Goal: Task Accomplishment & Management: Manage account settings

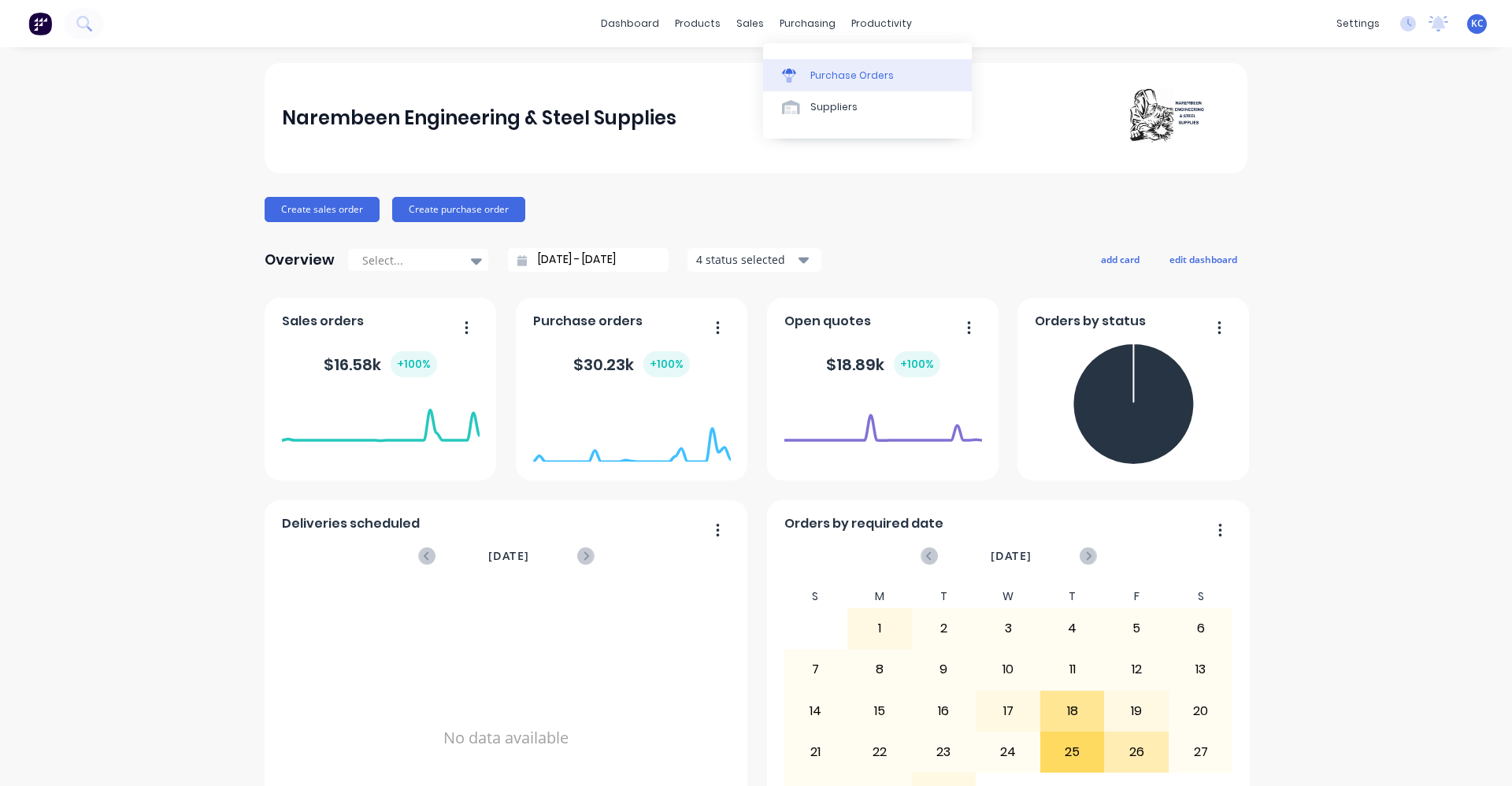
click at [807, 86] on link "Purchase Orders" at bounding box center [867, 74] width 209 height 31
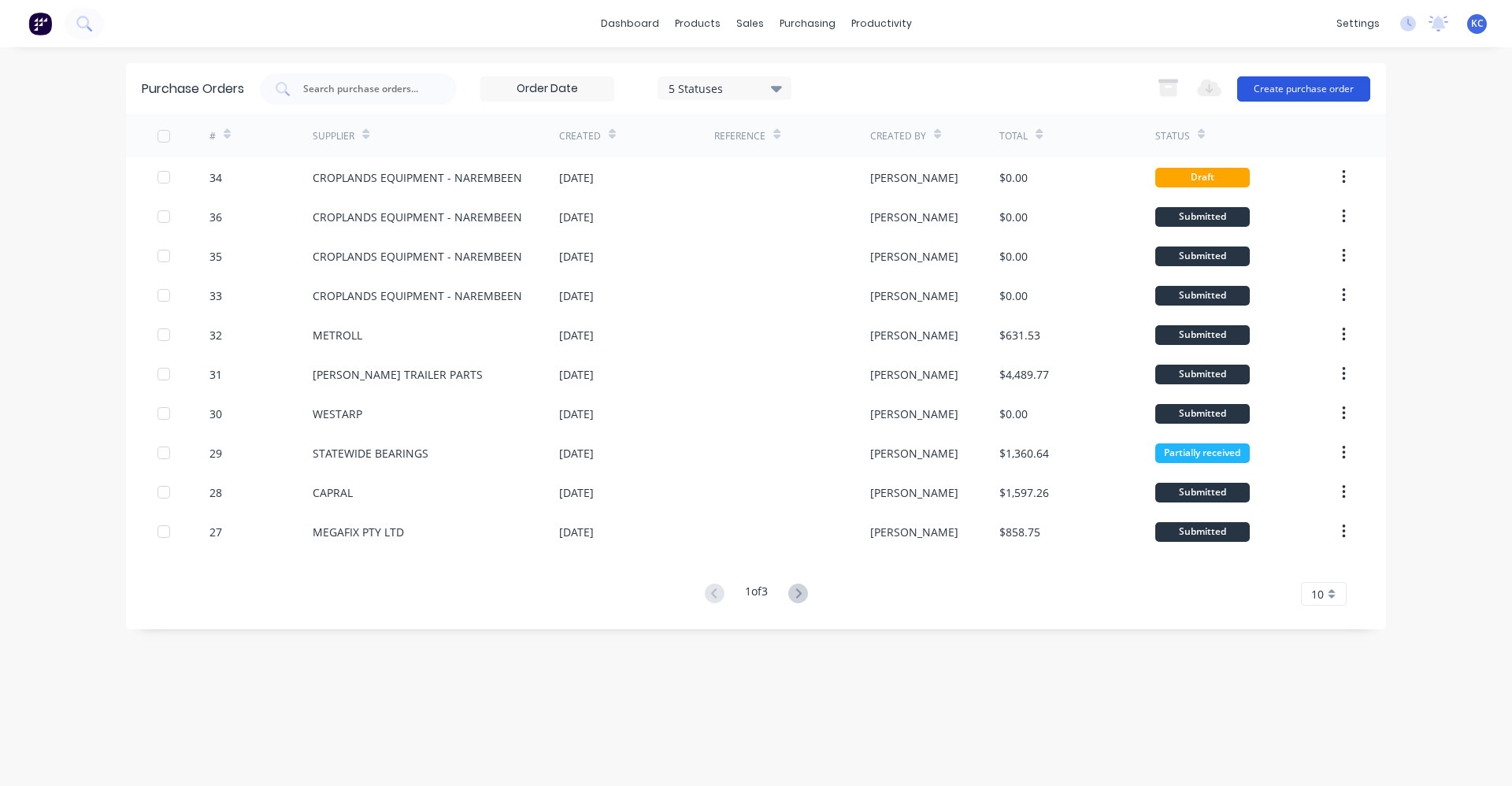
click at [1328, 90] on button "Create purchase order" at bounding box center [1303, 89] width 133 height 25
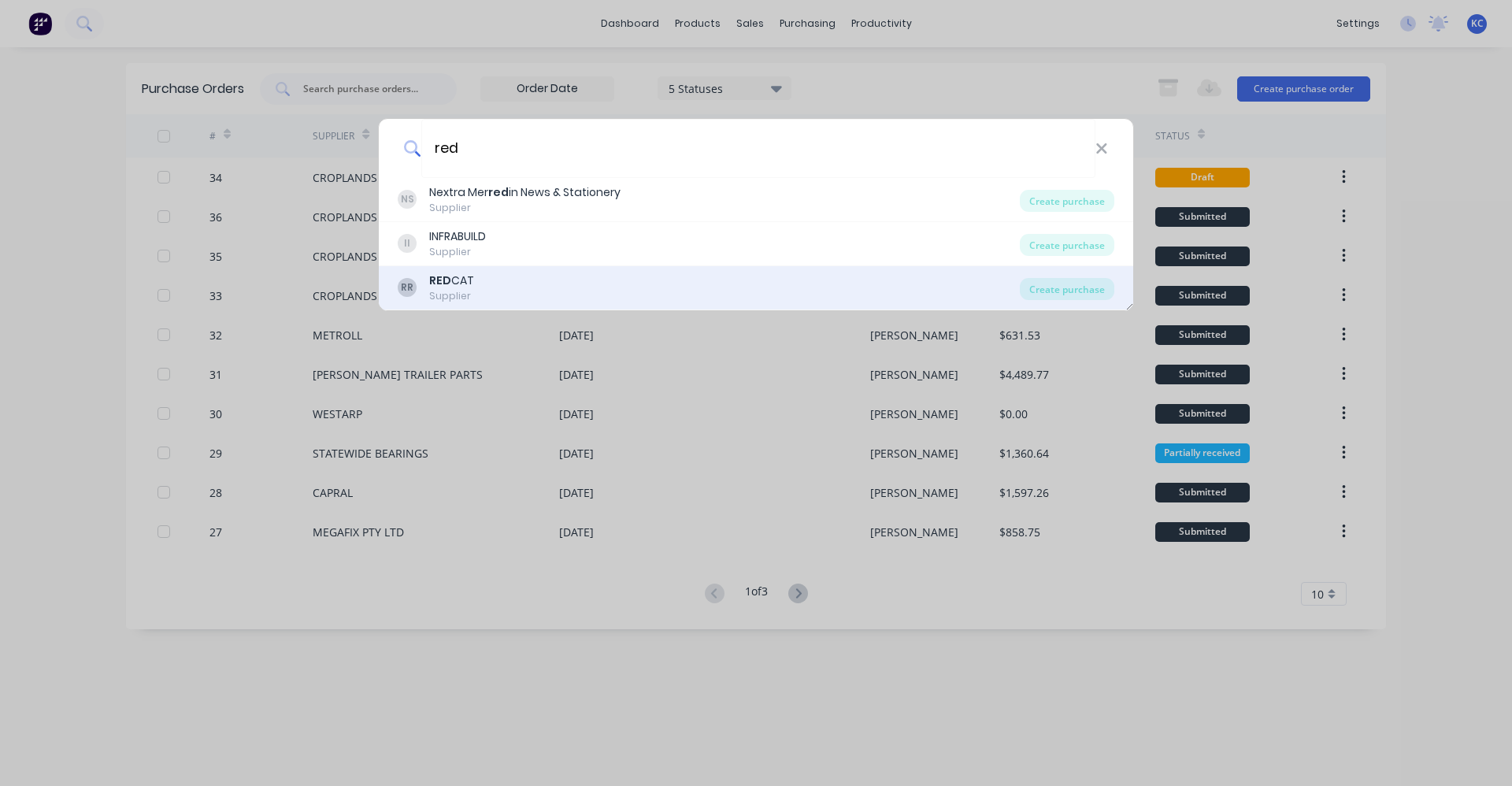
type input "red"
click at [461, 296] on div "Supplier" at bounding box center [452, 296] width 45 height 14
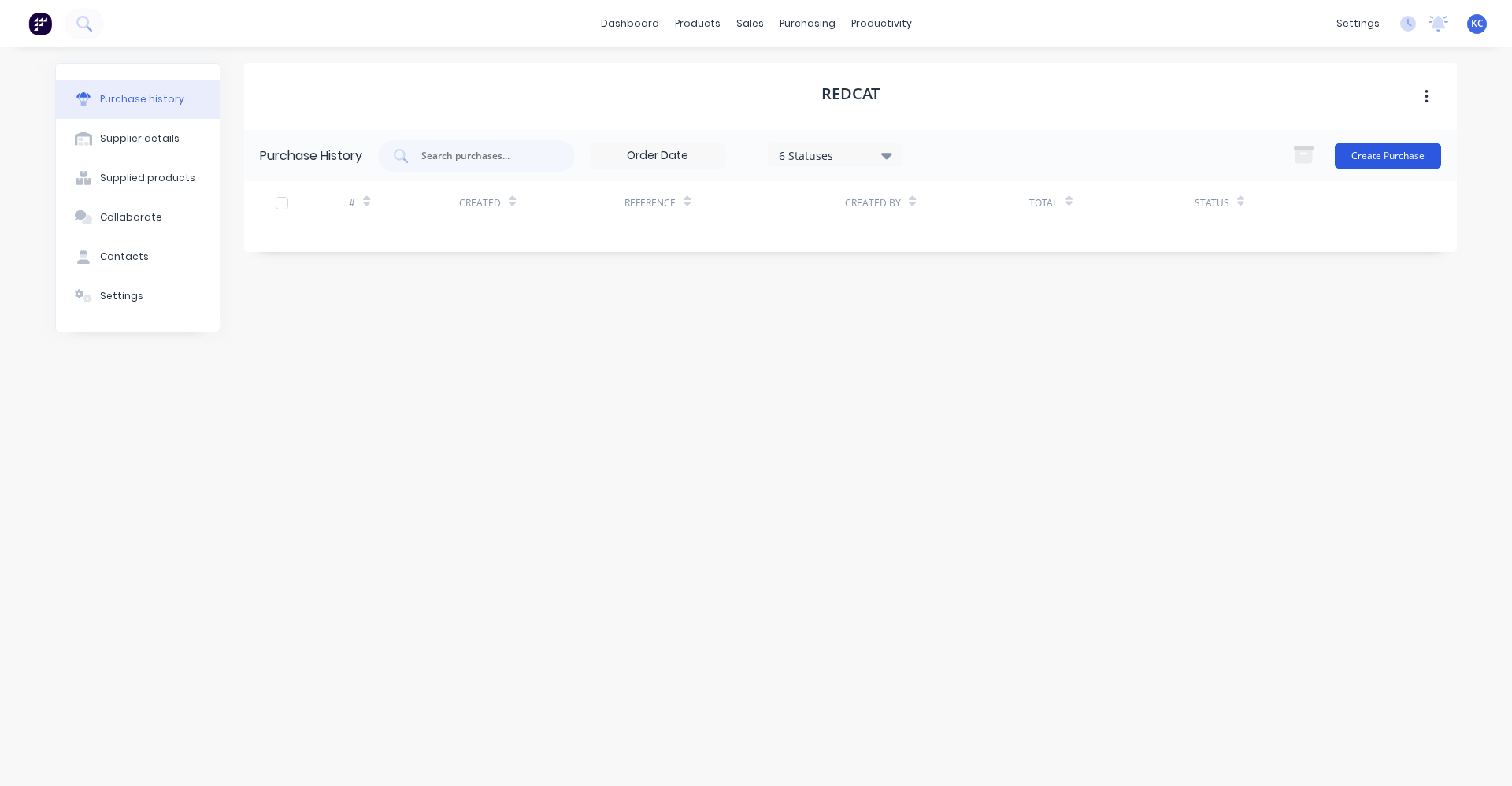
click at [1362, 155] on button "Create Purchase" at bounding box center [1388, 155] width 106 height 25
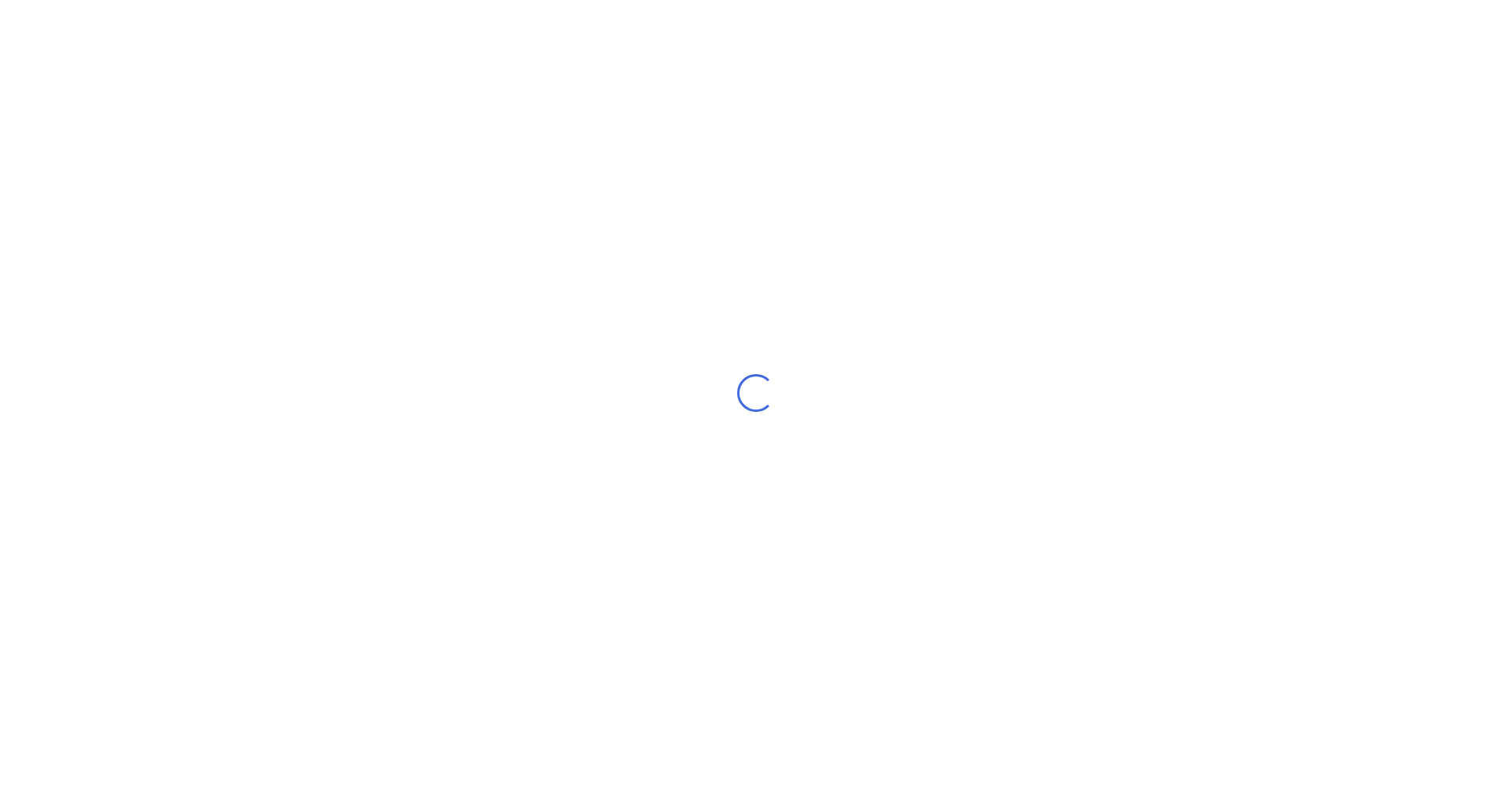
click at [1394, 155] on div "Loading..." at bounding box center [756, 393] width 1512 height 786
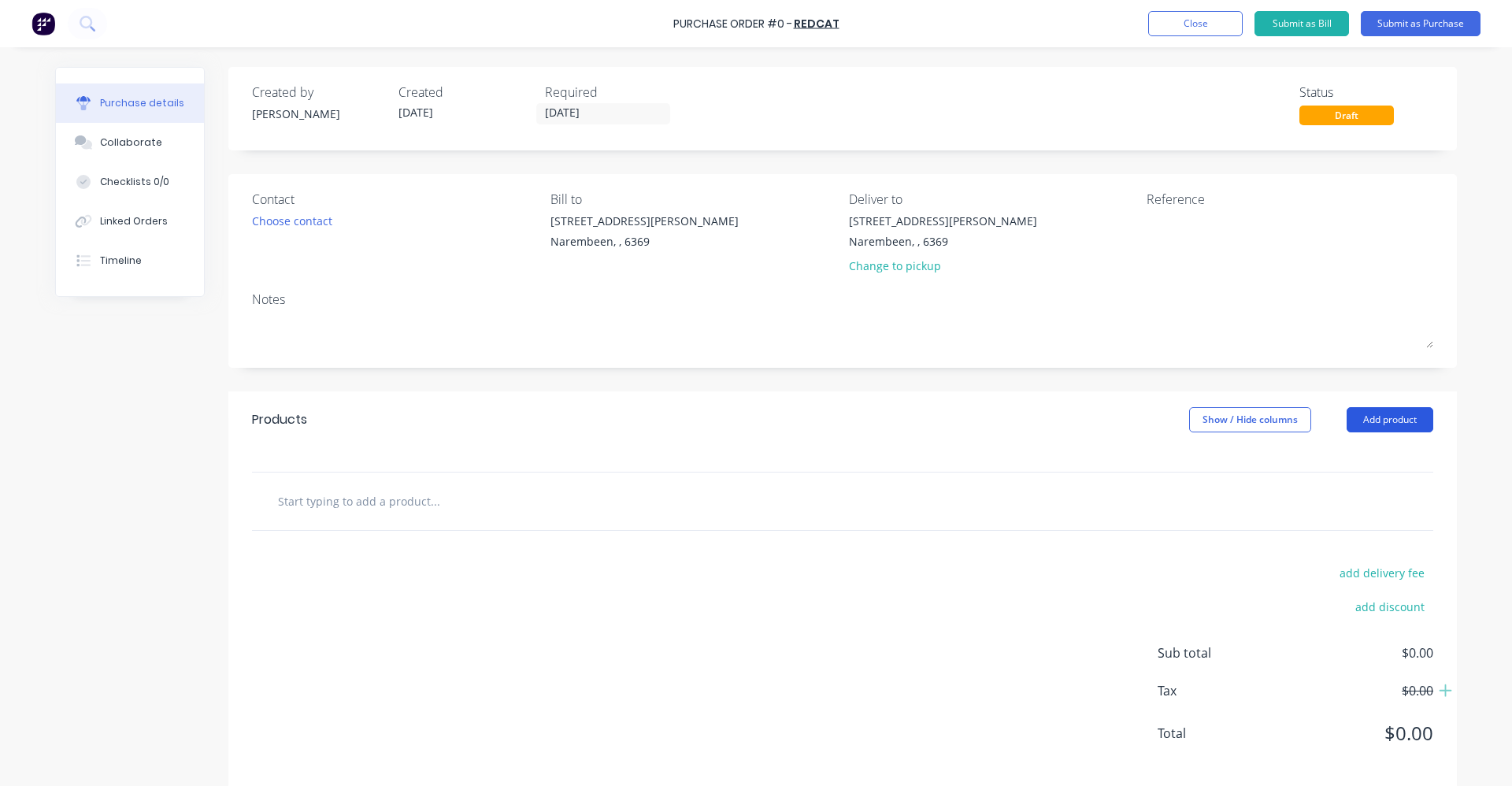
click at [1379, 423] on button "Add product" at bounding box center [1390, 420] width 87 height 25
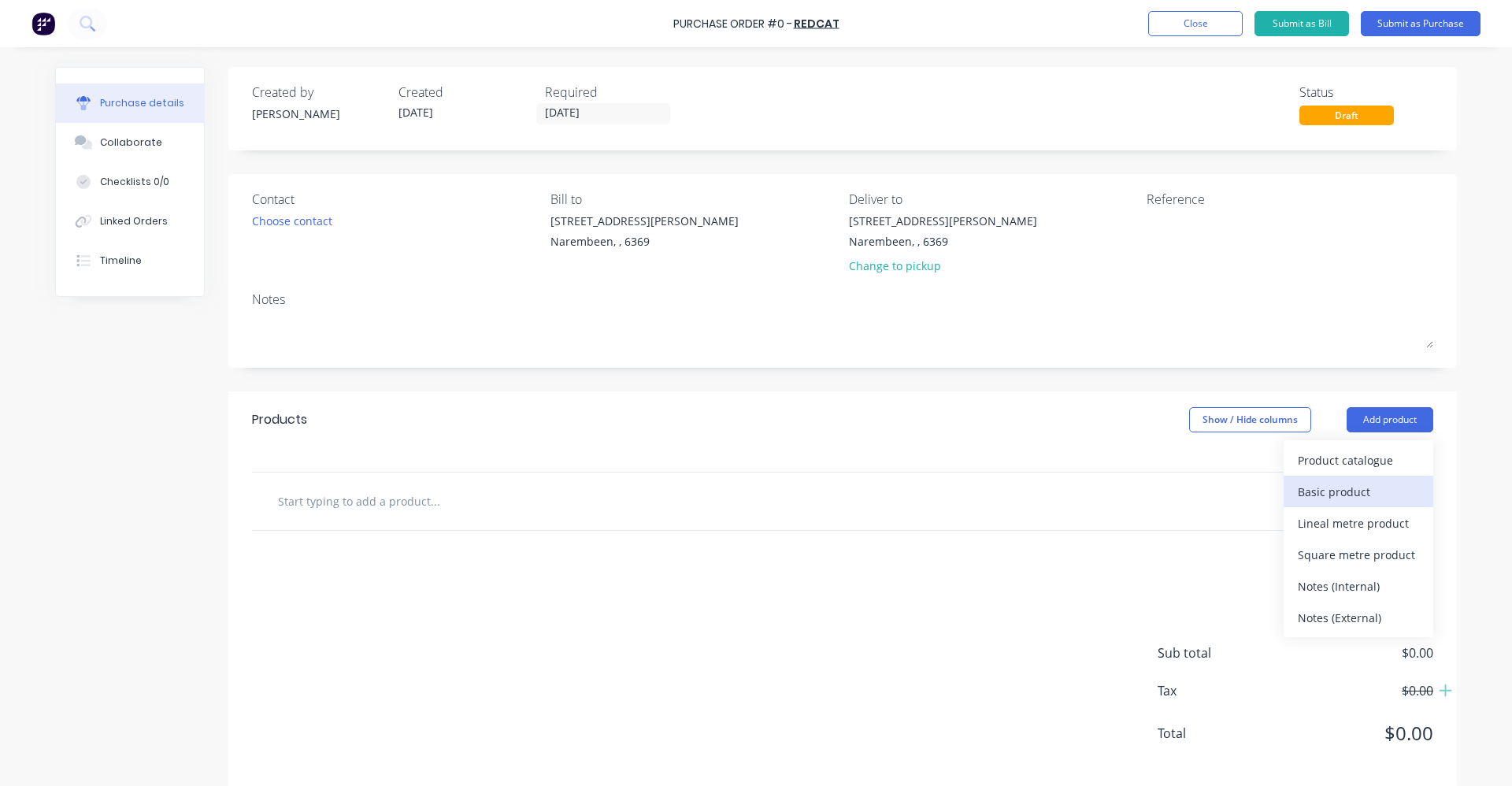
click at [1329, 486] on div "Basic product" at bounding box center [1358, 492] width 122 height 23
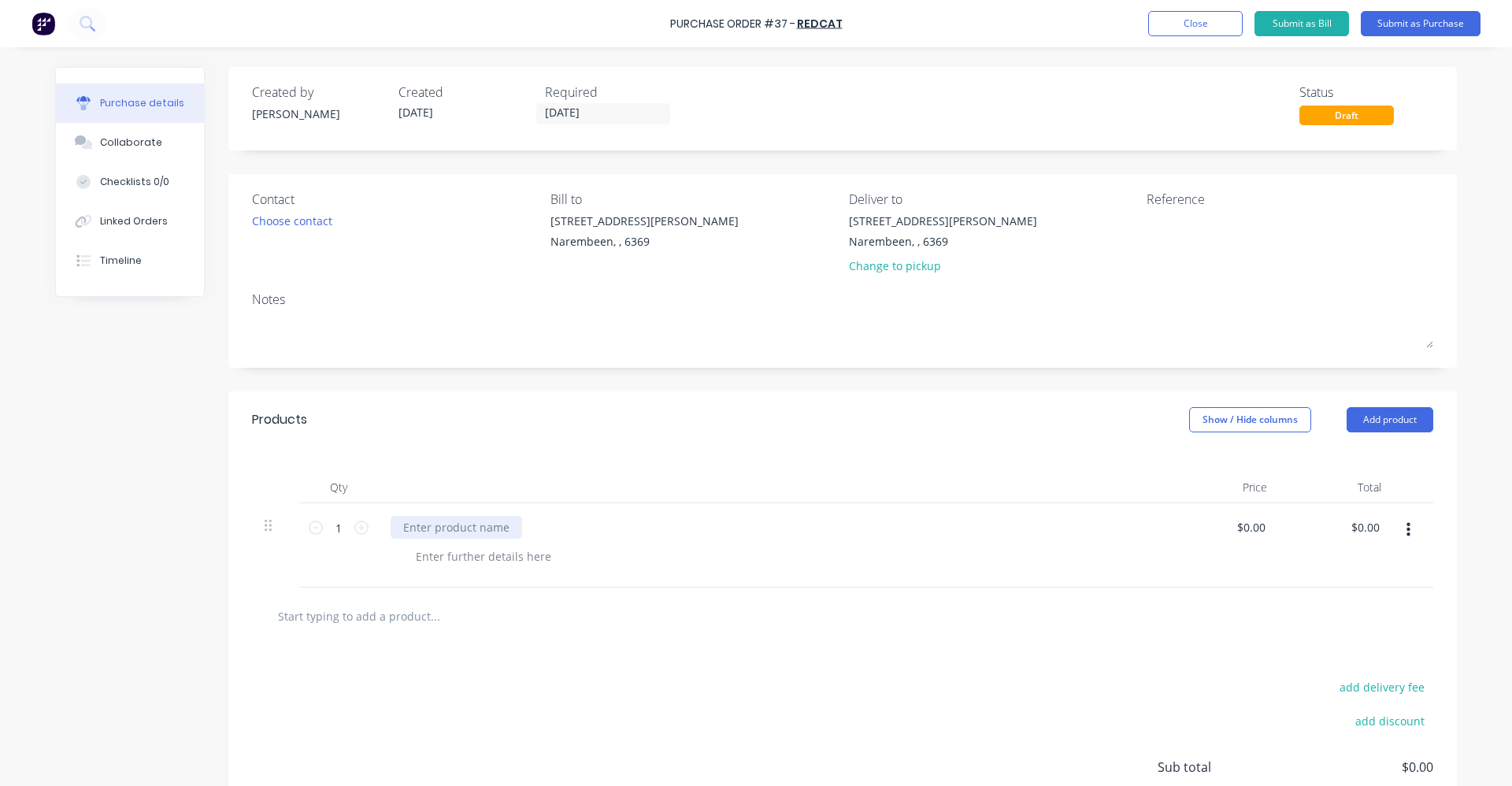
click at [487, 532] on div at bounding box center [456, 527] width 131 height 23
click at [1409, 538] on button "button" at bounding box center [1408, 530] width 37 height 28
click at [1360, 664] on button "Delete" at bounding box center [1360, 666] width 134 height 31
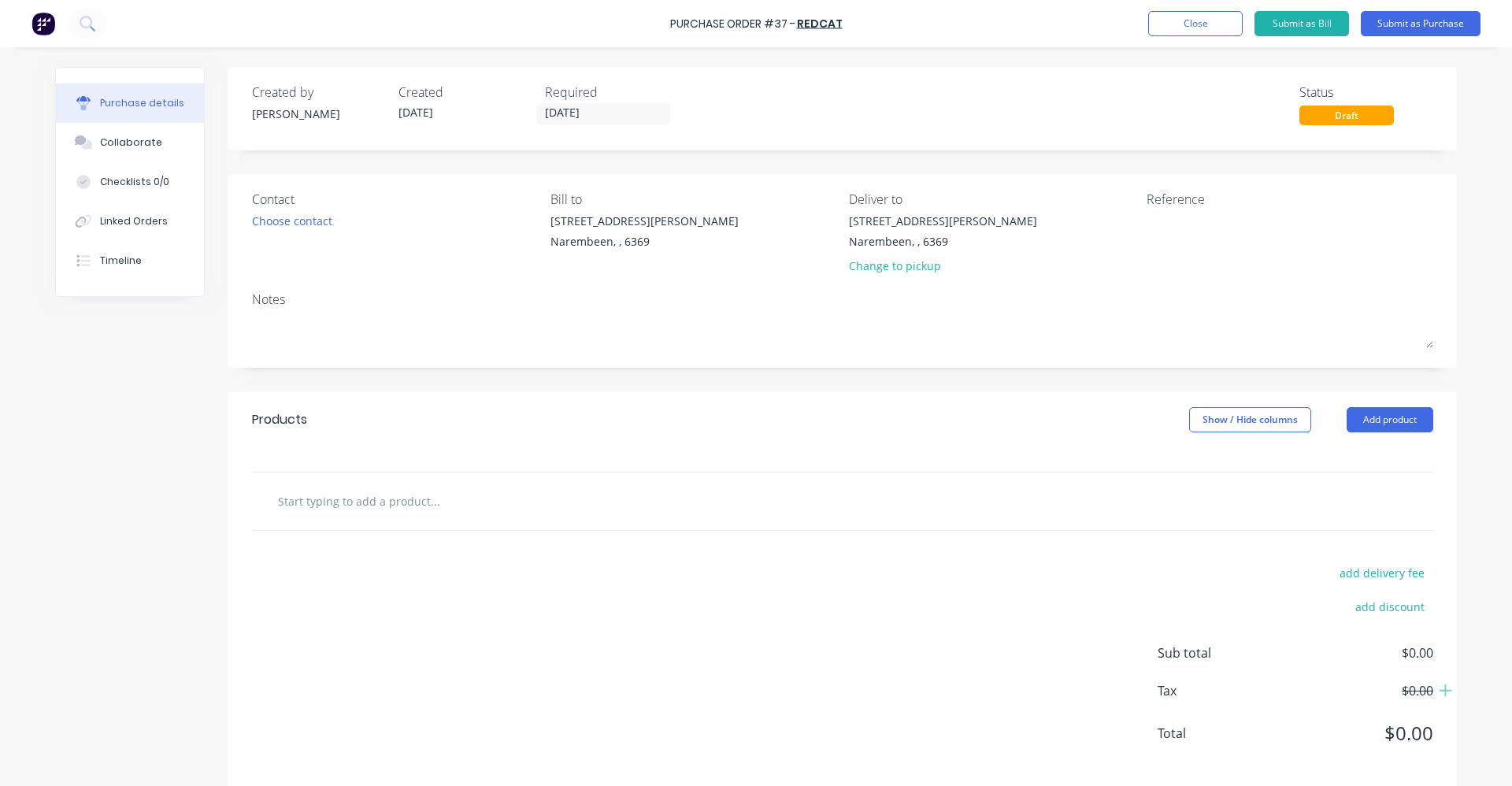
click at [306, 507] on input "text" at bounding box center [434, 500] width 315 height 31
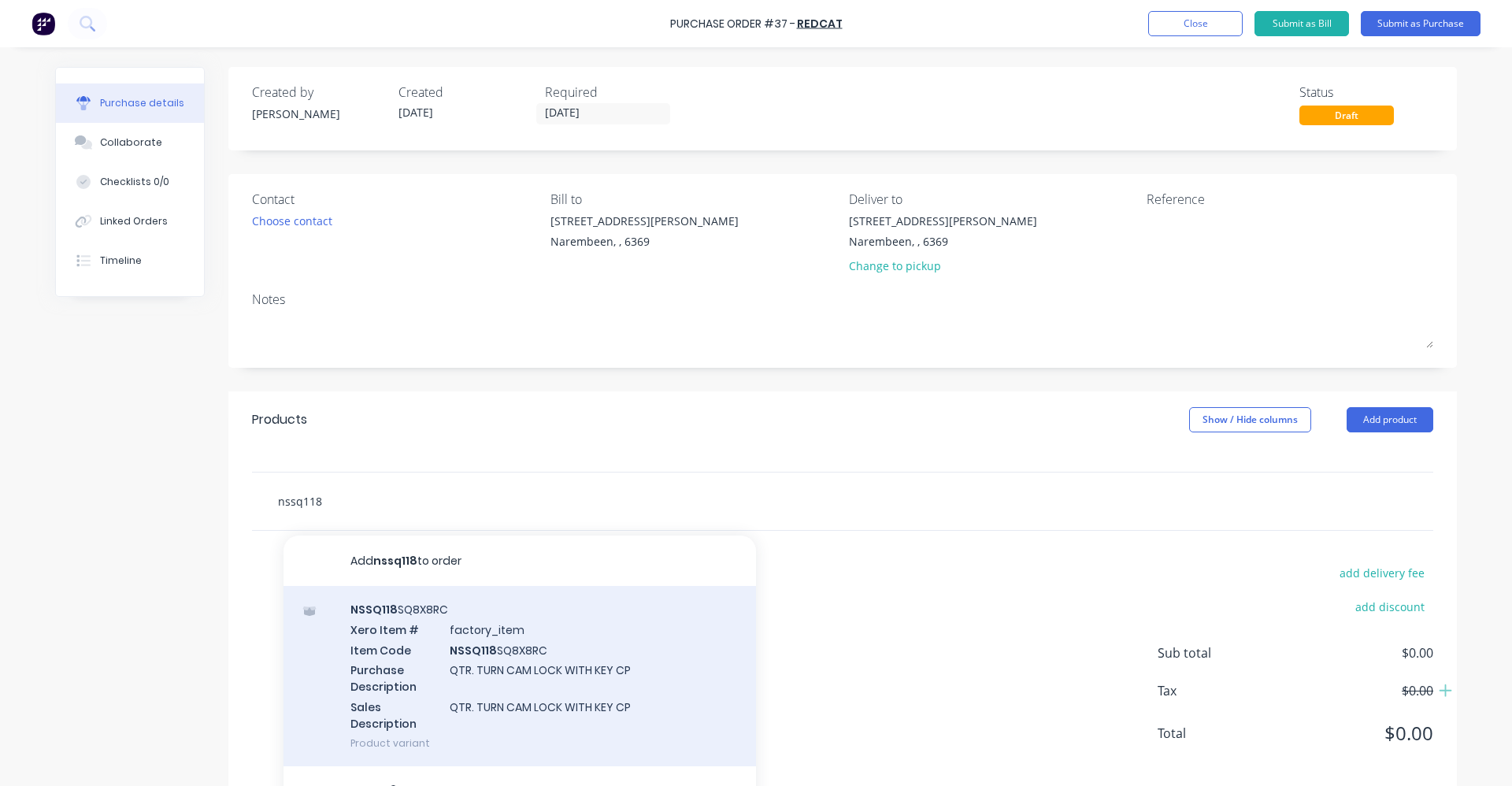
type input "nssq118"
click at [479, 666] on div "NSSQ118 SQ8X8RC Xero Item # factory_item Item Code NSSQ118 SQ8X8RC Purchase Des…" at bounding box center [519, 676] width 473 height 180
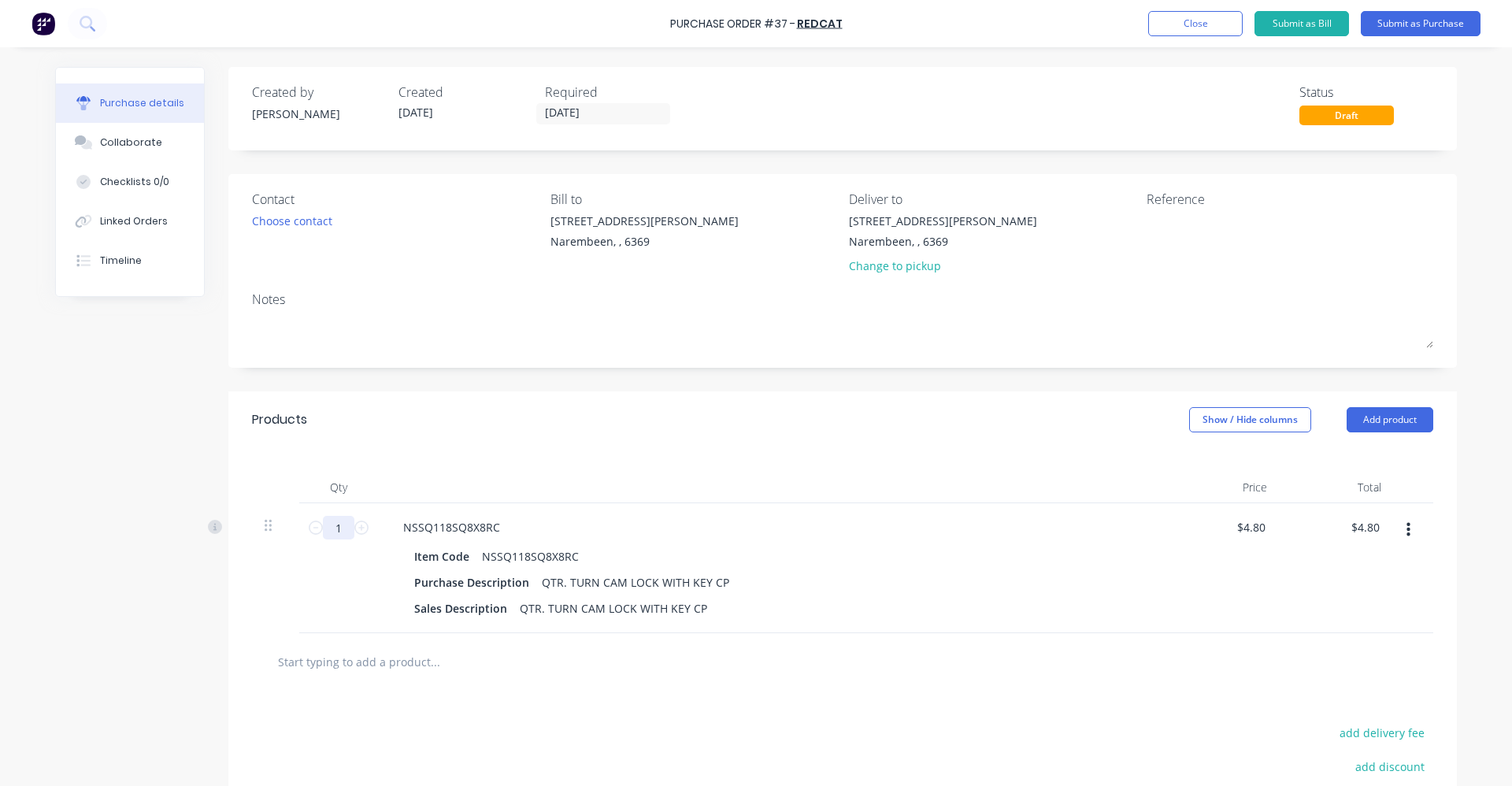
click at [339, 527] on input "1" at bounding box center [338, 527] width 31 height 23
type input "10"
type input "$48.00"
type input "10"
click at [363, 667] on input "text" at bounding box center [434, 661] width 315 height 31
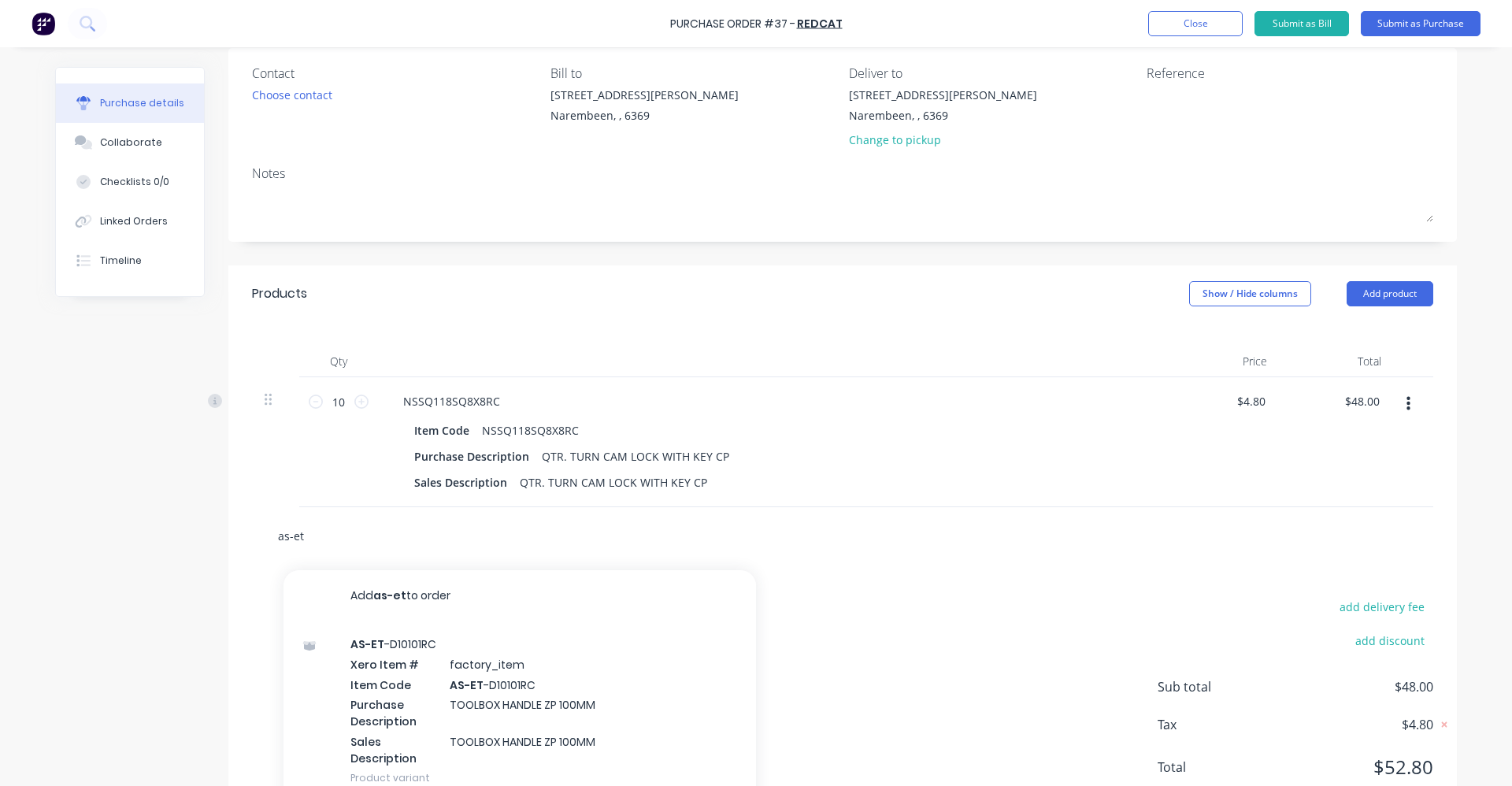
scroll to position [158, 0]
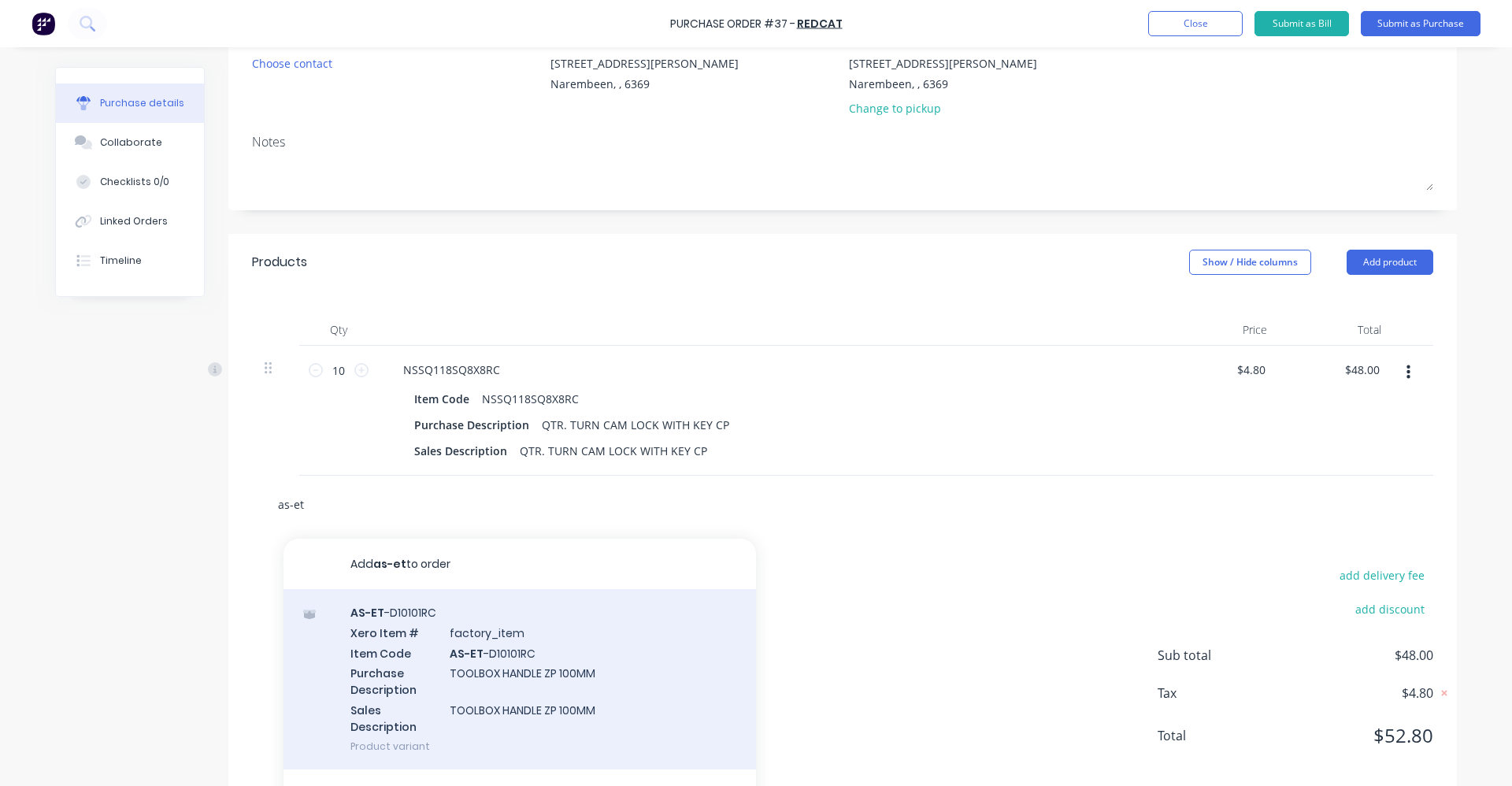
type input "as-et"
click at [496, 646] on div "AS-ET -D10101RC Xero Item # factory_item Item Code AS-ET -D10101RC Purchase Des…" at bounding box center [519, 680] width 473 height 180
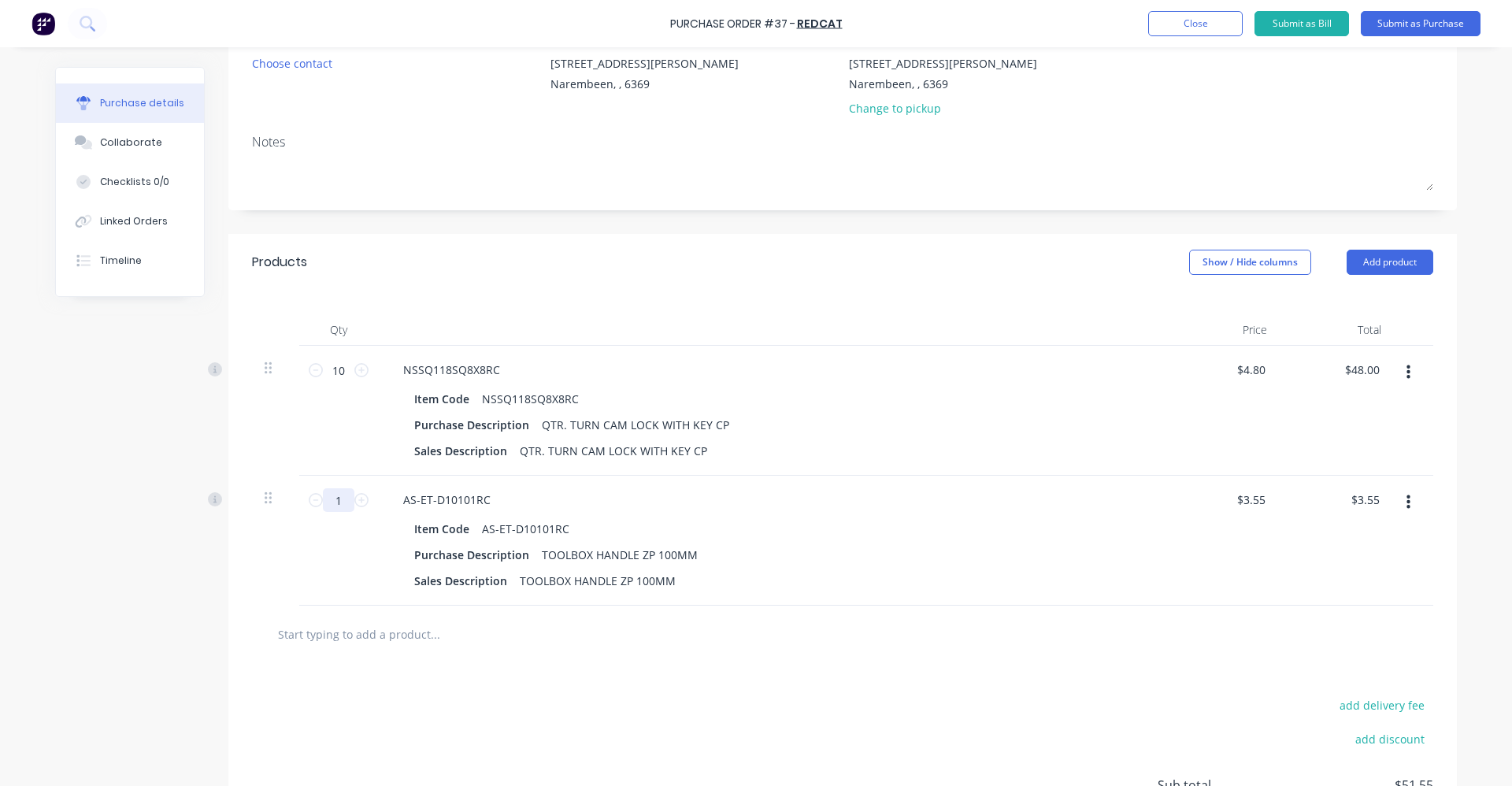
click at [337, 499] on input "1" at bounding box center [338, 499] width 31 height 23
type input "4"
type input "$14.20"
type input "4"
click at [347, 638] on input "text" at bounding box center [434, 634] width 315 height 31
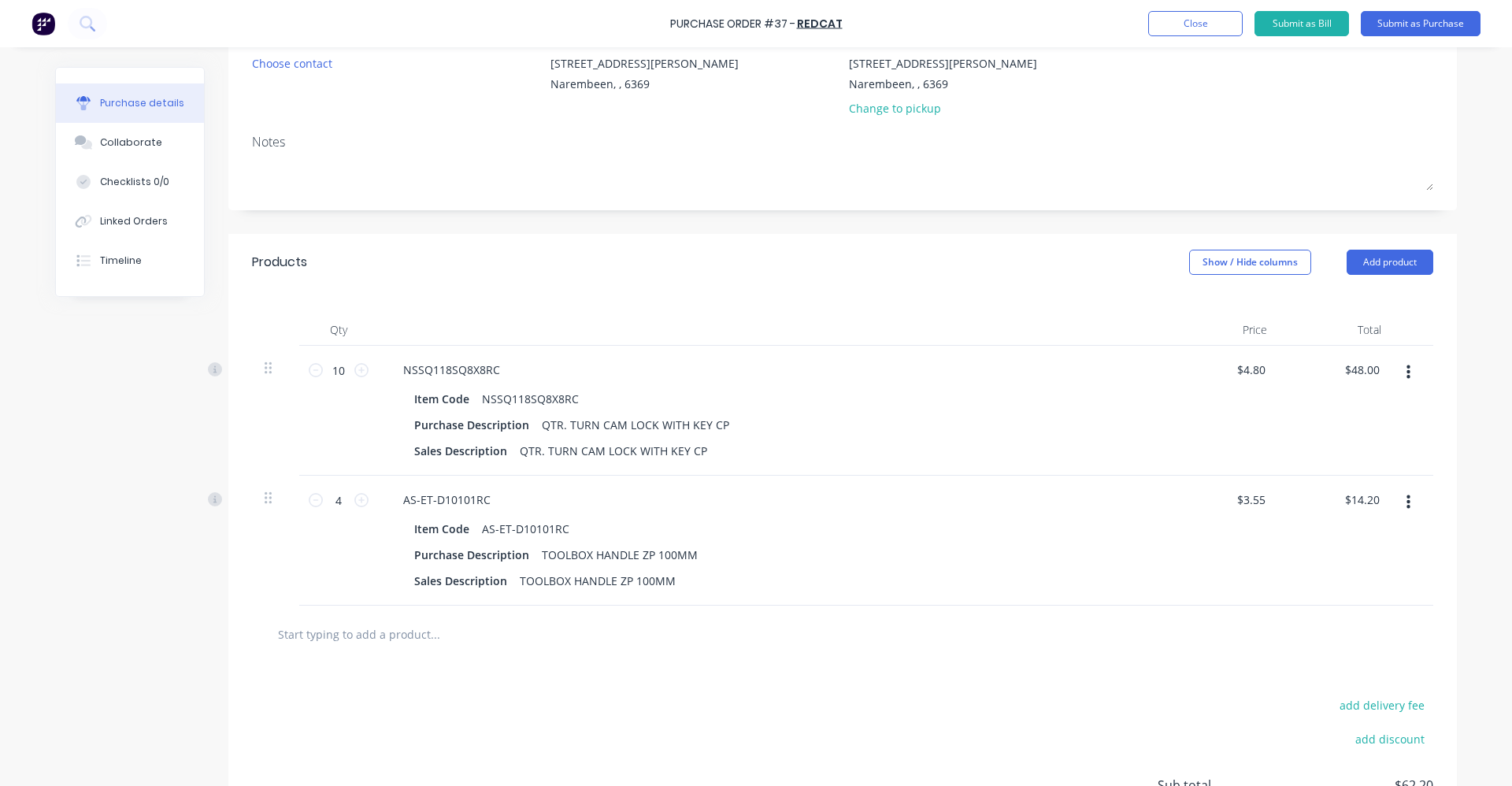
click at [1407, 507] on button "button" at bounding box center [1408, 502] width 37 height 28
click at [1351, 635] on button "Delete" at bounding box center [1360, 639] width 134 height 31
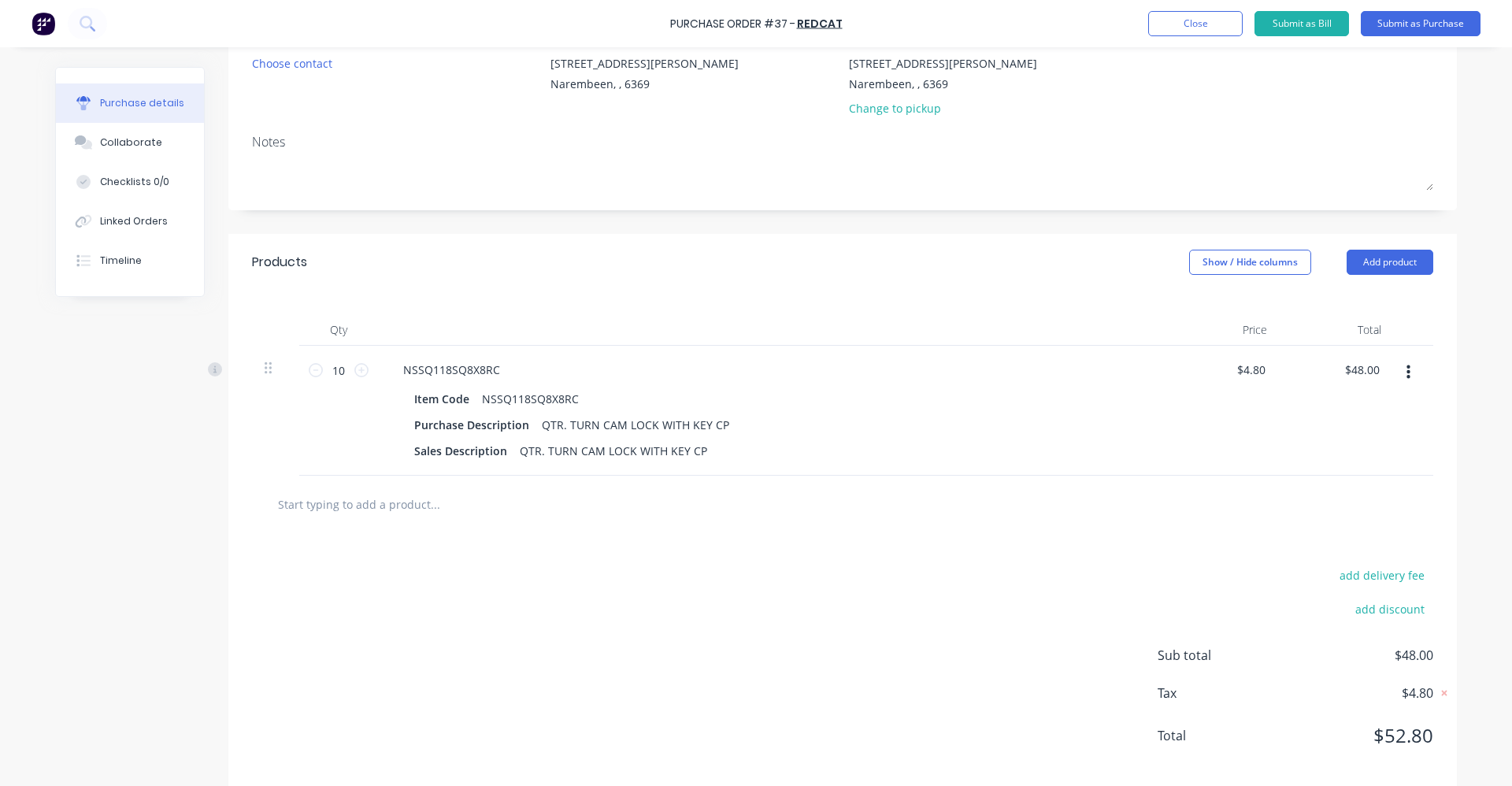
click at [409, 504] on input "text" at bounding box center [434, 503] width 315 height 31
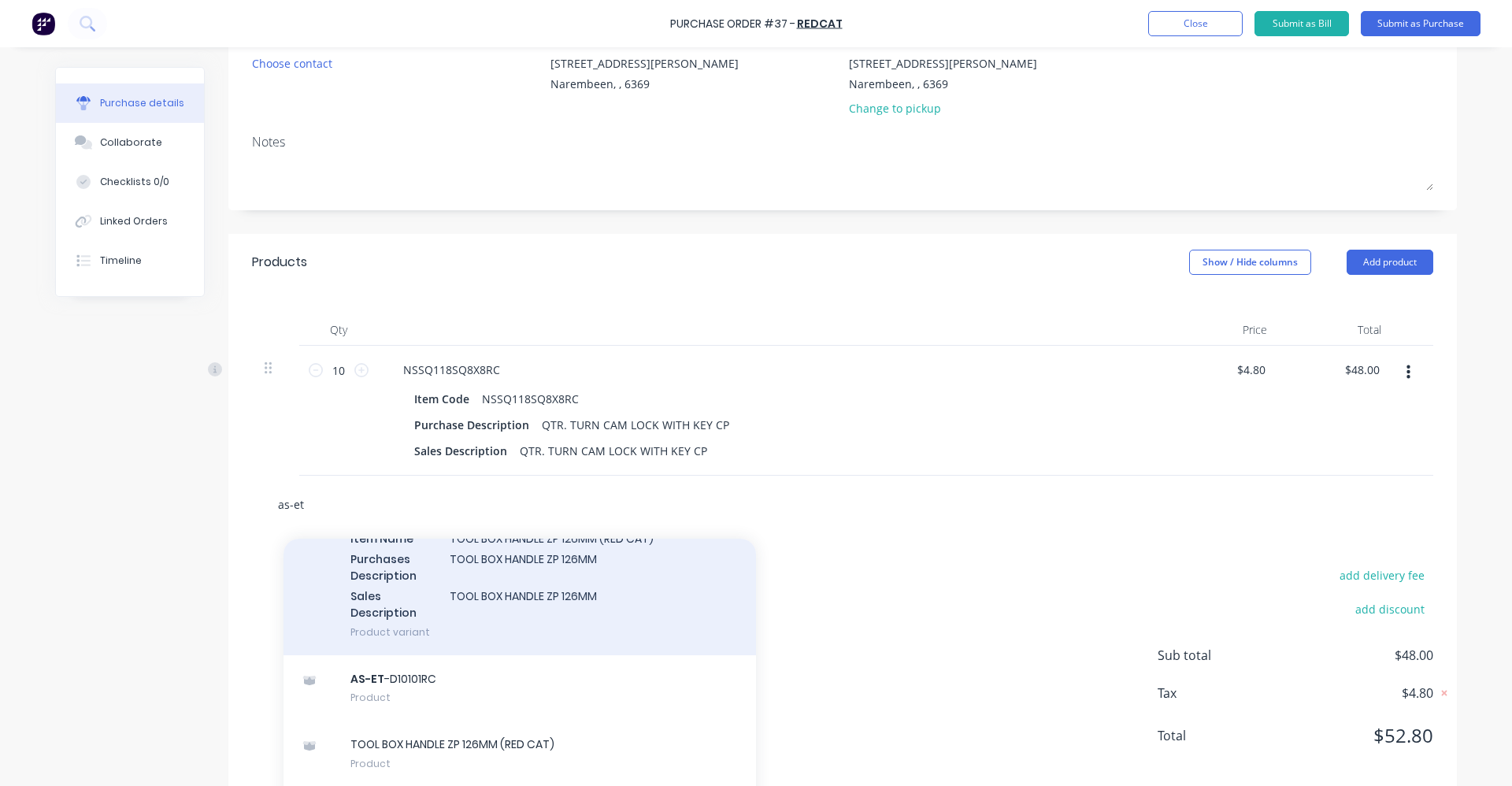
scroll to position [539, 0]
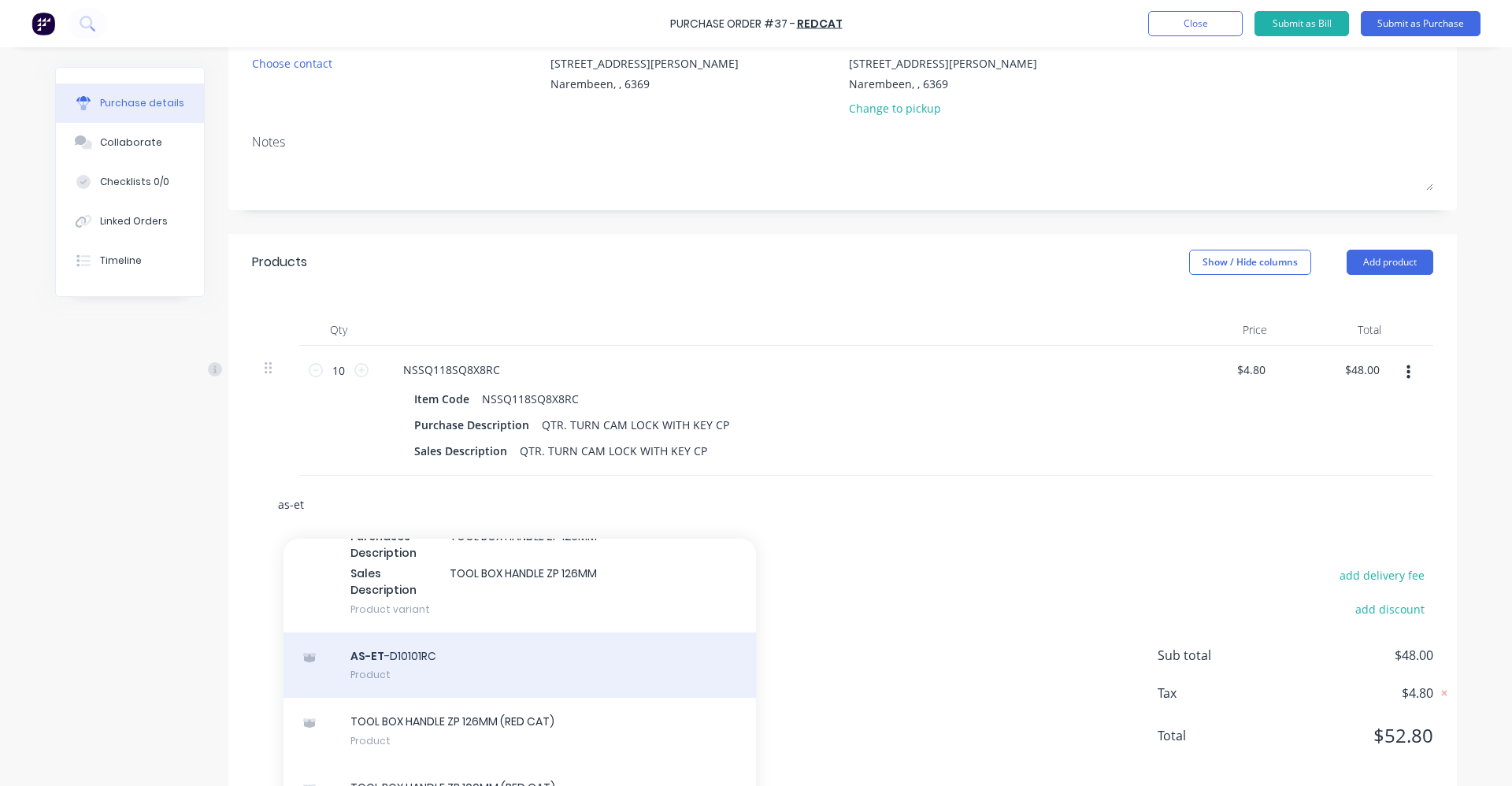
type input "as-et"
click at [556, 682] on div "AS-ET -D10101RC Product" at bounding box center [519, 665] width 473 height 66
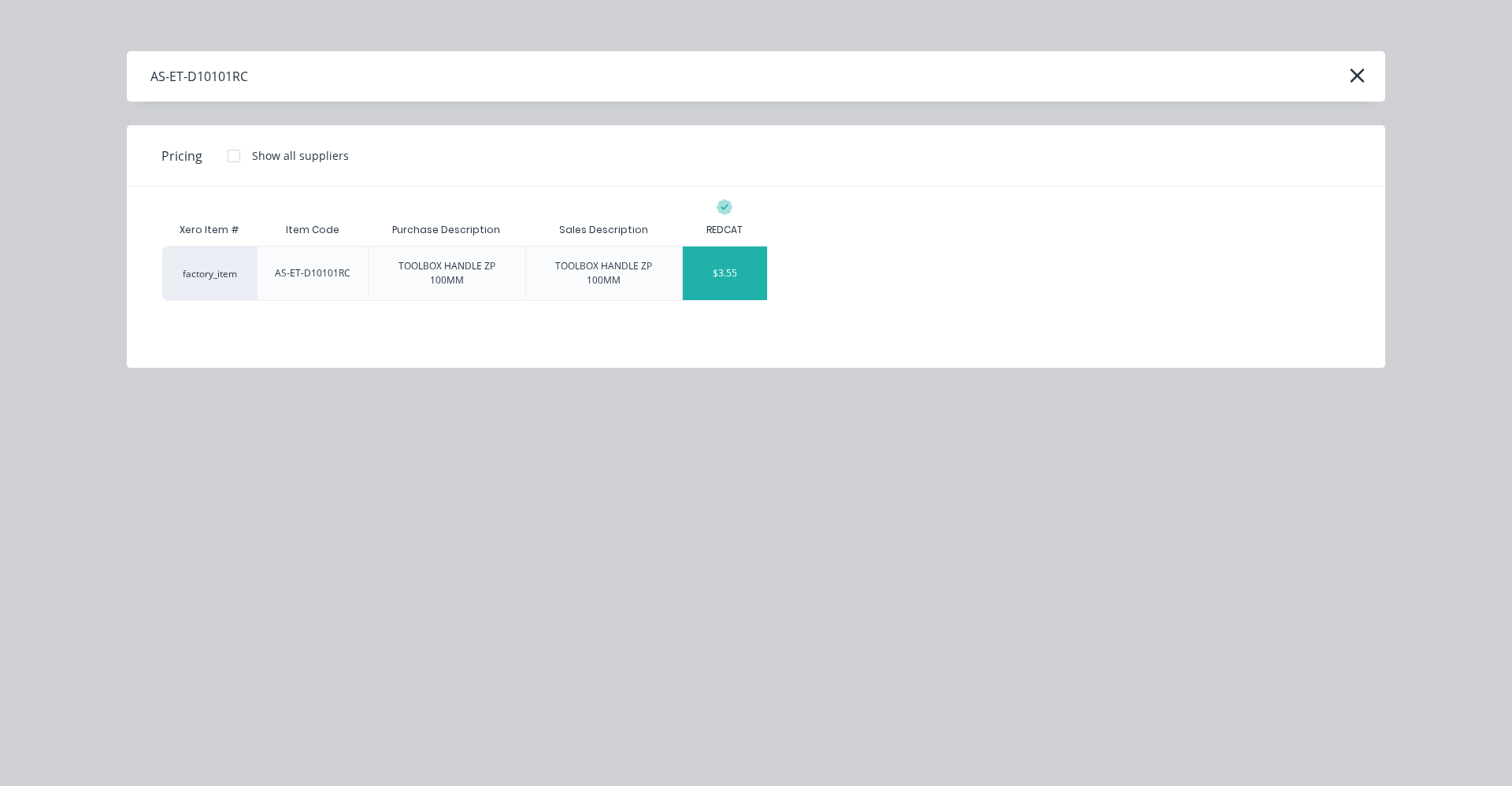
click at [714, 267] on div "$3.55" at bounding box center [725, 273] width 85 height 54
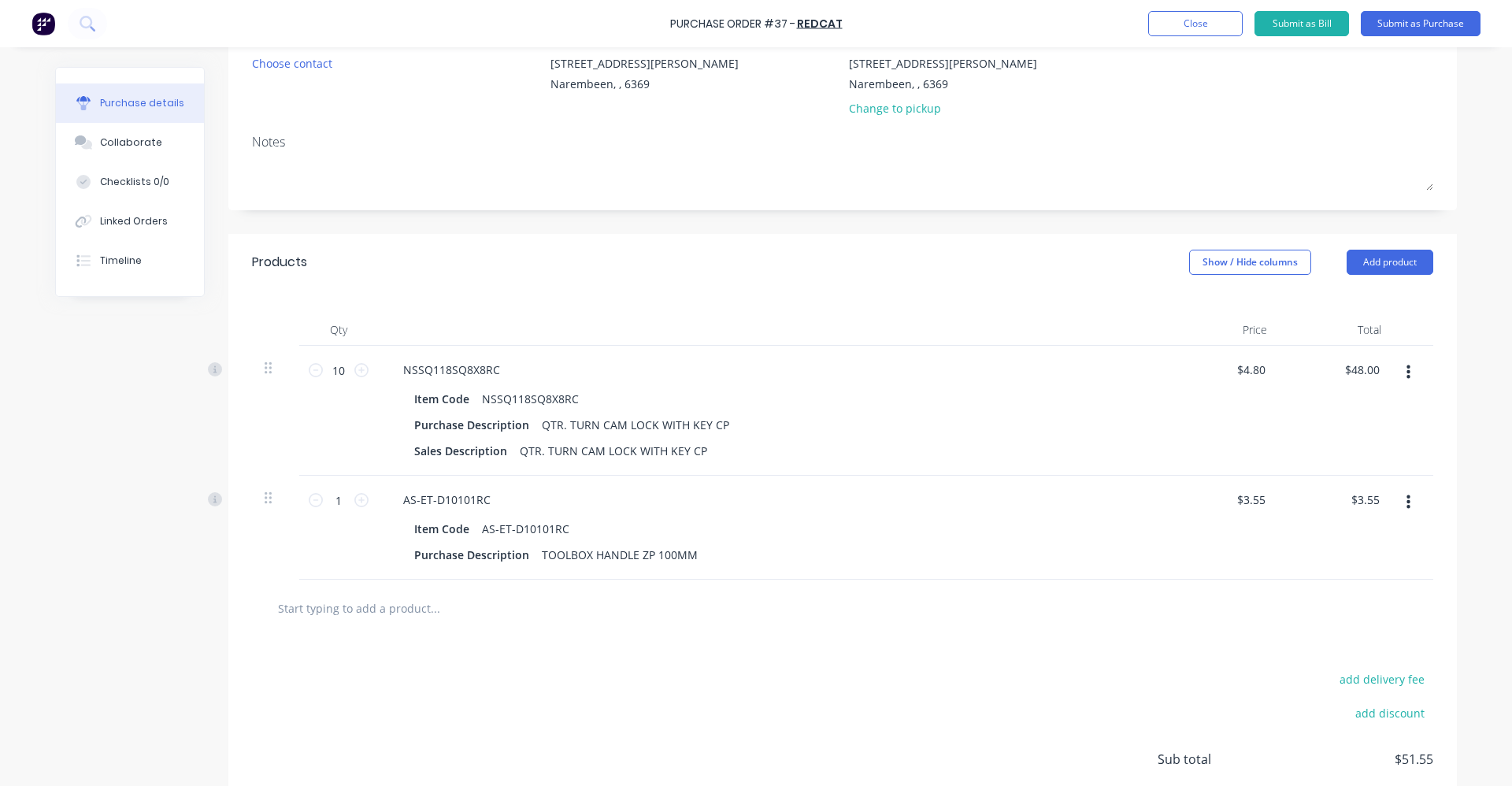
click at [1407, 366] on button "button" at bounding box center [1408, 372] width 37 height 28
click at [1345, 511] on button "Delete" at bounding box center [1360, 508] width 134 height 31
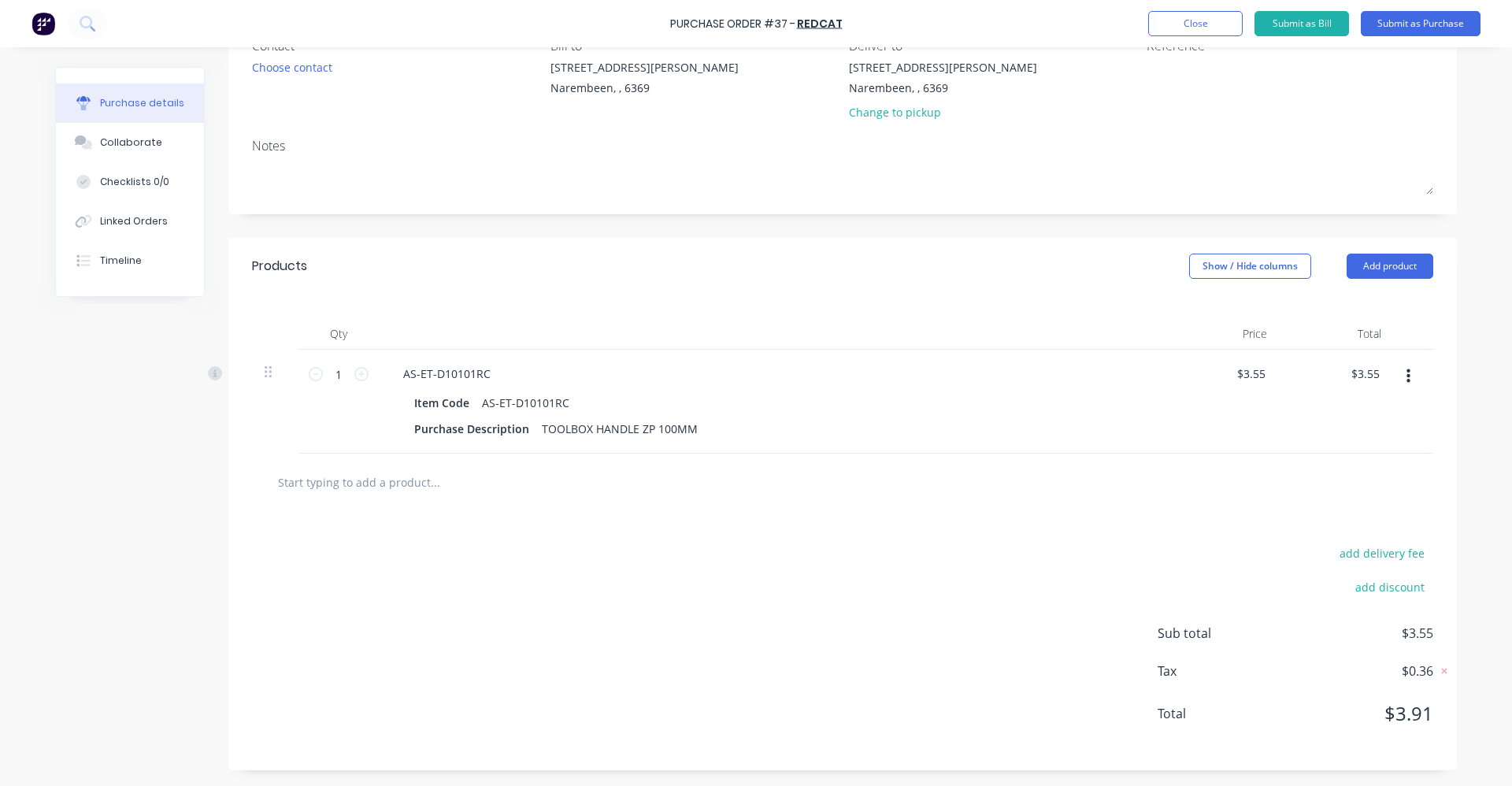
click at [1406, 361] on div at bounding box center [1413, 401] width 39 height 104
click at [1405, 374] on button "button" at bounding box center [1408, 376] width 37 height 28
click at [1367, 507] on button "Delete" at bounding box center [1360, 512] width 134 height 31
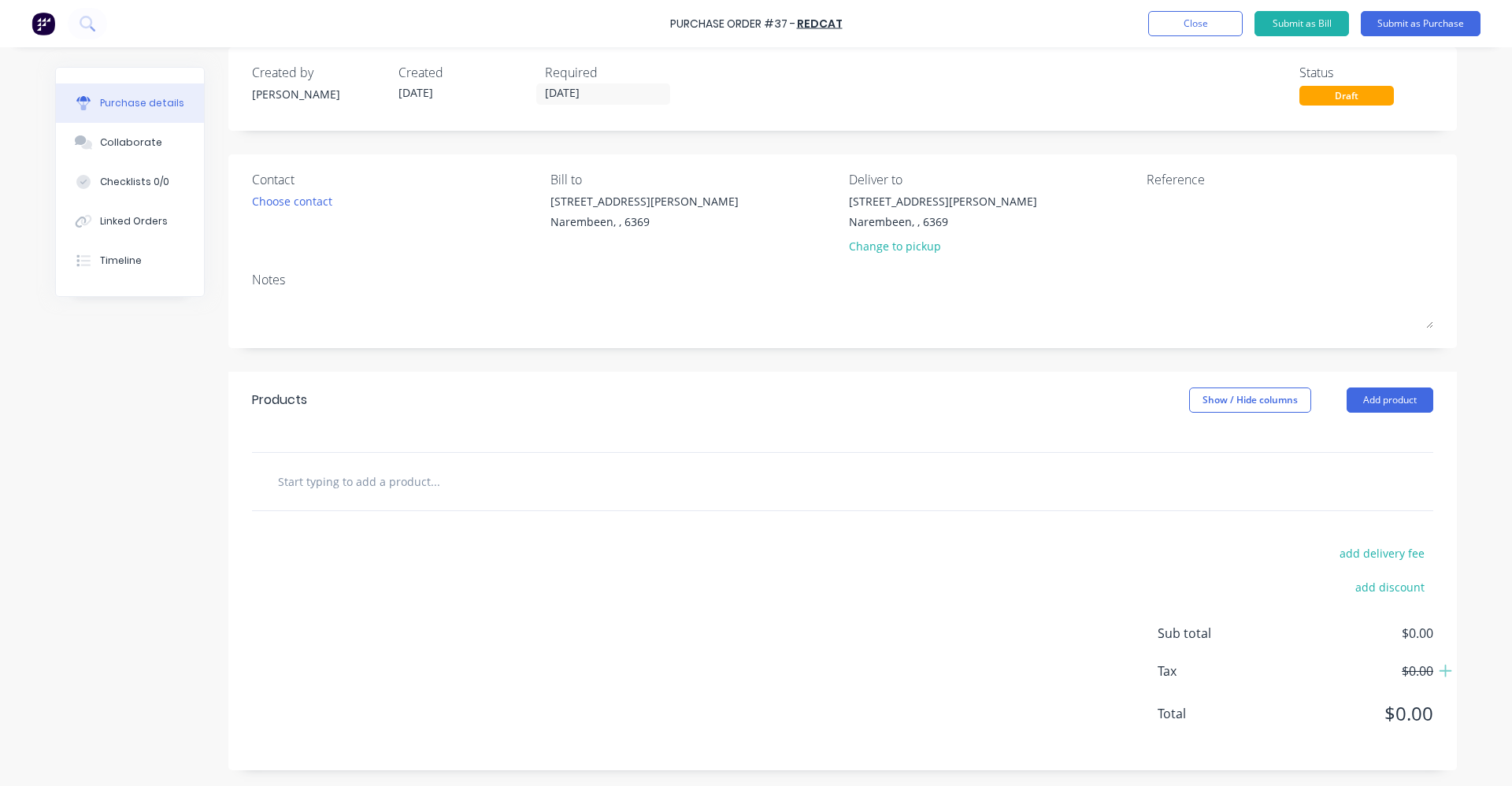
click at [472, 491] on input "text" at bounding box center [434, 481] width 315 height 31
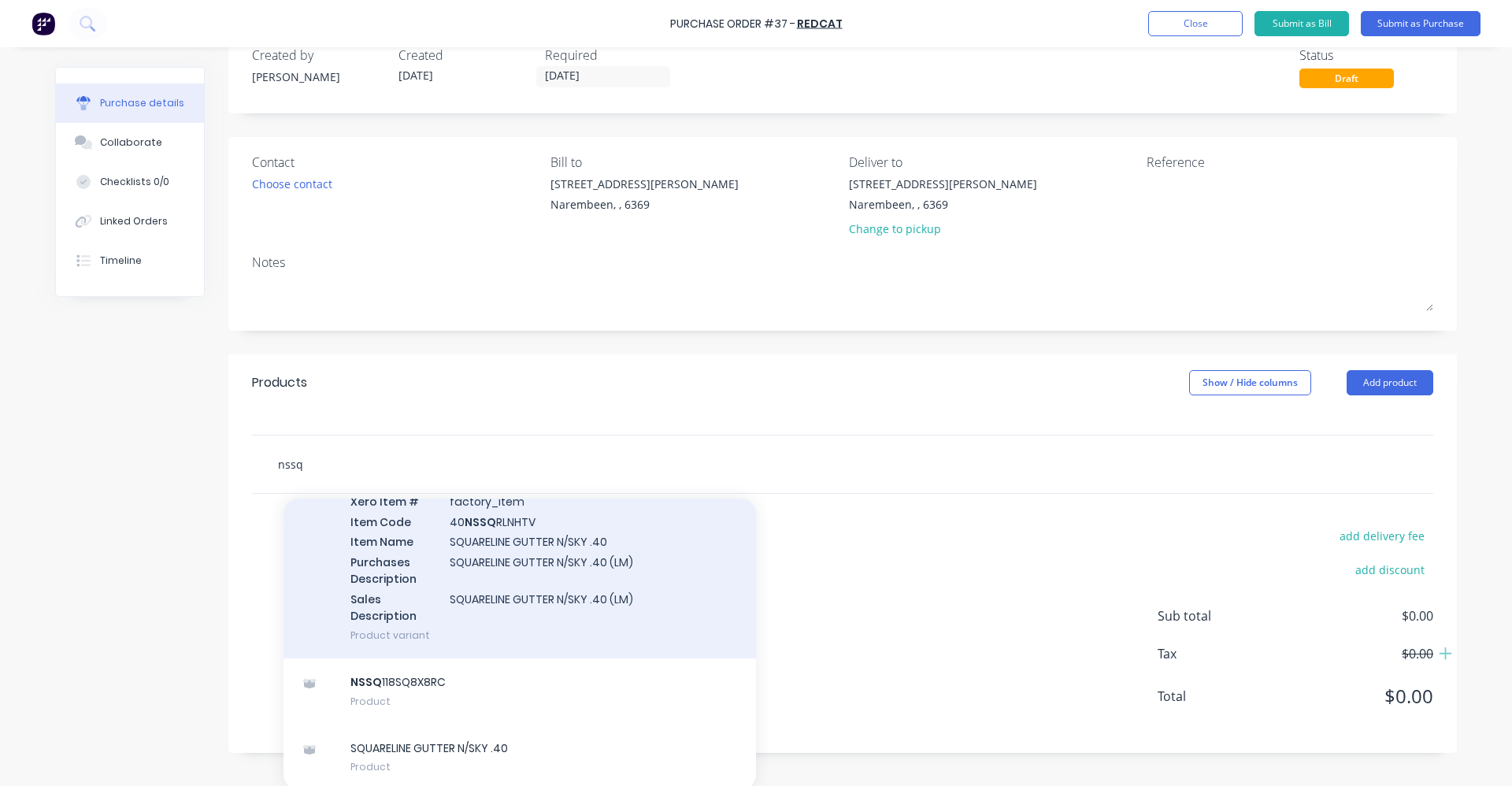
scroll to position [41, 0]
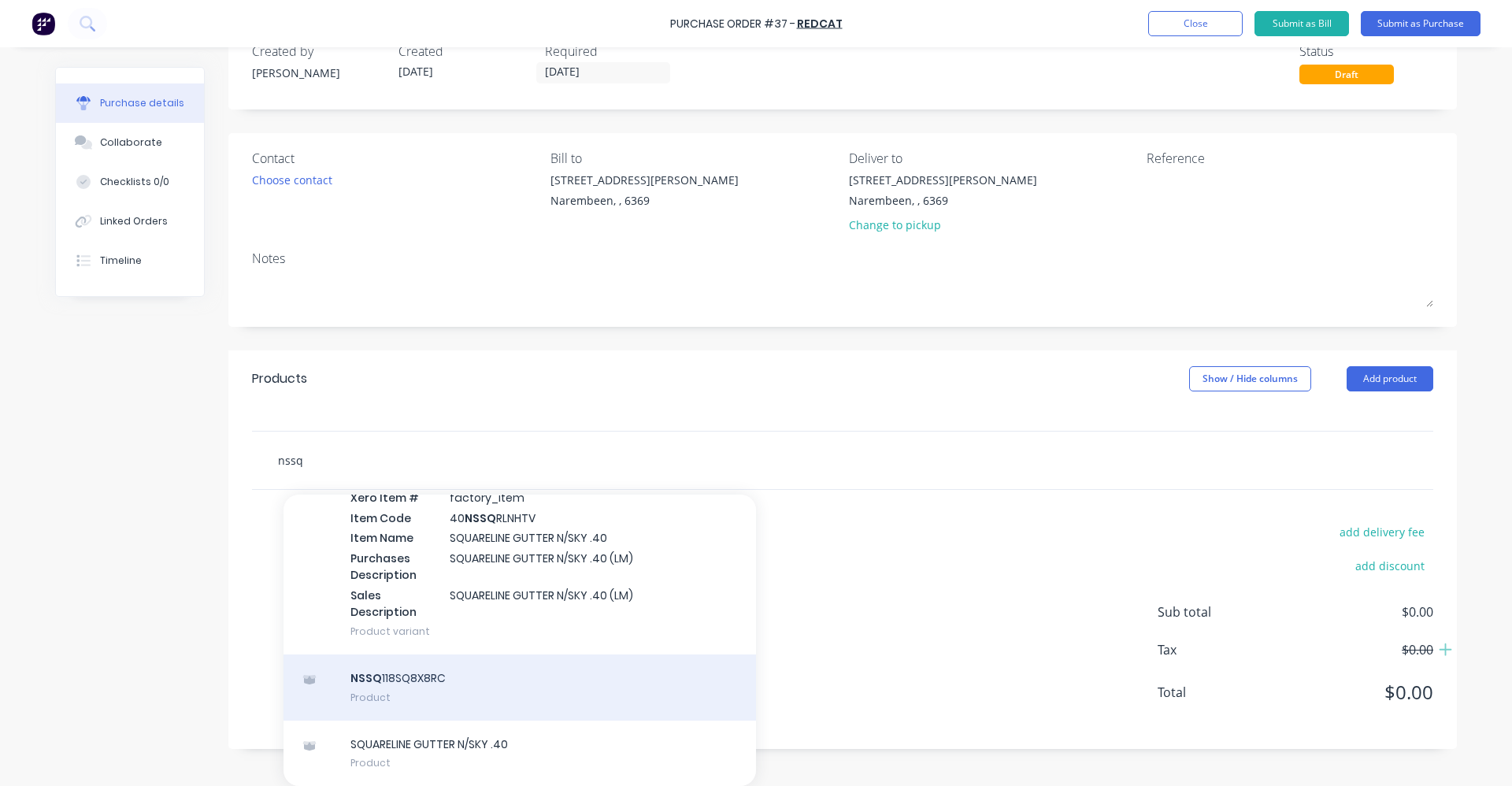
type input "nssq"
click at [549, 681] on div "NSSQ 118SQ8X8RC Product" at bounding box center [519, 688] width 473 height 66
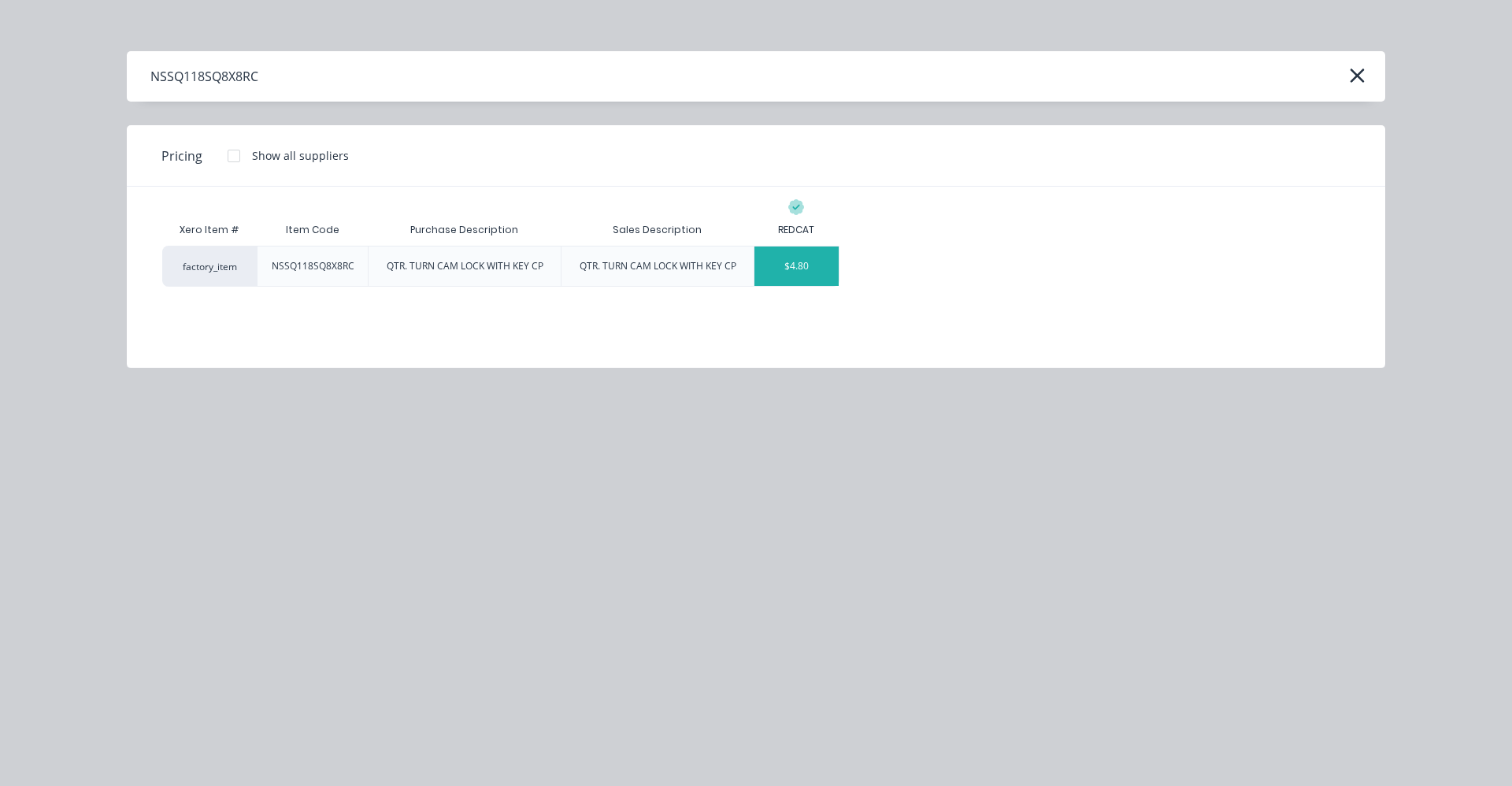
click at [786, 259] on div "$4.80" at bounding box center [796, 266] width 85 height 39
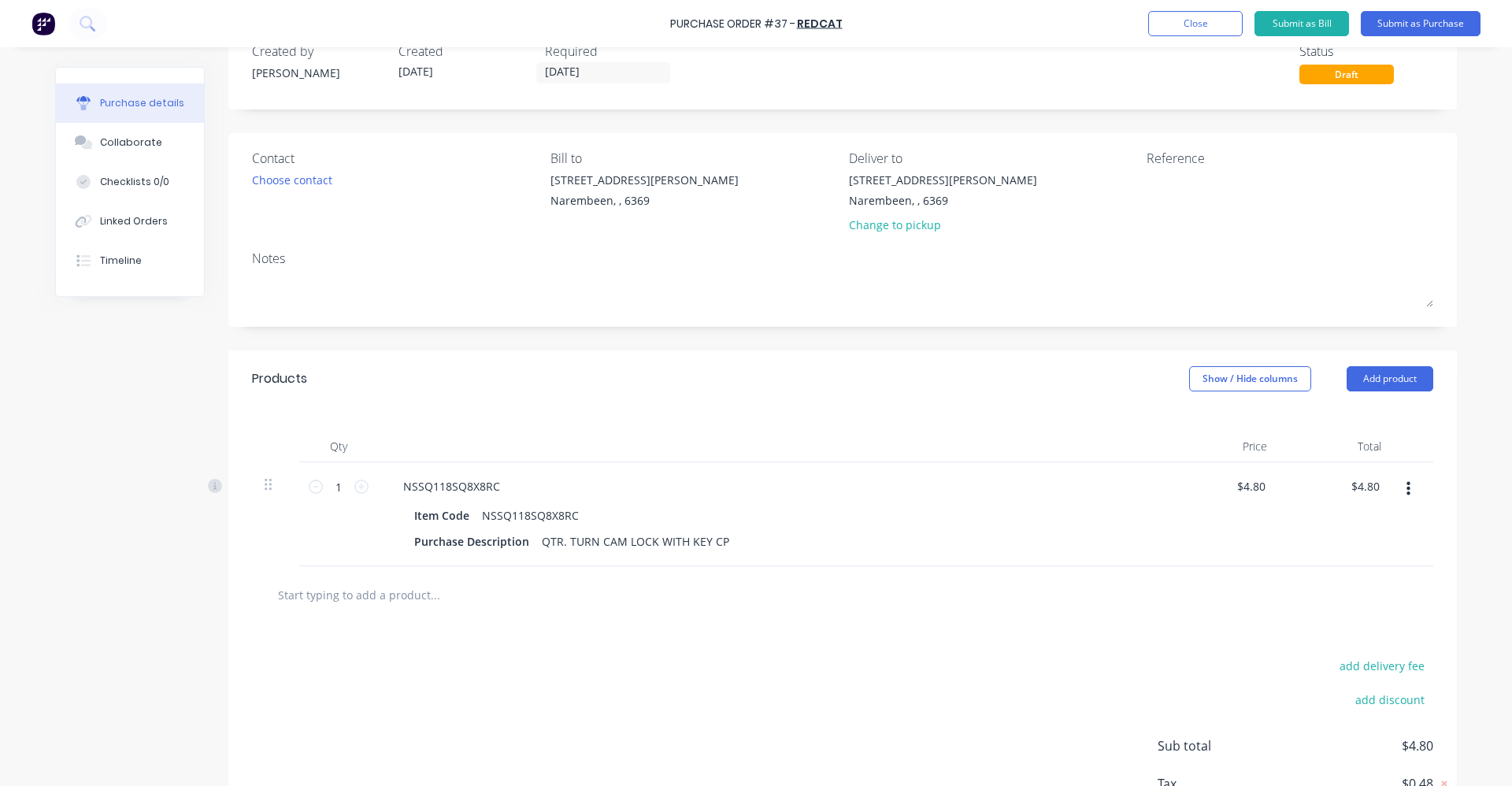
click at [312, 597] on input "text" at bounding box center [434, 594] width 315 height 31
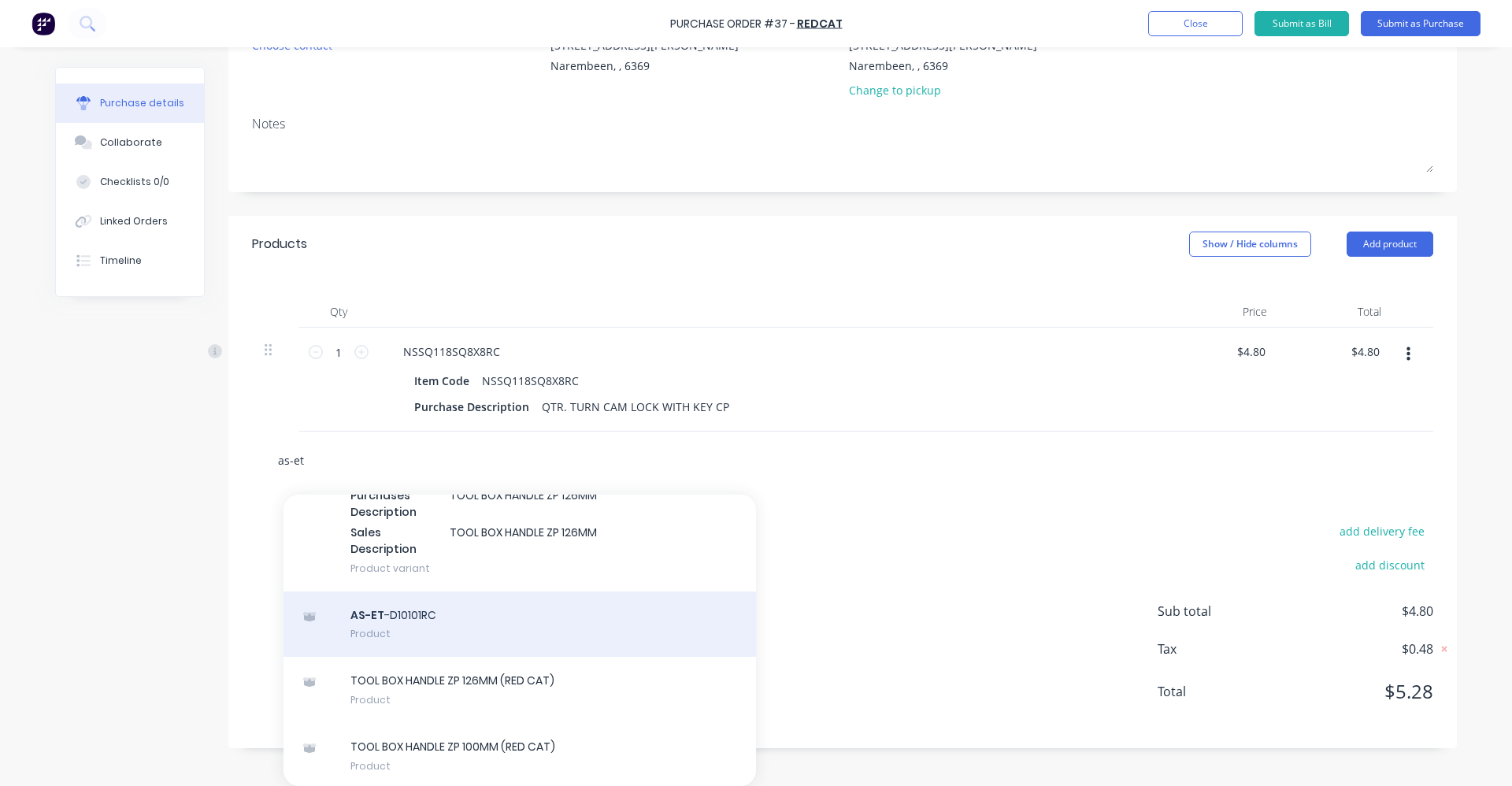
scroll to position [539, 0]
type input "as-et"
click at [566, 645] on div "AS-ET -D10101RC Product" at bounding box center [519, 622] width 473 height 66
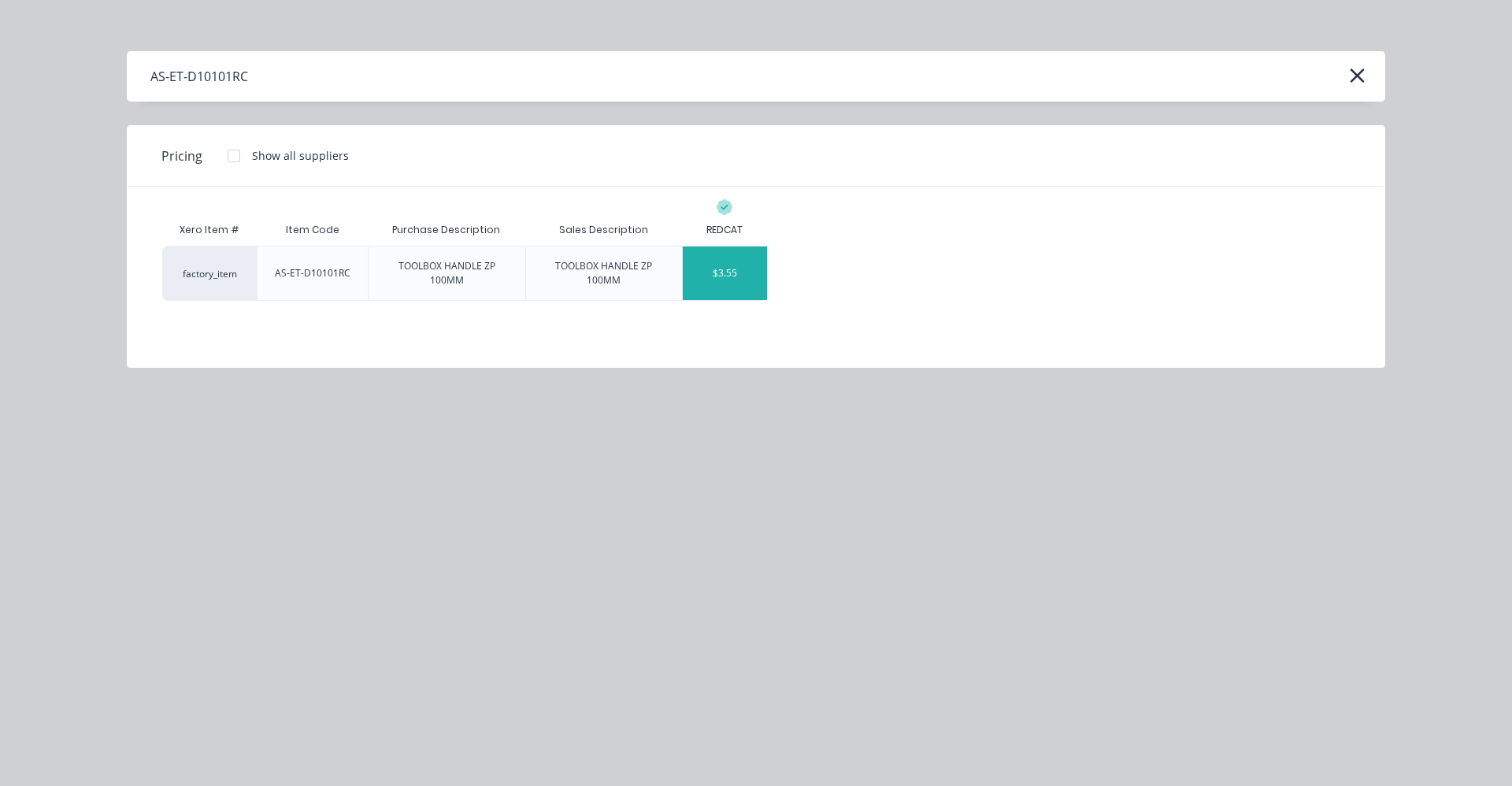
click at [744, 269] on div "$3.55" at bounding box center [725, 273] width 85 height 54
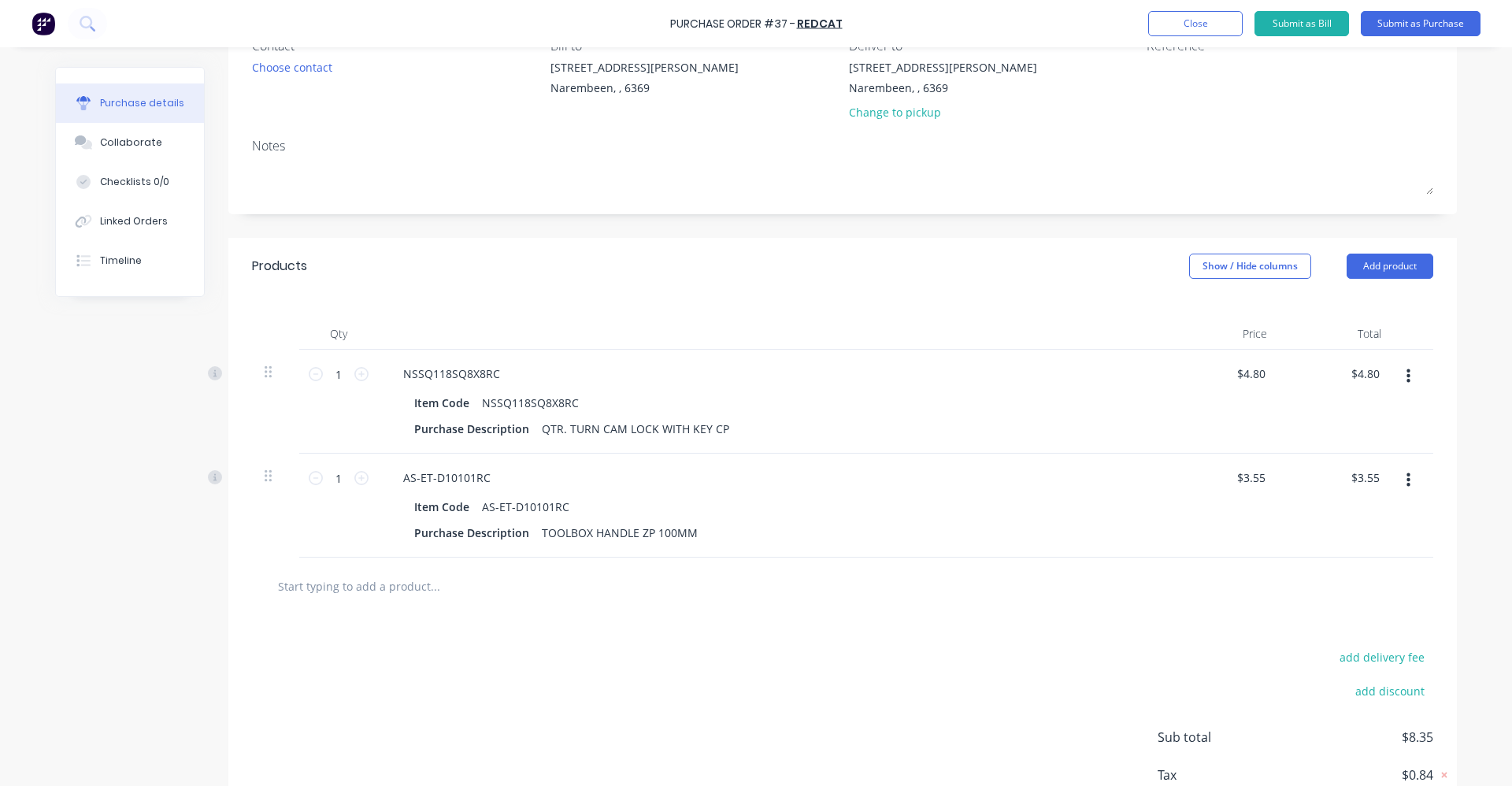
scroll to position [176, 0]
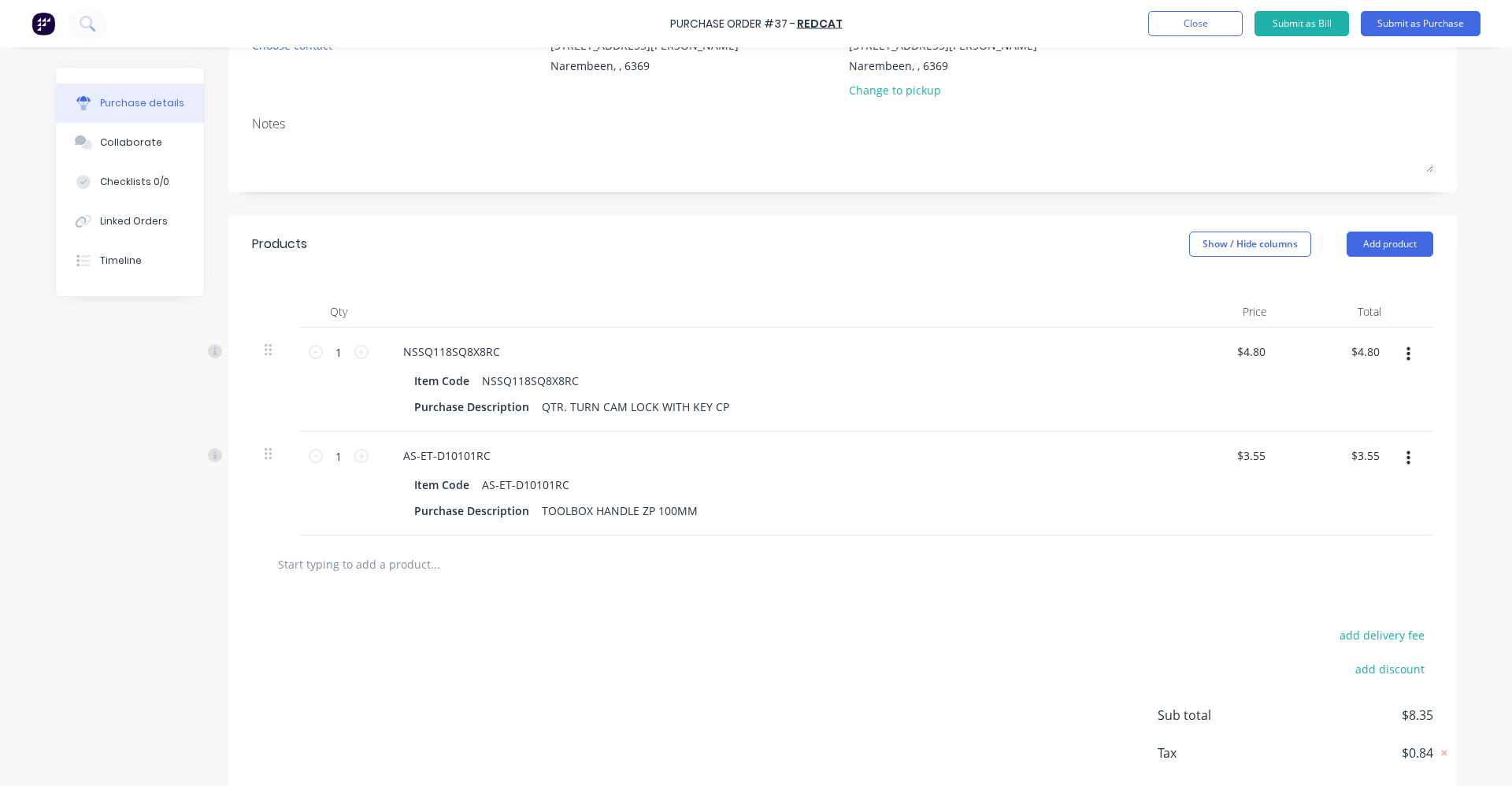
click at [337, 561] on input "text" at bounding box center [434, 564] width 315 height 31
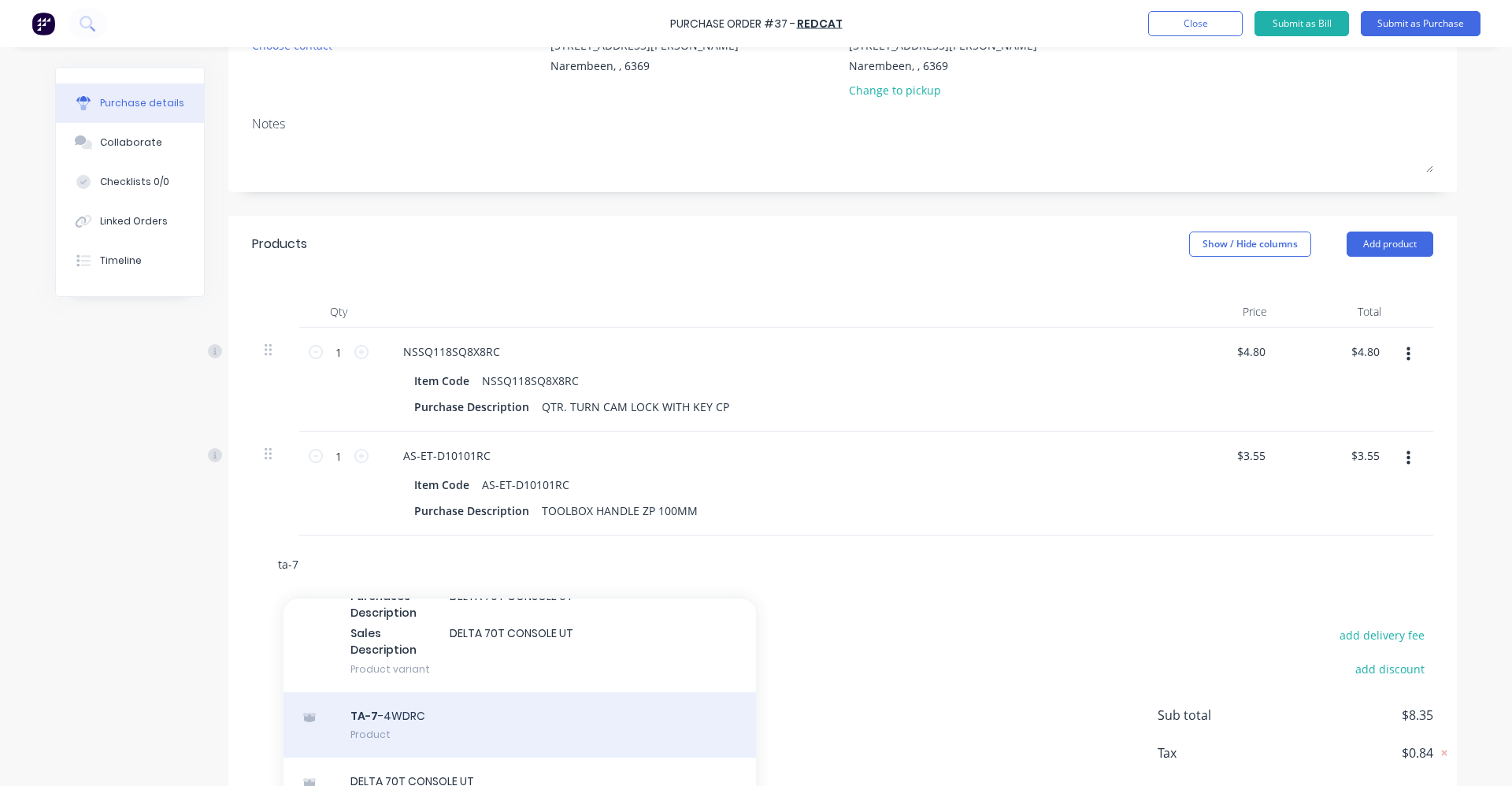
type input "ta-7"
click at [546, 694] on div "TA-7 -4WDRC Product" at bounding box center [519, 726] width 473 height 66
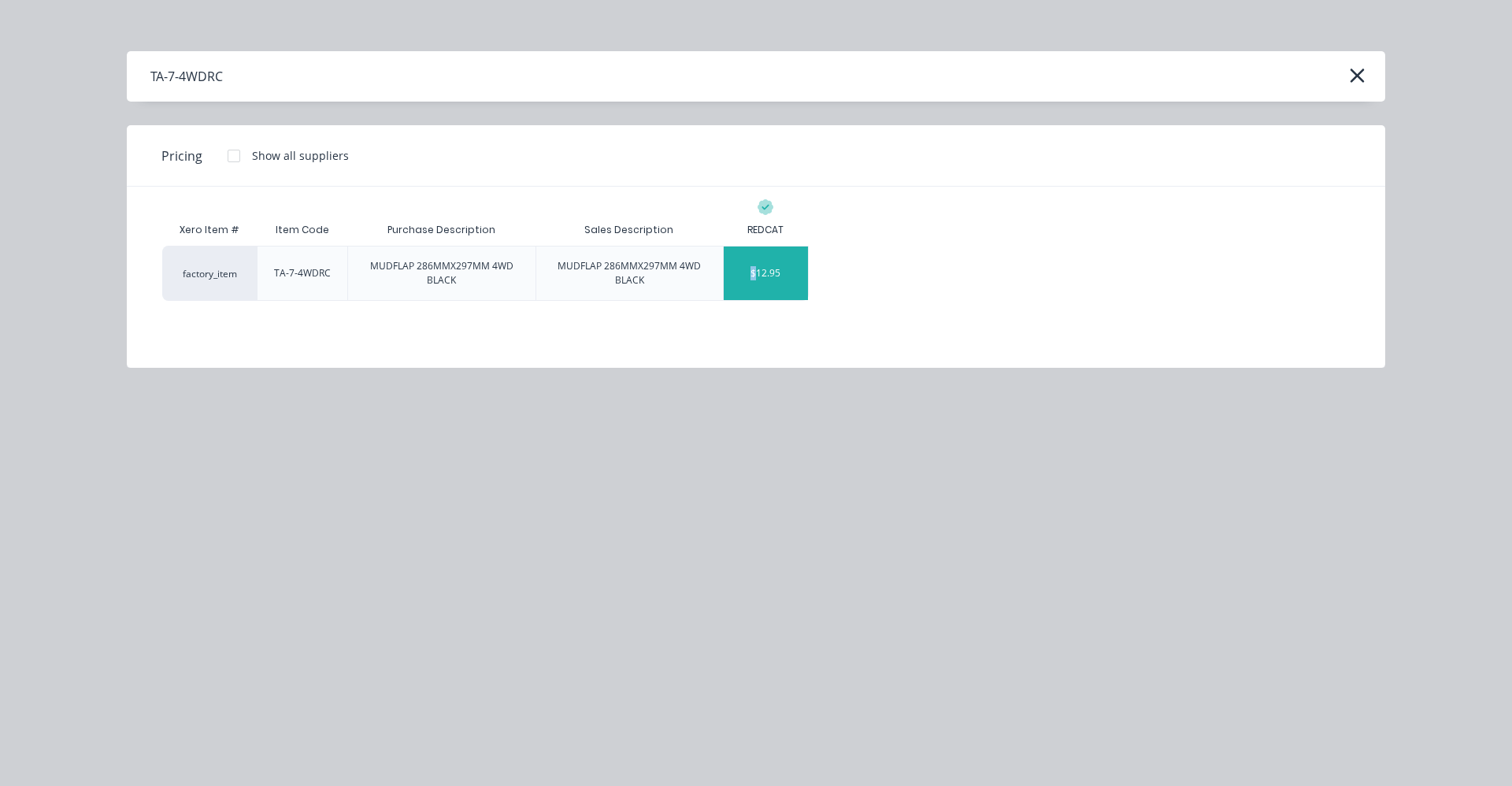
click at [754, 268] on div "$12.95" at bounding box center [766, 273] width 85 height 54
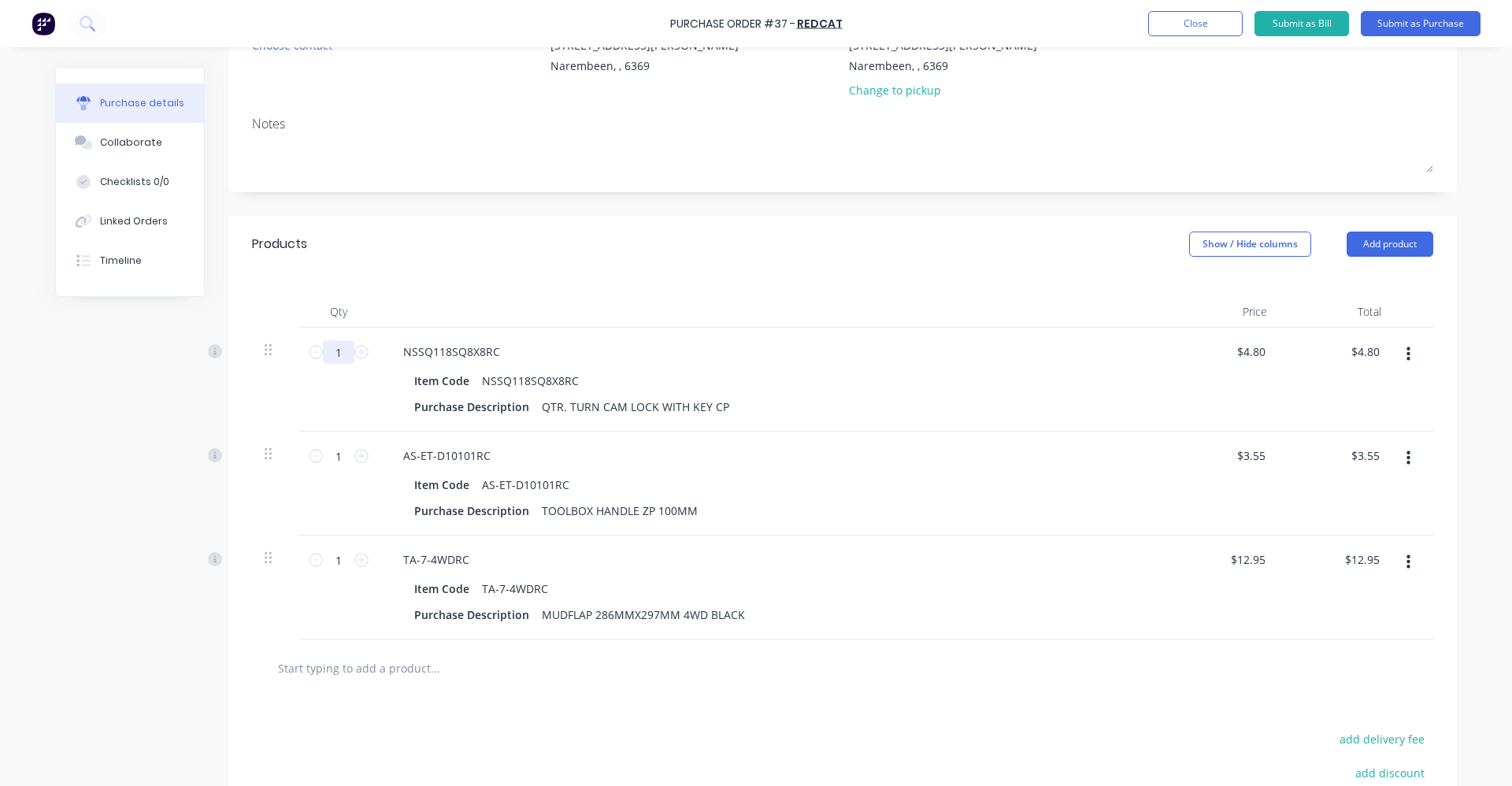
click at [339, 356] on input "1" at bounding box center [338, 352] width 31 height 23
type input "10"
type input "$48.00"
type input "10"
click at [334, 455] on input "1" at bounding box center [338, 456] width 31 height 23
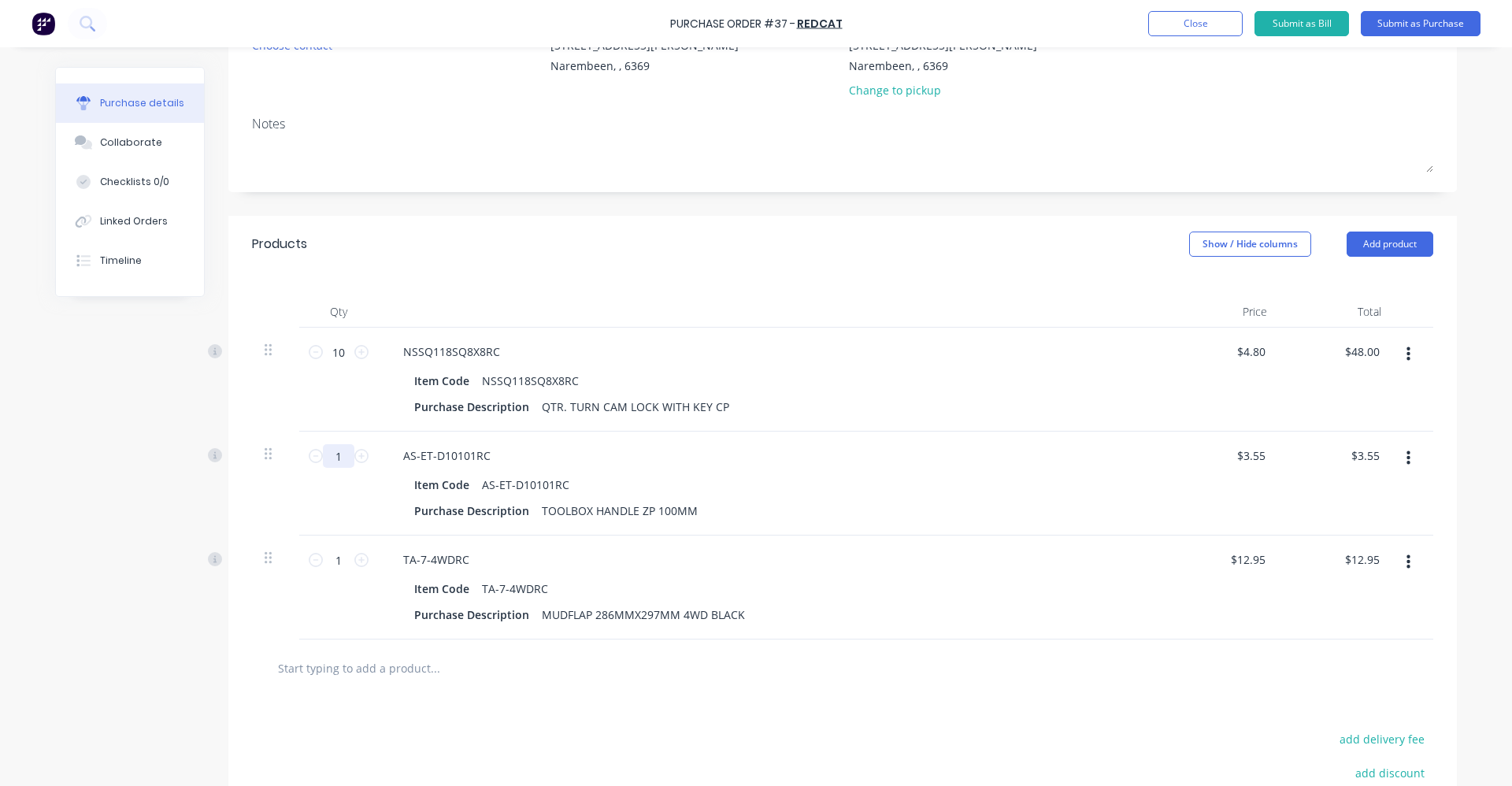
type input "4"
type input "$14.20"
type input "4"
click at [331, 557] on input "1" at bounding box center [338, 560] width 31 height 23
type input "2"
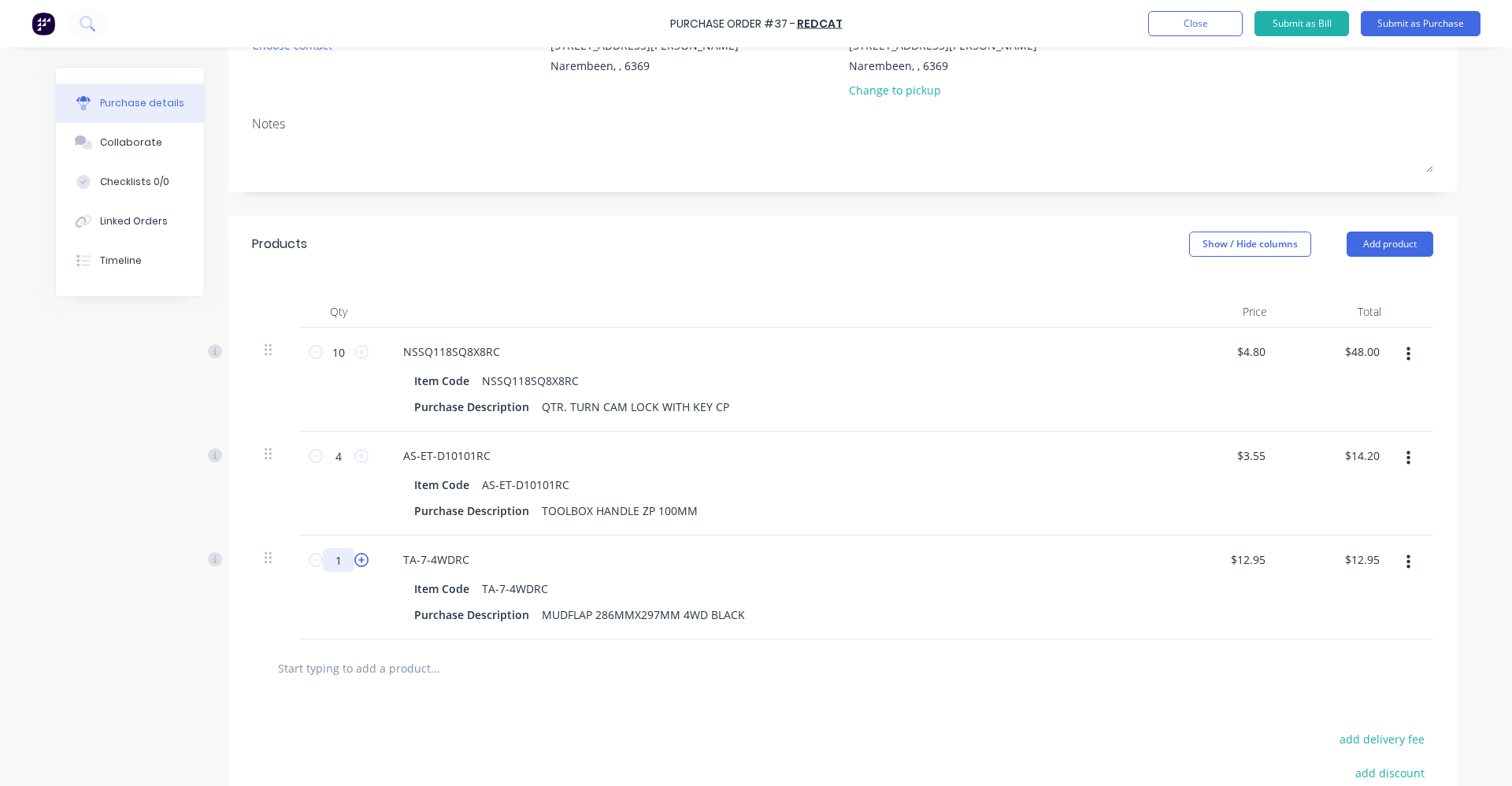
type input "$25.90"
type input "2"
click at [333, 676] on input "text" at bounding box center [434, 668] width 315 height 31
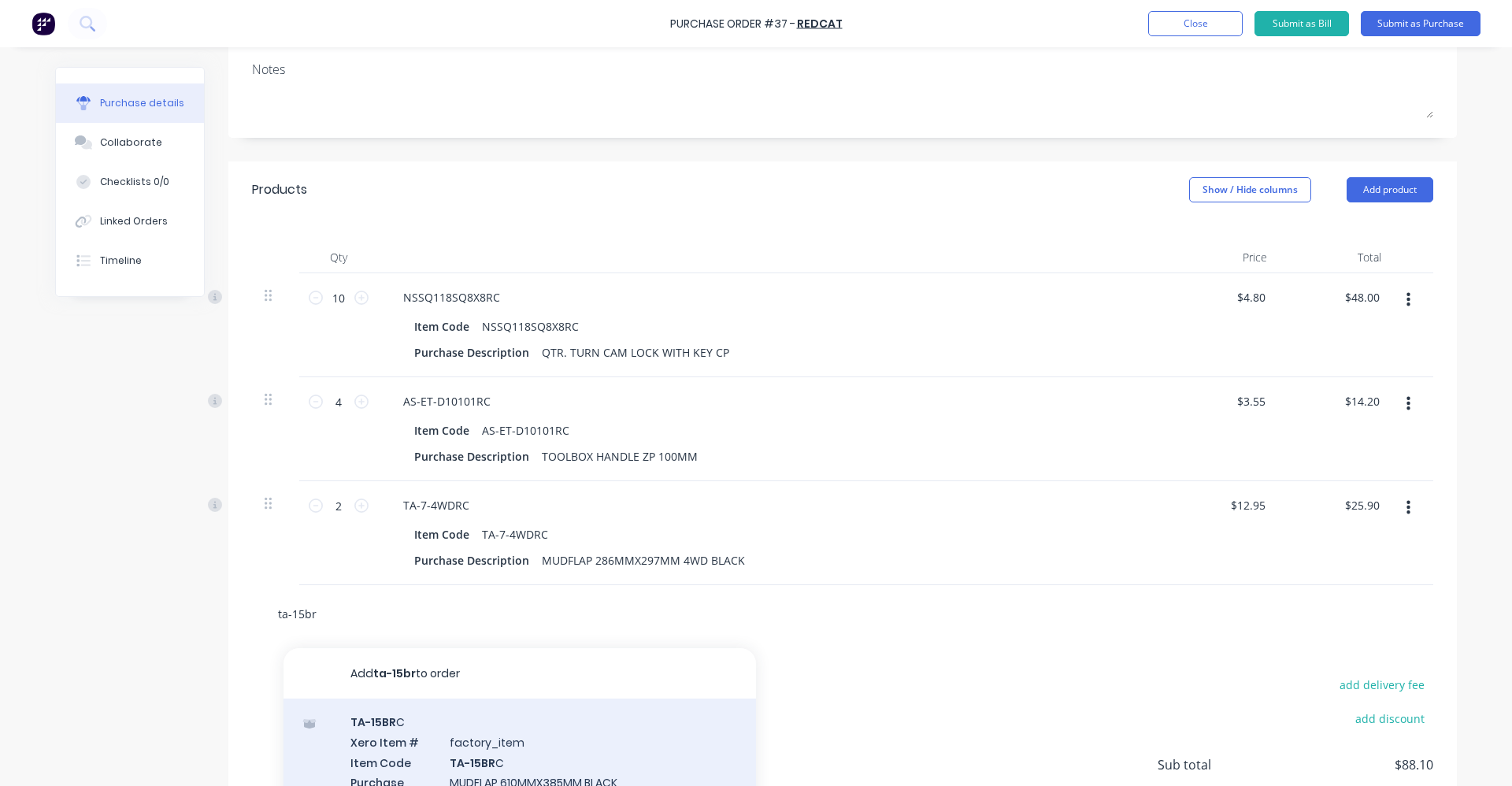
scroll to position [383, 0]
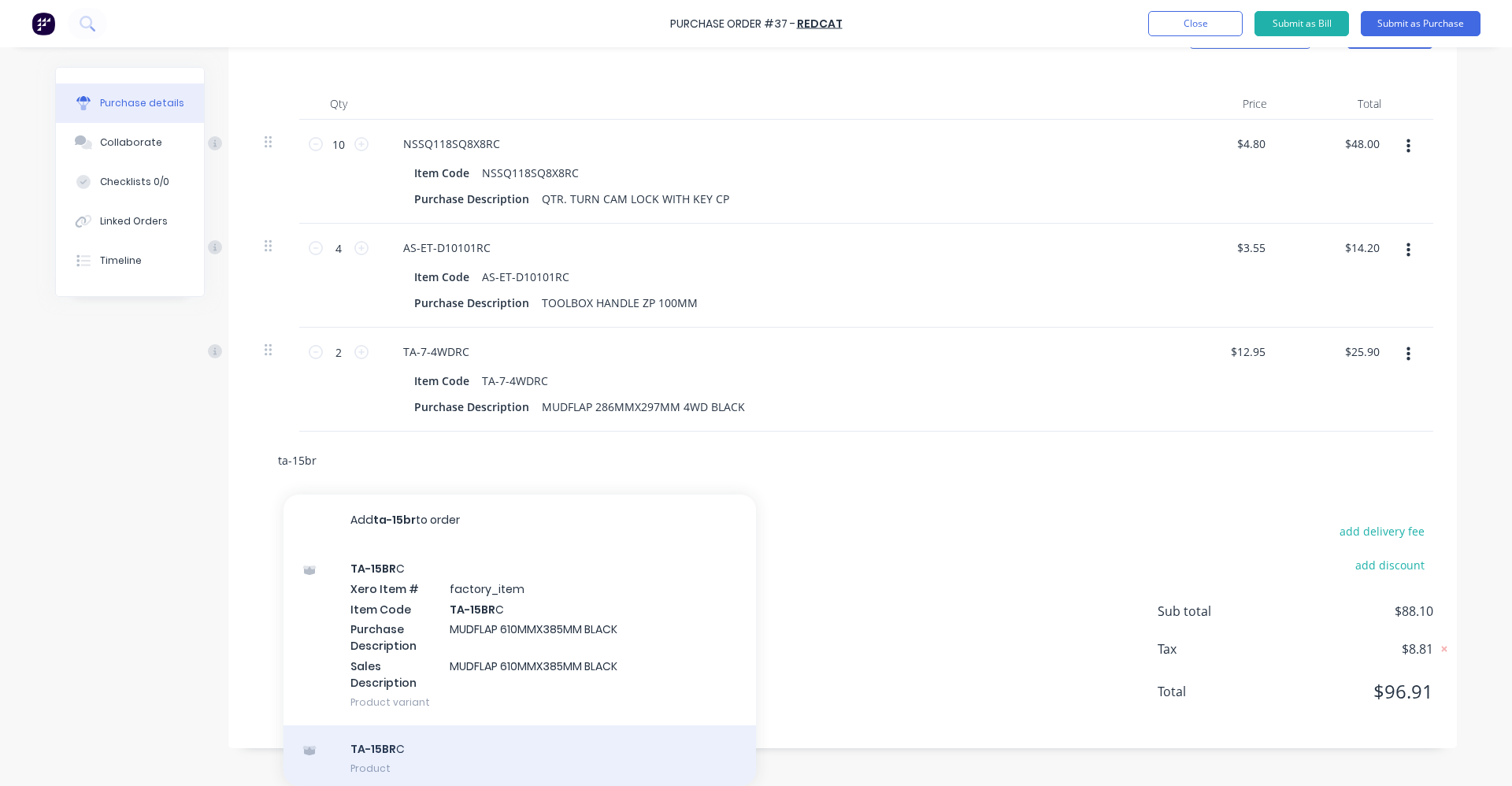
type input "ta-15br"
click at [553, 754] on div "TA-15BR C Product" at bounding box center [519, 759] width 473 height 66
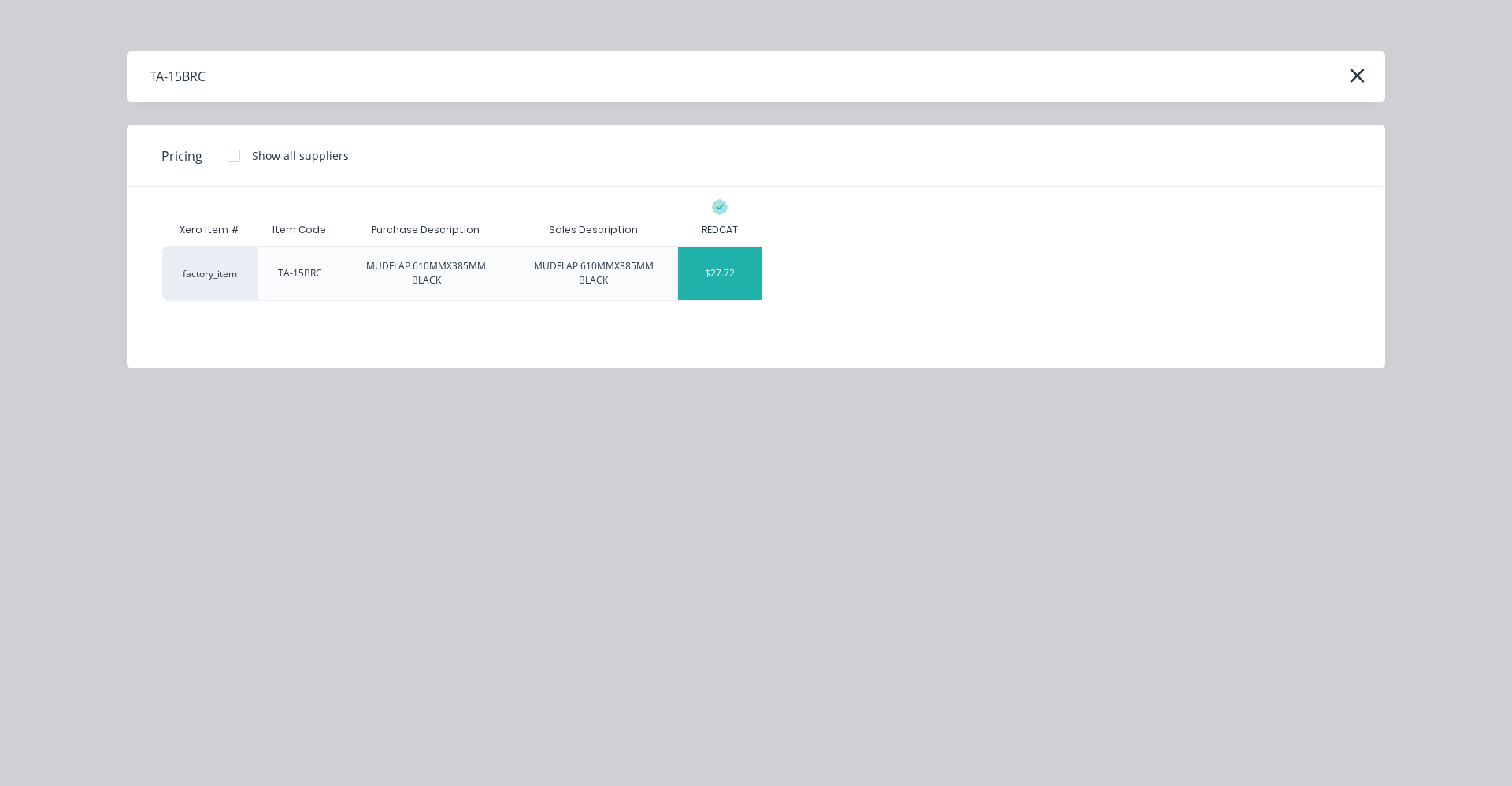
click at [720, 263] on div "$27.72" at bounding box center [720, 273] width 85 height 54
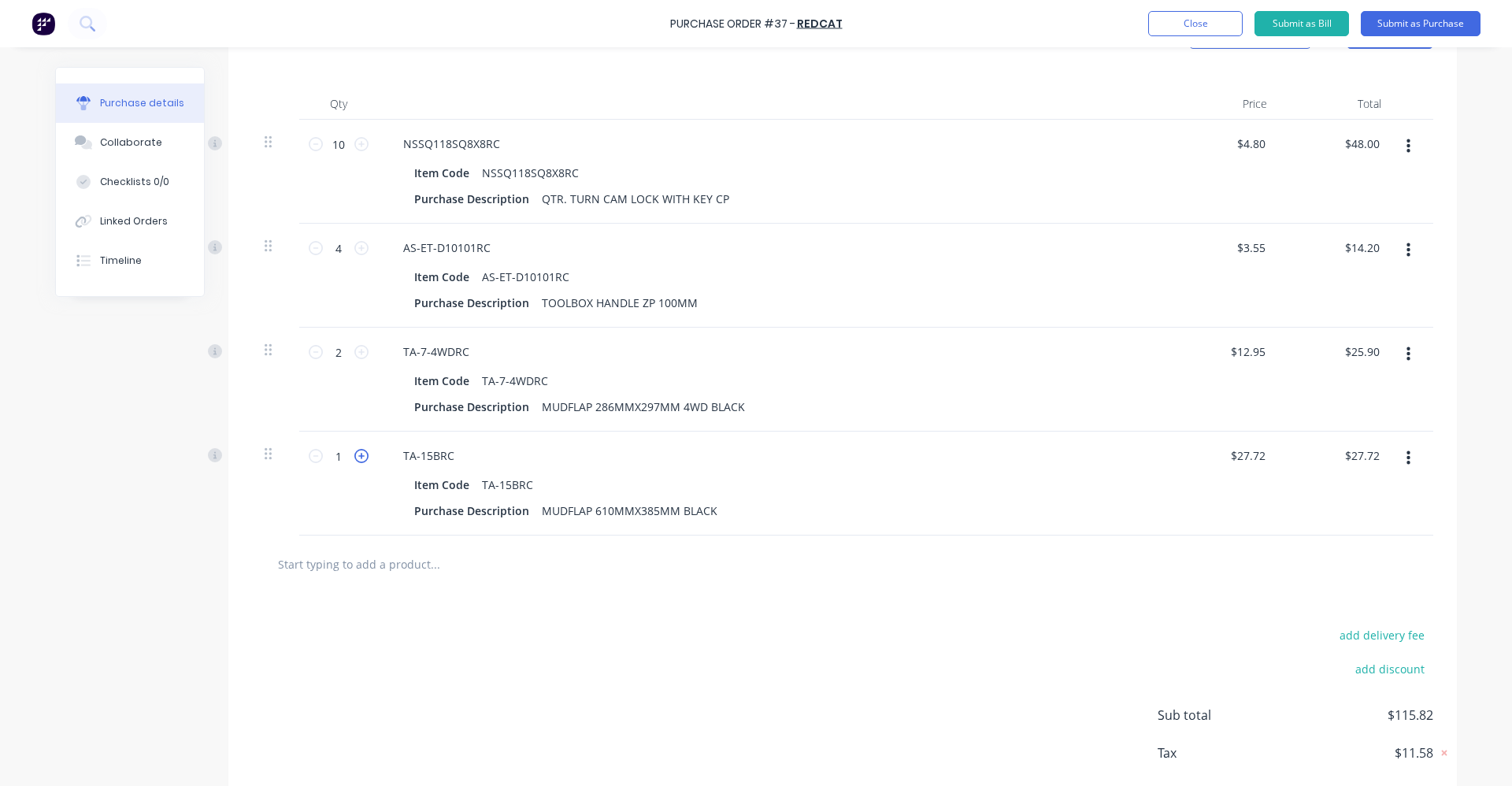
click at [354, 461] on icon at bounding box center [361, 456] width 14 height 14
type input "2"
type input "$55.44"
click at [354, 555] on input "text" at bounding box center [434, 564] width 315 height 31
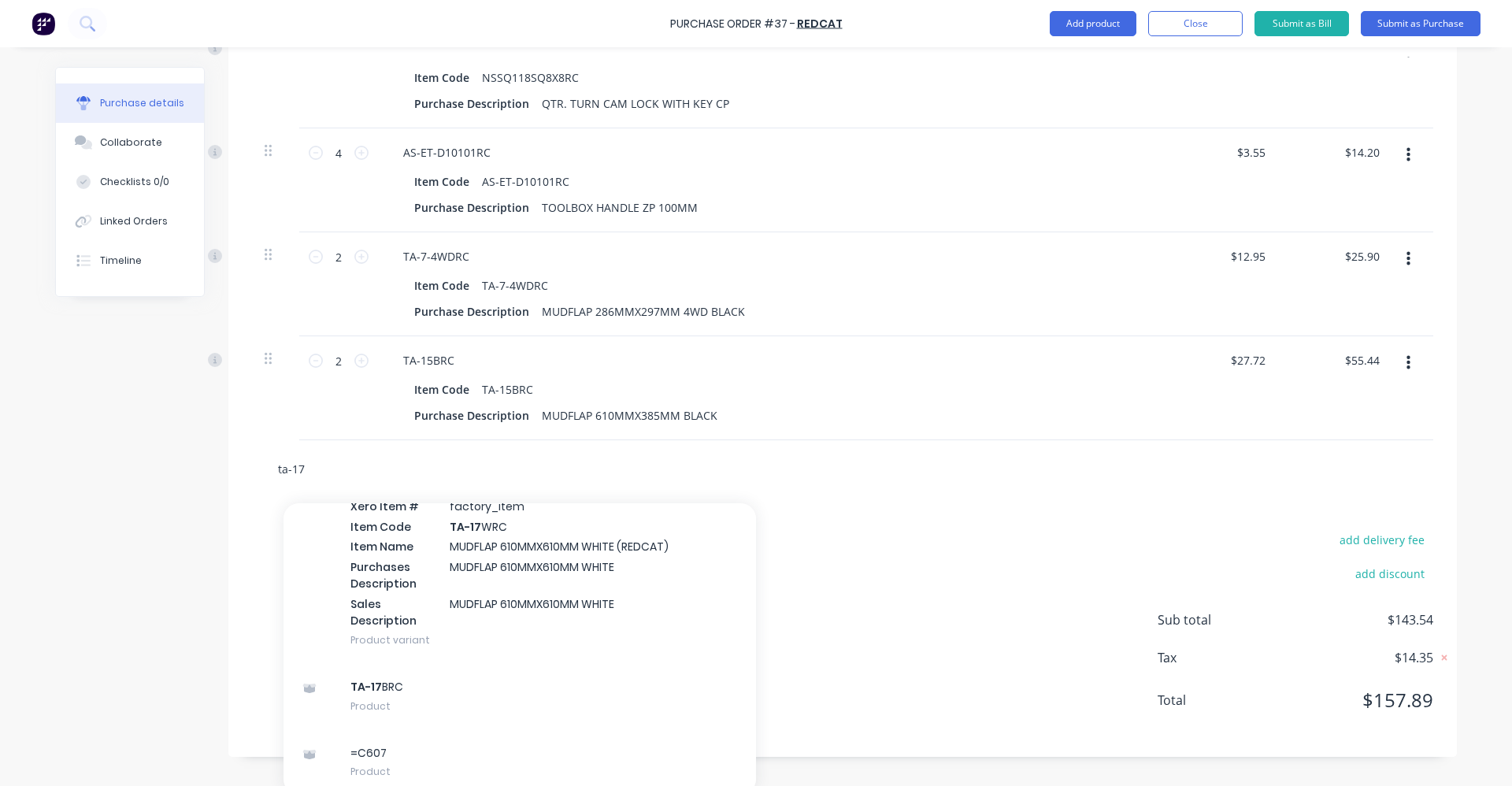
scroll to position [487, 0]
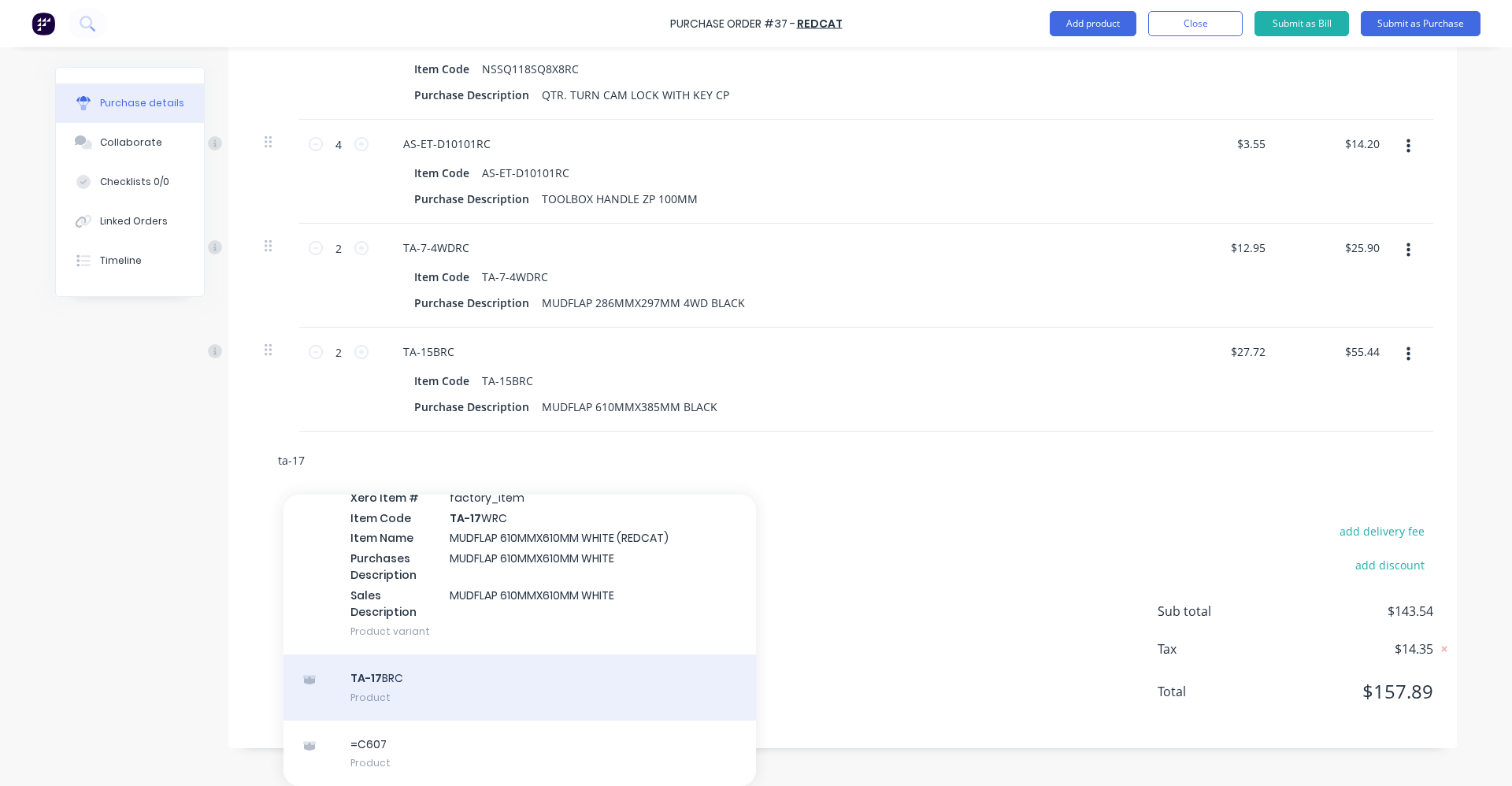
type input "ta-17"
click at [523, 696] on div "TA-17 BRC Product" at bounding box center [519, 688] width 473 height 66
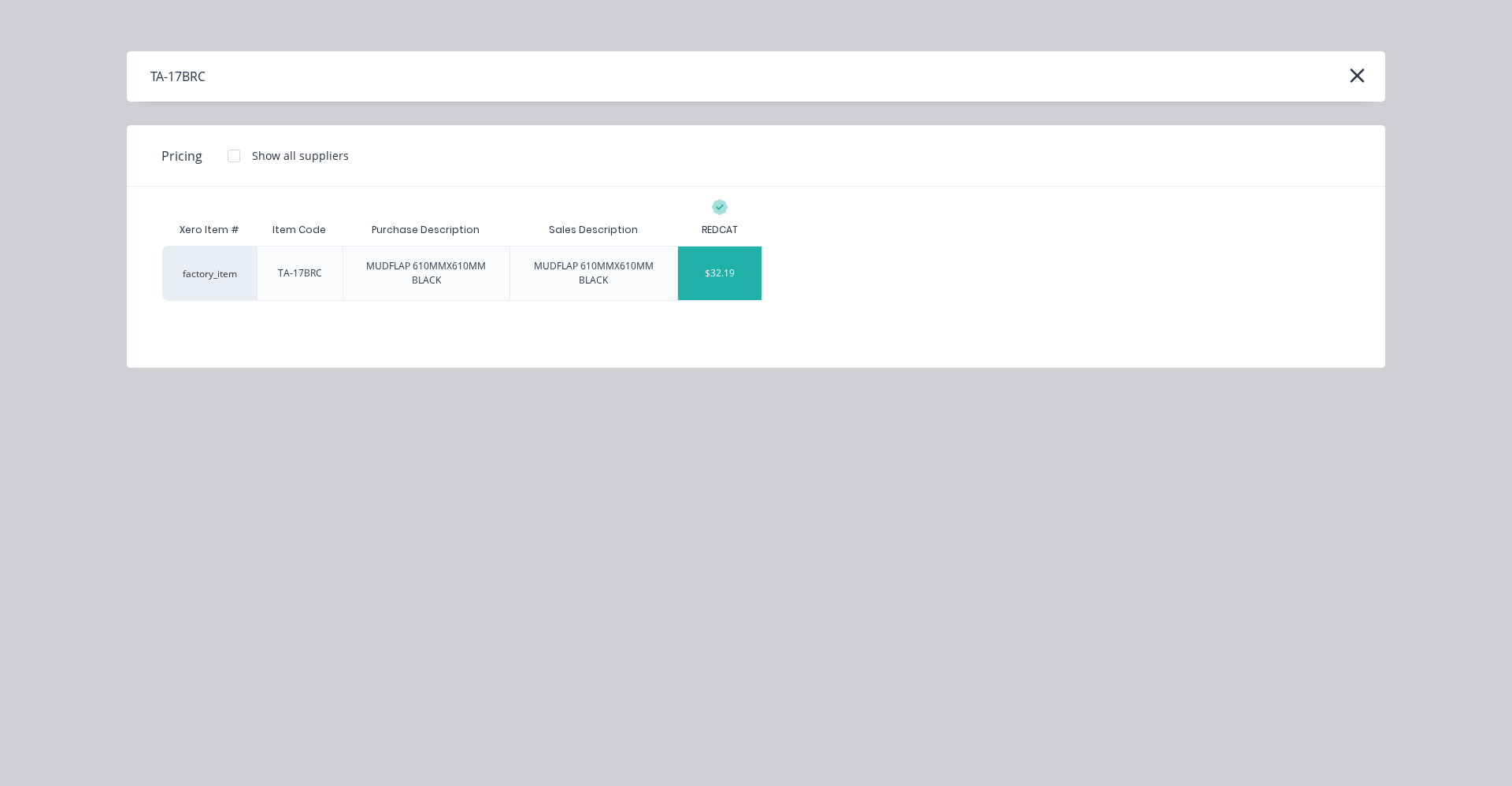
click at [742, 275] on div "$32.19" at bounding box center [720, 273] width 85 height 54
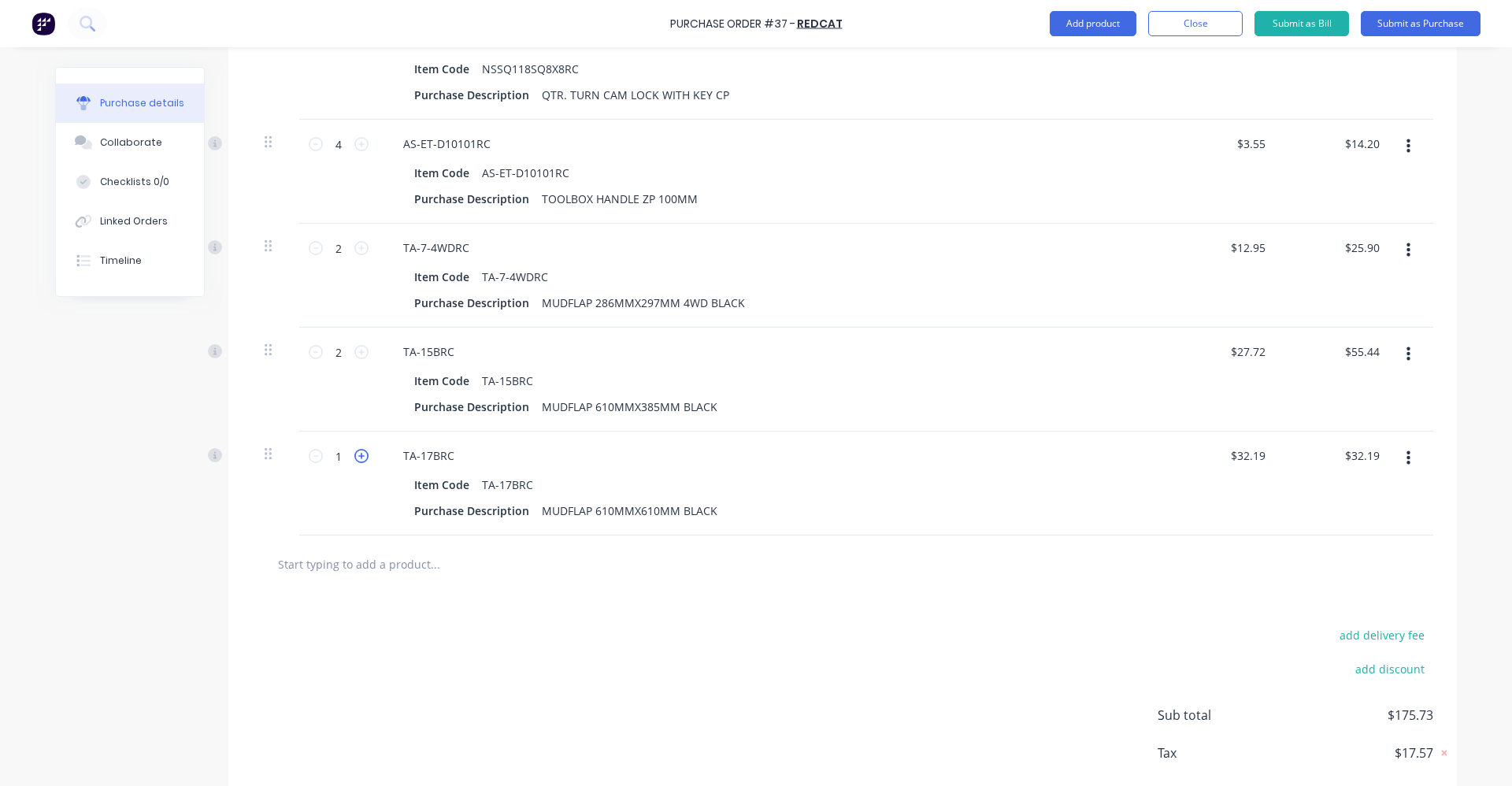
click at [356, 454] on icon at bounding box center [361, 456] width 14 height 14
type input "2"
type input "$64.38"
click at [344, 570] on input "text" at bounding box center [434, 564] width 315 height 31
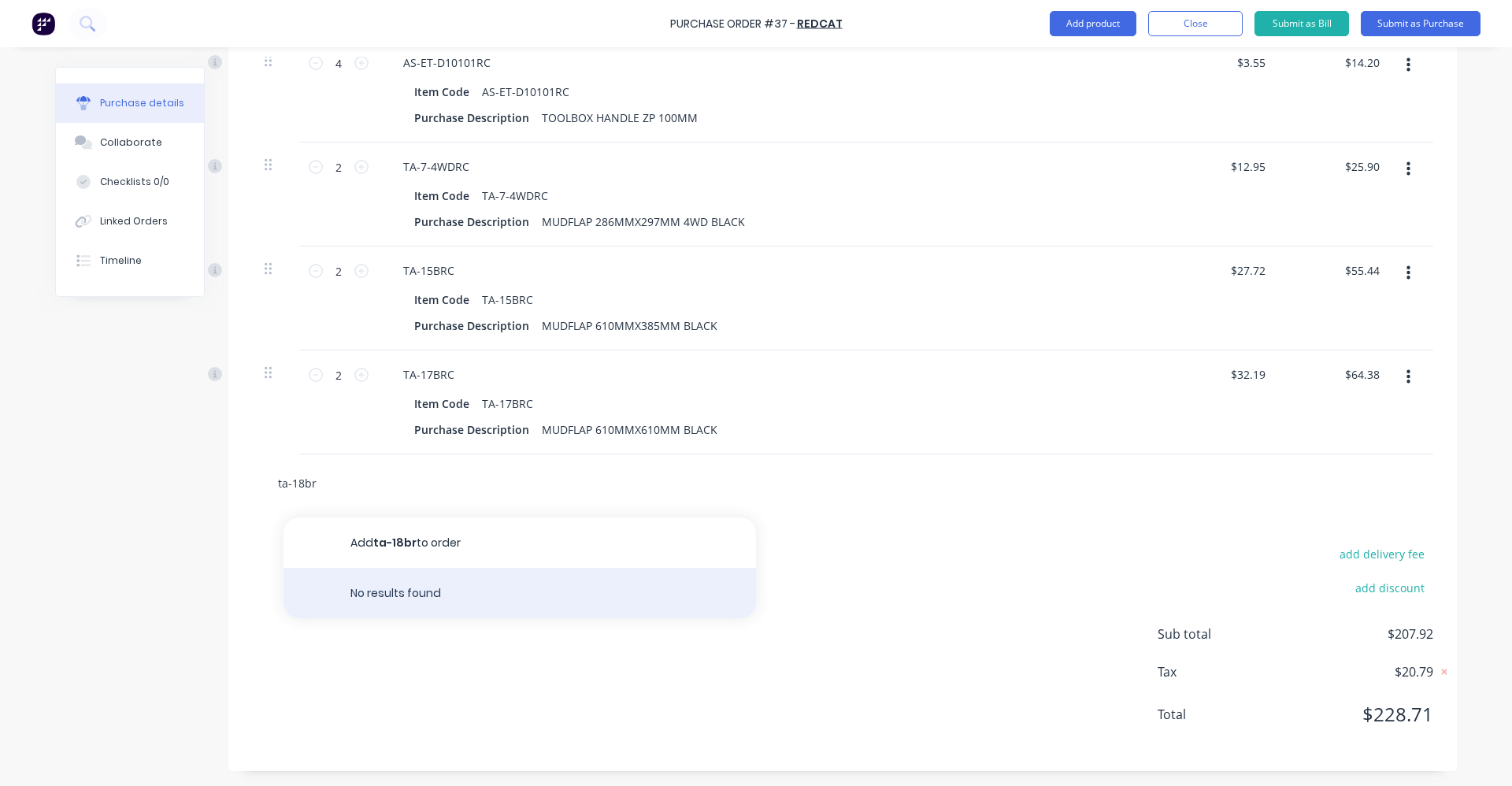
scroll to position [569, 0]
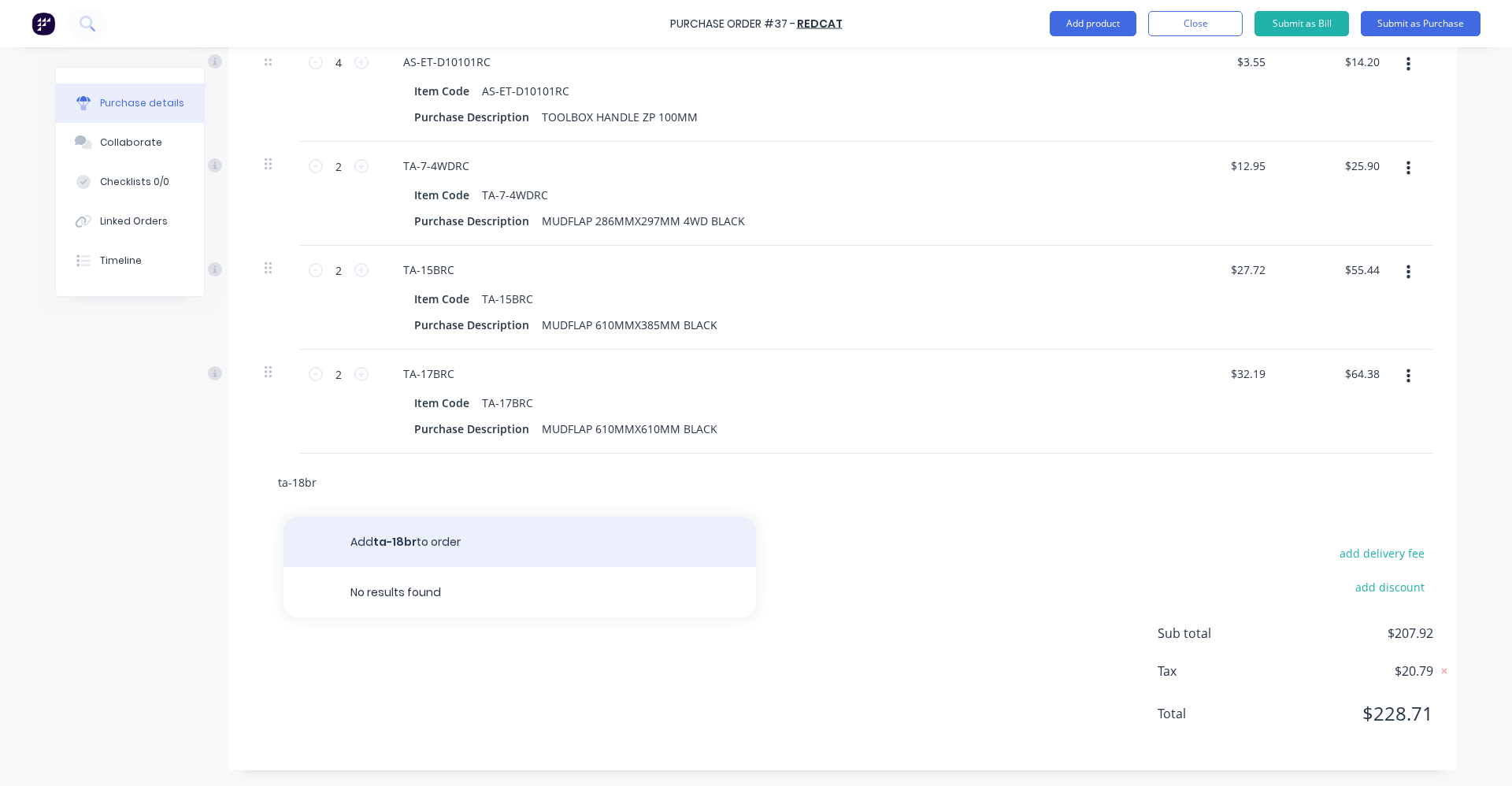
type input "ta-18br"
click at [484, 538] on button "Add ta-18br to order" at bounding box center [519, 542] width 473 height 51
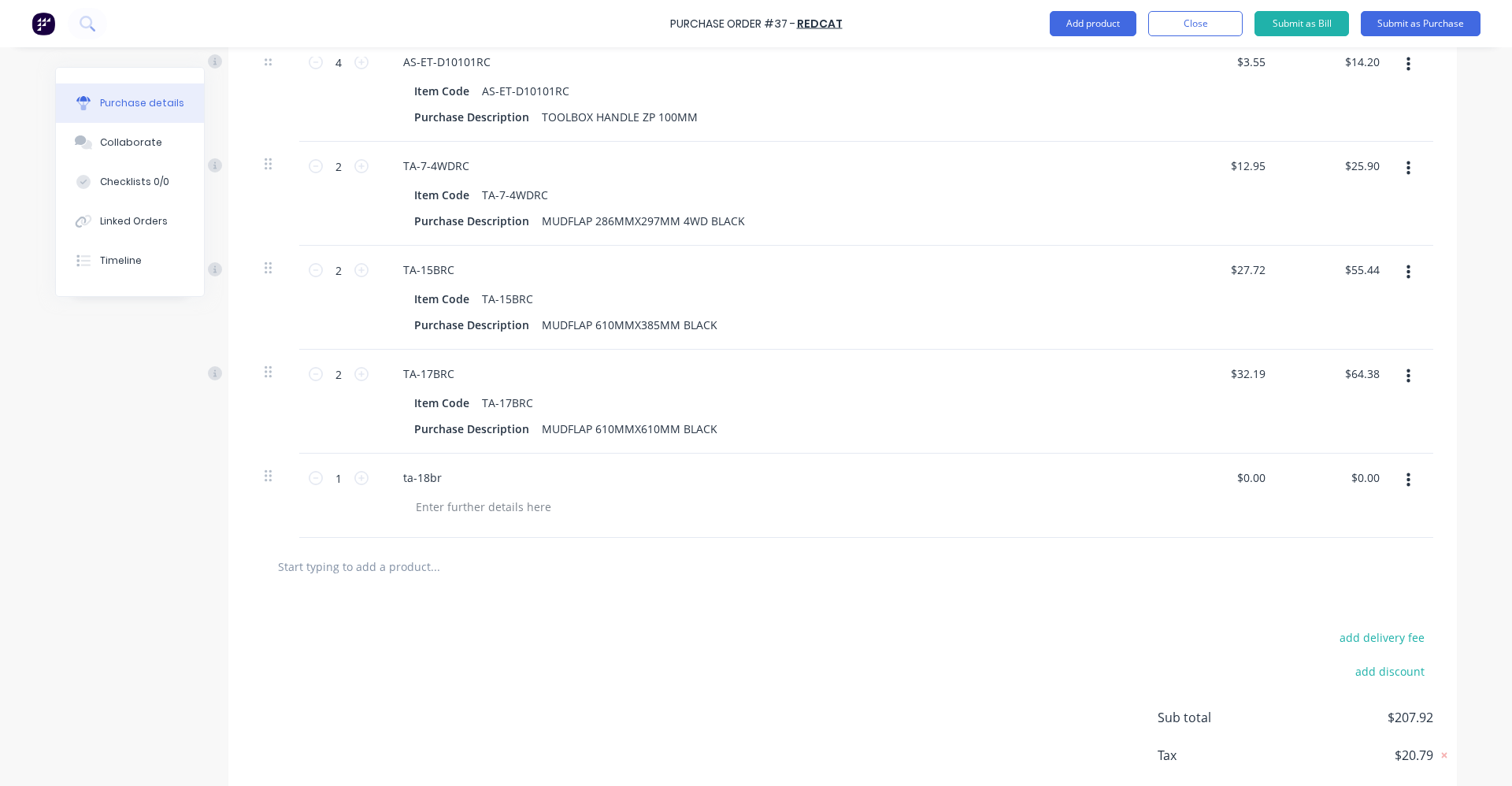
click at [1399, 486] on button "button" at bounding box center [1408, 480] width 37 height 28
click at [1352, 622] on button "Delete" at bounding box center [1360, 616] width 134 height 31
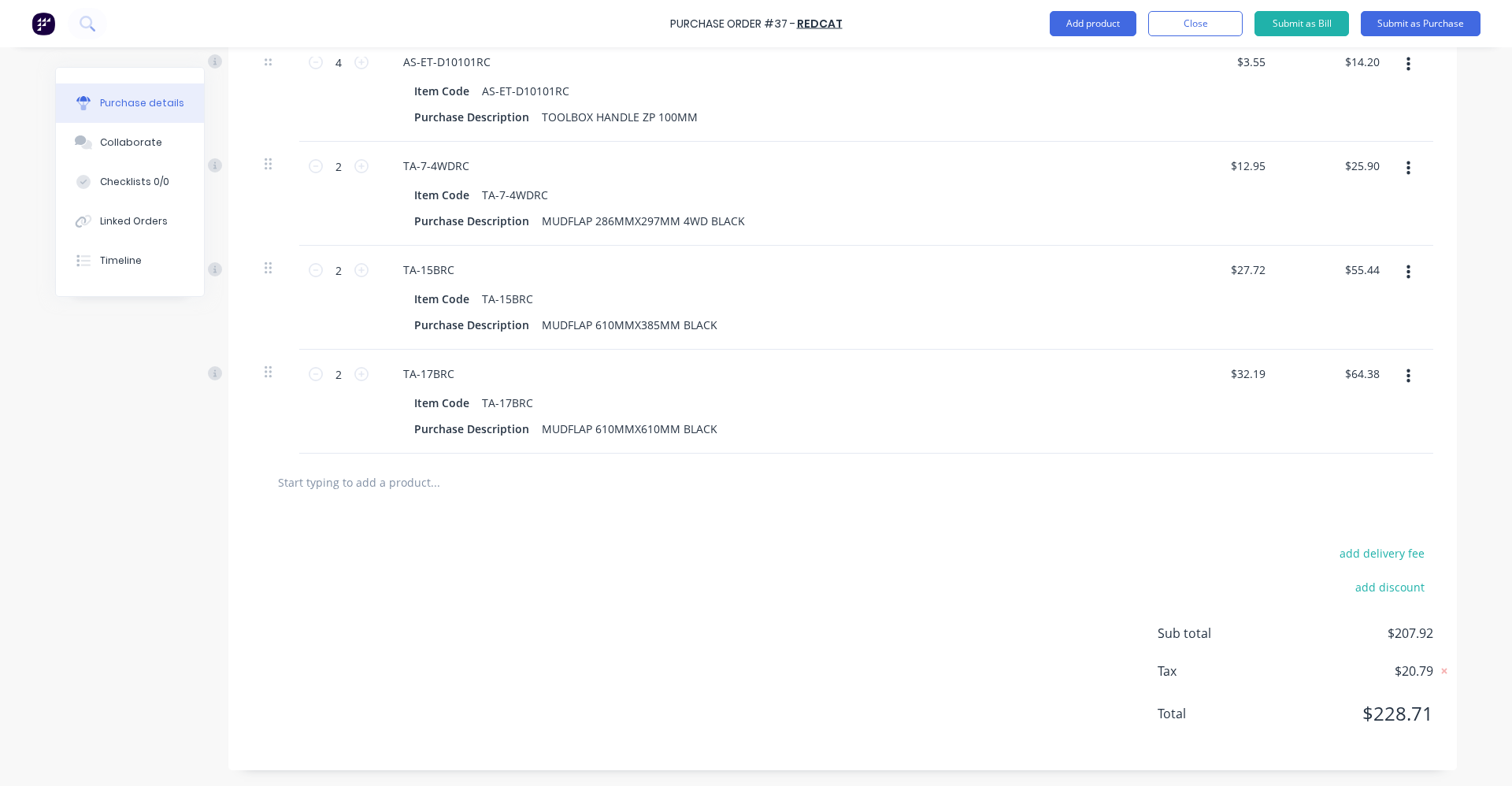
click at [403, 490] on input "text" at bounding box center [434, 482] width 315 height 31
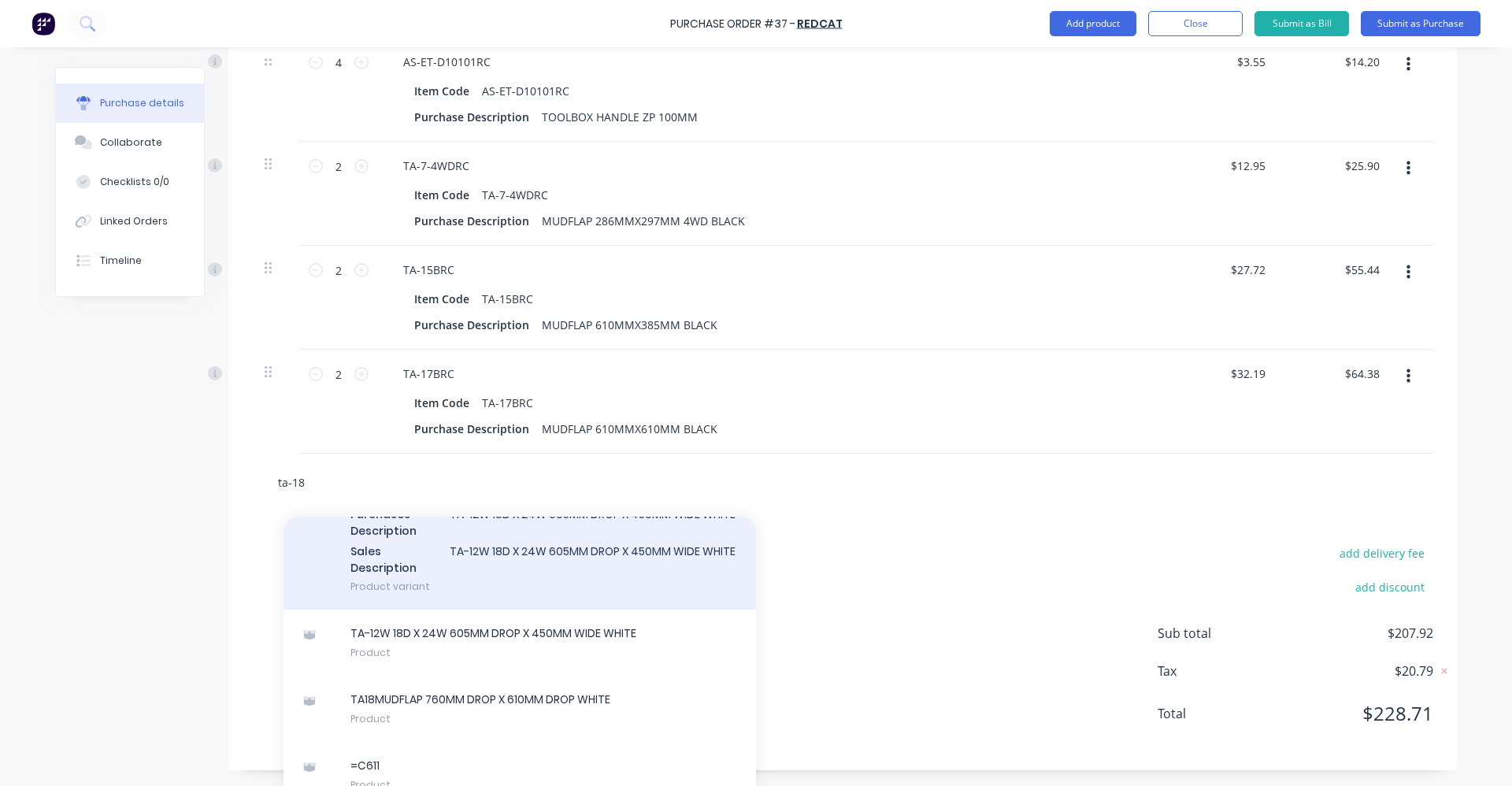
scroll to position [576, 0]
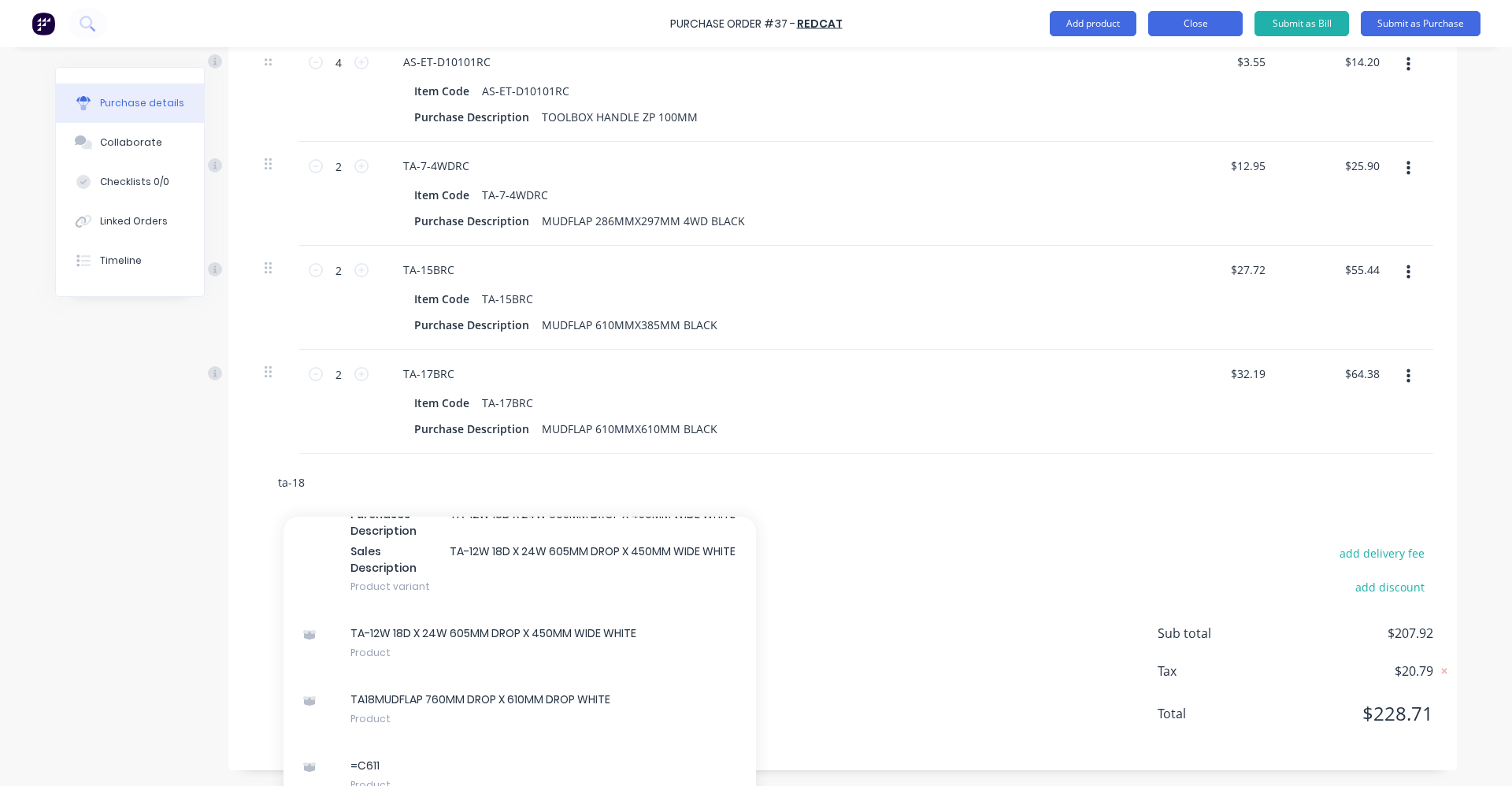
type input "ta-18"
click at [1225, 29] on button "Close" at bounding box center [1195, 23] width 94 height 25
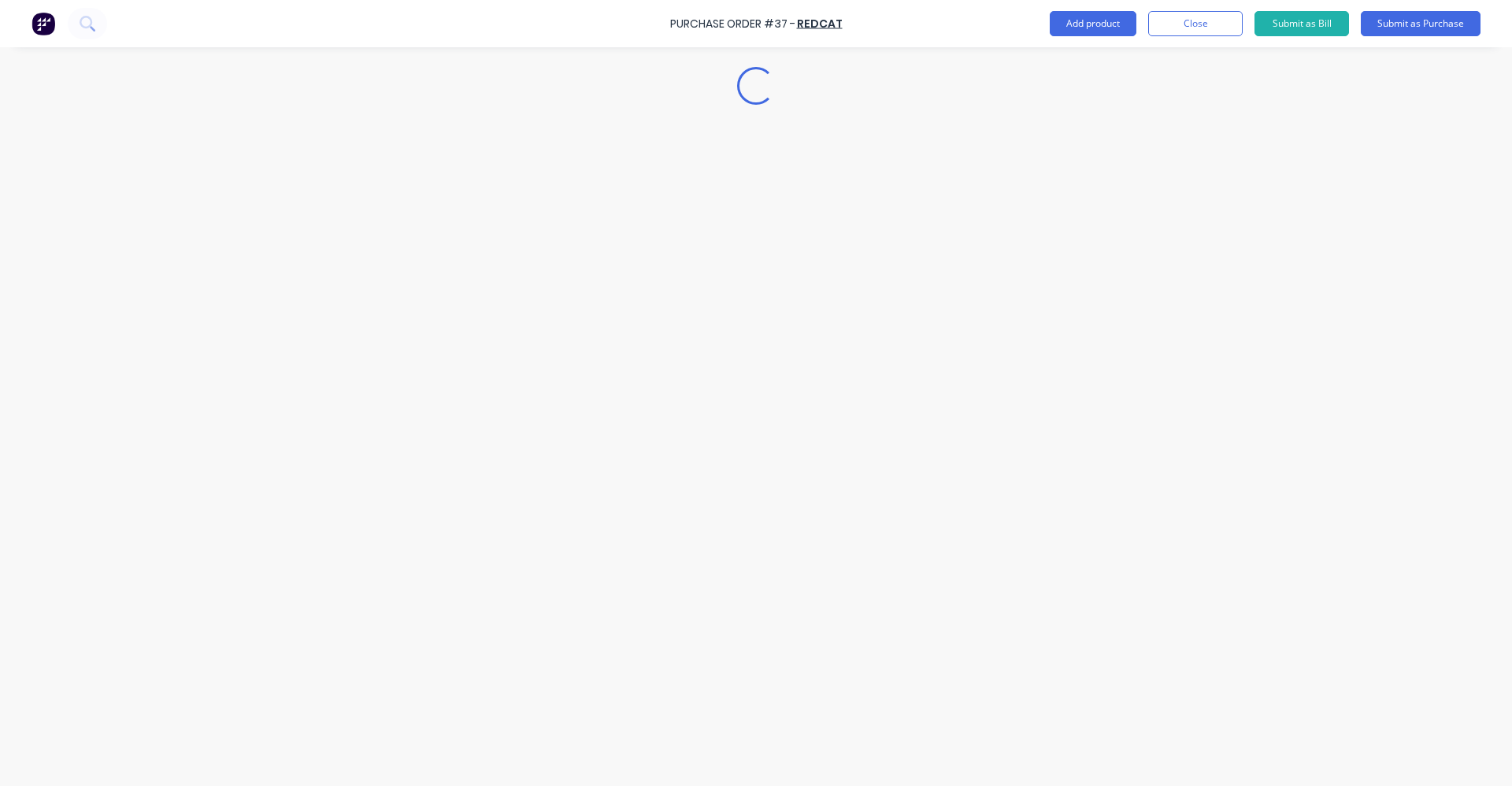
scroll to position [0, 0]
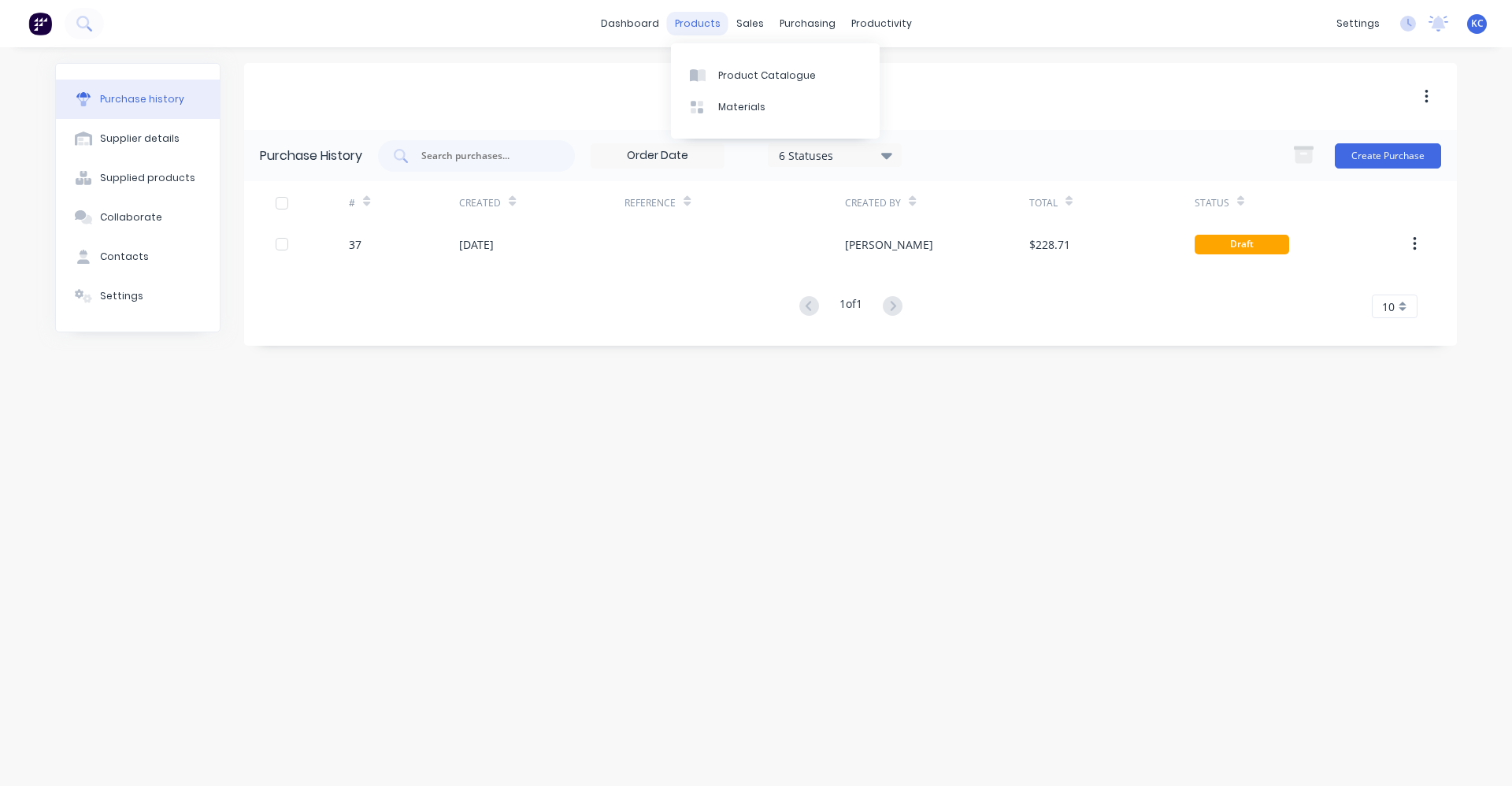
click at [708, 23] on div "products" at bounding box center [697, 23] width 61 height 23
click at [742, 74] on div "Product Catalogue" at bounding box center [766, 76] width 97 height 14
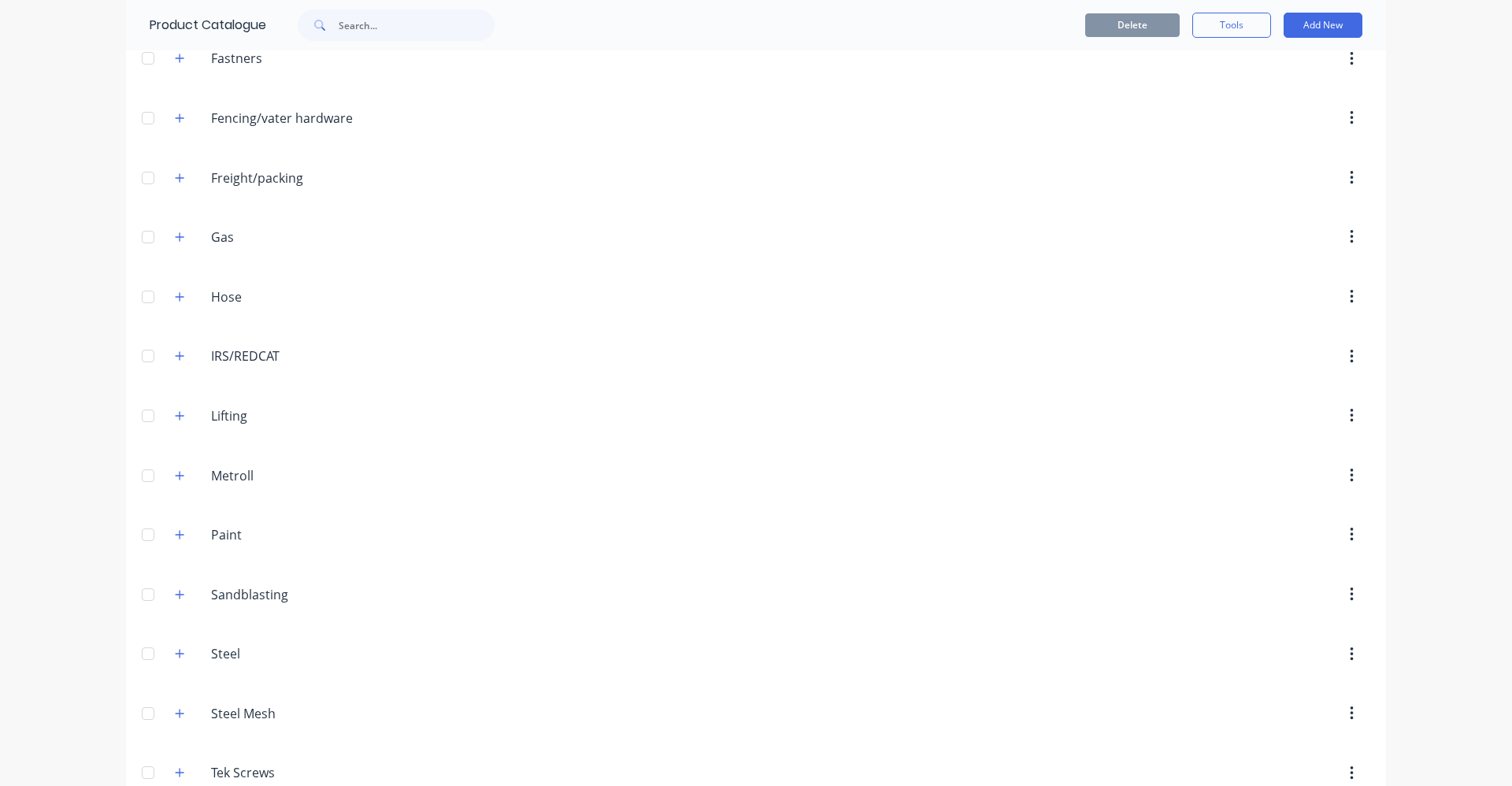
scroll to position [481, 0]
click at [175, 422] on icon "button" at bounding box center [180, 420] width 10 height 11
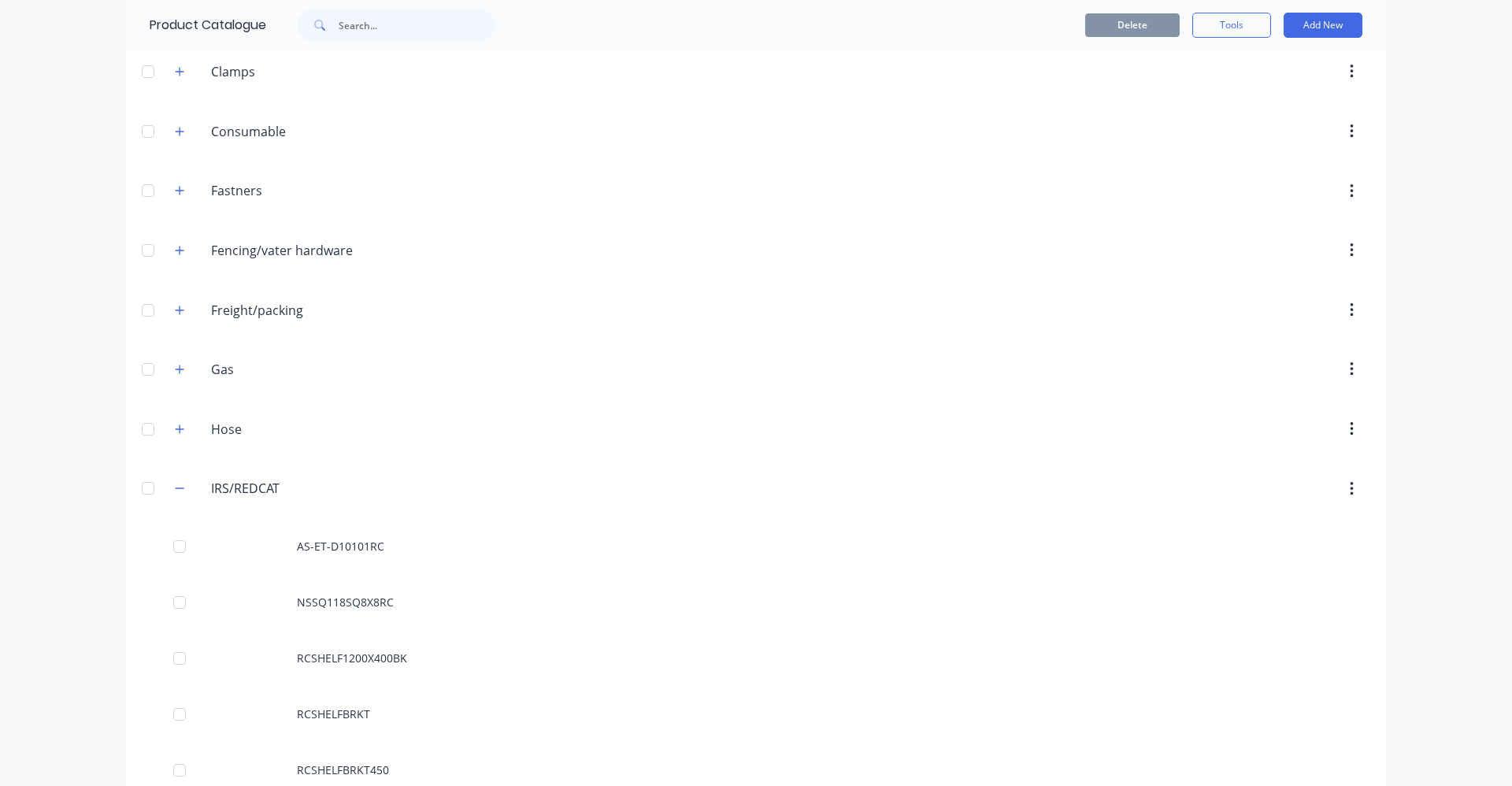
scroll to position [402, 0]
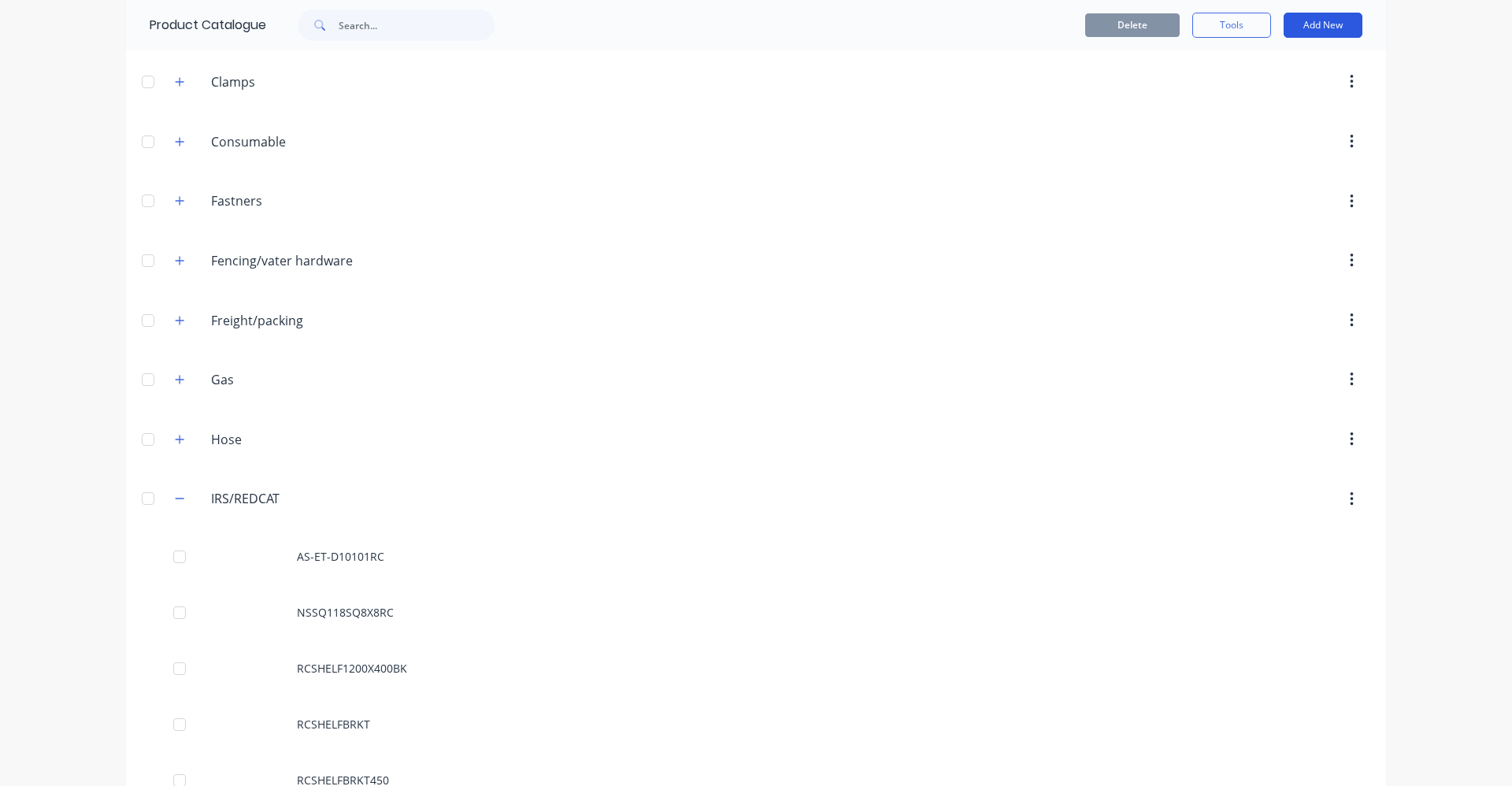
click at [1309, 19] on button "Add New" at bounding box center [1323, 25] width 79 height 25
click at [1270, 125] on div "Product" at bounding box center [1287, 129] width 122 height 23
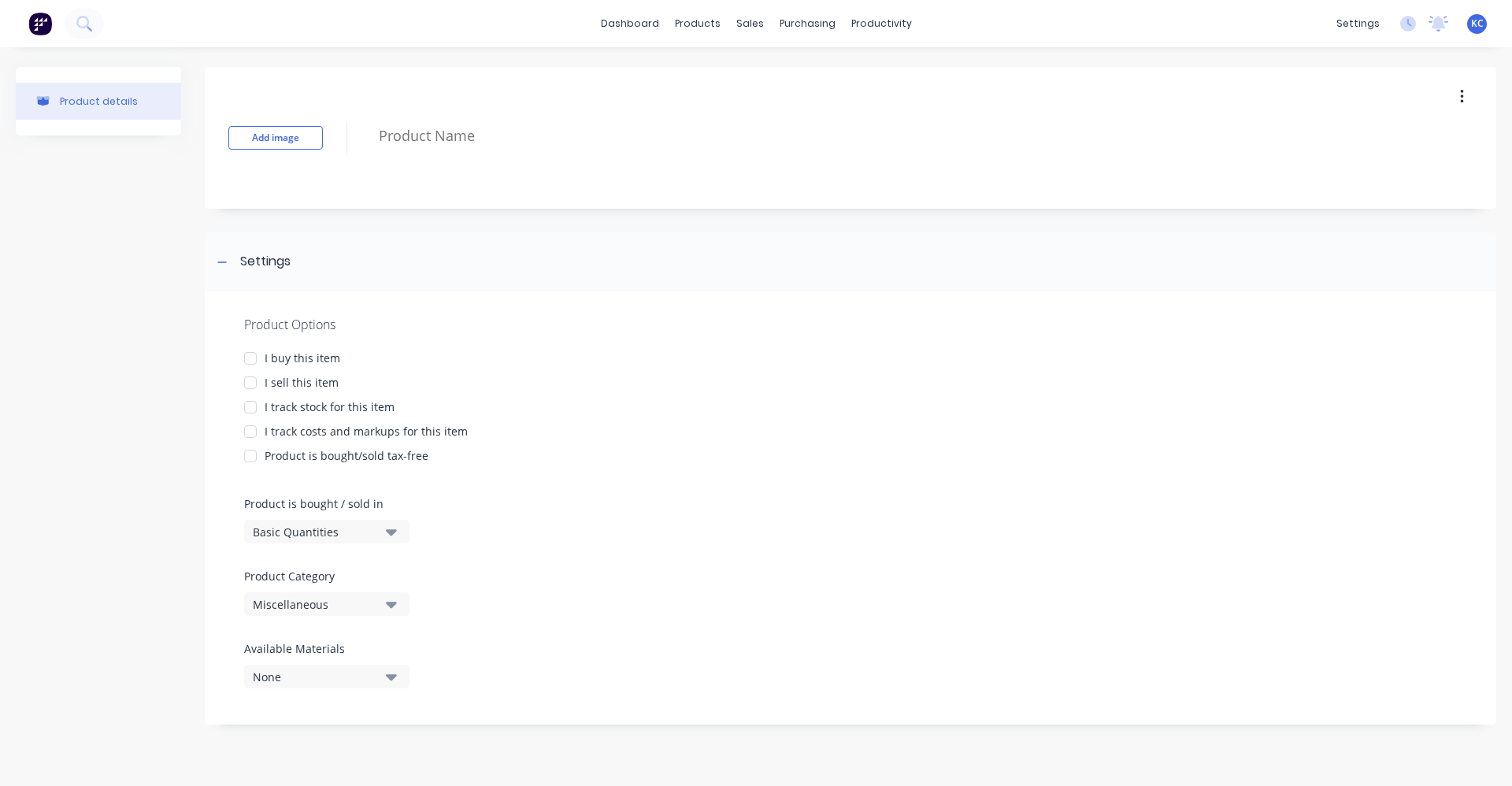
click at [1460, 101] on icon "button" at bounding box center [1461, 97] width 3 height 14
click at [1394, 166] on div "Delete" at bounding box center [1405, 170] width 122 height 23
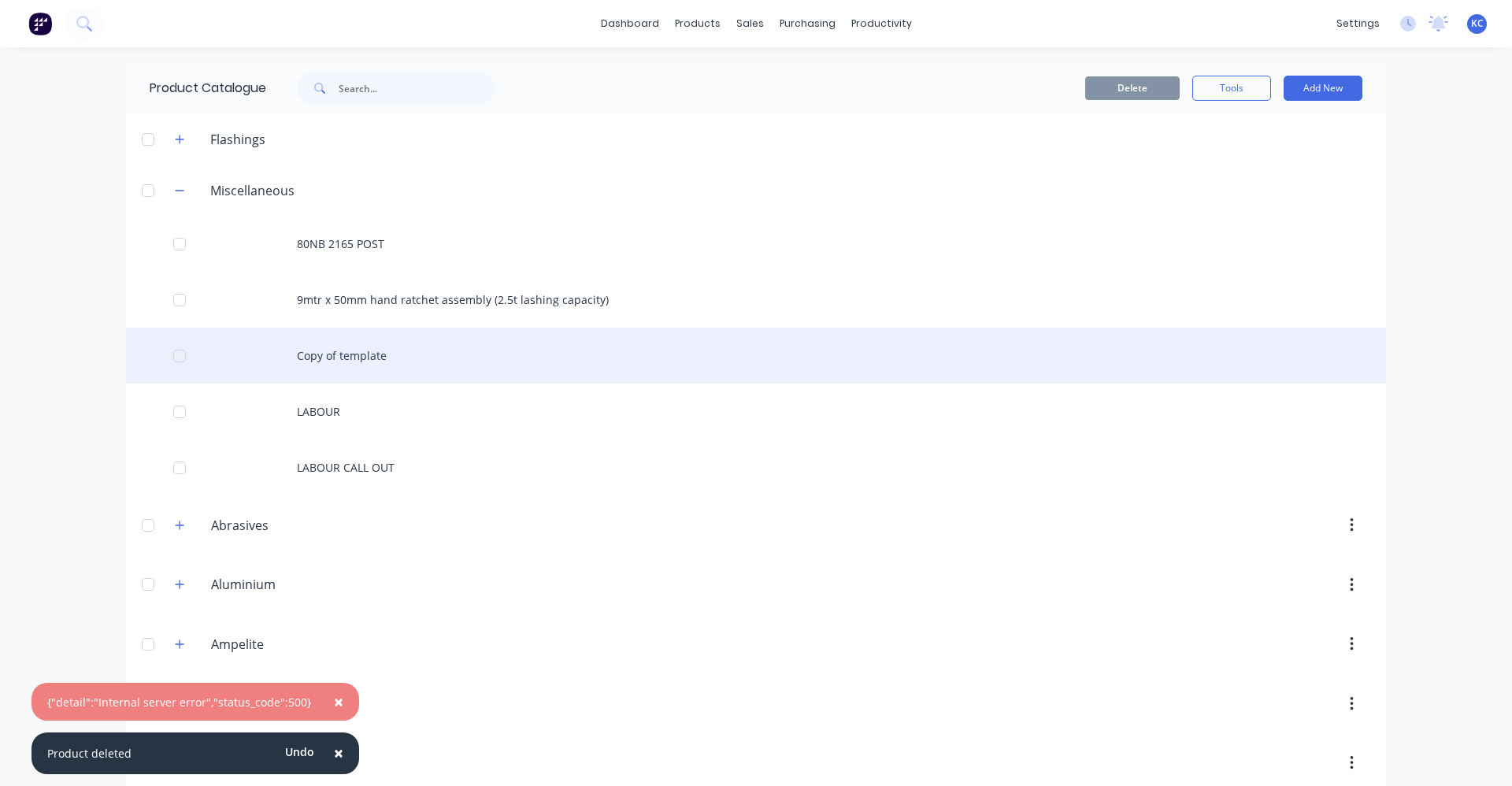
click at [368, 357] on div "Copy of template" at bounding box center [755, 355] width 1260 height 56
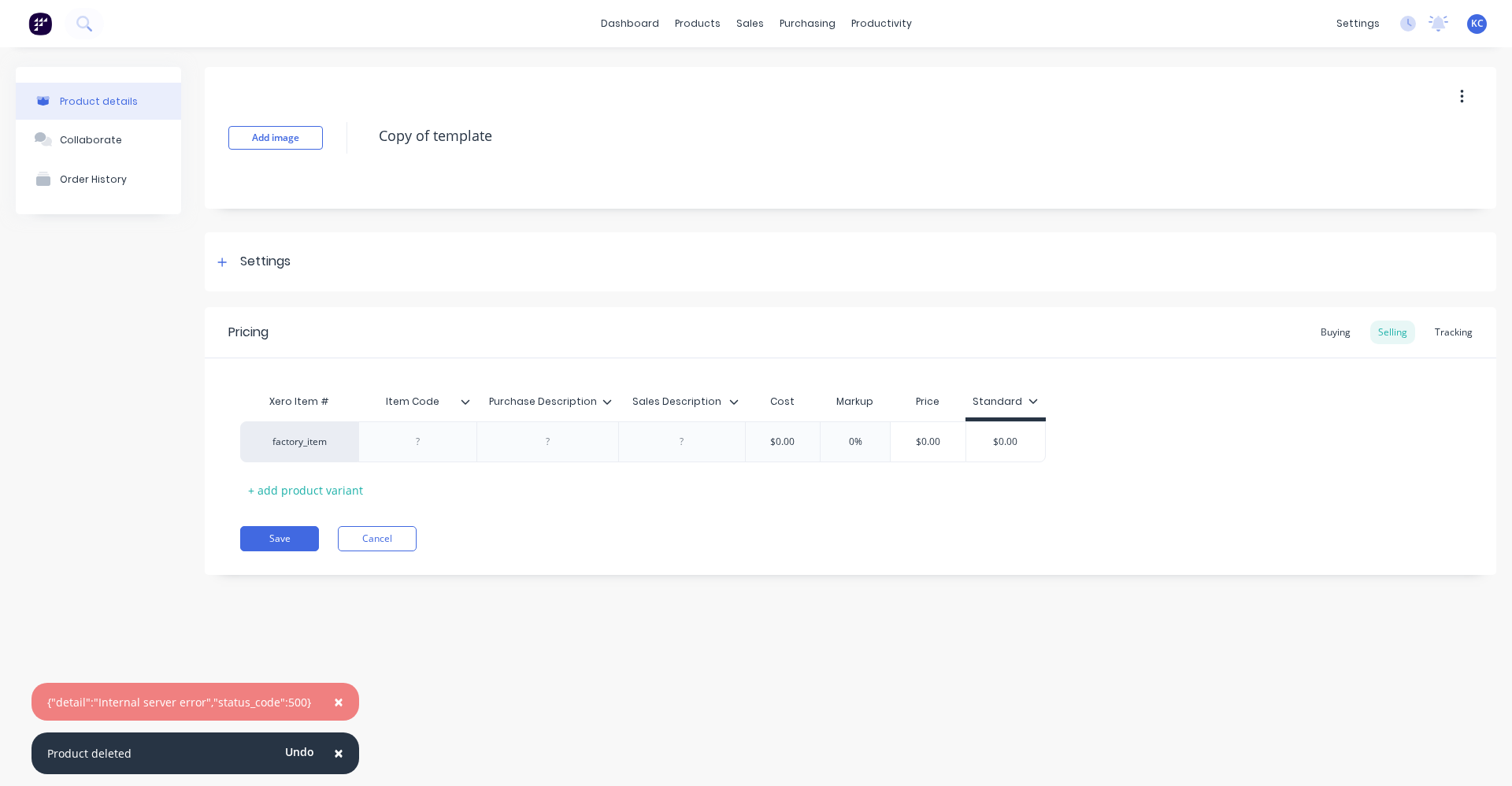
click at [1461, 97] on icon "button" at bounding box center [1461, 97] width 3 height 14
click at [1401, 131] on span "Duplicate" at bounding box center [1403, 138] width 118 height 17
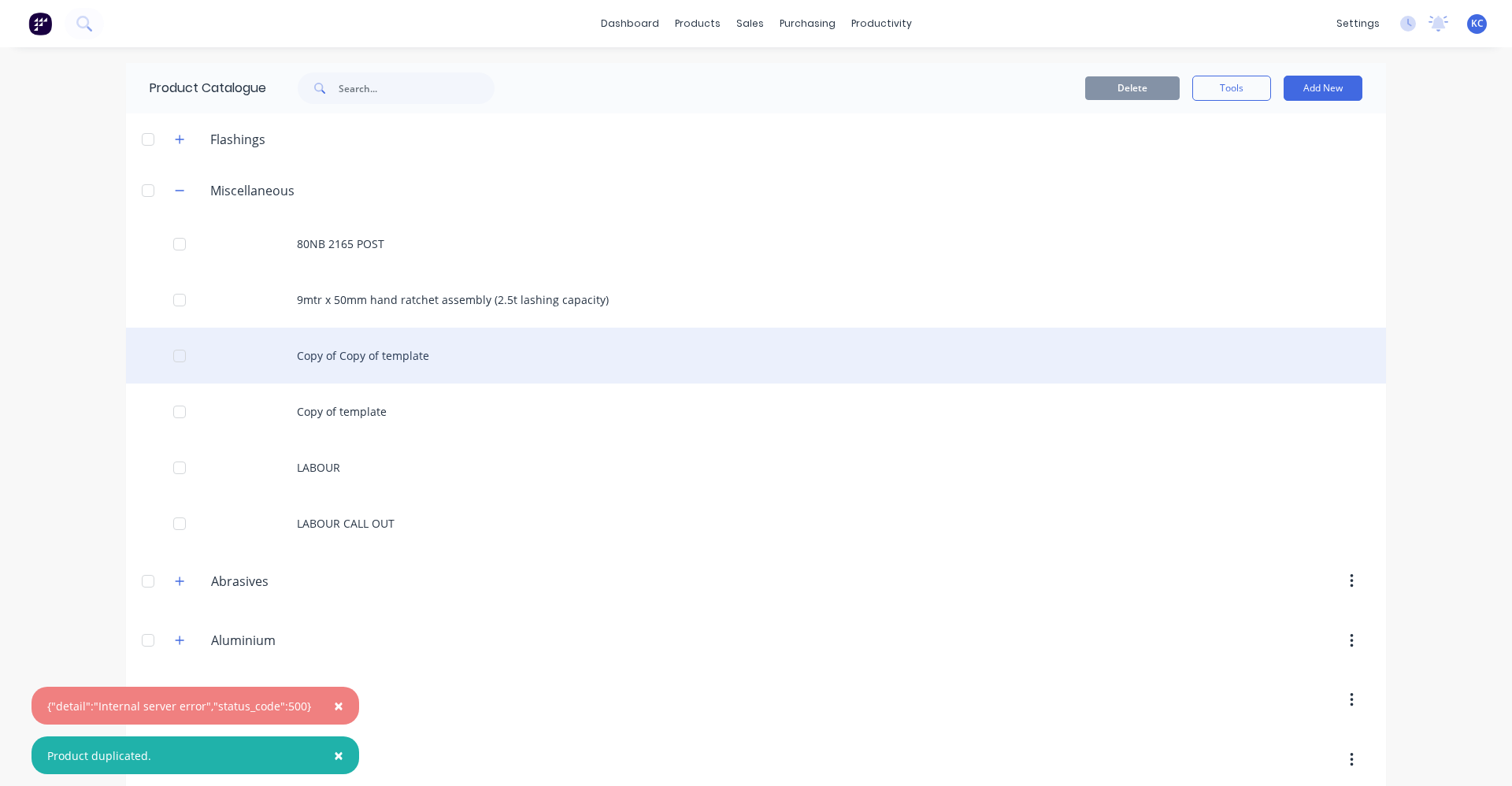
click at [368, 356] on div "Copy of Copy of template" at bounding box center [755, 355] width 1260 height 56
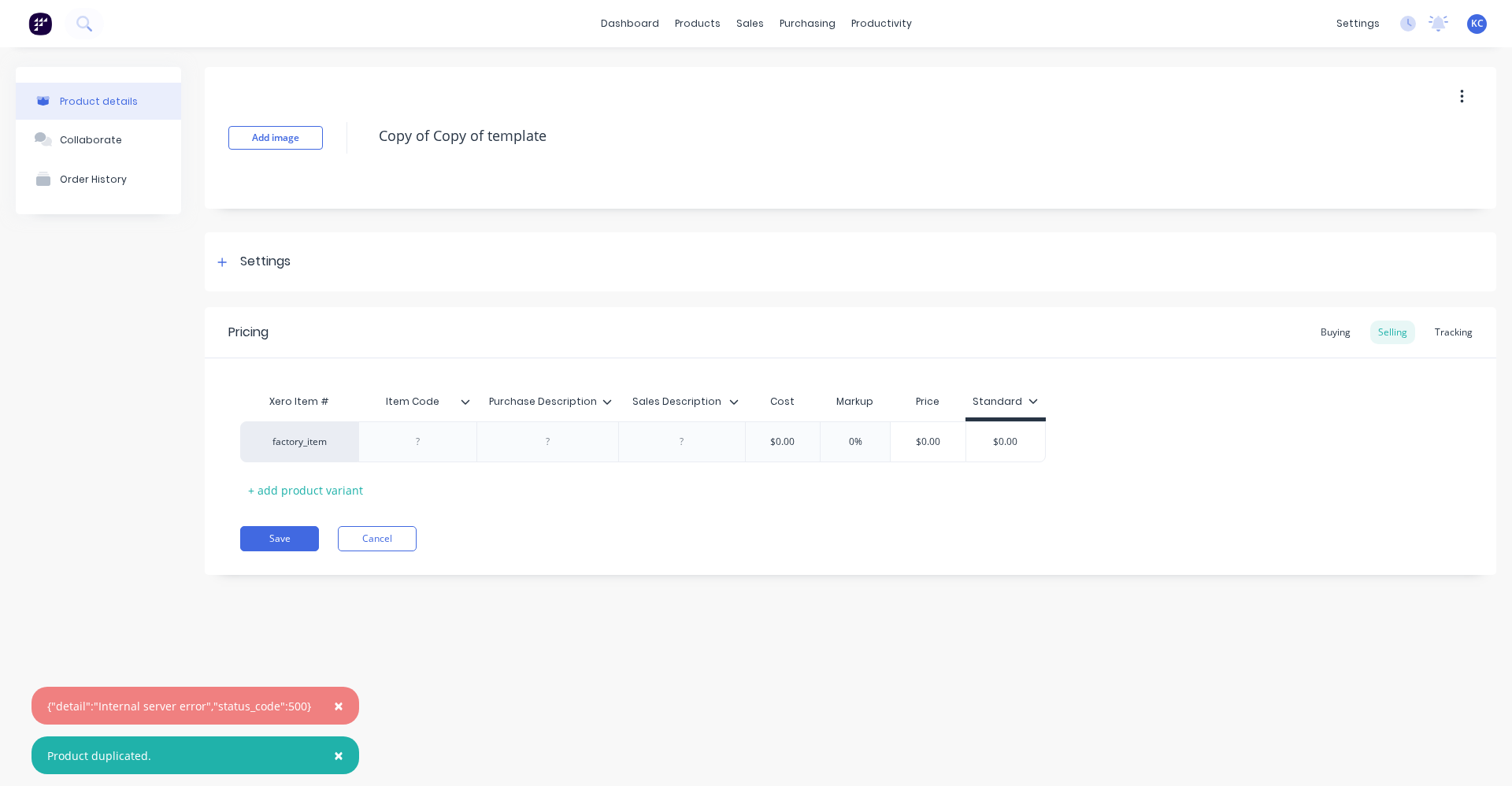
click at [355, 126] on div "Add image Copy of Copy of template" at bounding box center [850, 138] width 1291 height 142
type textarea "x"
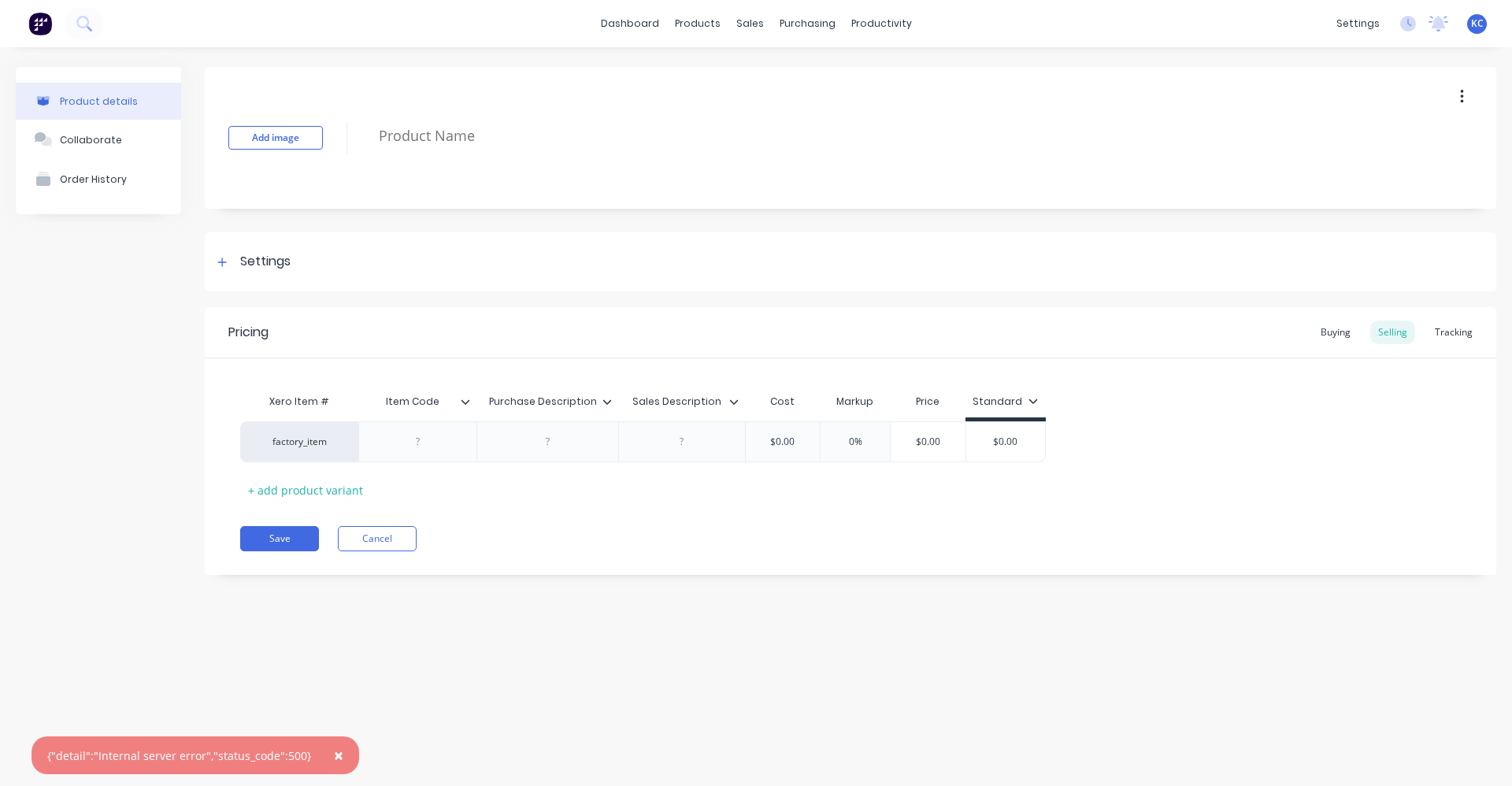
type textarea "x"
type textarea "T"
type textarea "x"
type textarea "TA"
type textarea "x"
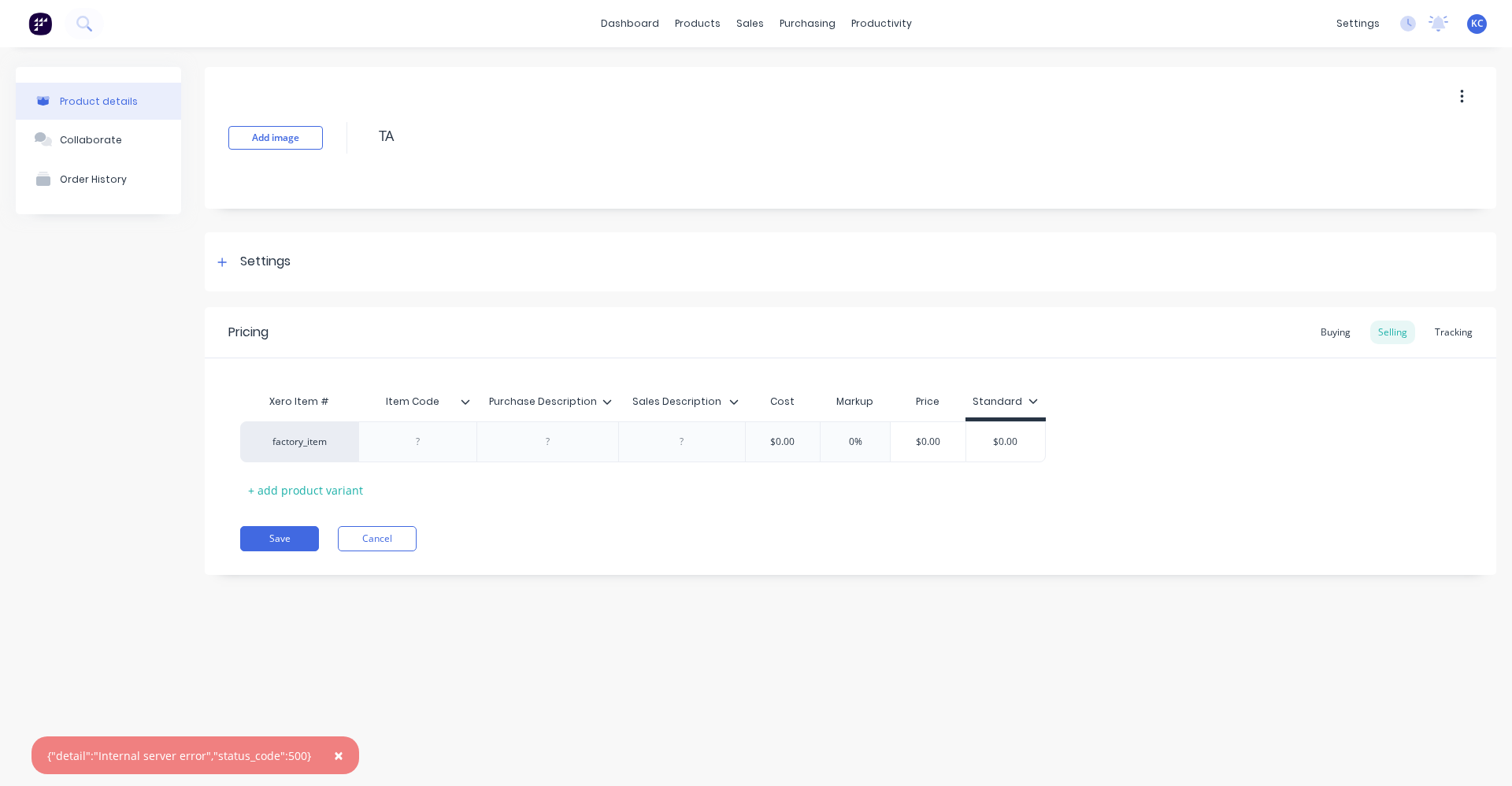
type textarea "TA-"
type textarea "x"
type textarea "TA-1"
type textarea "x"
type textarea "TA-18"
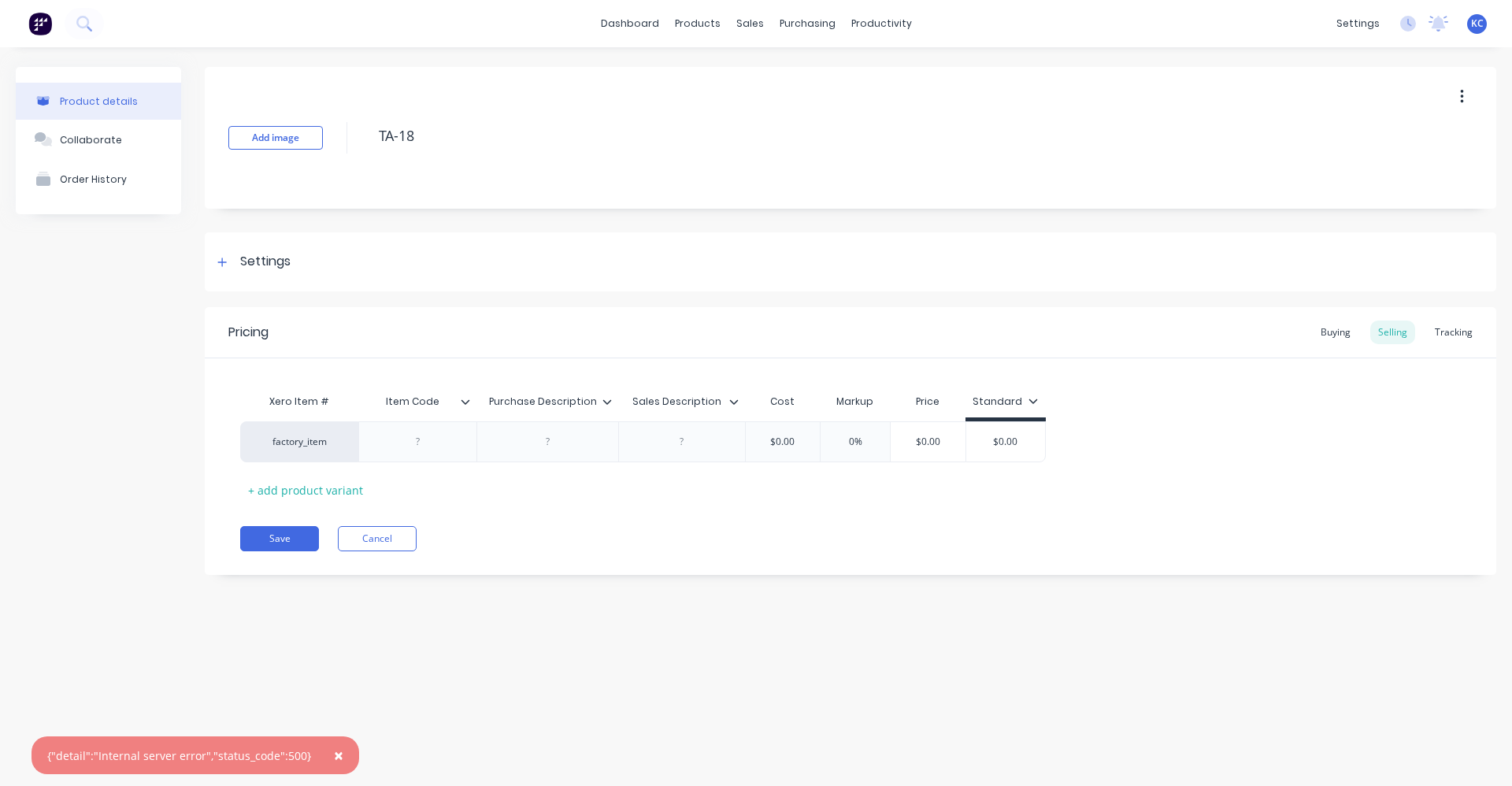
type textarea "x"
type textarea "TA-18B"
type textarea "x"
type textarea "TA-18BR"
type textarea "x"
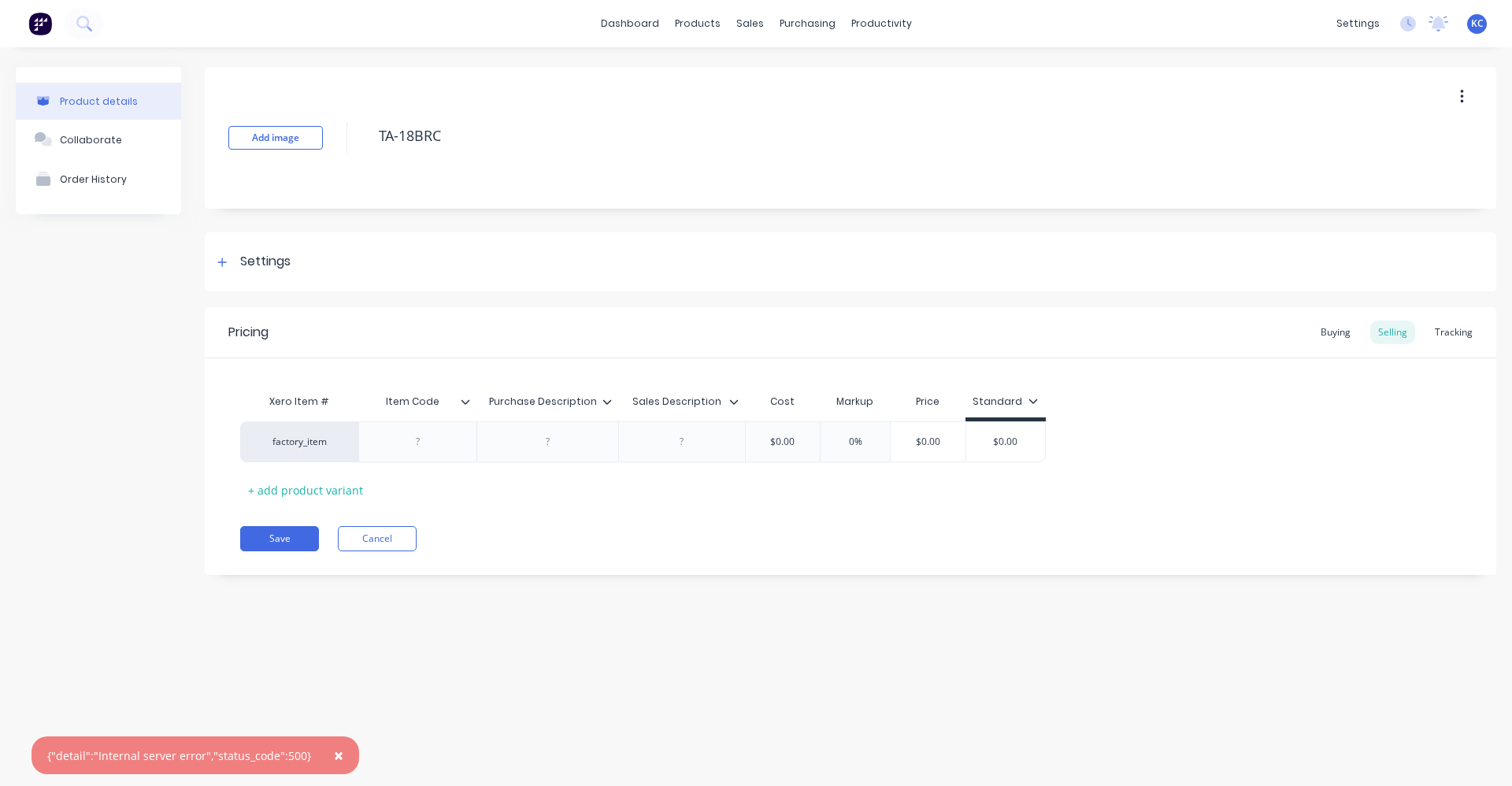
drag, startPoint x: 448, startPoint y: 134, endPoint x: 364, endPoint y: 122, distance: 84.9
click at [364, 122] on div "Add image TA-18BRC" at bounding box center [850, 138] width 1291 height 142
type textarea "TA-18BRC"
type textarea "x"
type textarea "TA-18BRC"
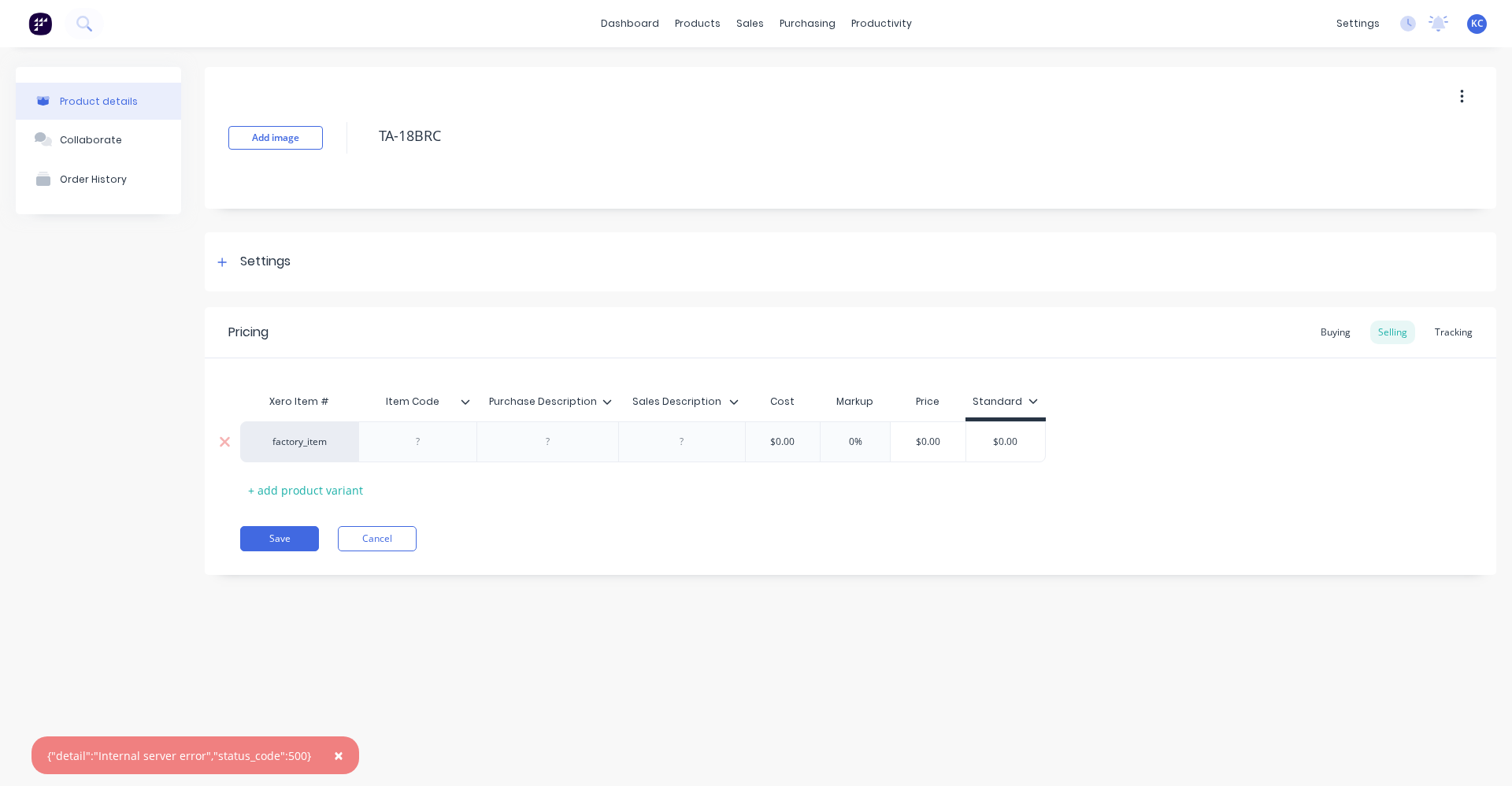
click at [432, 443] on div at bounding box center [418, 441] width 79 height 20
paste div
click at [334, 749] on span "×" at bounding box center [339, 755] width 10 height 22
type textarea "x"
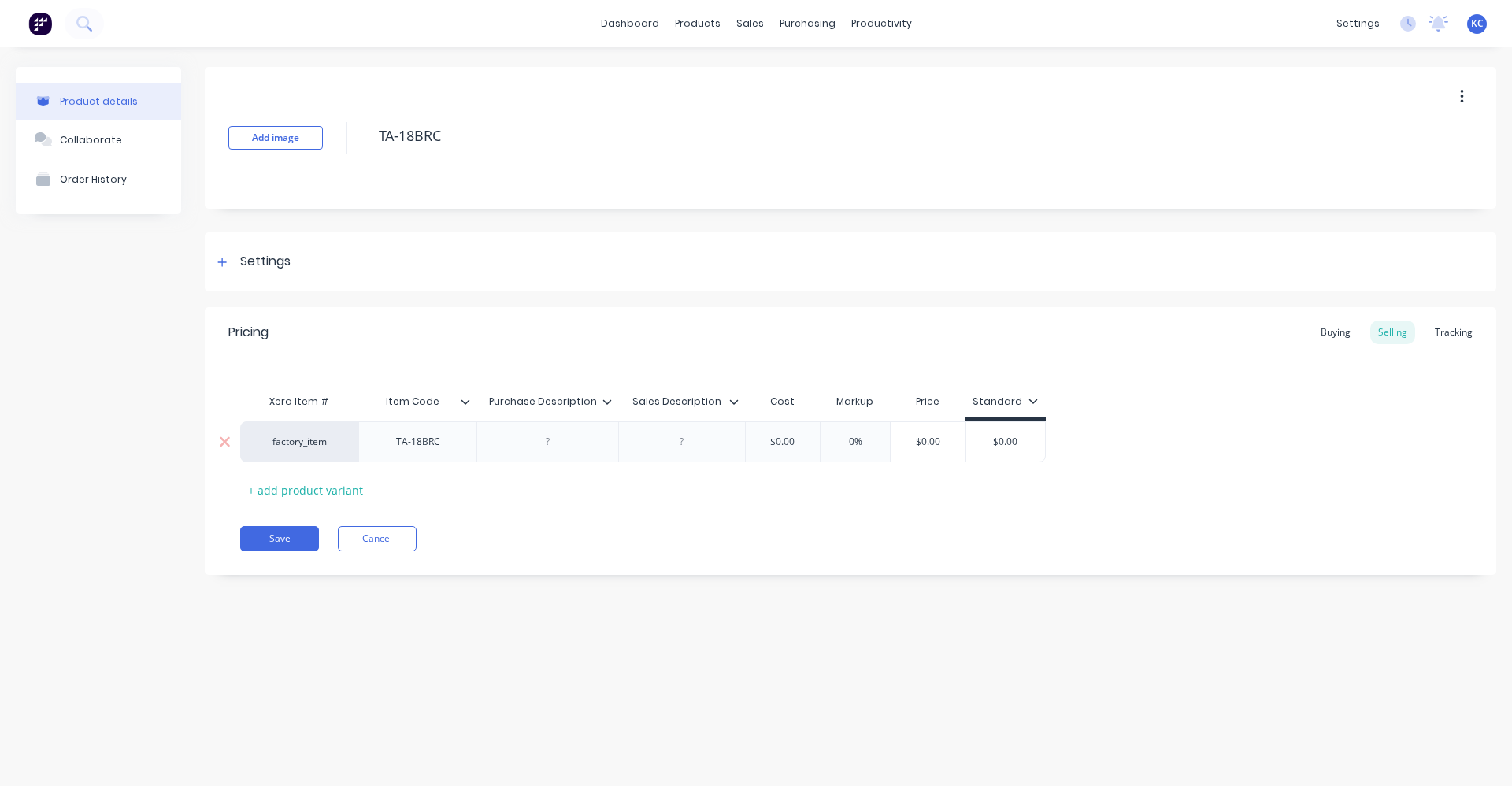
click at [541, 446] on div at bounding box center [548, 441] width 79 height 20
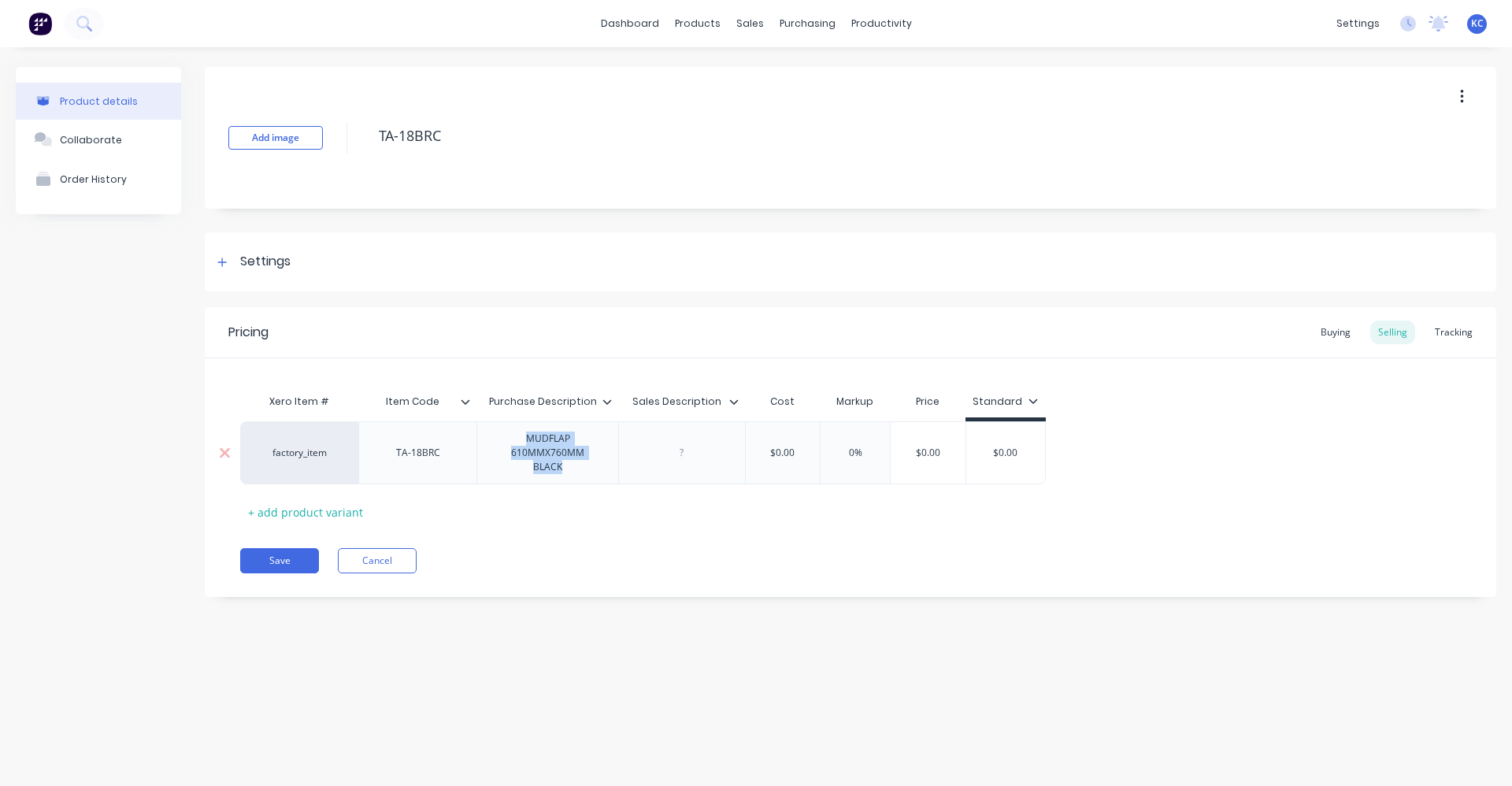
drag, startPoint x: 608, startPoint y: 461, endPoint x: 490, endPoint y: 445, distance: 119.1
click at [490, 445] on div "MUDFLAP 610MMX760MM BLACK" at bounding box center [547, 453] width 128 height 49
copy div "MUDFLAP 610MMX760MM BLACK"
type textarea "x"
click at [672, 443] on div at bounding box center [682, 453] width 79 height 20
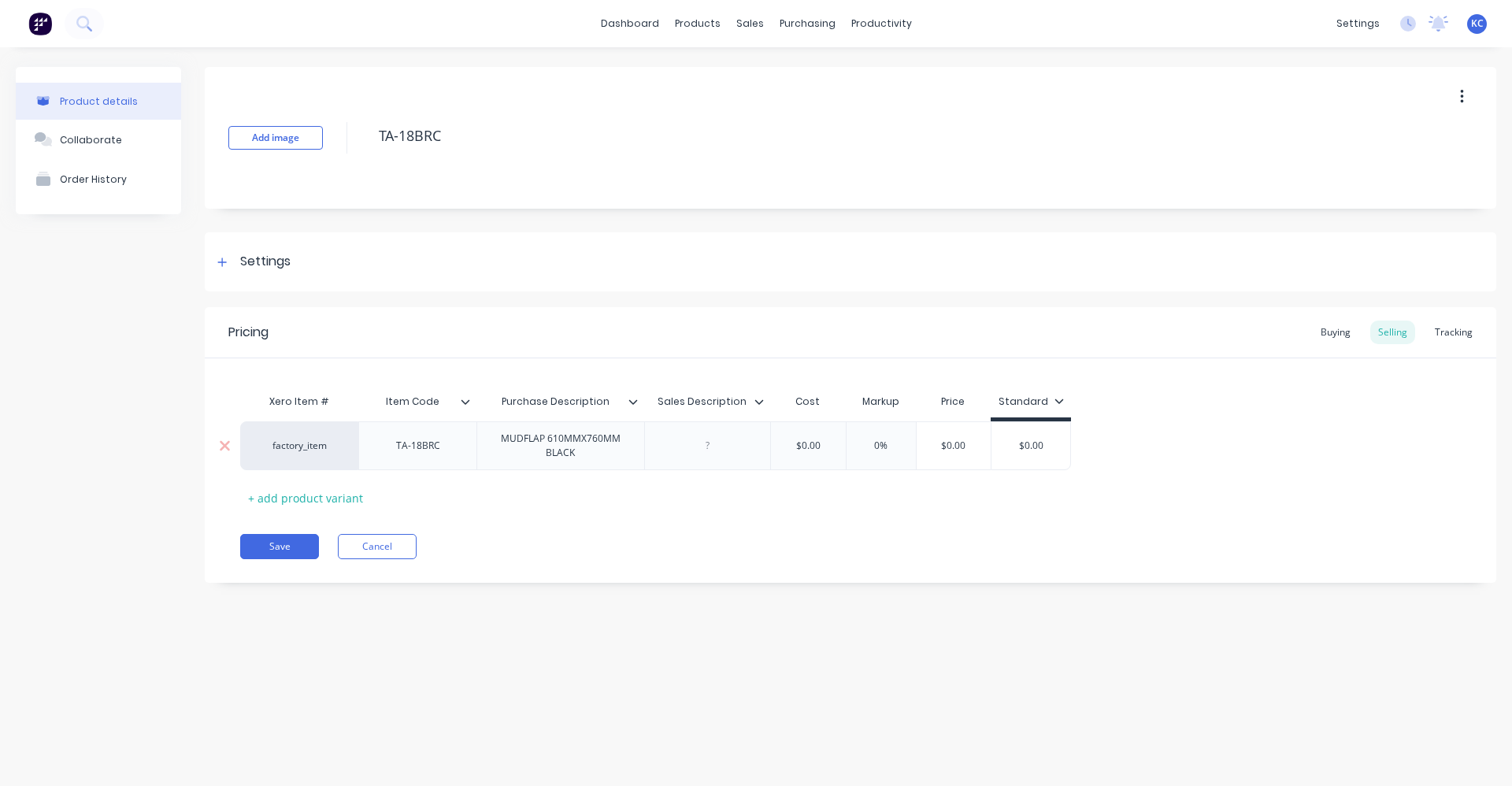
paste div
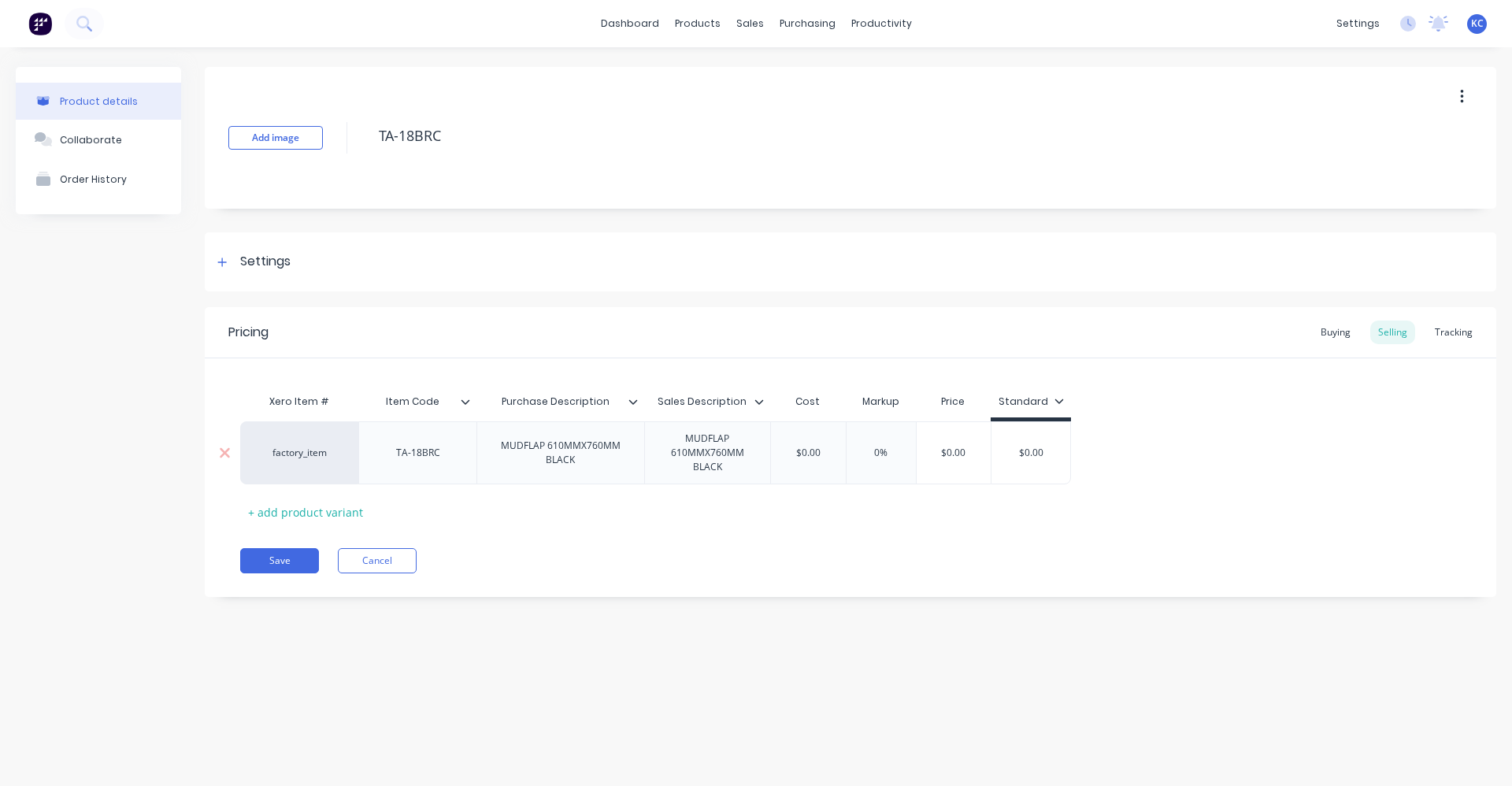
click at [815, 454] on div "$0.00" at bounding box center [808, 453] width 79 height 39
type textarea "x"
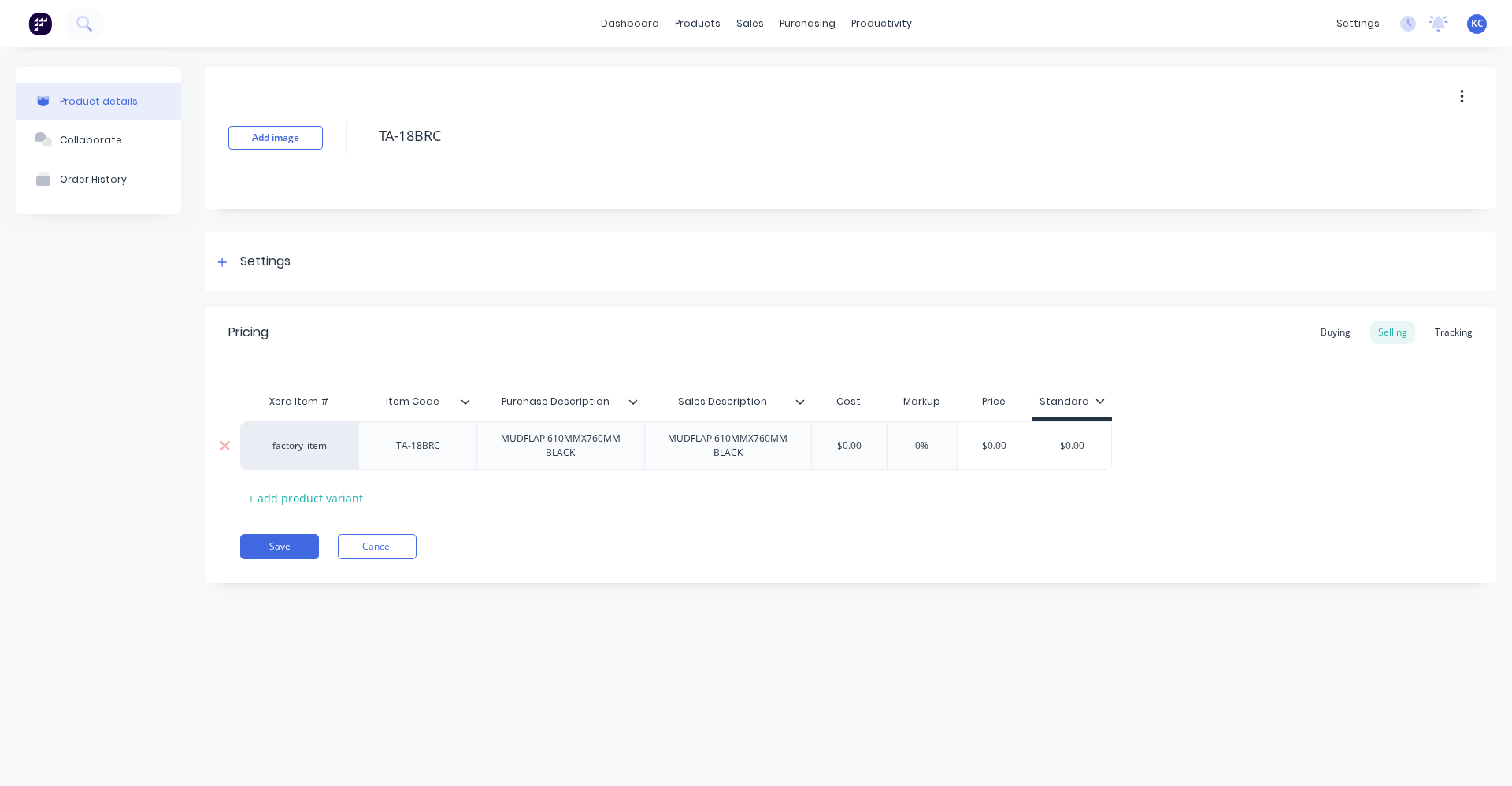
drag, startPoint x: 878, startPoint y: 449, endPoint x: 816, endPoint y: 449, distance: 62.0
click at [816, 449] on input "$0.00" at bounding box center [849, 446] width 79 height 14
type input "3"
type textarea "x"
type input "36."
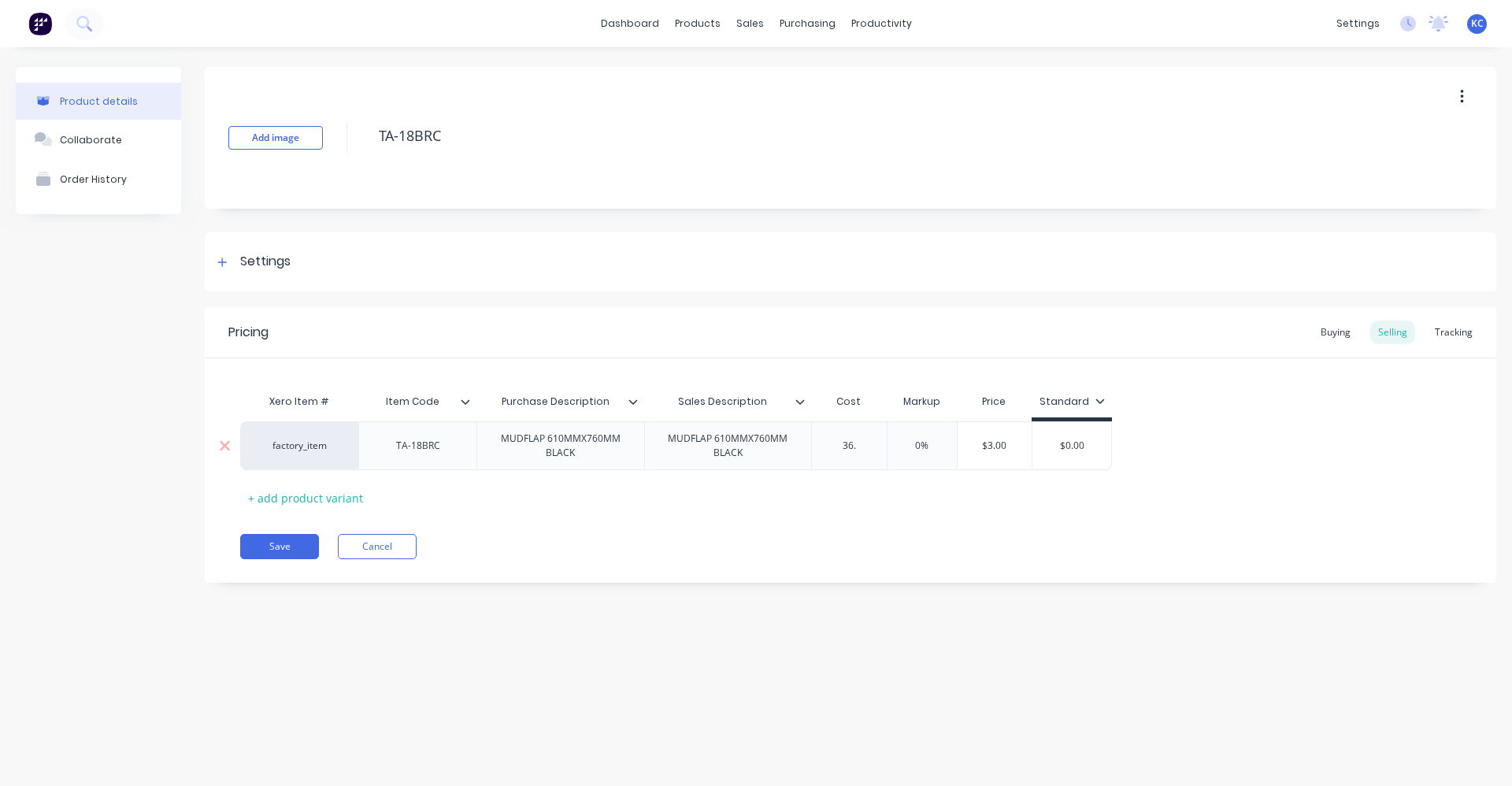
type textarea "x"
type input "36.28"
type textarea "x"
type input "36.28"
type input "0%"
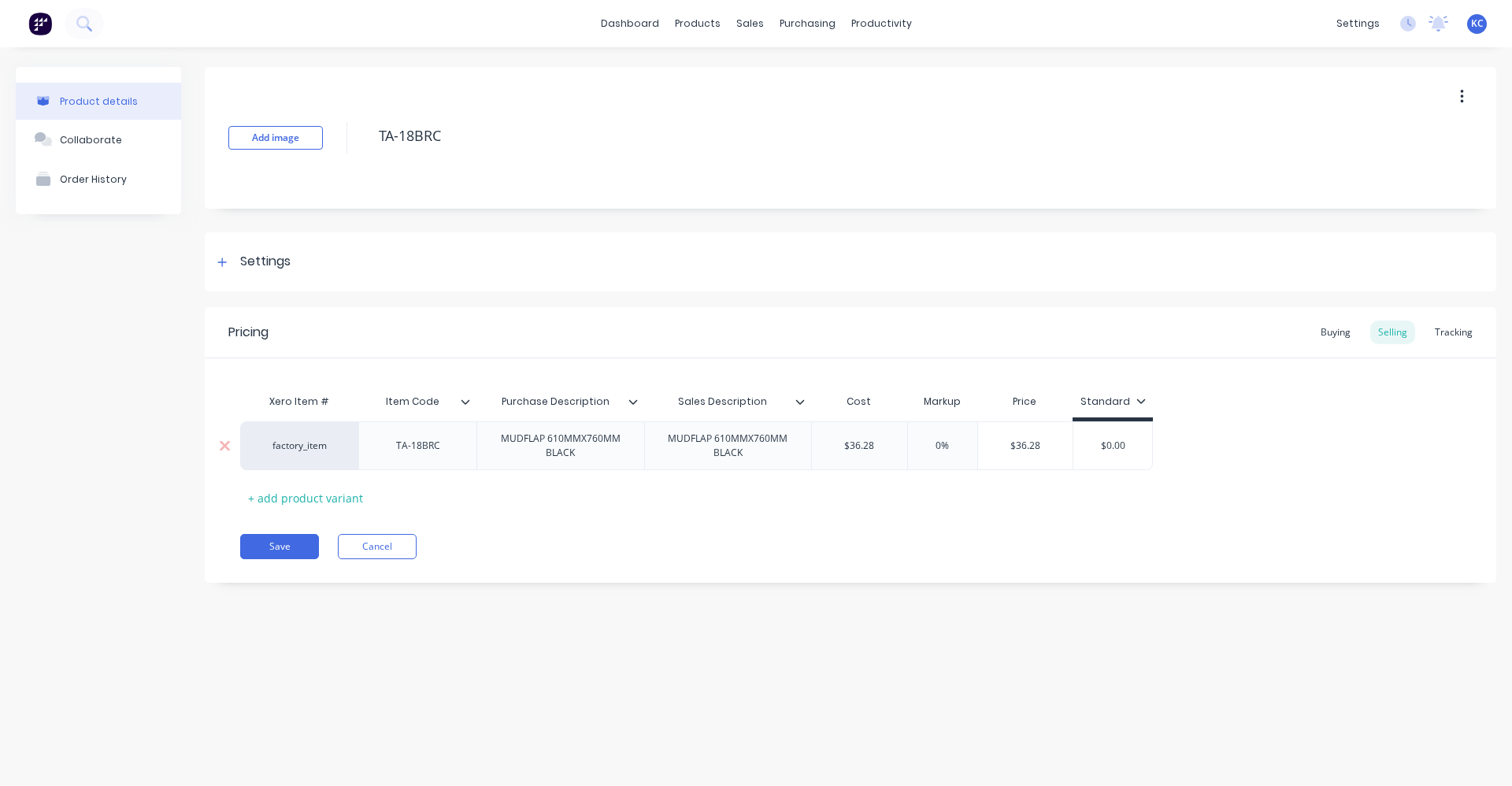
drag, startPoint x: 952, startPoint y: 443, endPoint x: 921, endPoint y: 448, distance: 31.4
click at [925, 450] on input "0%" at bounding box center [943, 446] width 79 height 14
type textarea "x"
type input "40"
type textarea "x"
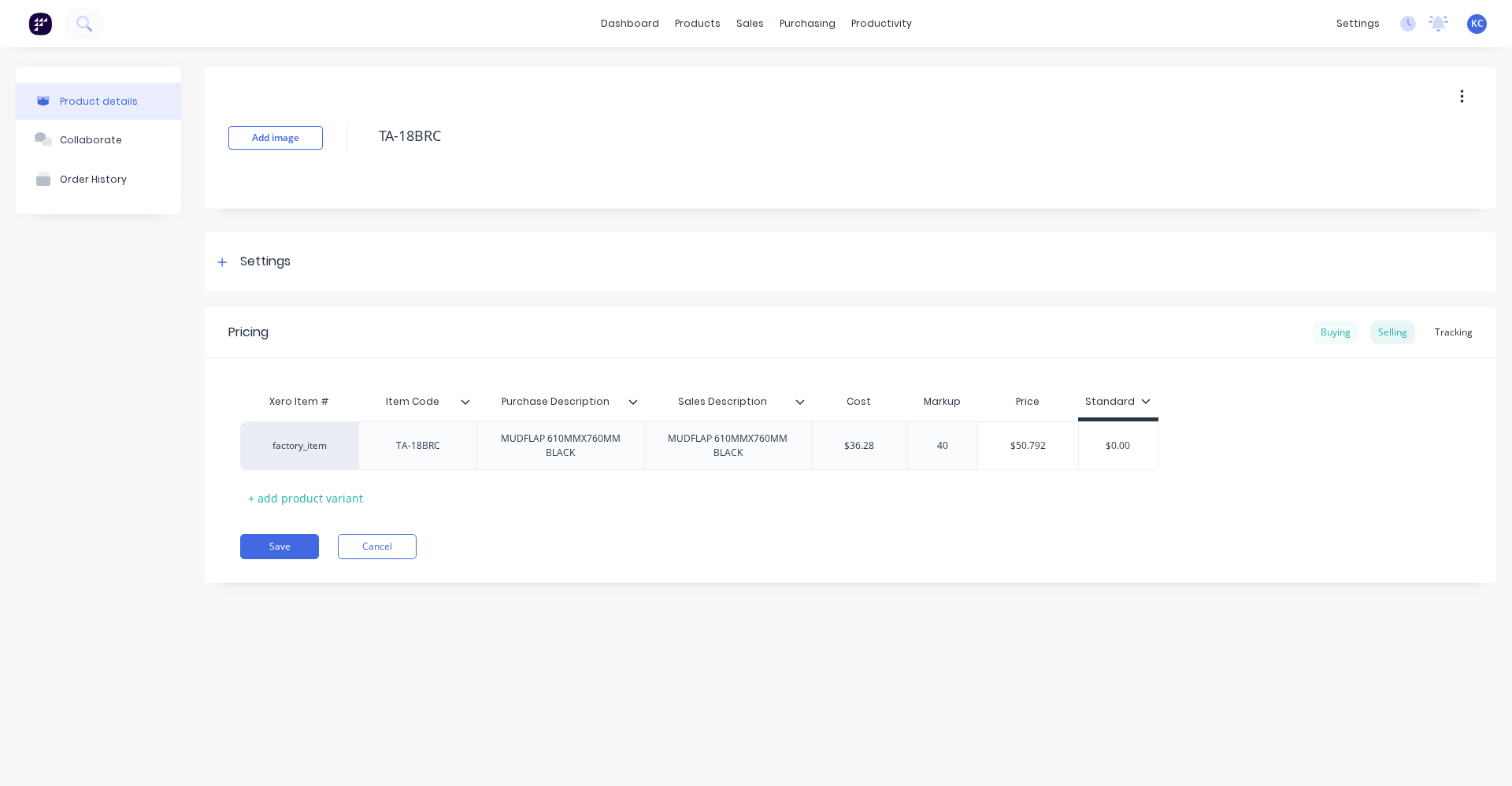
type input "40"
click at [1335, 340] on div "Buying" at bounding box center [1335, 332] width 46 height 23
click at [260, 261] on div "Settings" at bounding box center [265, 262] width 51 height 19
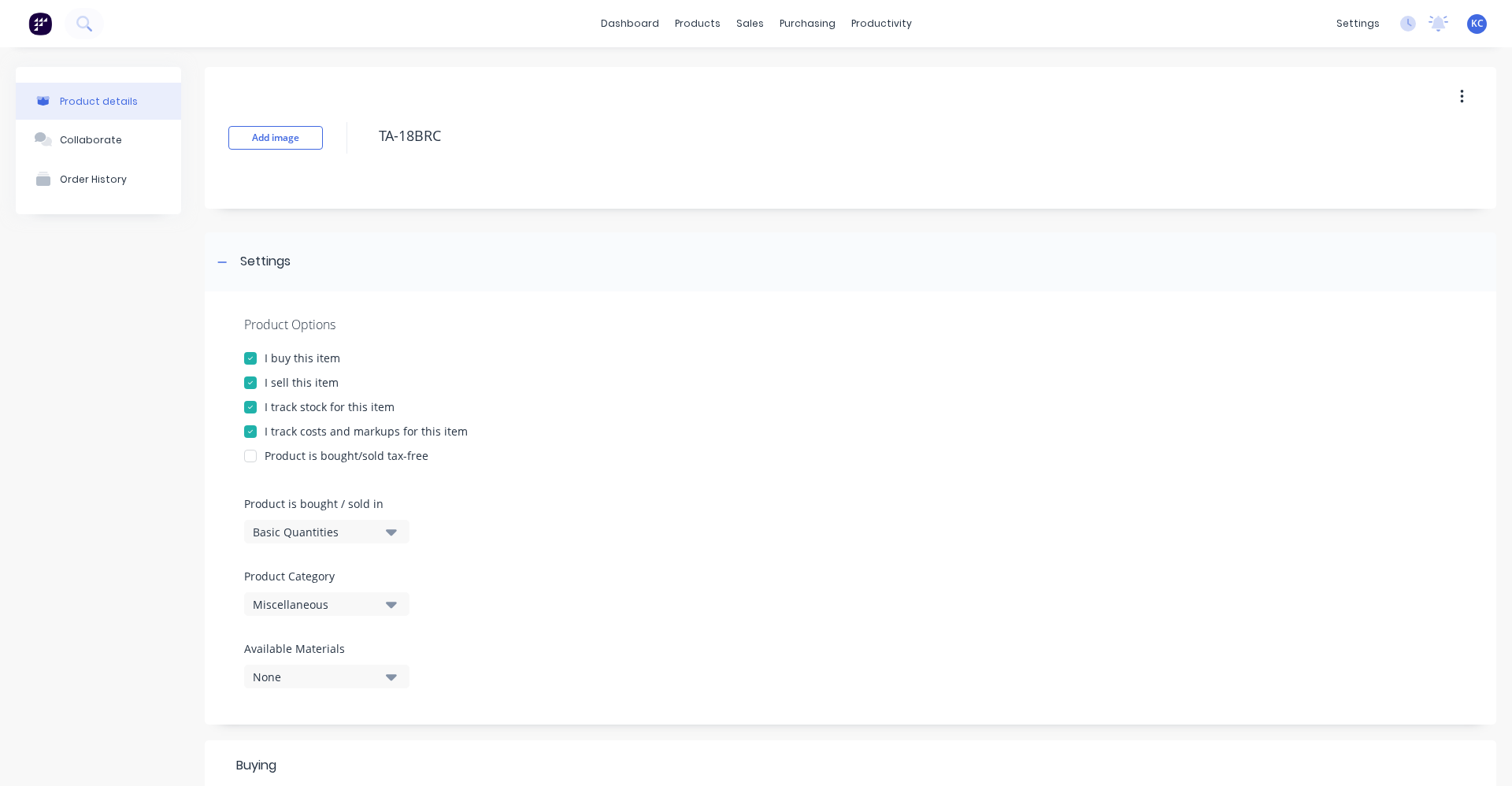
click at [400, 610] on button "Miscellaneous" at bounding box center [326, 603] width 165 height 23
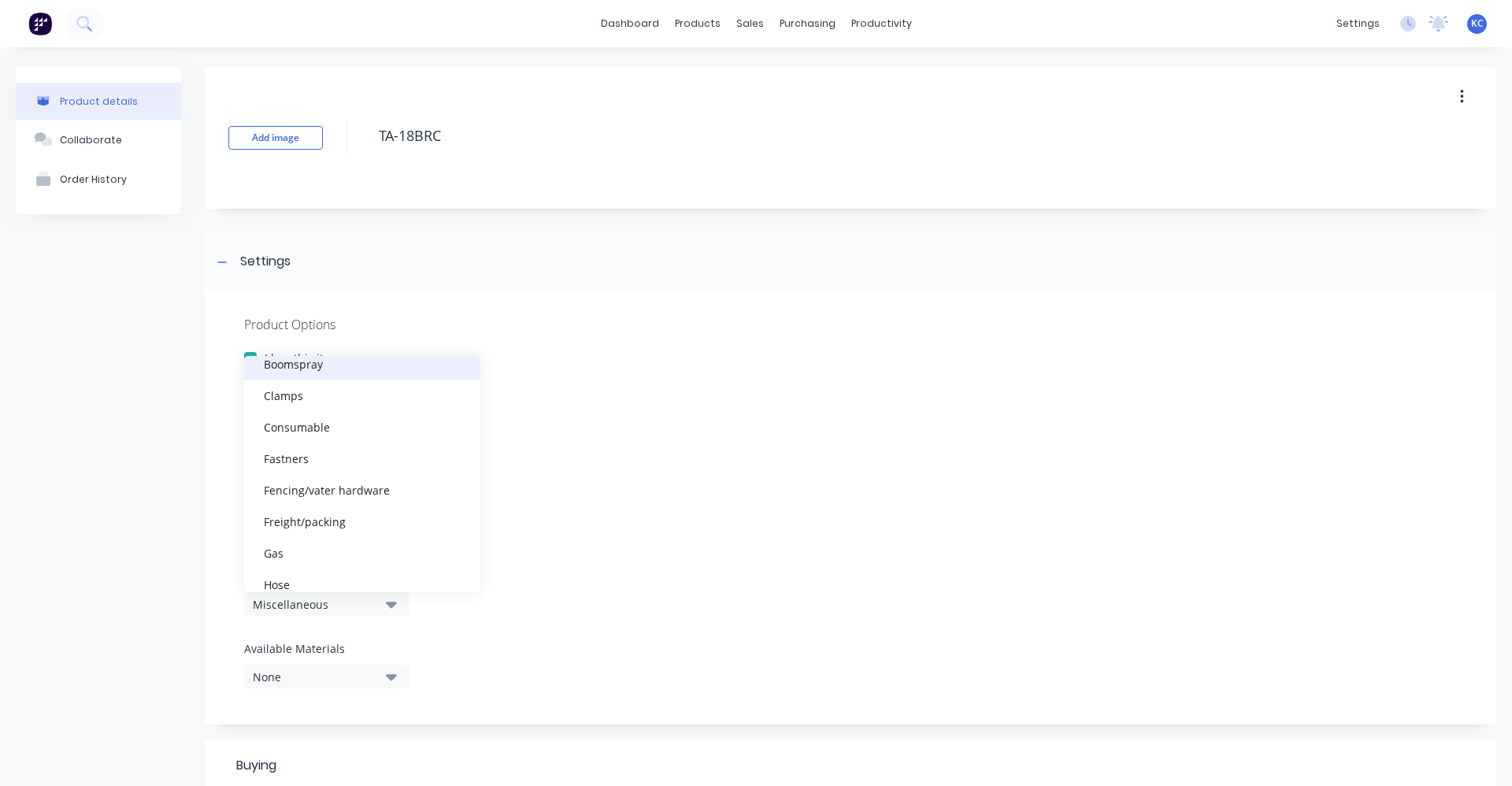
scroll to position [315, 0]
click at [331, 456] on div "IRS/REDCAT" at bounding box center [361, 458] width 236 height 31
type textarea "x"
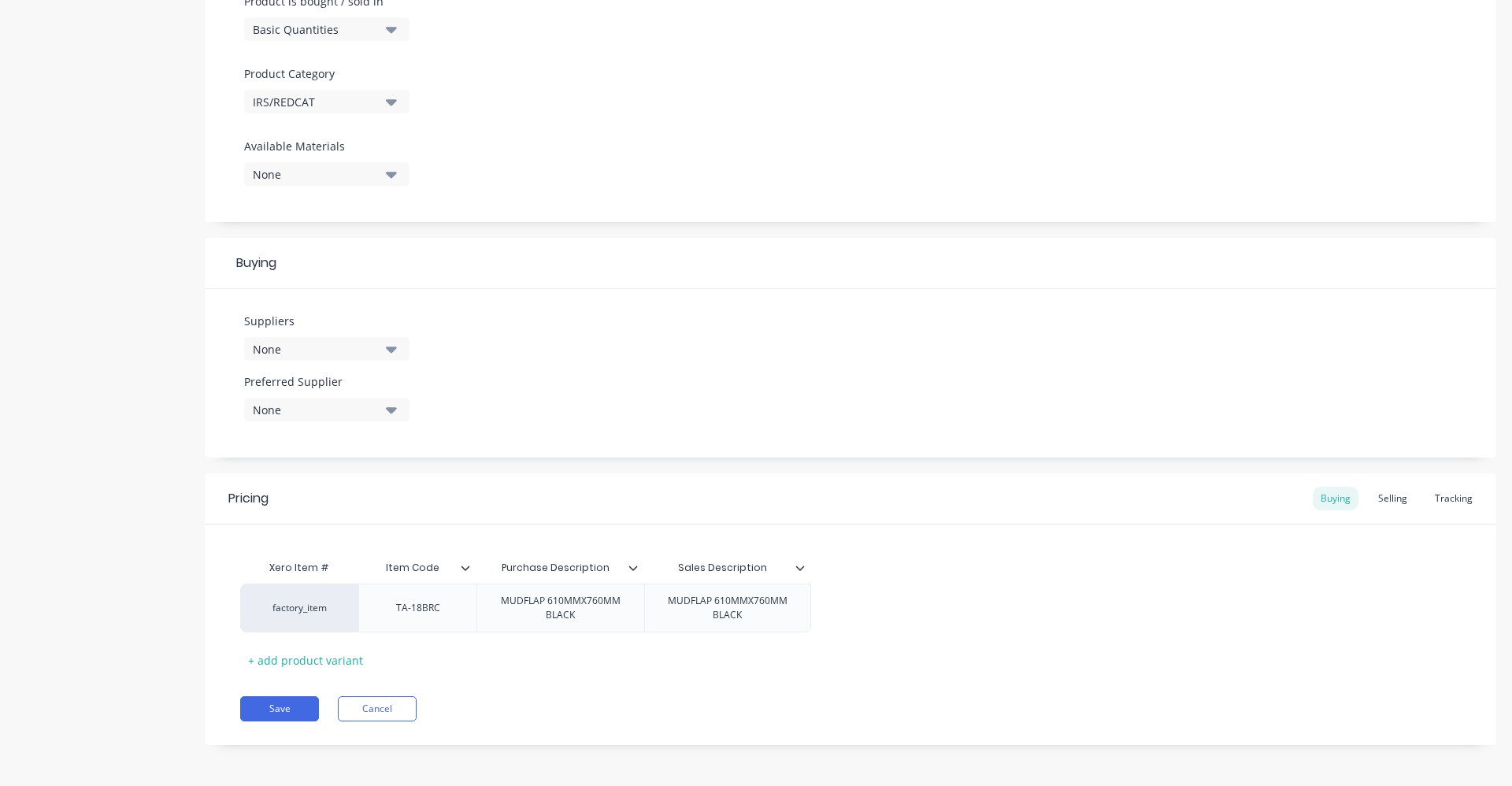
scroll to position [505, 0]
click at [382, 345] on button "None" at bounding box center [326, 346] width 165 height 23
click at [353, 391] on input "text" at bounding box center [373, 393] width 167 height 31
type input "IRS"
click at [288, 467] on button "IRS - INDUSTRIAL RUBBER SUPPLIES" at bounding box center [361, 464] width 236 height 31
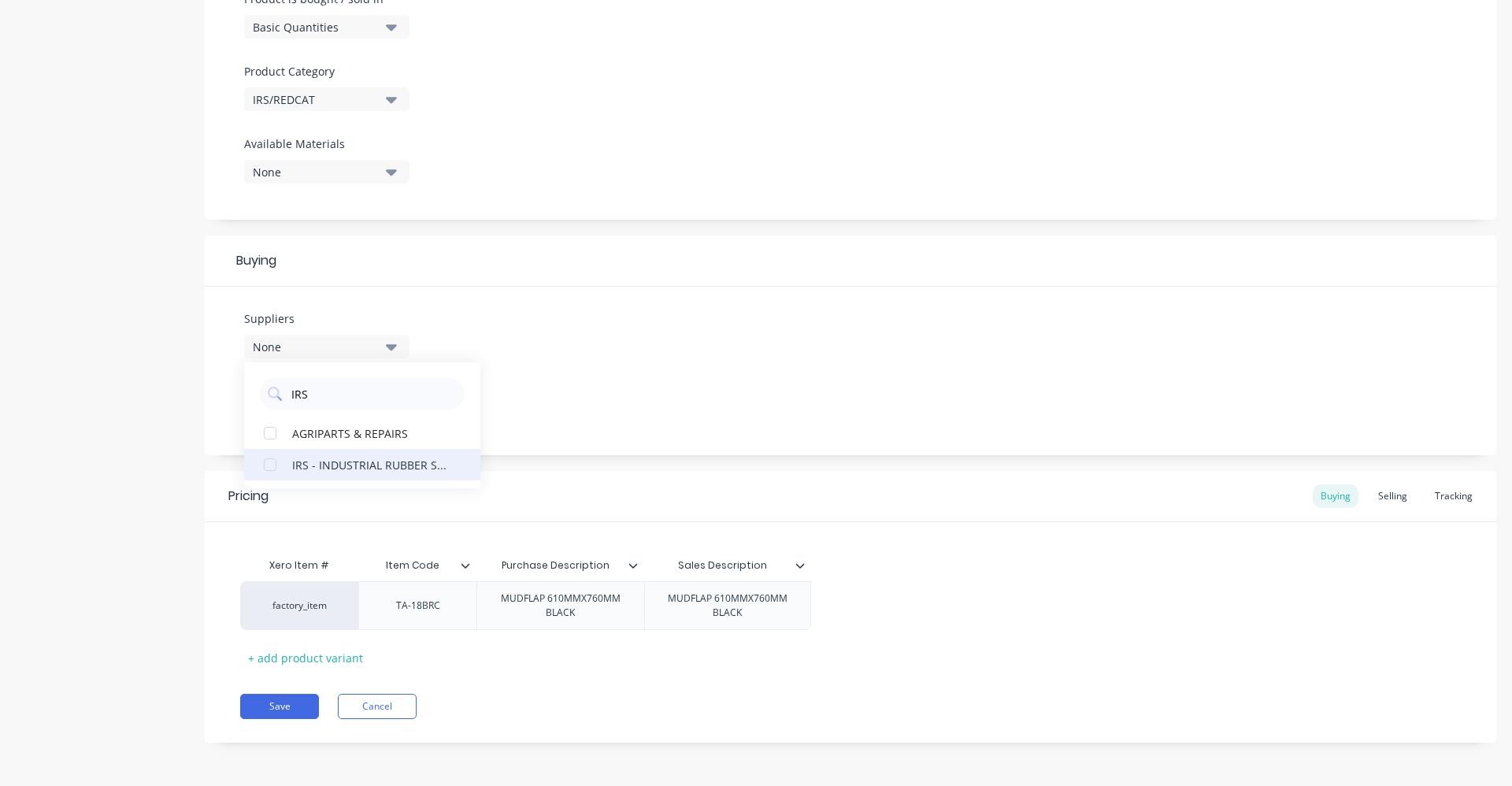
type textarea "x"
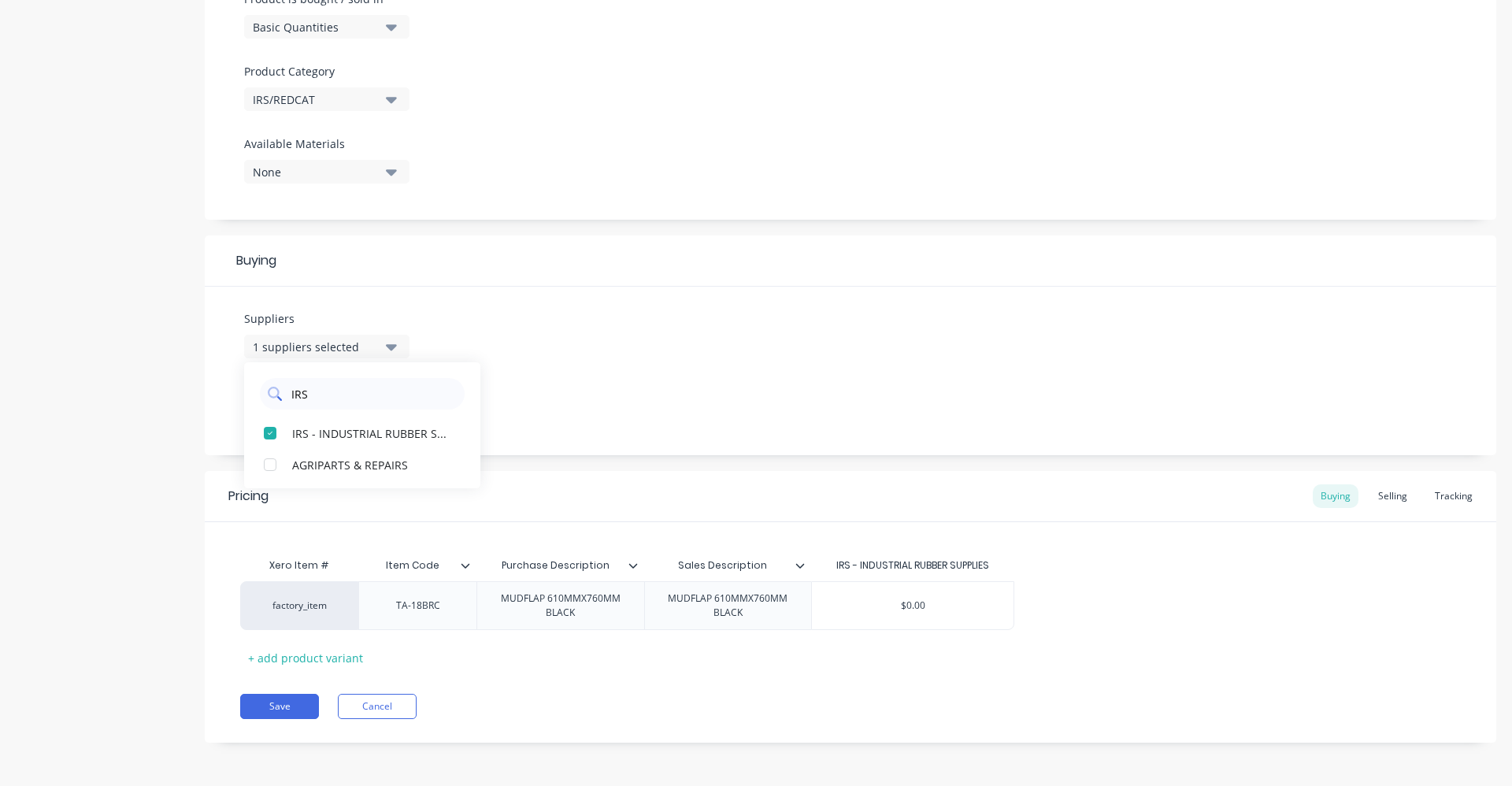
drag, startPoint x: 345, startPoint y: 392, endPoint x: 291, endPoint y: 393, distance: 54.0
click at [291, 393] on input "IRS" at bounding box center [373, 393] width 167 height 31
type input "REDCAT"
click at [290, 429] on button "REDCAT" at bounding box center [361, 432] width 236 height 31
click at [632, 398] on div "Suppliers 2 suppliers selected REDCAT REDCAT Preferred Supplier None" at bounding box center [850, 370] width 1291 height 168
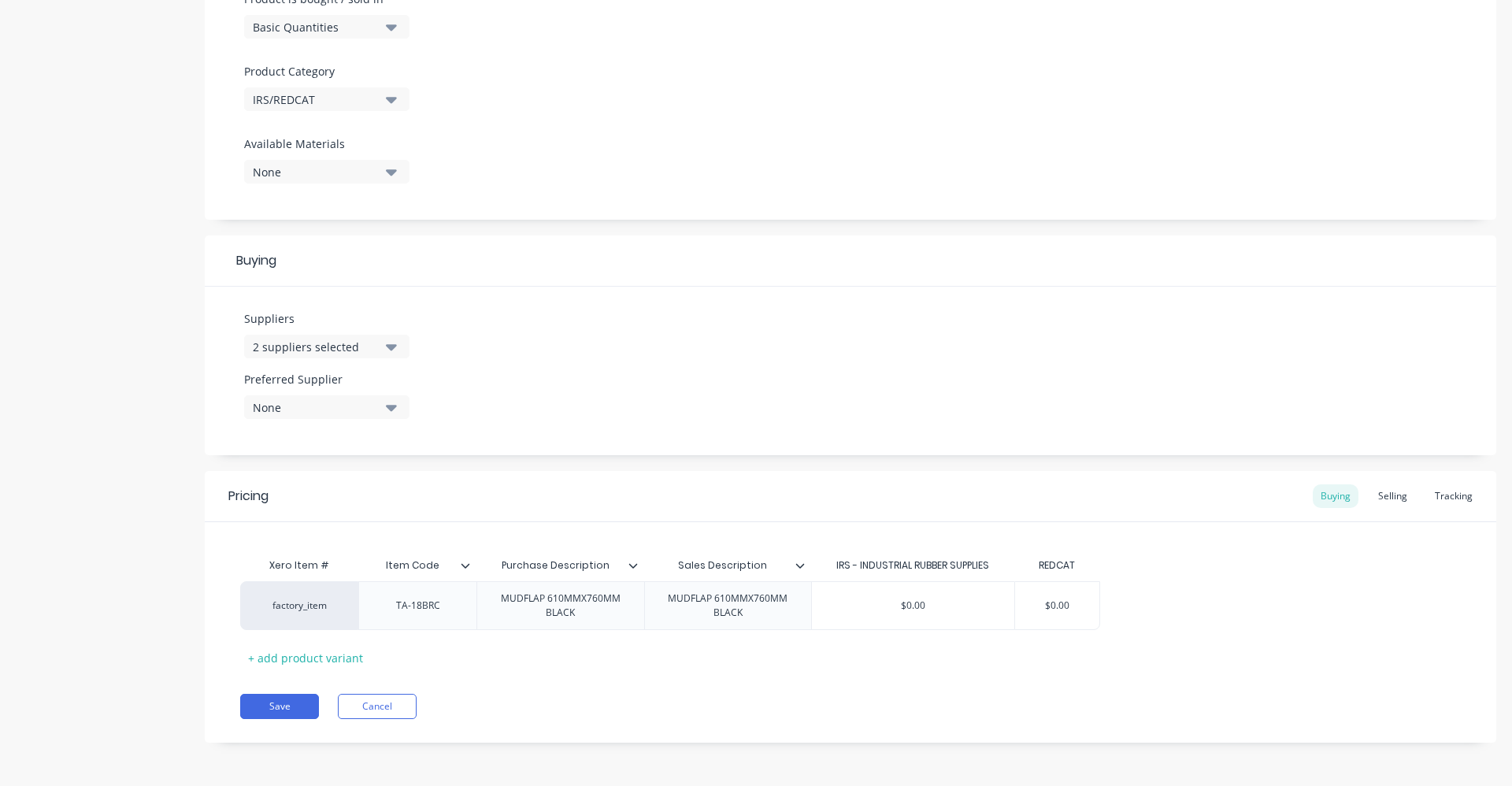
click at [382, 409] on button "None" at bounding box center [326, 407] width 165 height 23
click at [369, 513] on button "REDCAT" at bounding box center [361, 525] width 236 height 31
type textarea "x"
click at [548, 375] on div "Suppliers 2 suppliers selected REDCAT Preferred Supplier REDCAT REDCAT IRS - IN…" at bounding box center [850, 370] width 1291 height 168
type input "$0.00"
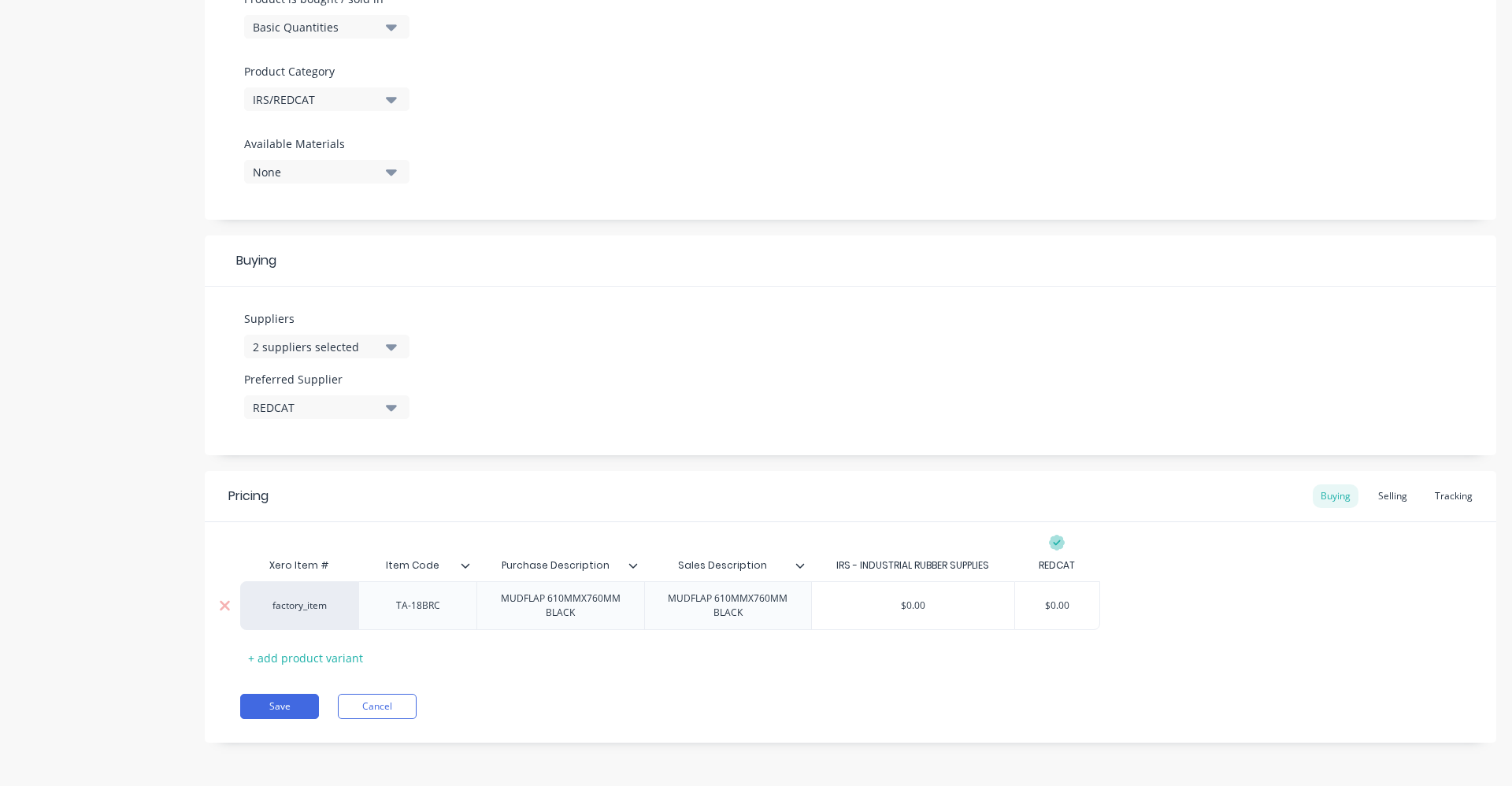
click at [1053, 604] on input "$0.00" at bounding box center [1057, 606] width 85 height 14
drag, startPoint x: 1080, startPoint y: 599, endPoint x: 1011, endPoint y: 610, distance: 69.9
click at [1011, 610] on div "factory_item TA-18BRC MUDFLAP 610MMX760MM BLACK MUDFLAP 610MMX760MM BLACK $0.00…" at bounding box center [670, 606] width 860 height 49
drag, startPoint x: 1056, startPoint y: 606, endPoint x: 1077, endPoint y: 602, distance: 21.4
click at [1077, 602] on input "$0.00" at bounding box center [1057, 606] width 85 height 14
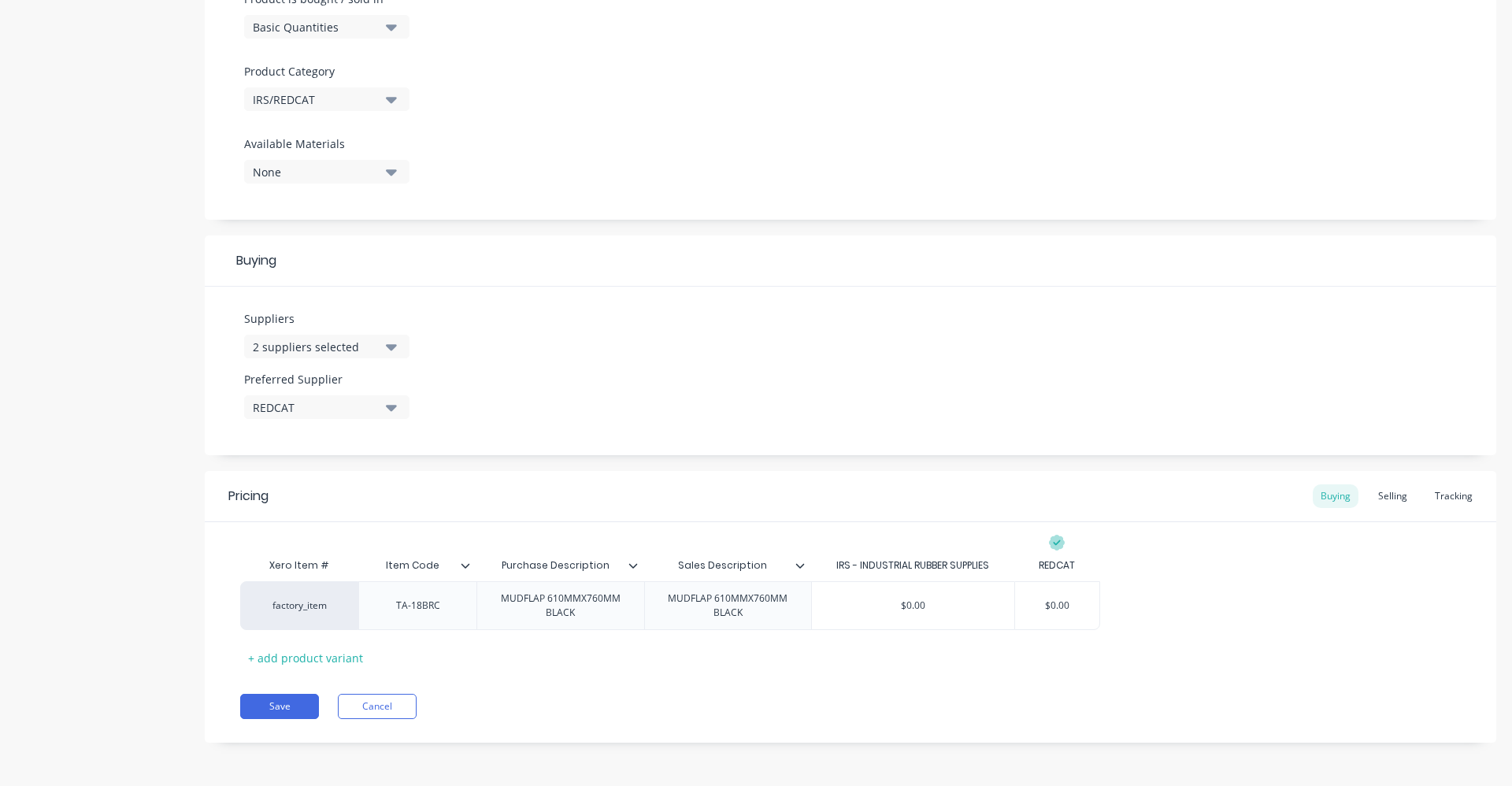
type textarea "x"
type input "36"
type textarea "x"
type input "36.2"
type textarea "x"
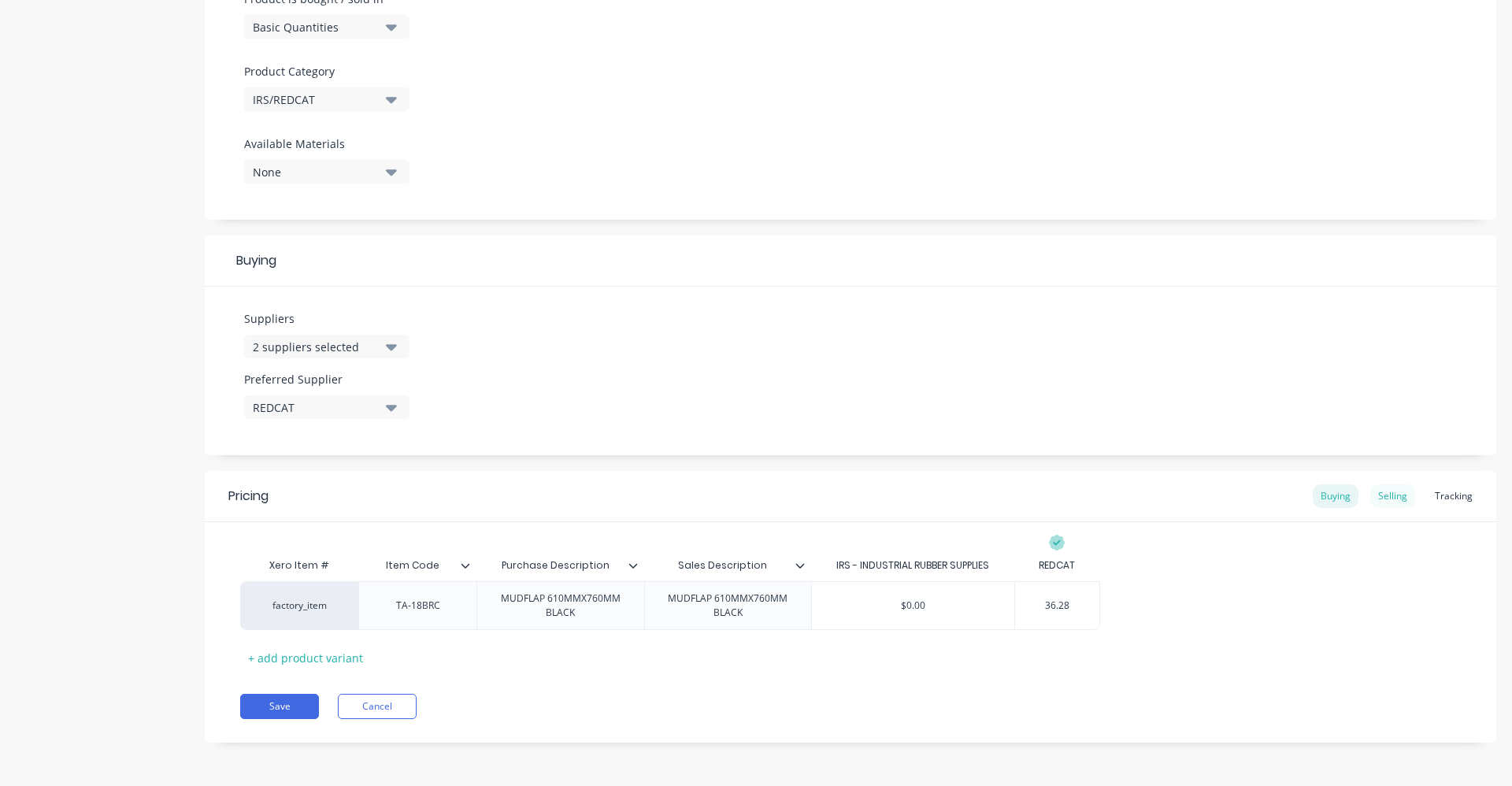
type input "36.28"
click at [1381, 497] on div "Selling" at bounding box center [1393, 495] width 45 height 23
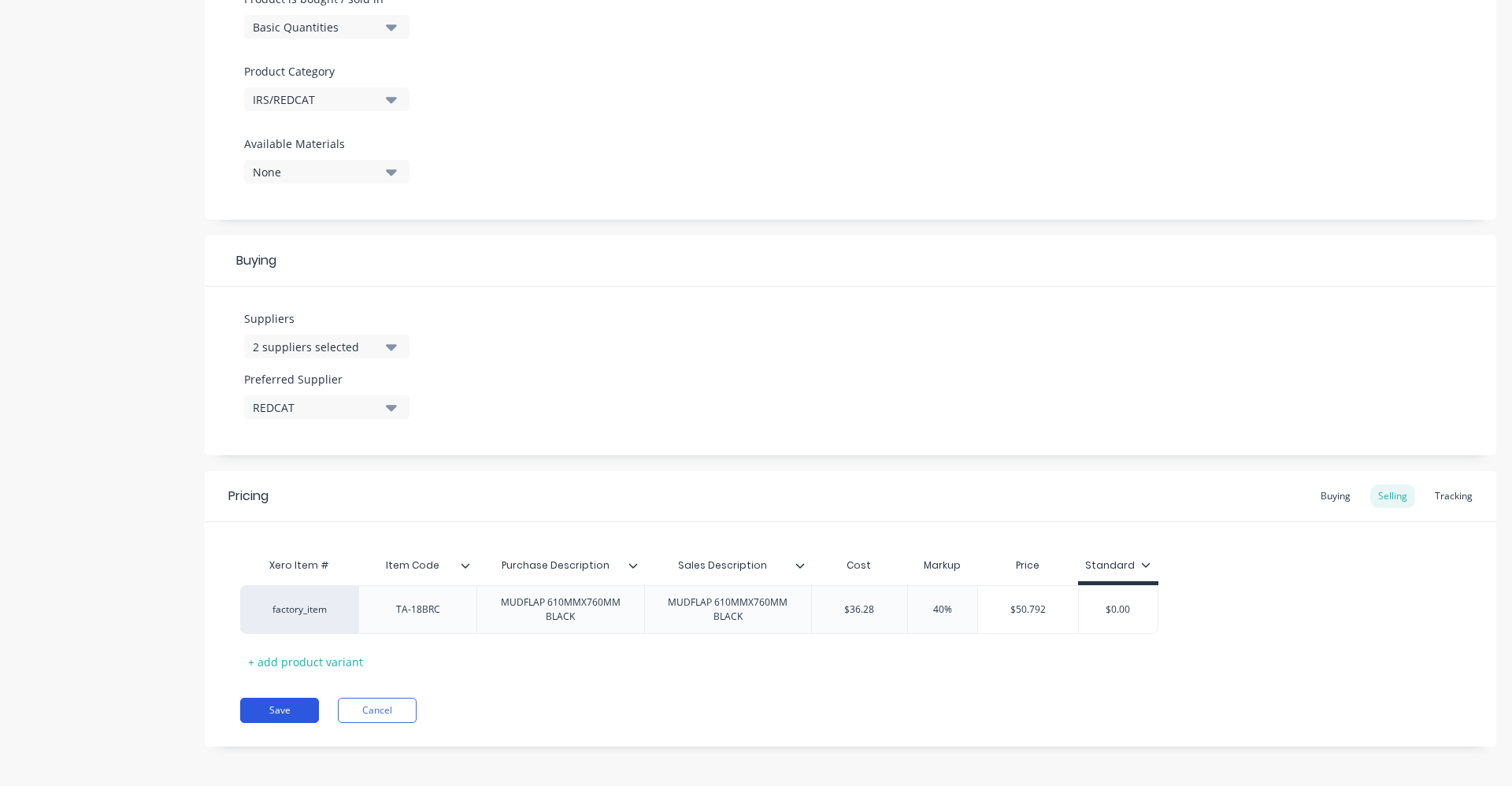
click at [291, 710] on button "Save" at bounding box center [279, 710] width 79 height 25
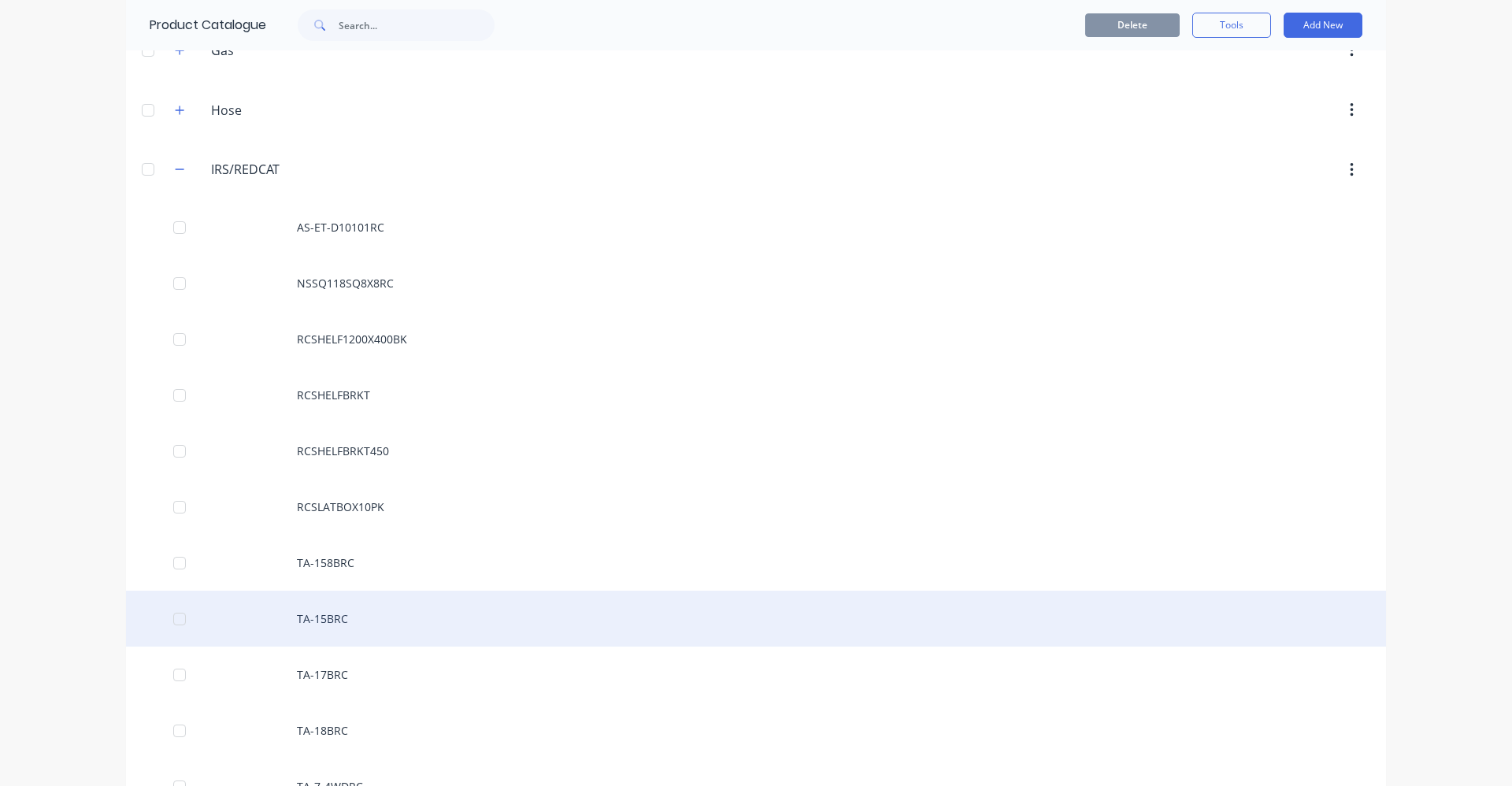
scroll to position [1102, 0]
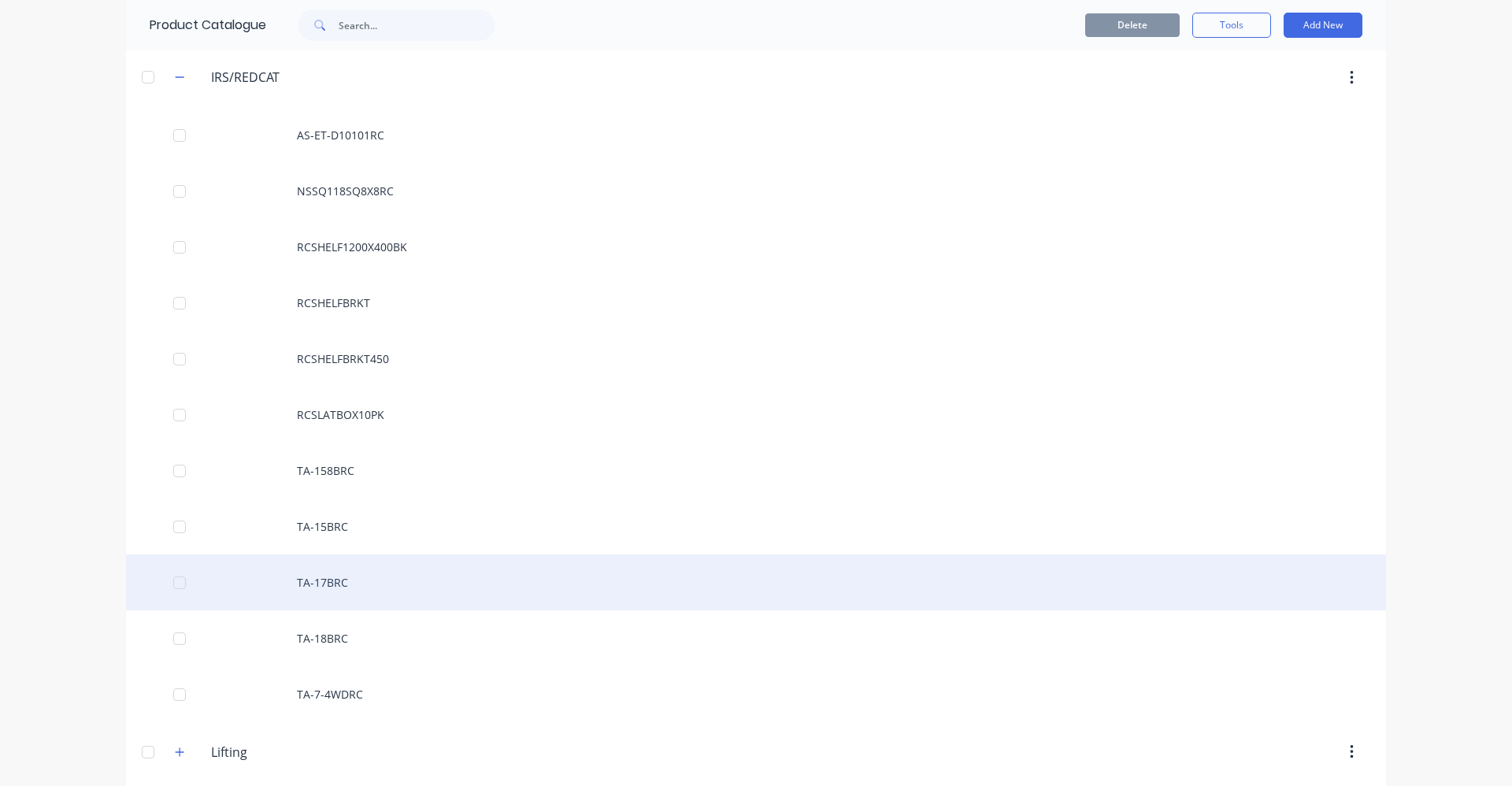
click at [369, 571] on div "TA-17BRC" at bounding box center [755, 582] width 1260 height 56
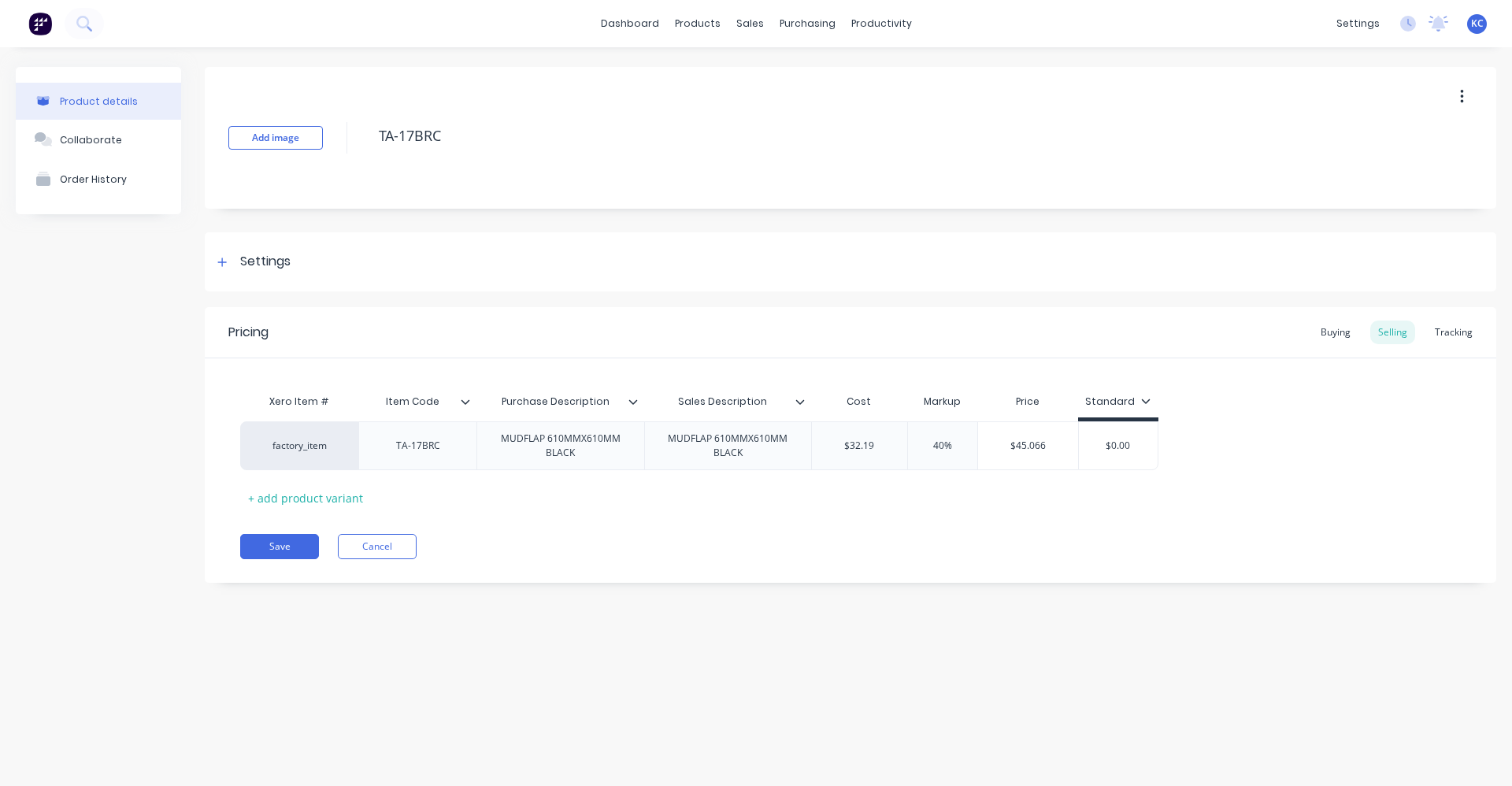
type textarea "x"
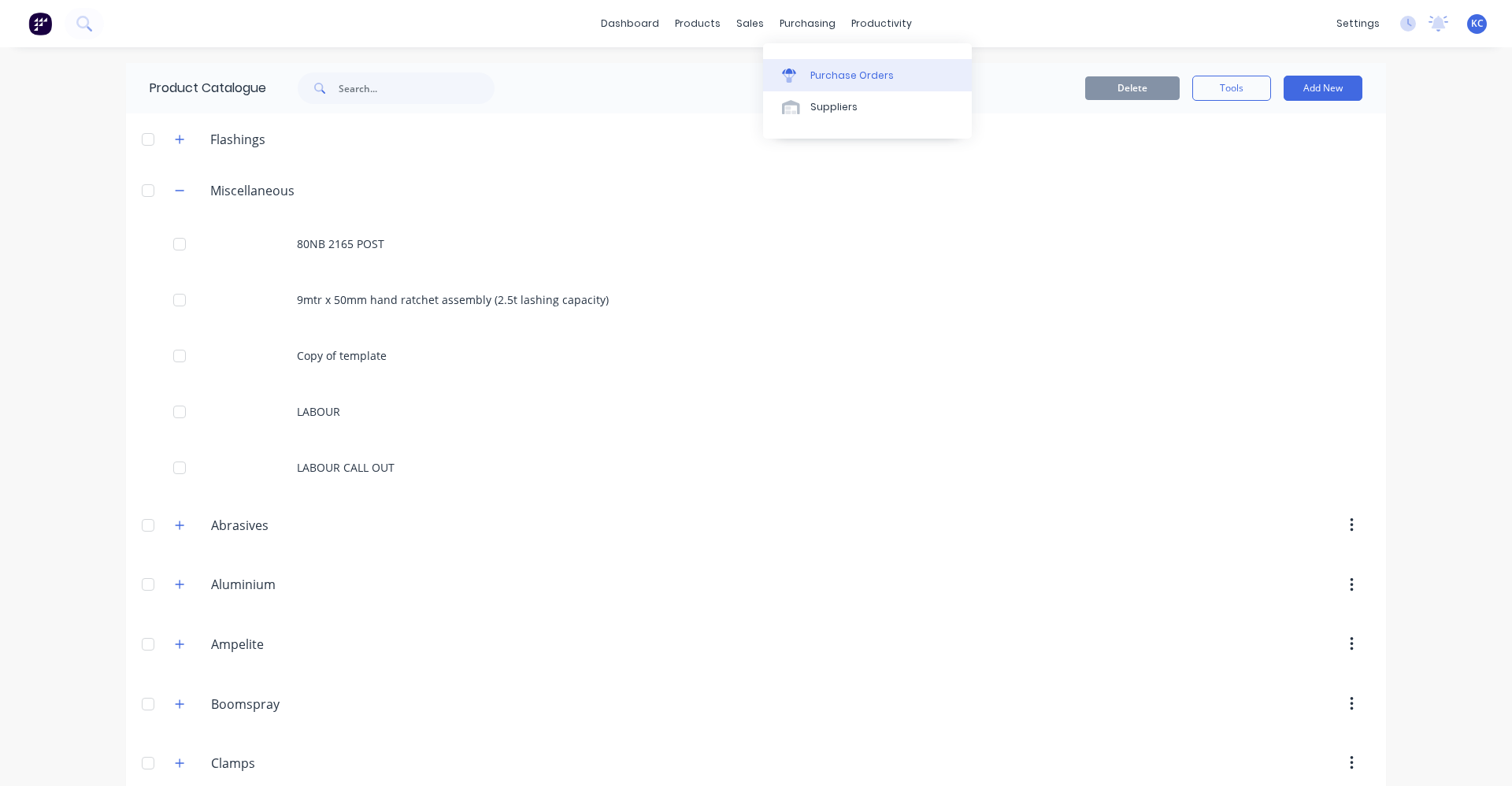
click at [842, 76] on div "Purchase Orders" at bounding box center [852, 76] width 84 height 14
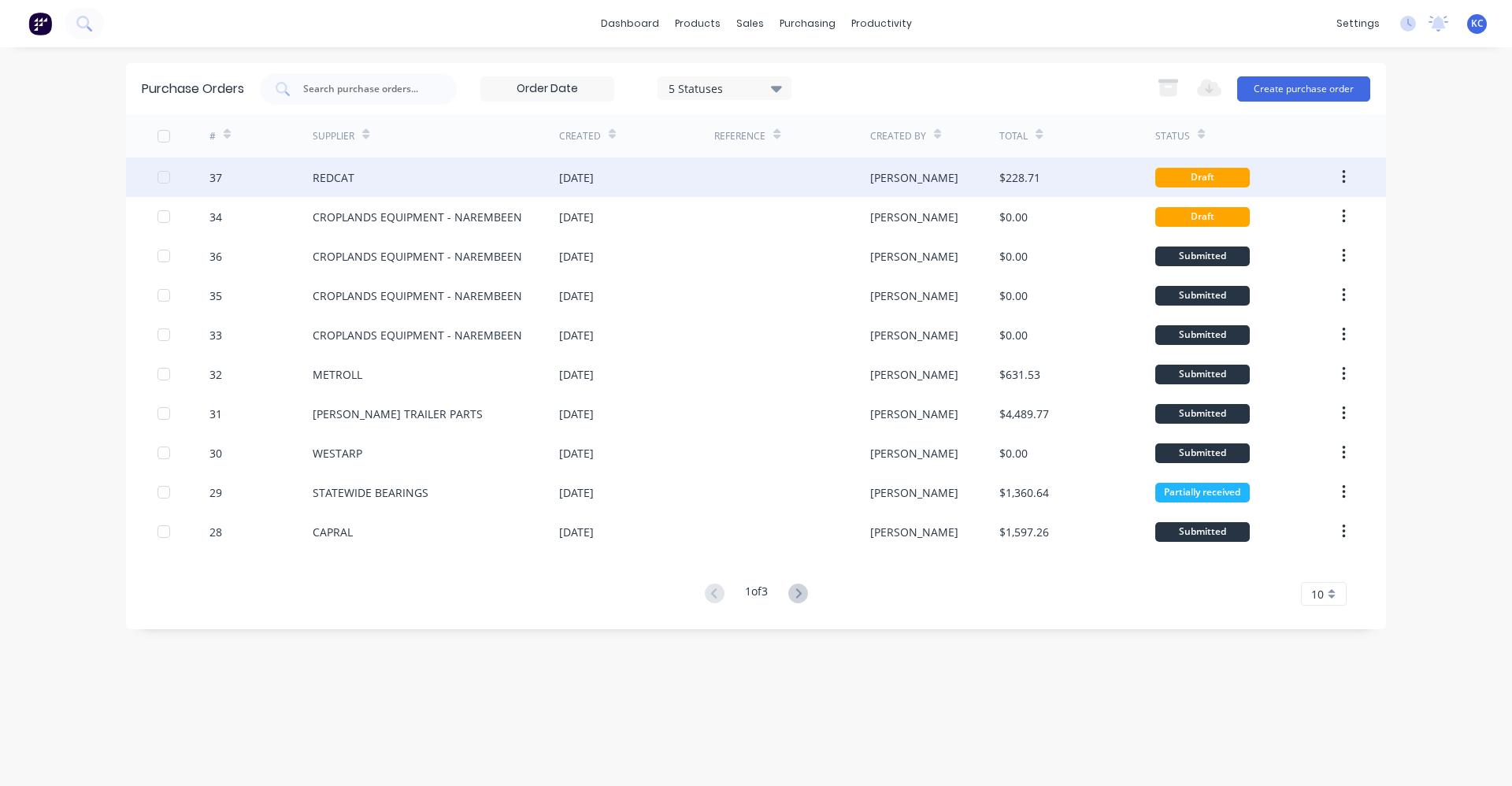
click at [572, 172] on div "[DATE]" at bounding box center [576, 177] width 35 height 17
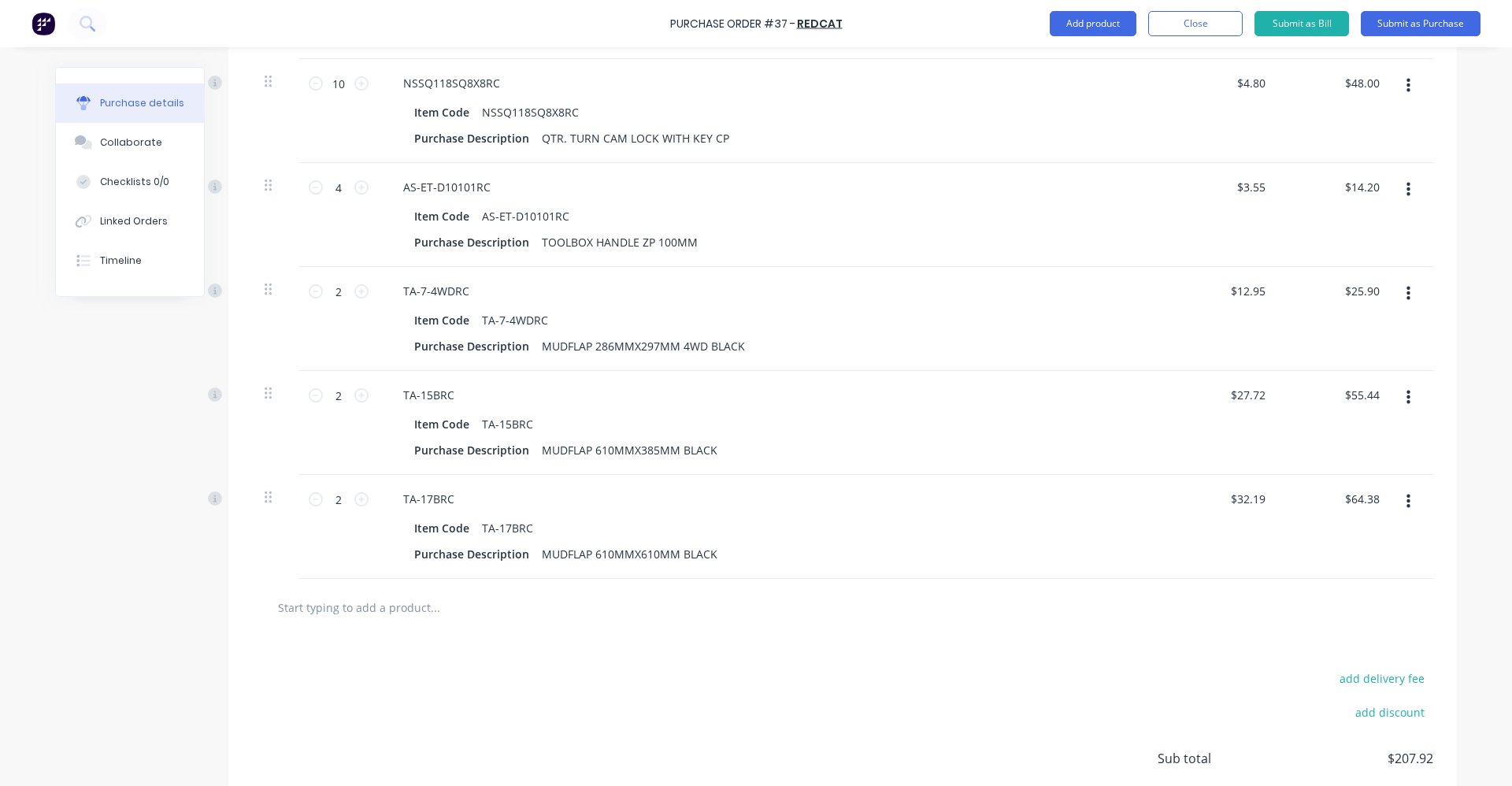
scroll to position [473, 0]
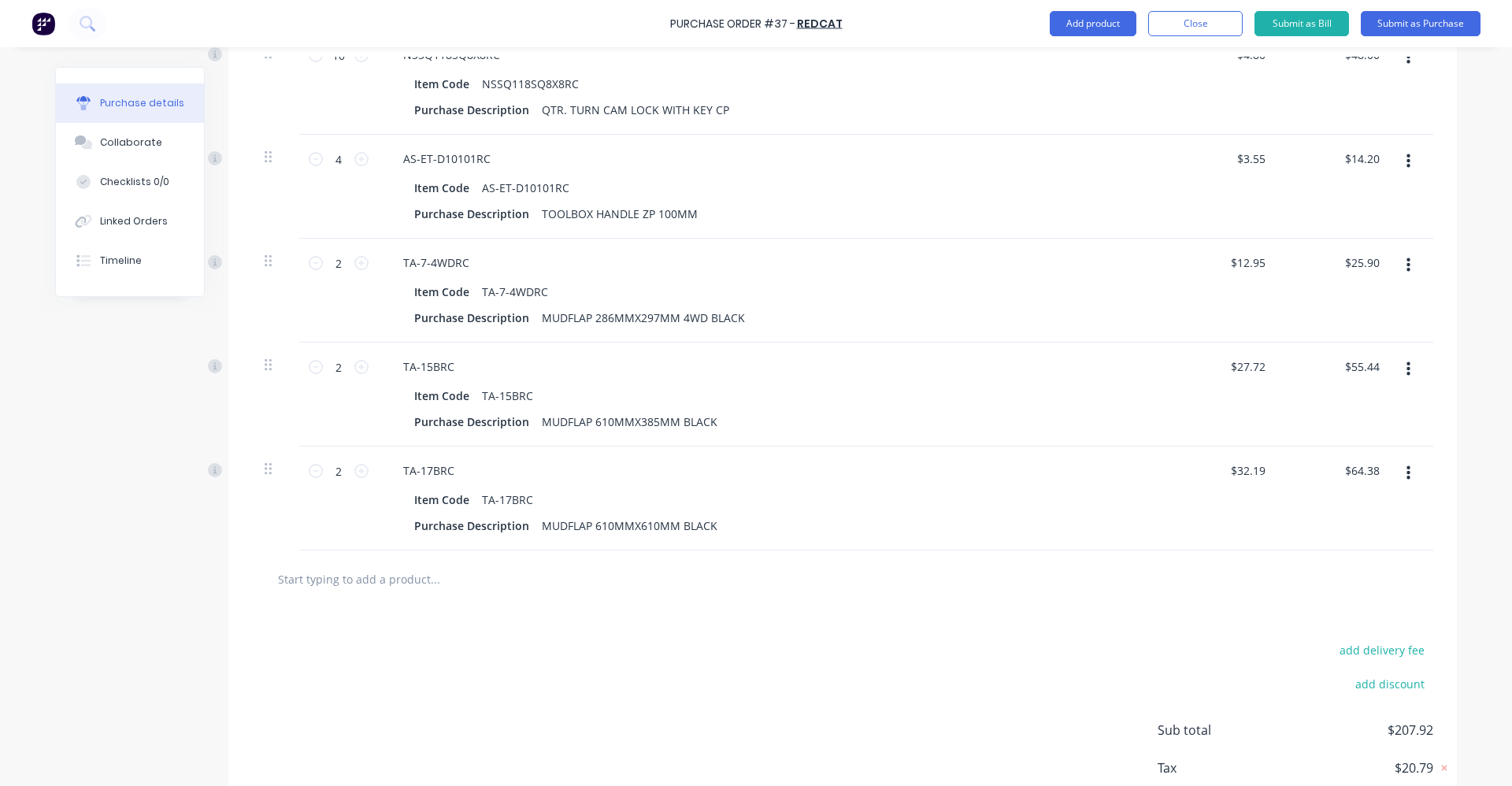
click at [320, 587] on input "text" at bounding box center [434, 578] width 315 height 31
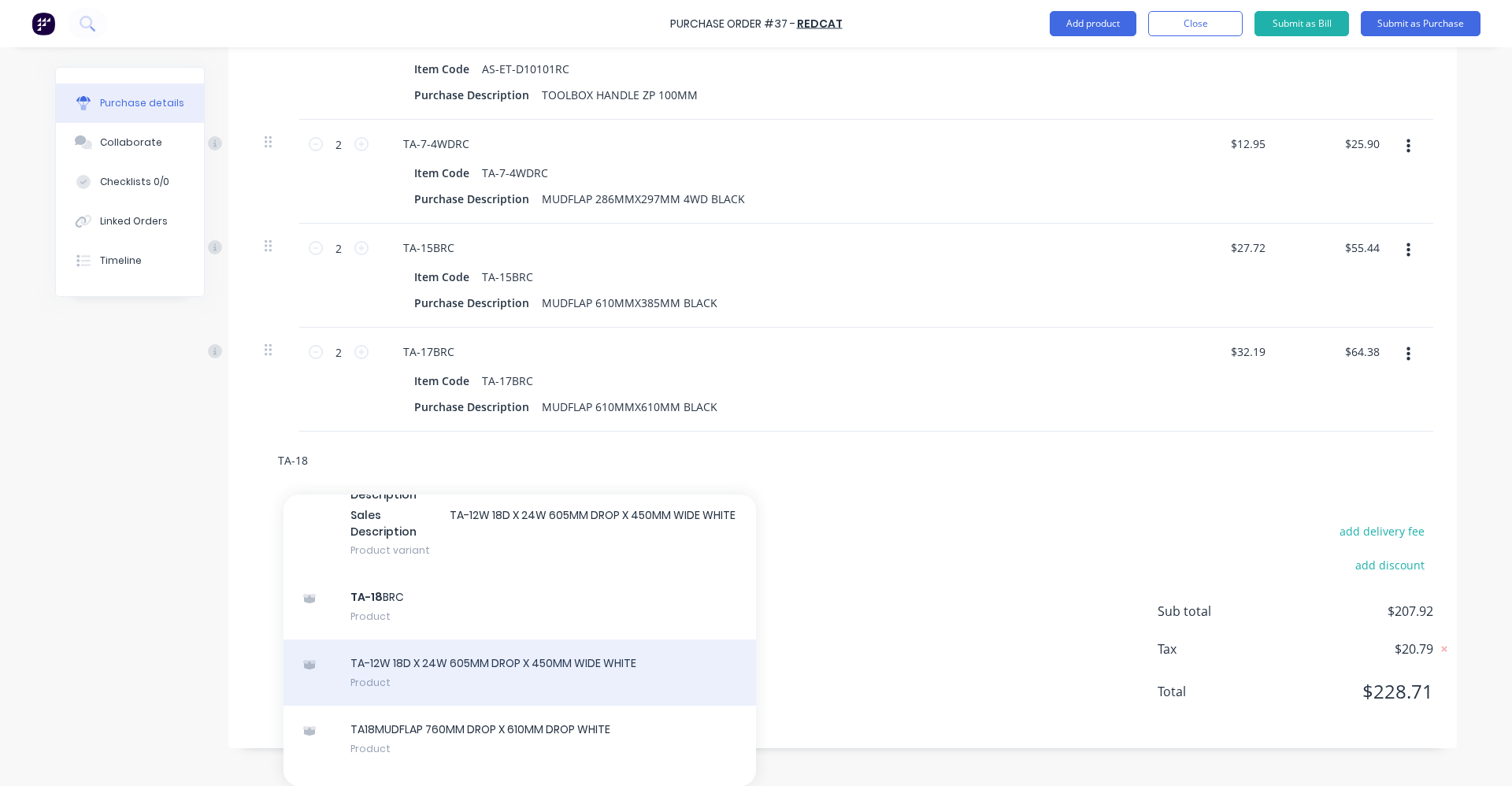
scroll to position [822, 0]
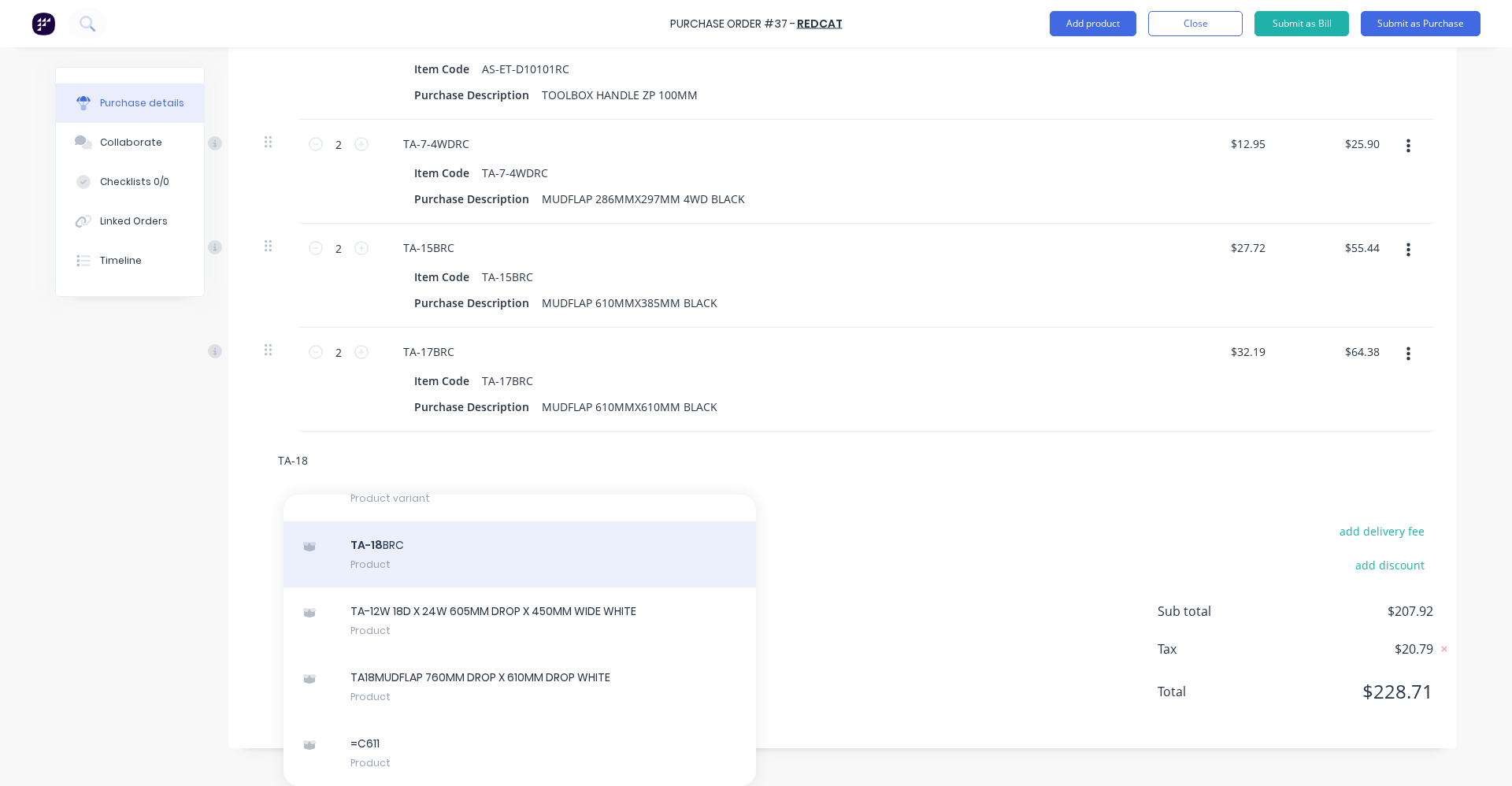
type input "TA-18"
click at [547, 558] on div "TA-18 BRC Product" at bounding box center [519, 554] width 473 height 66
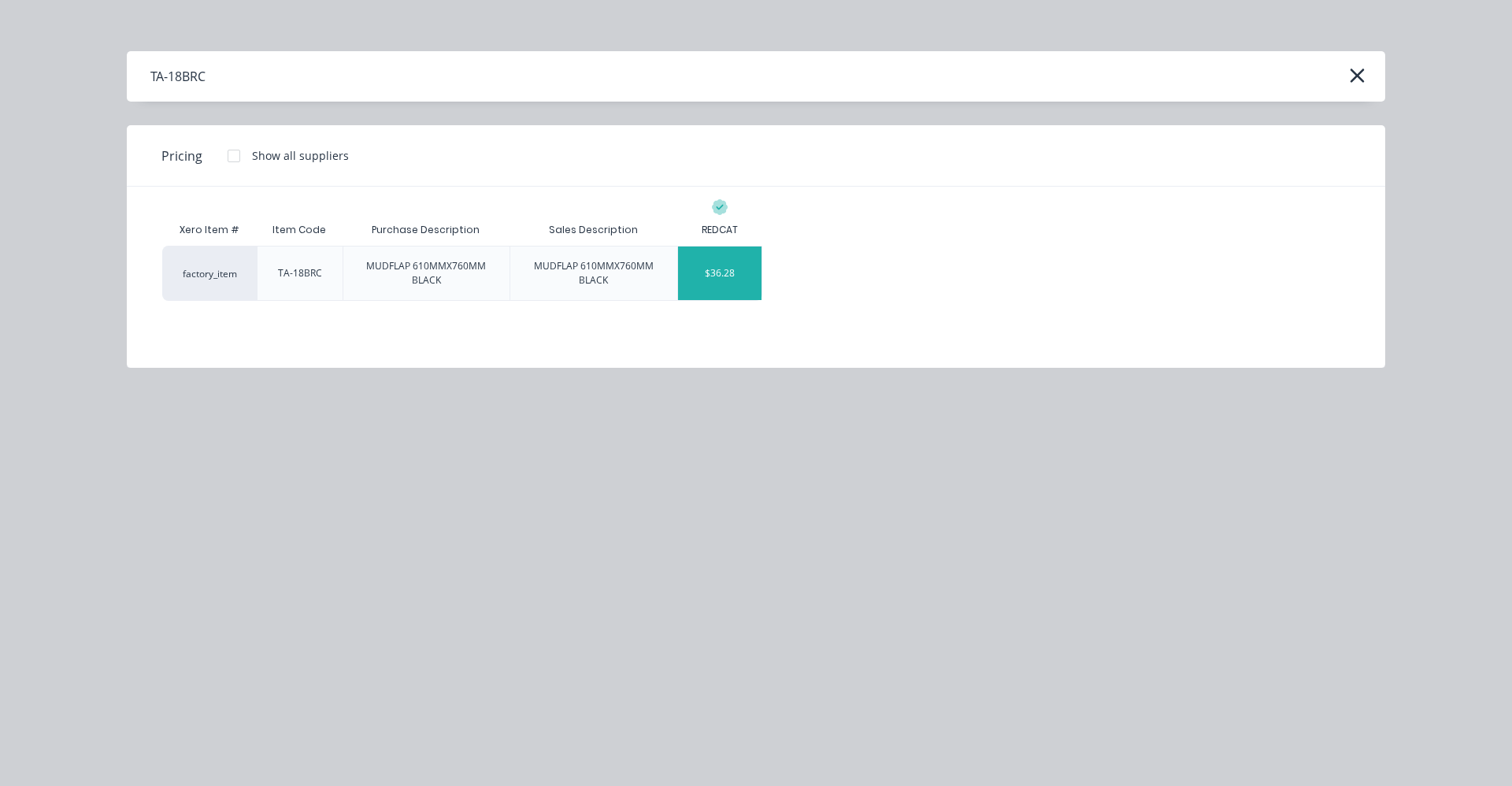
click at [738, 266] on div "$36.28" at bounding box center [720, 273] width 85 height 54
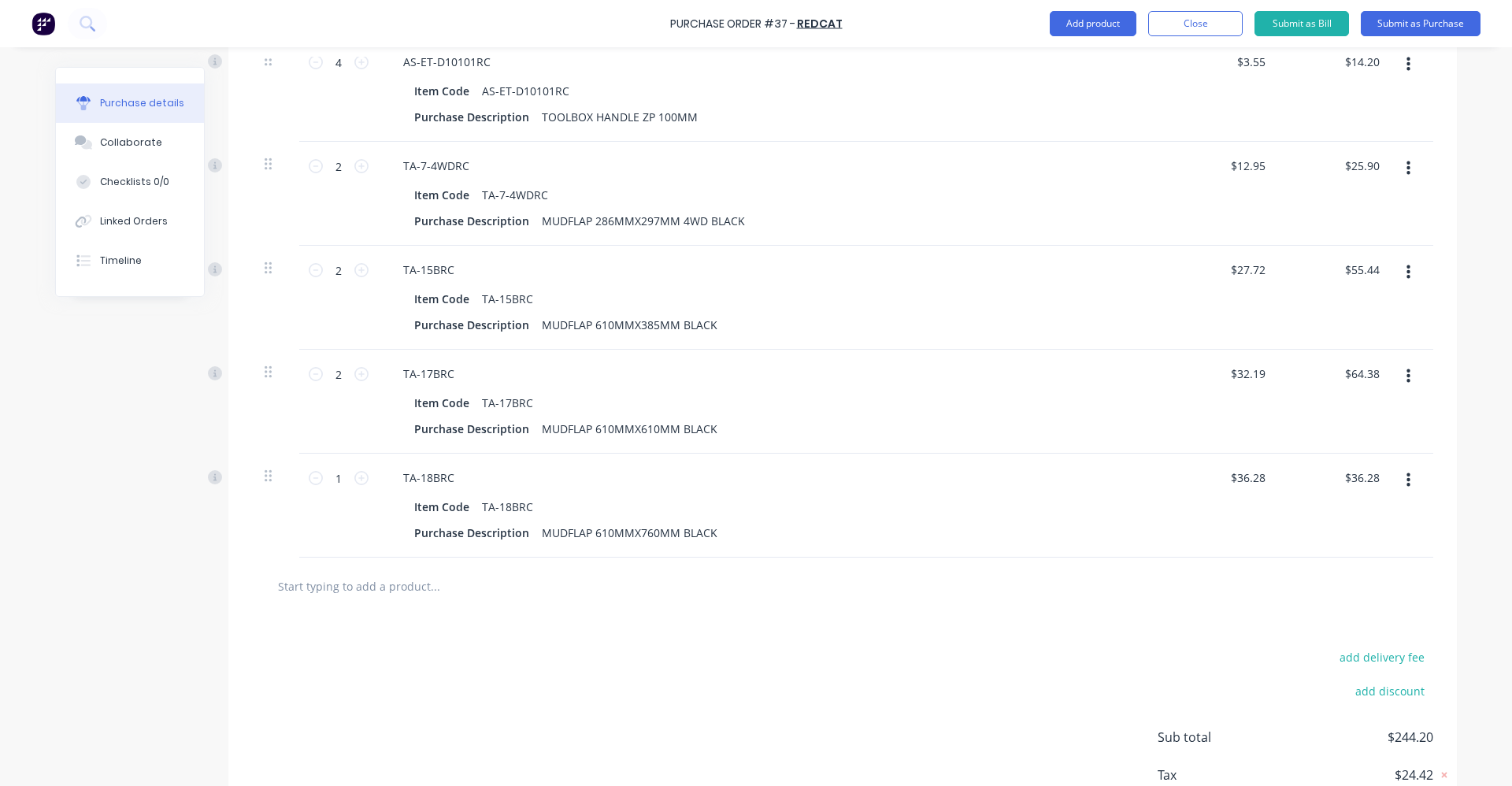
scroll to position [592, 0]
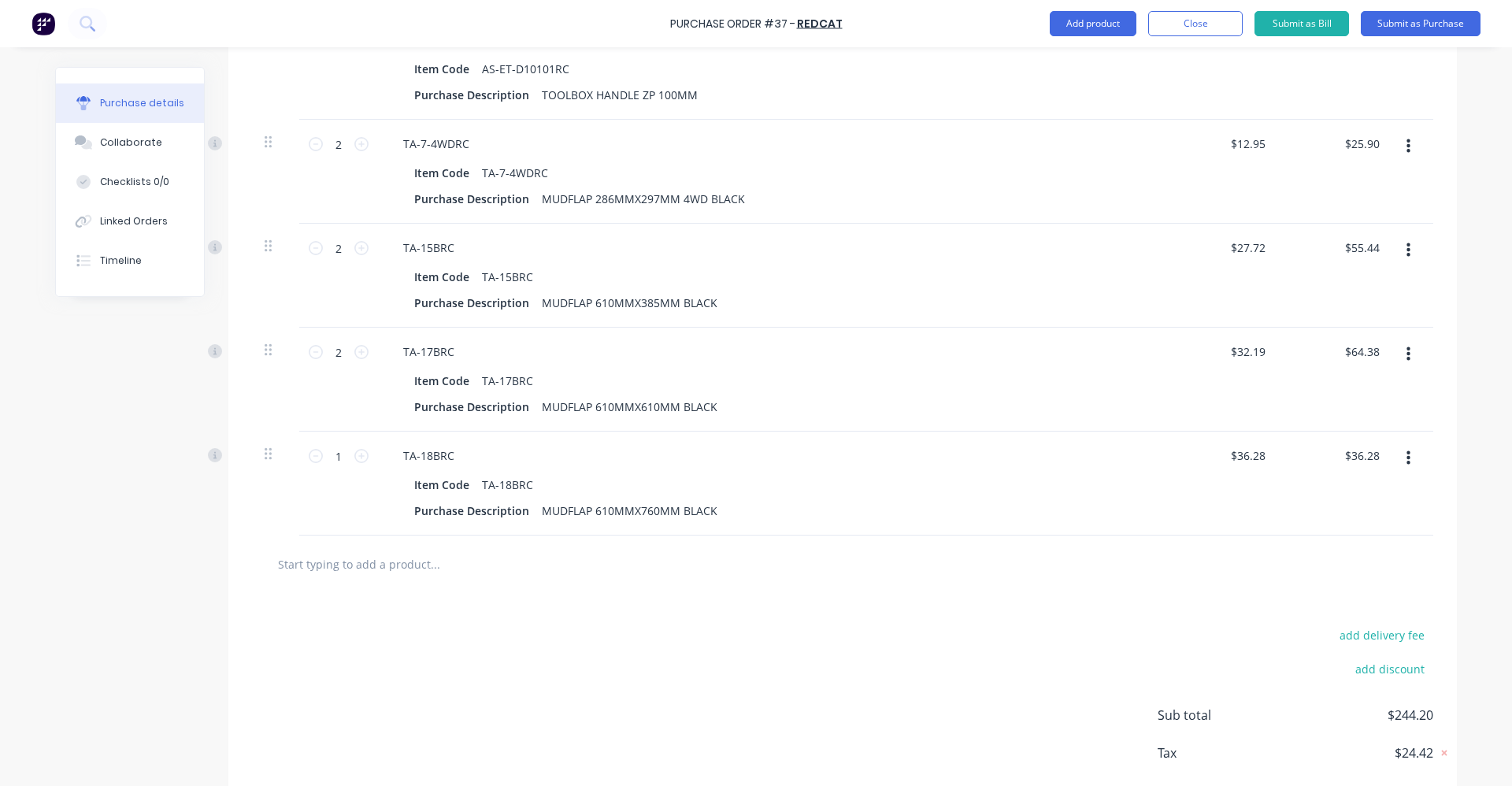
click at [341, 570] on input "text" at bounding box center [434, 564] width 315 height 31
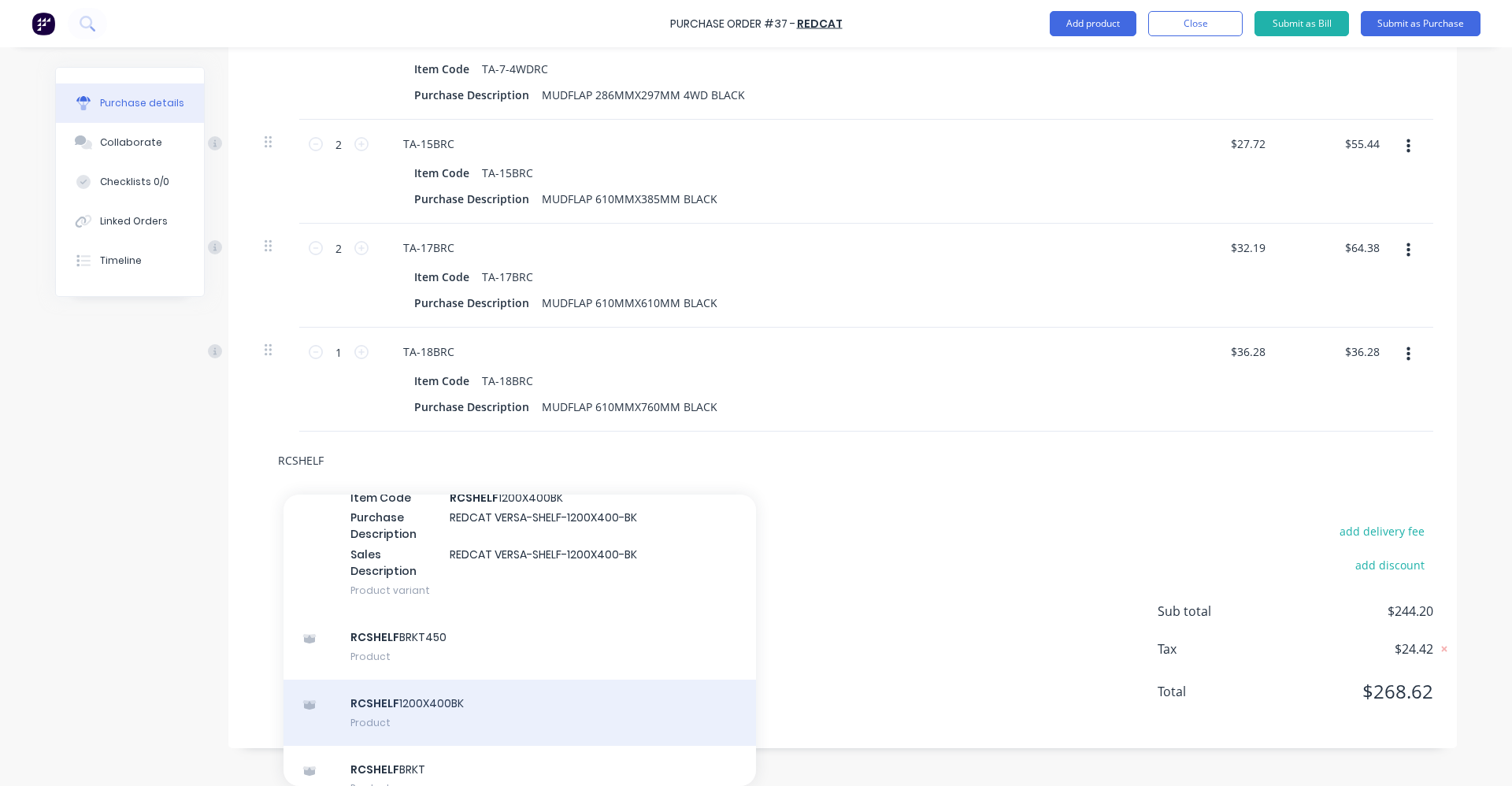
scroll to position [498, 0]
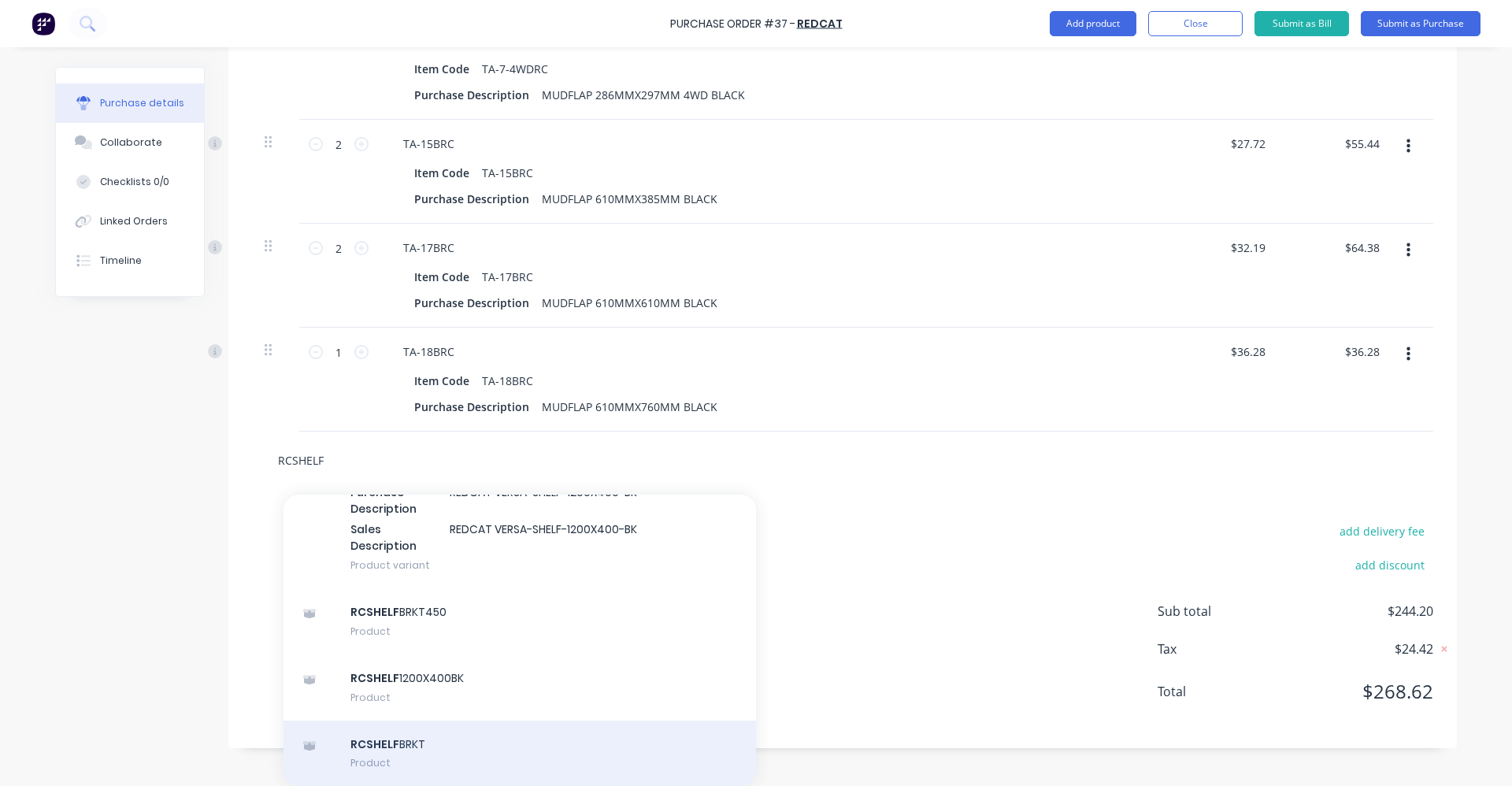
type input "RCSHELF"
click at [542, 751] on div "RCSHELF BRKT Product" at bounding box center [519, 754] width 473 height 66
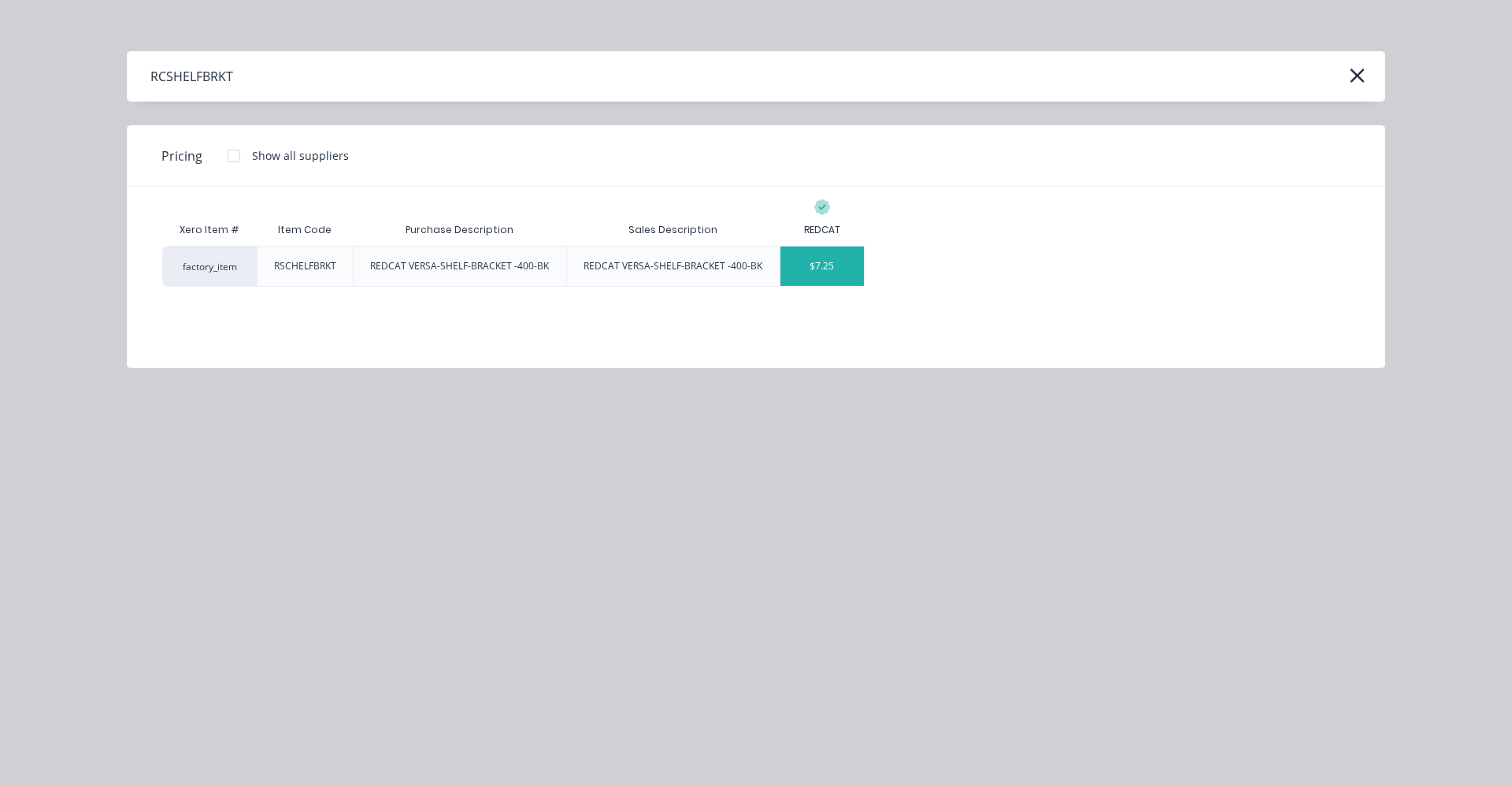
click at [842, 254] on div "$7.25" at bounding box center [822, 266] width 85 height 39
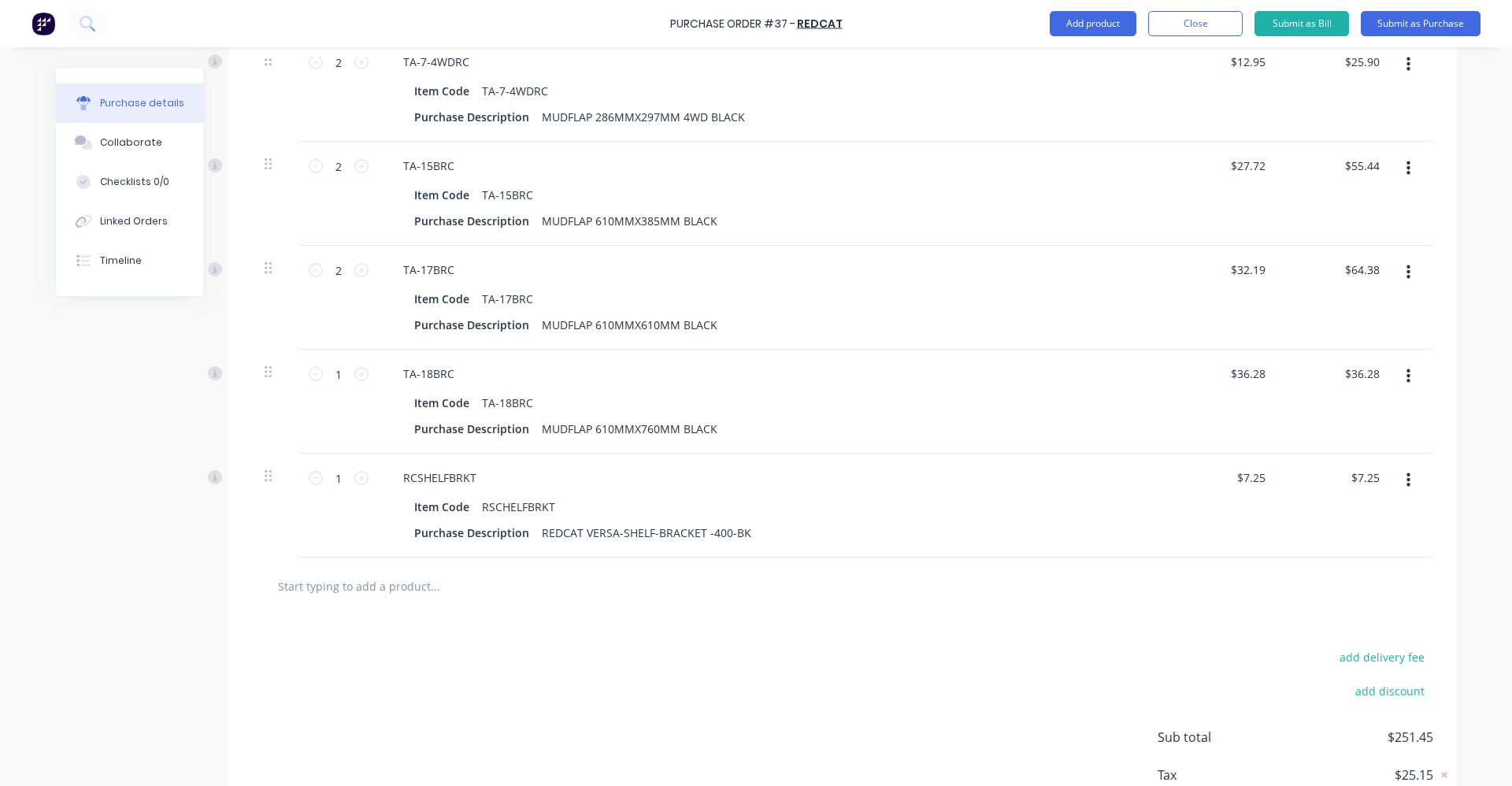
scroll to position [696, 0]
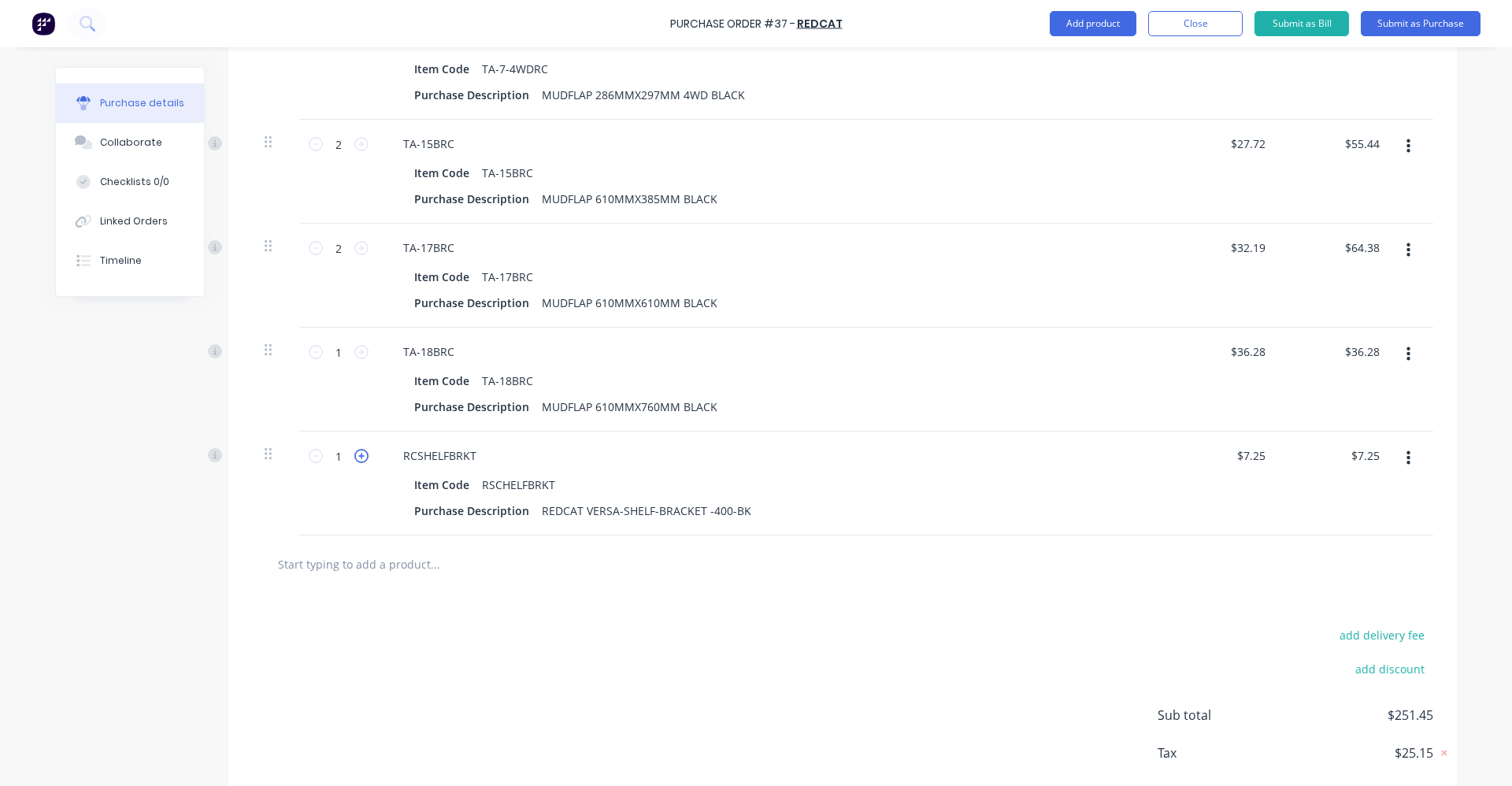
click at [362, 455] on icon at bounding box center [361, 456] width 14 height 14
type input "2"
type input "$14.50"
click at [357, 352] on icon at bounding box center [361, 352] width 14 height 14
type input "2"
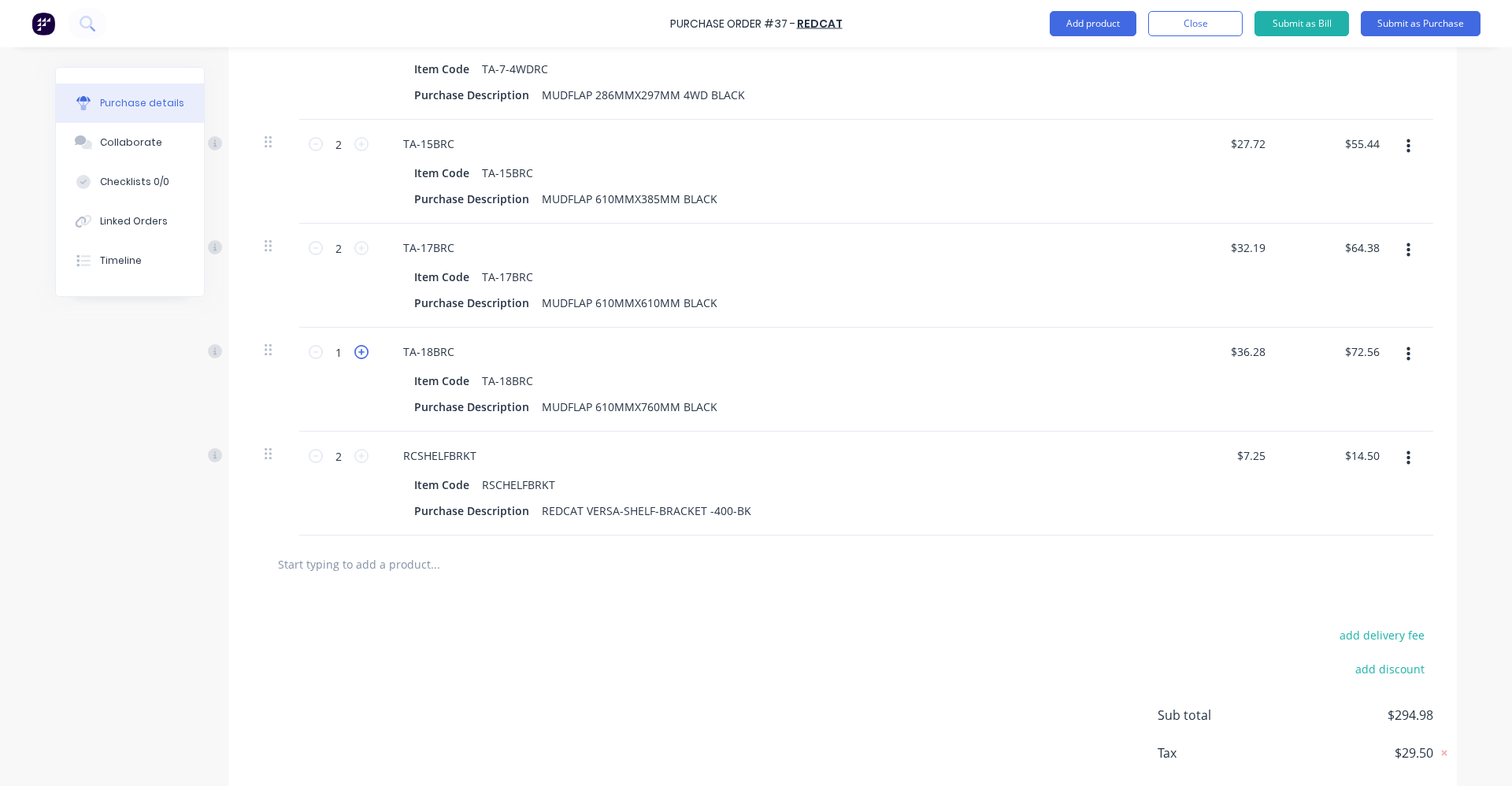
type input "$72.56"
click at [403, 565] on input "text" at bounding box center [434, 564] width 315 height 31
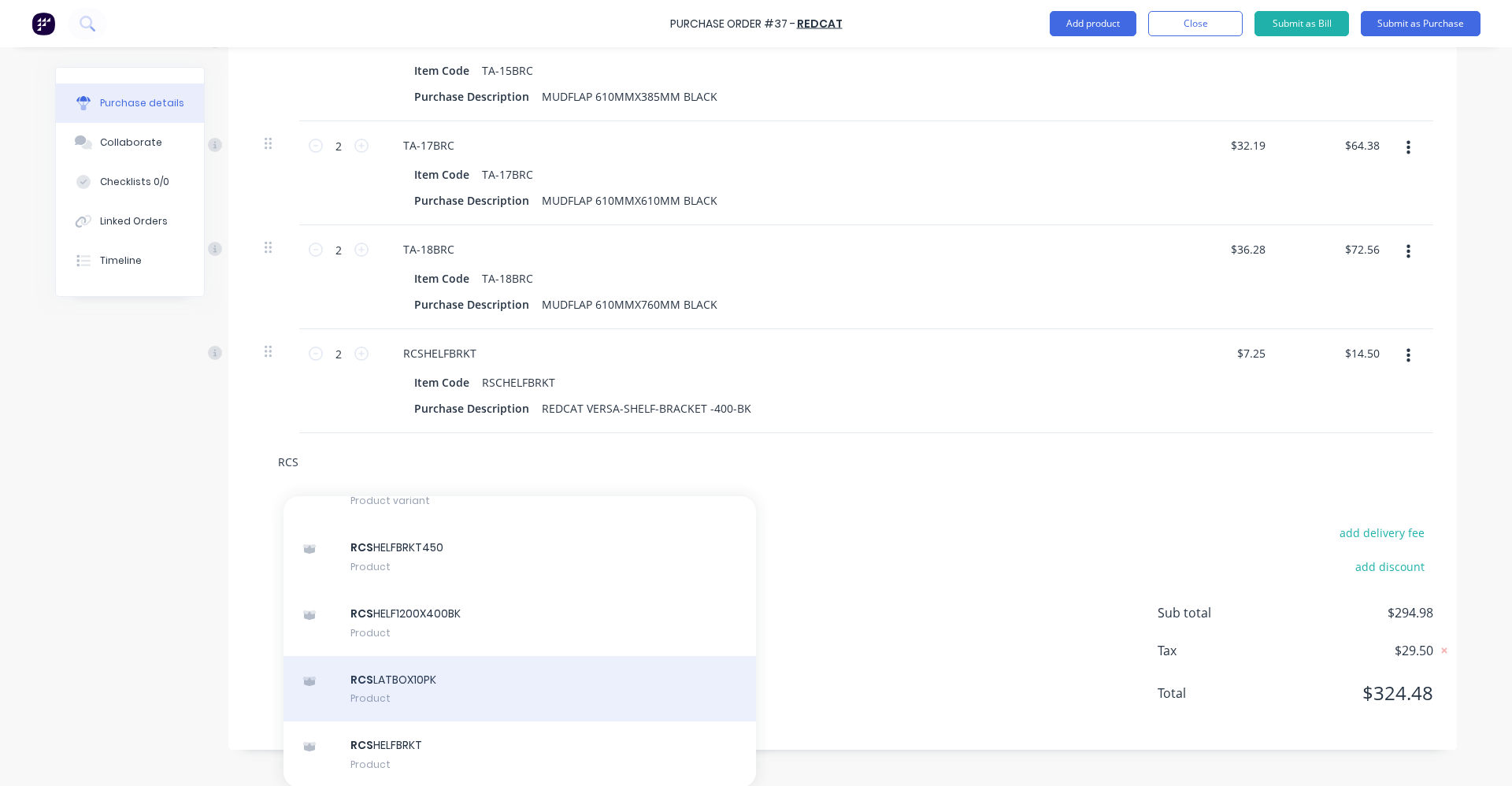
scroll to position [800, 0]
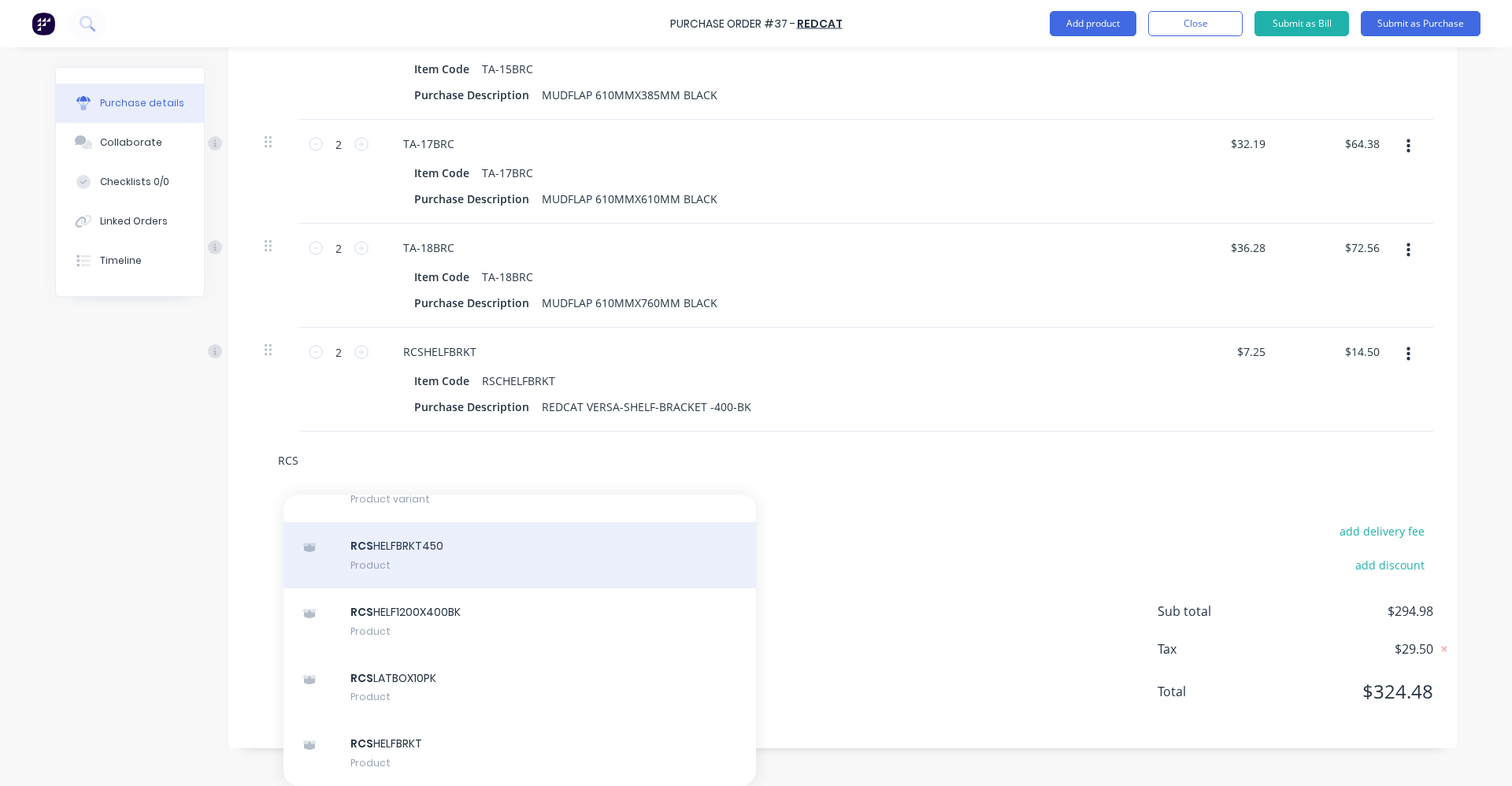
type input "RCS"
click at [556, 556] on div "RCS HELFBRKT450 Product" at bounding box center [519, 555] width 473 height 66
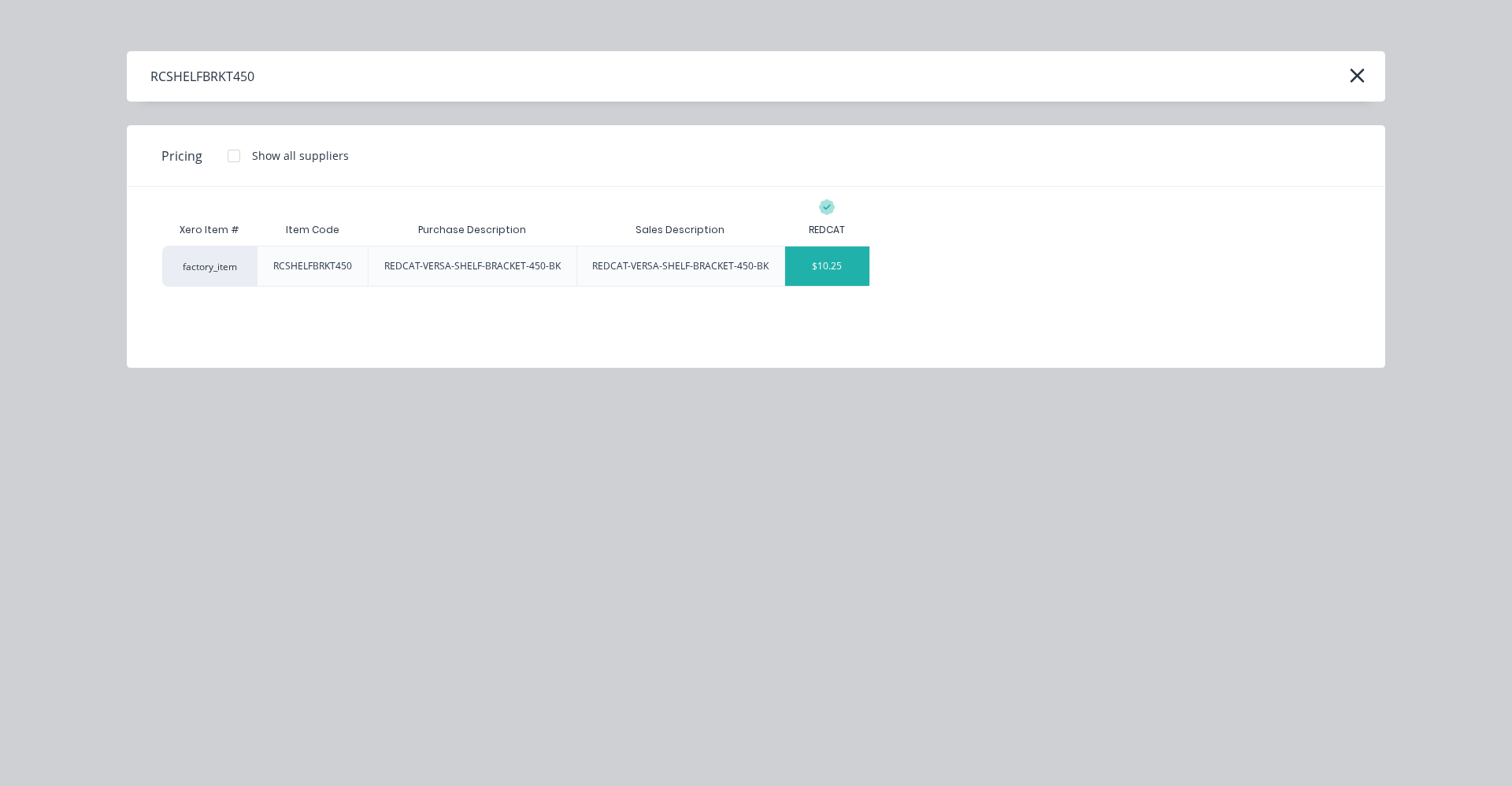
click at [824, 259] on div "$10.25" at bounding box center [827, 266] width 85 height 39
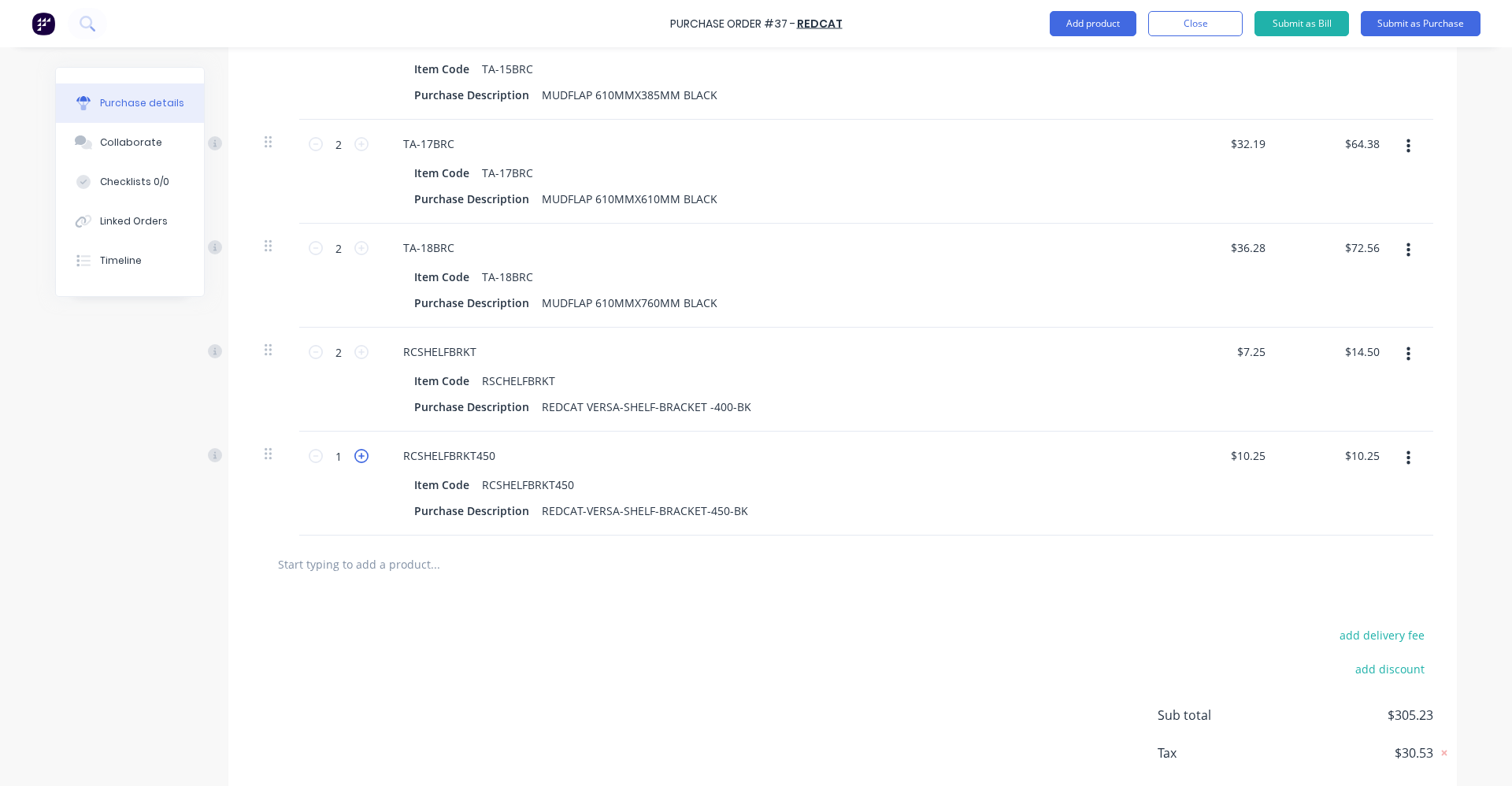
click at [354, 453] on icon at bounding box center [361, 456] width 14 height 14
type input "2"
type input "$20.50"
click at [354, 453] on icon at bounding box center [361, 456] width 14 height 14
type input "3"
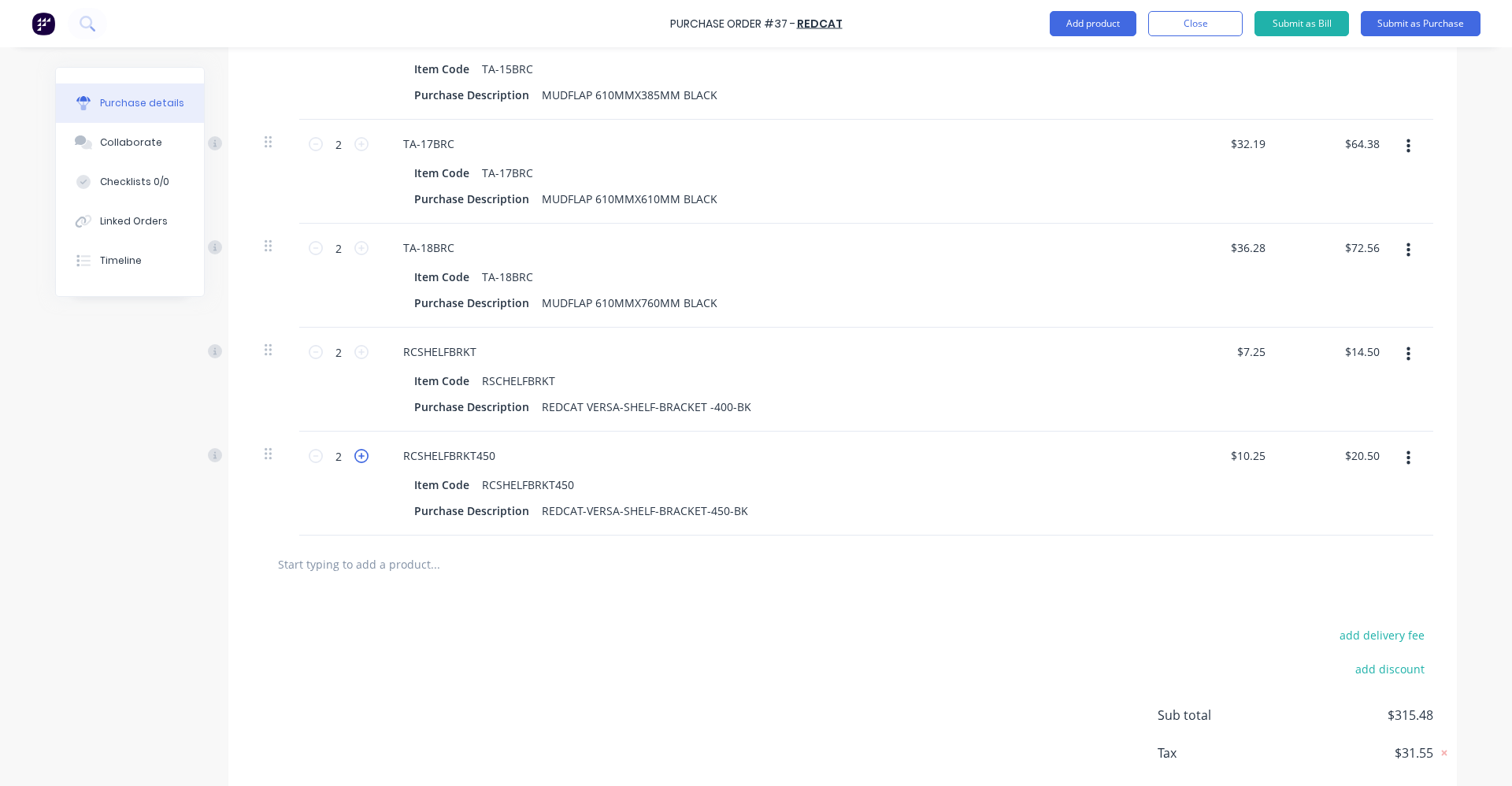
type input "$30.75"
click at [354, 453] on icon at bounding box center [361, 456] width 14 height 14
type input "4"
type input "$41.00"
click at [354, 453] on icon at bounding box center [361, 456] width 14 height 14
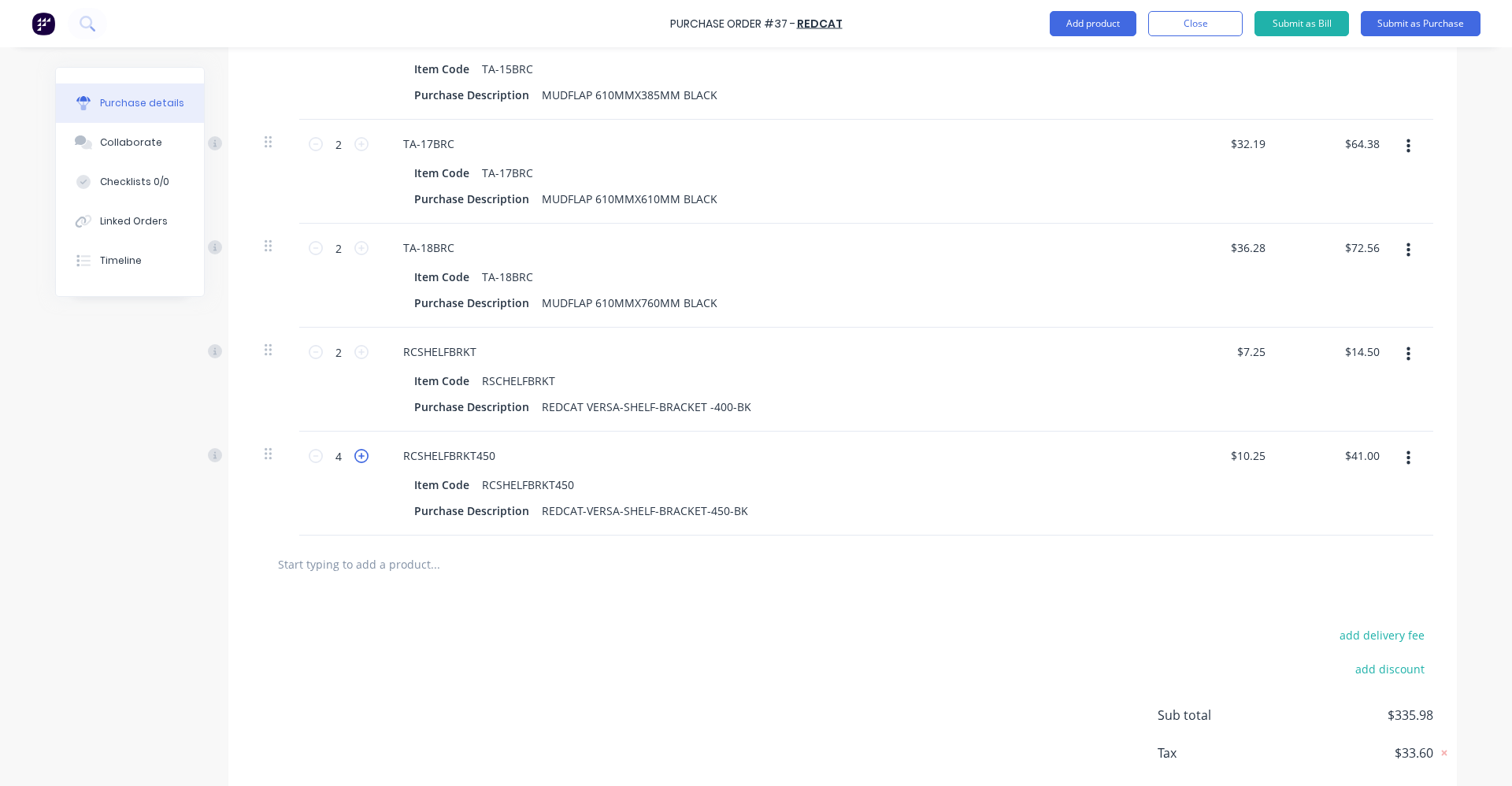
type input "5"
type input "$51.25"
click at [354, 453] on icon at bounding box center [361, 456] width 14 height 14
type input "6"
type input "$61.50"
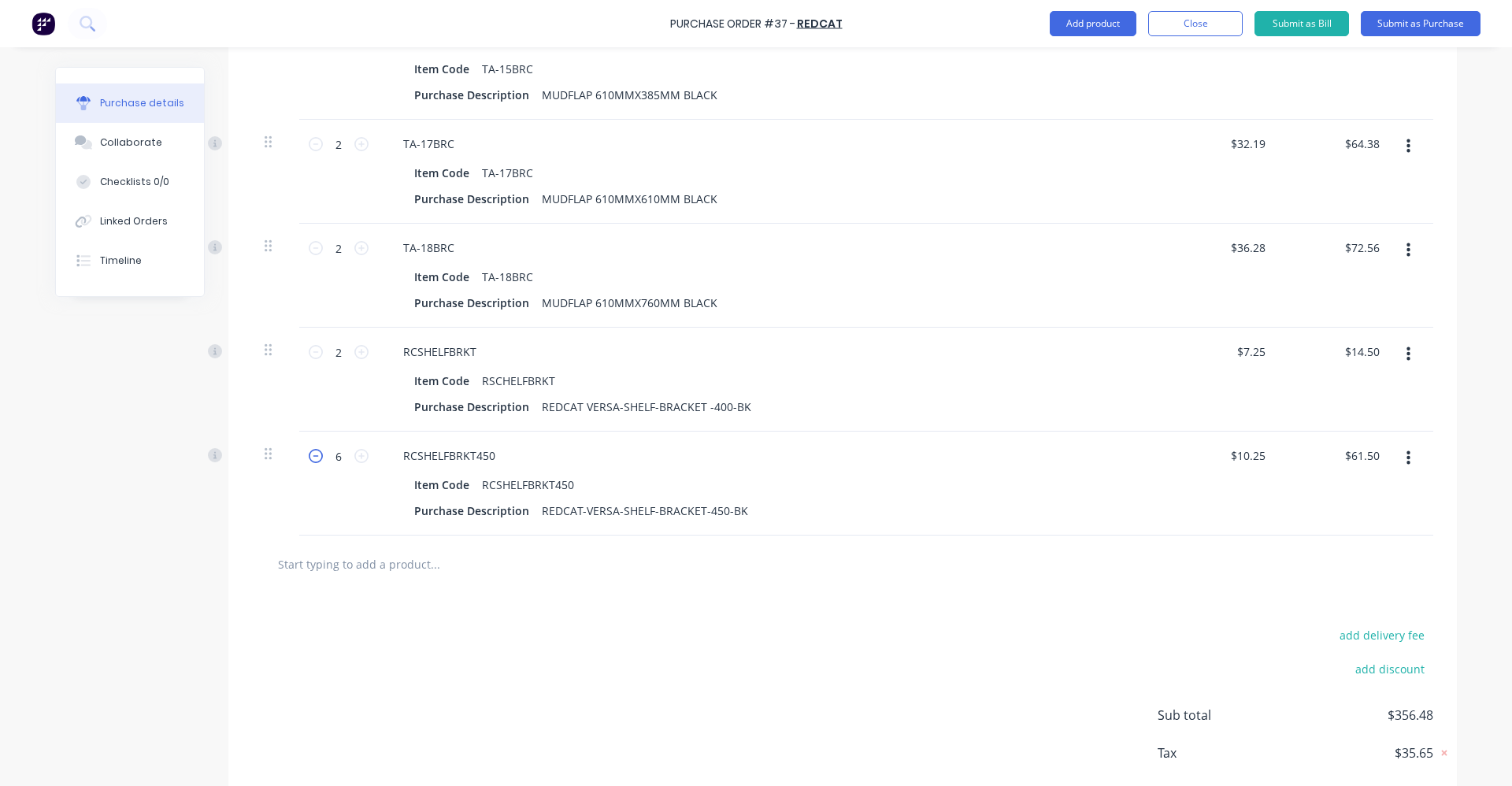
click at [308, 460] on icon at bounding box center [316, 456] width 14 height 14
type input "5"
type input "$51.25"
click at [308, 460] on icon at bounding box center [316, 456] width 14 height 14
type input "4"
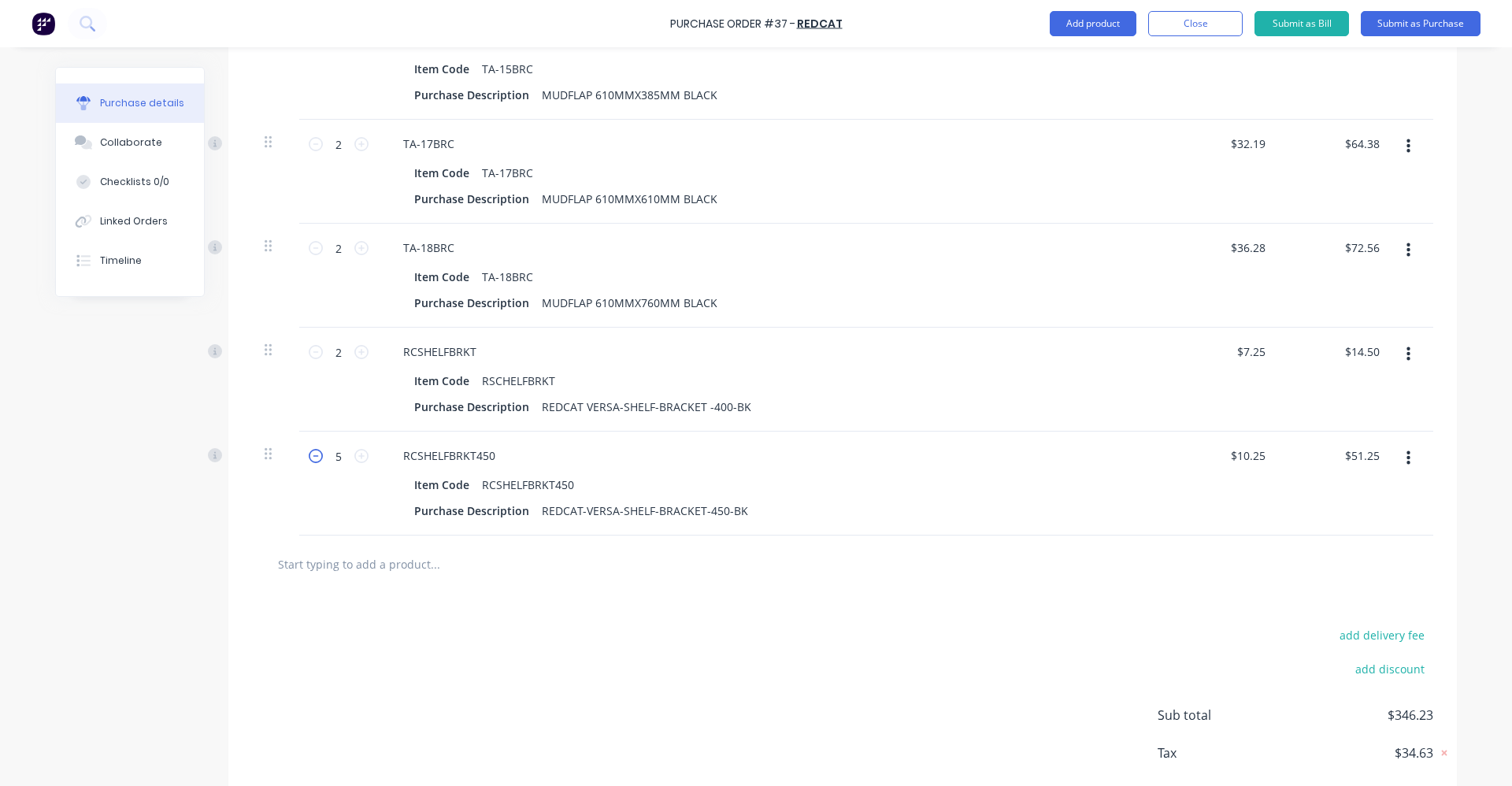
type input "$41.00"
click at [407, 560] on input "text" at bounding box center [434, 564] width 315 height 31
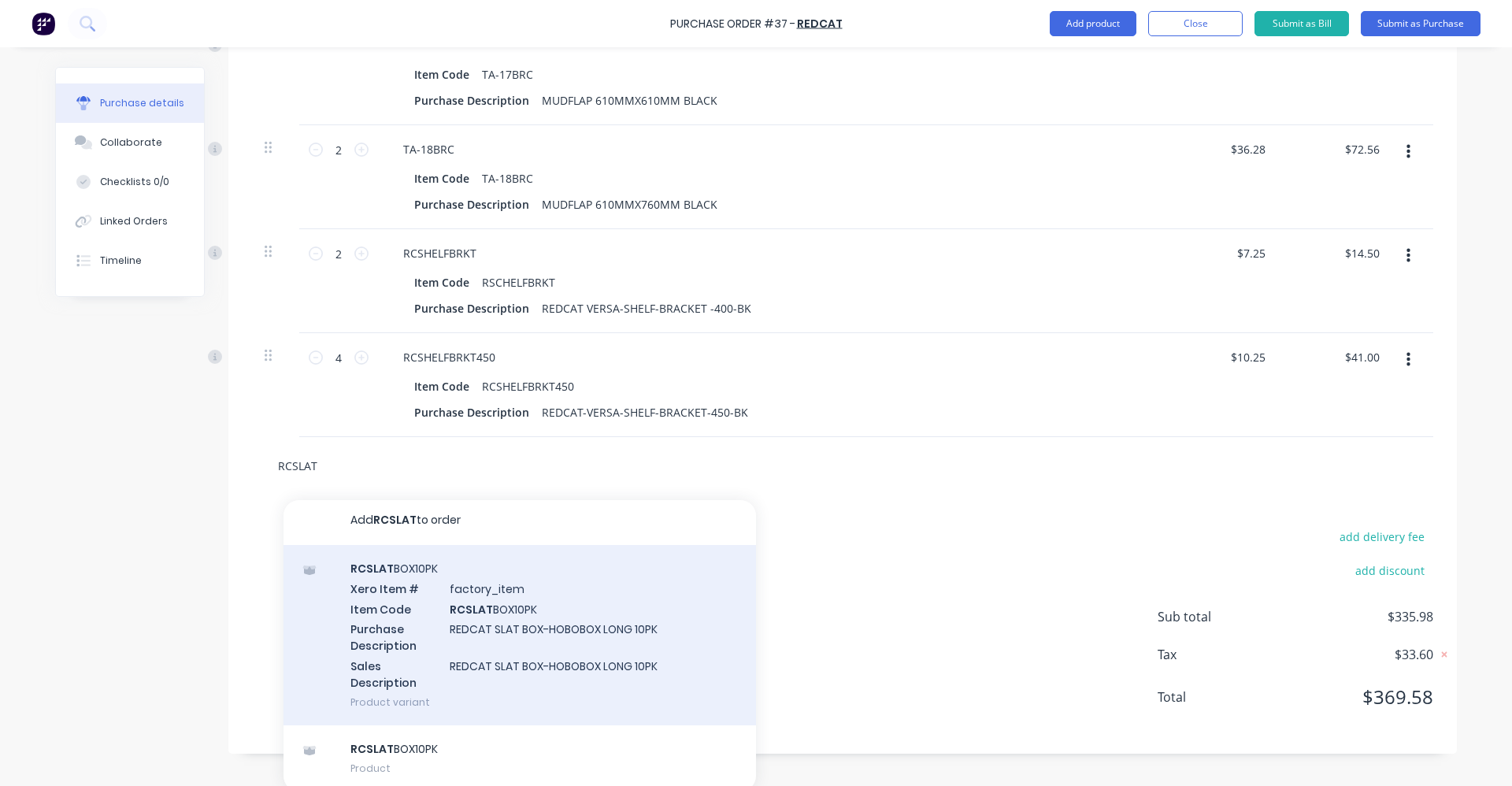
scroll to position [904, 0]
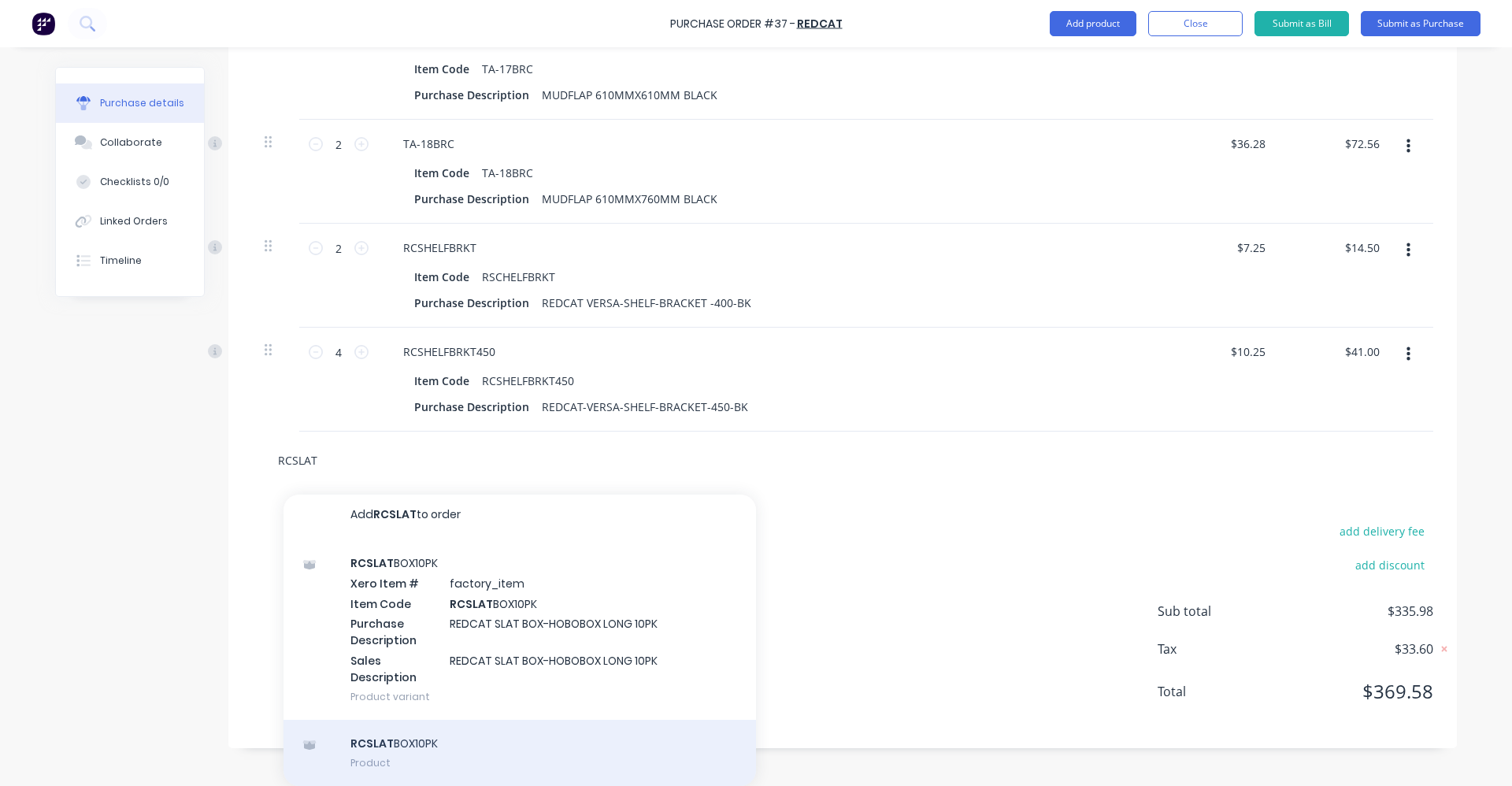
type input "RCSLAT"
click at [547, 739] on div "RCSLAT BOX10PK Product" at bounding box center [519, 753] width 473 height 66
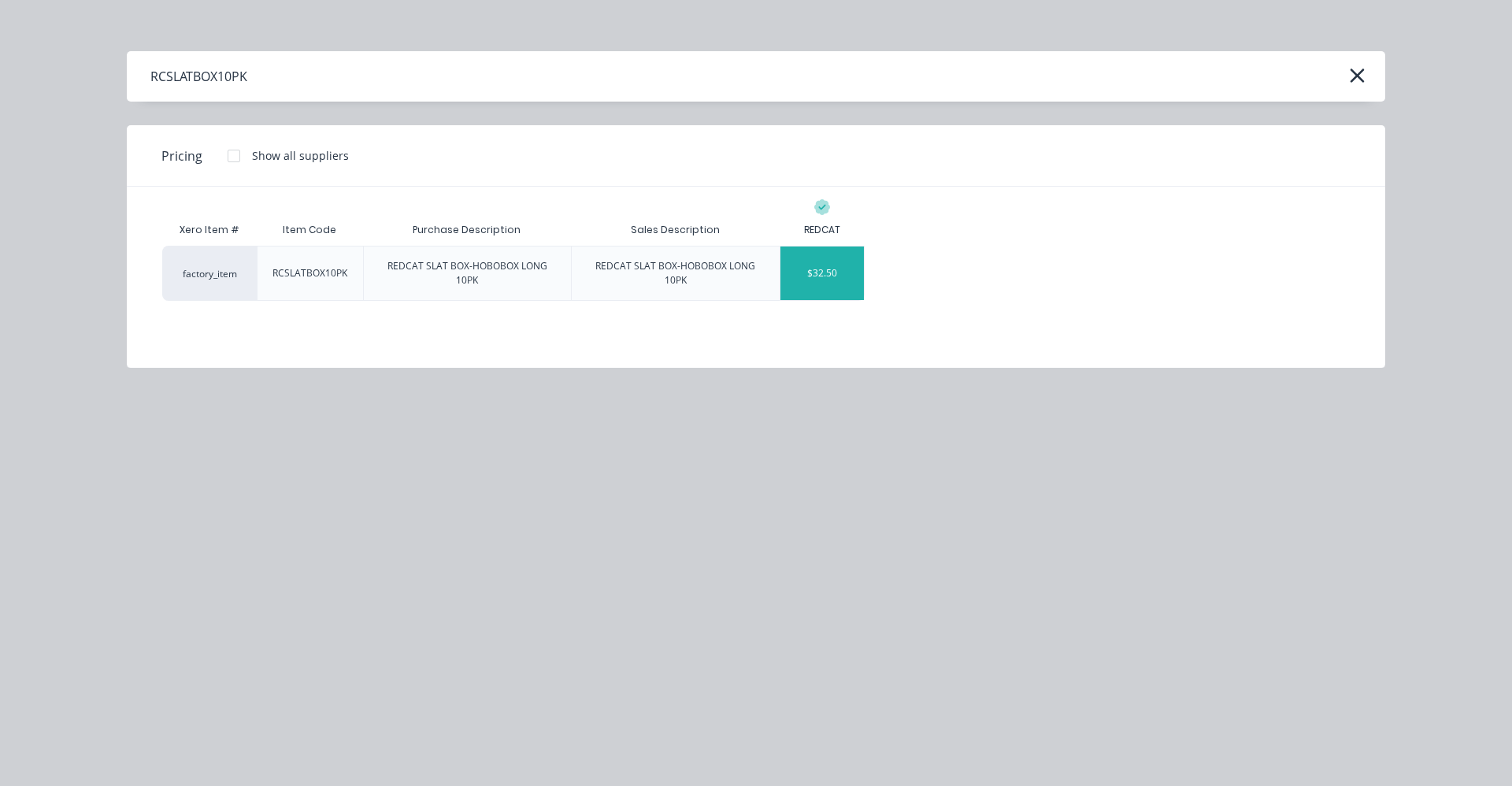
click at [827, 271] on div "$32.50" at bounding box center [822, 273] width 85 height 54
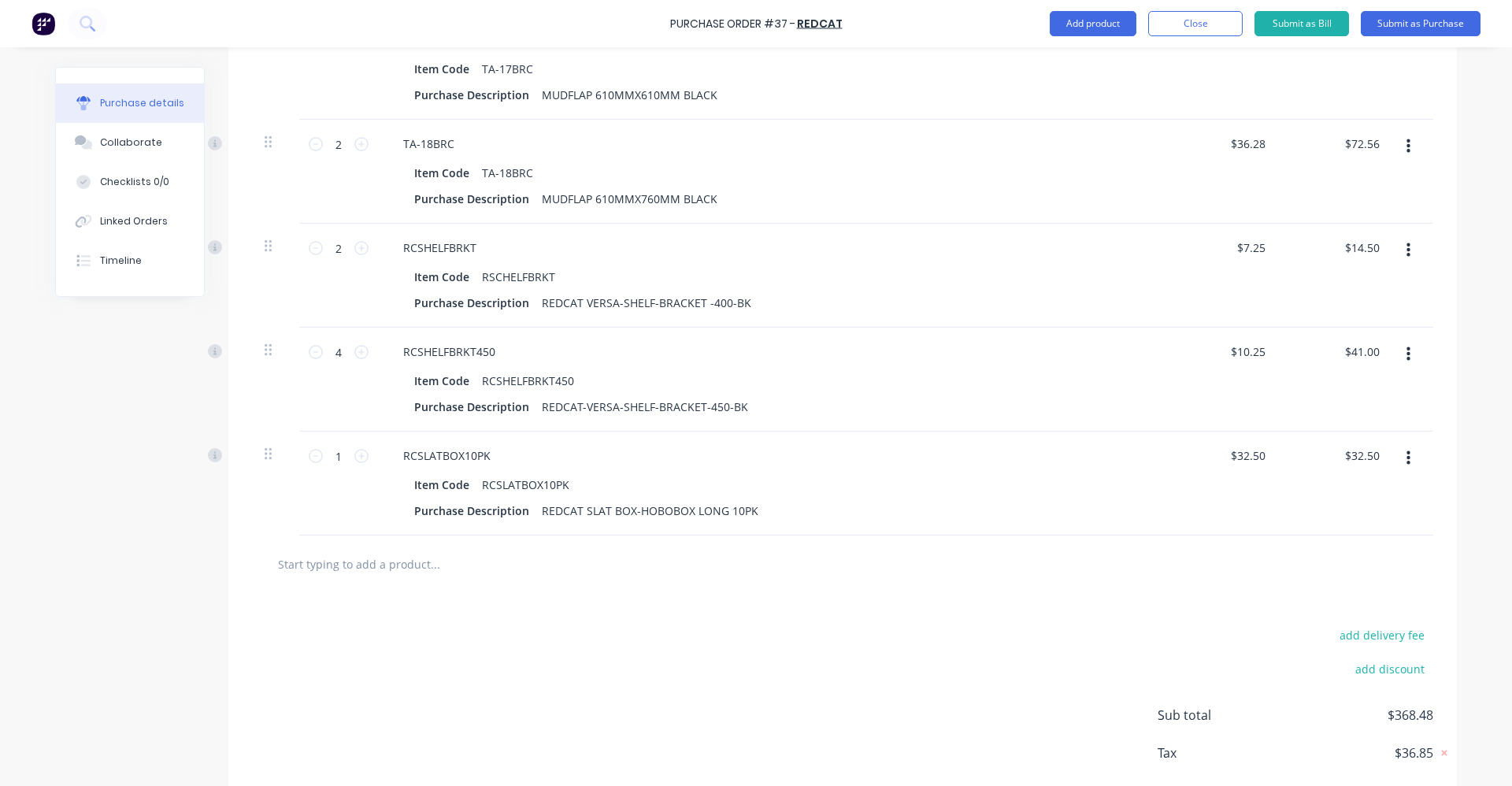
click at [315, 573] on input "text" at bounding box center [434, 564] width 315 height 31
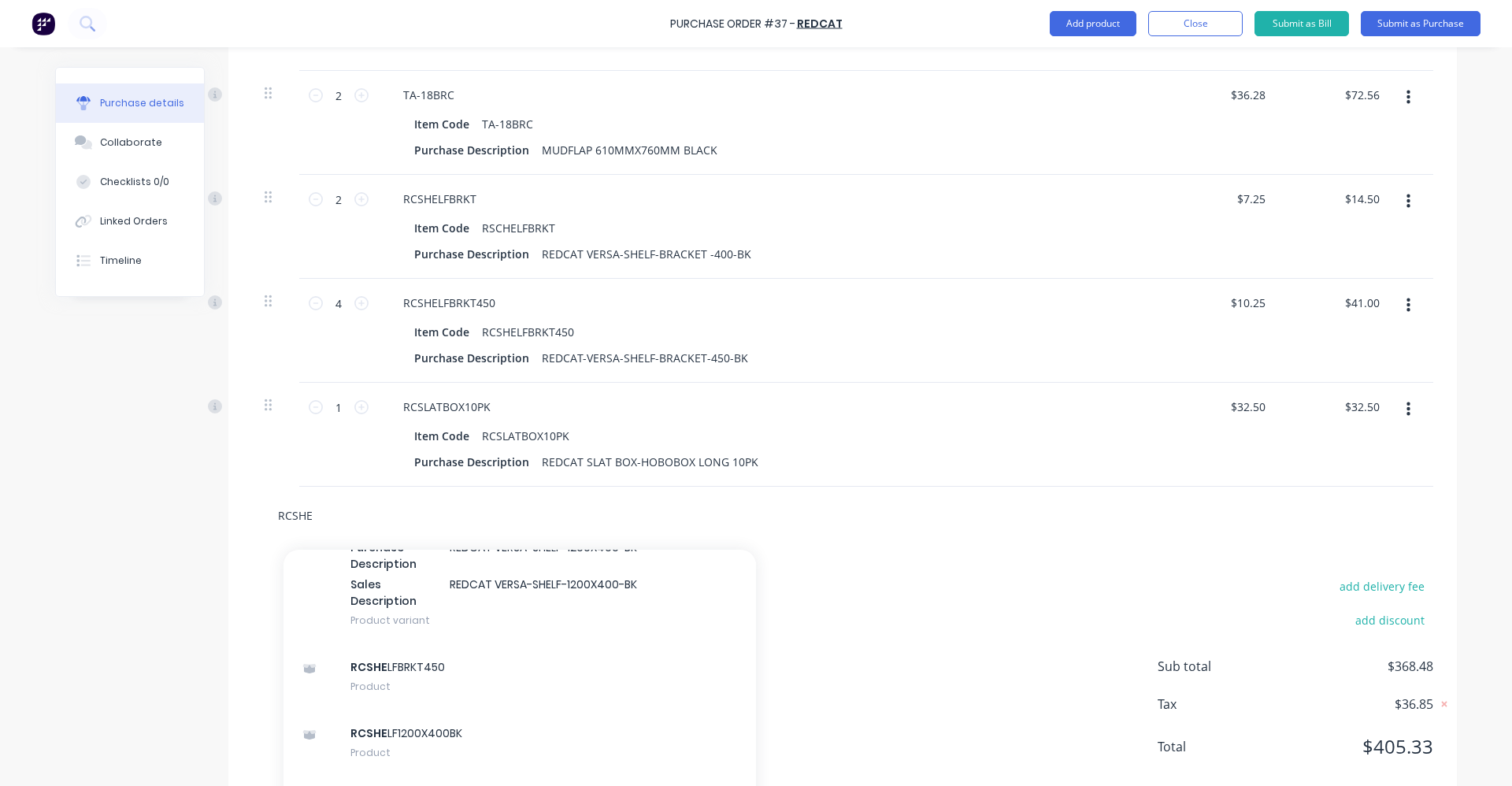
scroll to position [1007, 0]
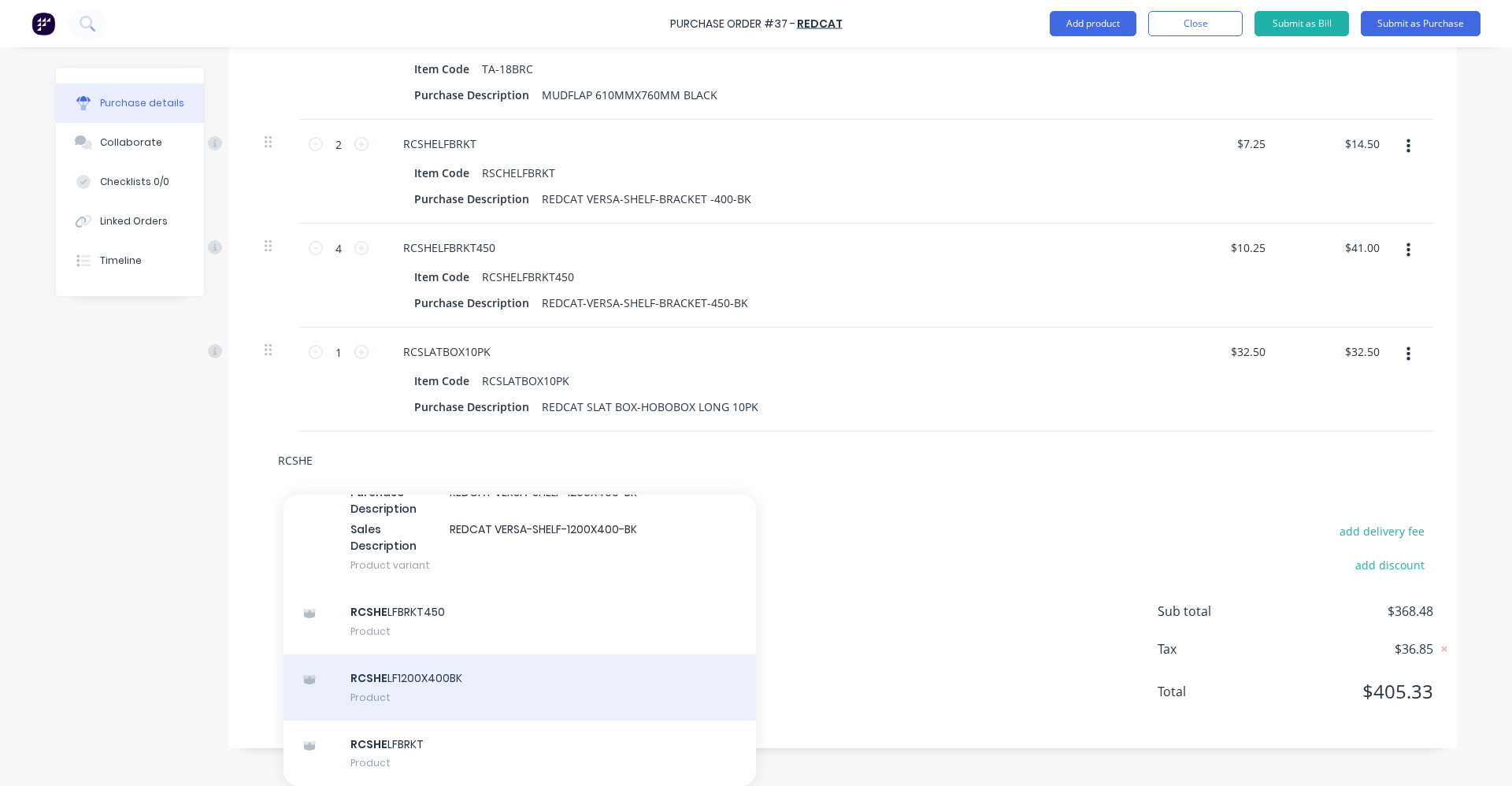
type input "RCSHE"
click at [562, 696] on div "RCSHE LF1200X400BK Product" at bounding box center [519, 688] width 473 height 66
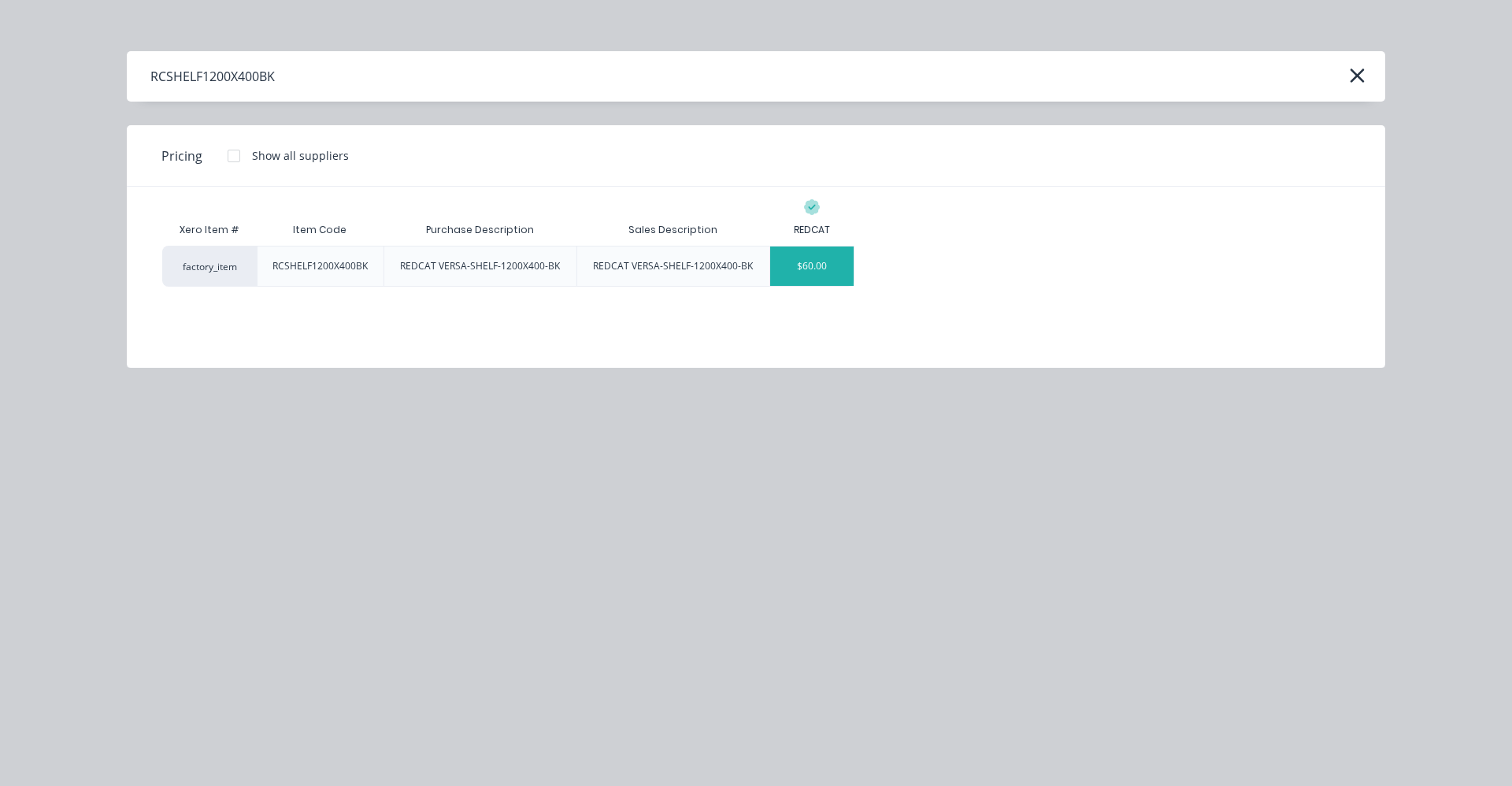
click at [807, 267] on div "$60.00" at bounding box center [812, 266] width 85 height 39
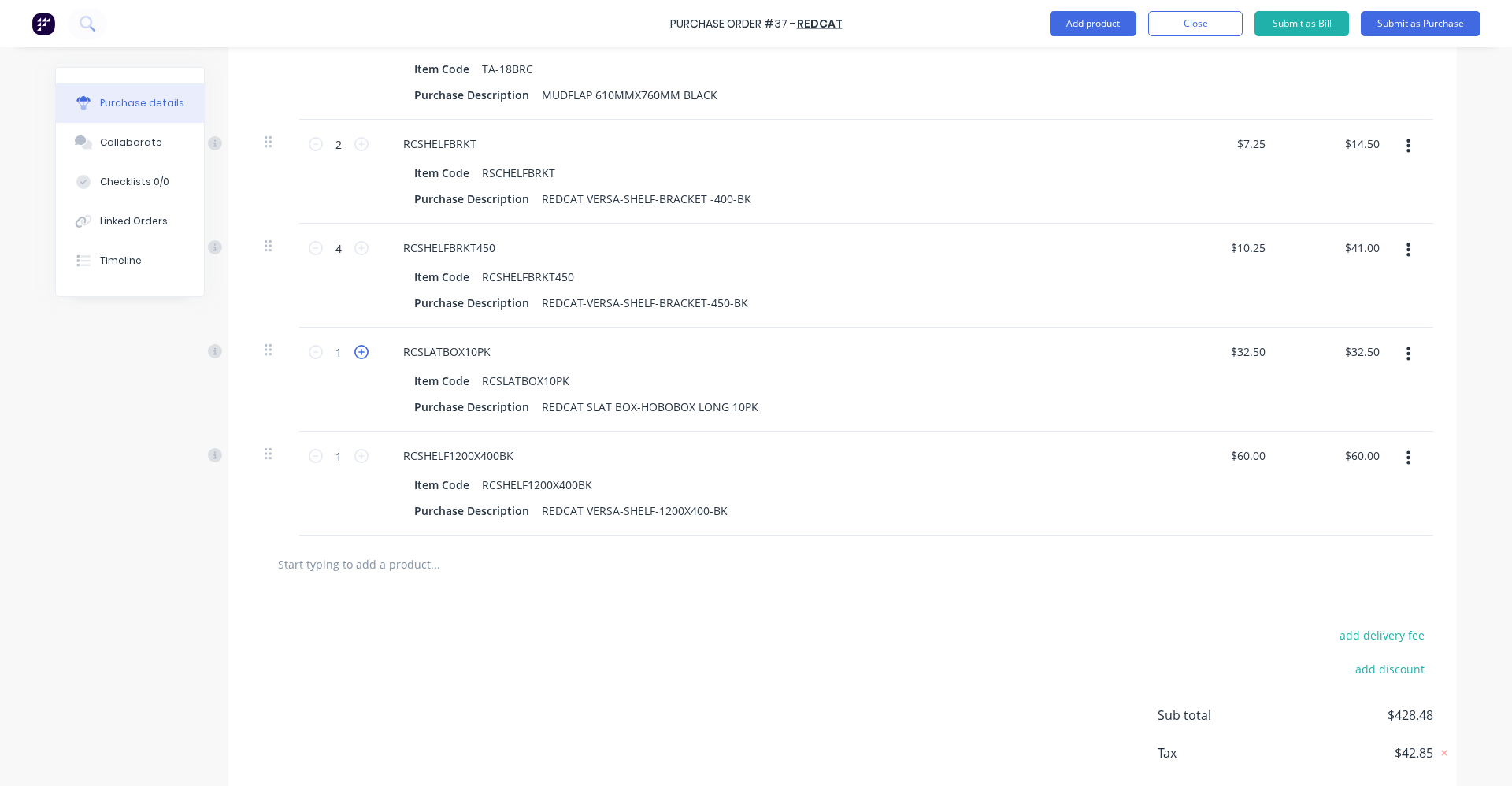
click at [361, 356] on icon at bounding box center [361, 352] width 14 height 14
type input "2"
type input "$65.00"
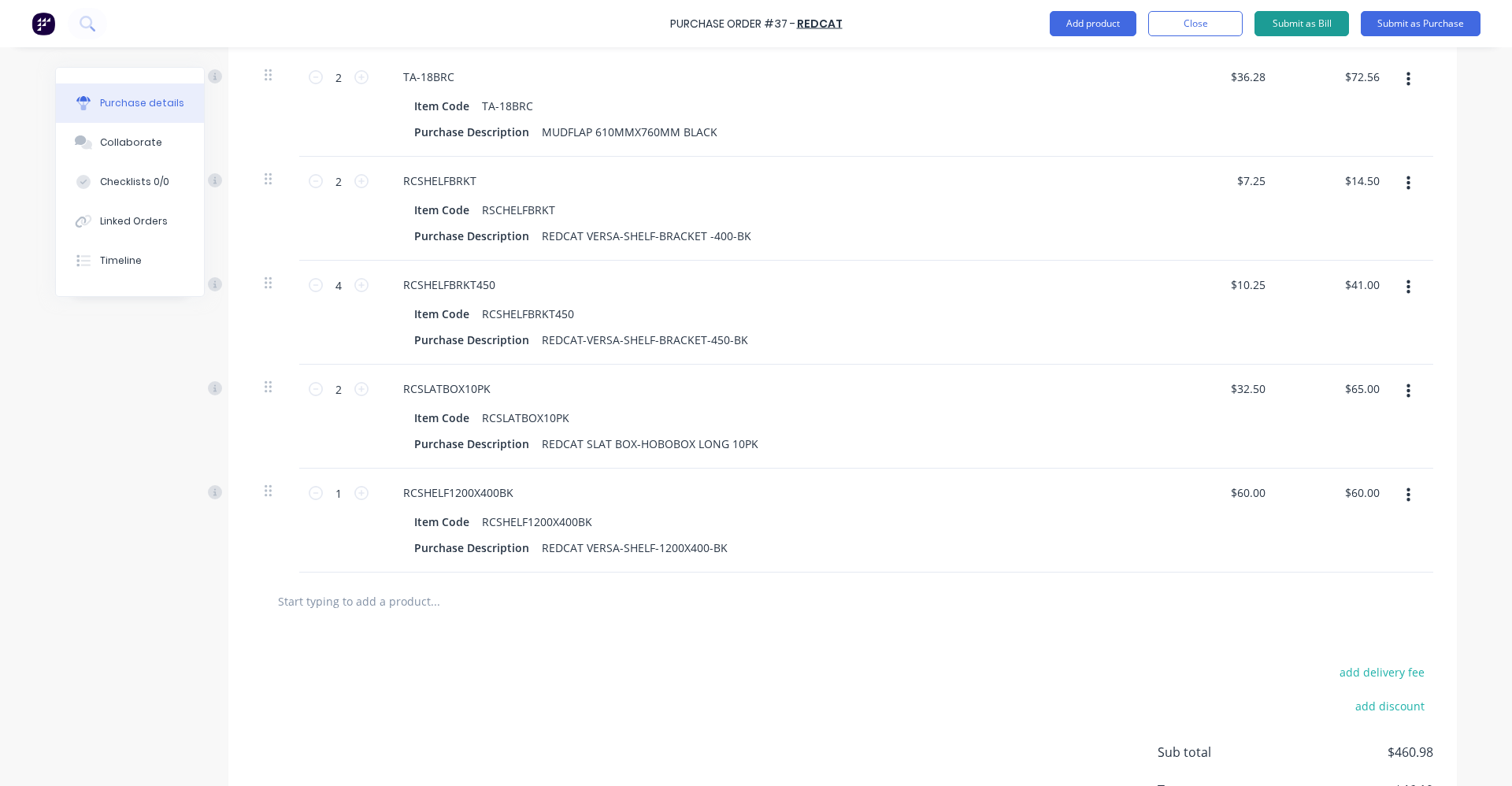
scroll to position [1090, 0]
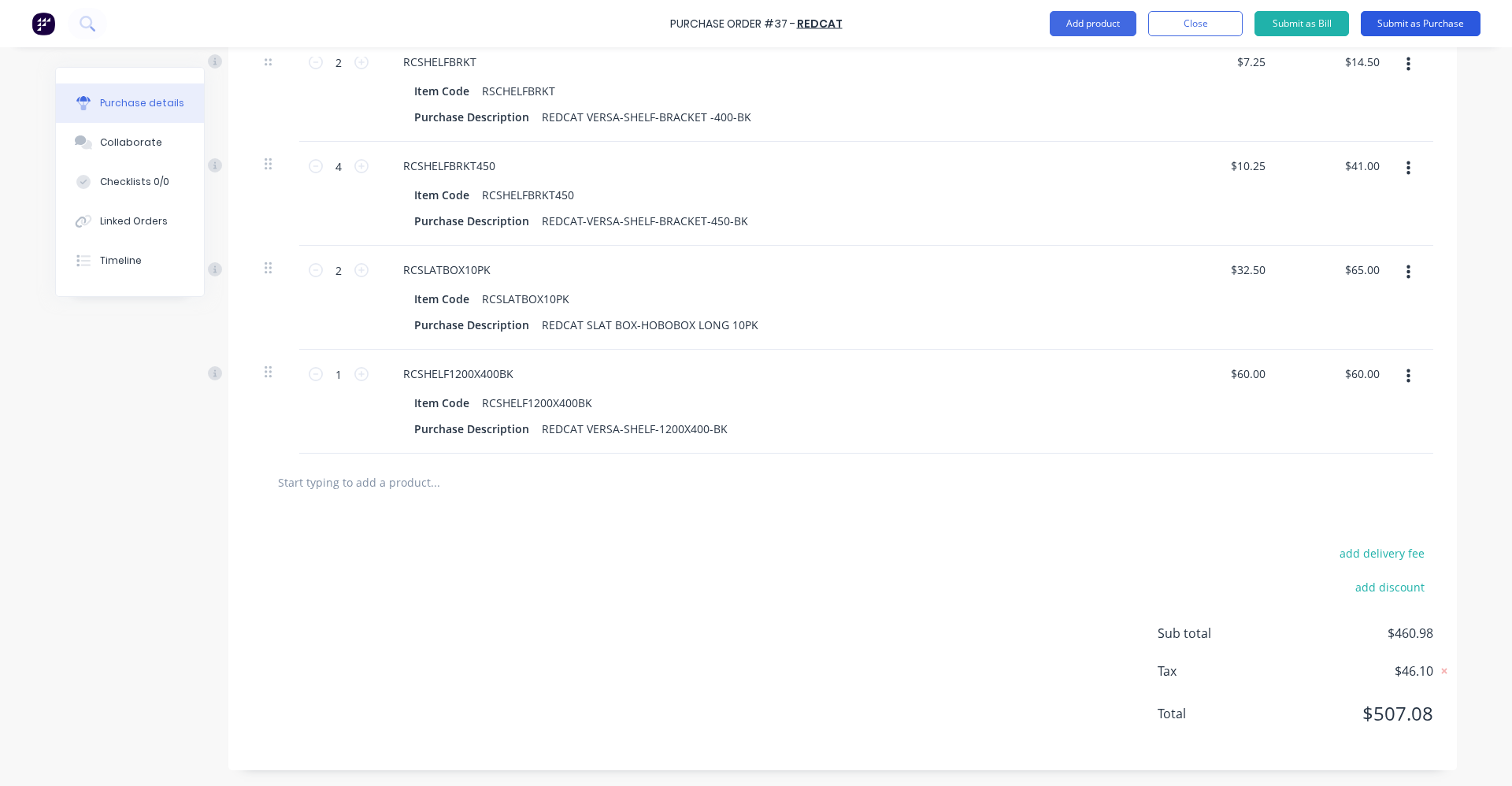
click at [1437, 18] on button "Submit as Purchase" at bounding box center [1420, 23] width 120 height 25
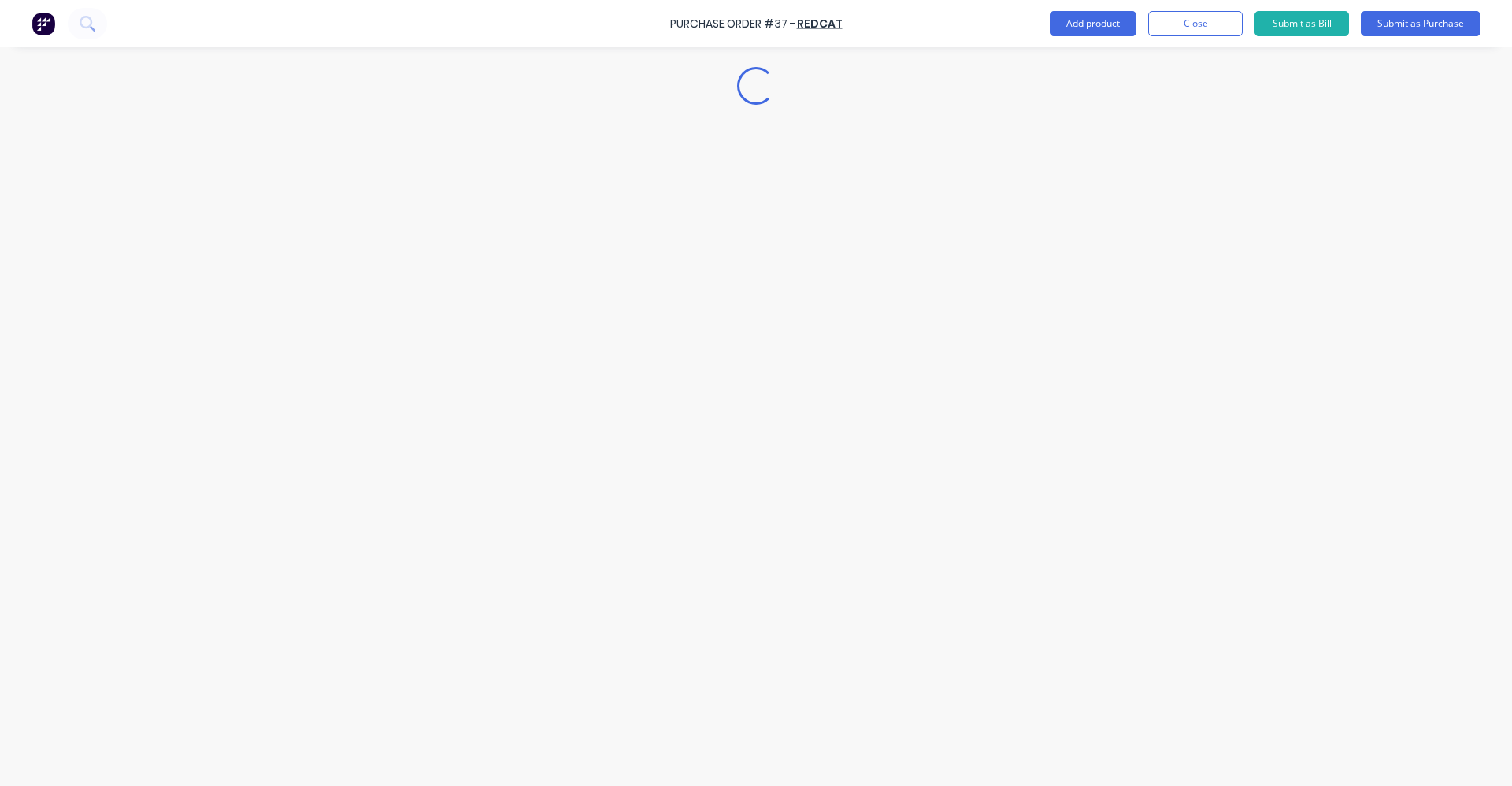
scroll to position [0, 0]
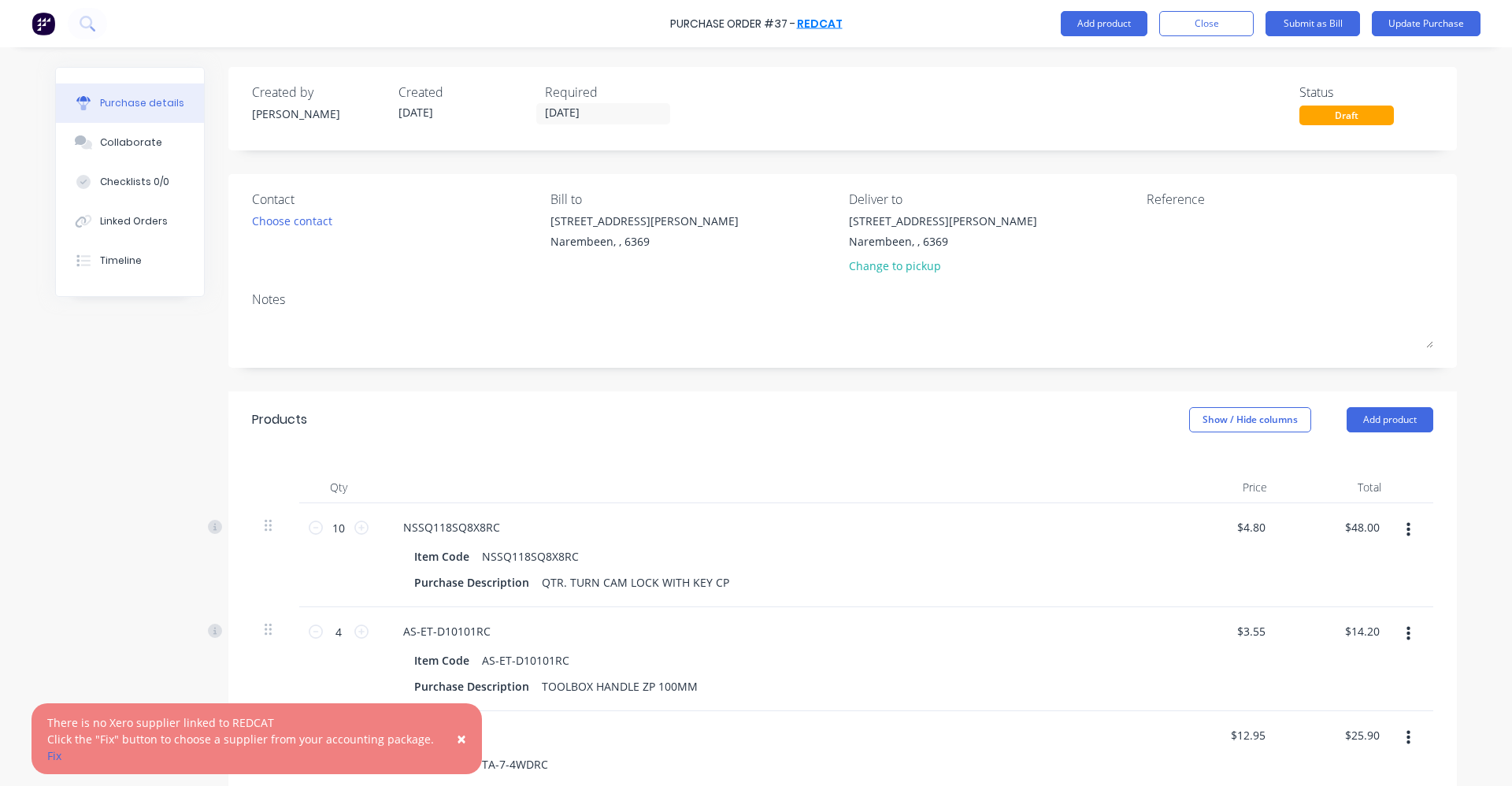
click at [823, 19] on link "REDCAT" at bounding box center [820, 24] width 46 height 16
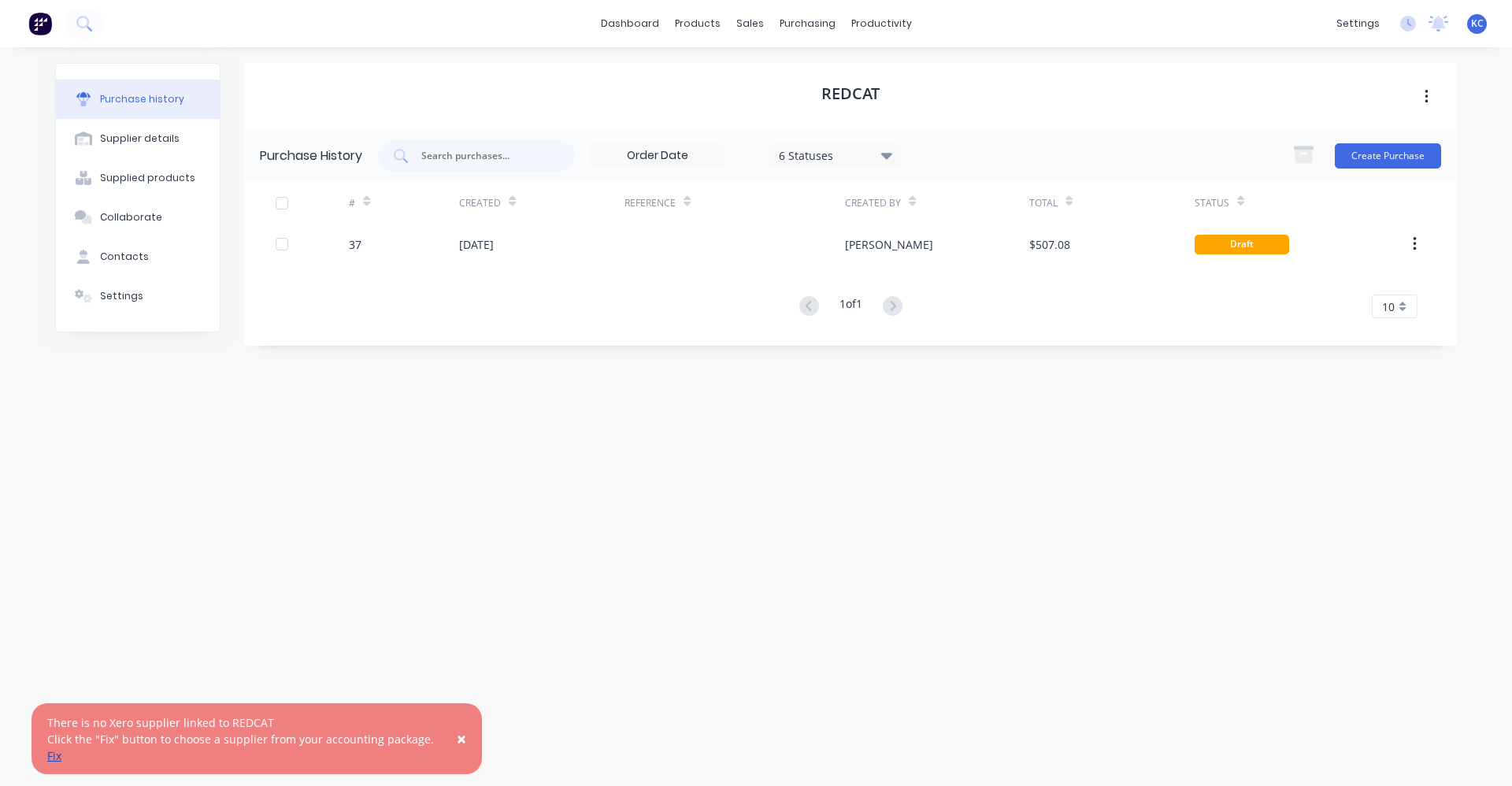
click at [53, 759] on link "Fix" at bounding box center [55, 755] width 14 height 15
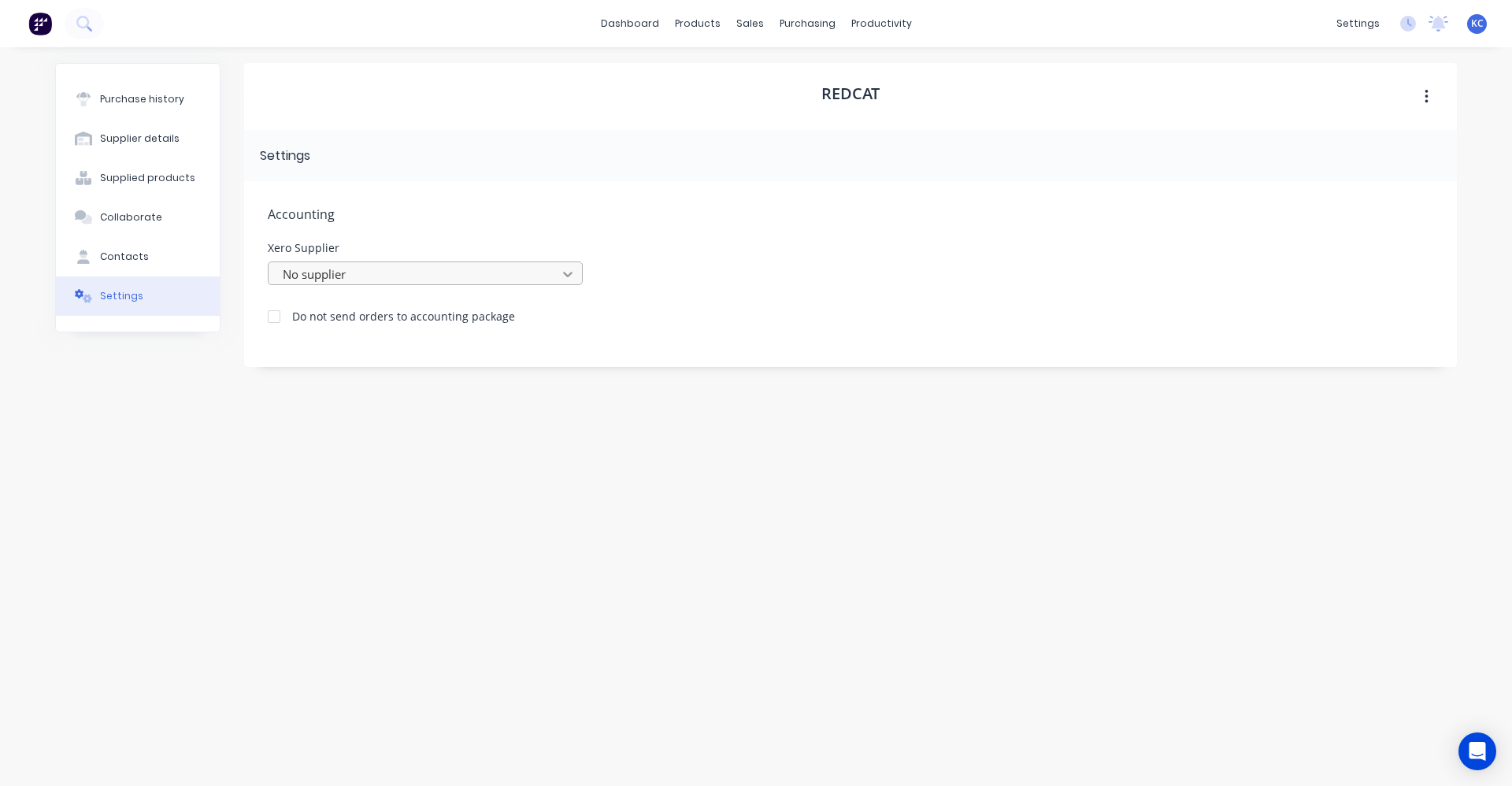
click at [564, 275] on icon at bounding box center [568, 275] width 16 height 16
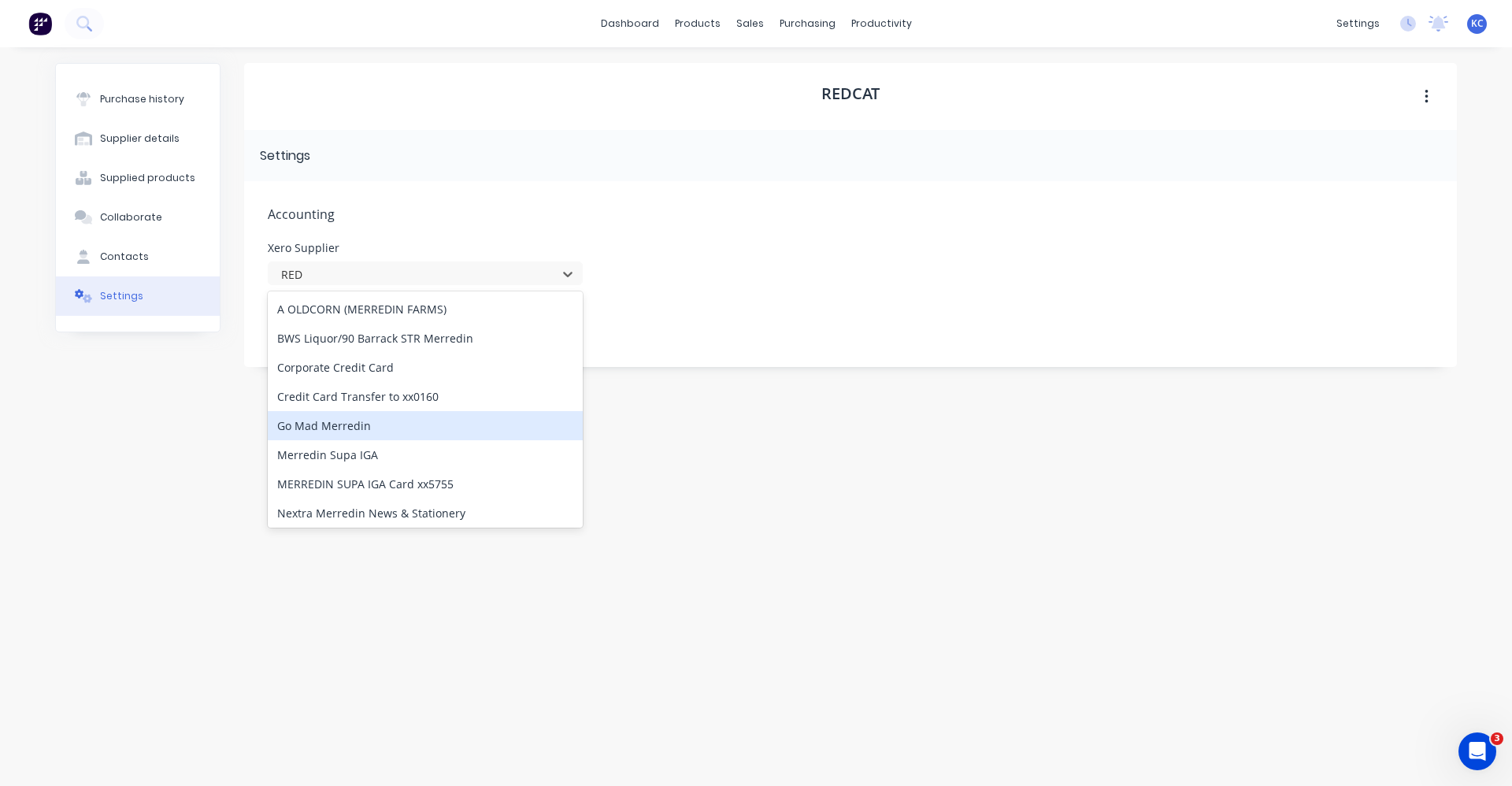
scroll to position [120, 0]
type input "RED"
click at [659, 405] on div "REDCAT Settings Accounting Xero Supplier 12 results available for search term R…" at bounding box center [850, 408] width 1212 height 692
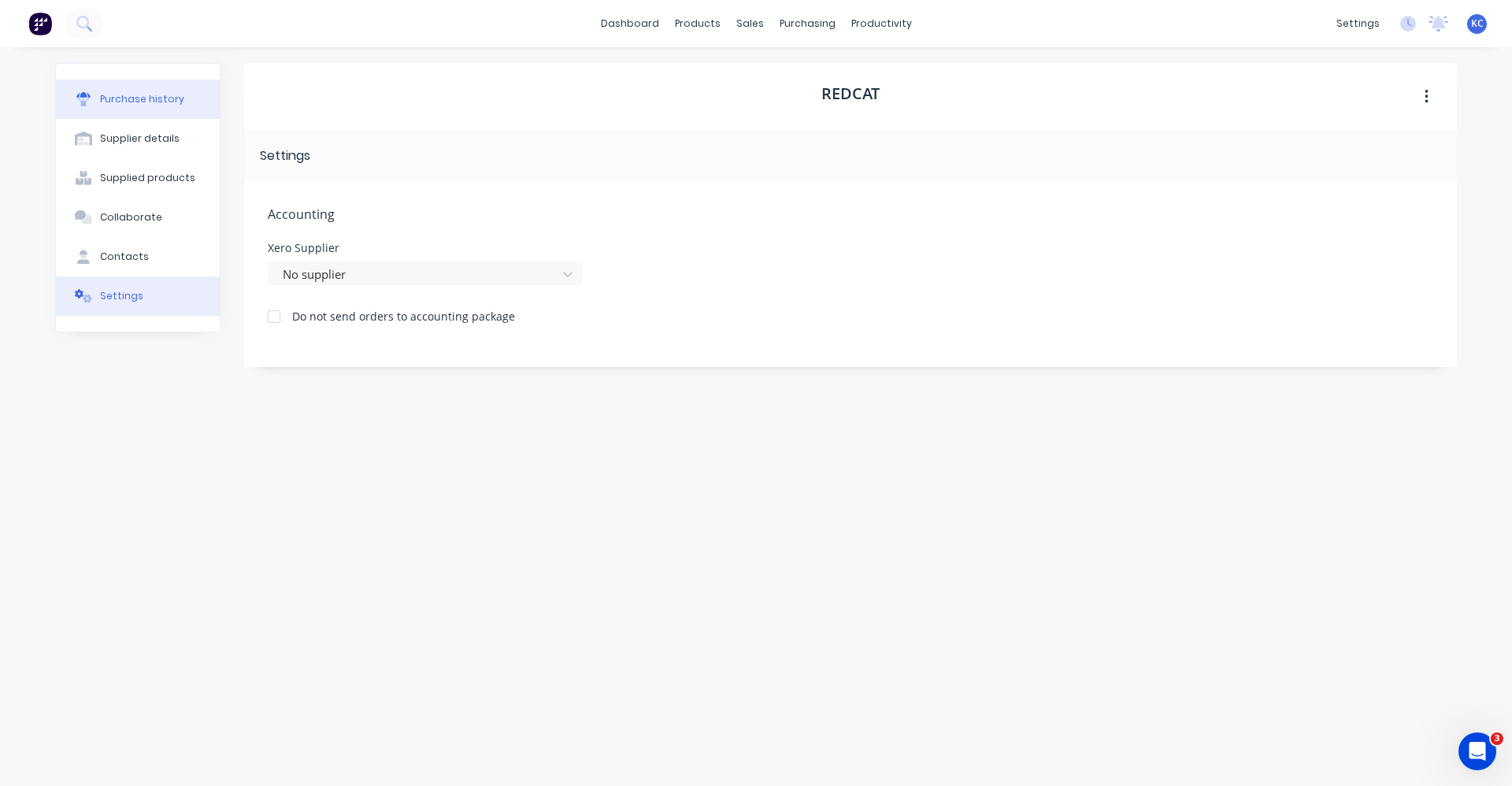
click at [111, 99] on div "Purchase history" at bounding box center [142, 99] width 85 height 14
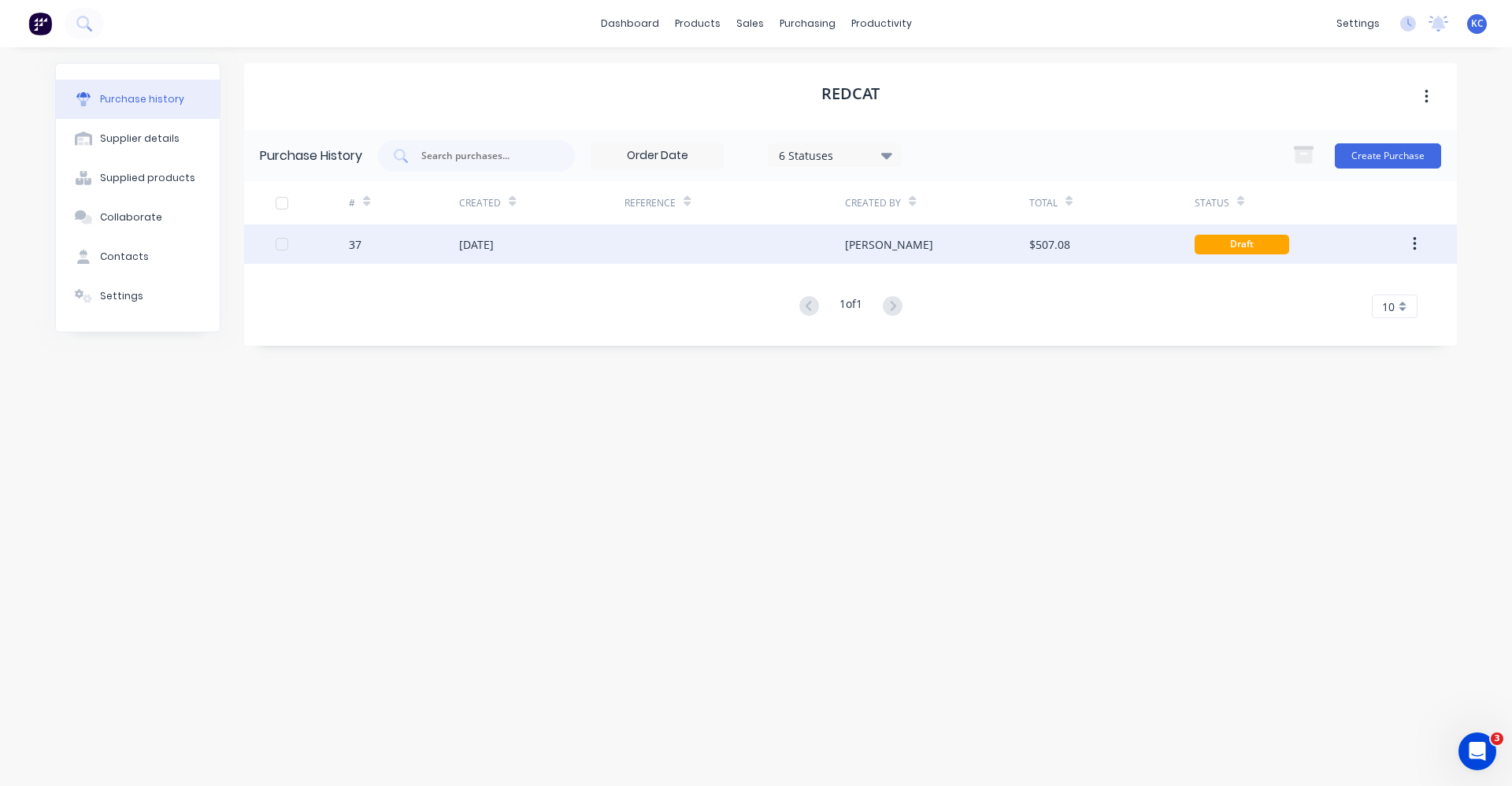
click at [805, 251] on div at bounding box center [735, 244] width 221 height 39
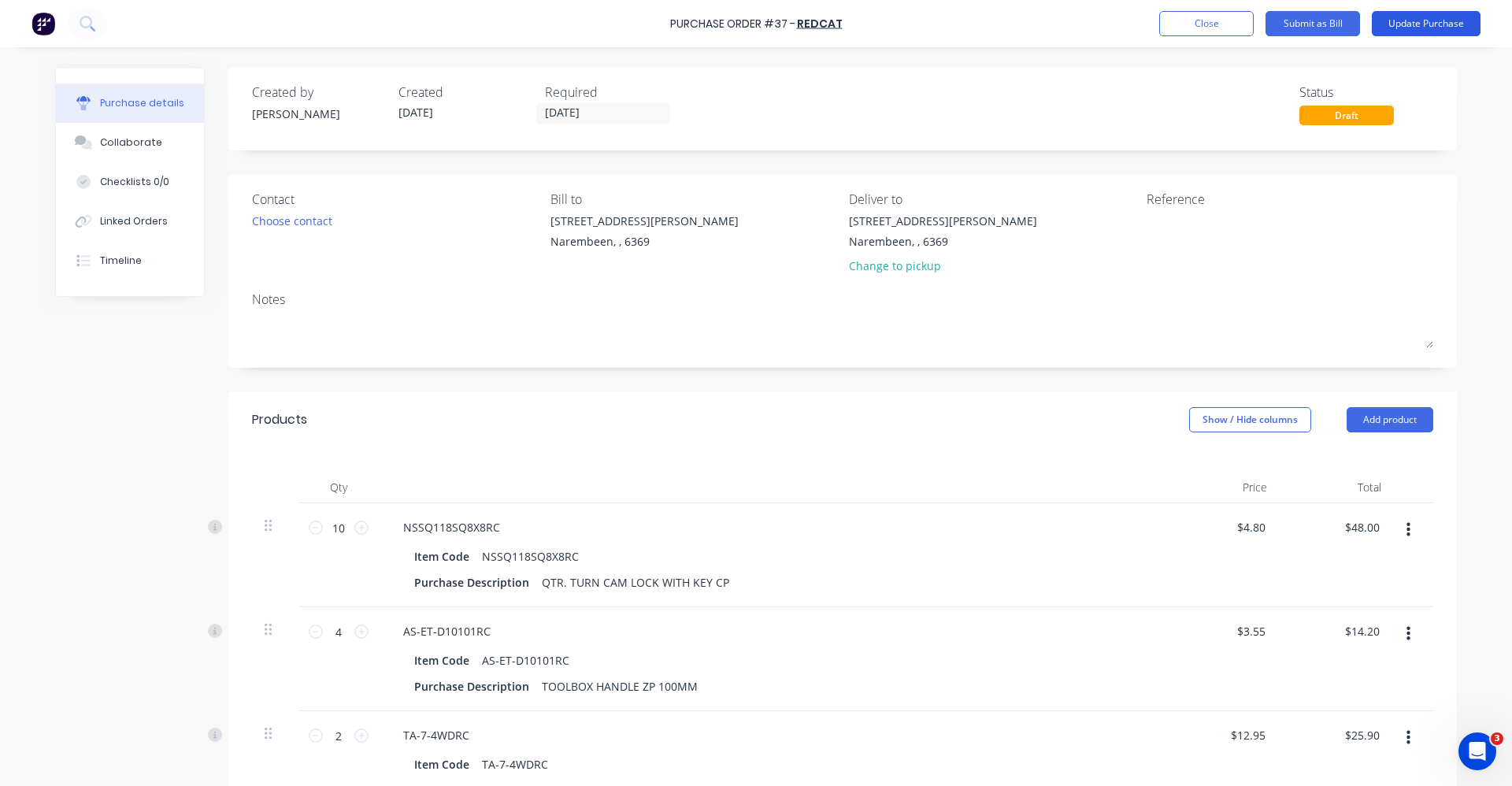
click at [1421, 25] on button "Update Purchase" at bounding box center [1426, 23] width 109 height 25
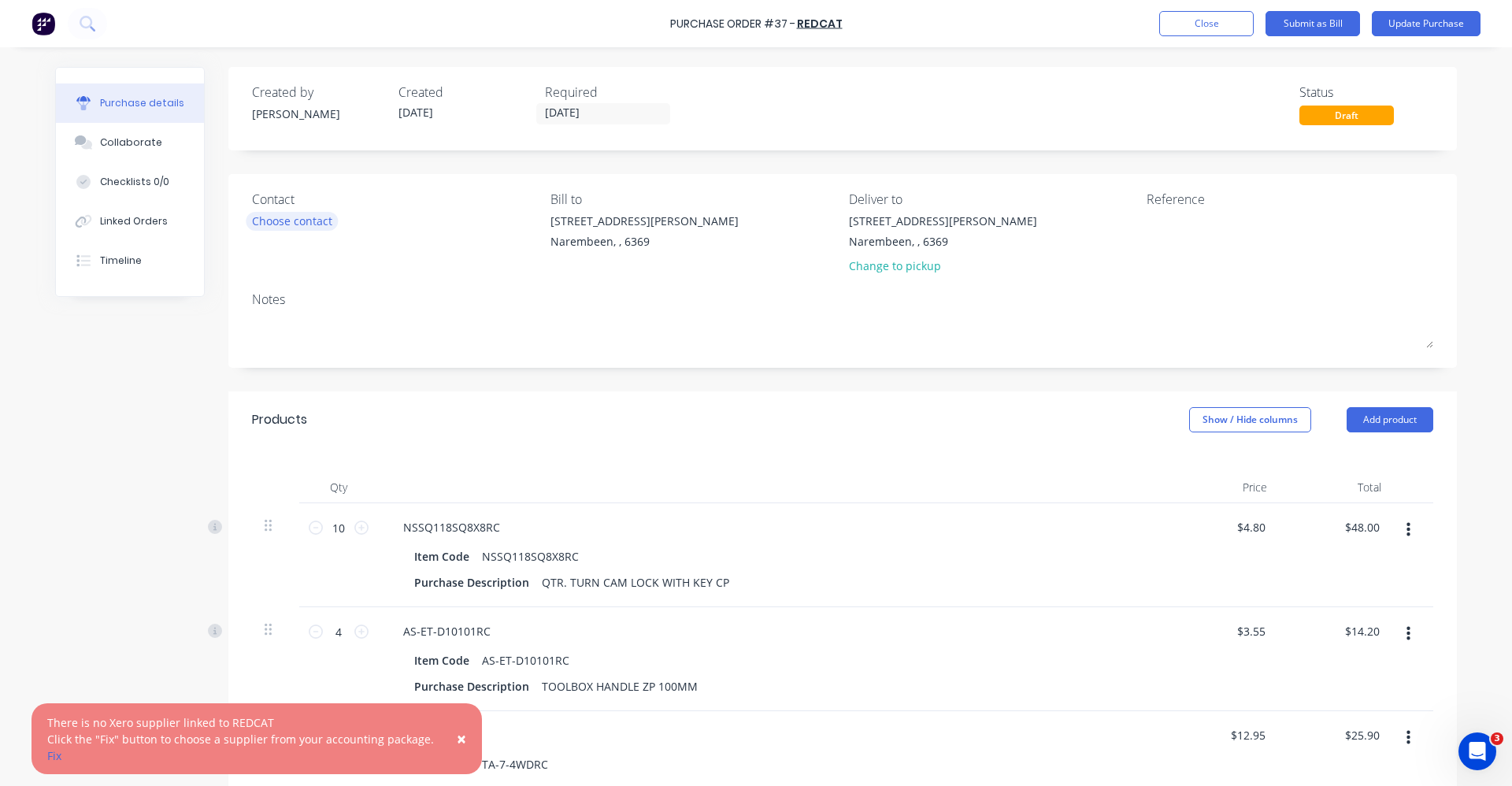
click at [266, 224] on div "Choose contact" at bounding box center [292, 221] width 81 height 17
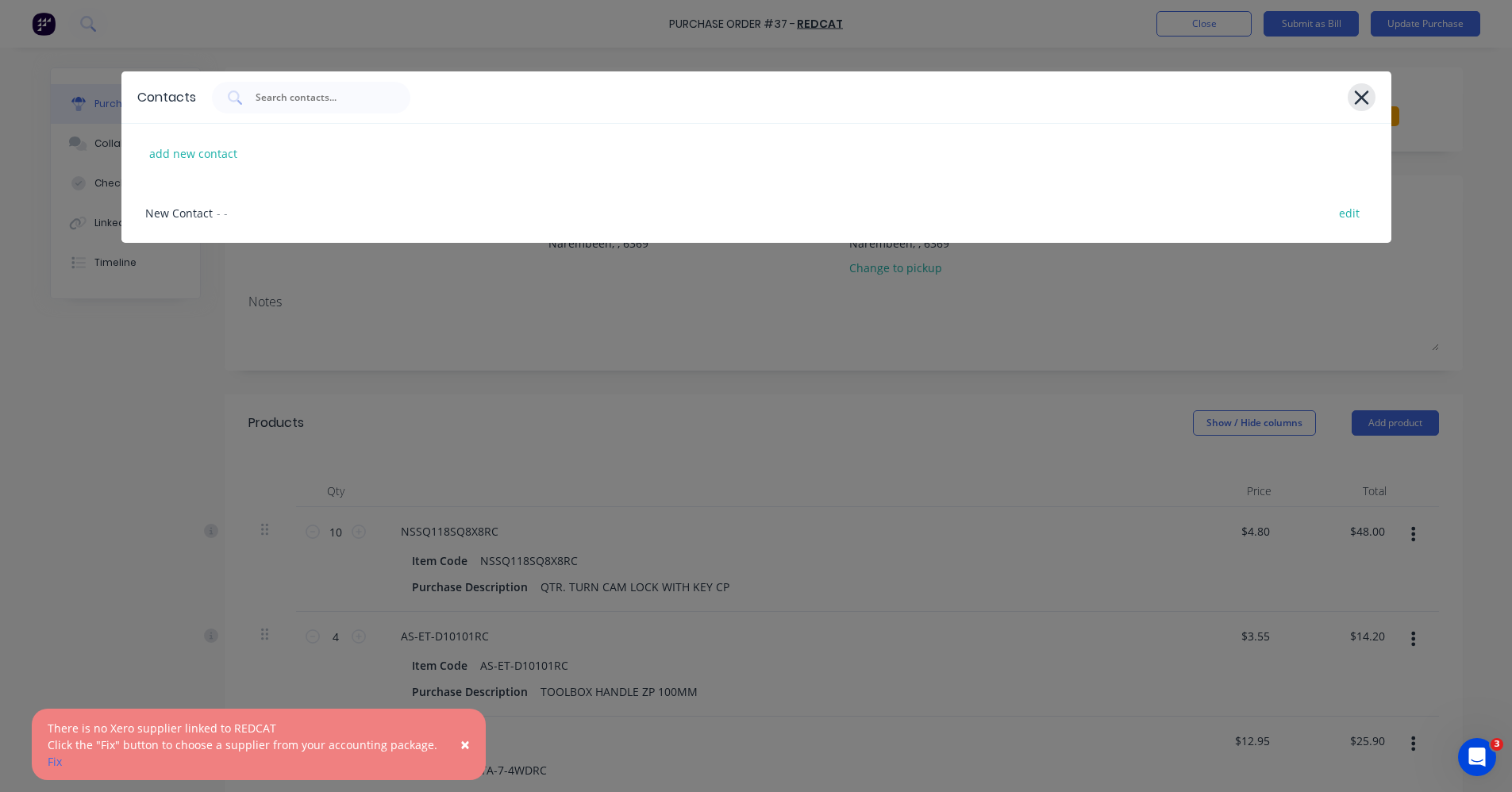
click at [1368, 101] on icon at bounding box center [1362, 97] width 17 height 22
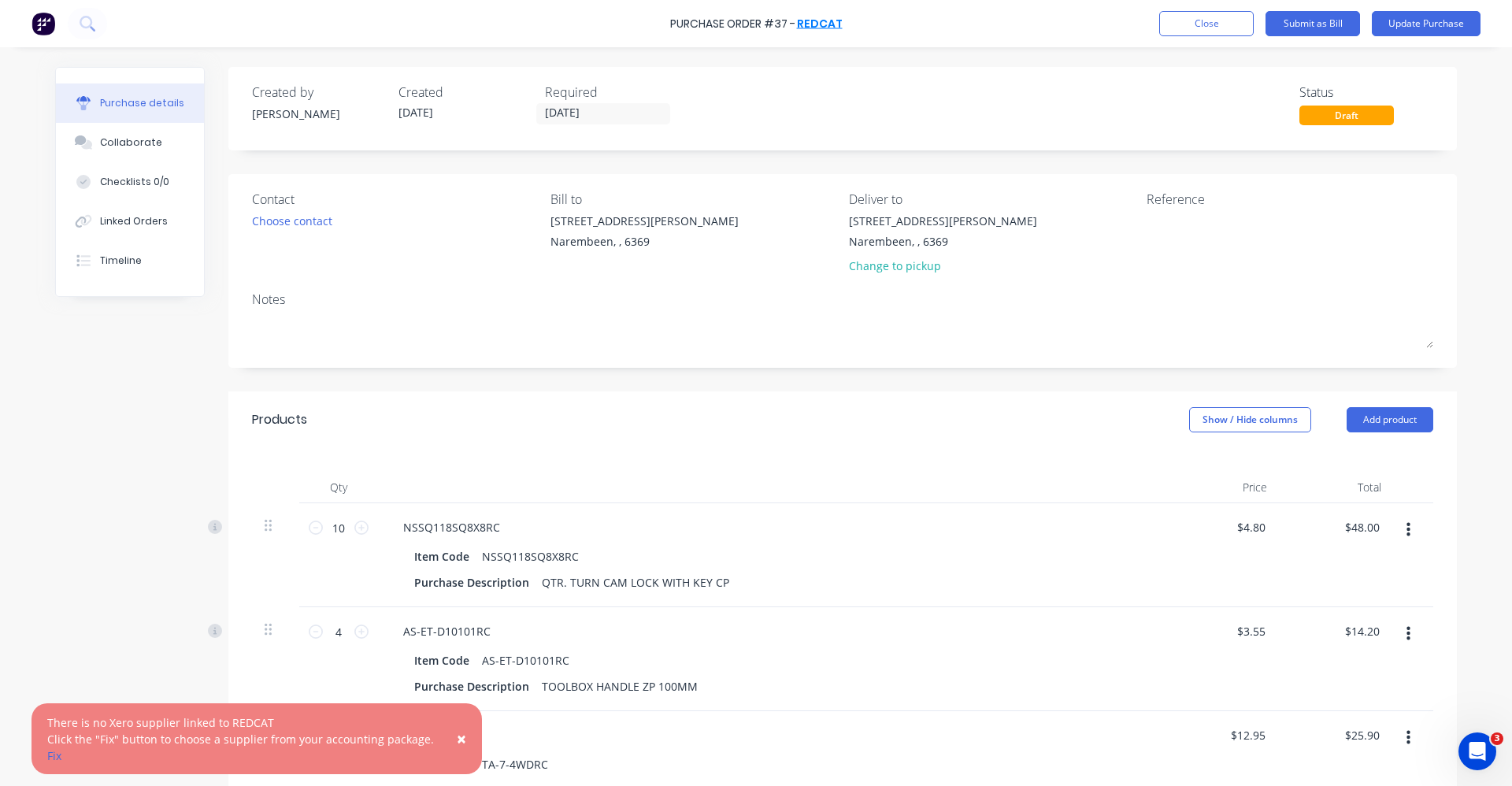
click at [824, 25] on link "REDCAT" at bounding box center [820, 24] width 46 height 16
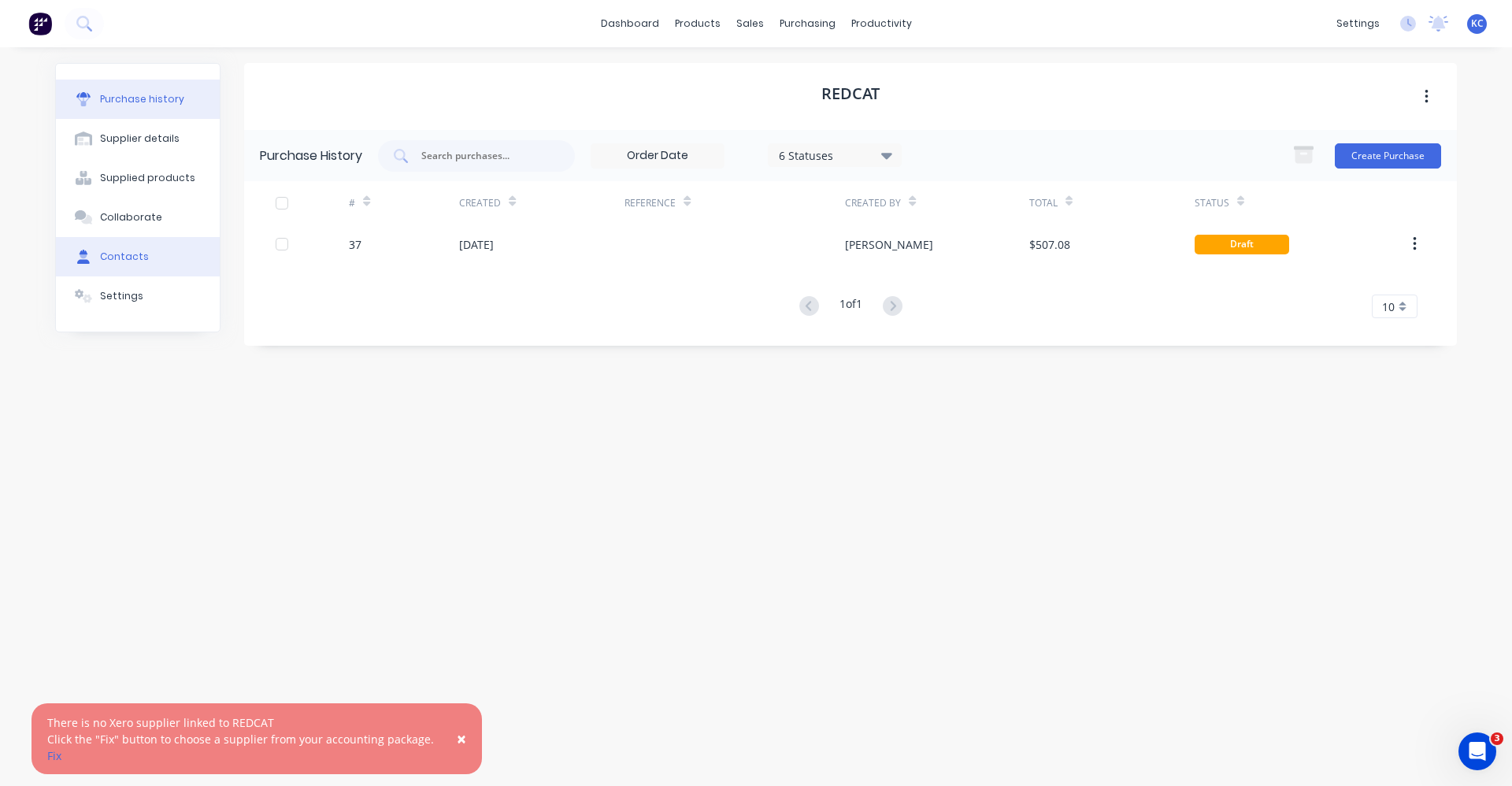
click at [122, 252] on div "Contacts" at bounding box center [124, 257] width 49 height 14
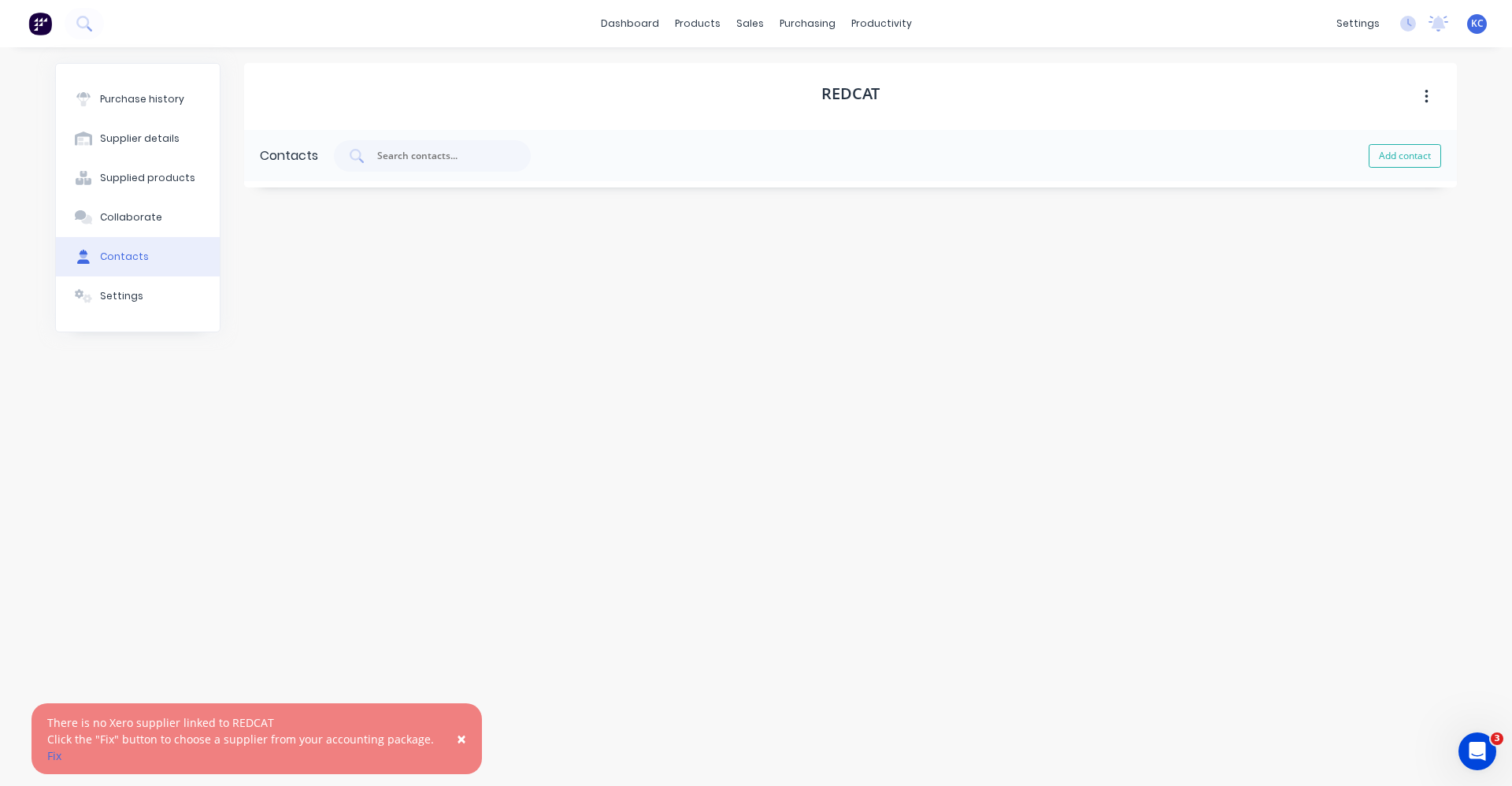
select select "AU"
click at [333, 204] on div "New Contact" at bounding box center [317, 206] width 76 height 51
click at [350, 207] on div "New Contact" at bounding box center [317, 206] width 76 height 51
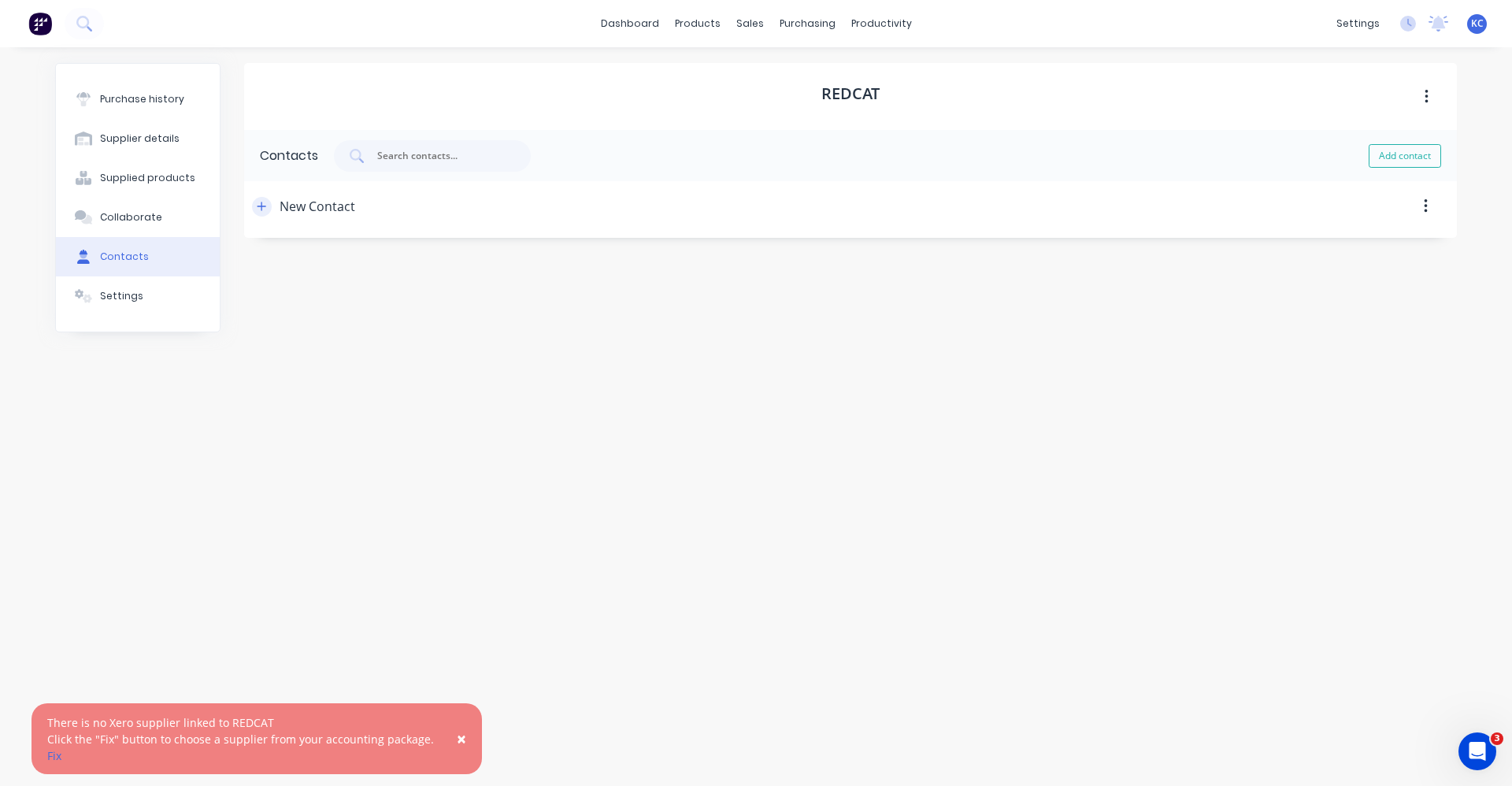
click at [262, 210] on icon "button" at bounding box center [262, 205] width 9 height 9
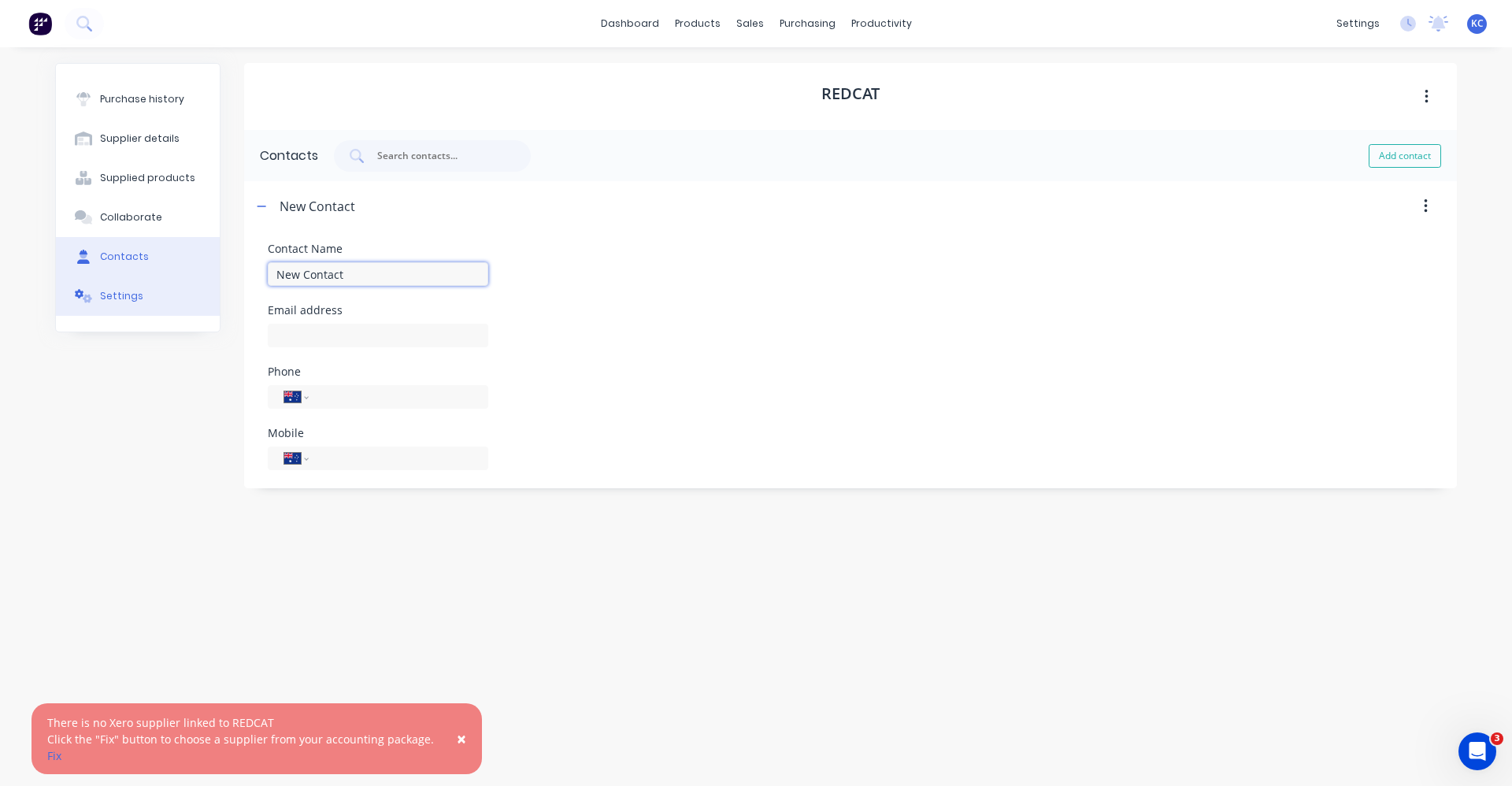
drag, startPoint x: 350, startPoint y: 272, endPoint x: 189, endPoint y: 289, distance: 161.9
click at [189, 289] on div "Purchase history Supplier details Supplied products Collaborate Contacts Settin…" at bounding box center [755, 408] width 1402 height 692
type input "t"
type input "TRISH HARDING"
click at [320, 337] on input at bounding box center [378, 335] width 221 height 23
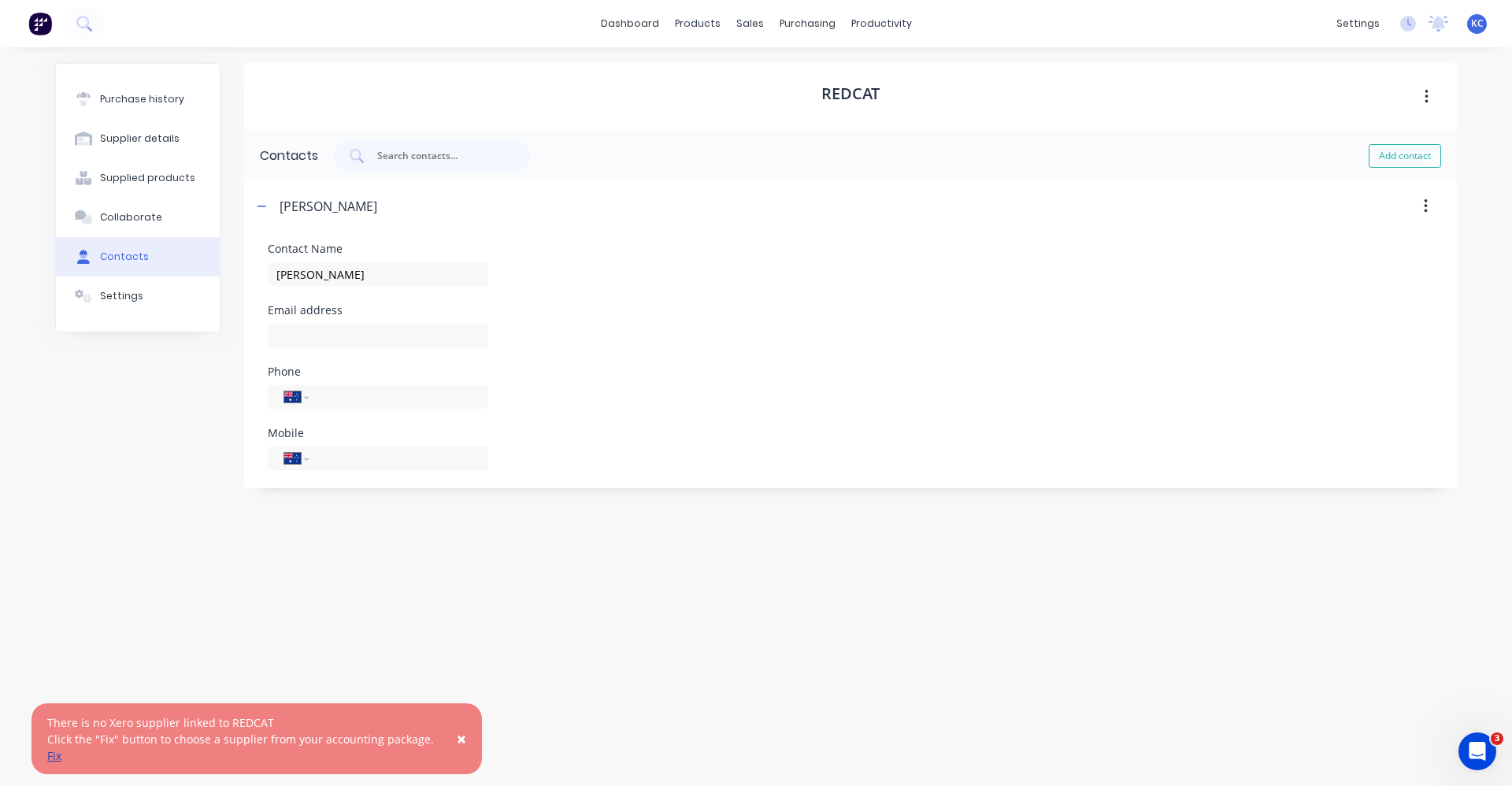
click at [55, 757] on link "Fix" at bounding box center [55, 755] width 14 height 15
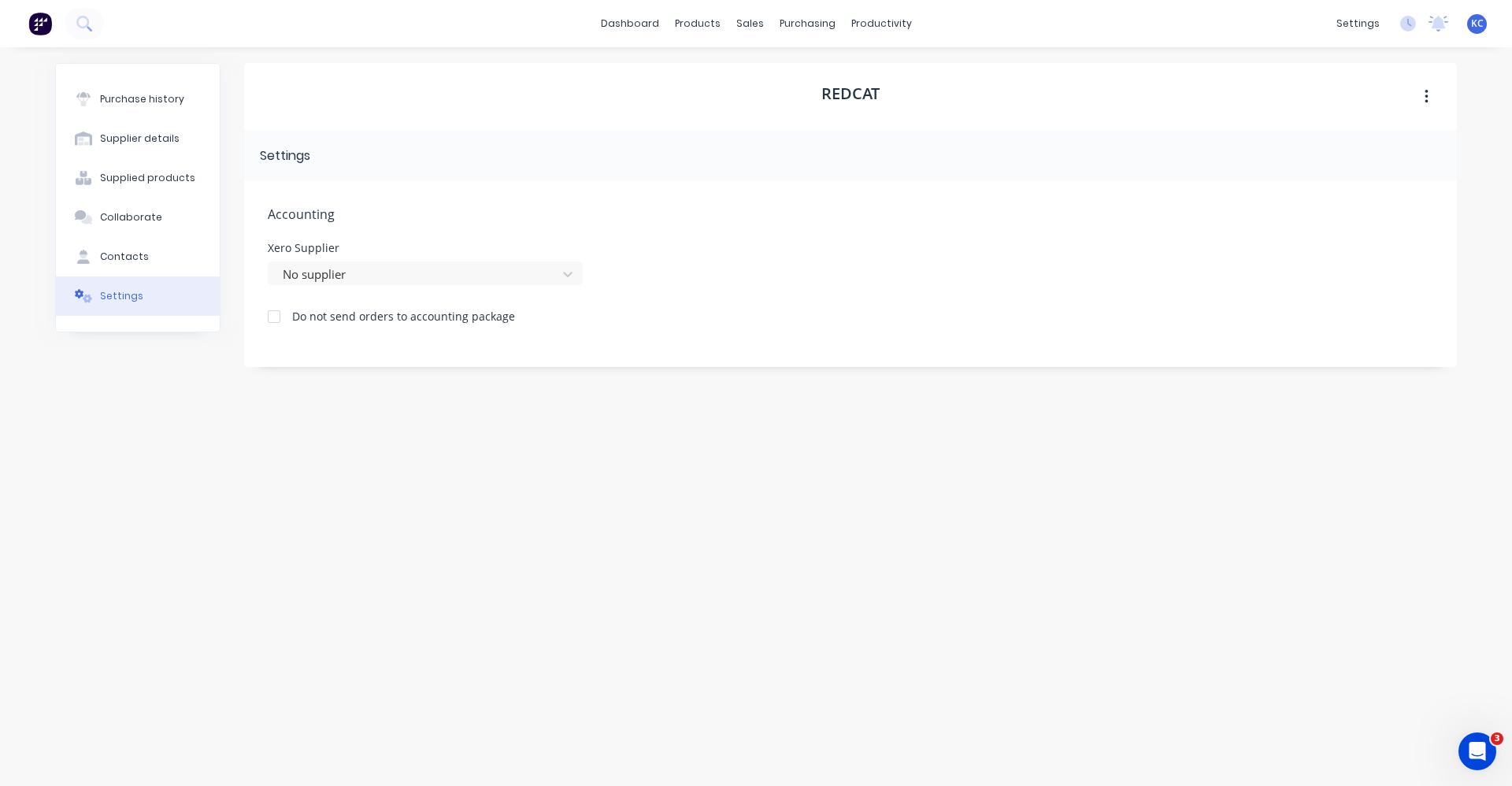
click at [272, 314] on div at bounding box center [274, 316] width 31 height 31
click at [276, 313] on div at bounding box center [274, 316] width 31 height 31
click at [166, 255] on button "Contacts" at bounding box center [137, 256] width 163 height 39
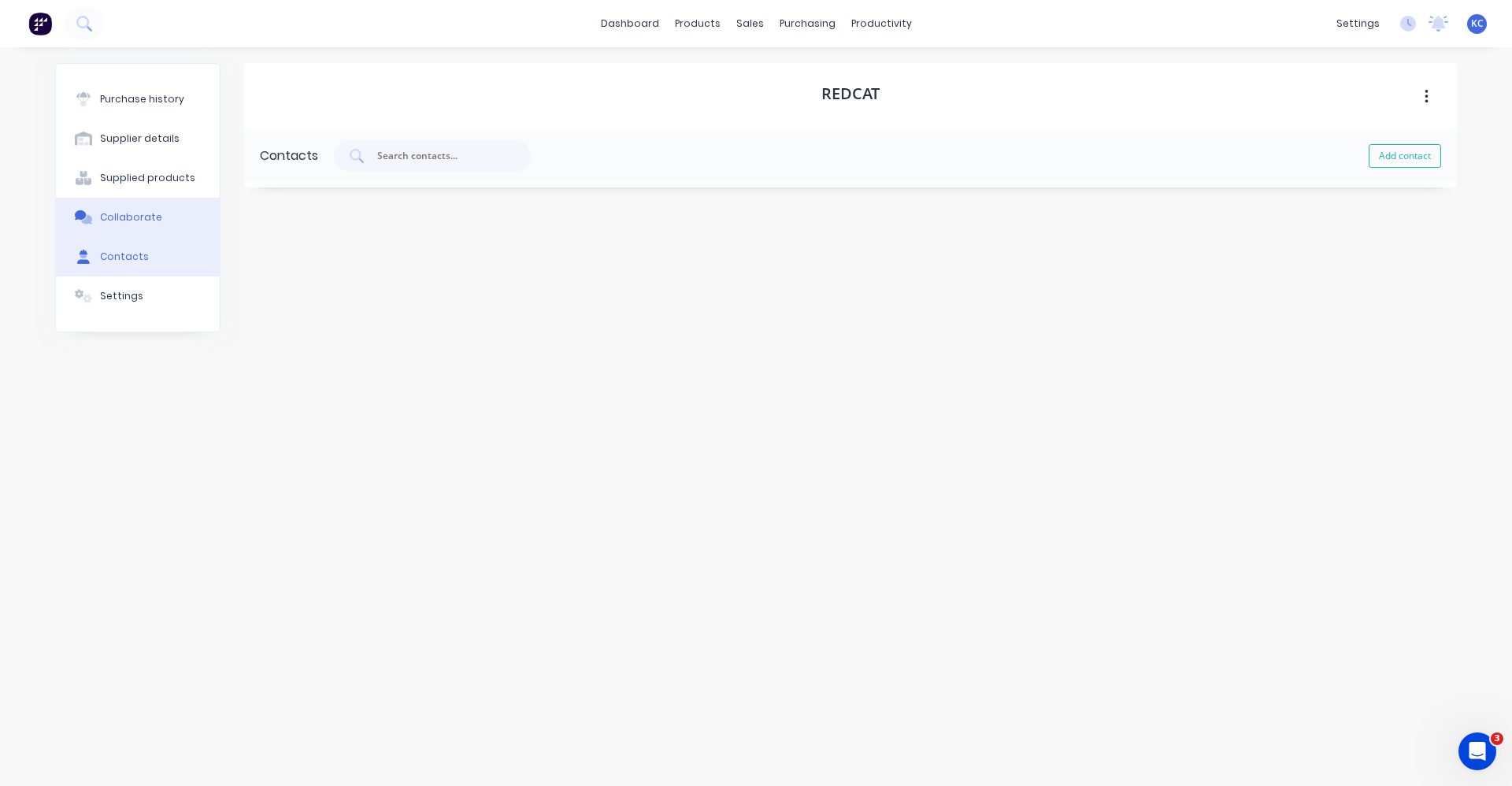
select select "AU"
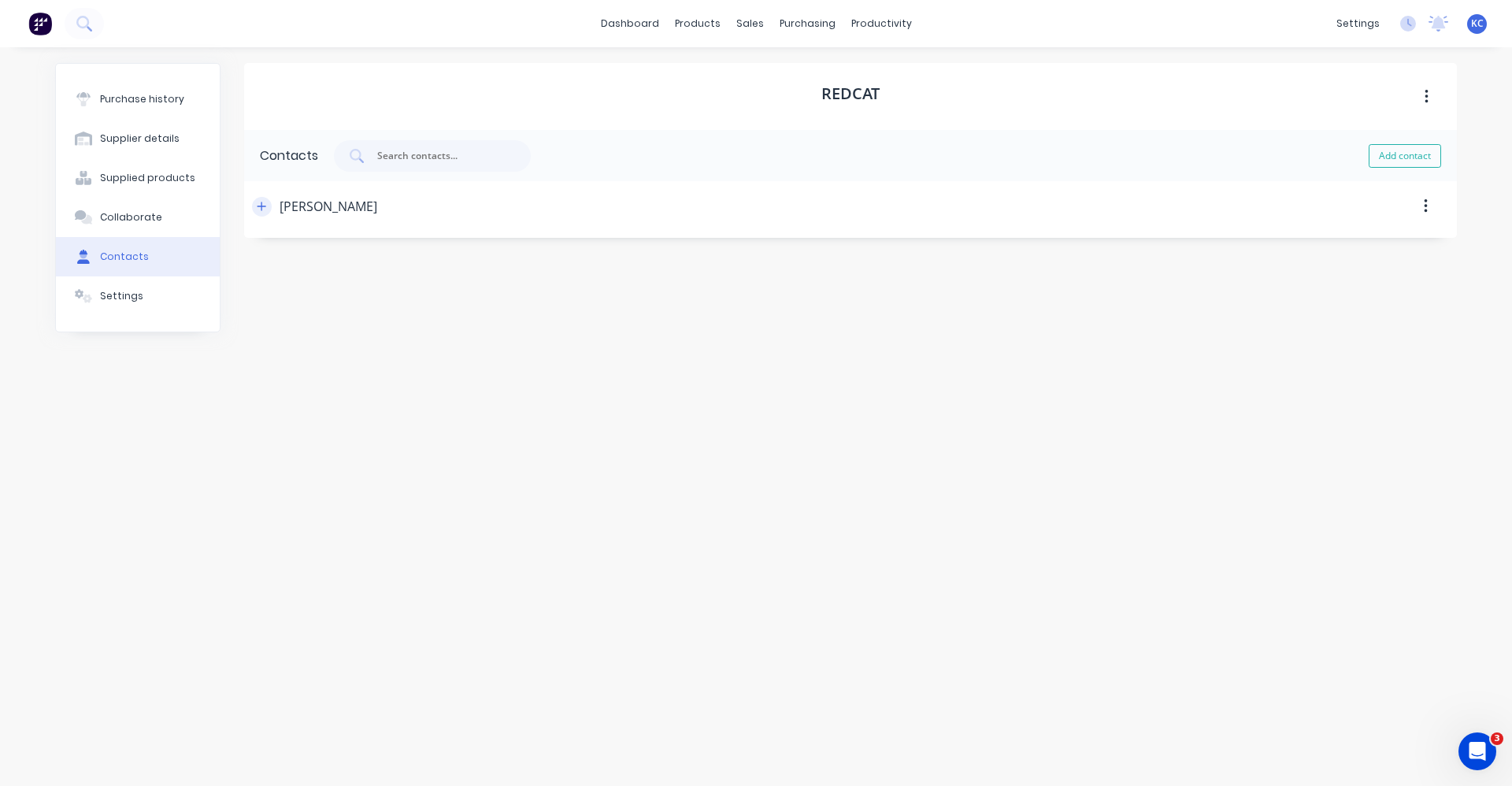
click at [261, 209] on icon "button" at bounding box center [262, 206] width 10 height 11
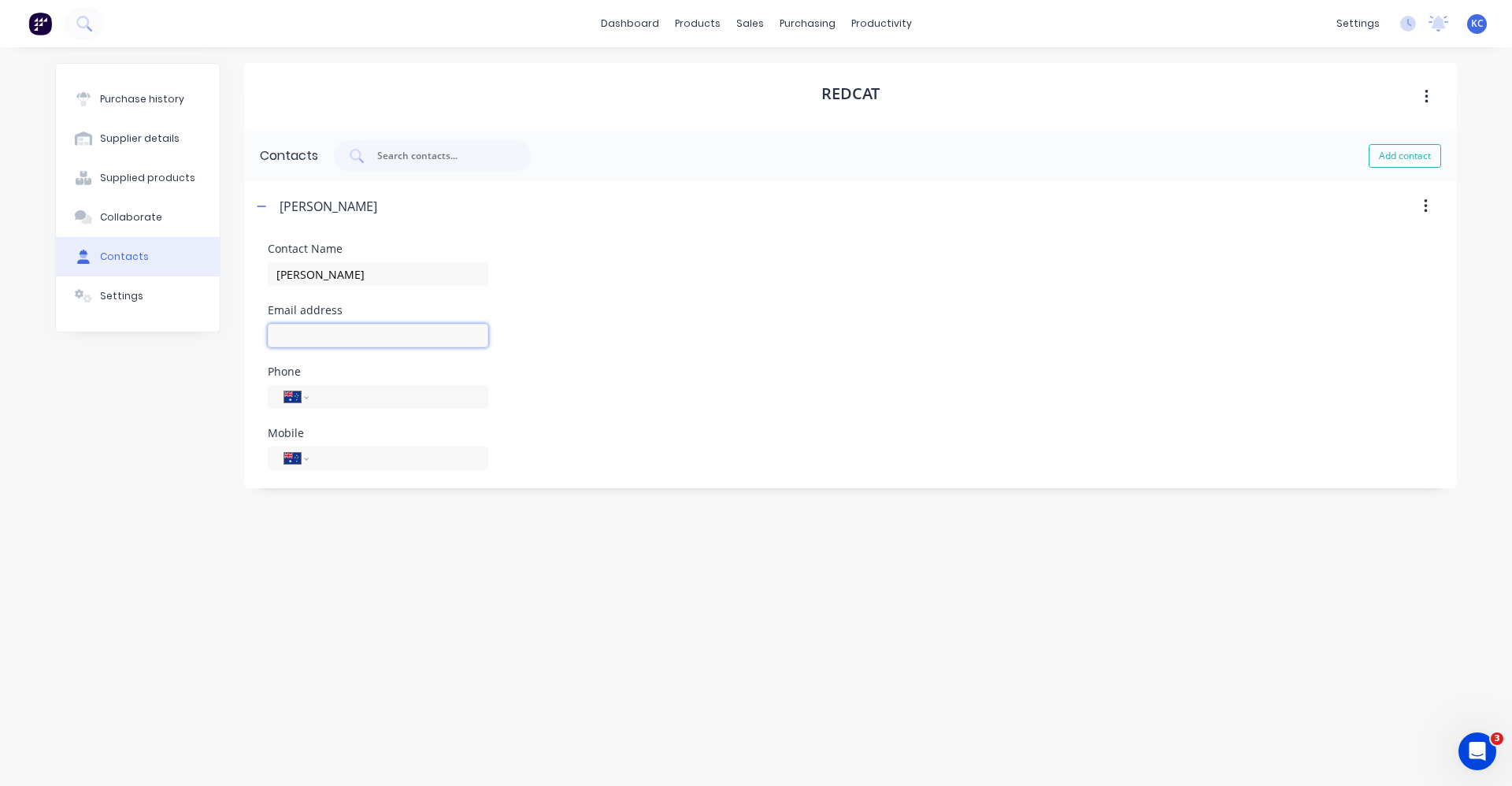
click at [310, 337] on input at bounding box center [378, 335] width 221 height 23
paste input "Trish Harding - IRS <tharding@indrub.com.au>"
drag, startPoint x: 344, startPoint y: 341, endPoint x: 180, endPoint y: 320, distance: 165.3
click at [180, 320] on div "Purchase history Supplier details Supplied products Collaborate Contacts Settin…" at bounding box center [755, 408] width 1402 height 692
click at [419, 333] on input "tharding@indrub.com.au>" at bounding box center [378, 335] width 221 height 23
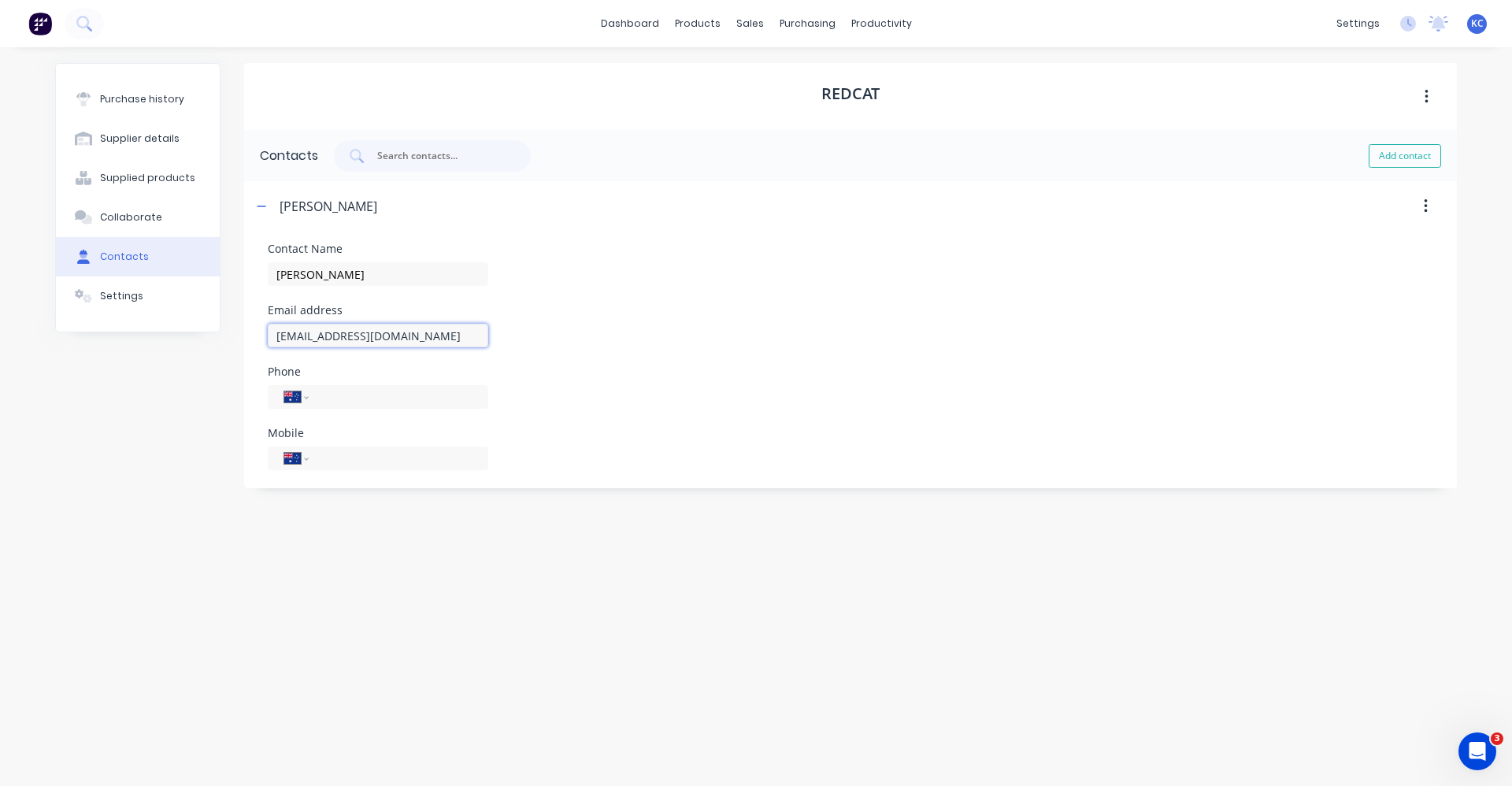
type input "tharding@indrub.com.au"
click at [609, 376] on div "Phone International Afghanistan Åland Islands Albania Algeria American Samoa An…" at bounding box center [850, 387] width 1165 height 43
click at [157, 94] on div "Purchase history" at bounding box center [142, 99] width 85 height 14
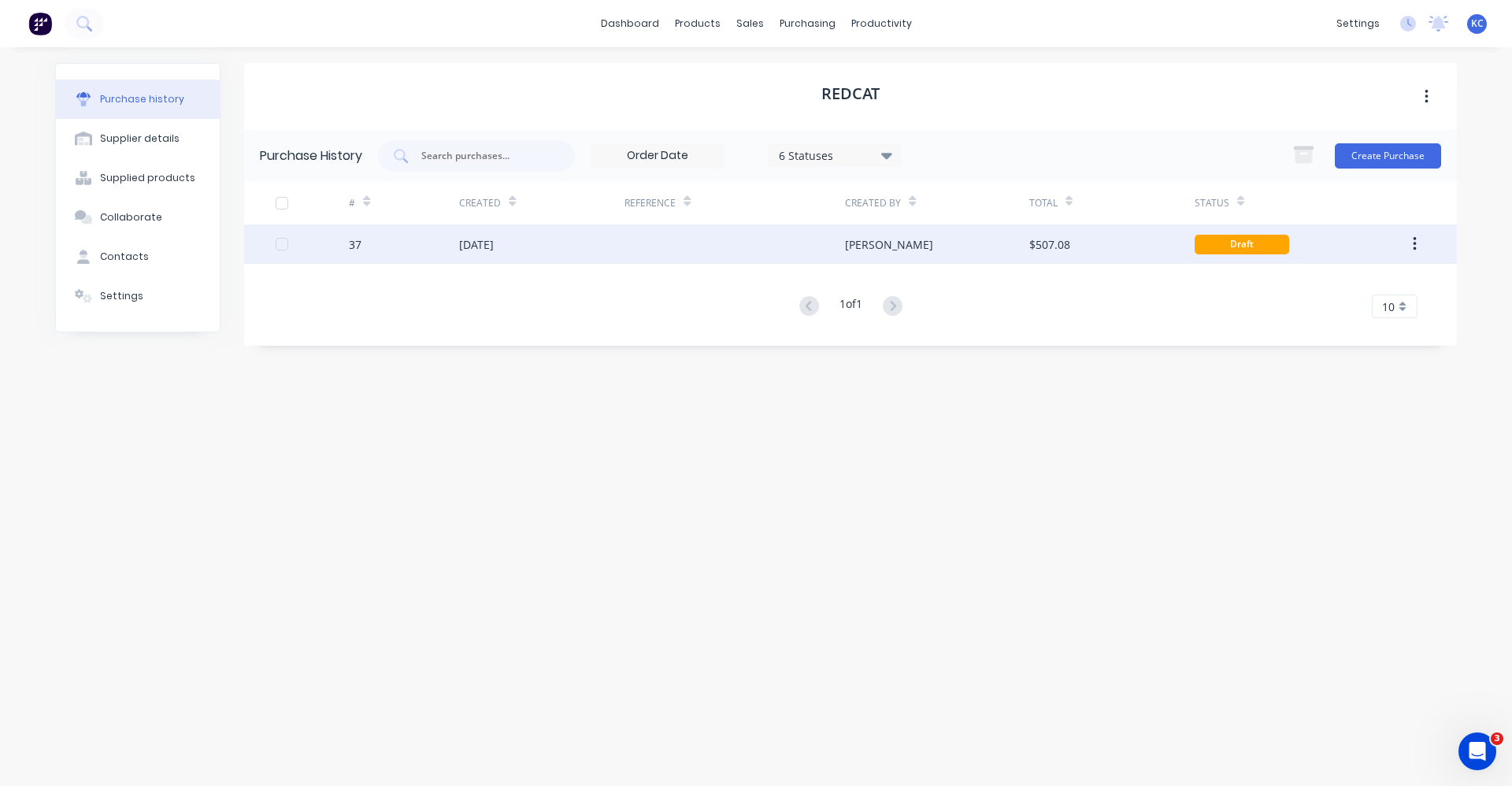
click at [494, 247] on div "[DATE]" at bounding box center [476, 244] width 35 height 17
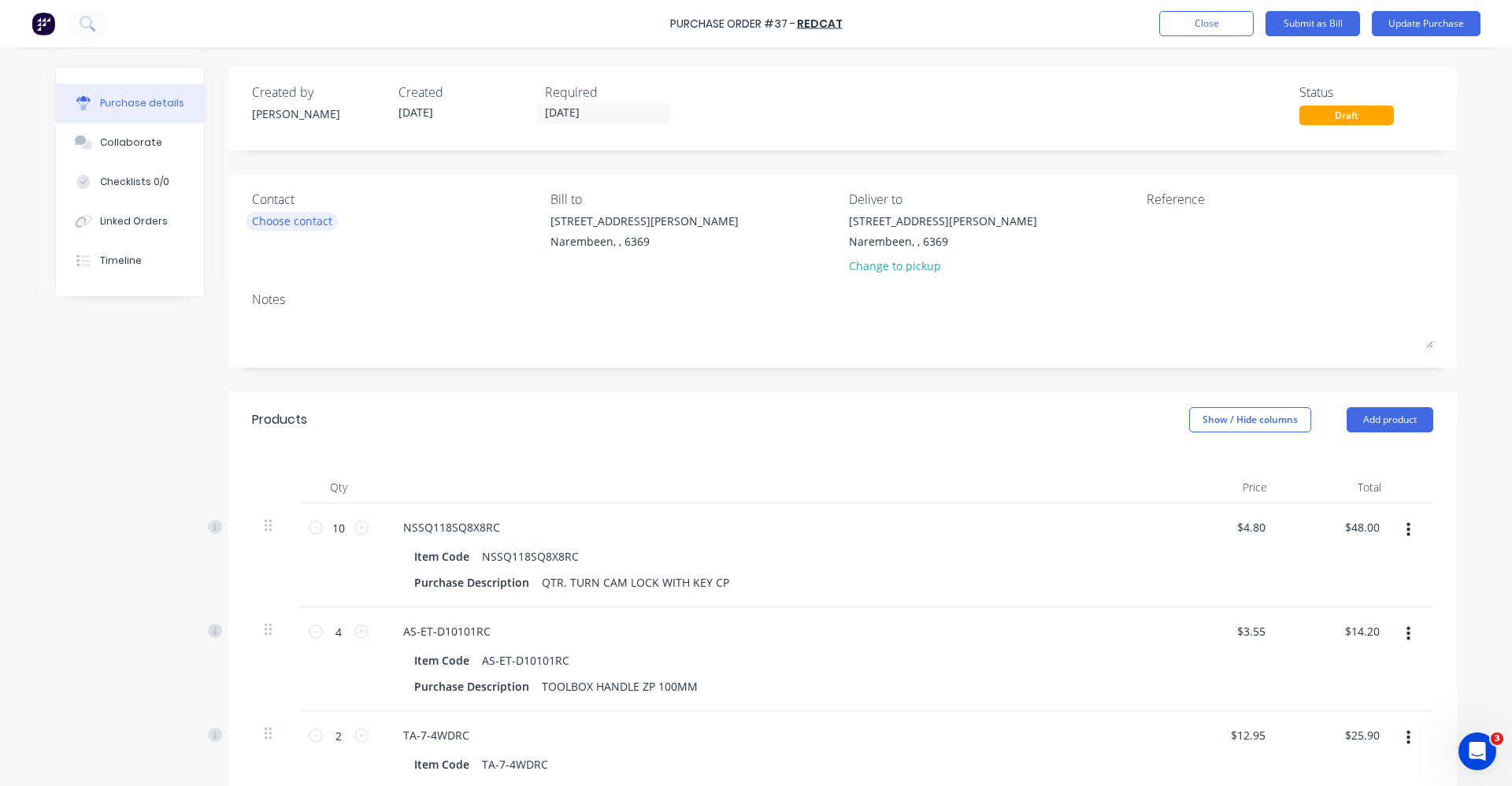
click at [320, 225] on div "Choose contact" at bounding box center [292, 221] width 81 height 17
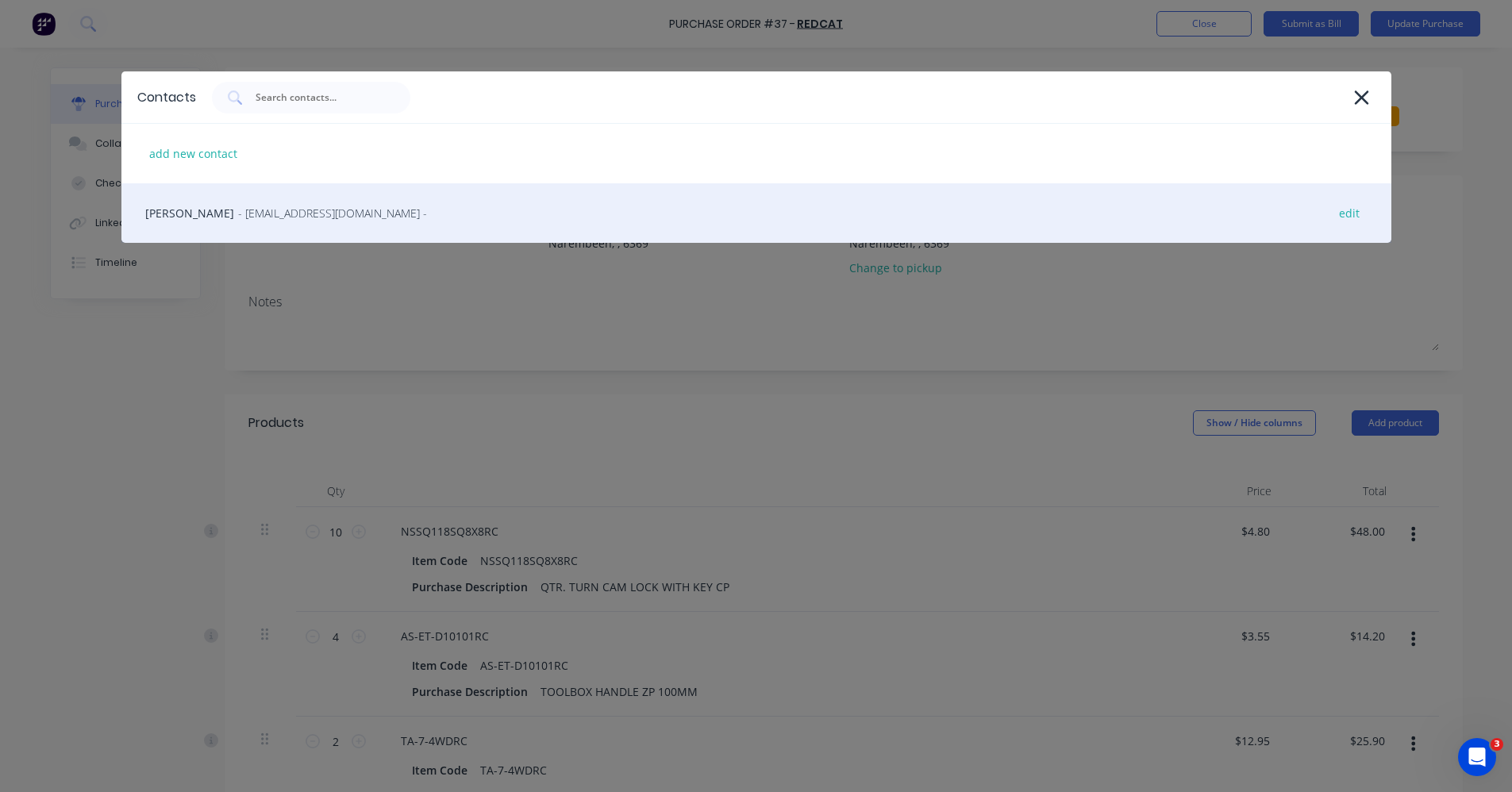
click at [318, 209] on span "- tharding@indrub.com.au -" at bounding box center [332, 213] width 189 height 17
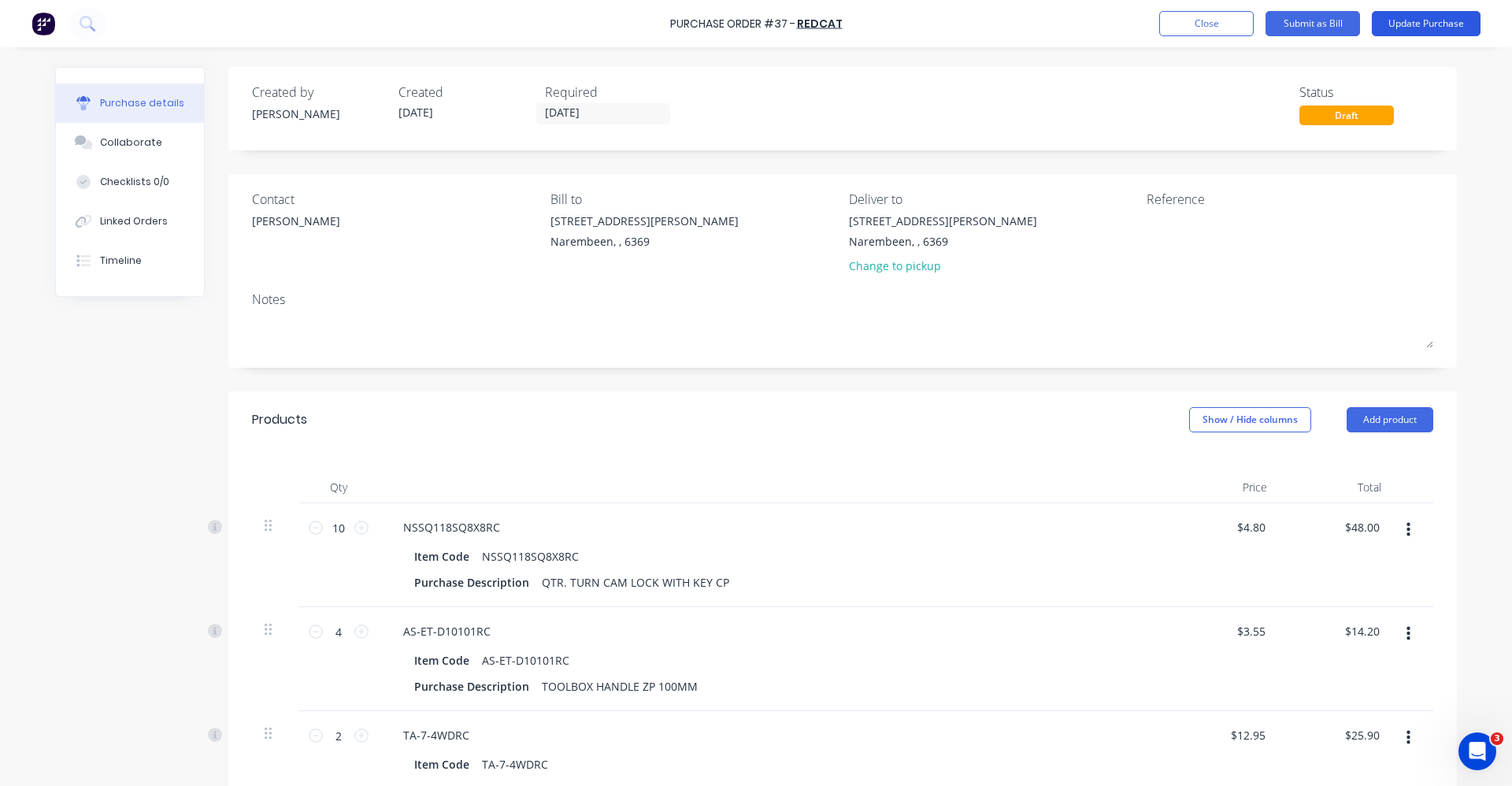
click at [1411, 25] on button "Update Purchase" at bounding box center [1426, 23] width 109 height 25
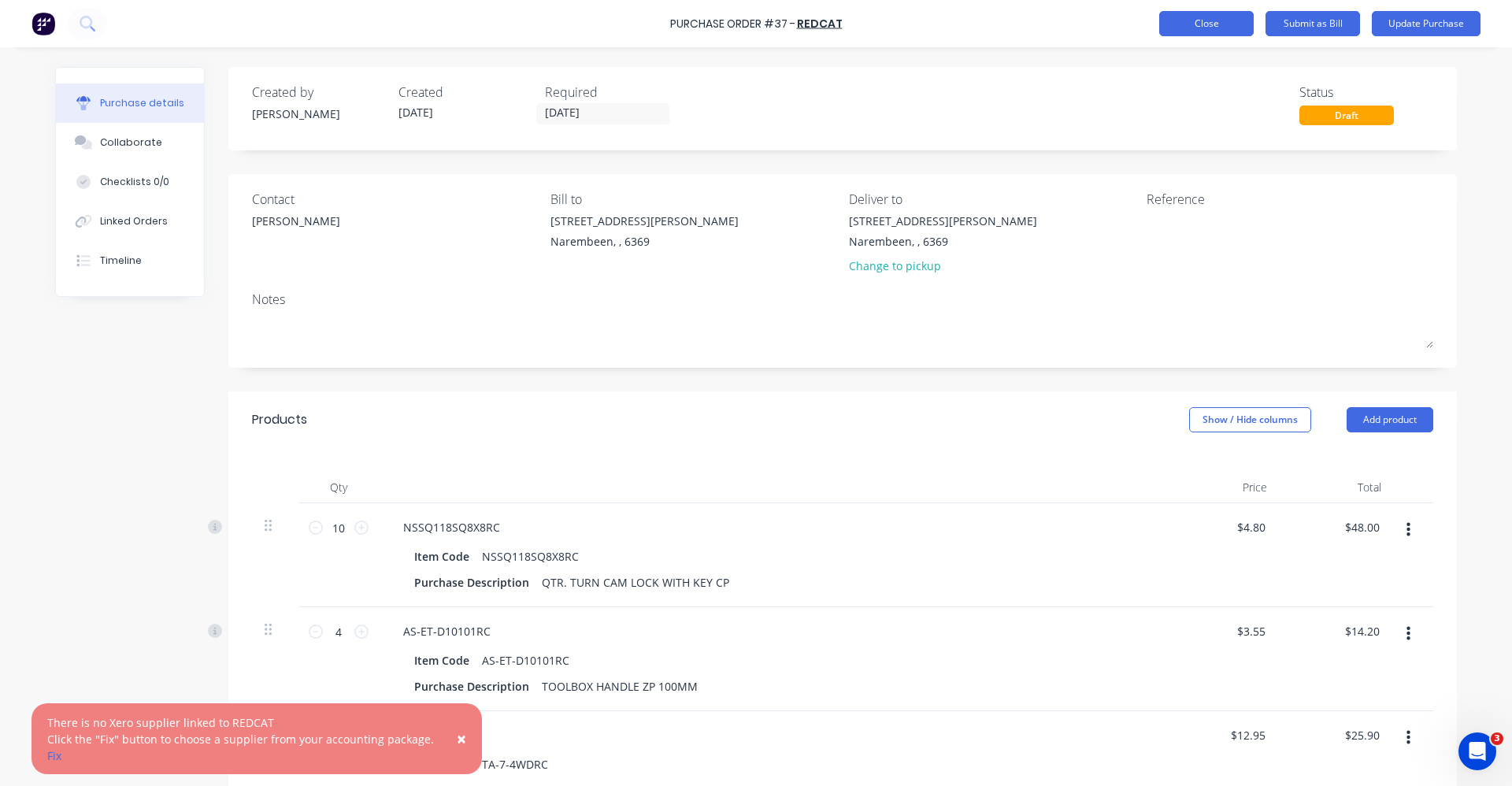
click at [1241, 20] on button "Close" at bounding box center [1206, 23] width 94 height 25
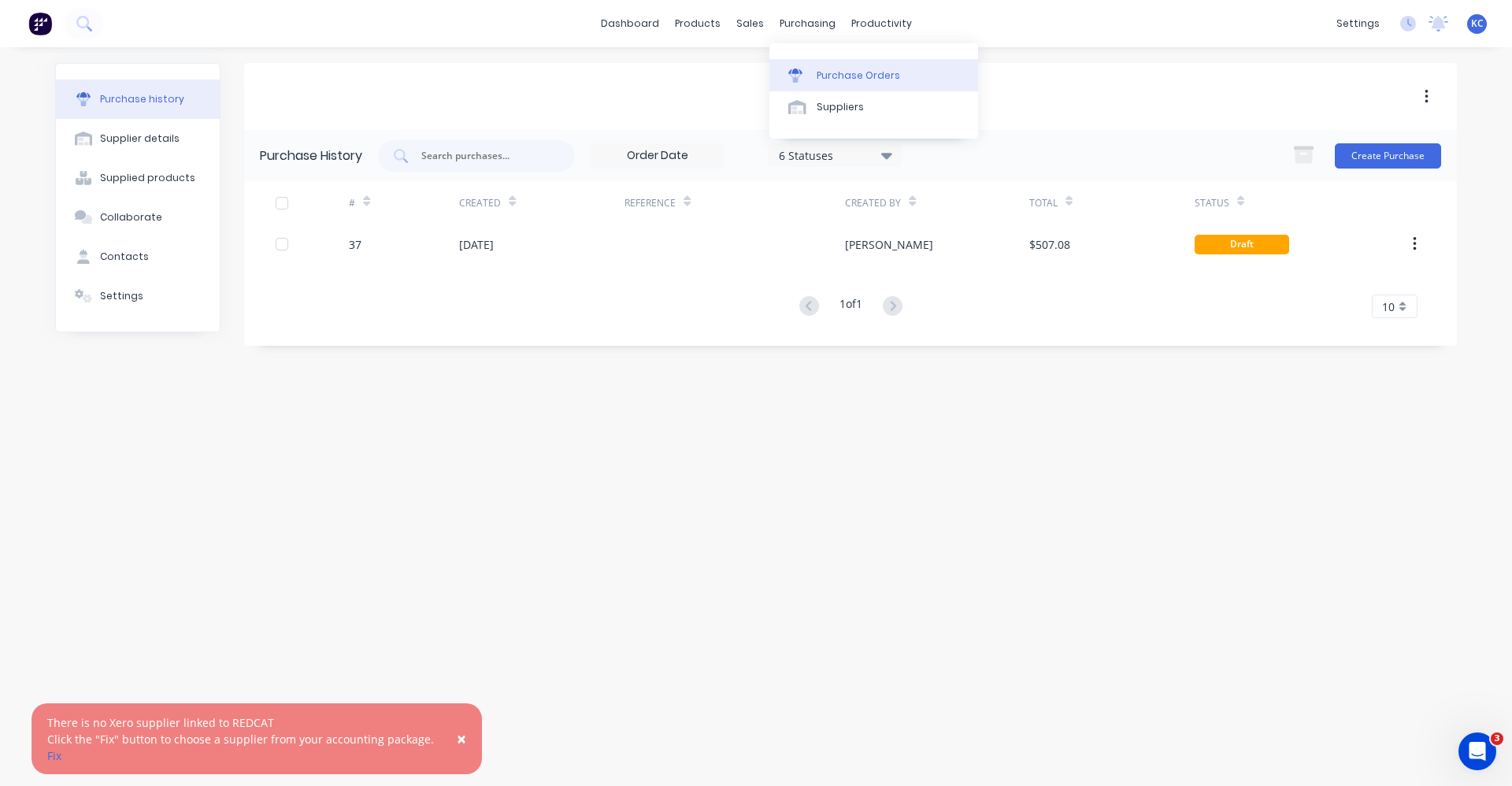
click at [833, 80] on div "Purchase Orders" at bounding box center [858, 76] width 84 height 14
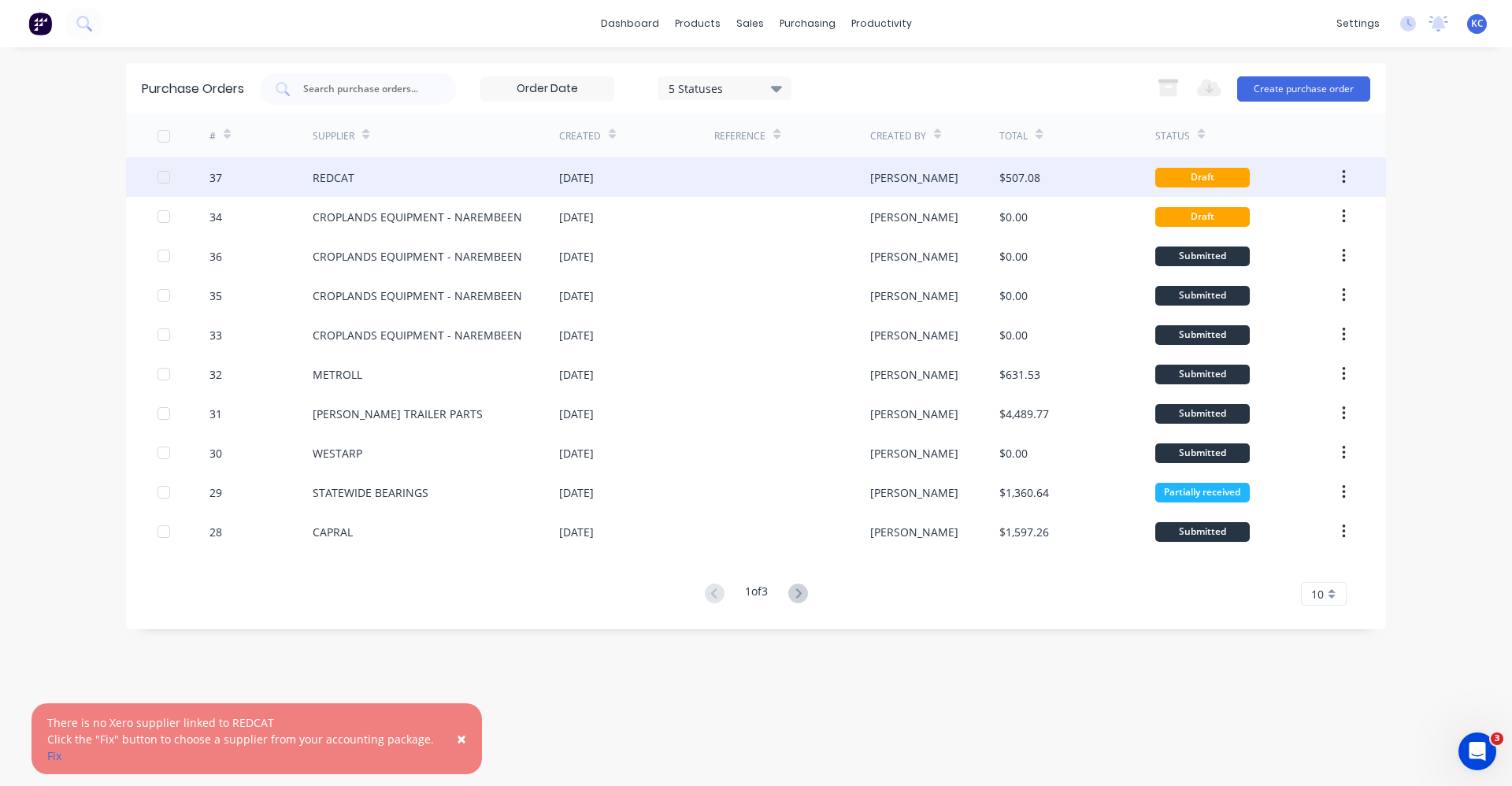
click at [593, 178] on div "[DATE]" at bounding box center [576, 177] width 35 height 17
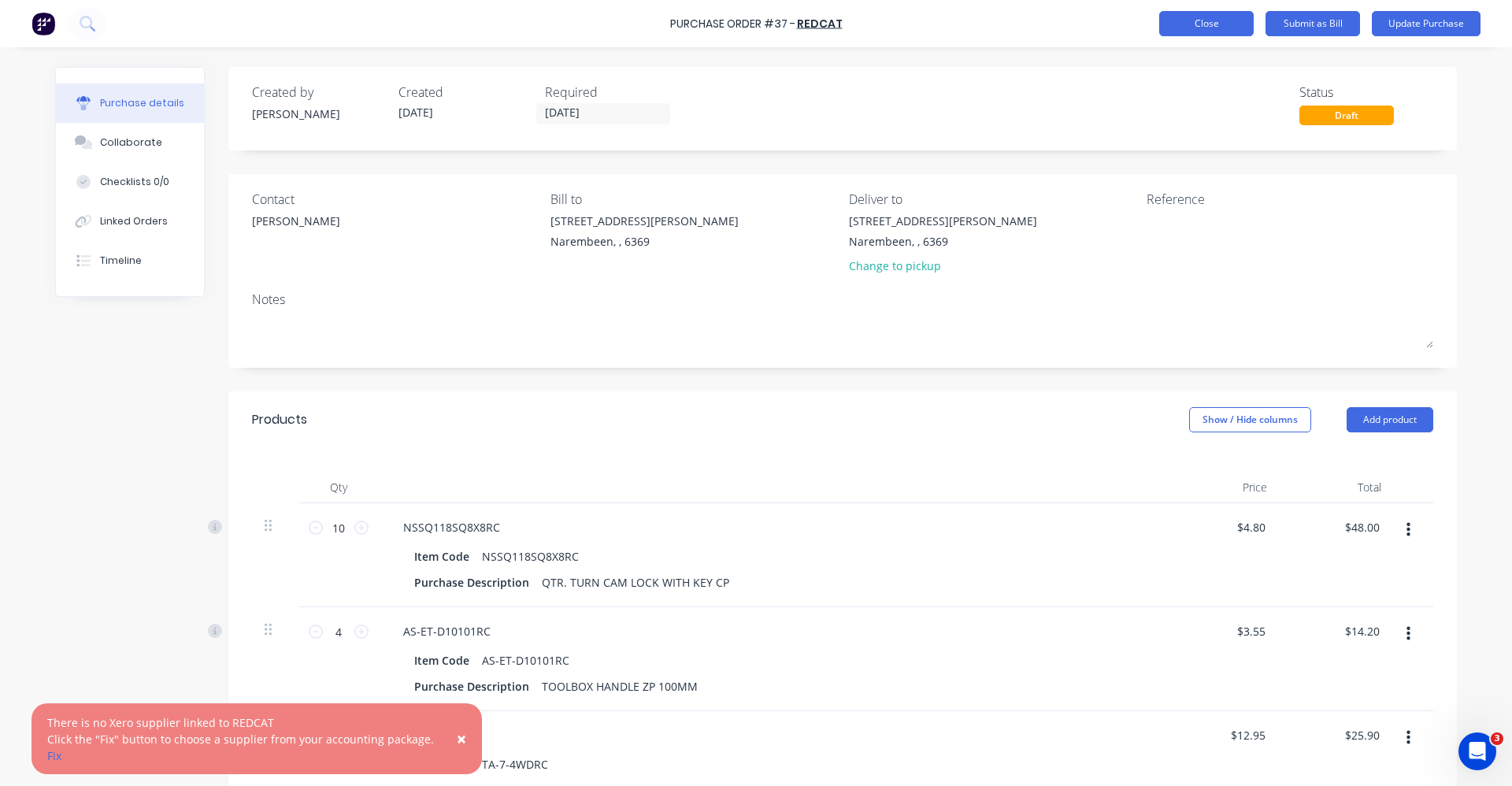
click at [1218, 14] on button "Close" at bounding box center [1206, 23] width 94 height 25
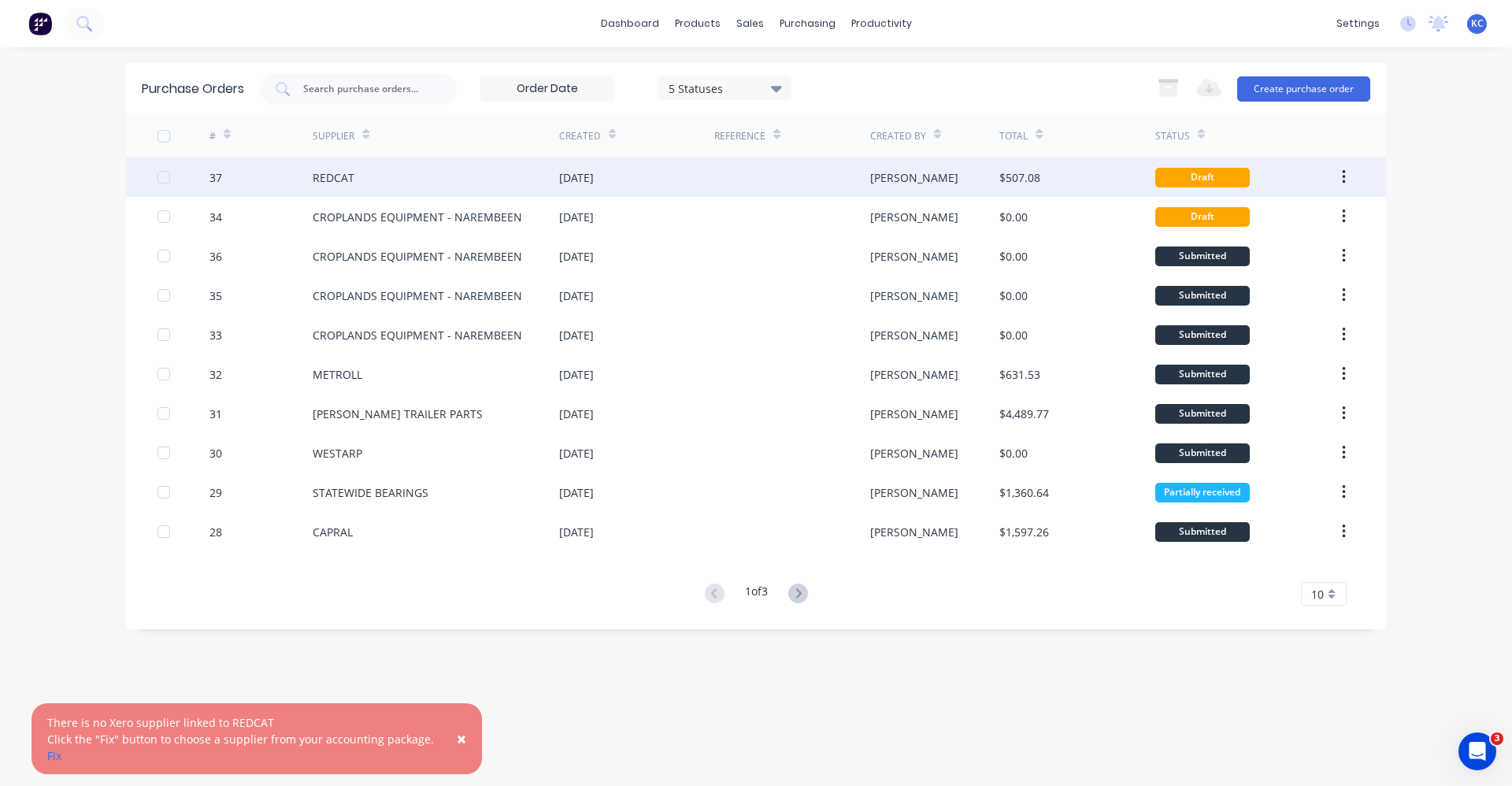
click at [1341, 167] on button "button" at bounding box center [1344, 176] width 37 height 28
drag, startPoint x: 1027, startPoint y: 179, endPoint x: 875, endPoint y: 180, distance: 152.0
click at [875, 180] on div "[PERSON_NAME]" at bounding box center [915, 177] width 89 height 17
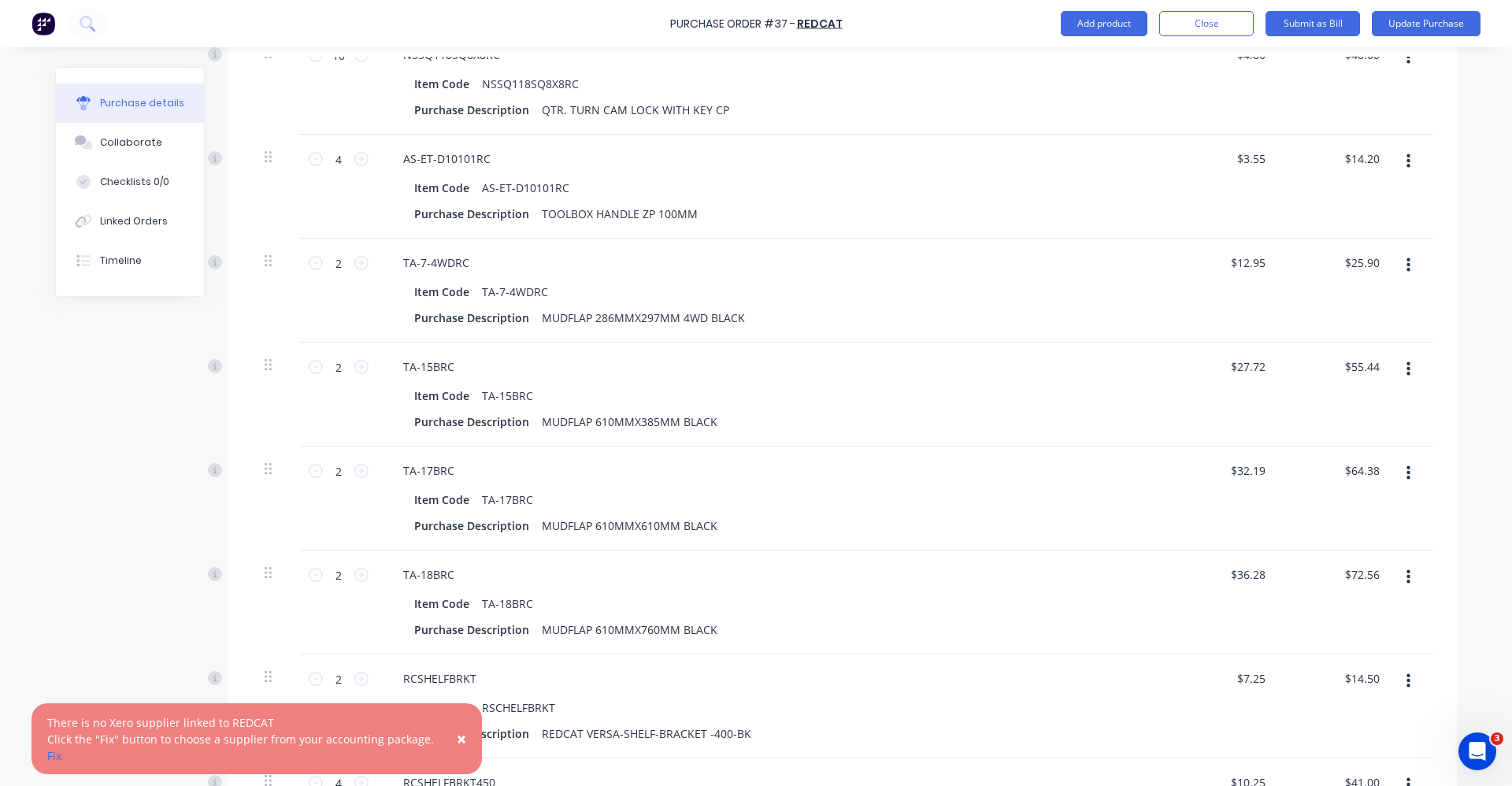
scroll to position [1090, 0]
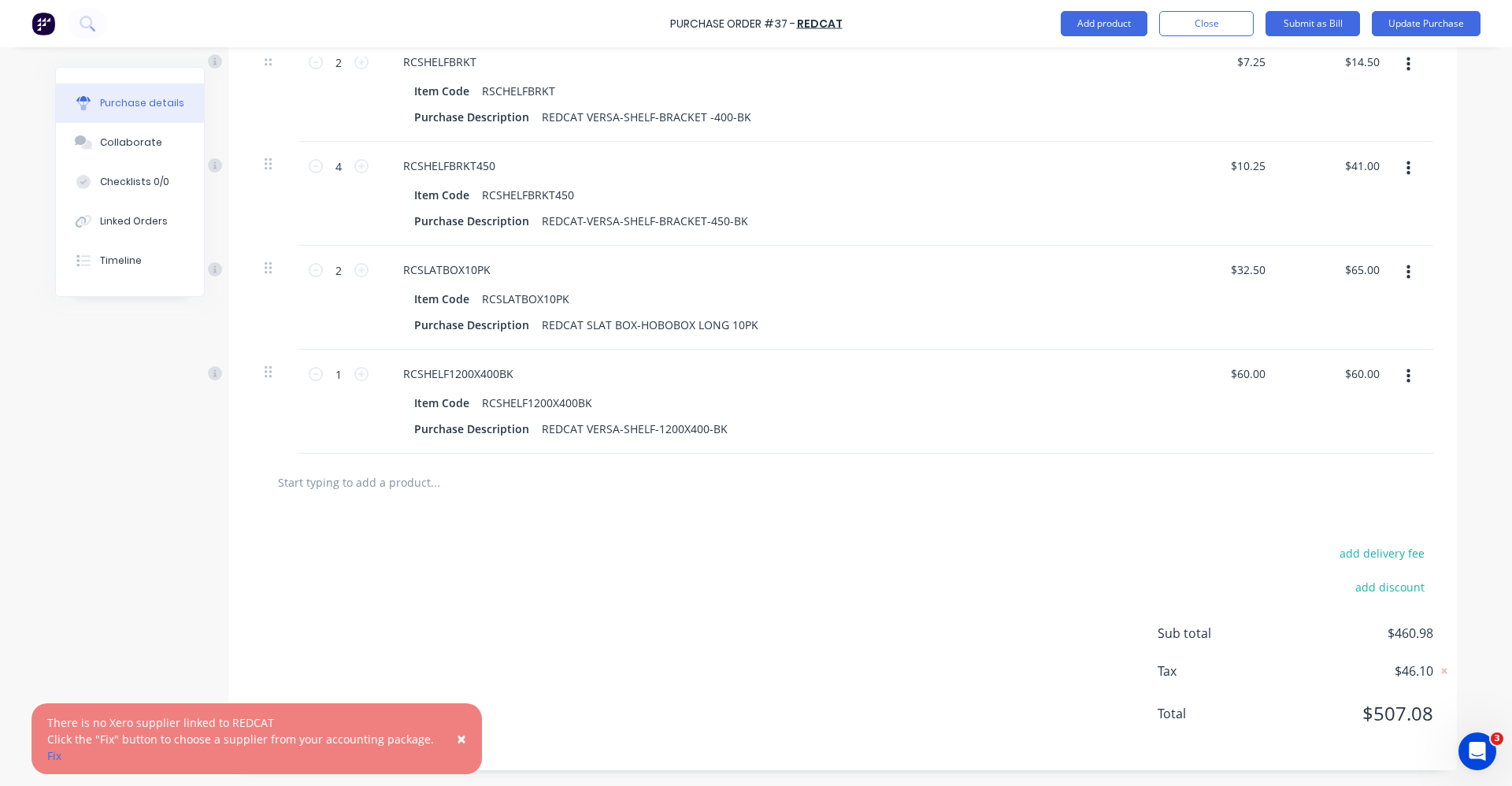
click at [299, 479] on input "text" at bounding box center [434, 482] width 315 height 31
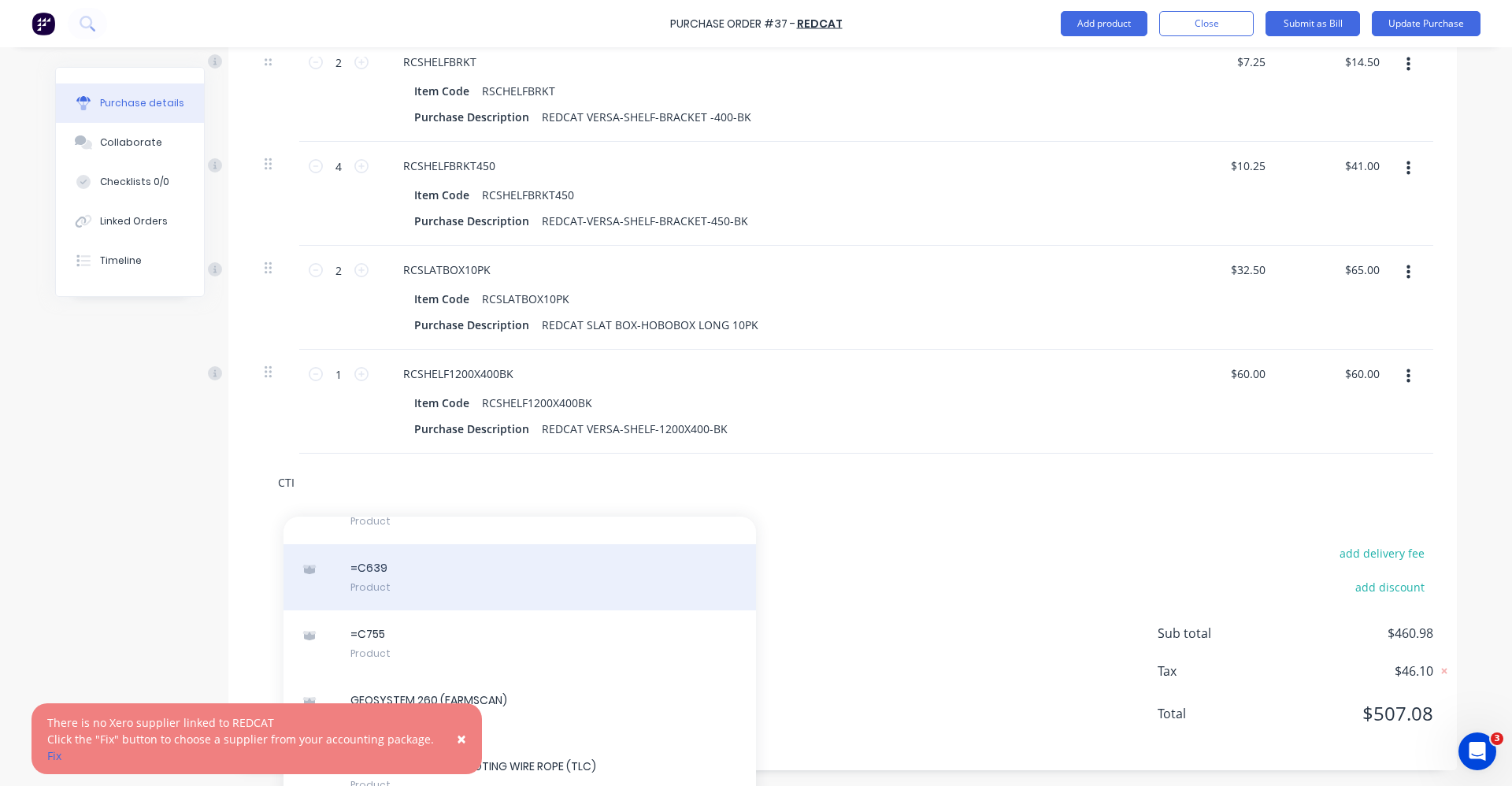
scroll to position [1111, 0]
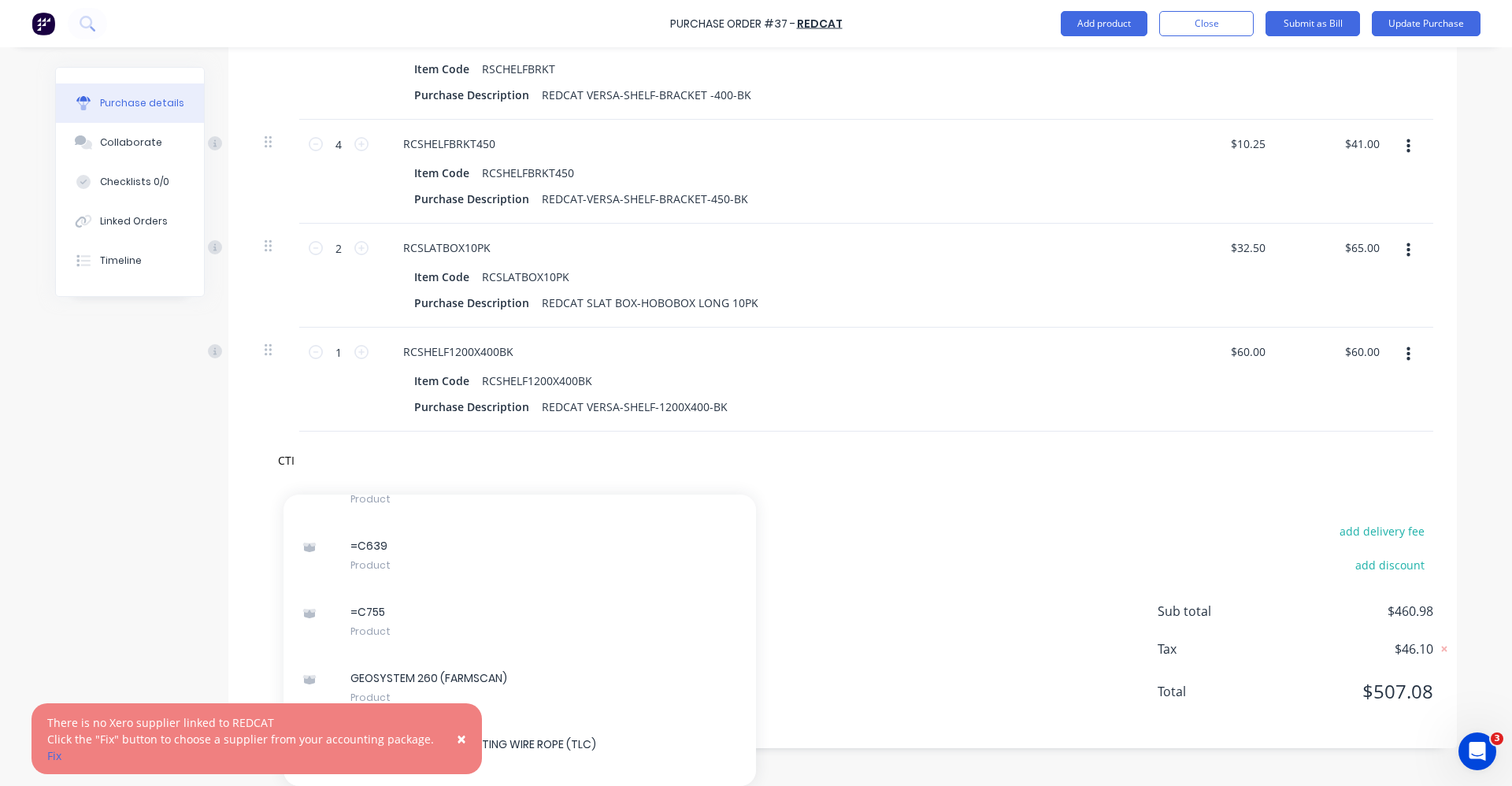
click at [456, 741] on span "×" at bounding box center [461, 738] width 10 height 22
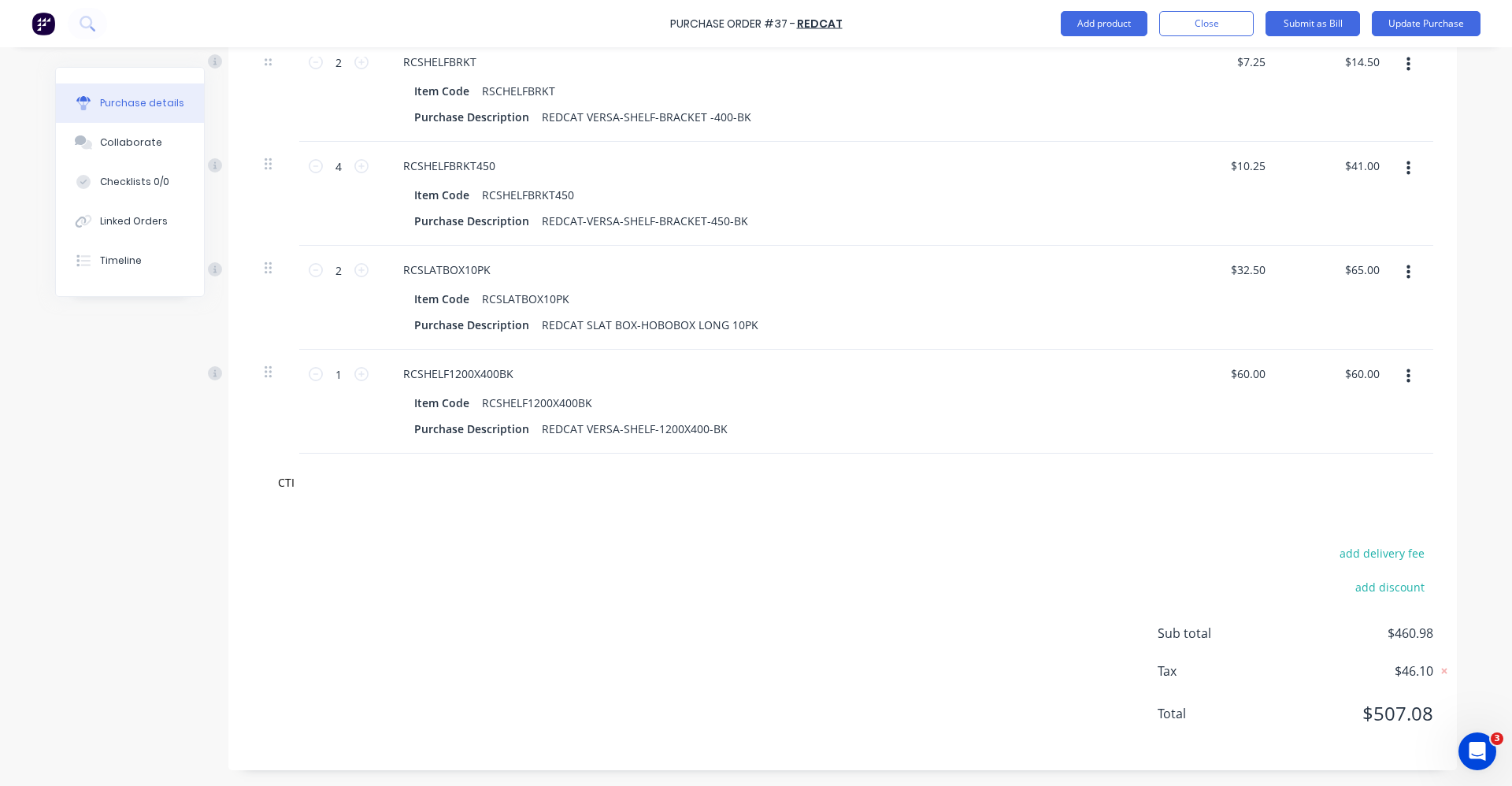
scroll to position [1090, 0]
click at [295, 483] on input "CTI" at bounding box center [434, 482] width 315 height 31
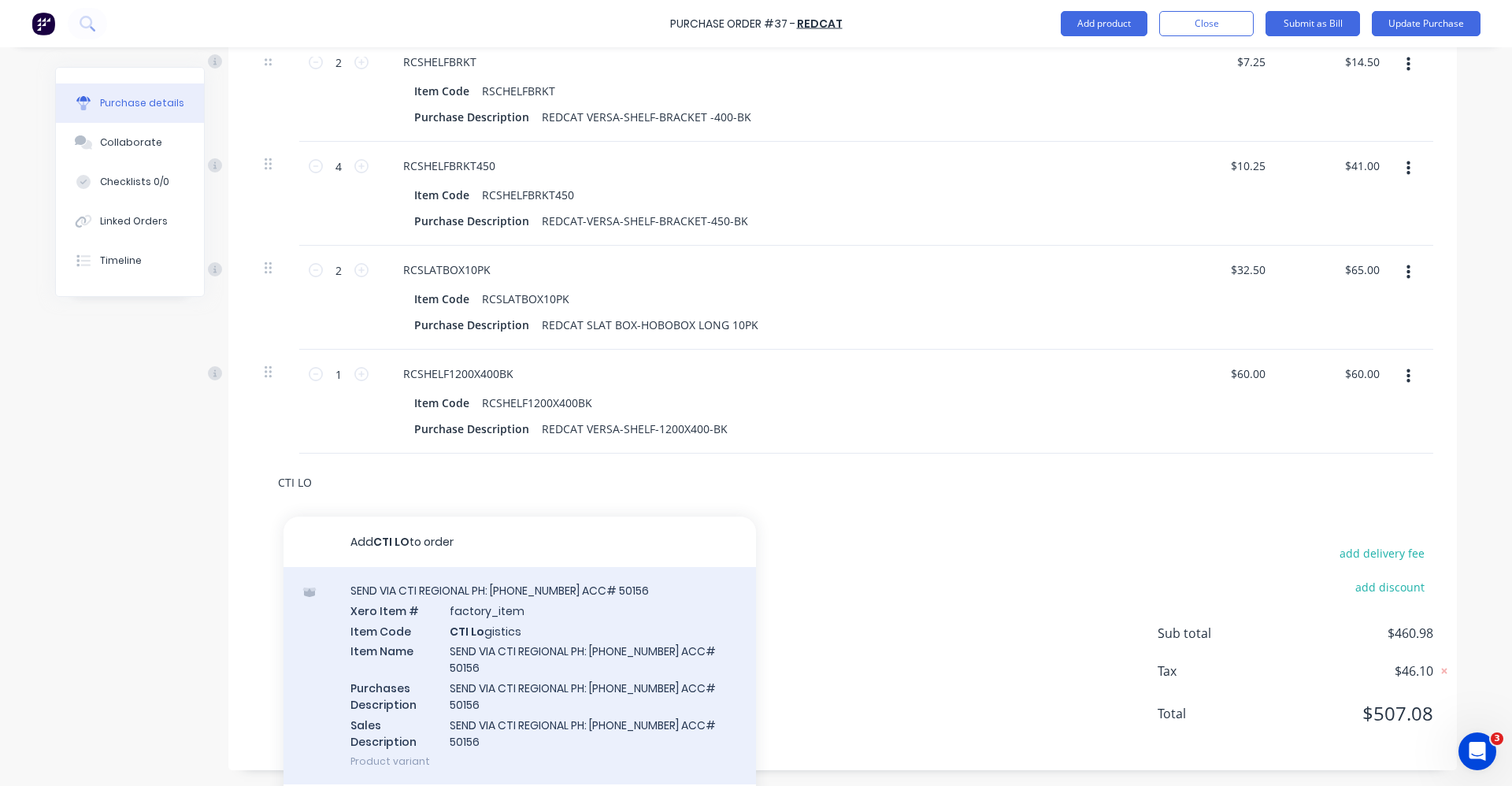
type input "CTI LO"
click at [437, 636] on div "SEND VIA CTI REGIONAL PH: 9479 2555 ACC# 50156 Xero Item # factory_item Item Co…" at bounding box center [519, 676] width 473 height 217
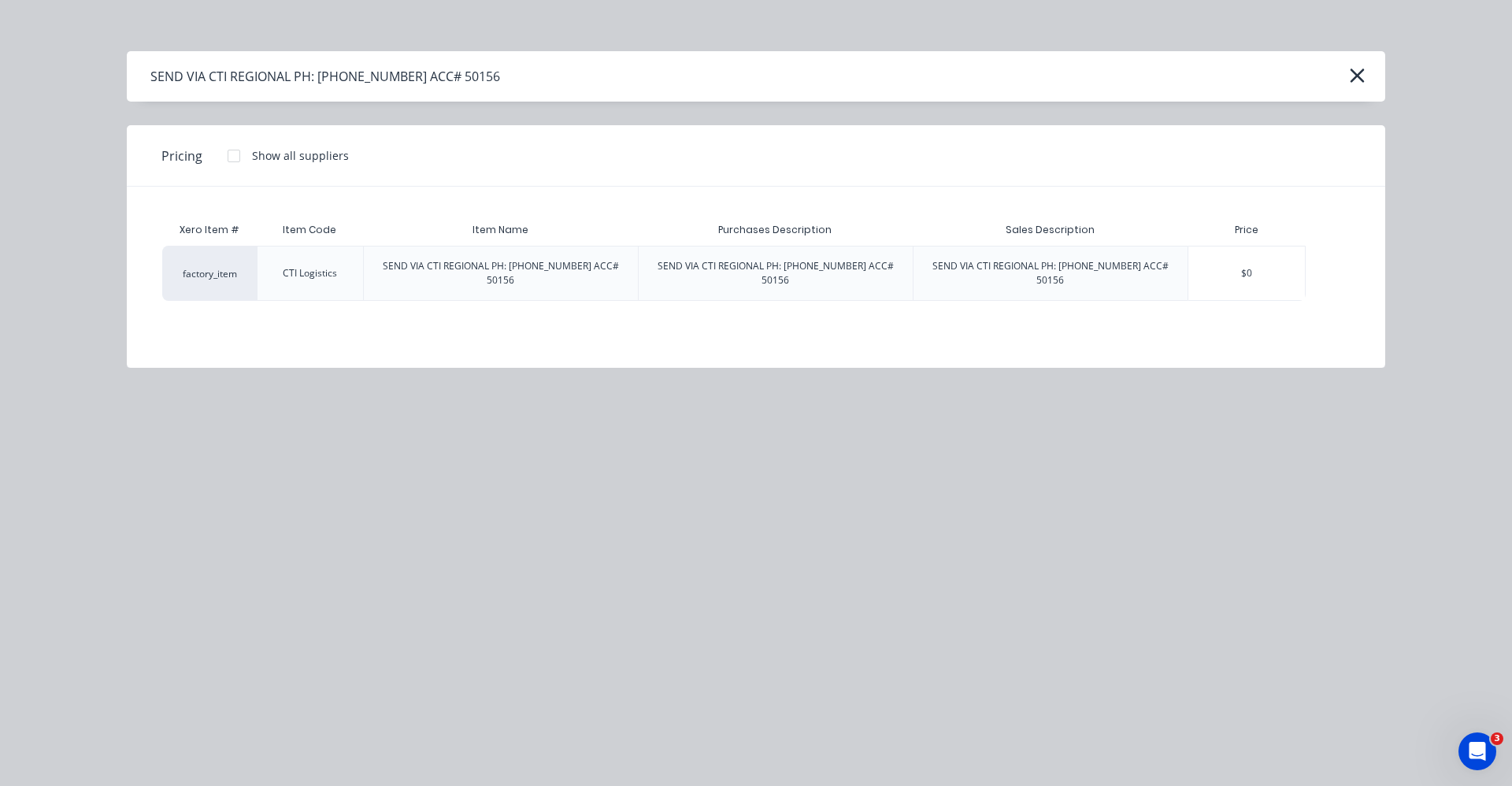
click at [1360, 77] on icon "button" at bounding box center [1357, 75] width 17 height 22
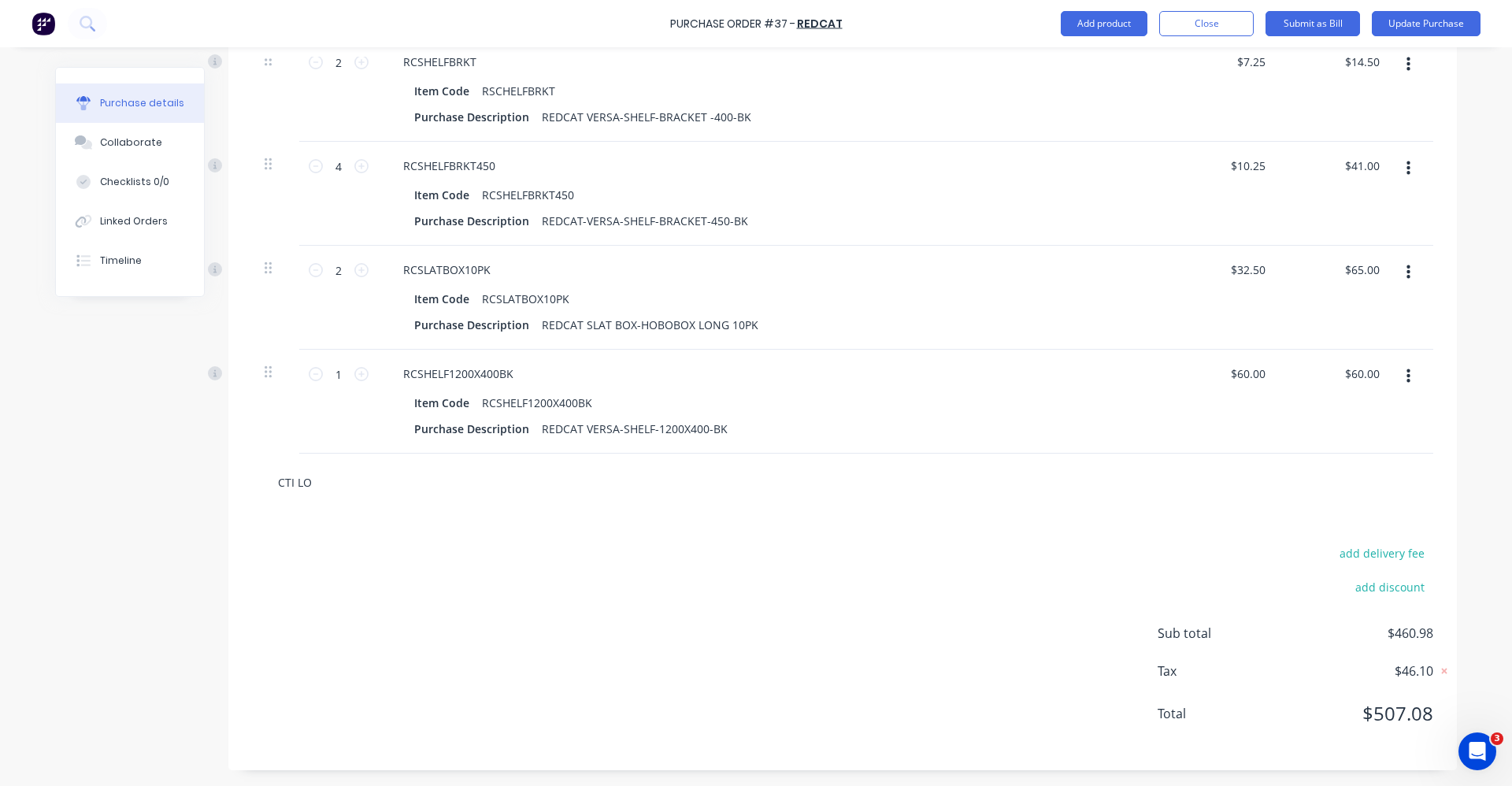
click at [407, 488] on input "CTI LO" at bounding box center [434, 482] width 315 height 31
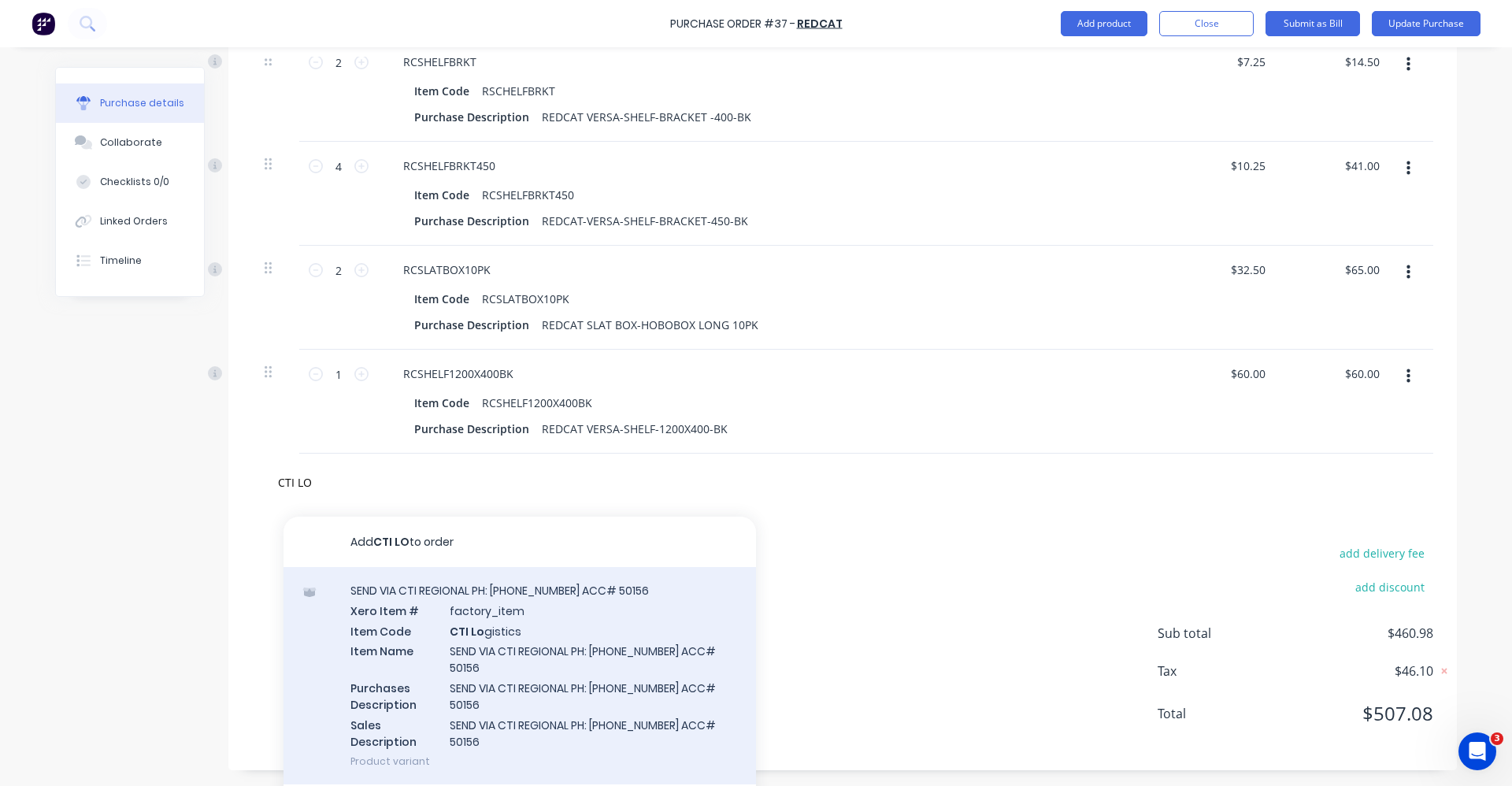
click at [553, 643] on div "SEND VIA CTI REGIONAL PH: 9479 2555 ACC# 50156 Xero Item # factory_item Item Co…" at bounding box center [519, 676] width 473 height 217
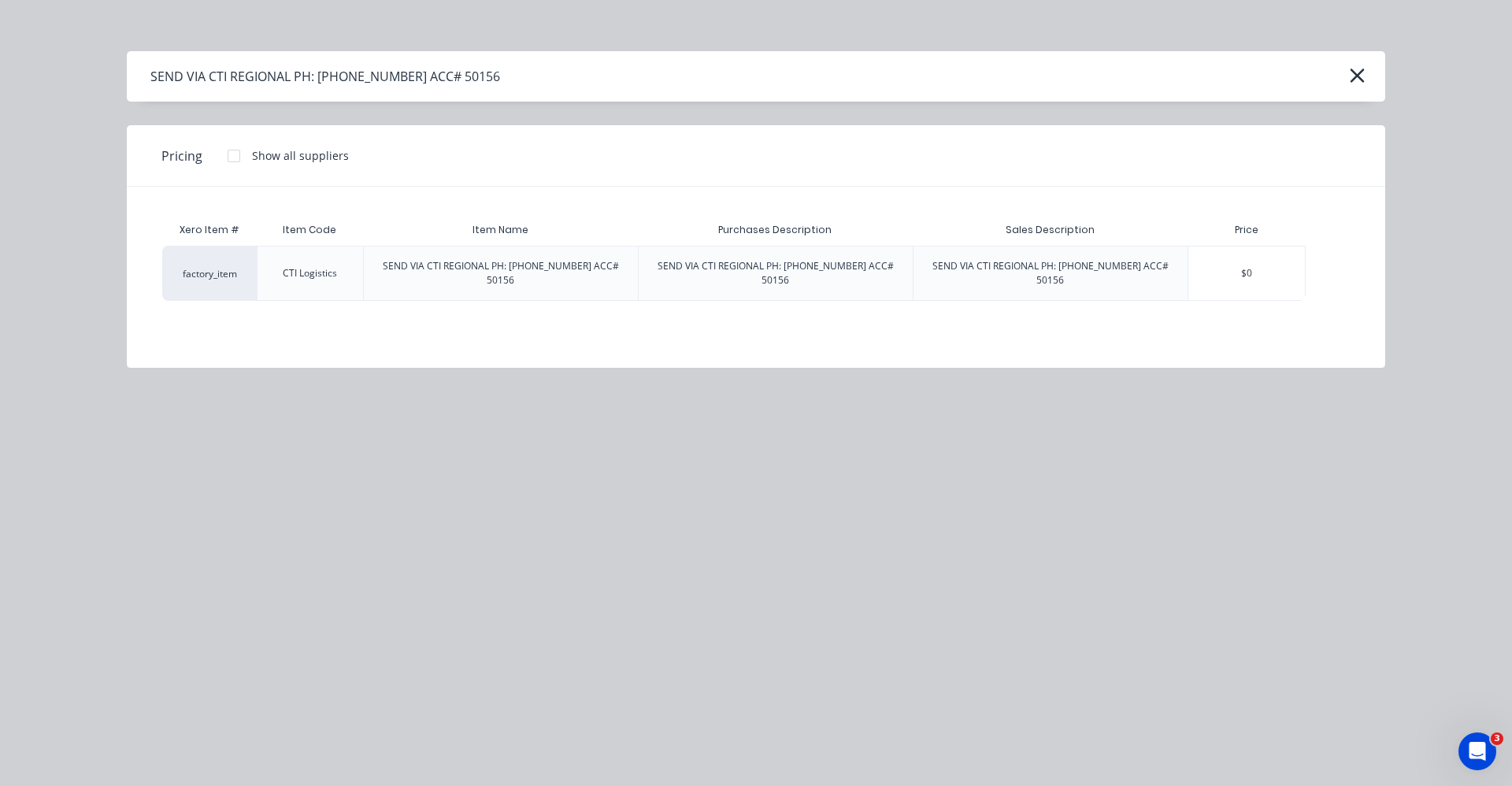
click at [1236, 263] on div "$0" at bounding box center [1246, 273] width 117 height 54
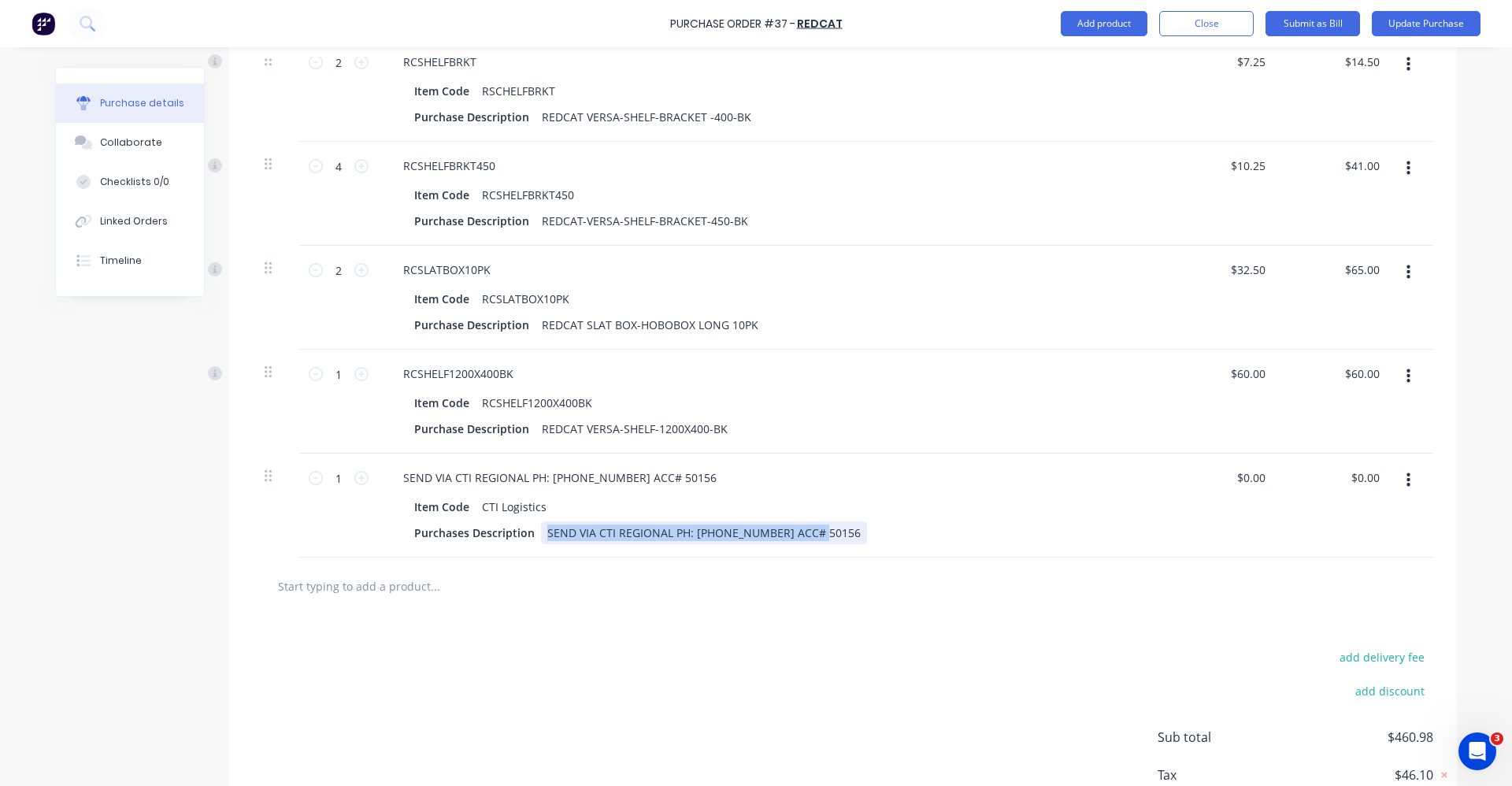
drag, startPoint x: 807, startPoint y: 533, endPoint x: 539, endPoint y: 541, distance: 268.1
click at [541, 541] on div "SEND VIA CTI REGIONAL PH: [PHONE_NUMBER] ACC# 50156" at bounding box center [704, 532] width 326 height 23
copy div "SEND VIA CTI REGIONAL PH: [PHONE_NUMBER] ACC# 50156"
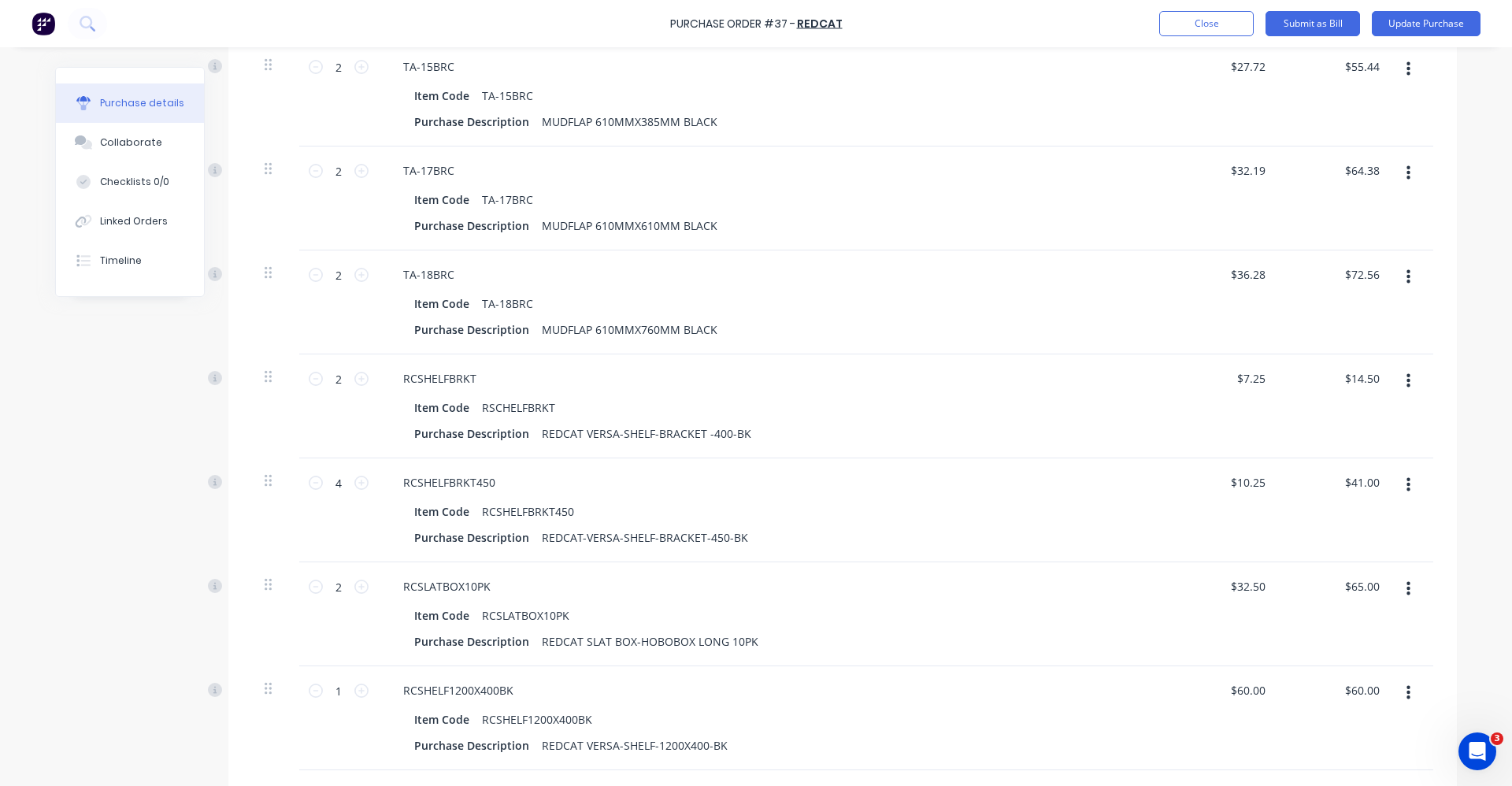
scroll to position [0, 0]
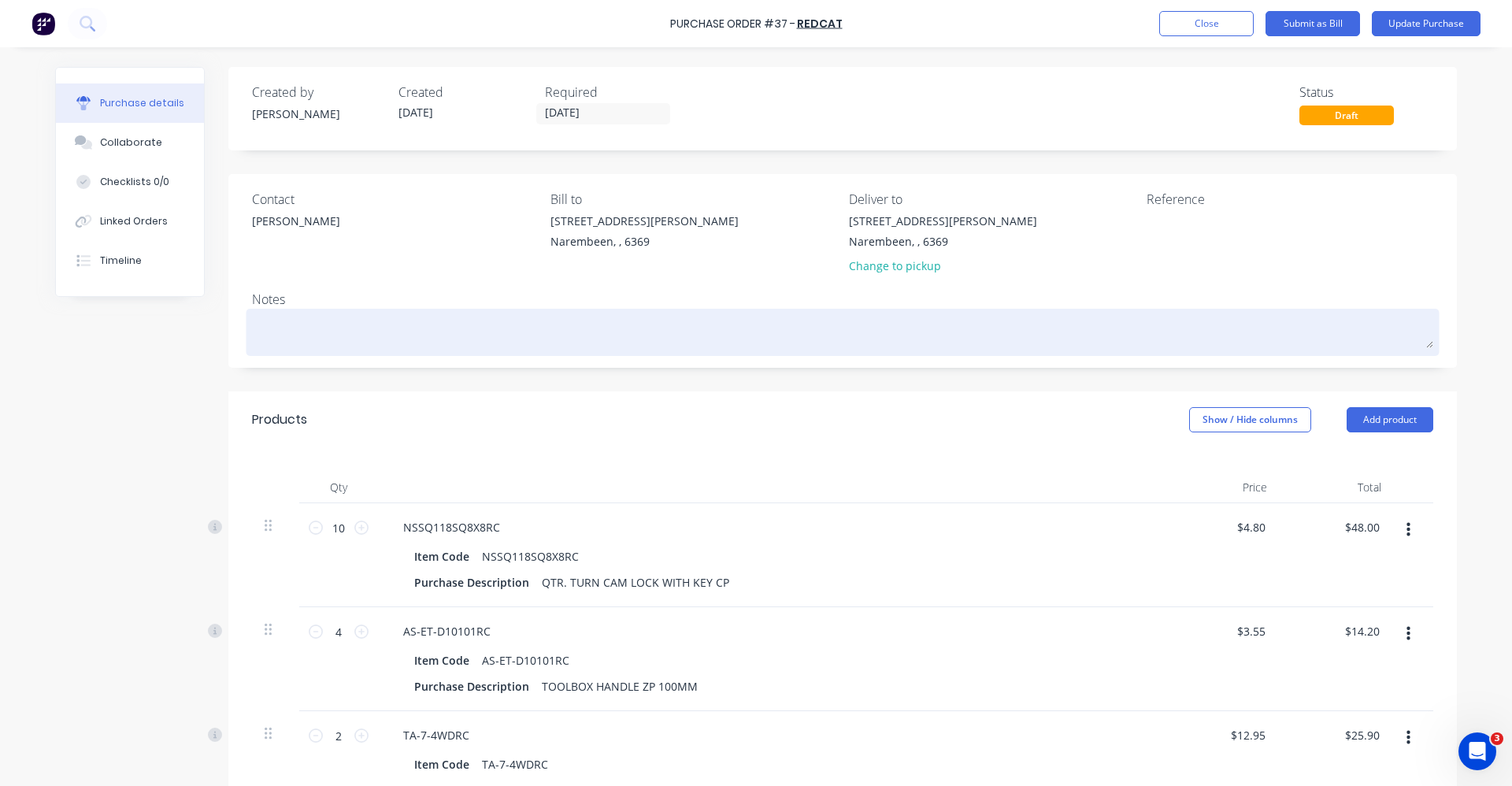
click at [319, 322] on textarea at bounding box center [842, 330] width 1181 height 35
paste textarea "SEND VIA CTI REGIONAL PH: [PHONE_NUMBER] ACC# 50156"
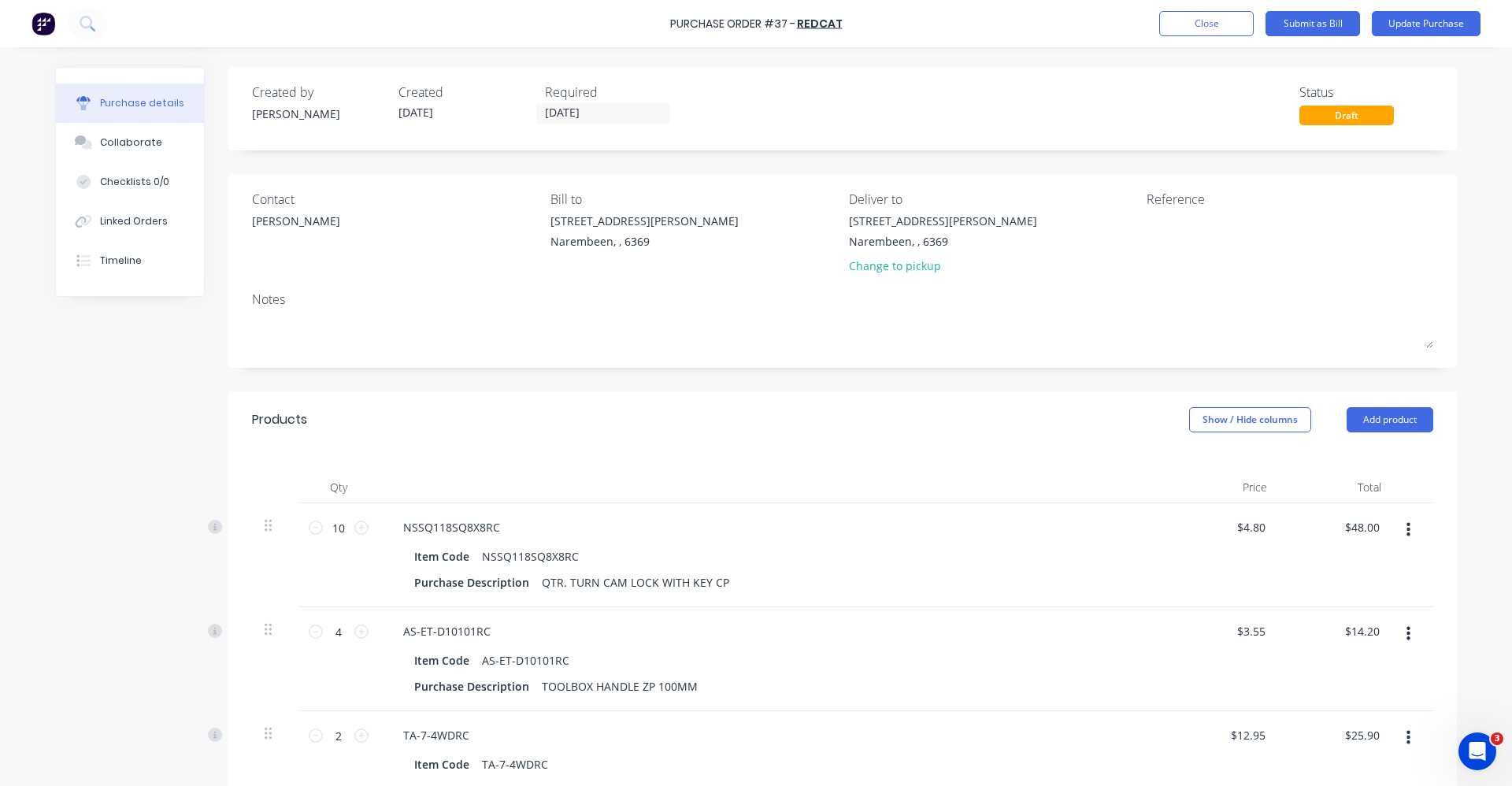
type textarea "x"
type textarea "SEND VIA CTI REGIONAL PH: [PHONE_NUMBER] ACC# 50156"
click at [163, 143] on button "Collaborate" at bounding box center [130, 143] width 148 height 39
type textarea "x"
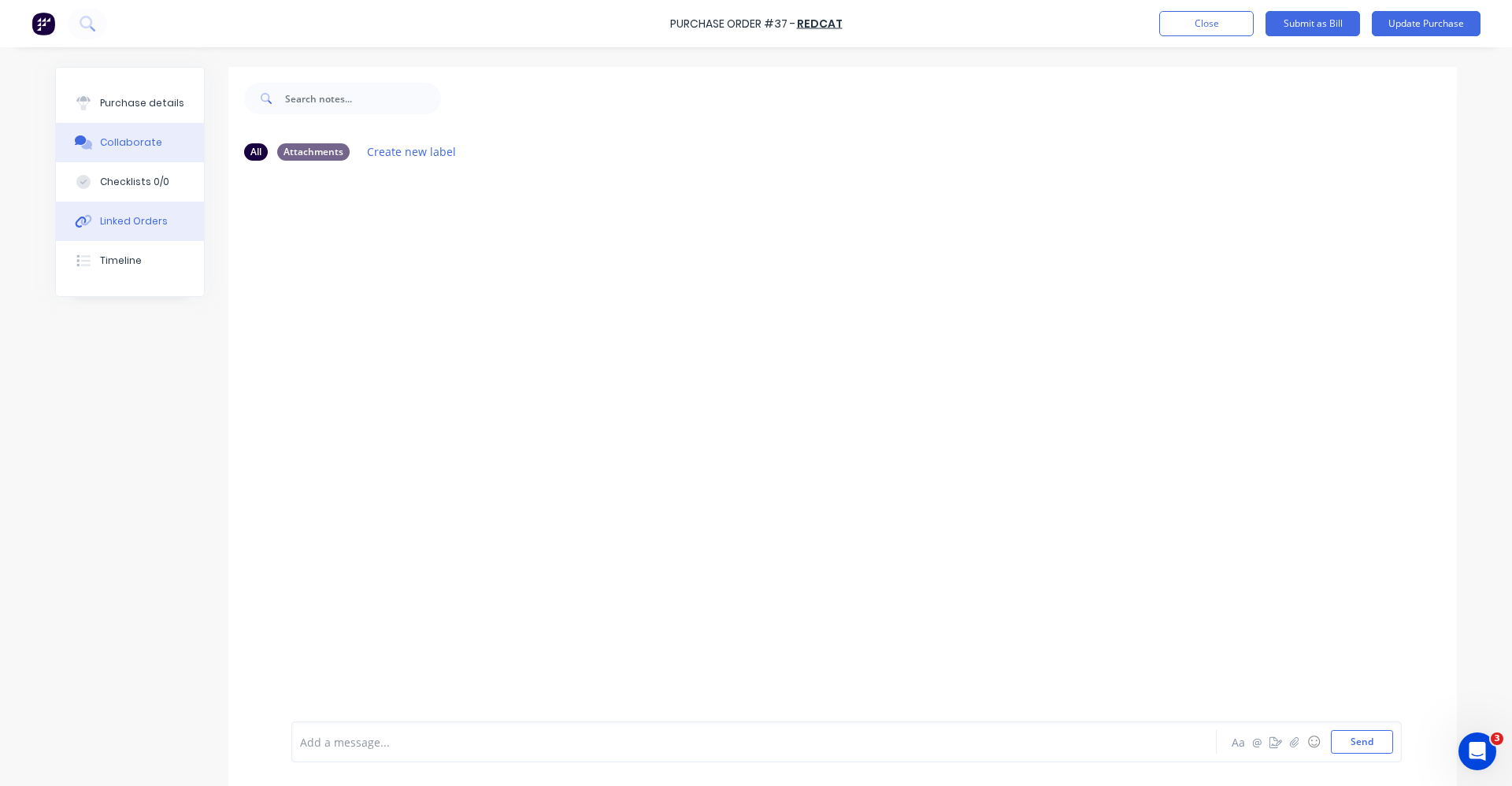
click at [157, 213] on button "Linked Orders" at bounding box center [130, 221] width 148 height 39
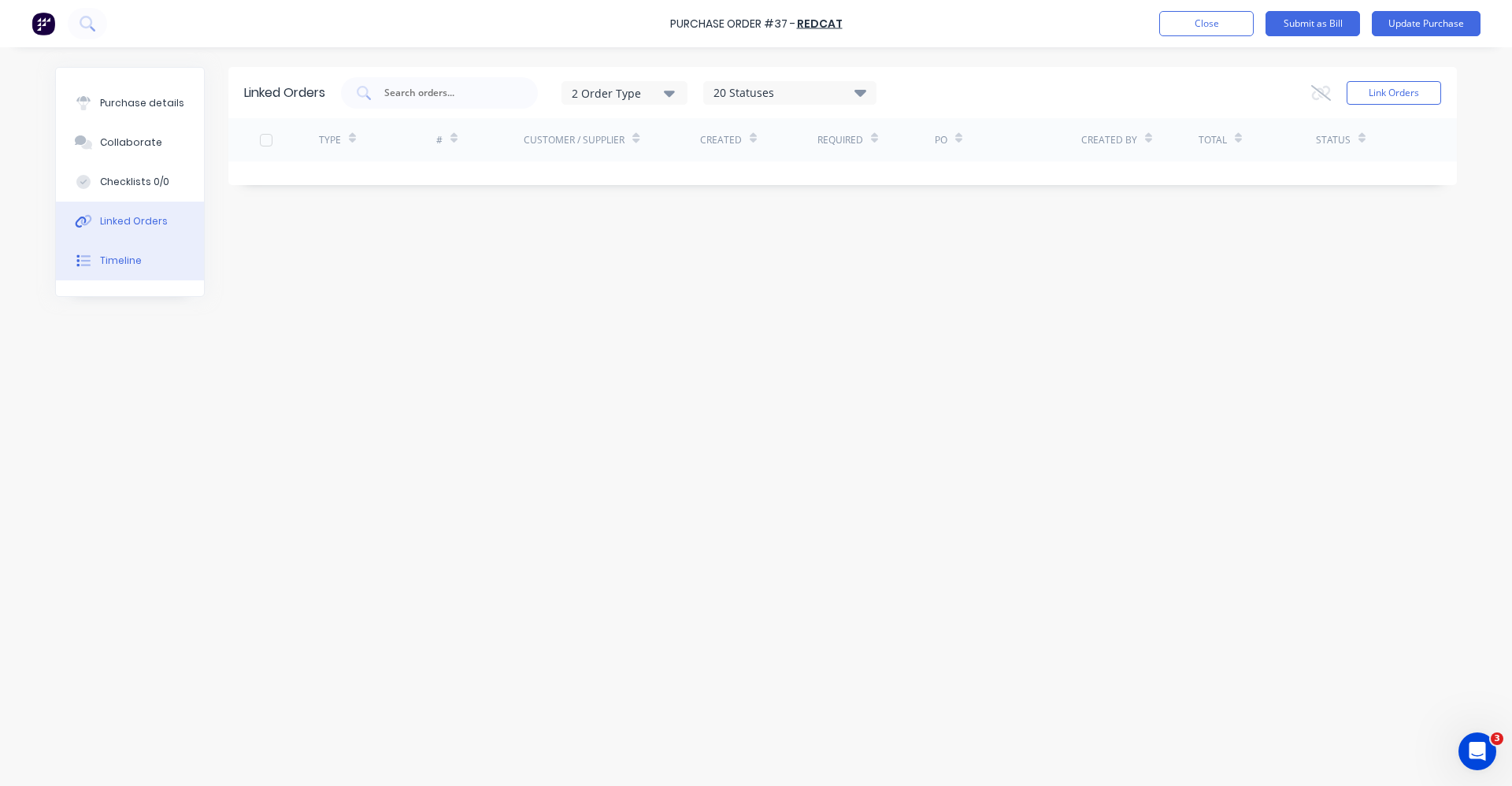
click at [153, 254] on button "Timeline" at bounding box center [130, 260] width 148 height 39
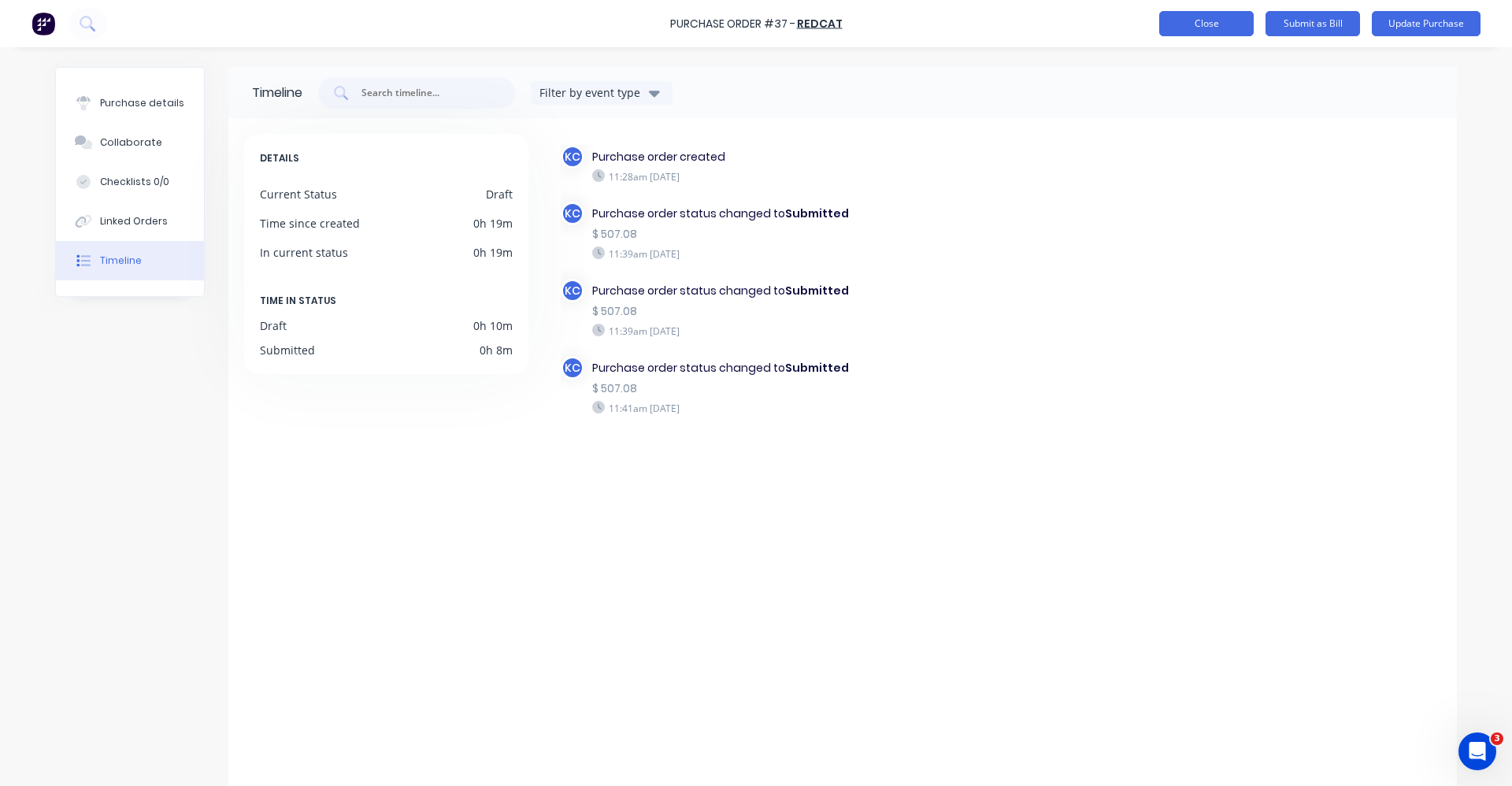
click at [1242, 23] on button "Close" at bounding box center [1206, 23] width 94 height 25
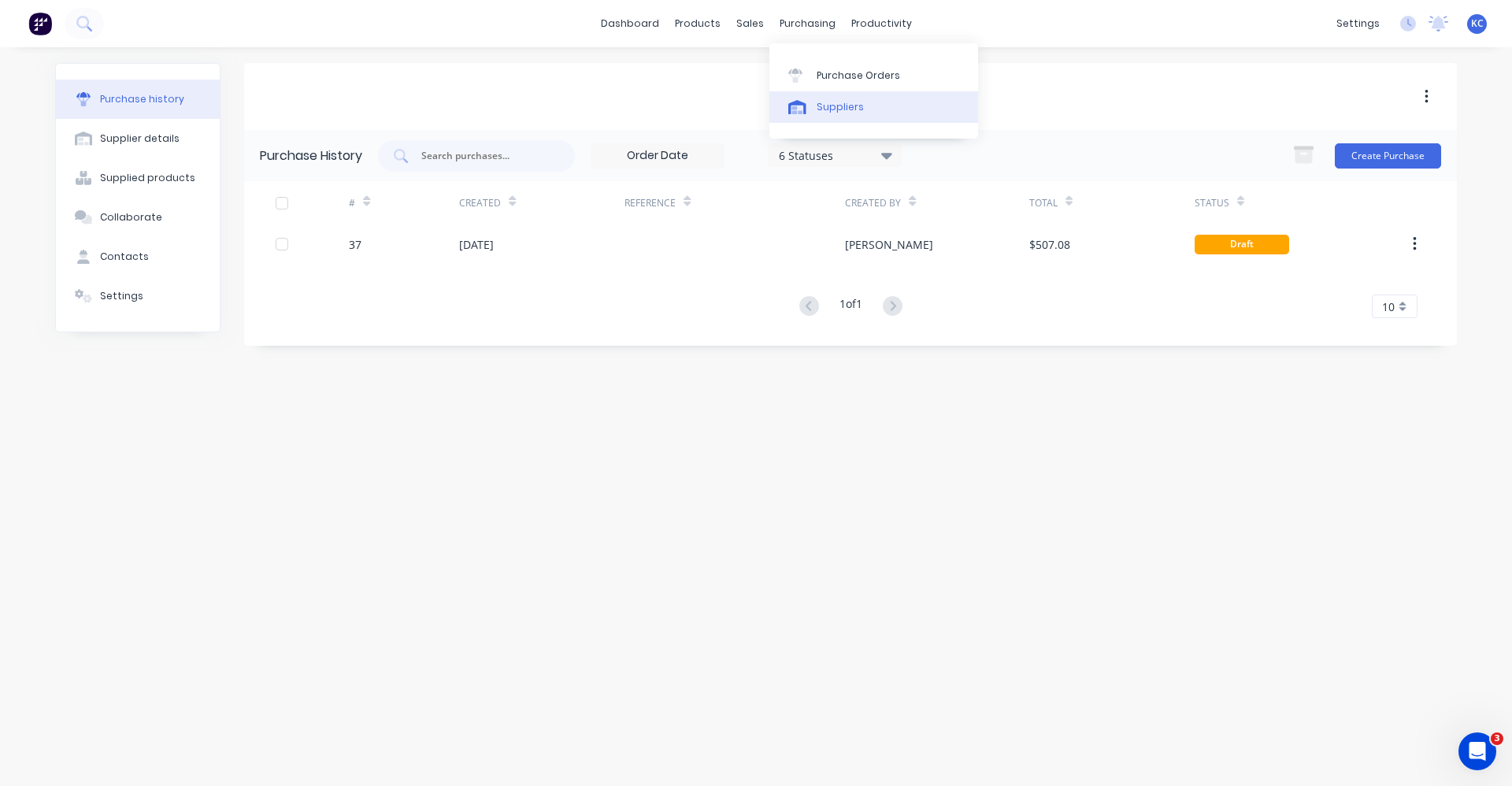
click at [828, 104] on div "Suppliers" at bounding box center [840, 107] width 48 height 14
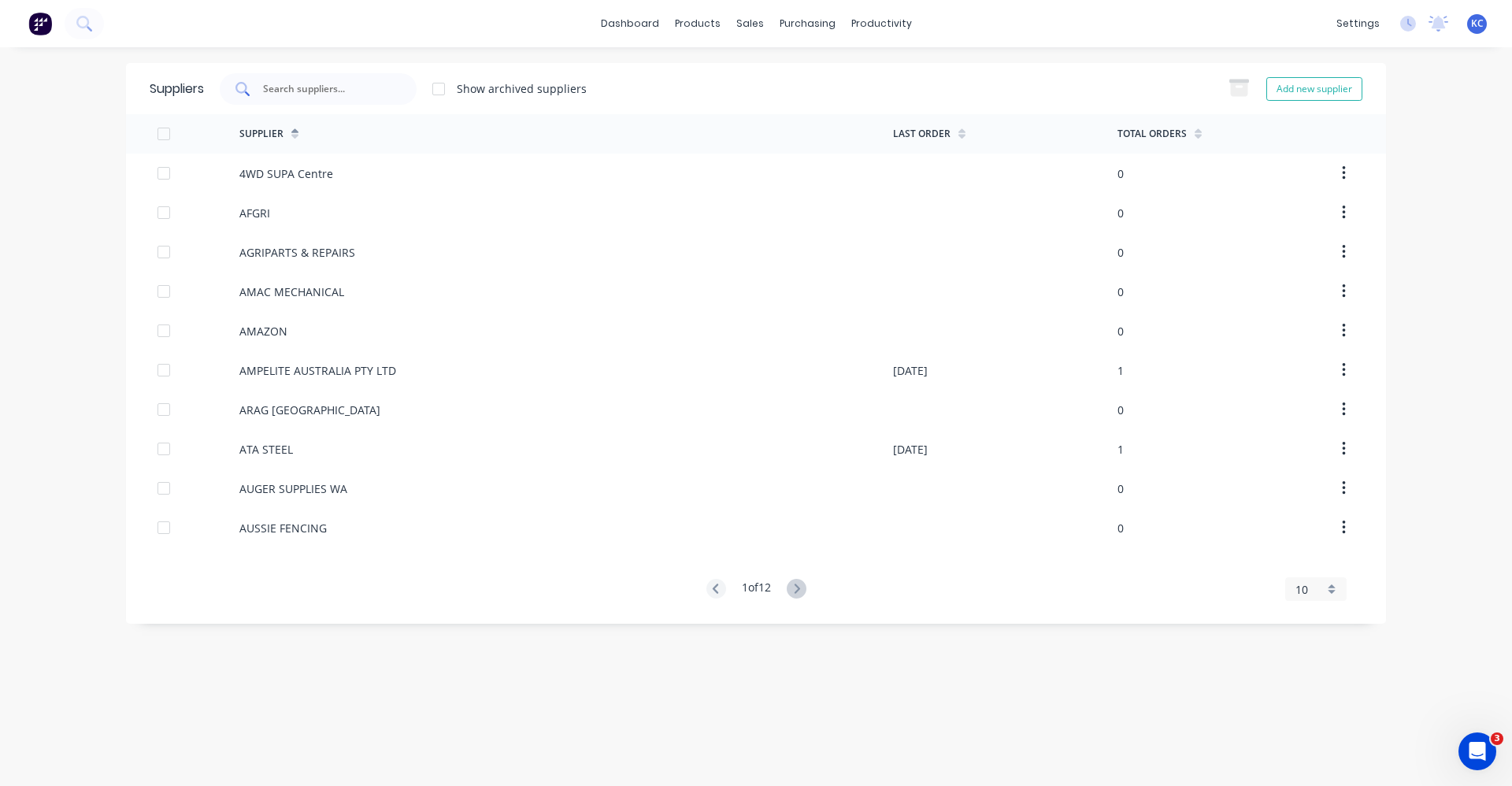
click at [319, 90] on input "text" at bounding box center [327, 89] width 130 height 16
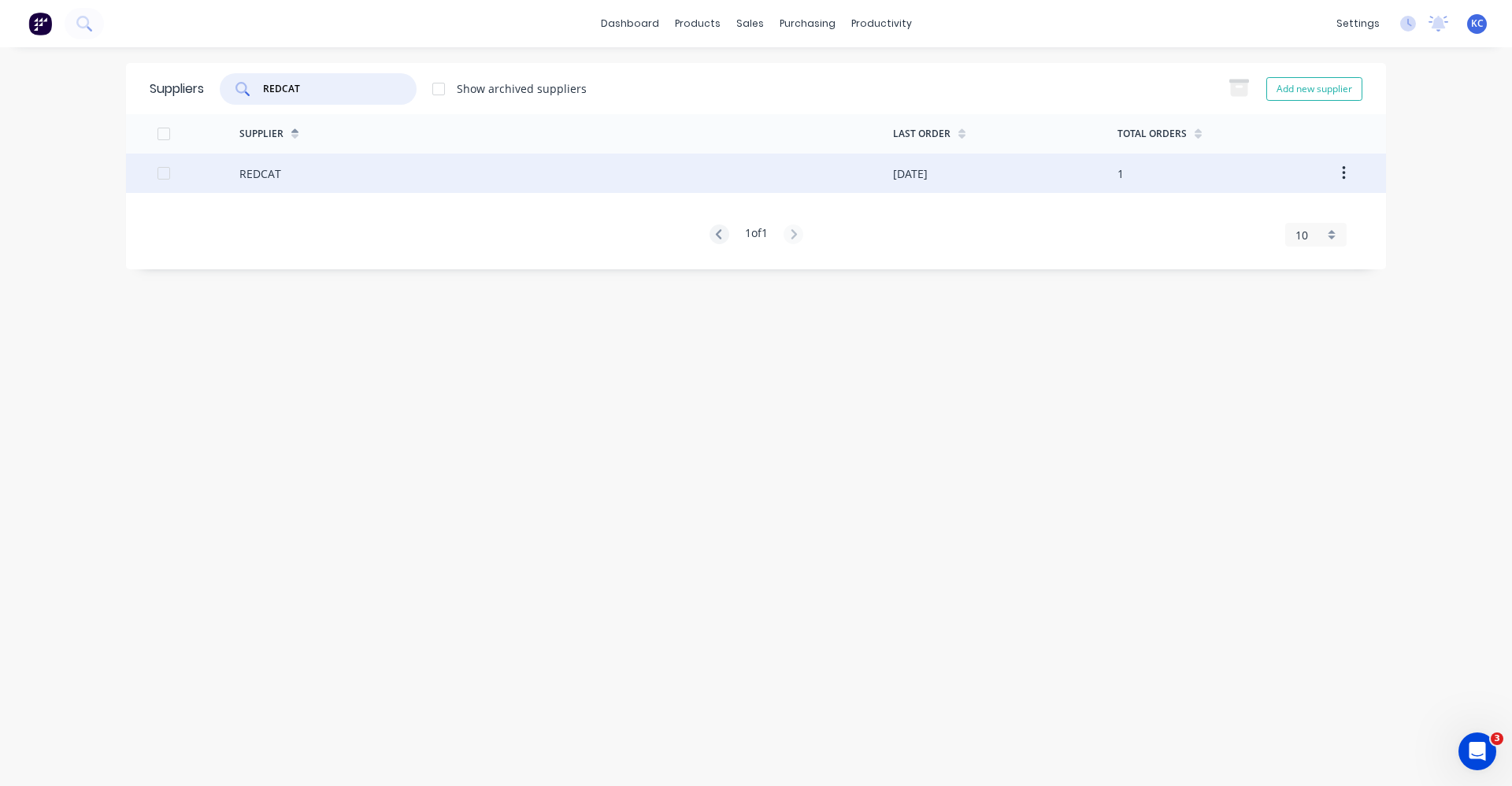
type input "REDCAT"
click at [395, 170] on div "REDCAT" at bounding box center [566, 173] width 654 height 39
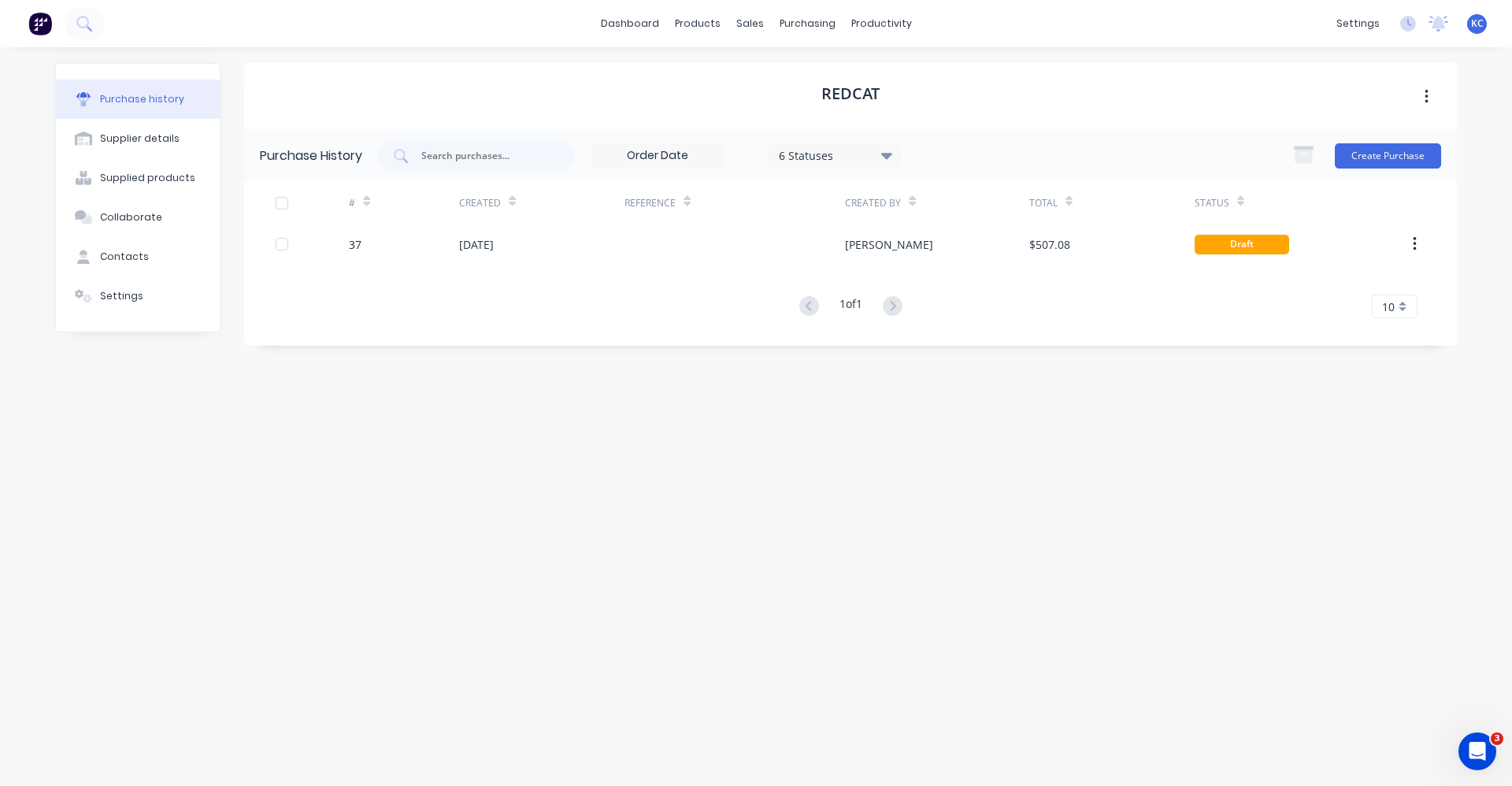
click at [1424, 104] on icon "button" at bounding box center [1426, 97] width 4 height 18
click at [1171, 103] on div "REDCAT Archive" at bounding box center [850, 96] width 1212 height 67
click at [832, 97] on h1 "REDCAT" at bounding box center [850, 93] width 58 height 19
click at [870, 89] on h1 "REDCAT" at bounding box center [850, 93] width 58 height 19
click at [1427, 91] on icon "button" at bounding box center [1426, 97] width 3 height 14
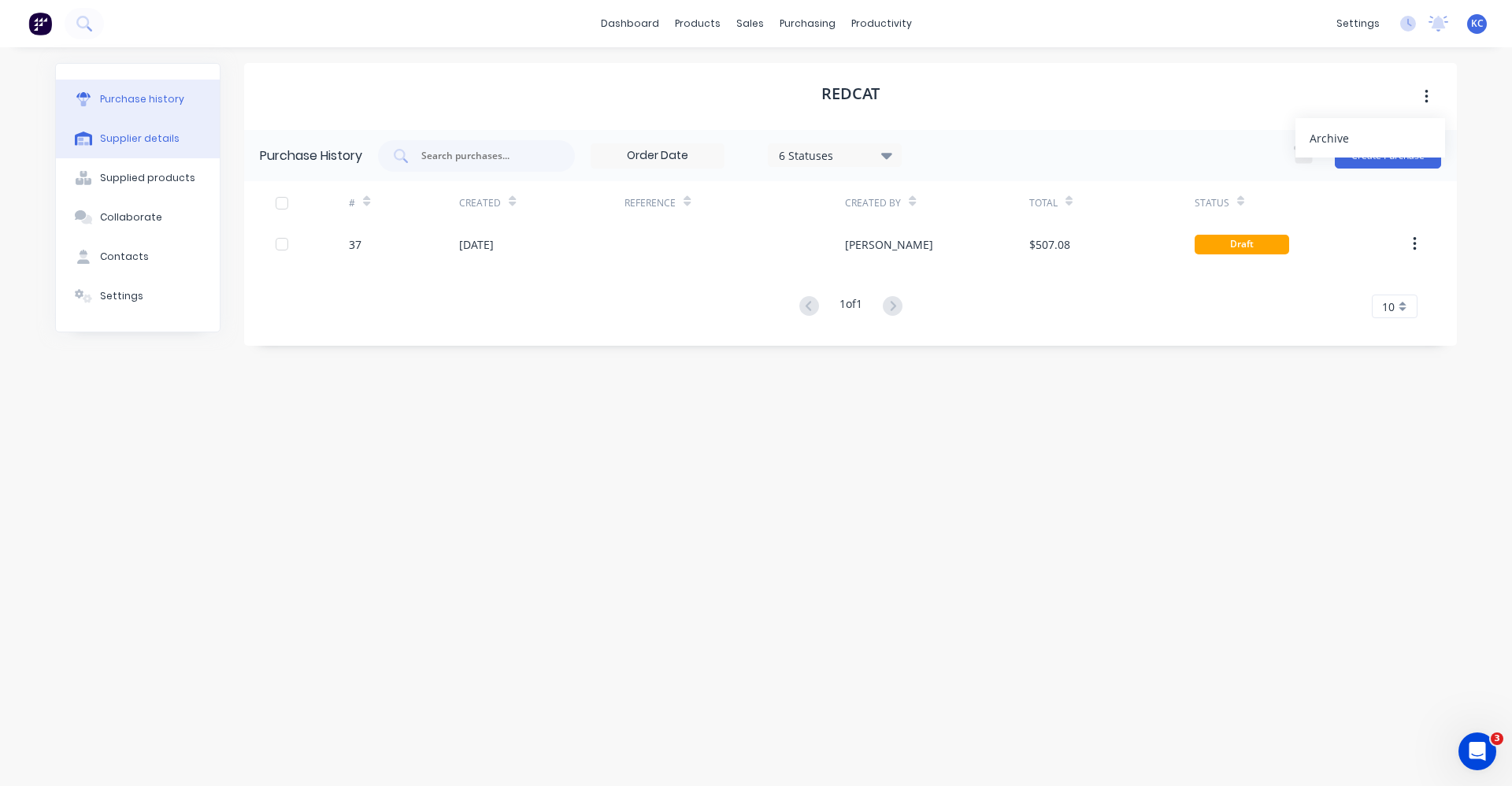
click at [110, 142] on div "Supplier details" at bounding box center [139, 139] width 80 height 14
select select "AU"
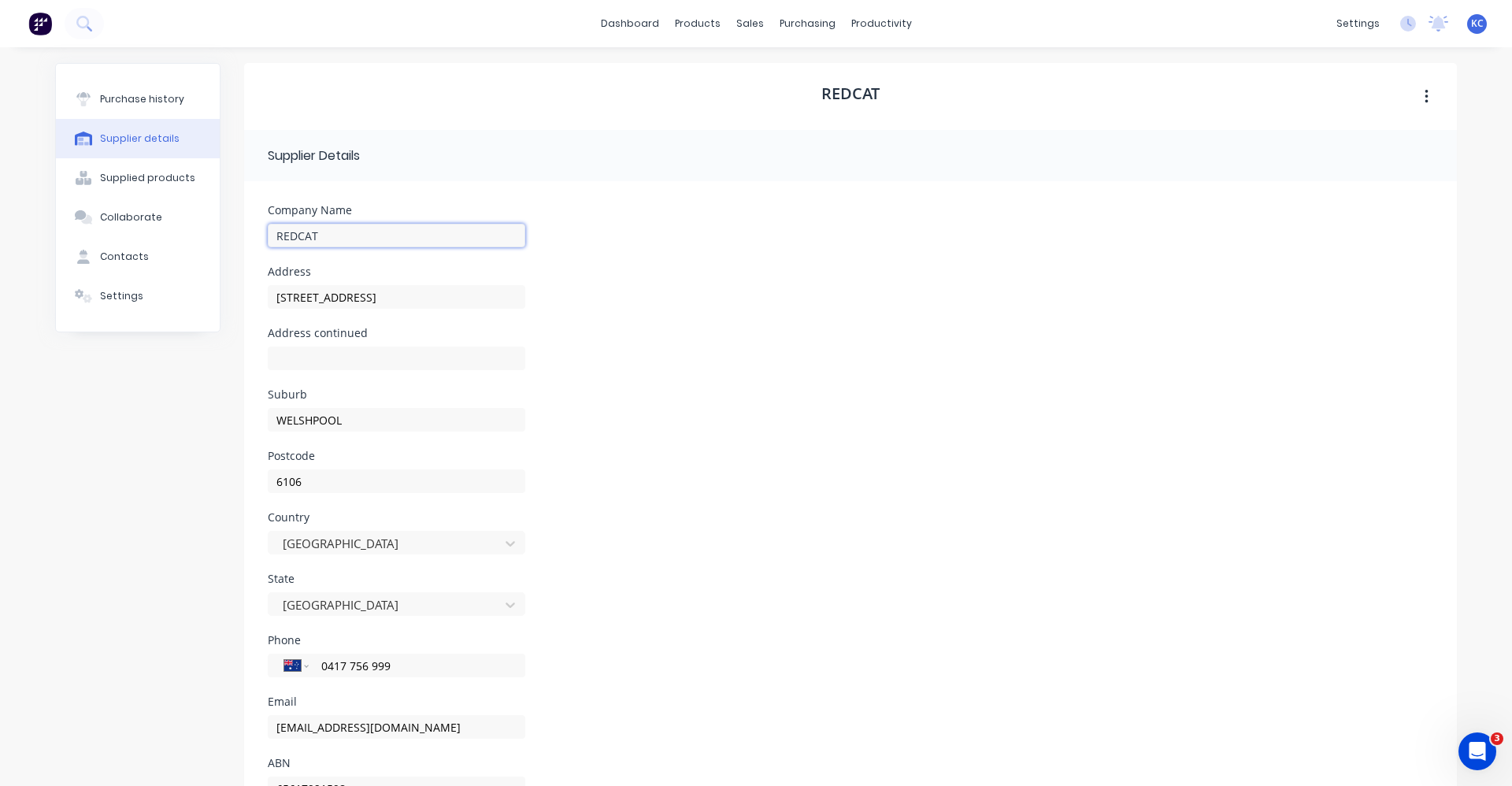
drag, startPoint x: 326, startPoint y: 232, endPoint x: 260, endPoint y: 232, distance: 66.0
click at [260, 232] on form "Company Name REDCAT Address 148 WELSHPOOL ROAD Address continued Suburb WELSHPO…" at bounding box center [850, 512] width 1212 height 662
click at [624, 292] on div "Address 148 WELSHPOOL ROAD" at bounding box center [850, 297] width 1165 height 61
click at [334, 234] on input "REDCAT" at bounding box center [397, 235] width 258 height 23
click at [642, 482] on div "Postcode 6106" at bounding box center [850, 481] width 1165 height 61
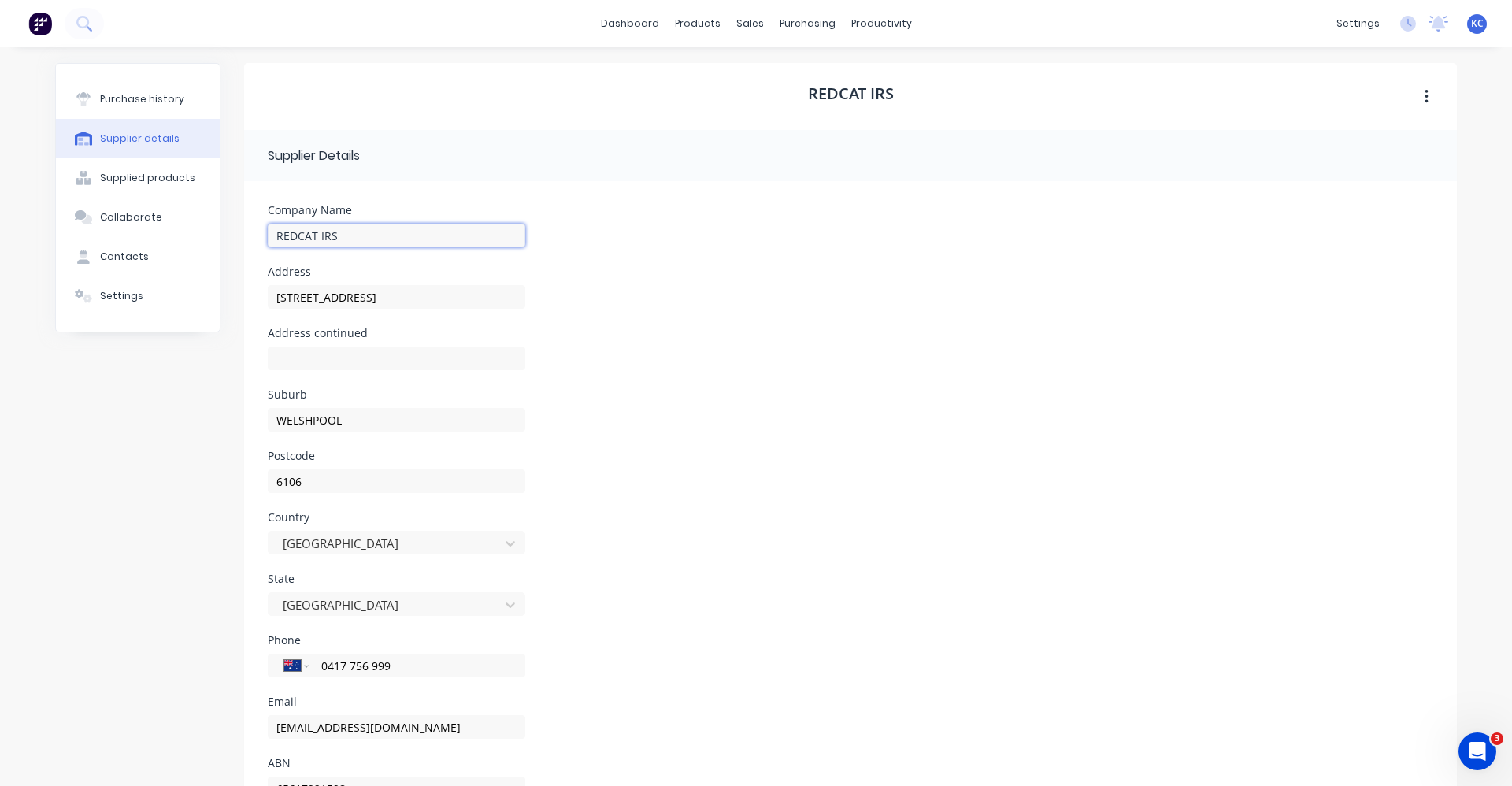
drag, startPoint x: 359, startPoint y: 240, endPoint x: 317, endPoint y: 237, distance: 42.1
click at [317, 237] on input "REDCAT IRS" at bounding box center [397, 235] width 258 height 23
click at [1415, 97] on button "button" at bounding box center [1427, 97] width 37 height 28
type input "REDCAT"
click at [898, 96] on div "REDCAT" at bounding box center [850, 96] width 1212 height 67
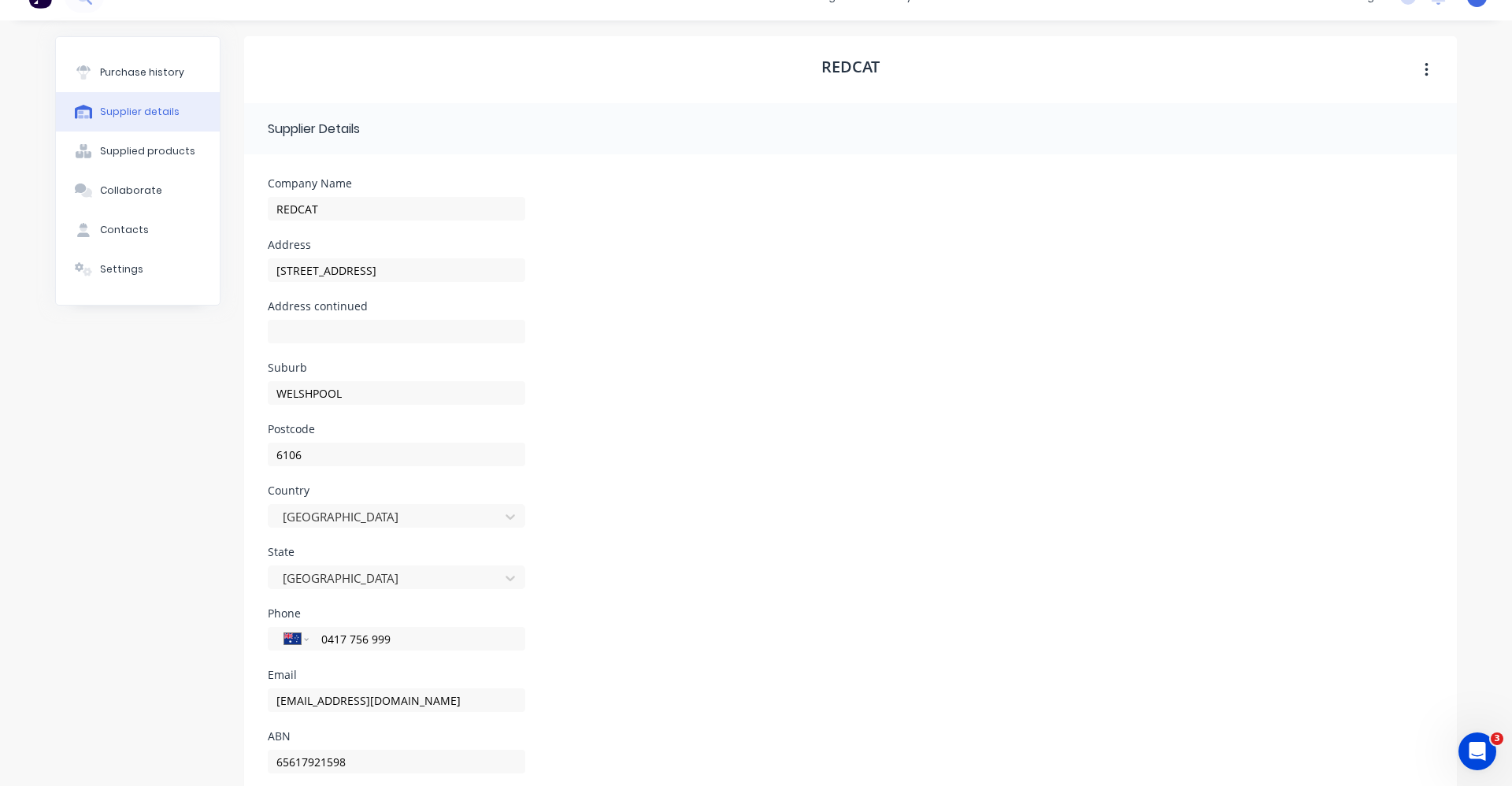
scroll to position [72, 0]
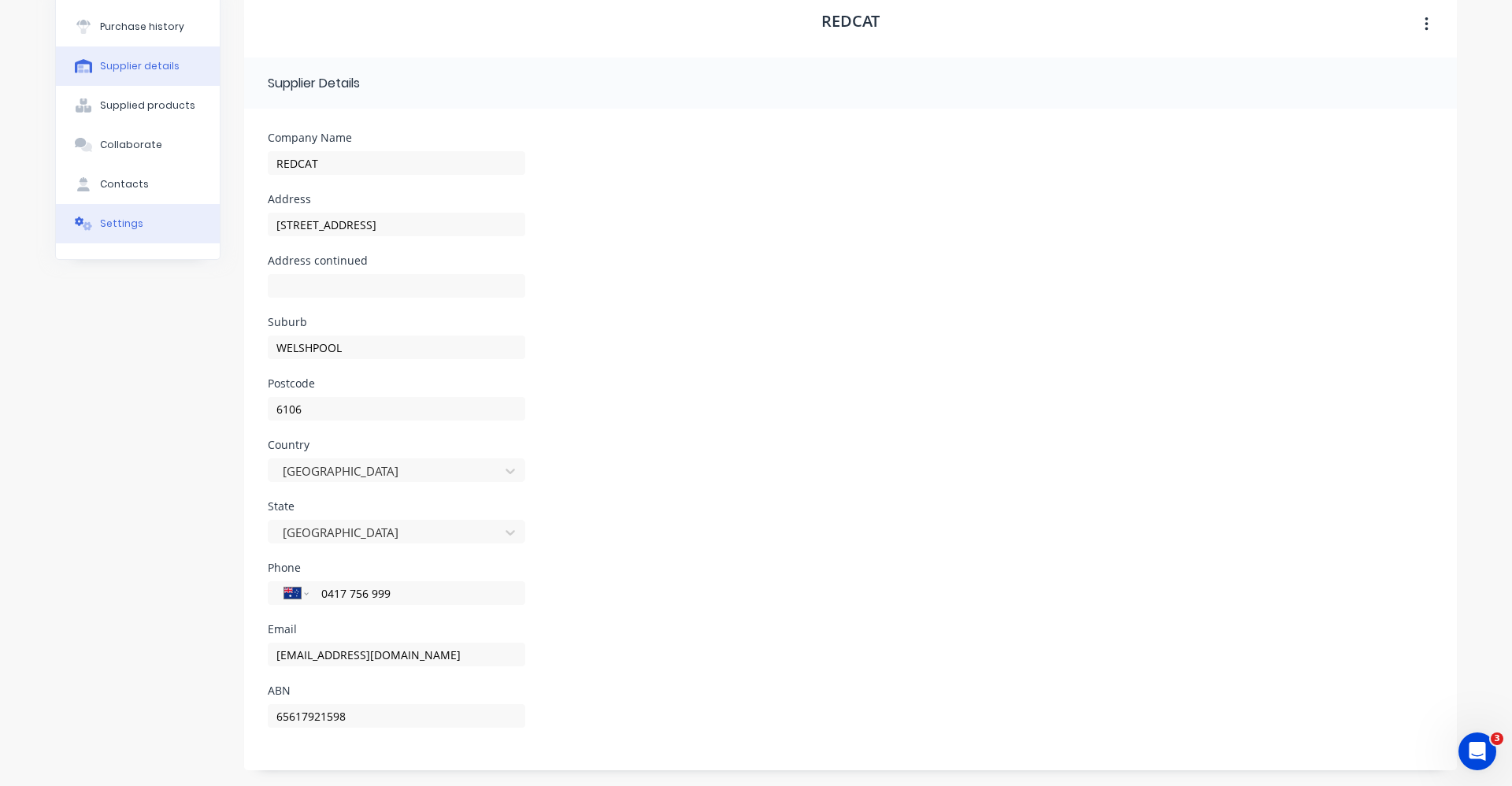
click at [127, 220] on div "Settings" at bounding box center [122, 224] width 43 height 14
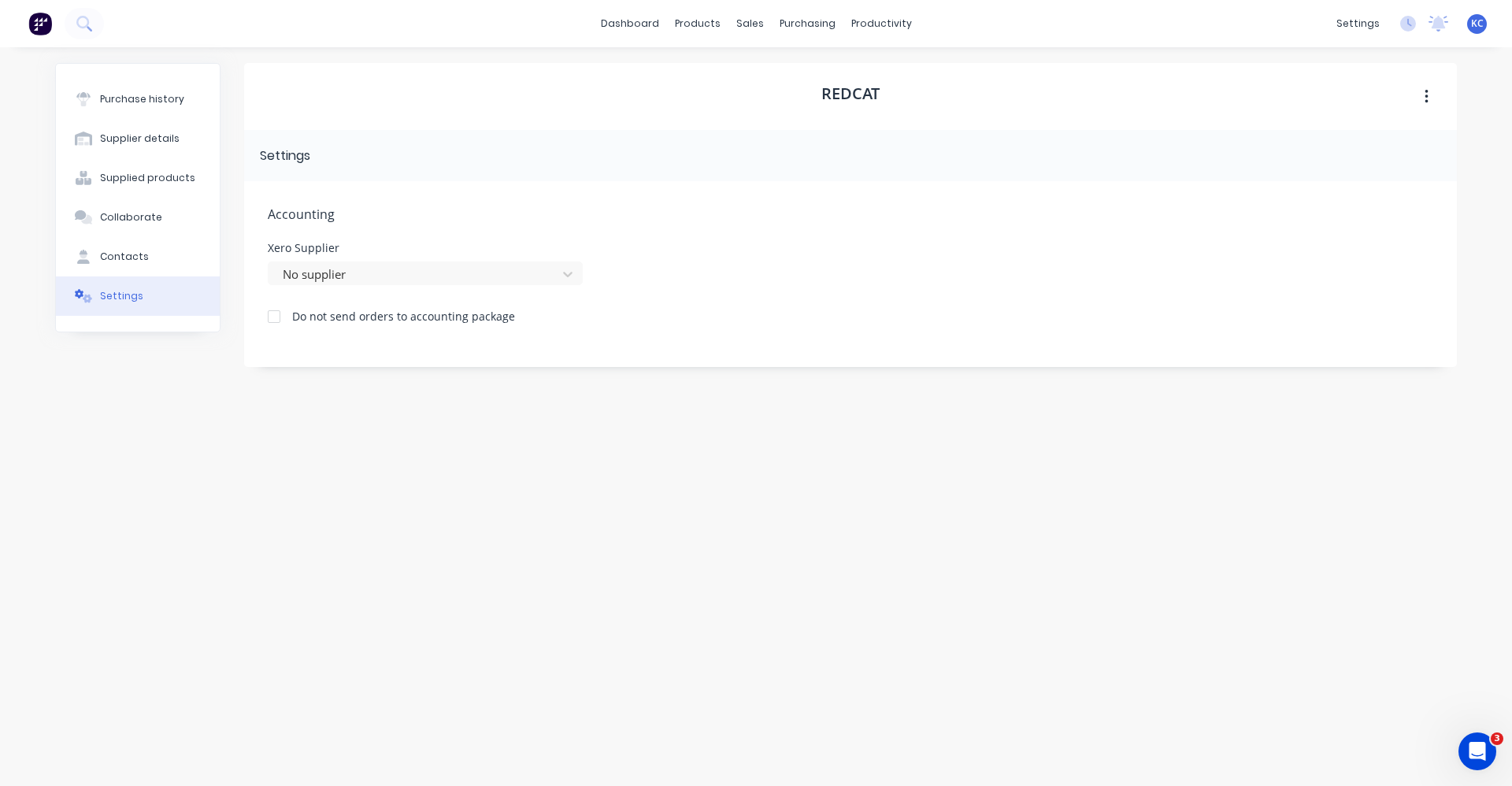
click at [339, 217] on span "Accounting" at bounding box center [850, 213] width 1165 height 19
click at [323, 209] on span "Accounting" at bounding box center [850, 213] width 1165 height 19
click at [334, 267] on div at bounding box center [415, 275] width 268 height 19
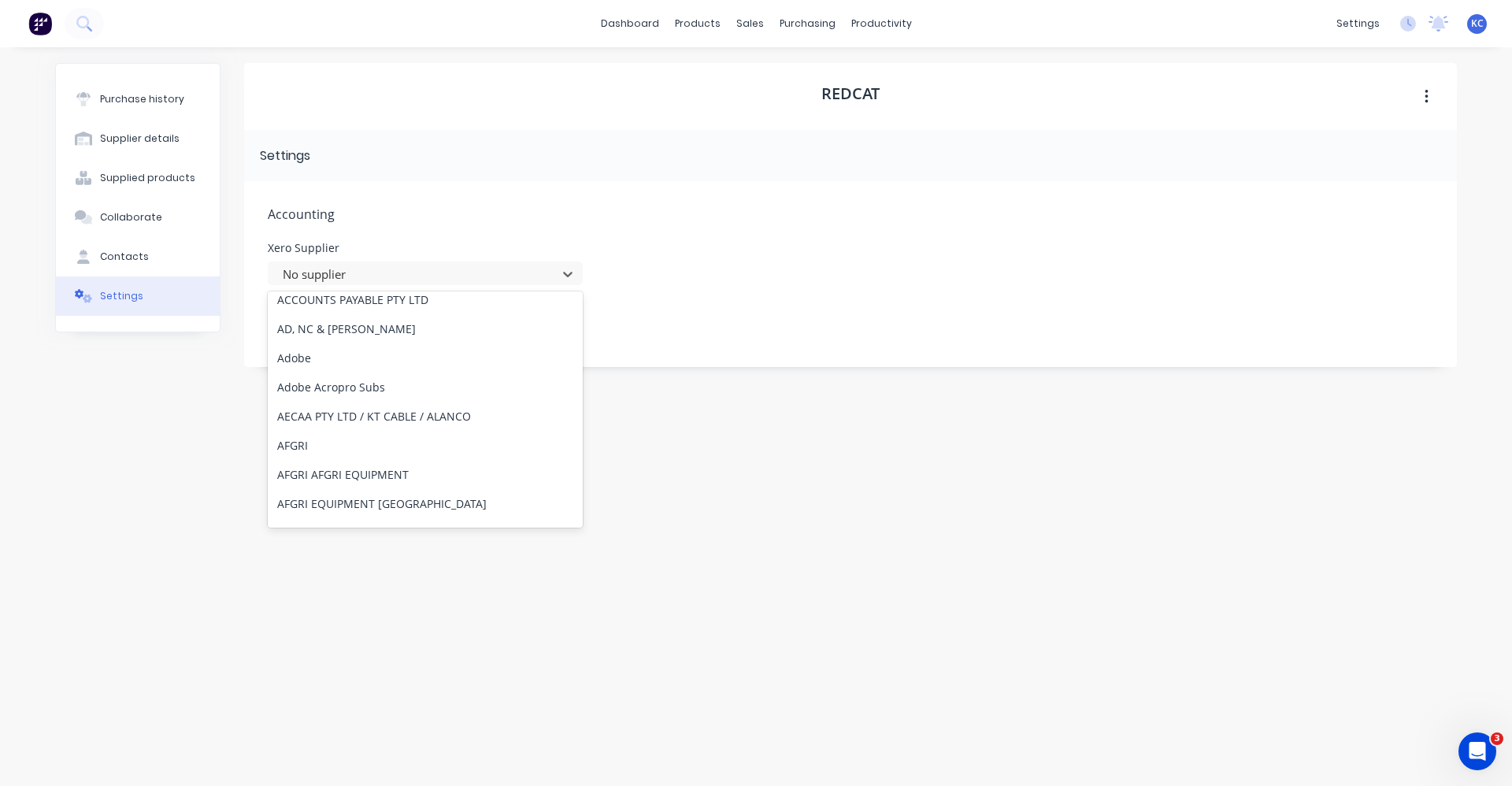
scroll to position [1102, 0]
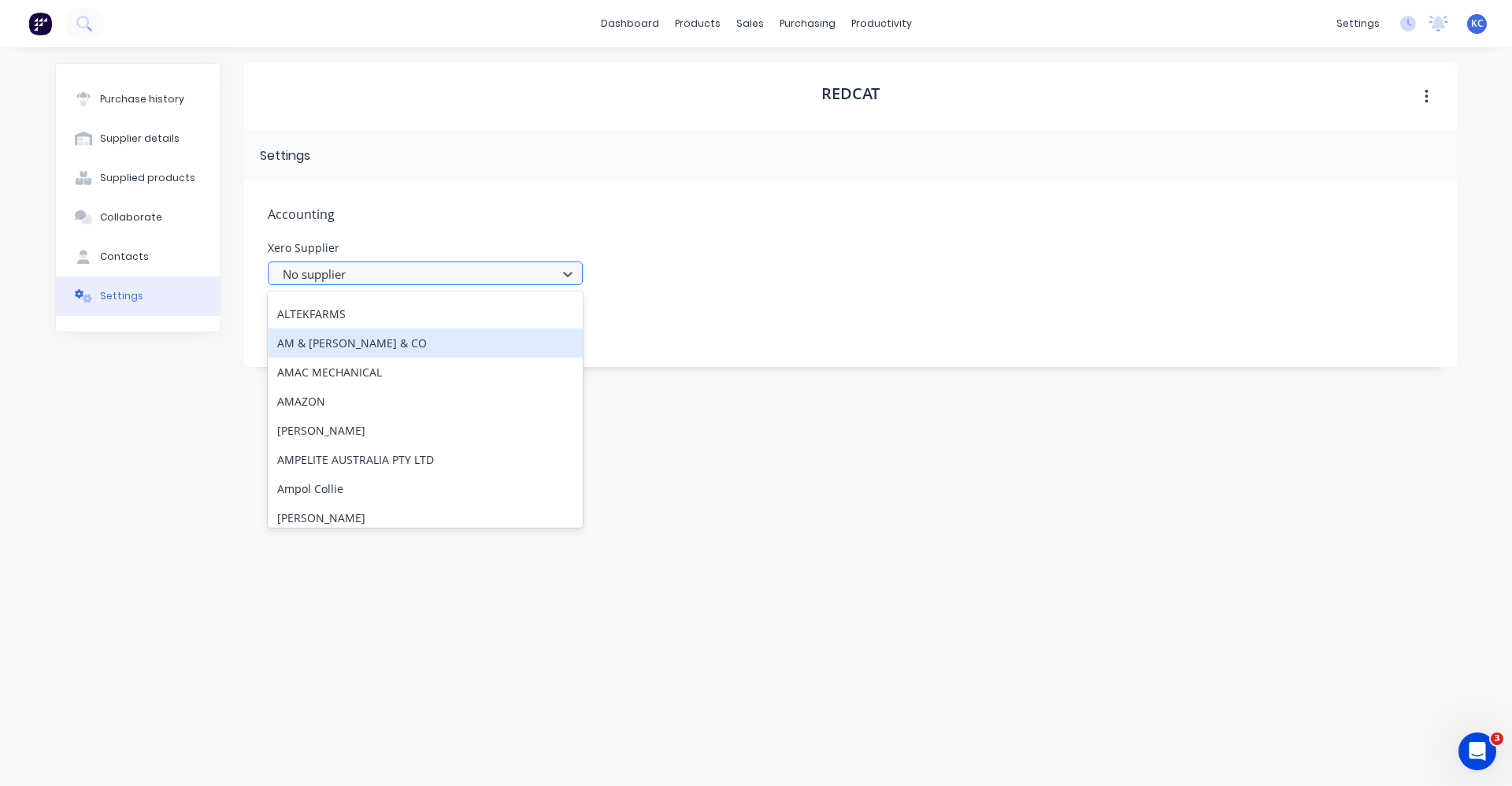
click at [351, 271] on div at bounding box center [415, 275] width 268 height 19
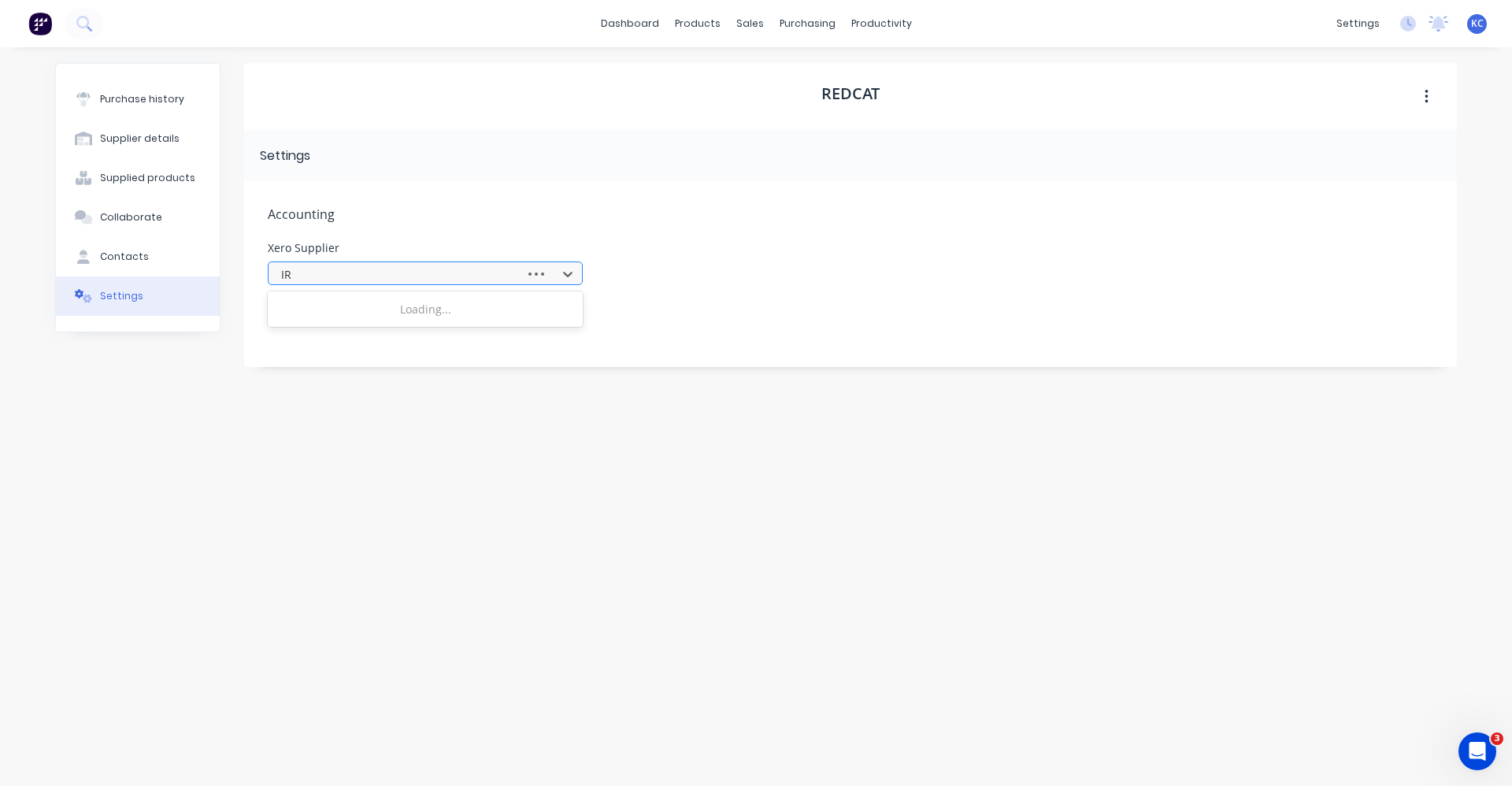
type input "IRS"
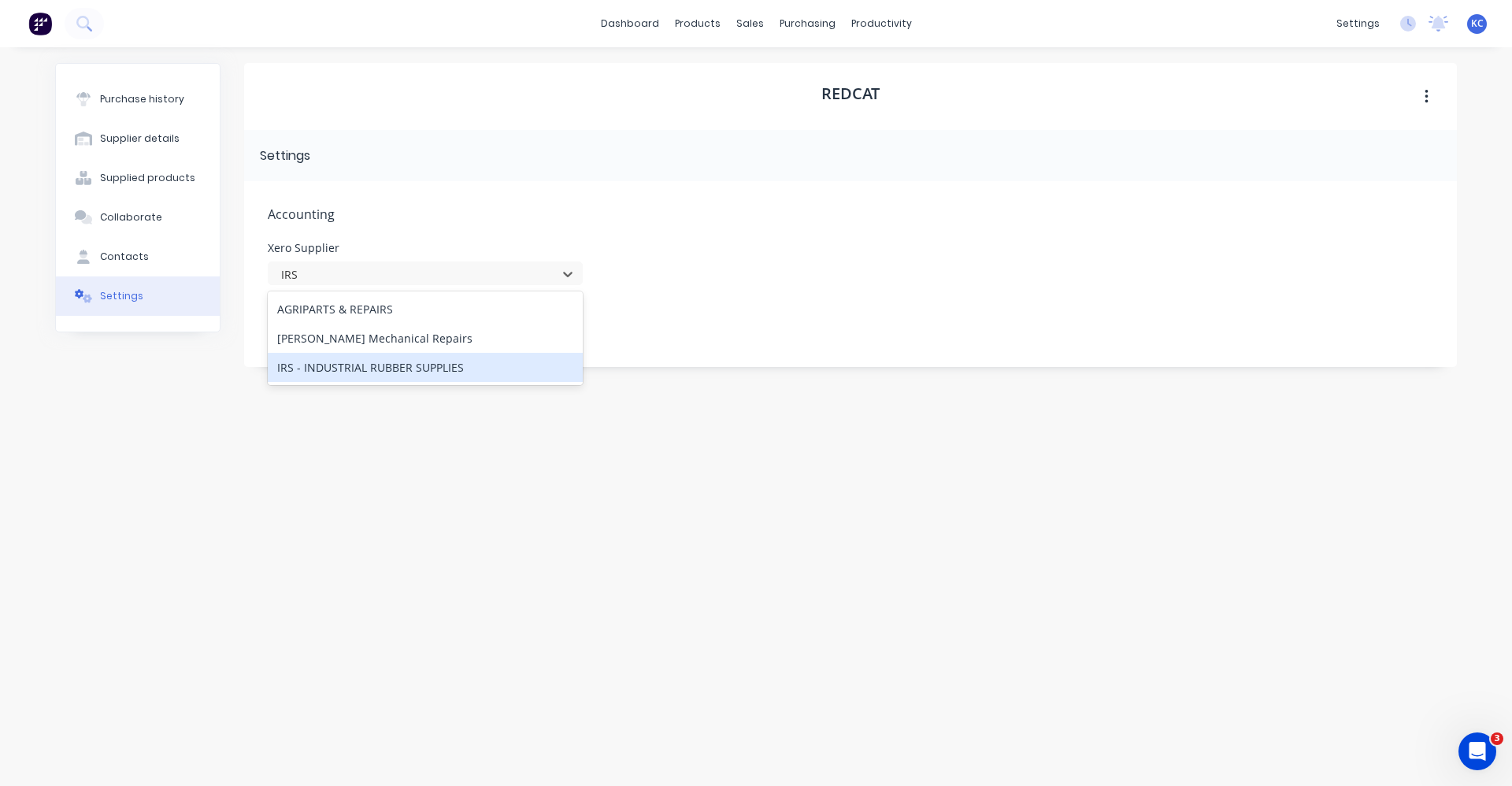
click at [396, 366] on div "IRS - INDUSTRIAL RUBBER SUPPLIES" at bounding box center [425, 367] width 315 height 29
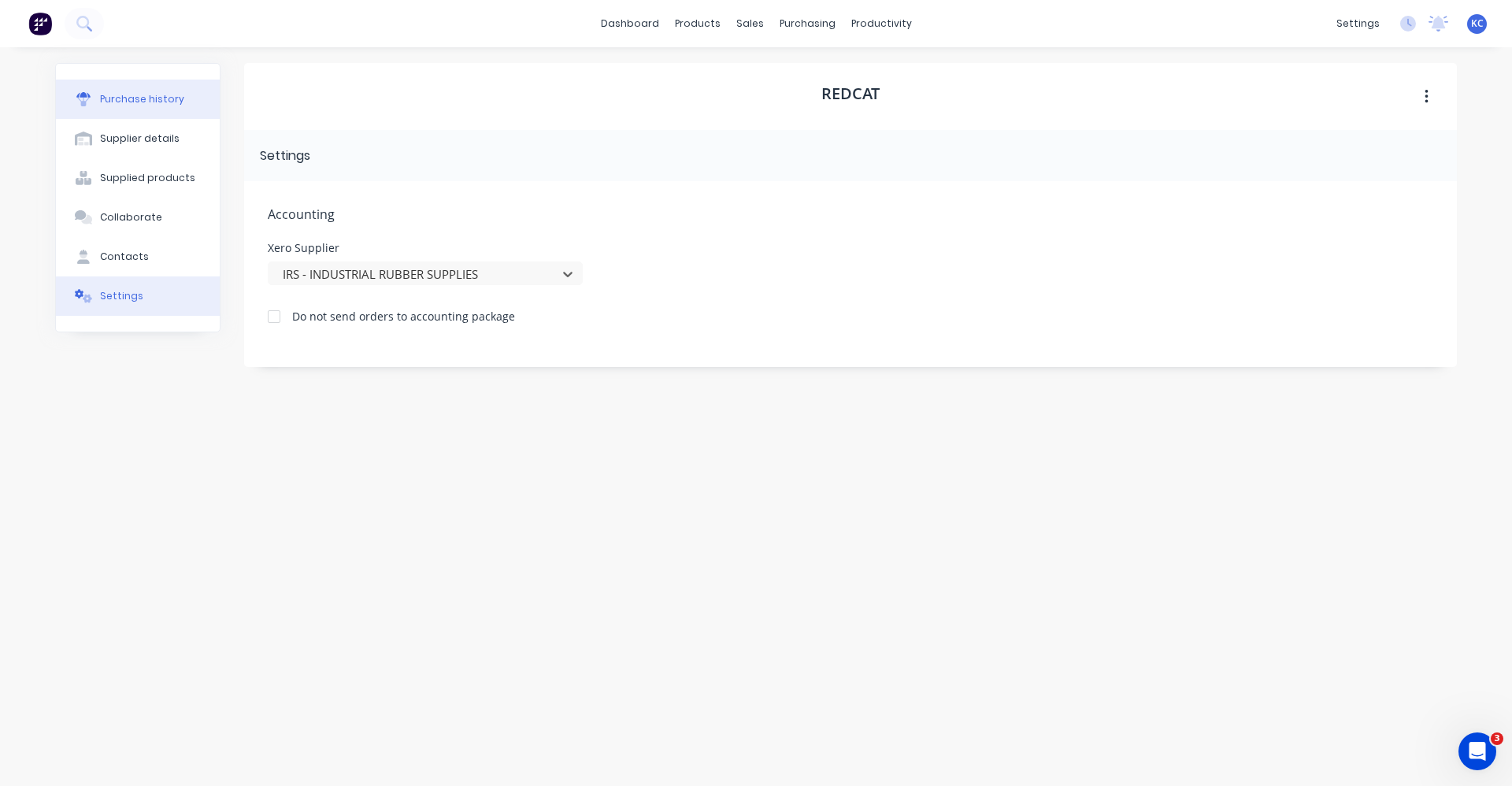
click at [157, 89] on button "Purchase history" at bounding box center [137, 99] width 163 height 39
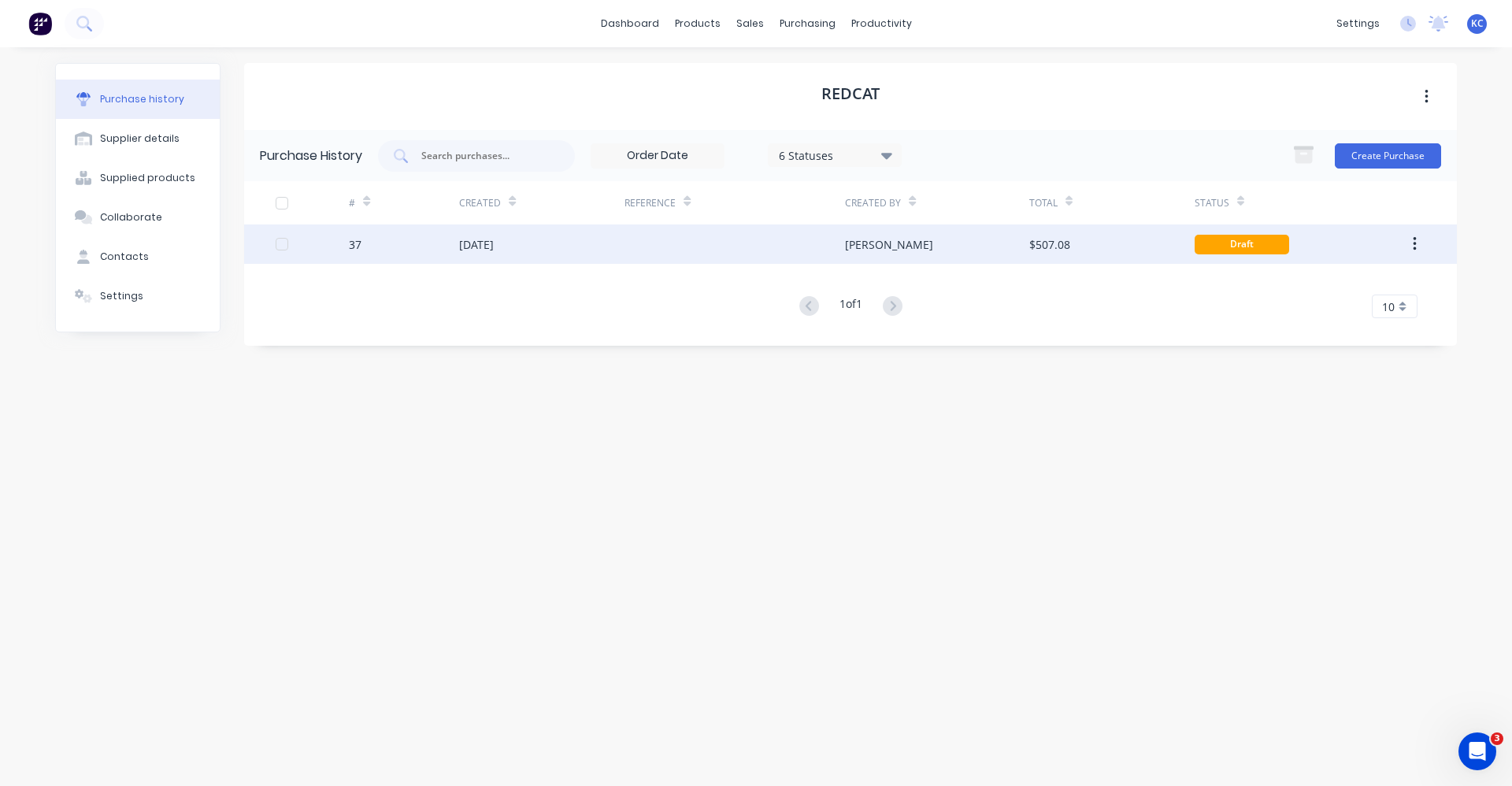
click at [494, 240] on div "[DATE]" at bounding box center [476, 244] width 35 height 17
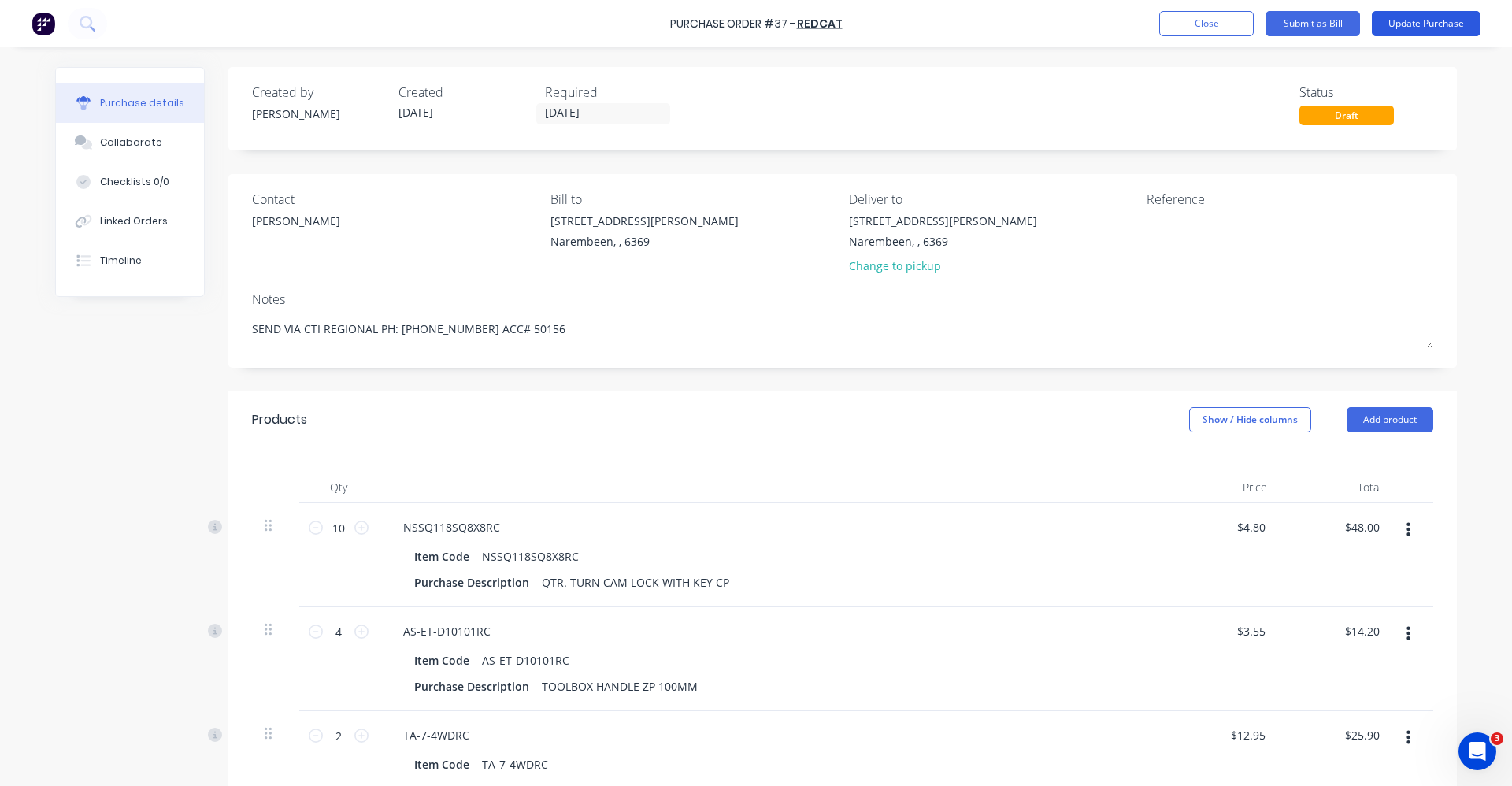
click at [1424, 20] on button "Update Purchase" at bounding box center [1426, 23] width 109 height 25
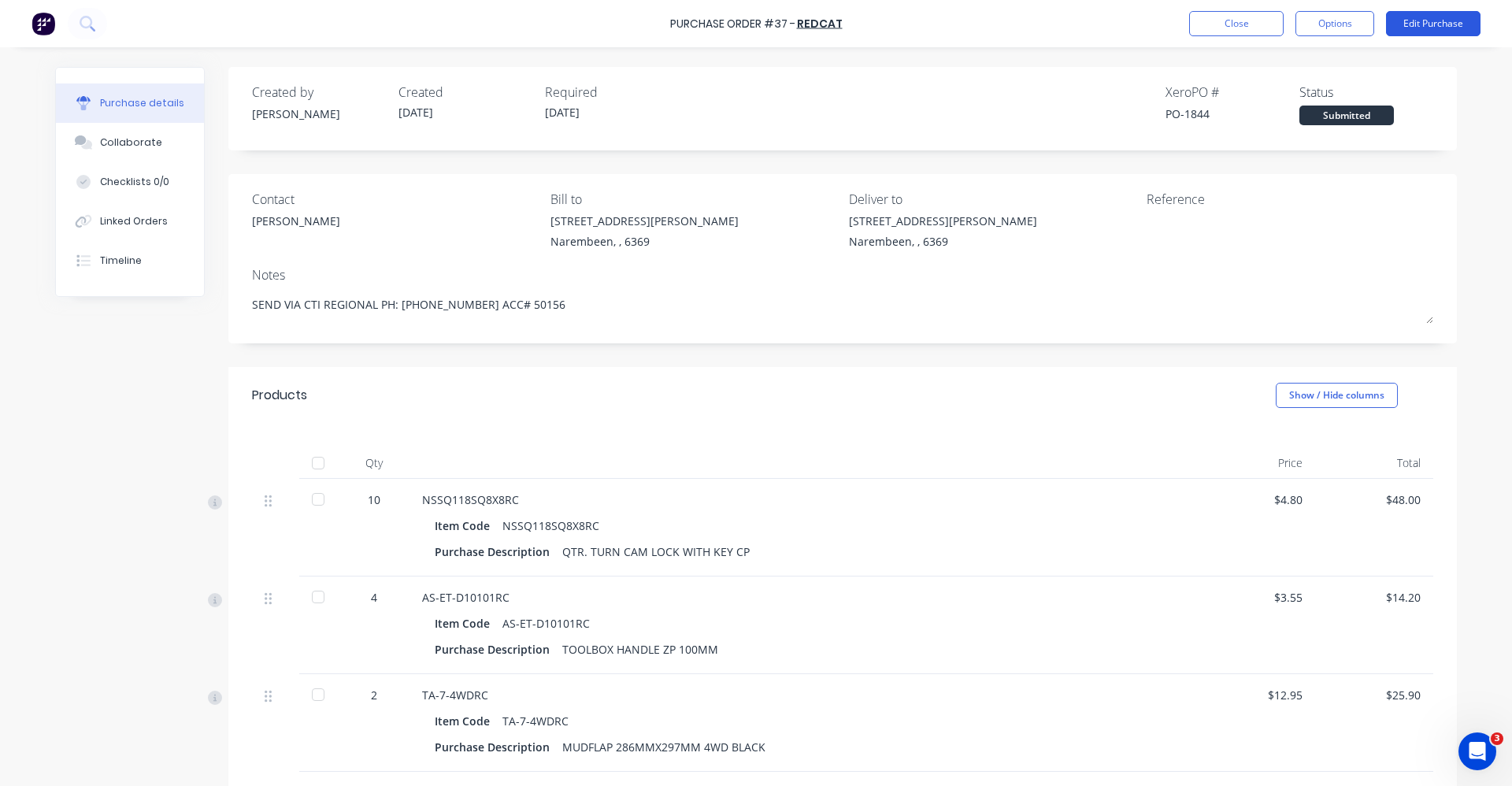
click at [1456, 19] on button "Edit Purchase" at bounding box center [1432, 23] width 94 height 25
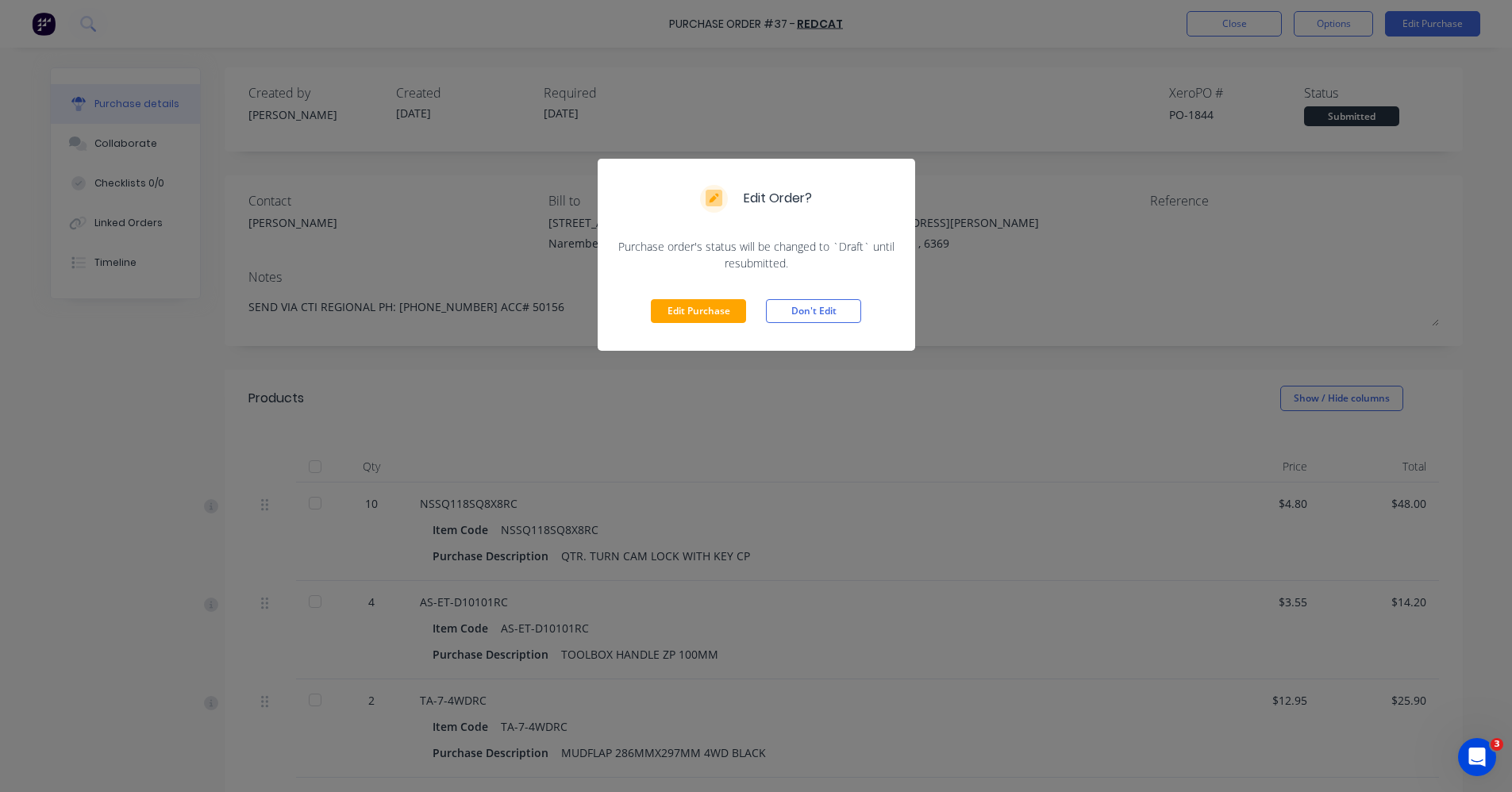
click at [1144, 257] on div "Edit Order? Purchase order's status will be changed to `Draft` until resubmitte…" at bounding box center [756, 396] width 1512 height 792
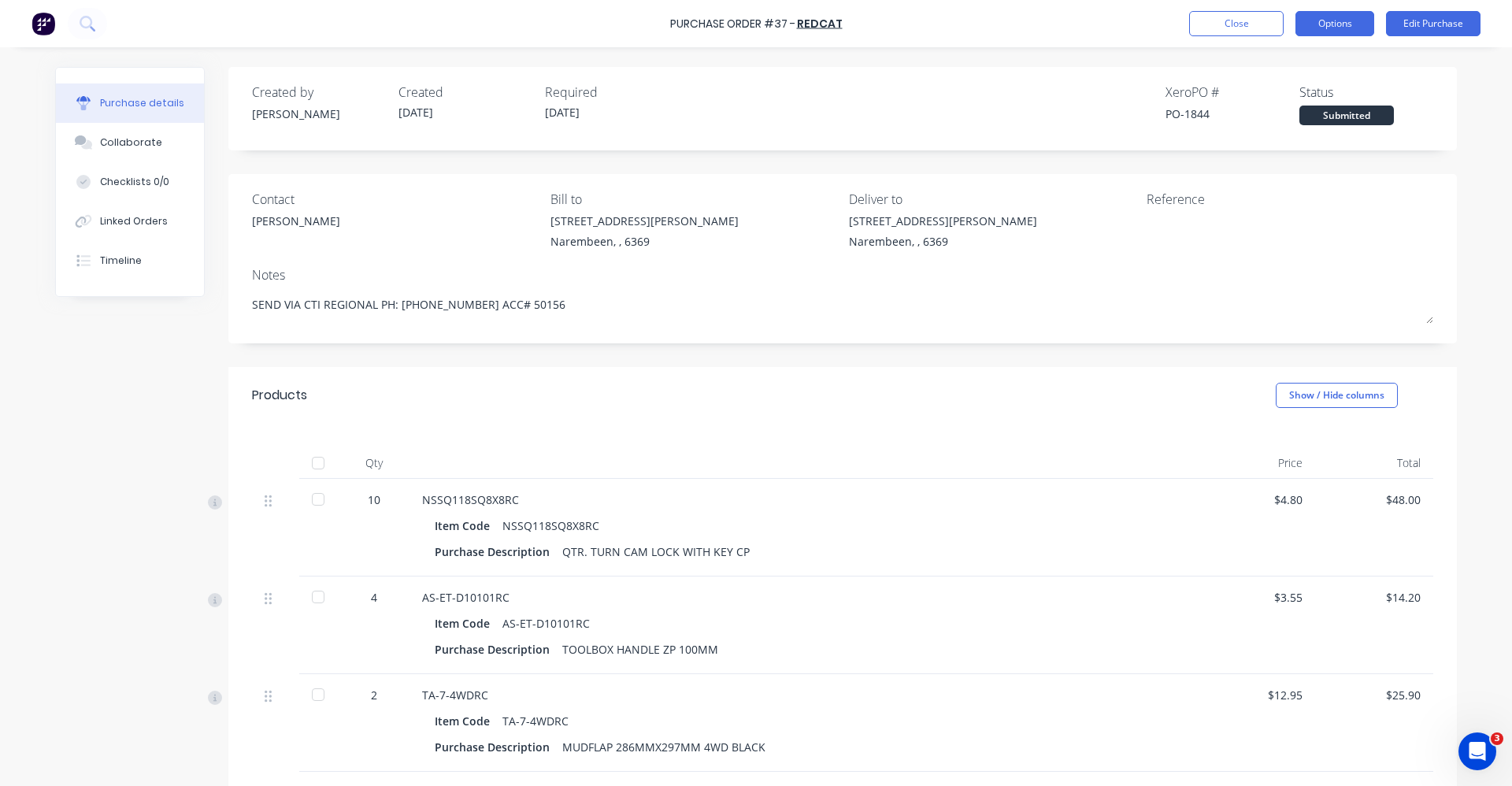
click at [1315, 19] on button "Options" at bounding box center [1335, 23] width 79 height 25
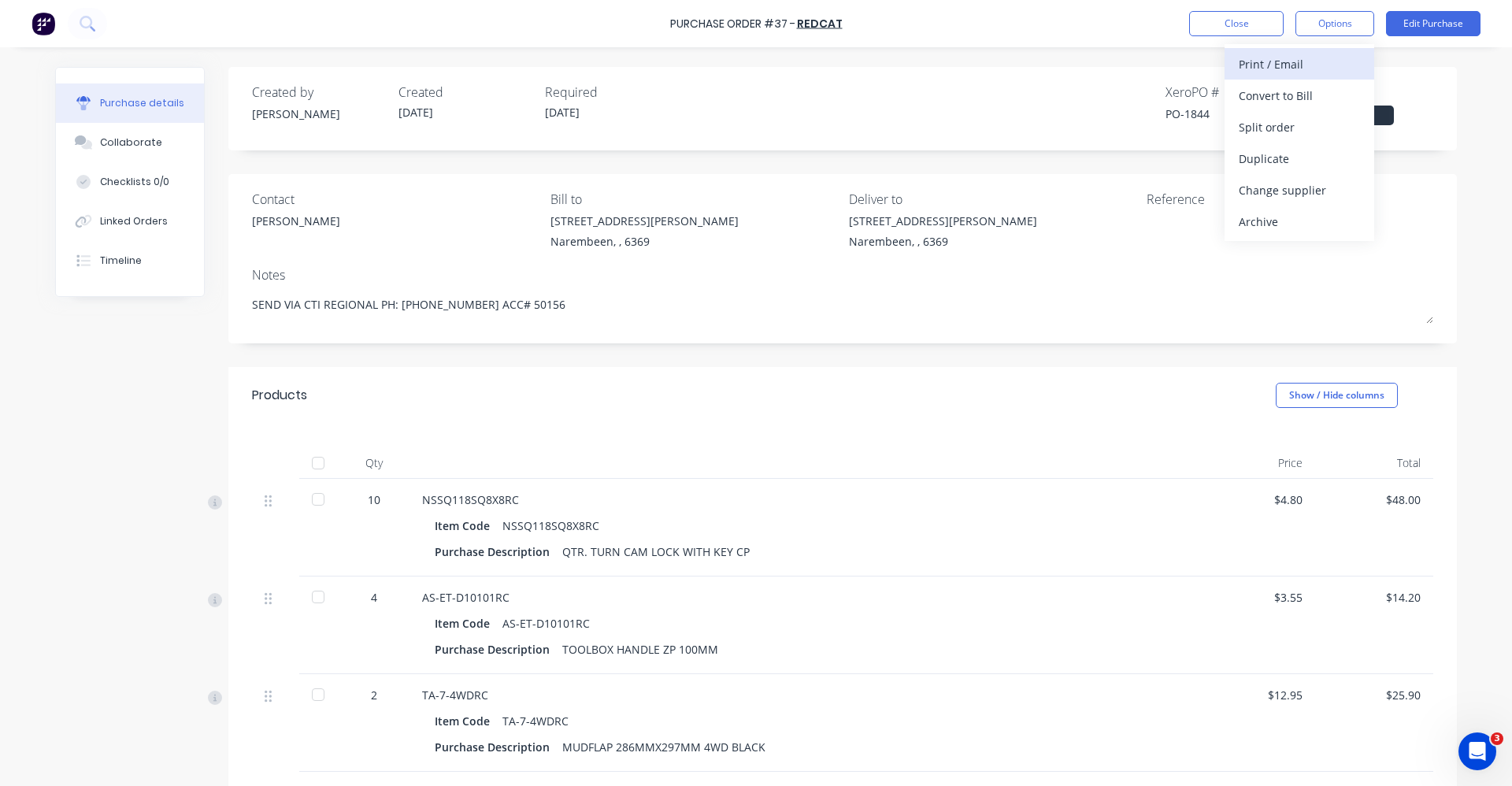
click at [1284, 67] on div "Print / Email" at bounding box center [1299, 64] width 122 height 23
click at [1332, 96] on div "With pricing" at bounding box center [1299, 96] width 122 height 23
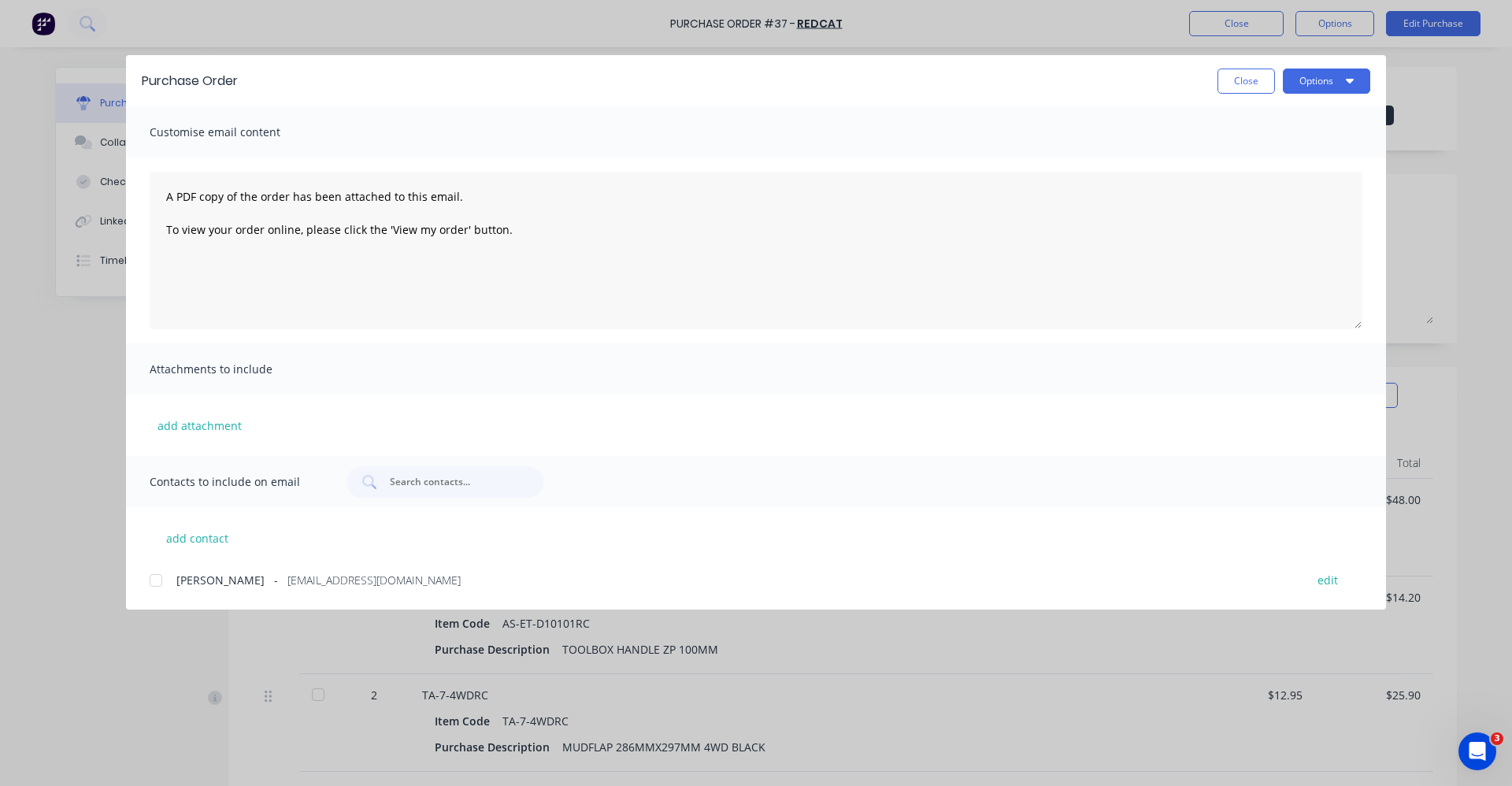
click at [154, 584] on div at bounding box center [155, 580] width 31 height 31
click at [1350, 83] on icon "button" at bounding box center [1349, 81] width 8 height 5
click at [1295, 118] on div "Preview" at bounding box center [1295, 121] width 122 height 23
click at [1341, 85] on button "Options" at bounding box center [1326, 81] width 88 height 25
click at [1320, 180] on div "Email" at bounding box center [1295, 184] width 122 height 23
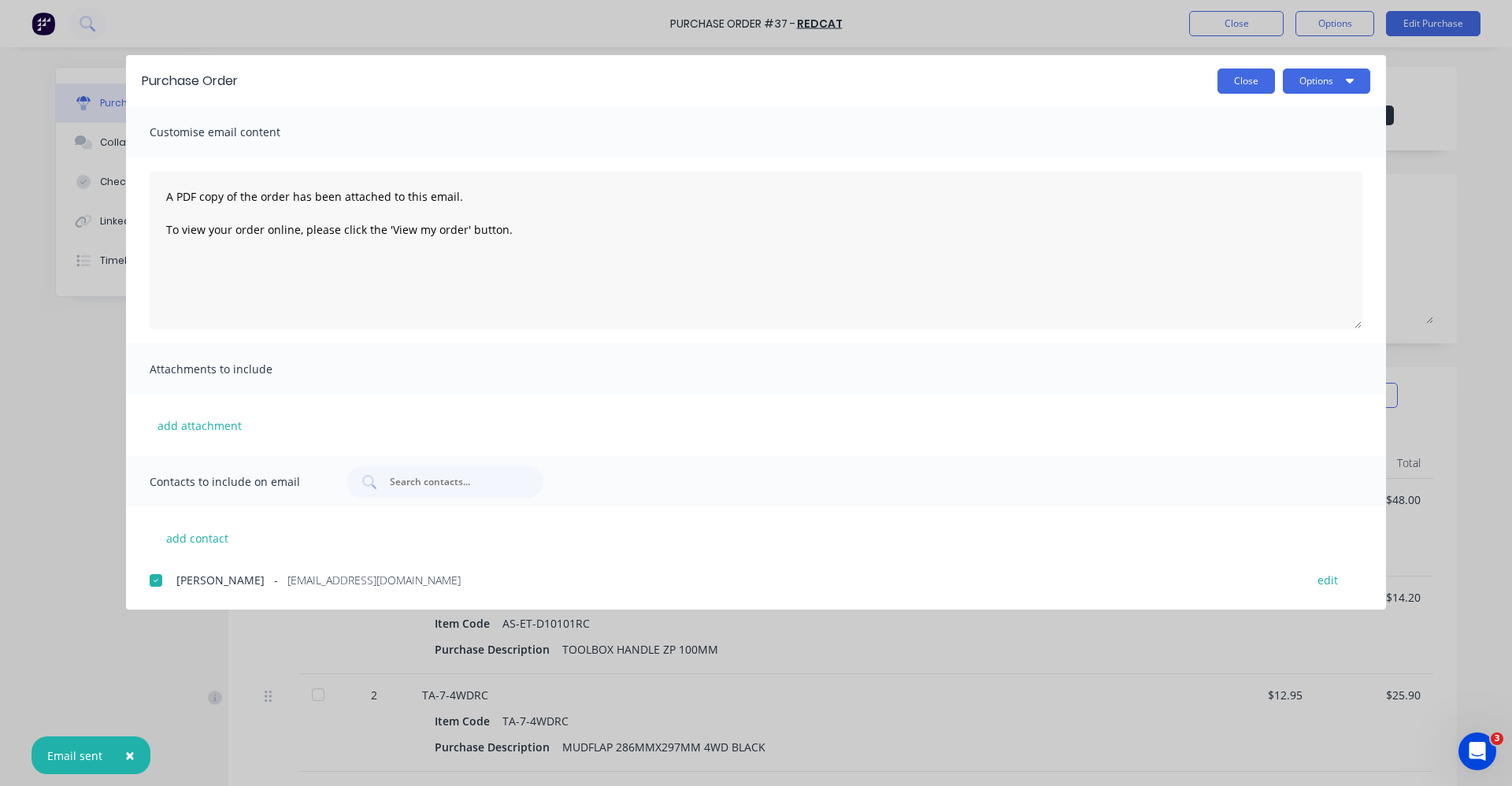
click at [1248, 81] on button "Close" at bounding box center [1246, 81] width 57 height 25
type textarea "x"
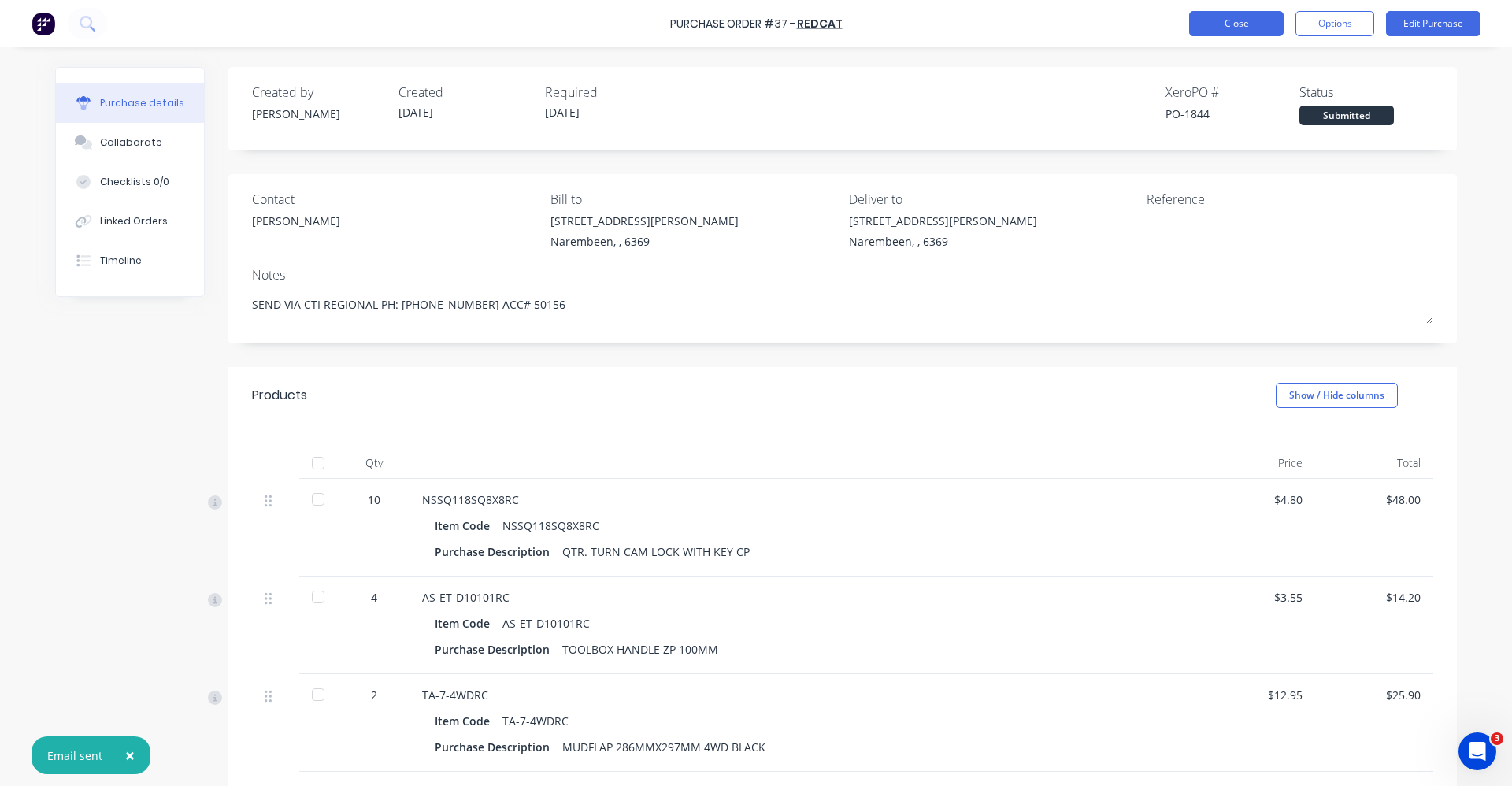
click at [1270, 28] on button "Close" at bounding box center [1236, 23] width 94 height 25
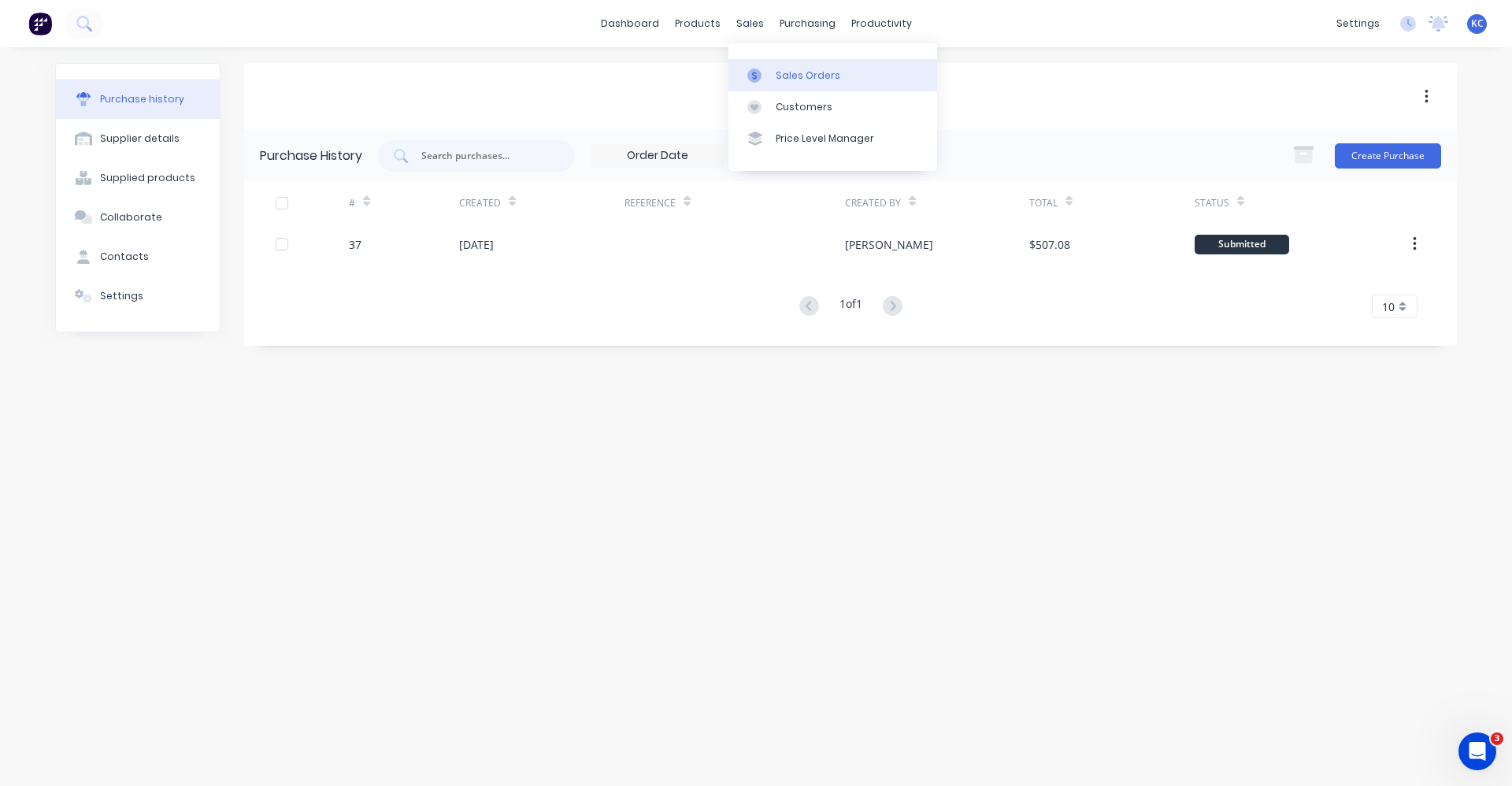
click at [804, 81] on div "Sales Orders" at bounding box center [808, 76] width 64 height 14
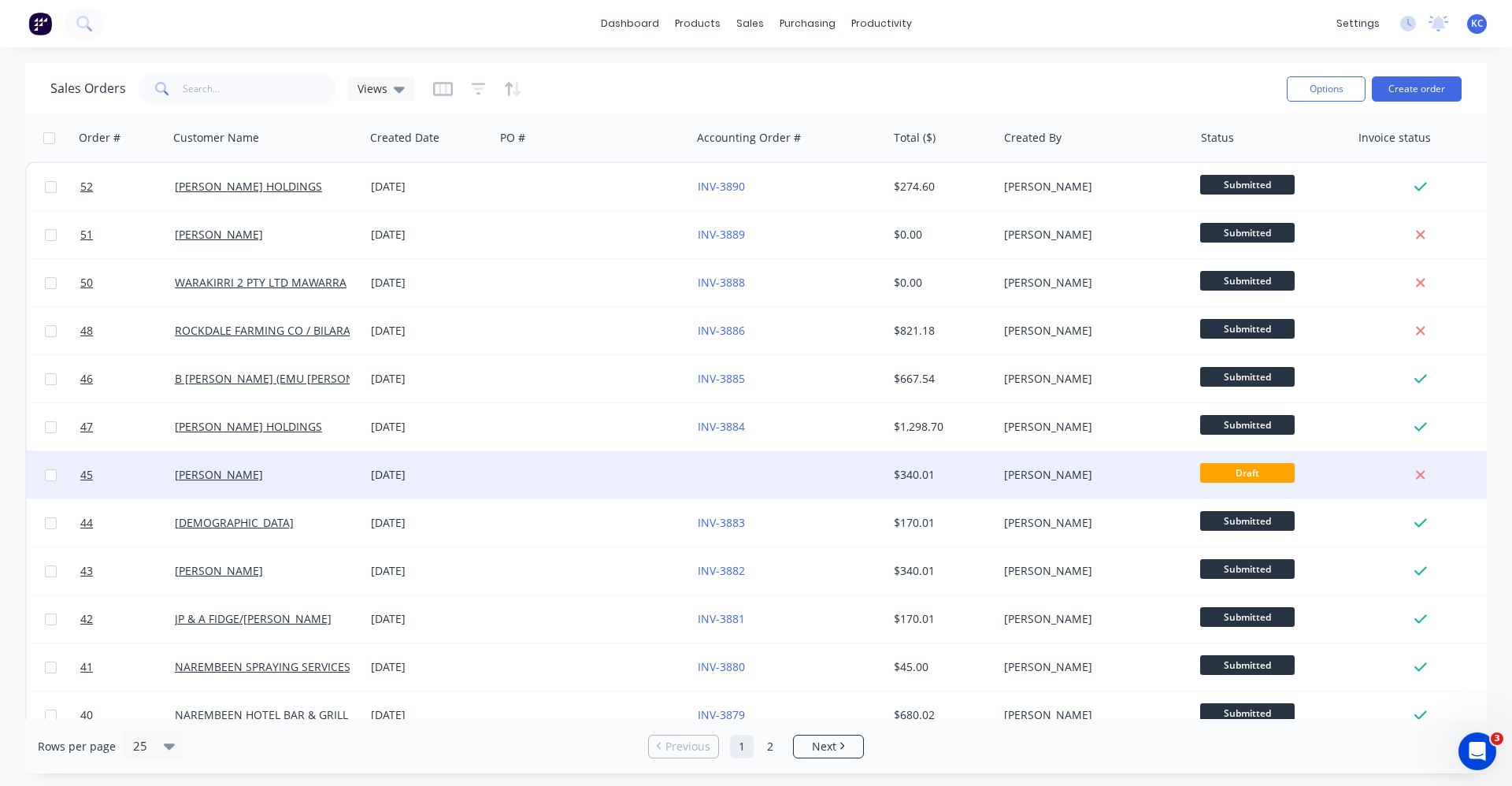
click at [448, 471] on div "[DATE]" at bounding box center [430, 475] width 118 height 16
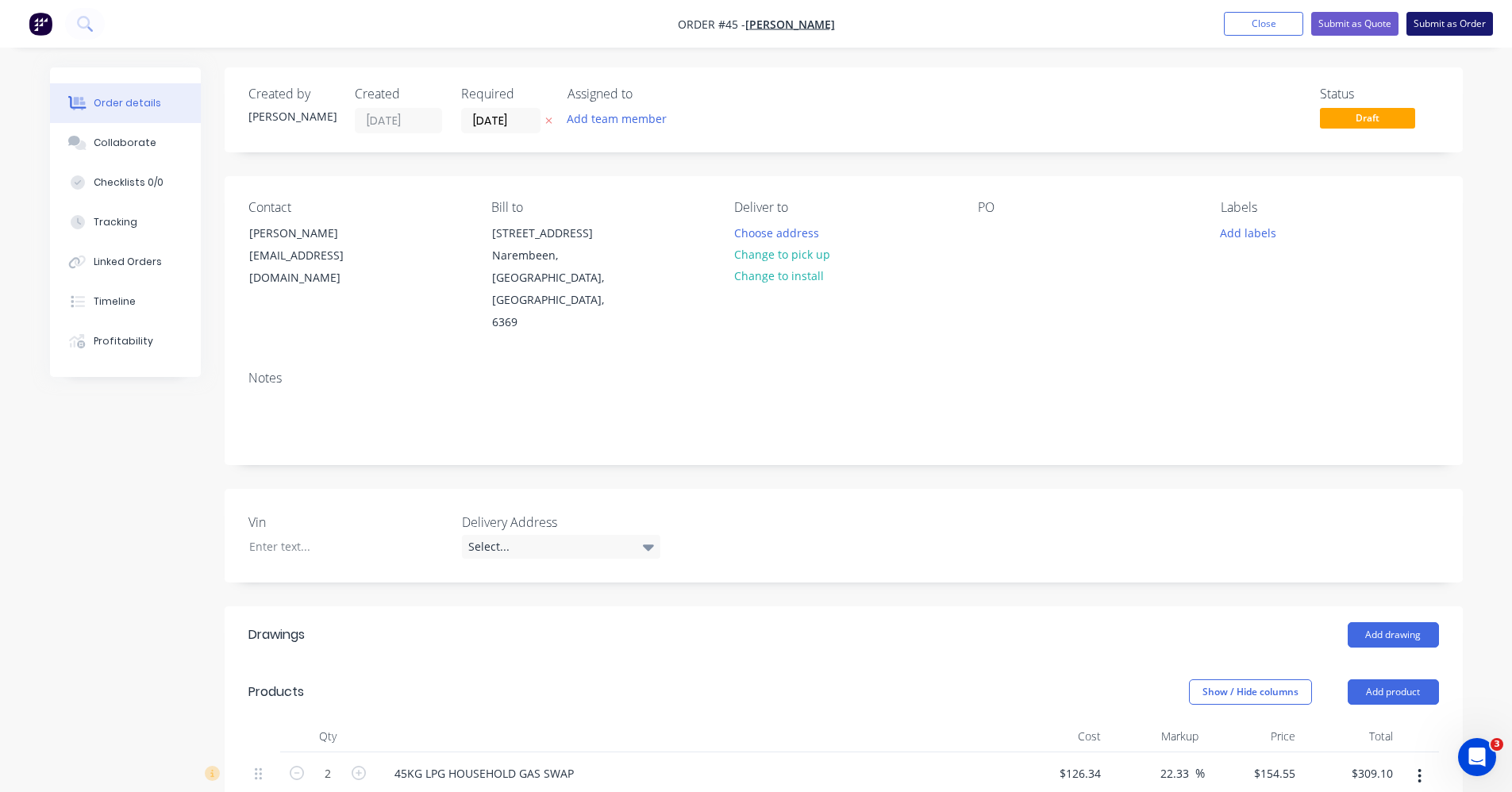
click at [1462, 25] on button "Submit as Order" at bounding box center [1450, 24] width 87 height 24
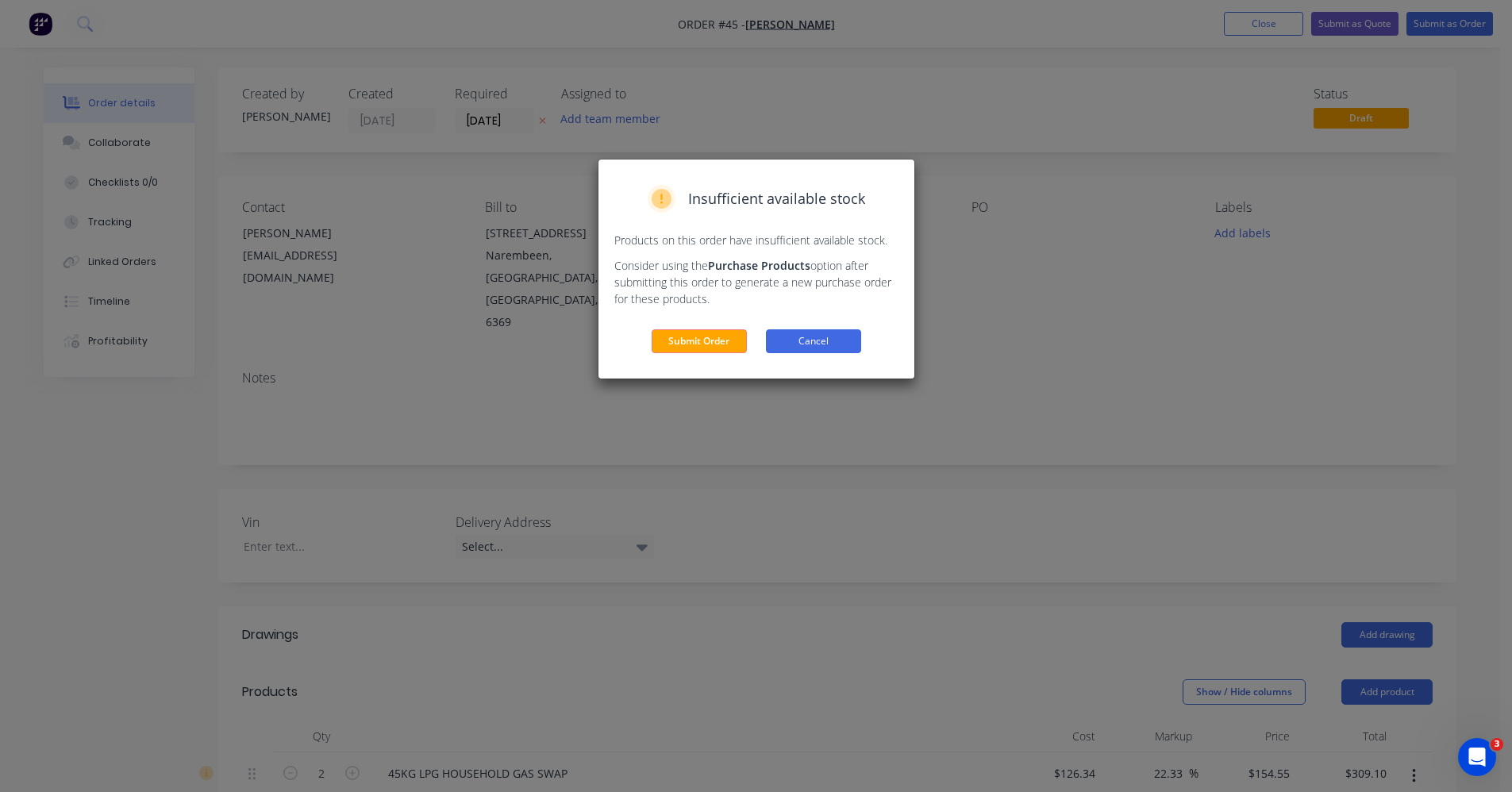
click at [807, 347] on button "Cancel" at bounding box center [813, 341] width 95 height 24
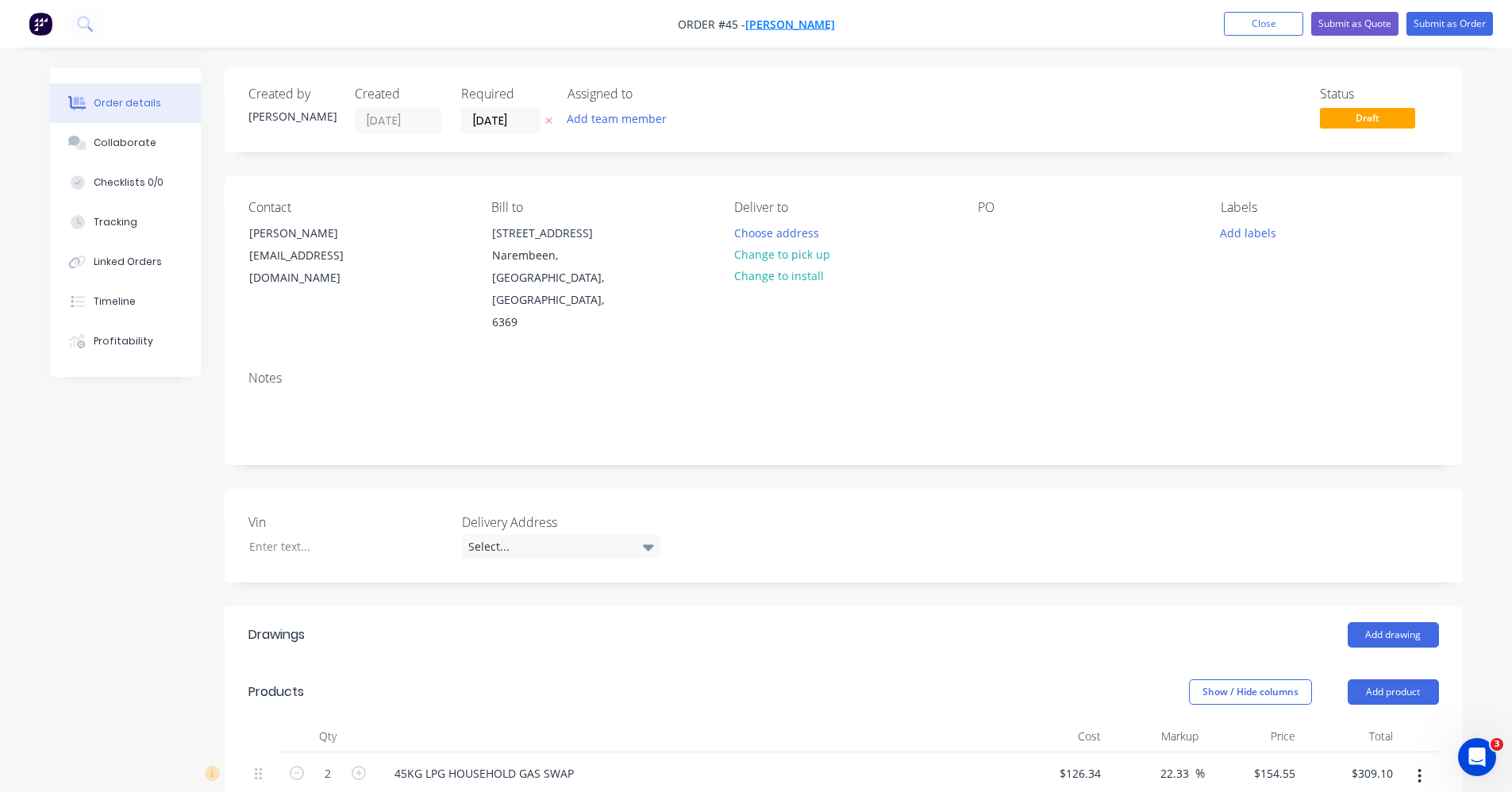
click at [794, 24] on span "[PERSON_NAME]" at bounding box center [790, 24] width 90 height 15
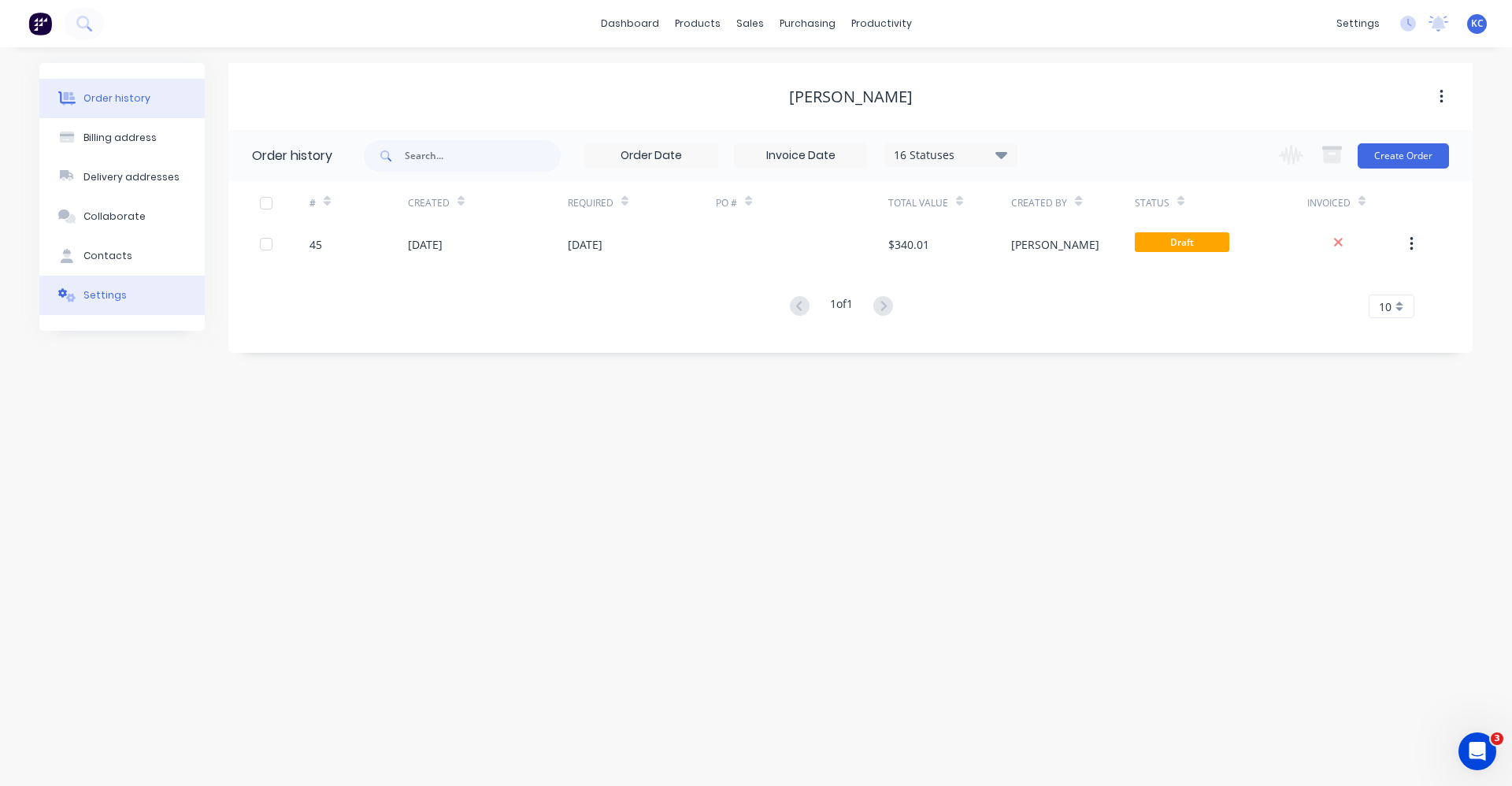
click at [106, 300] on div "Settings" at bounding box center [105, 296] width 43 height 14
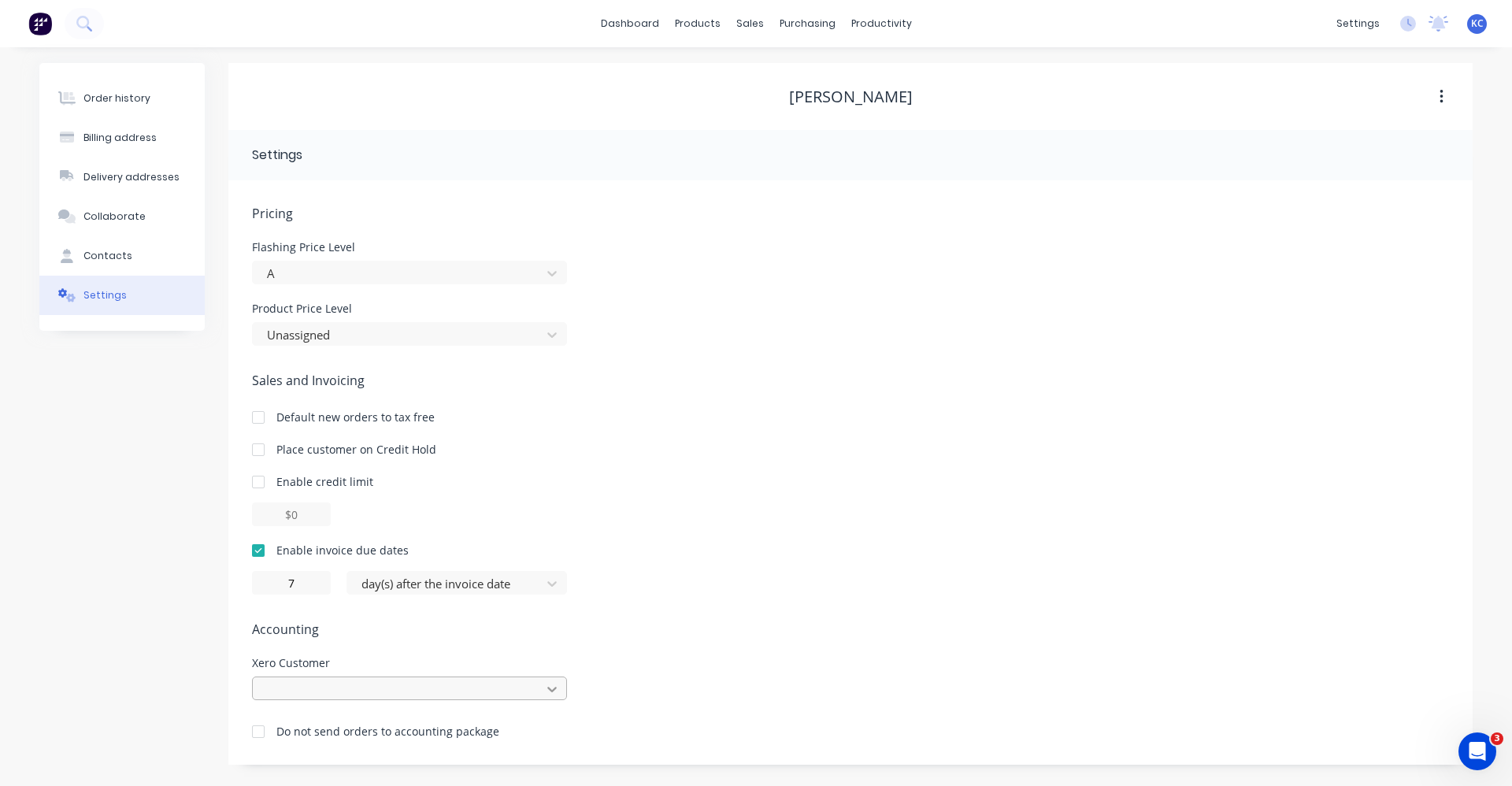
click at [555, 690] on div at bounding box center [409, 688] width 315 height 23
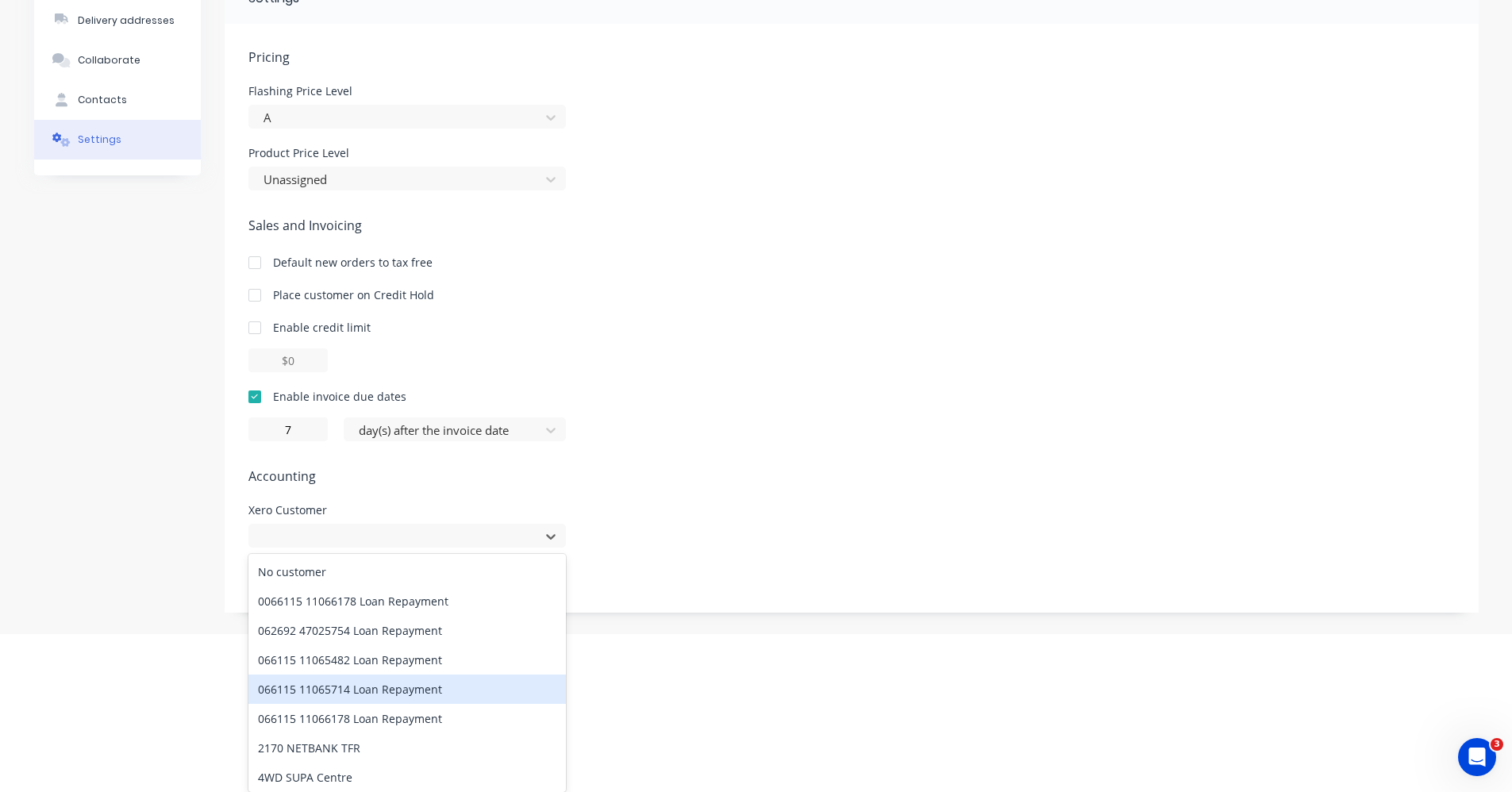
click at [505, 698] on div "066115 11065714 Loan Repayment" at bounding box center [407, 689] width 317 height 29
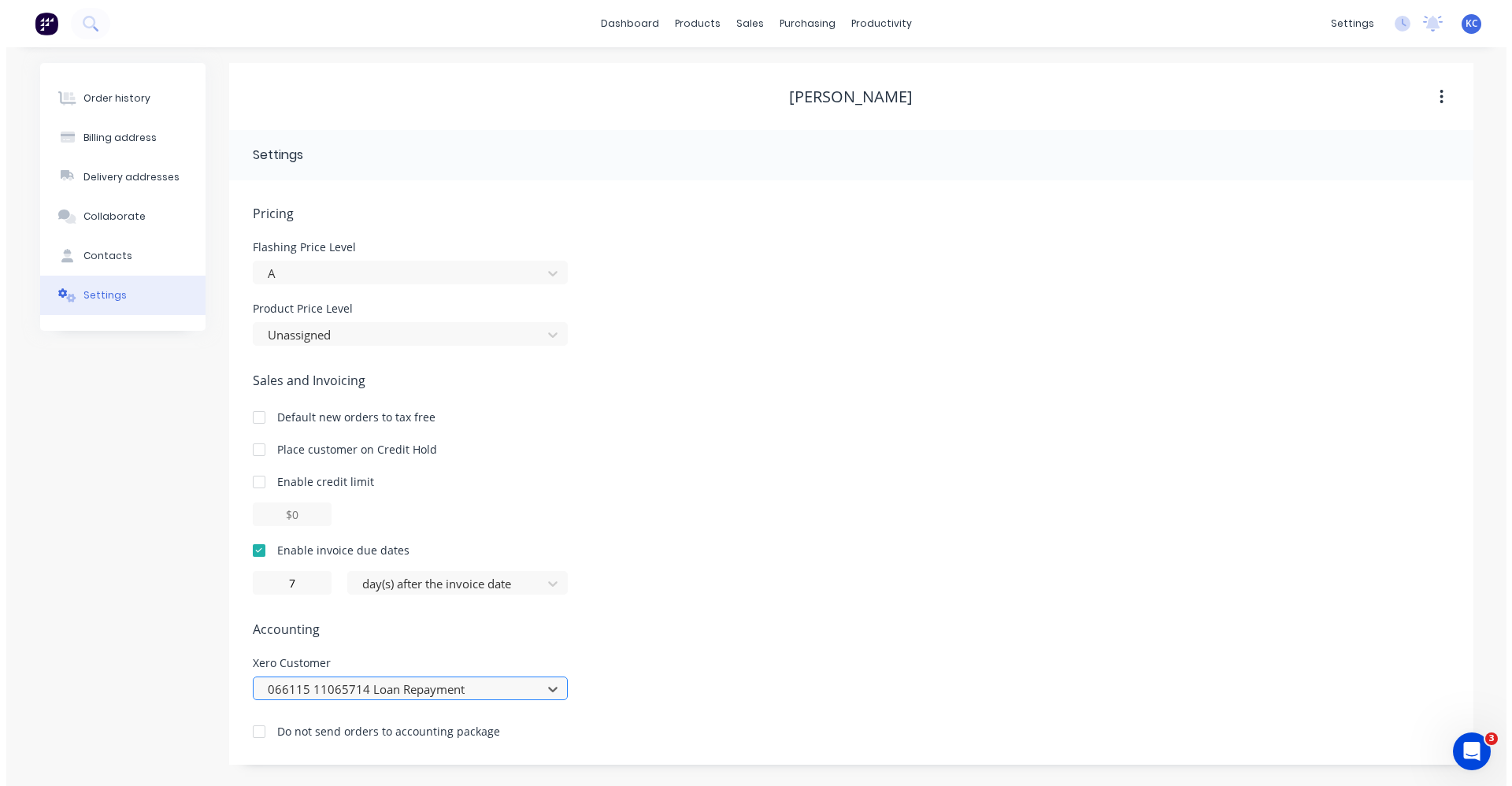
scroll to position [0, 0]
click at [556, 687] on div "option 066115 11065714 Loan Repayment, selected. 066115 11065714 Loan Repayment" at bounding box center [409, 688] width 315 height 23
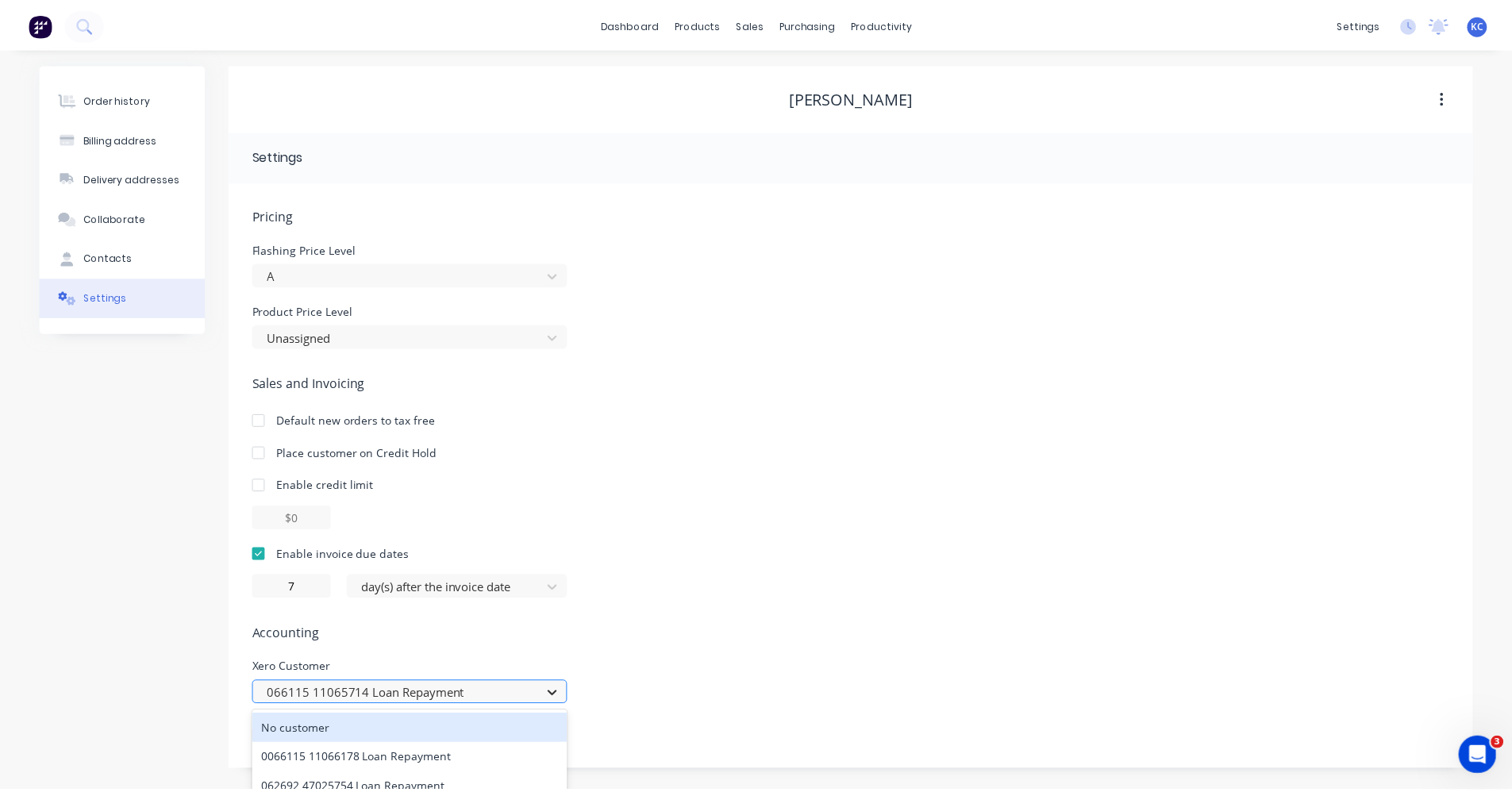
scroll to position [158, 0]
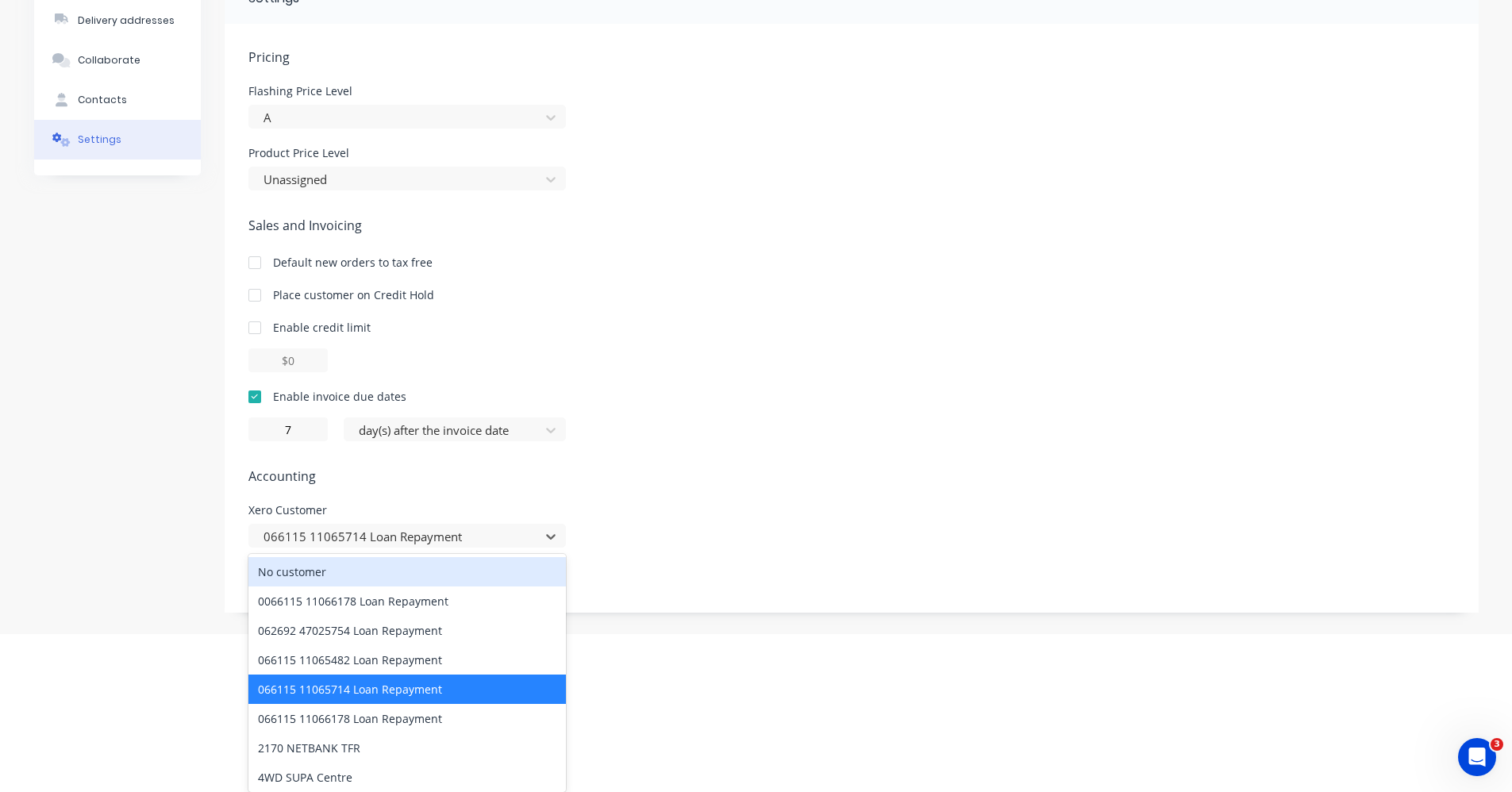
click at [447, 575] on div "No customer" at bounding box center [407, 572] width 317 height 29
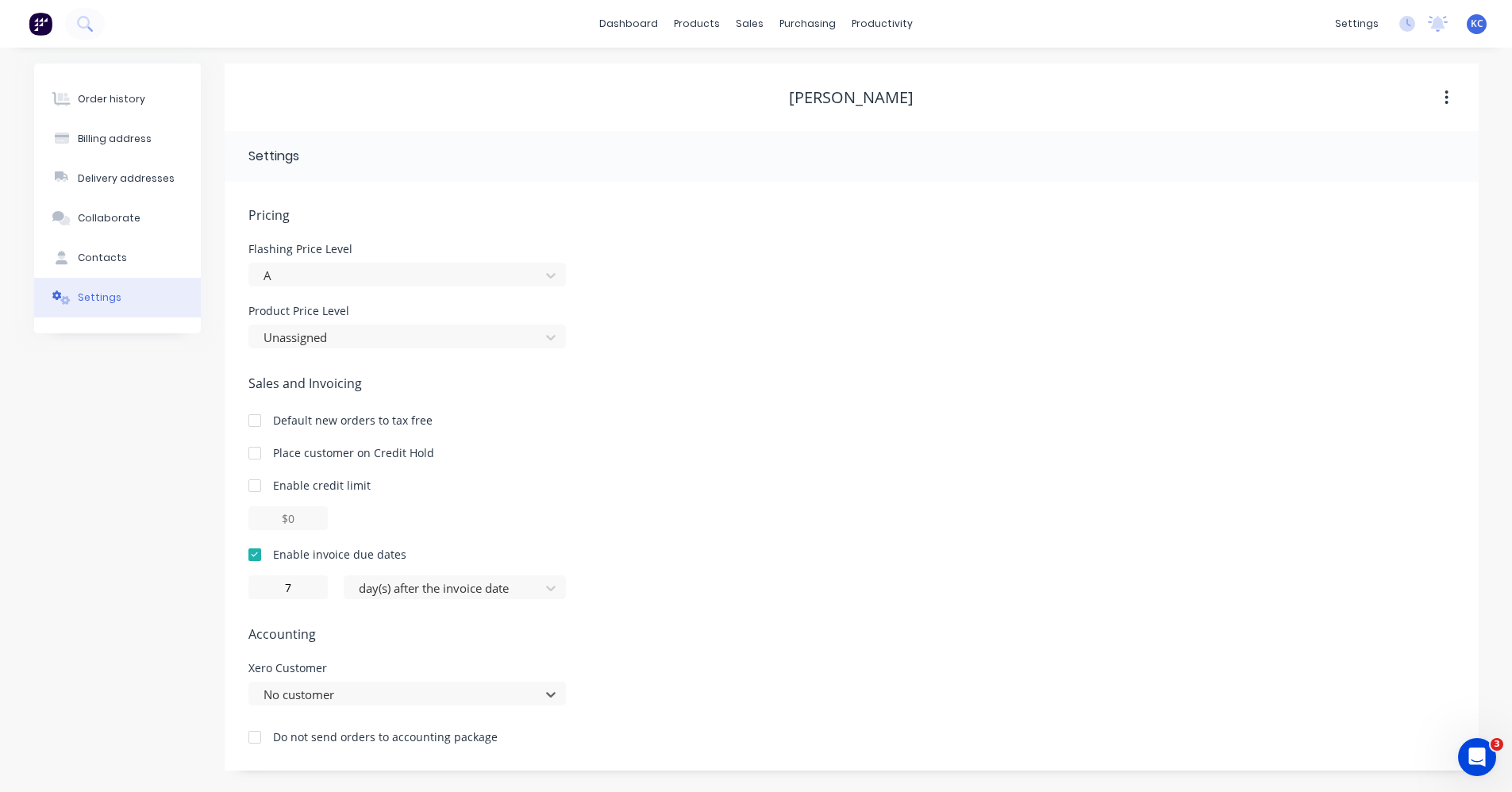
scroll to position [0, 0]
click at [105, 103] on div "Order history" at bounding box center [118, 99] width 67 height 15
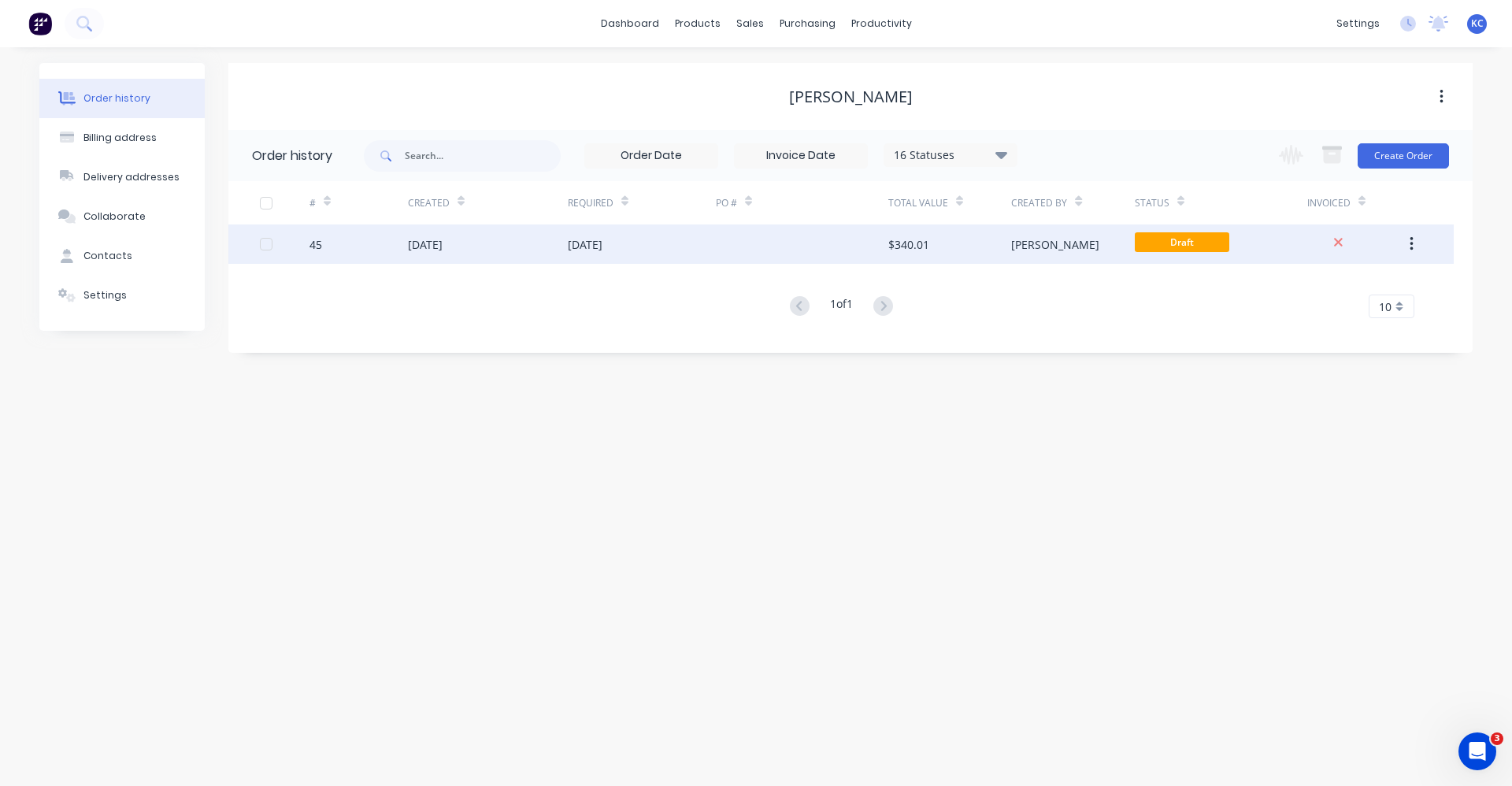
click at [830, 254] on div at bounding box center [802, 244] width 172 height 39
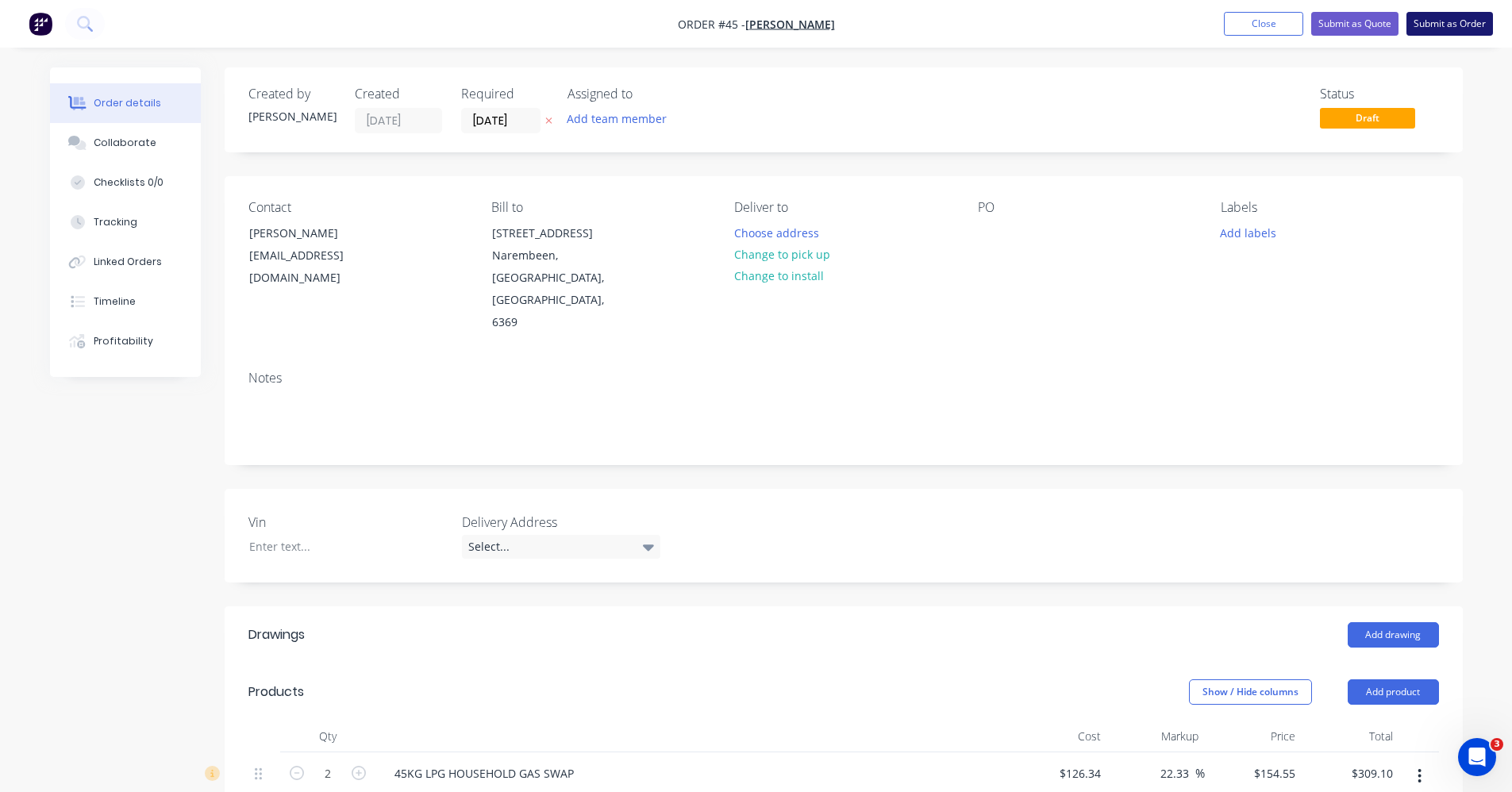
click at [1458, 24] on button "Submit as Order" at bounding box center [1450, 24] width 87 height 24
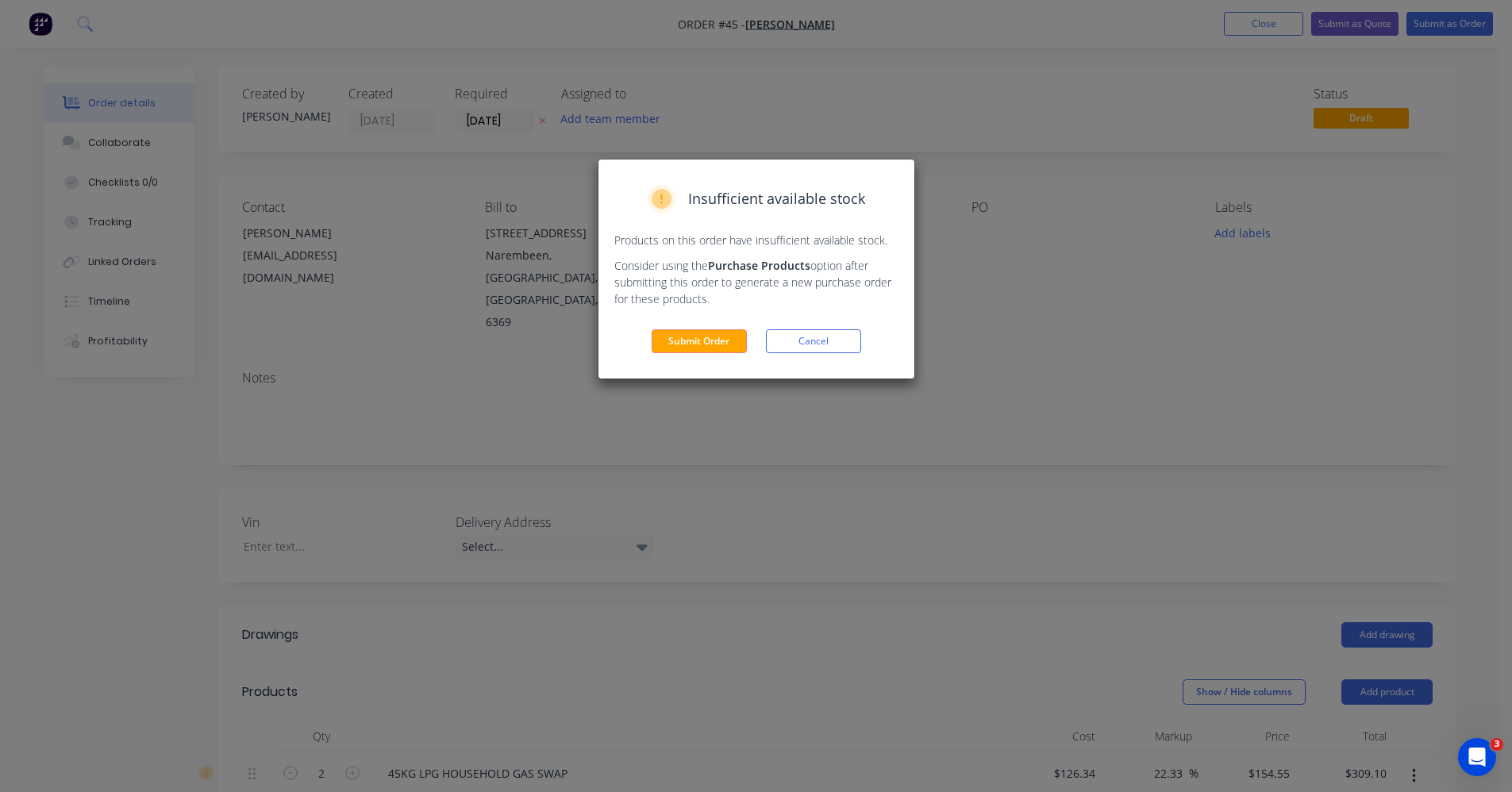
click at [710, 354] on div "Insufficient available stock Products on this order have insufficient available…" at bounding box center [756, 269] width 316 height 219
click at [713, 343] on button "Submit Order" at bounding box center [699, 341] width 95 height 24
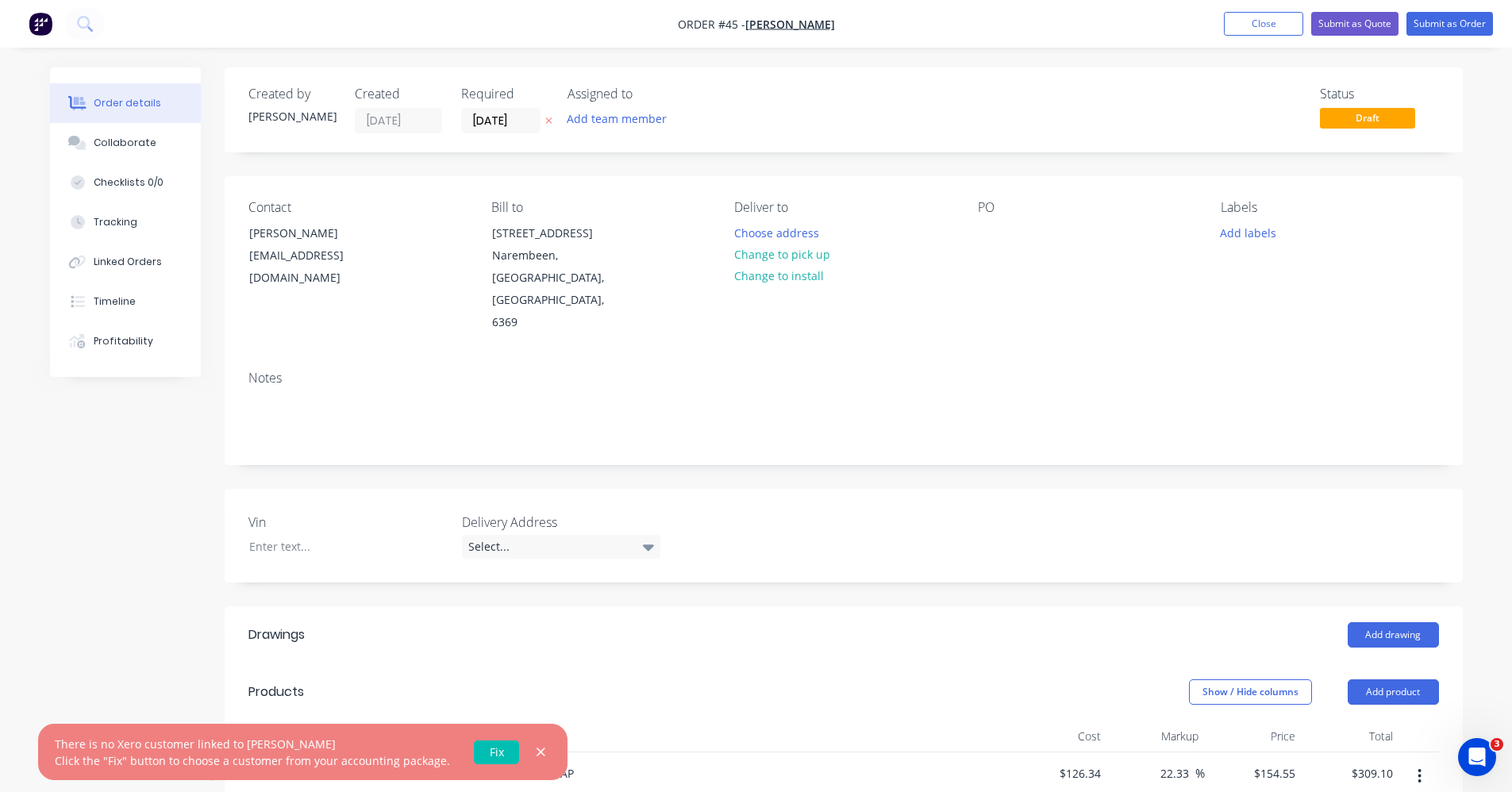
click at [768, 631] on div "Created by Kylie Created 25/09/25 Required 25/09/25 Assigned to Add team member…" at bounding box center [844, 662] width 1238 height 1190
click at [492, 754] on link "Fix" at bounding box center [497, 752] width 45 height 24
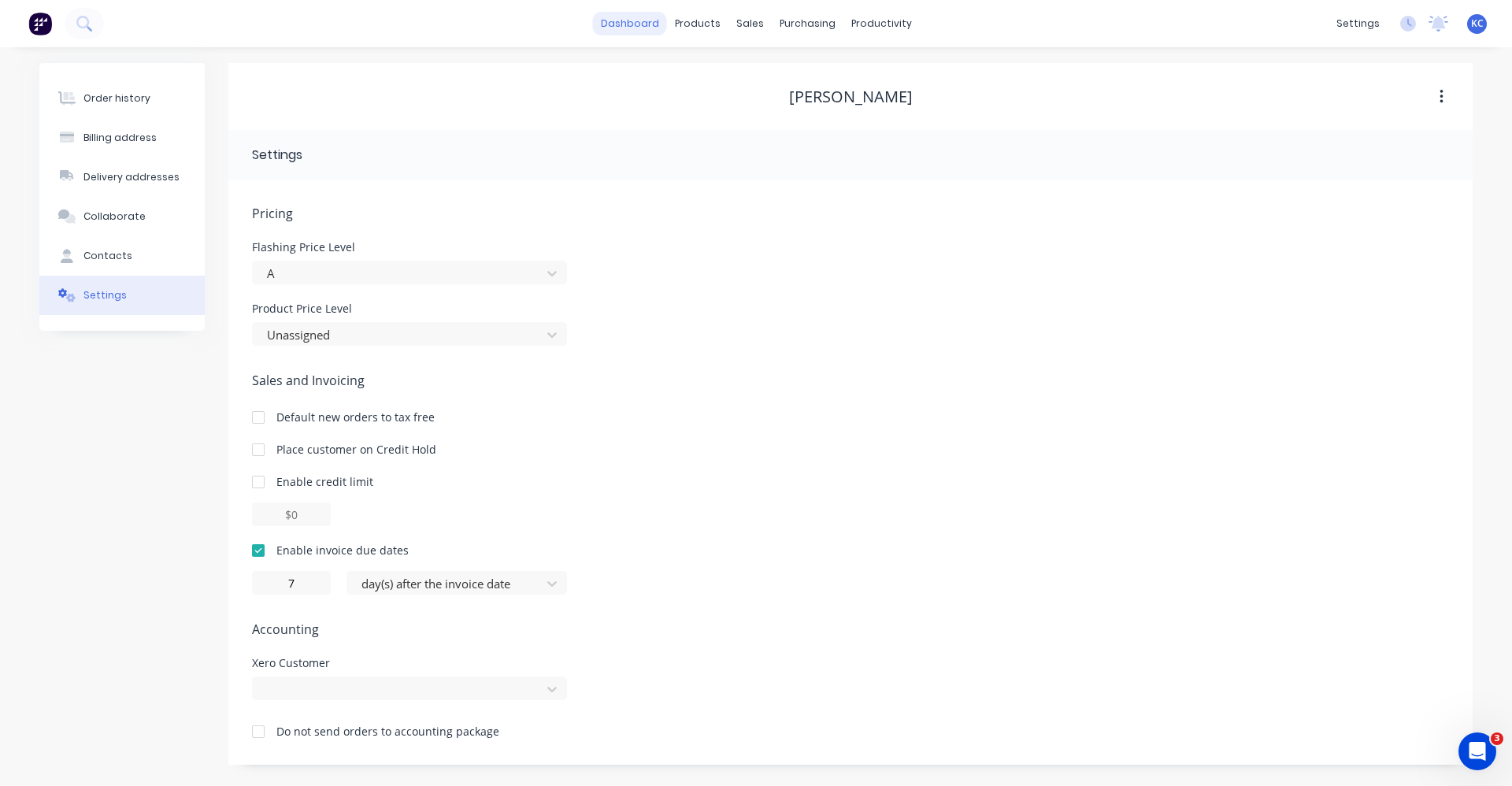
click at [630, 16] on link "dashboard" at bounding box center [630, 23] width 74 height 23
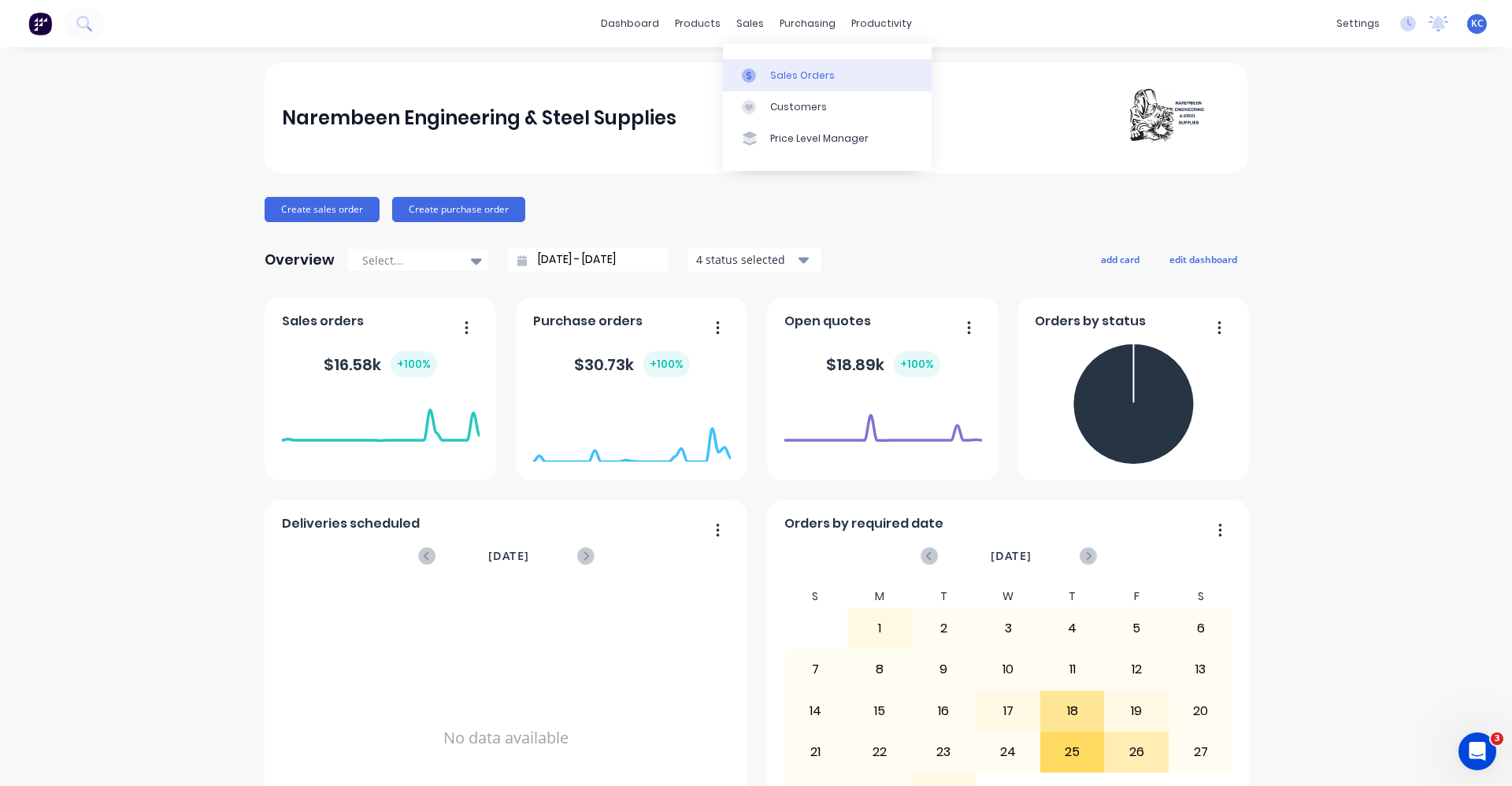
click at [774, 79] on div "Sales Orders" at bounding box center [803, 76] width 64 height 14
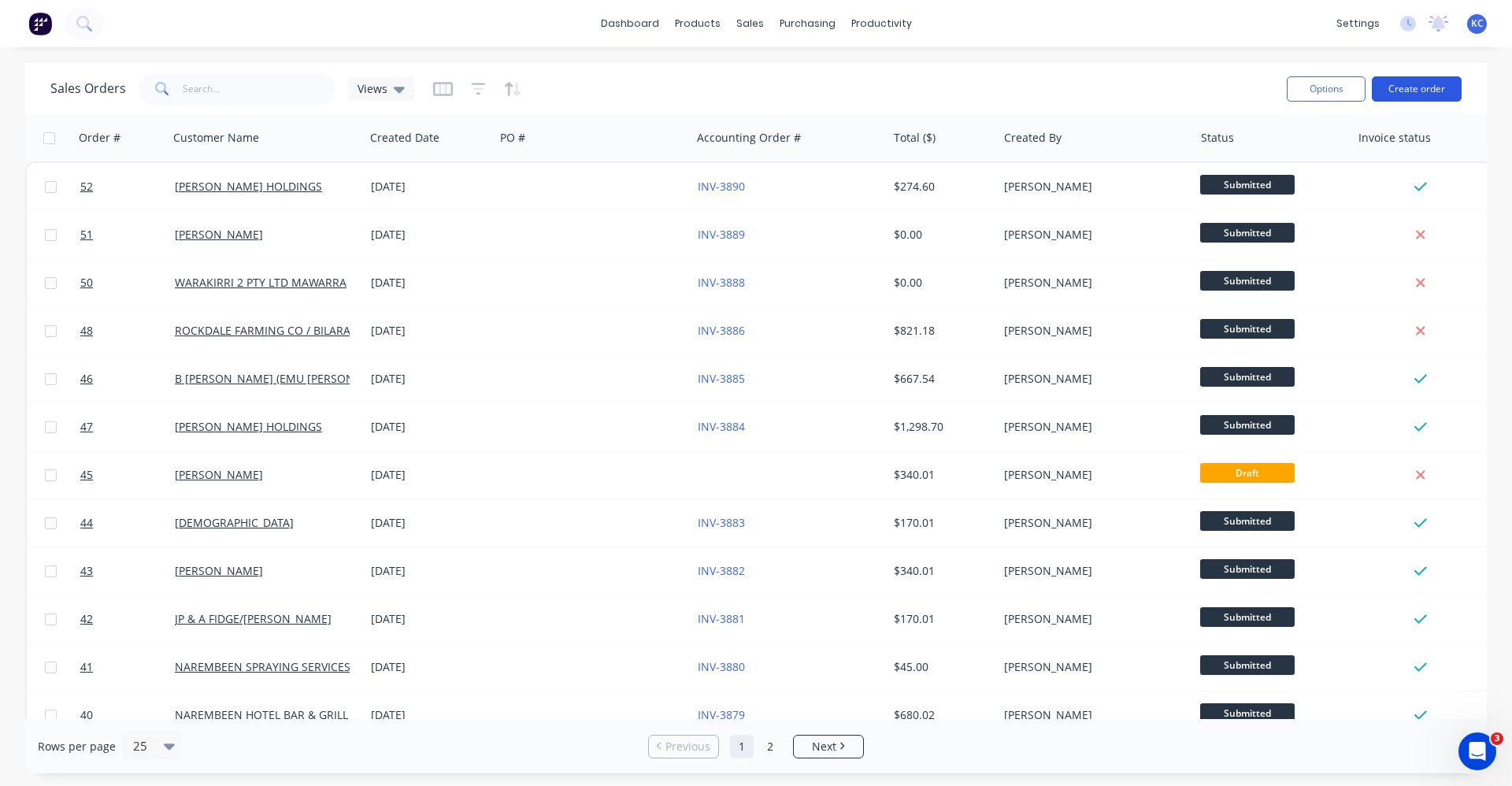
click at [1427, 92] on button "Create order" at bounding box center [1416, 89] width 89 height 25
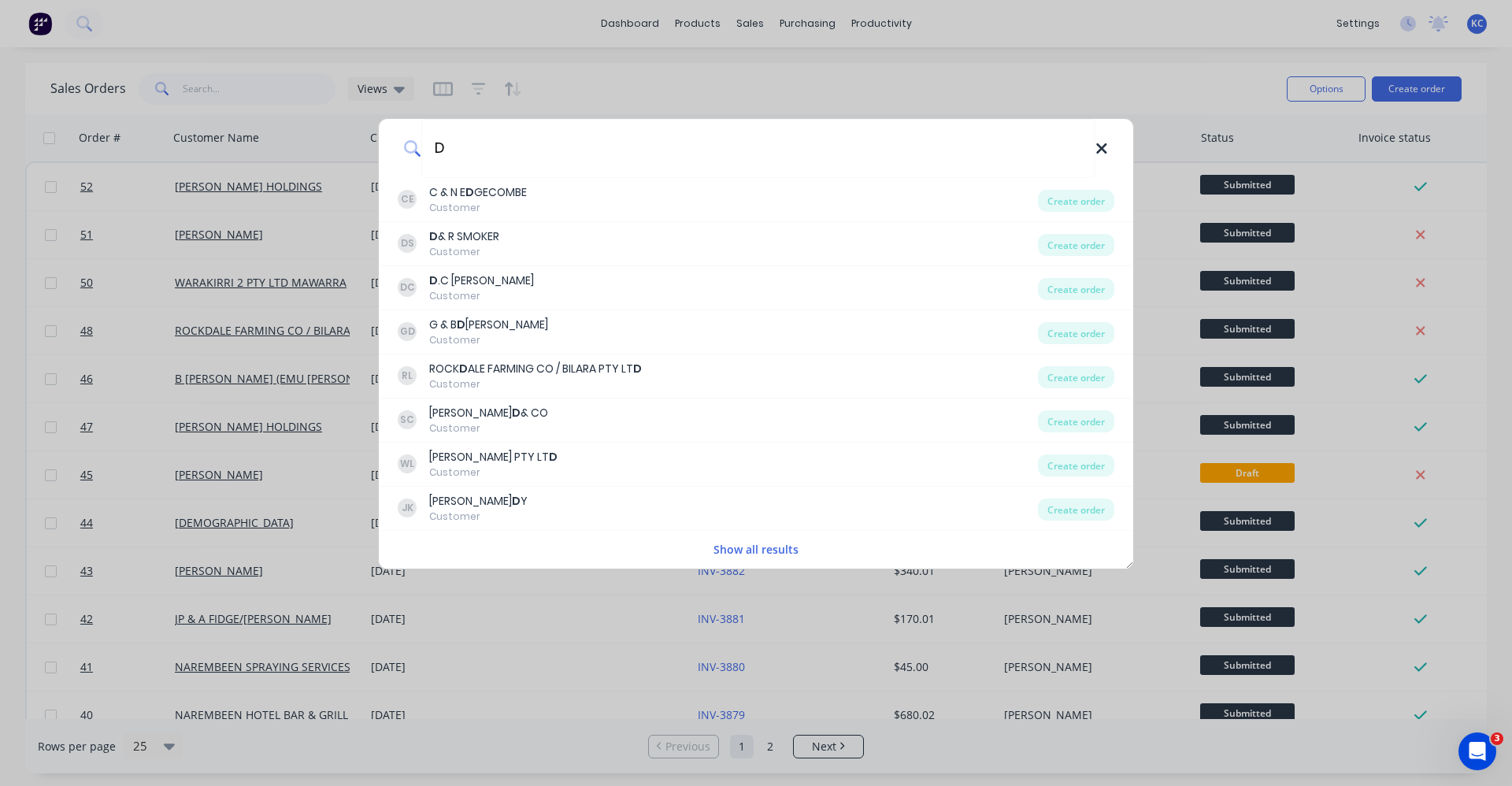
type input "D"
drag, startPoint x: 1101, startPoint y: 151, endPoint x: 685, endPoint y: 35, distance: 431.9
click at [1102, 152] on icon at bounding box center [1101, 149] width 13 height 18
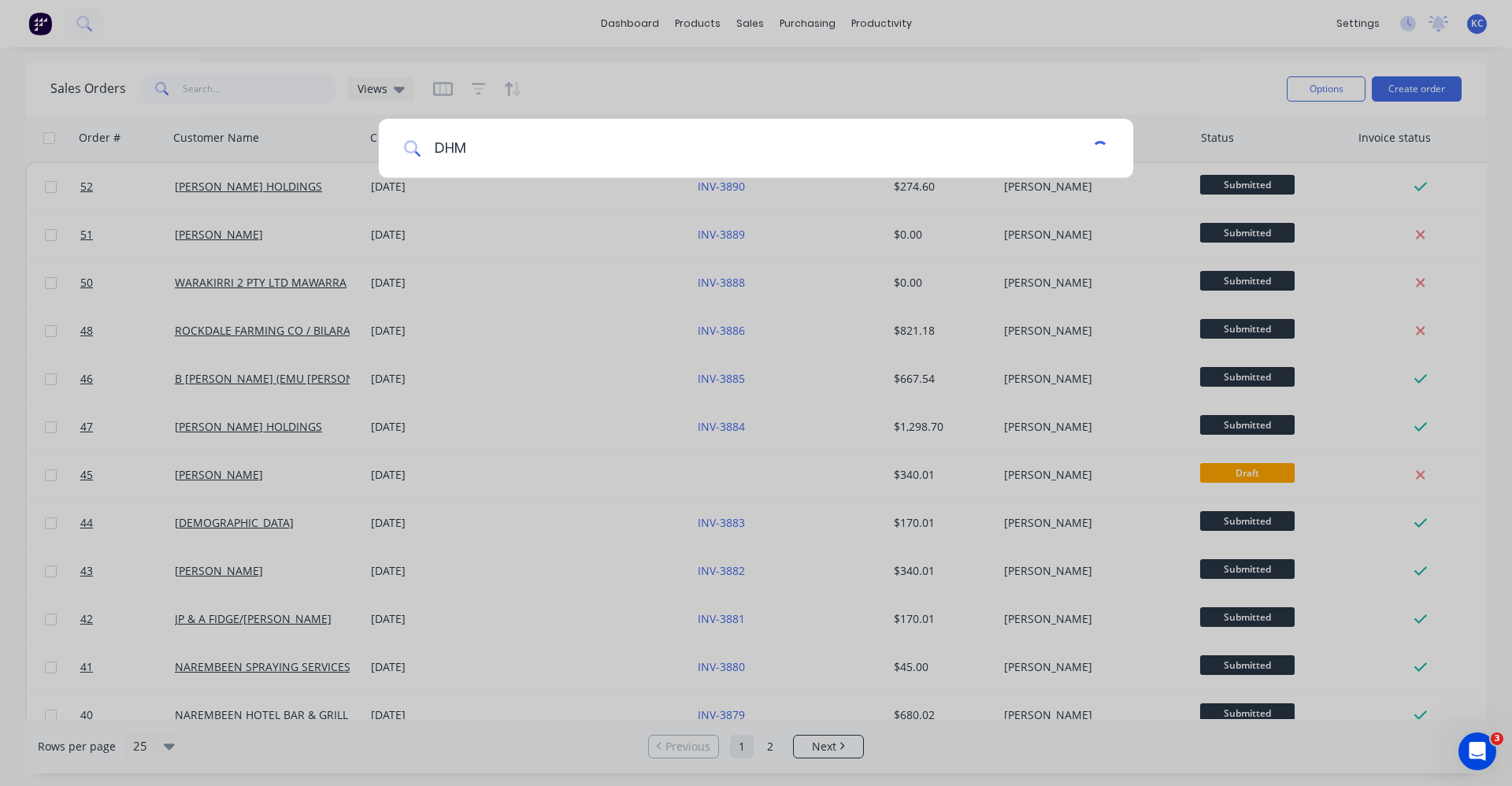
click at [672, 139] on input "DHM" at bounding box center [756, 148] width 671 height 59
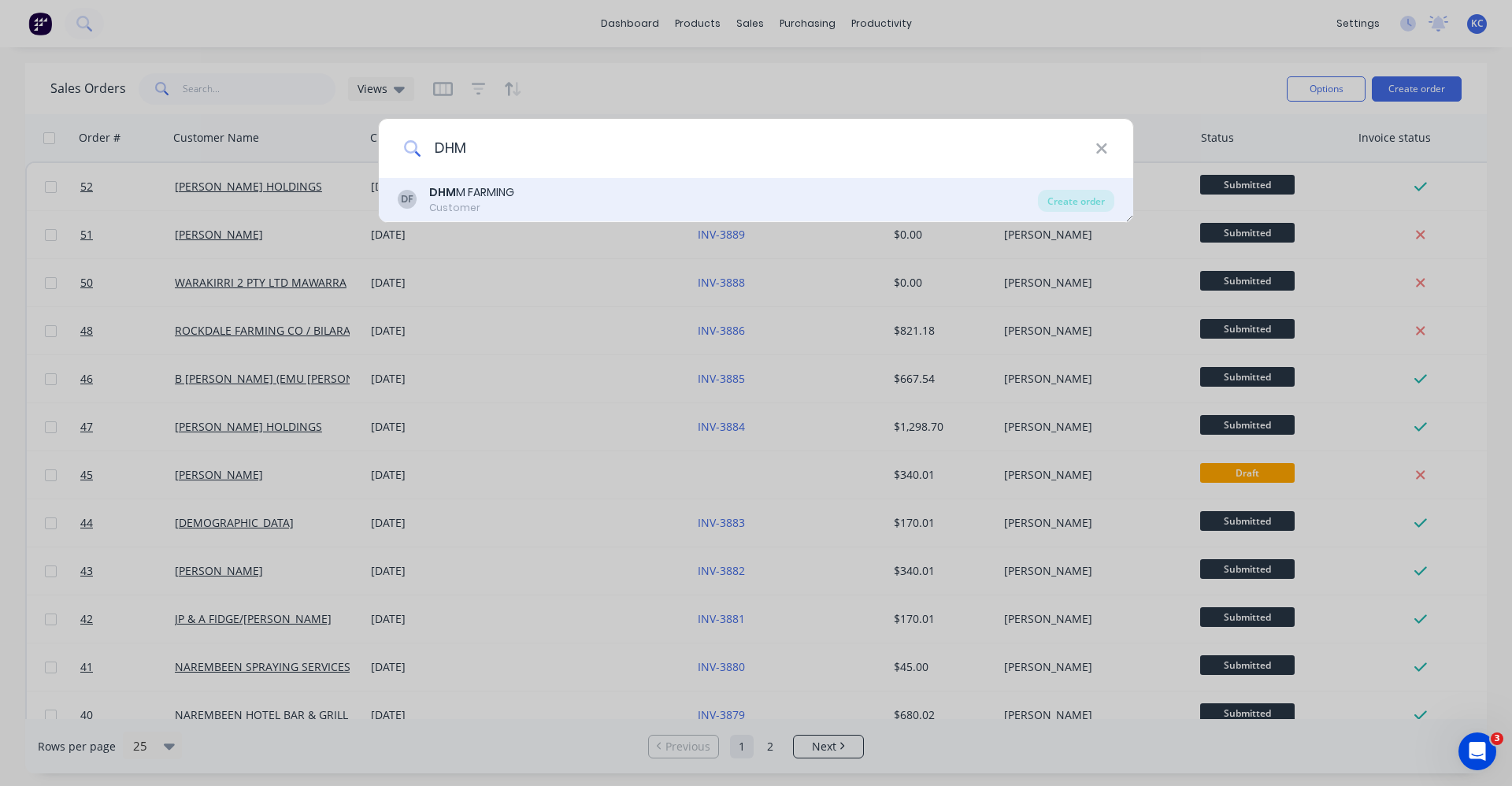
type input "DHM"
click at [637, 186] on div "DF DHM M FARMING Customer" at bounding box center [717, 200] width 640 height 31
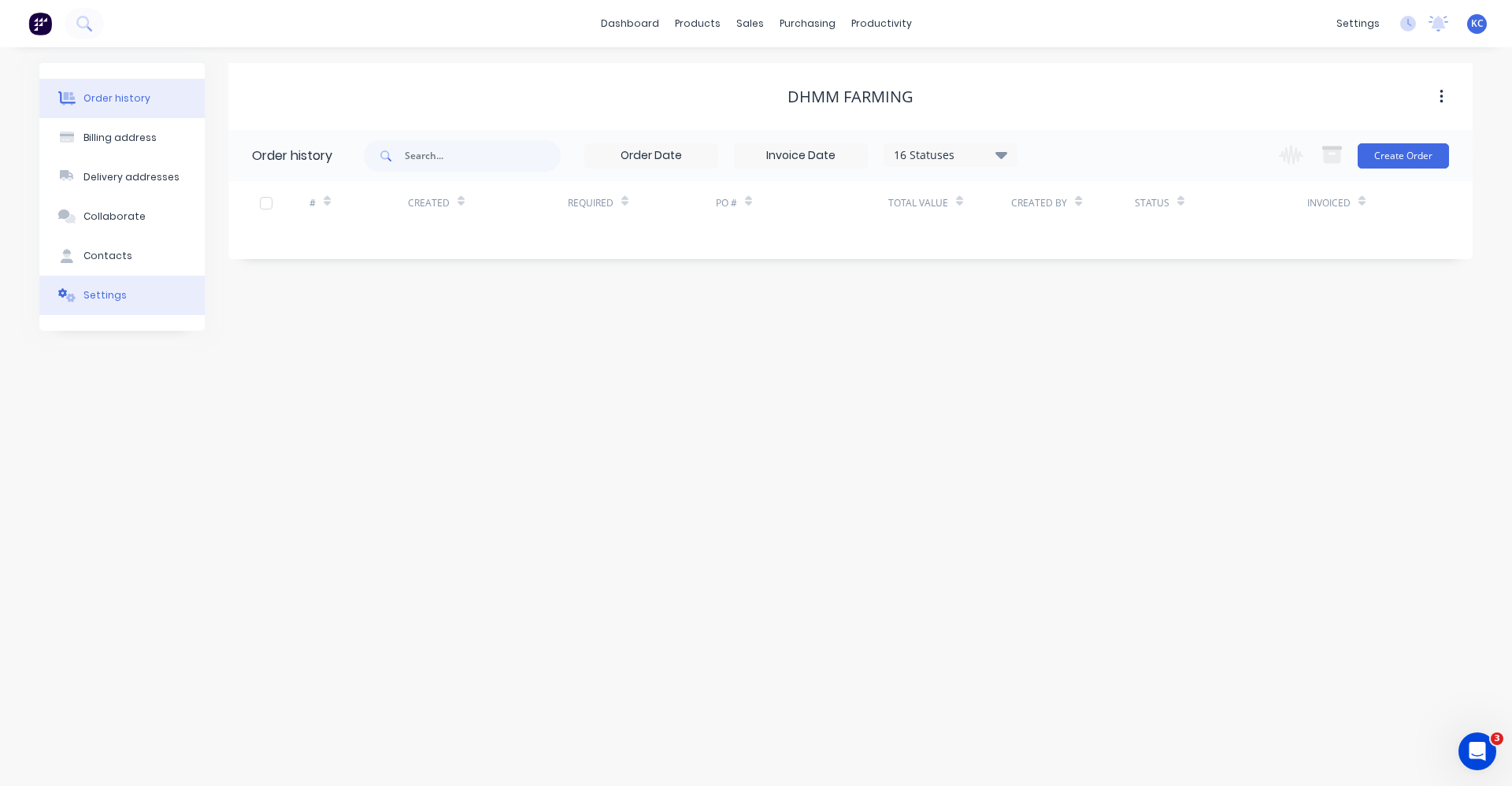
click at [82, 312] on button "Settings" at bounding box center [122, 295] width 165 height 39
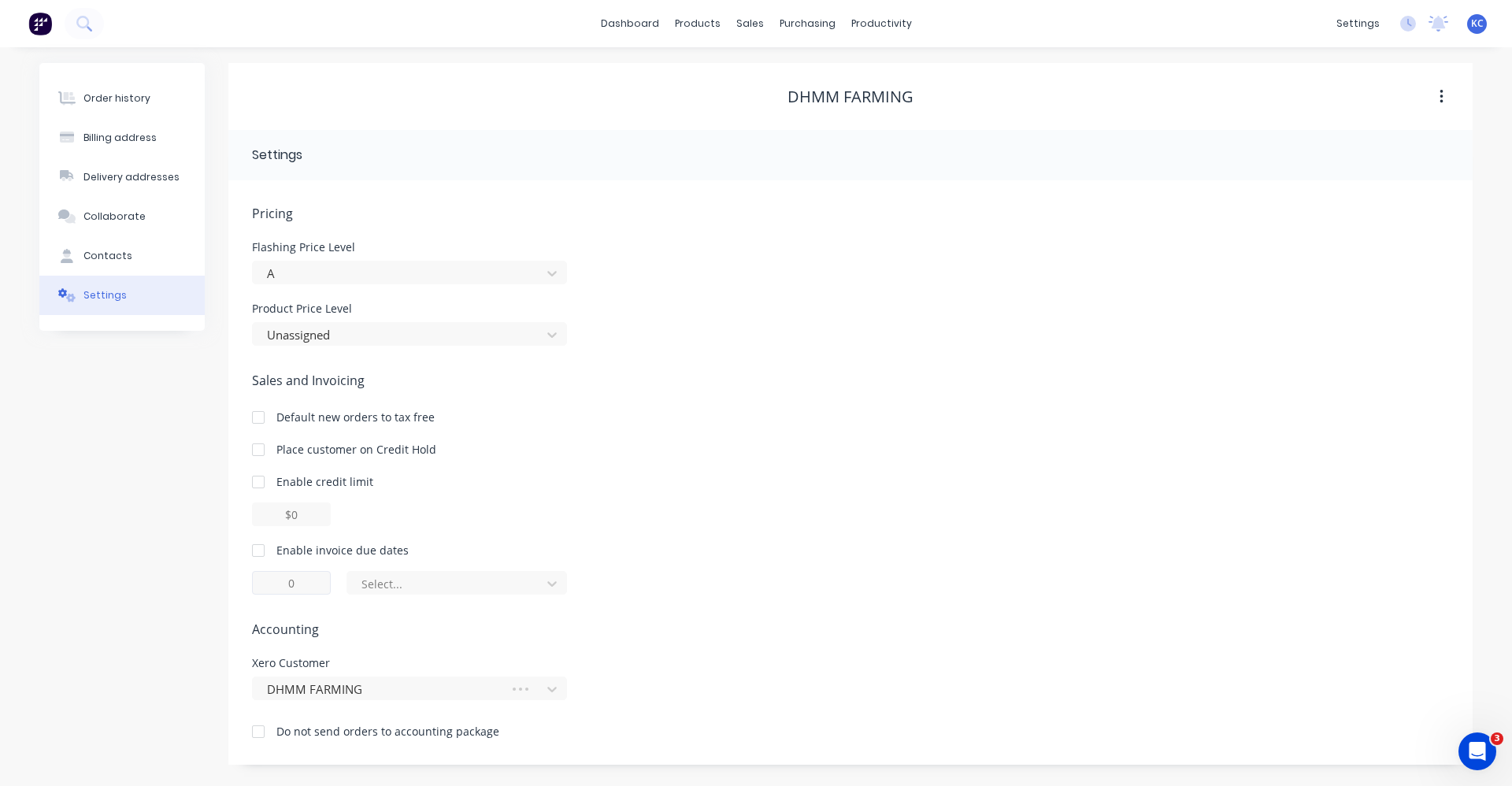
click at [255, 549] on div at bounding box center [258, 550] width 31 height 31
type input "1"
drag, startPoint x: 304, startPoint y: 588, endPoint x: 279, endPoint y: 582, distance: 25.7
click at [296, 589] on input "1" at bounding box center [291, 582] width 79 height 23
type input "7"
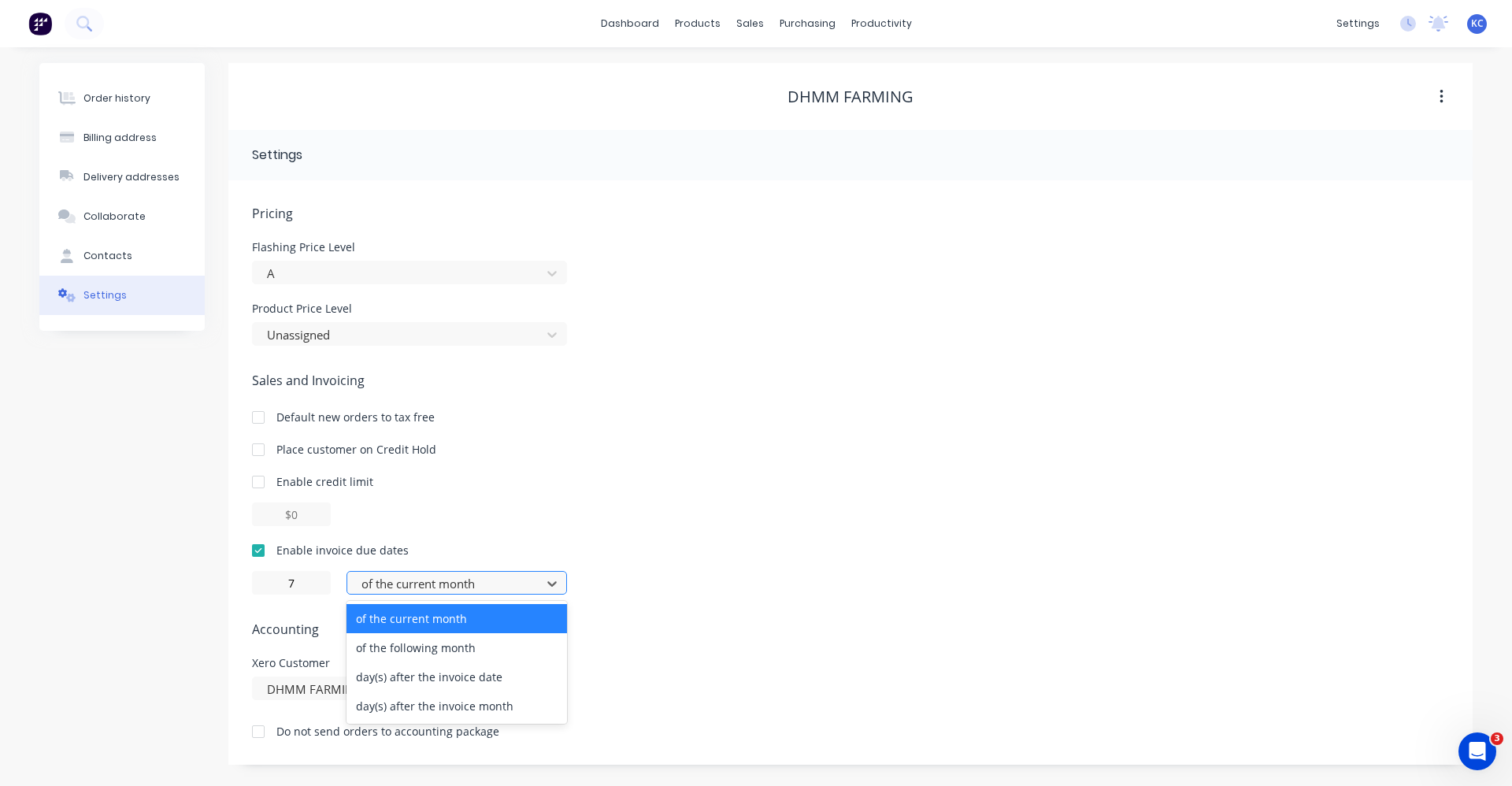
click at [477, 576] on div at bounding box center [446, 584] width 173 height 19
click at [477, 689] on div "day(s) after the invoice date" at bounding box center [456, 677] width 221 height 29
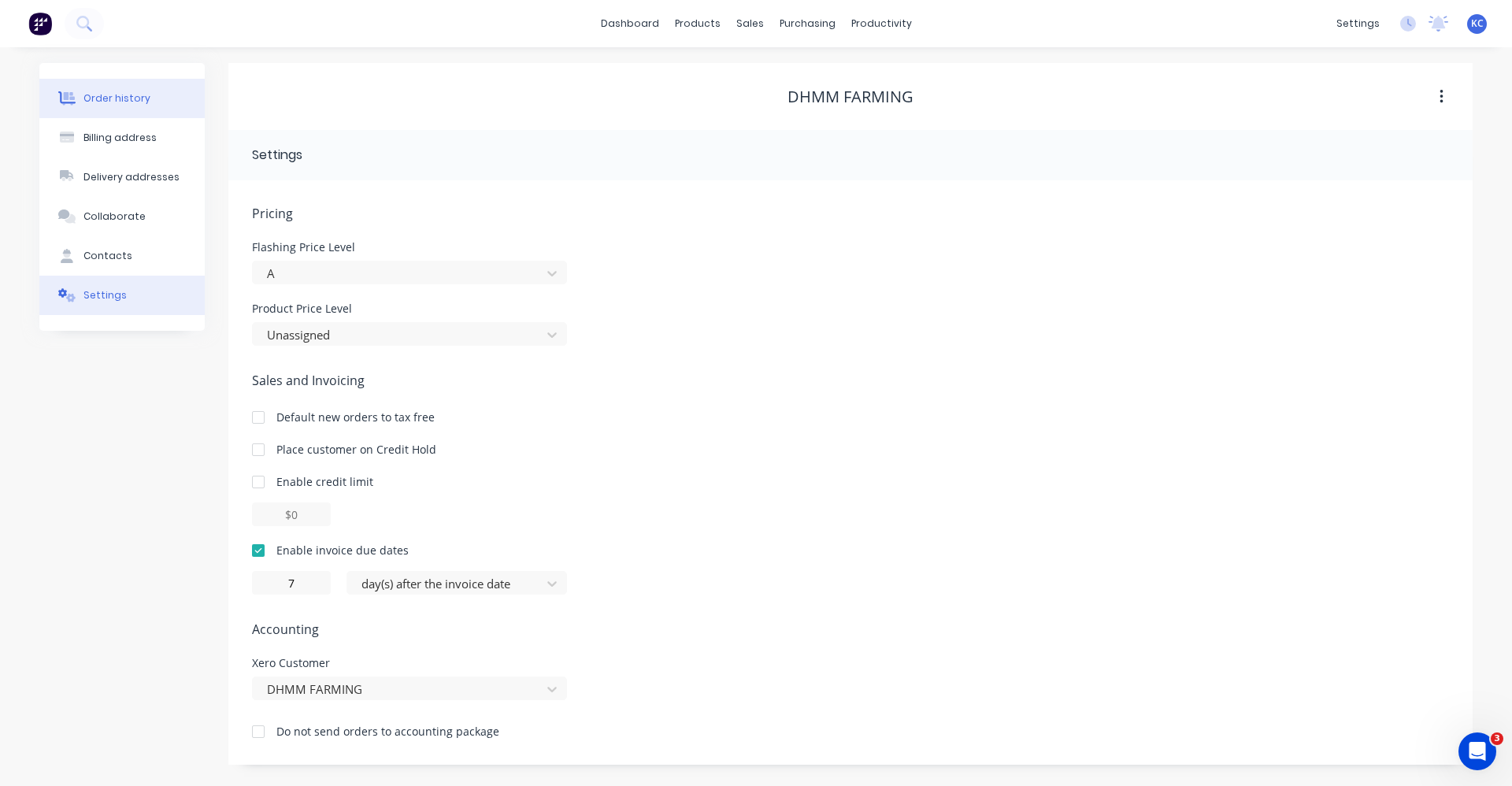
click at [125, 95] on div "Order history" at bounding box center [117, 98] width 67 height 14
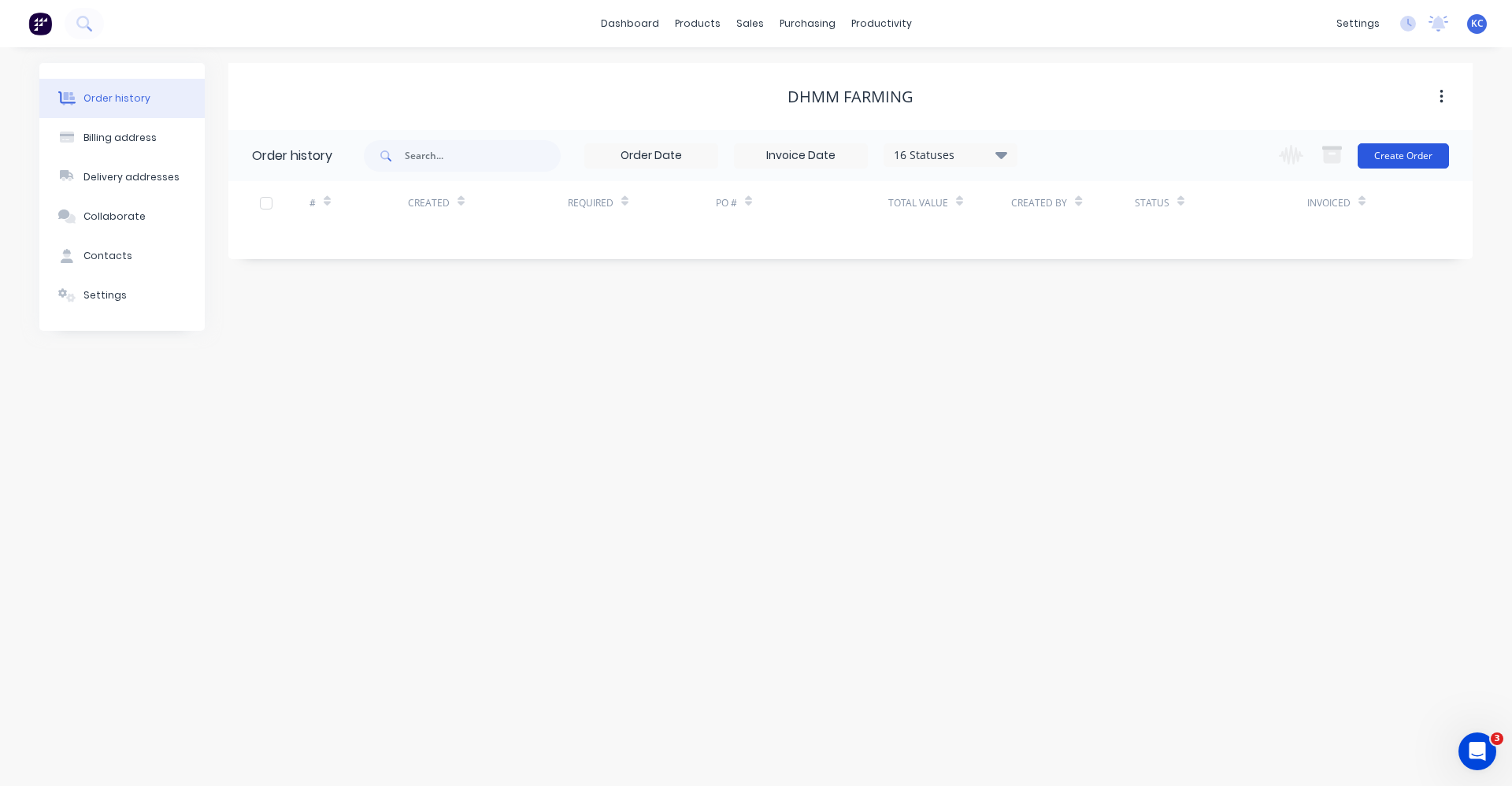
click at [1376, 154] on button "Create Order" at bounding box center [1403, 155] width 91 height 25
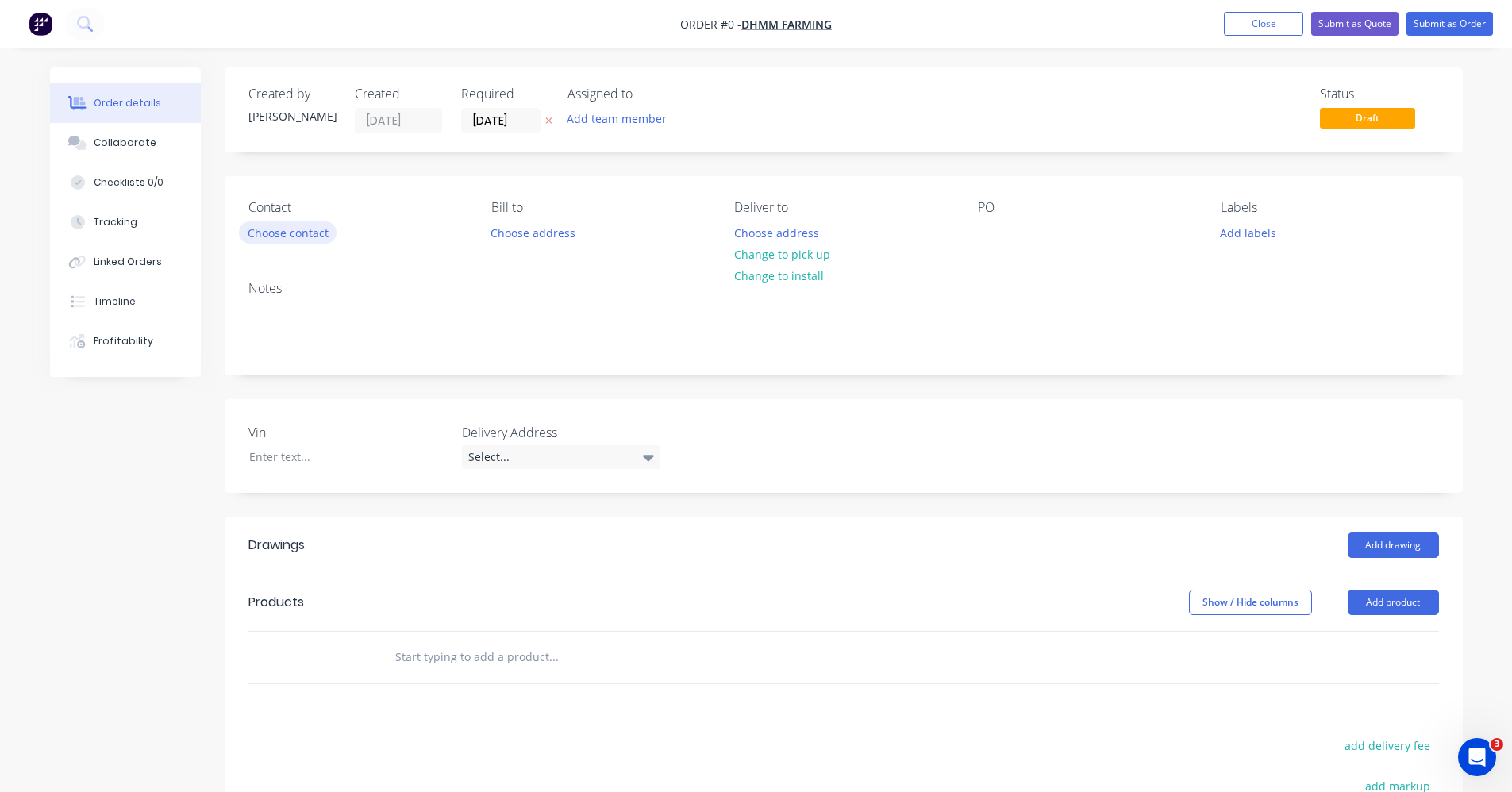
click at [302, 230] on button "Choose contact" at bounding box center [287, 232] width 97 height 21
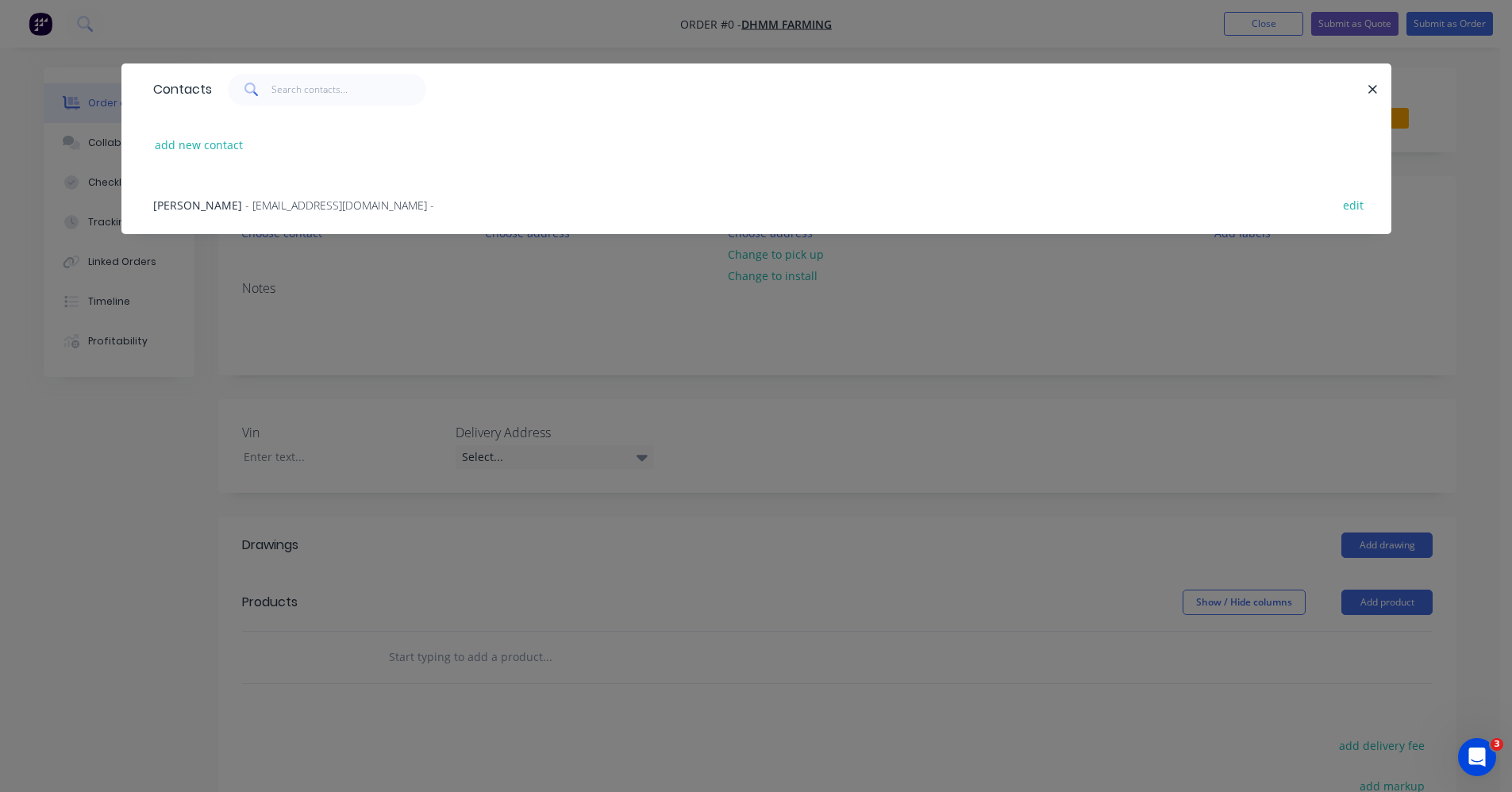
click at [299, 204] on span "- dhmmfarming@gmail.com -" at bounding box center [339, 205] width 189 height 15
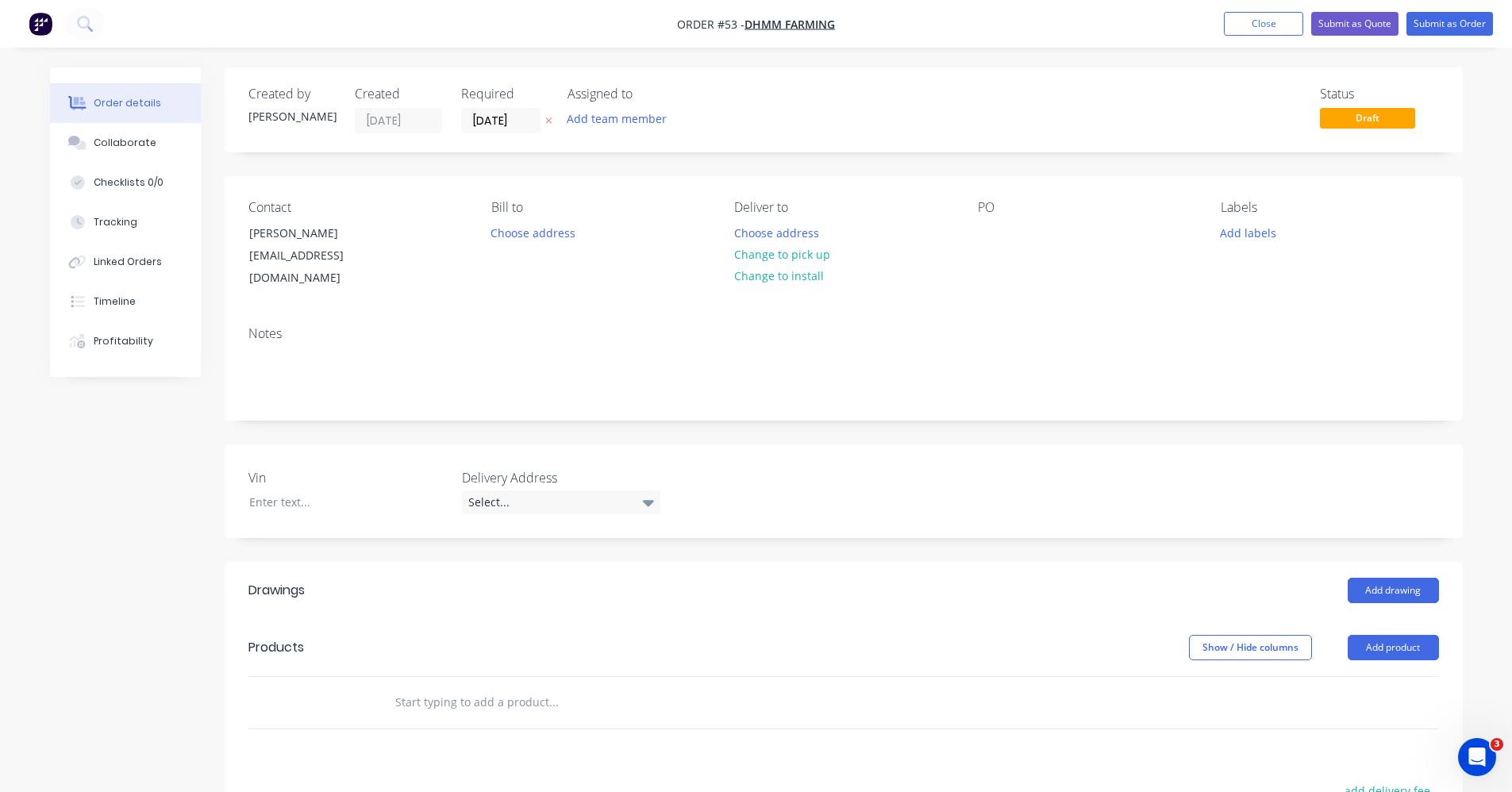
click at [453, 687] on input "text" at bounding box center [553, 702] width 317 height 32
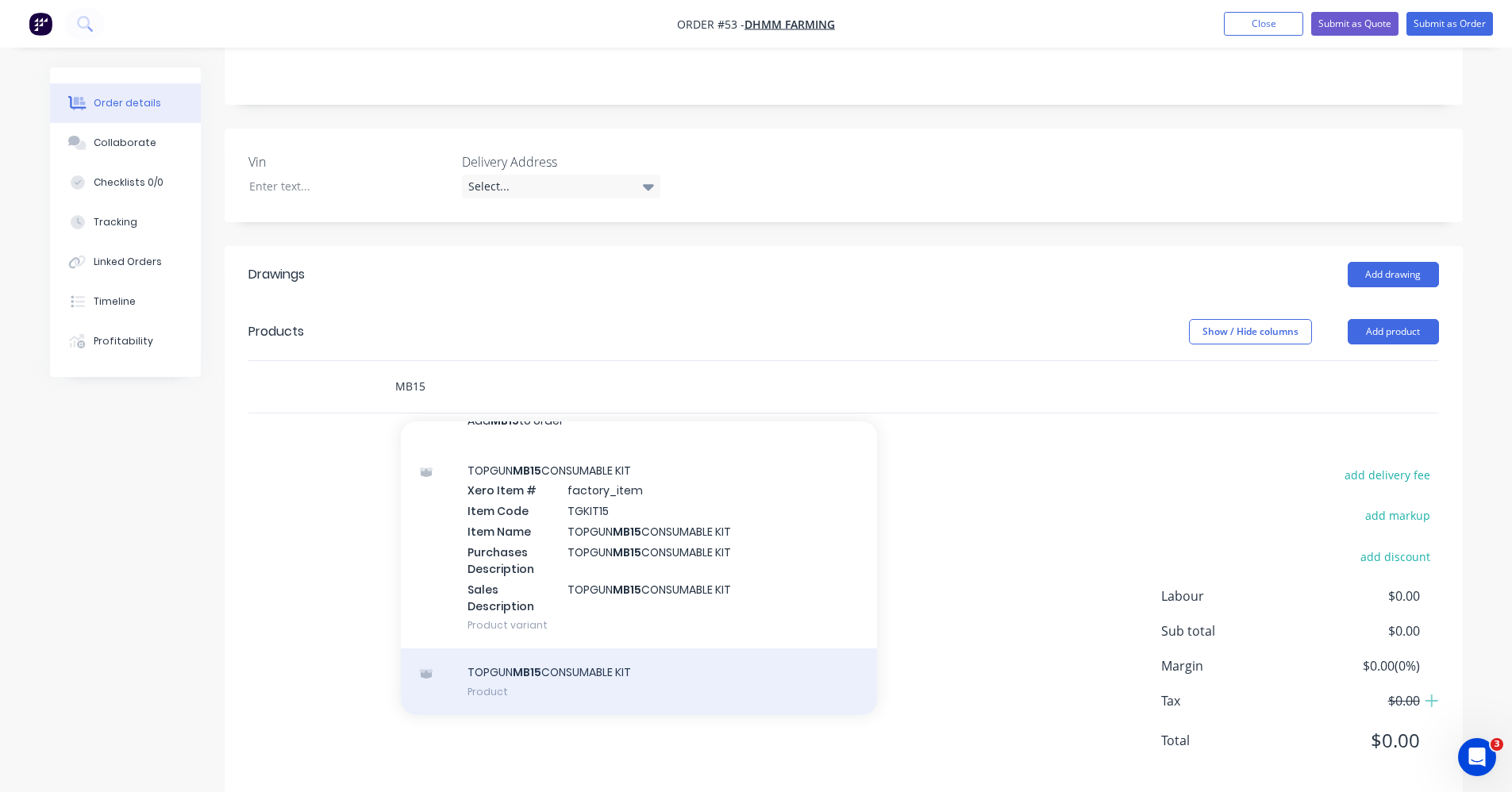
scroll to position [325, 0]
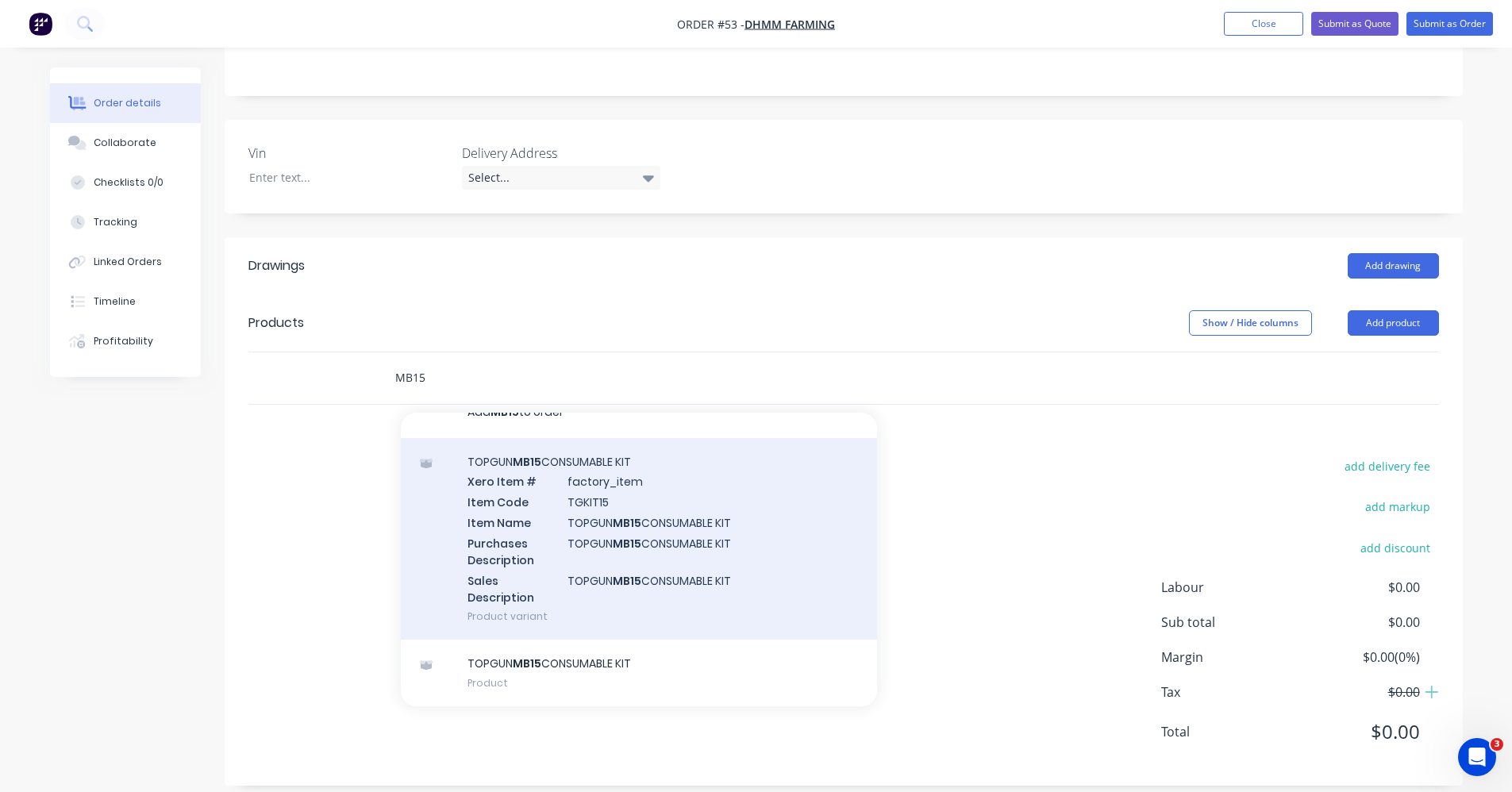
type input "MB15"
click at [708, 552] on div "TOPGUN MB15 CONSUMABLE KIT Xero Item # factory_item Item Code TGKIT15 Item Name…" at bounding box center [639, 539] width 476 height 202
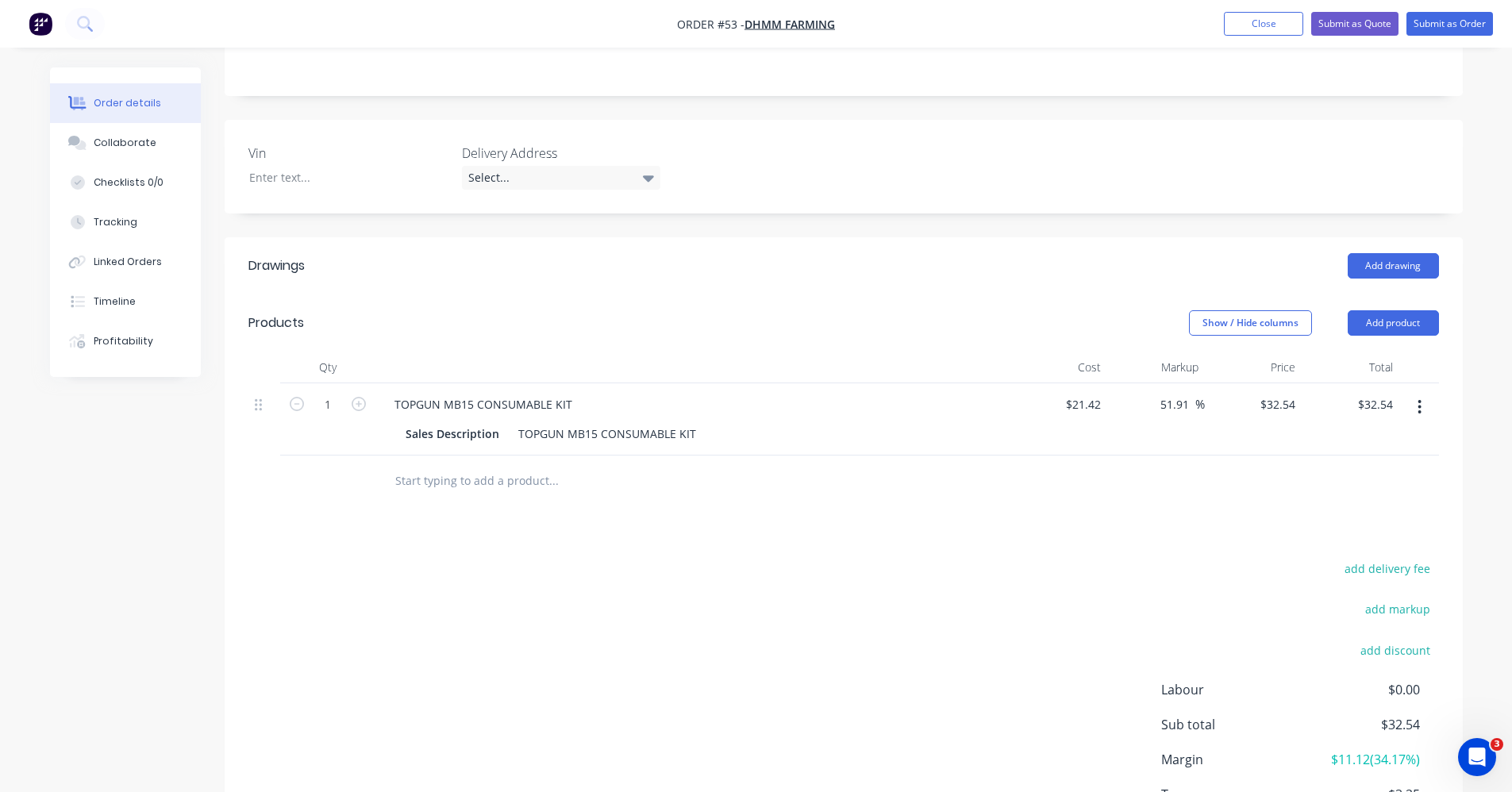
click at [489, 467] on input "text" at bounding box center [553, 480] width 317 height 32
drag, startPoint x: 475, startPoint y: 463, endPoint x: 381, endPoint y: 463, distance: 94.0
click at [381, 465] on div "0.8 5KG Add 0.8 5KG to order No results found" at bounding box center [619, 480] width 476 height 32
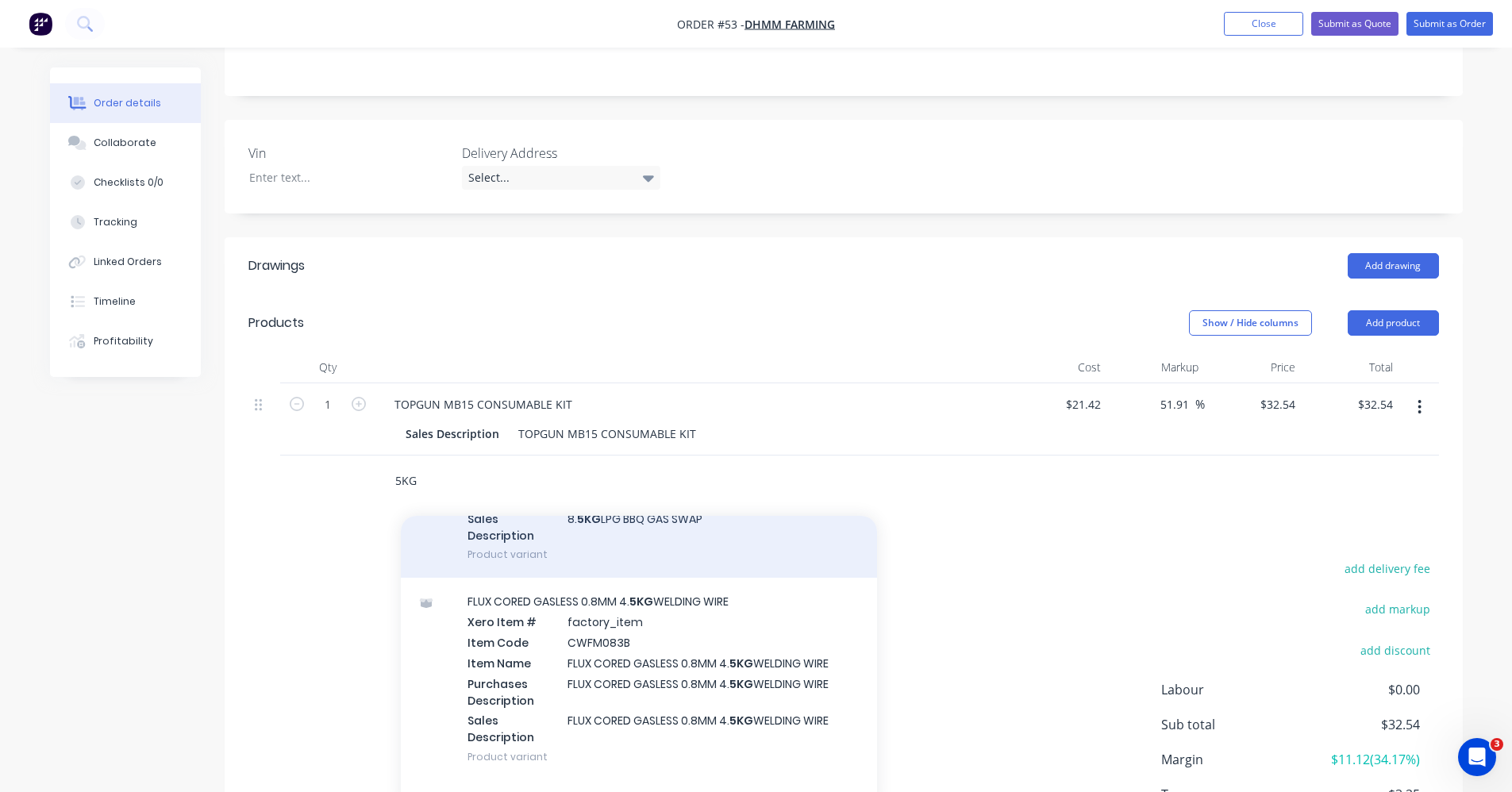
scroll to position [3889, 0]
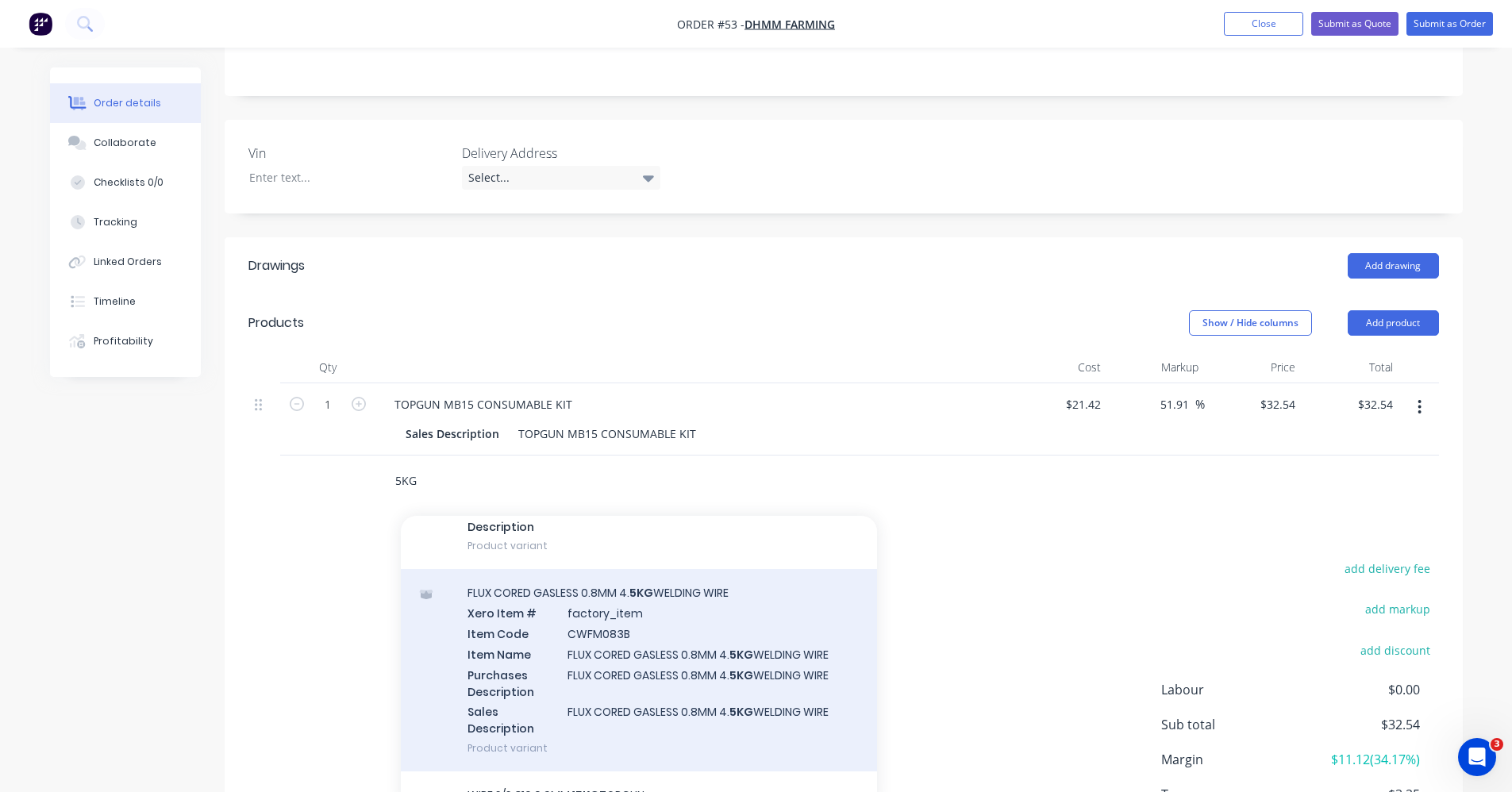
type input "5KG"
click at [764, 672] on div "FLUX CORED GASLESS 0.8MM 4. 5KG WELDING WIRE Xero Item # factory_item Item Code…" at bounding box center [639, 669] width 476 height 202
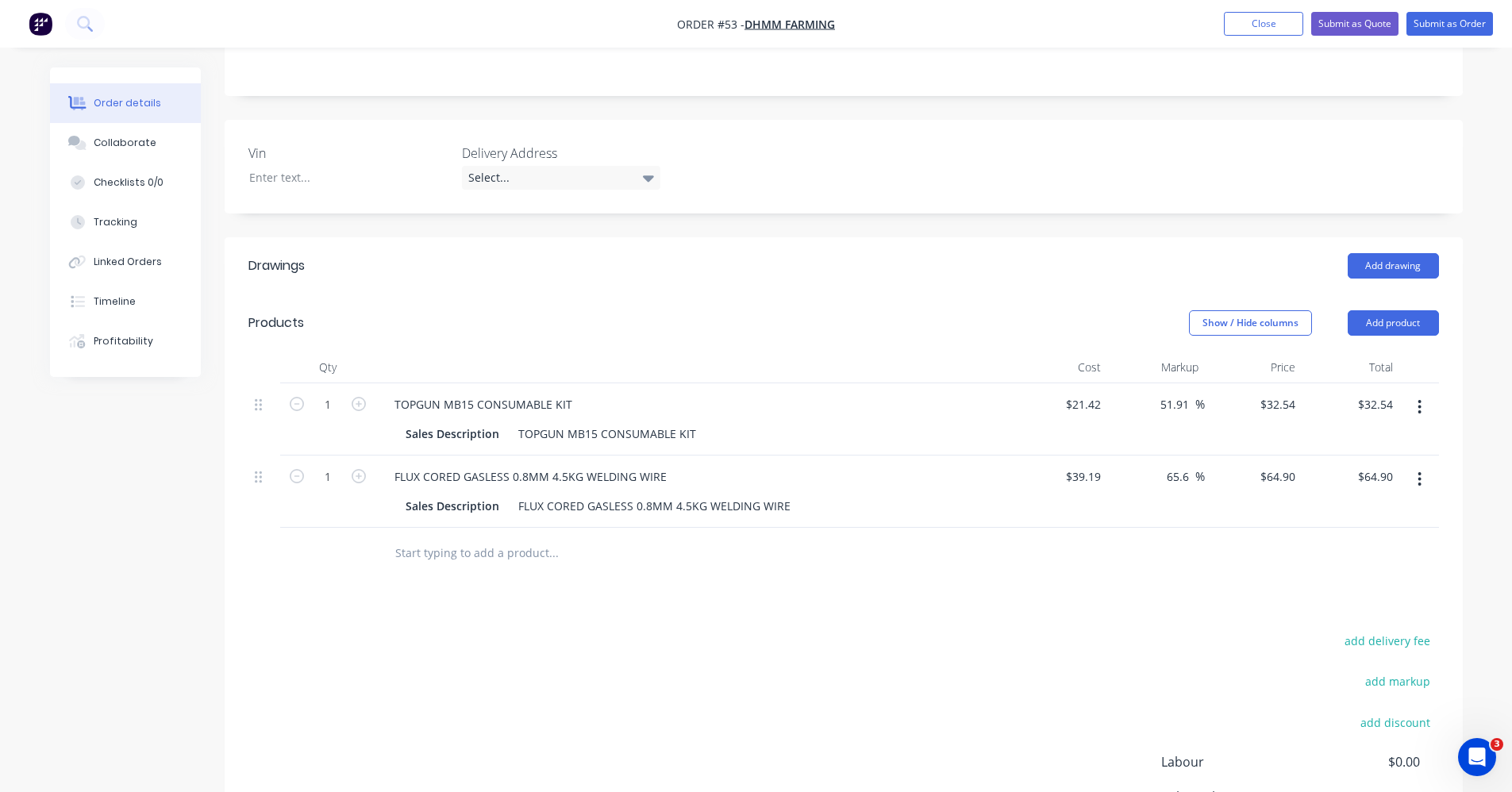
click at [480, 544] on input "text" at bounding box center [553, 553] width 317 height 32
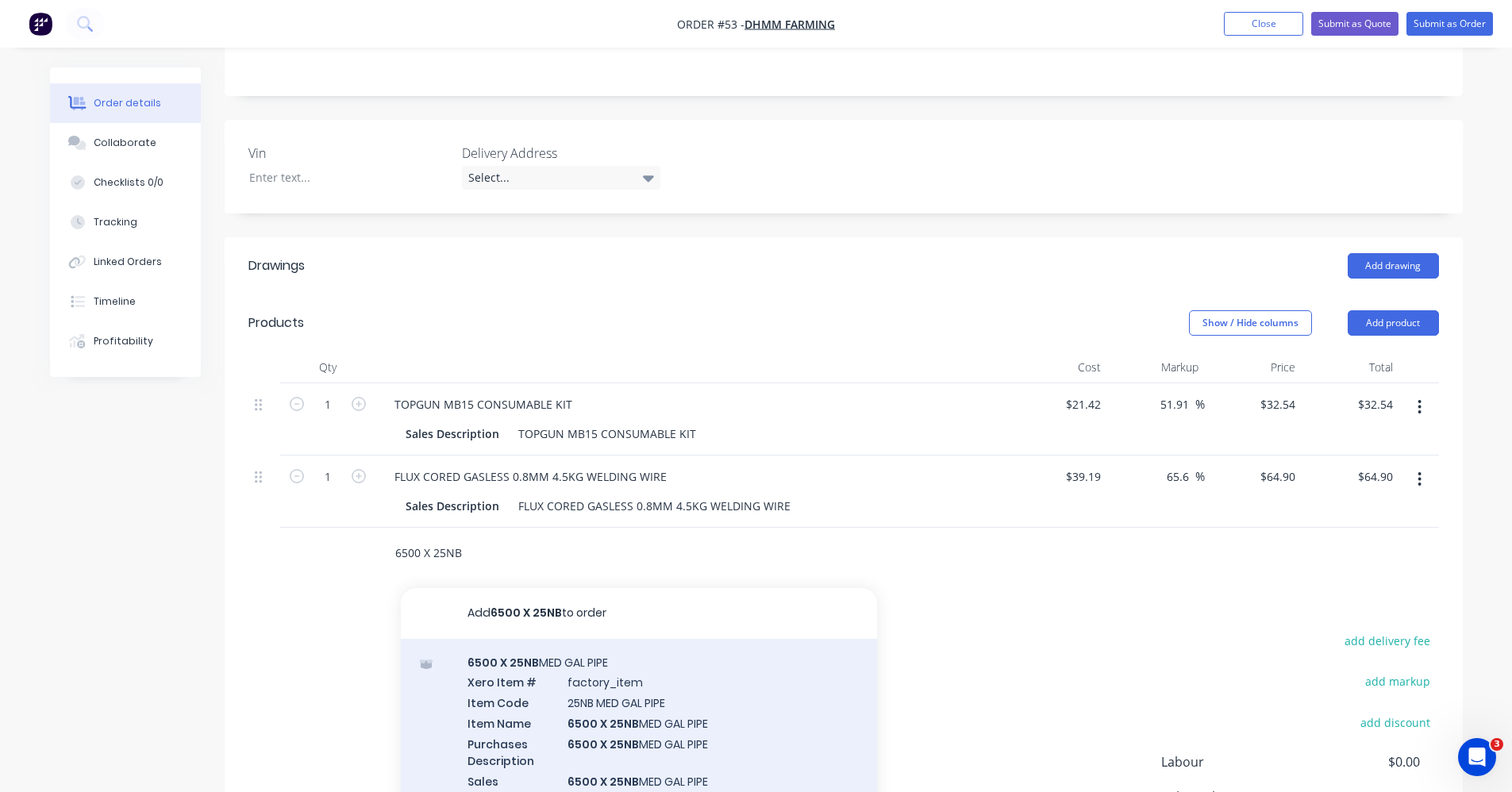
type input "6500 X 25NB"
click at [706, 712] on div "6500 X 25NB MED GAL PIPE Xero Item # factory_item Item Code 25NB MED GAL PIPE I…" at bounding box center [639, 739] width 476 height 202
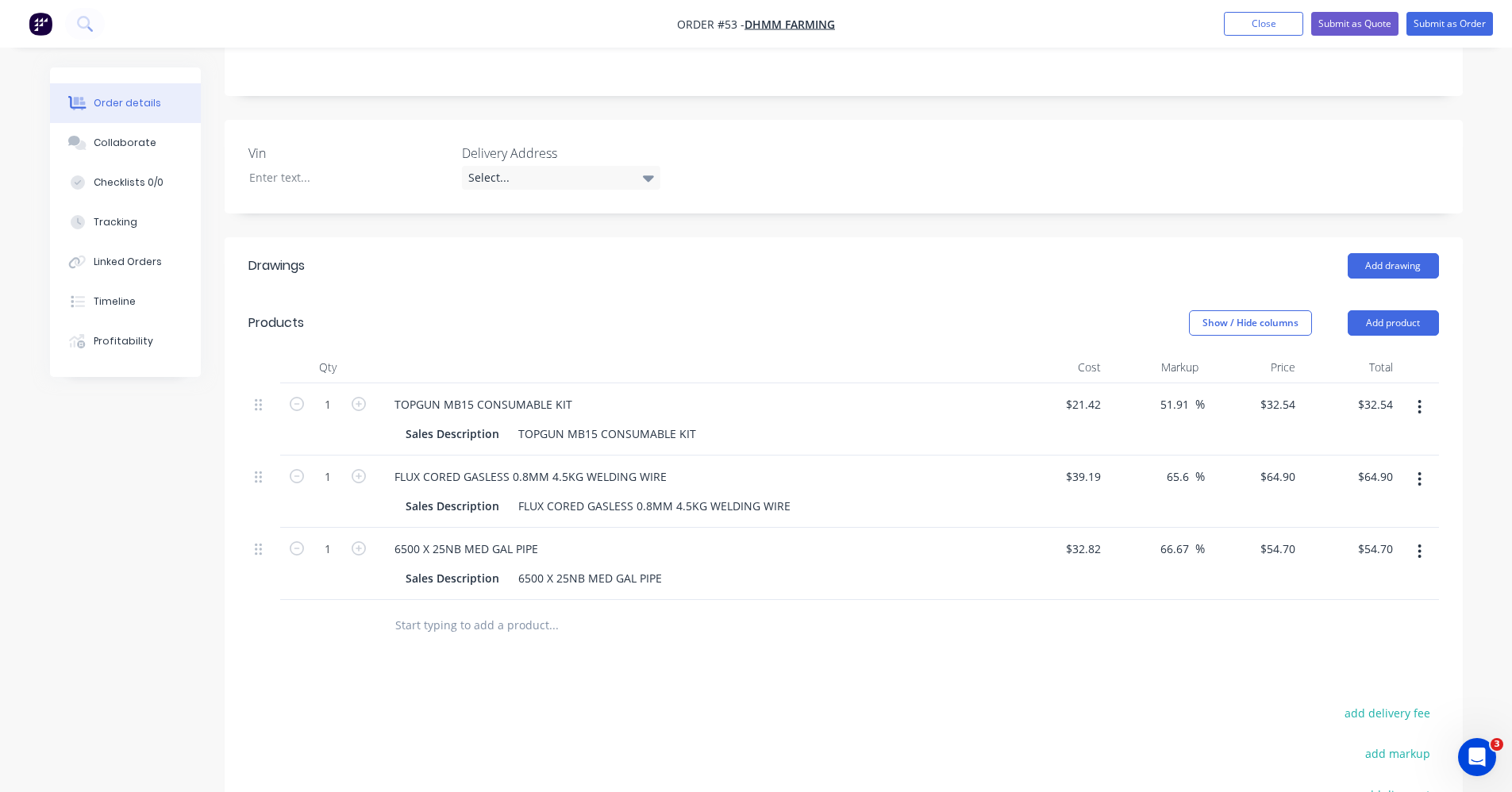
click at [449, 610] on input "text" at bounding box center [553, 625] width 317 height 32
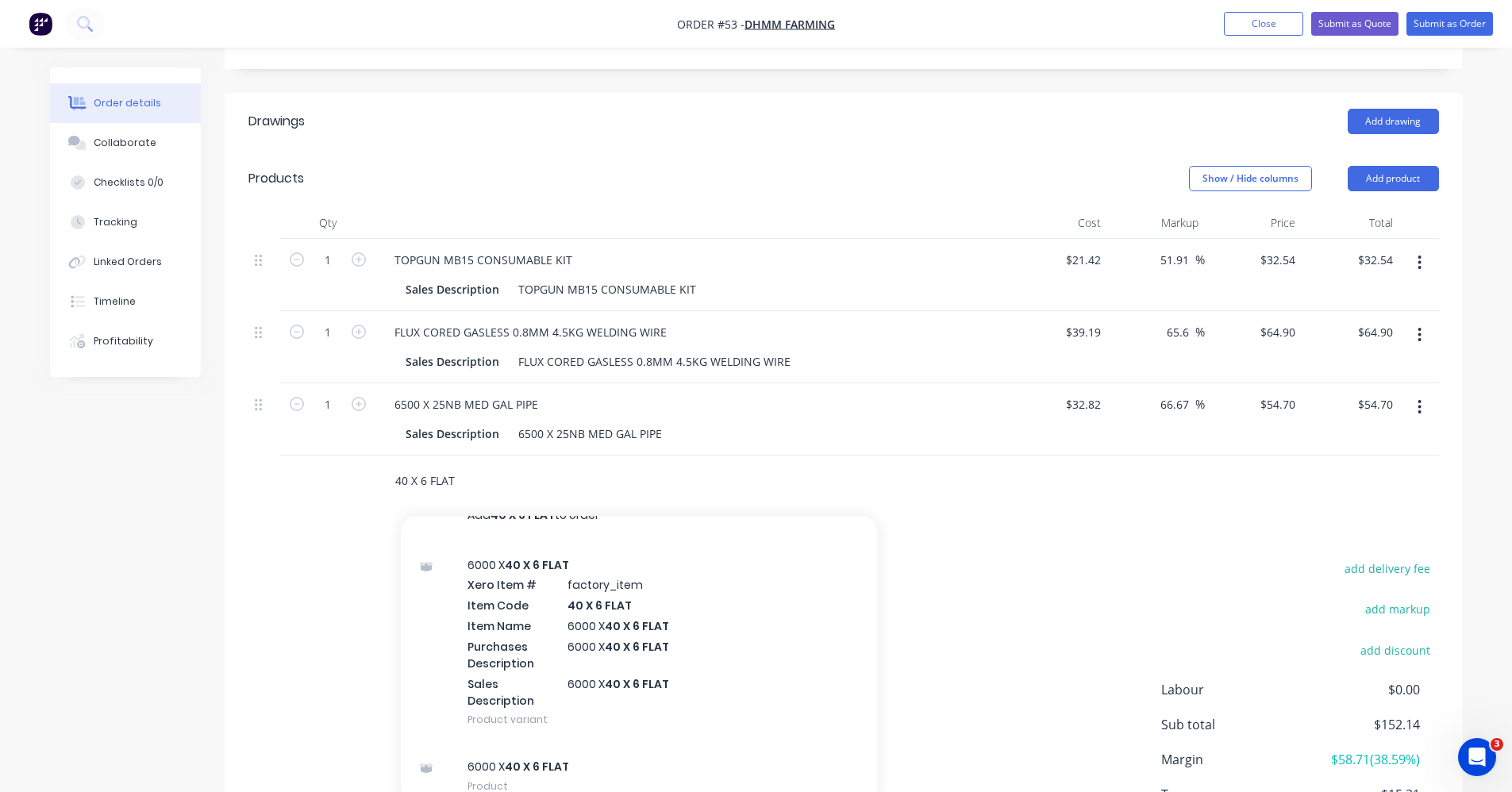
scroll to position [484, 0]
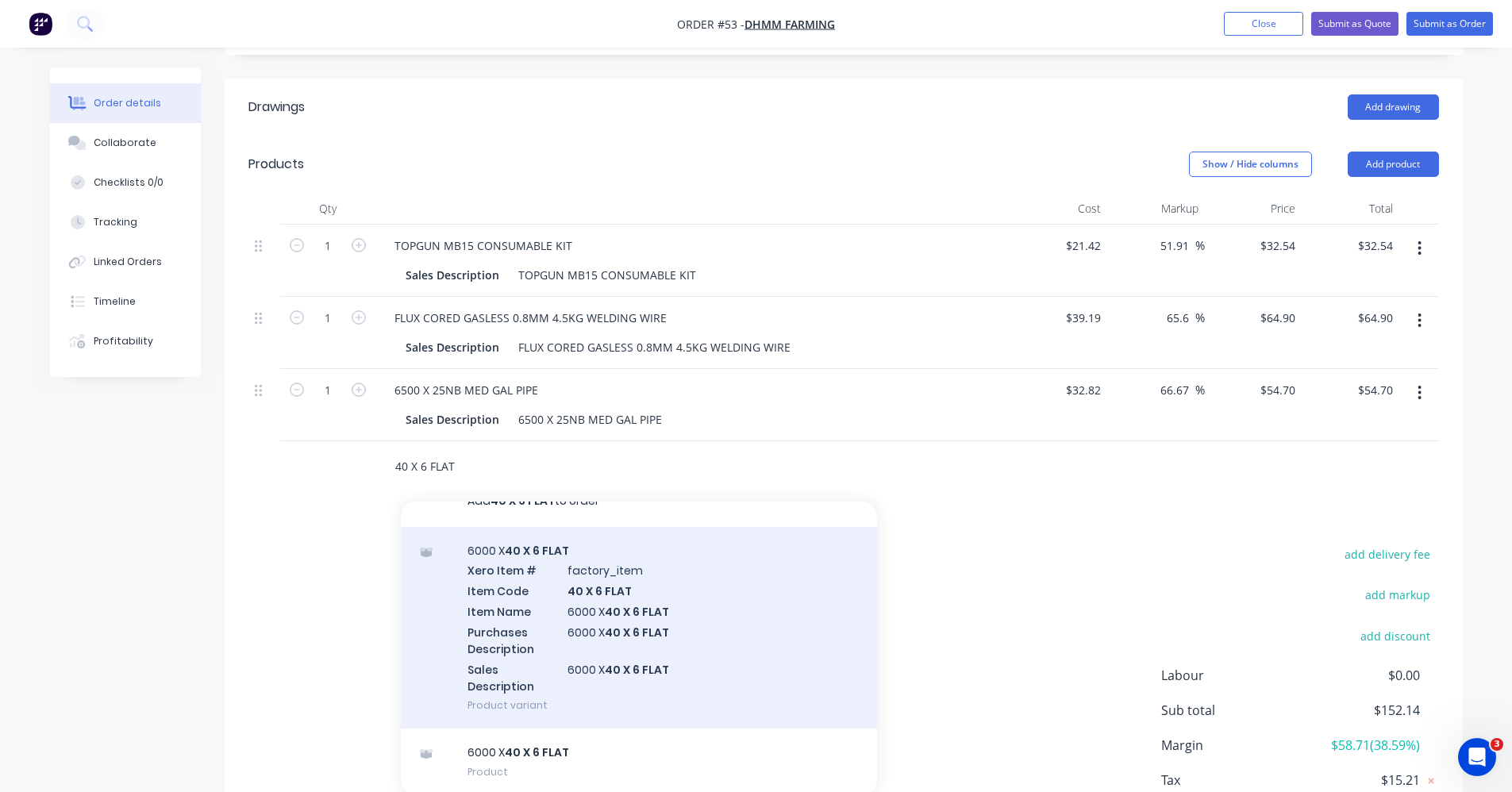
type input "40 X 6 FLAT"
click at [669, 651] on div "6000 X 40 X 6 FLAT Xero Item # factory_item Item Code 40 X 6 FLAT Item Name 600…" at bounding box center [639, 627] width 476 height 202
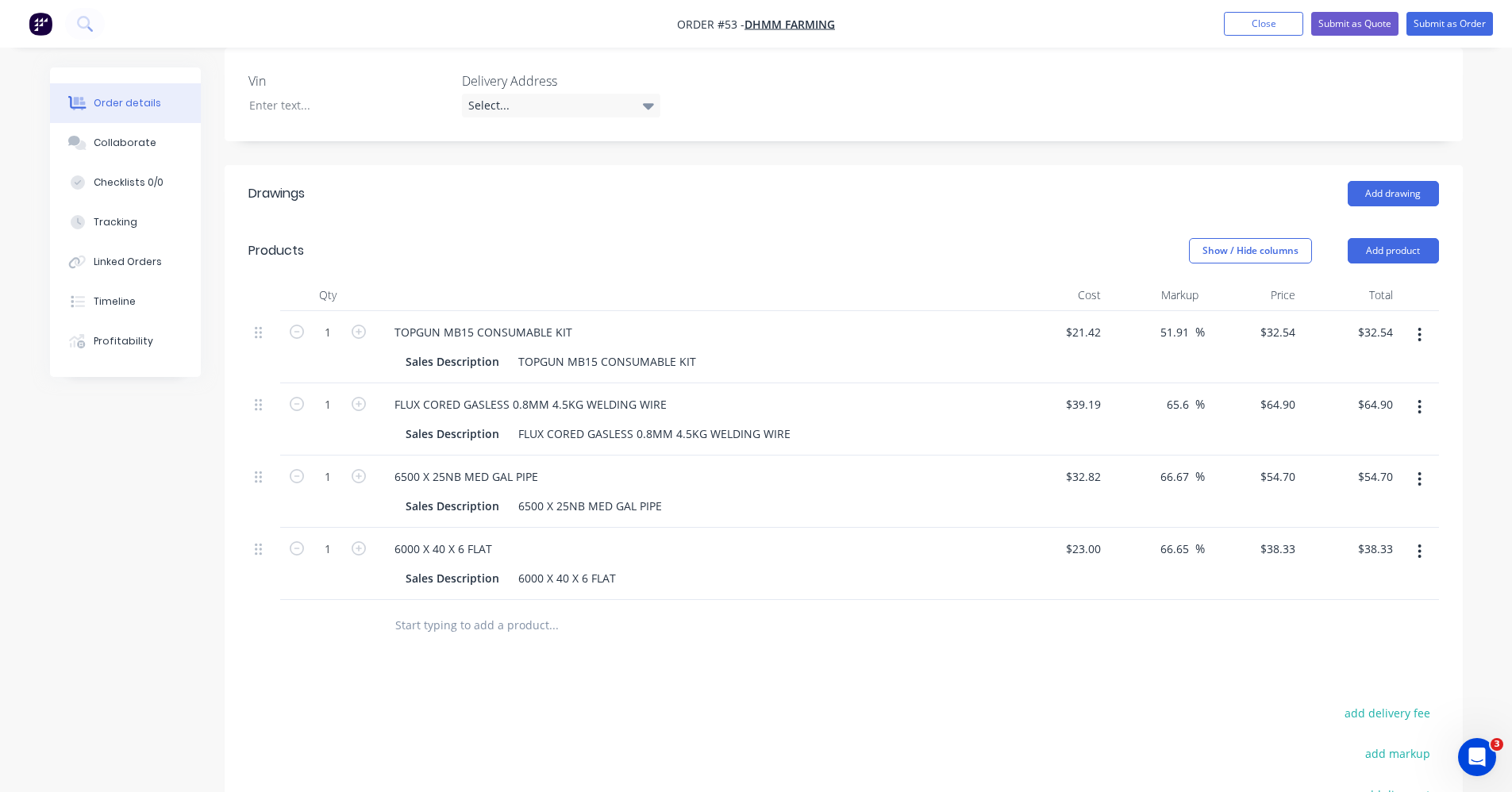
scroll to position [317, 0]
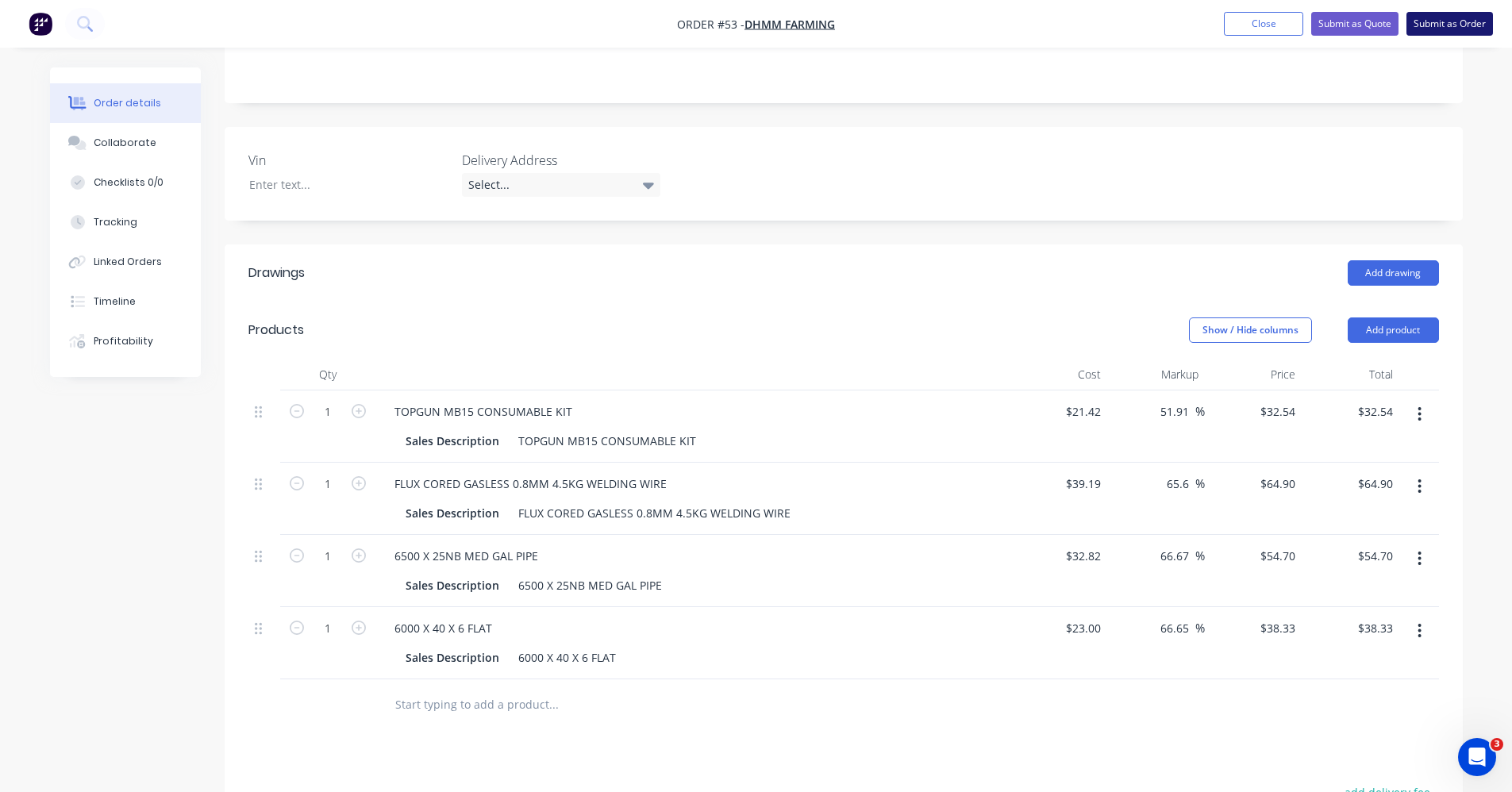
click at [1455, 22] on button "Submit as Order" at bounding box center [1450, 24] width 87 height 24
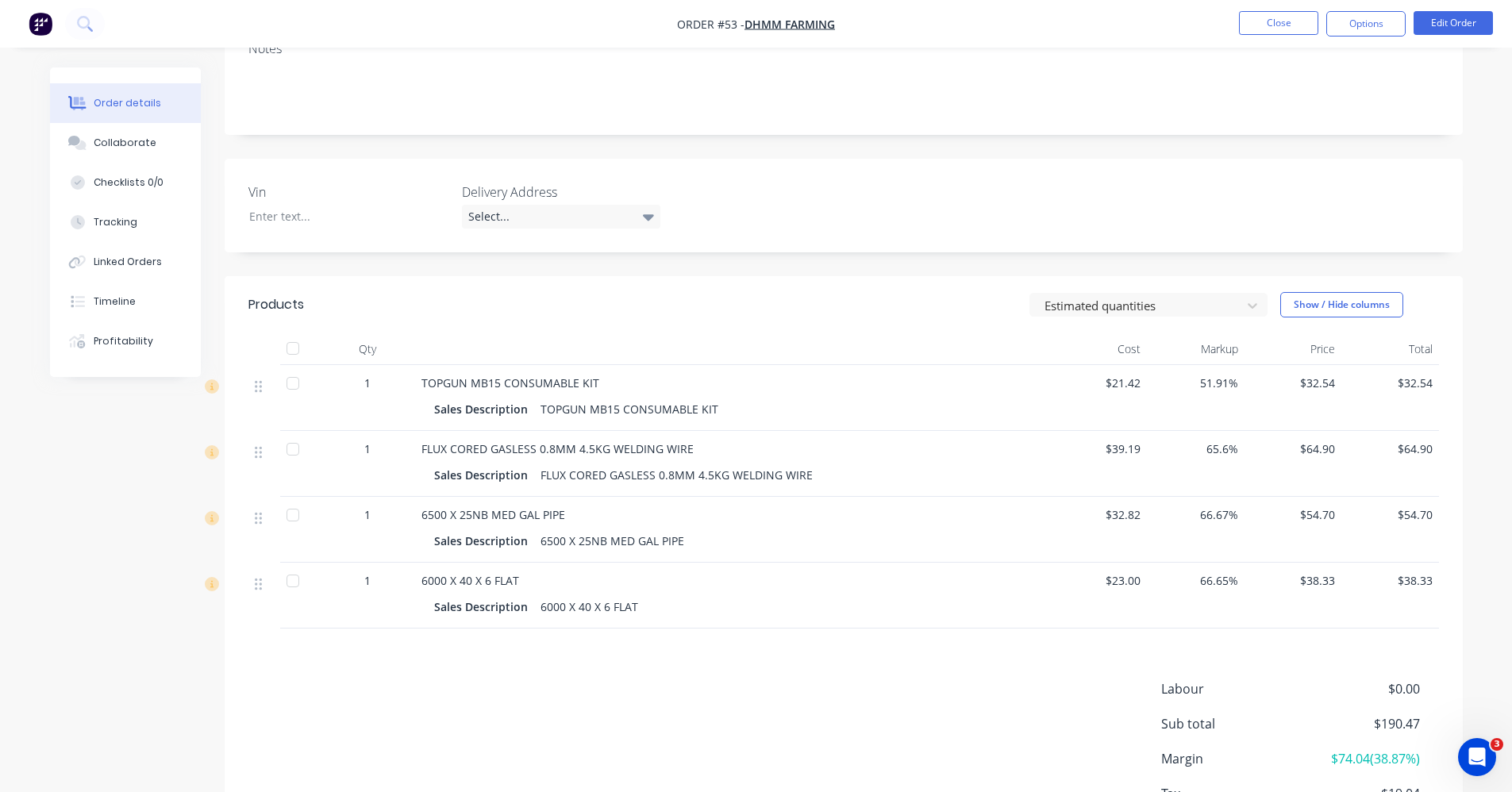
scroll to position [0, 0]
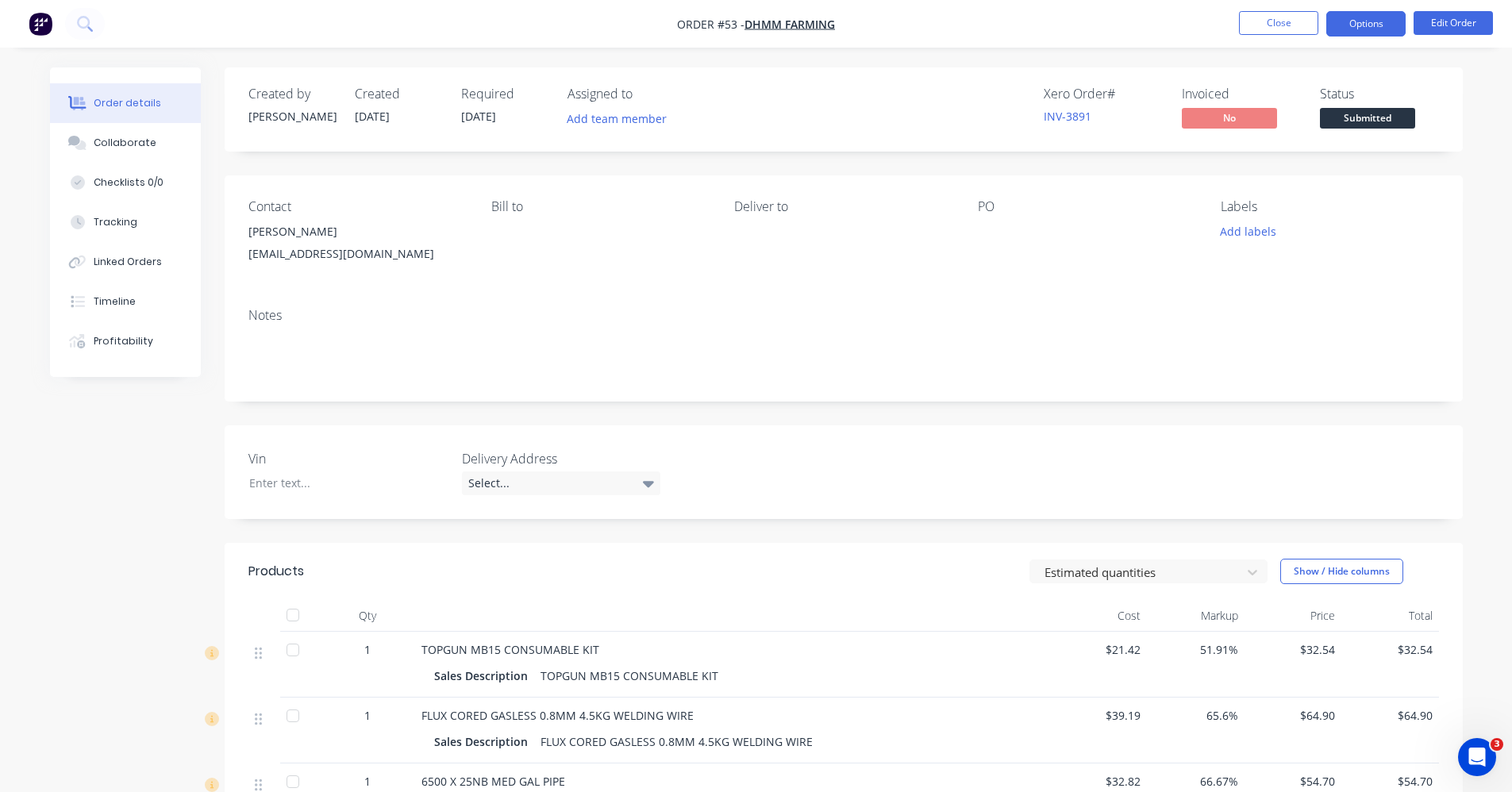
click at [1385, 25] on button "Options" at bounding box center [1366, 24] width 80 height 25
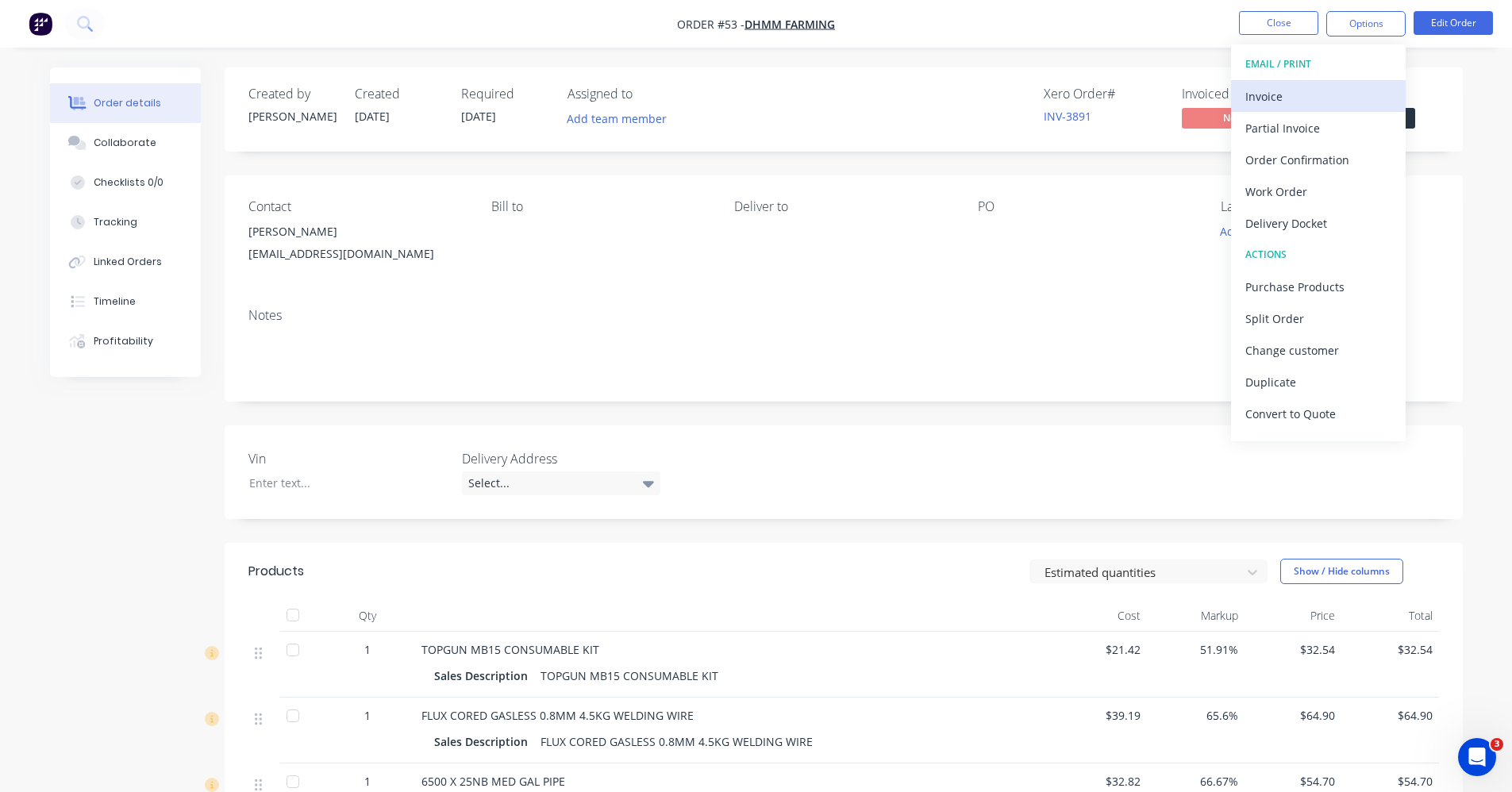
click at [1290, 93] on div "Invoice" at bounding box center [1319, 97] width 146 height 23
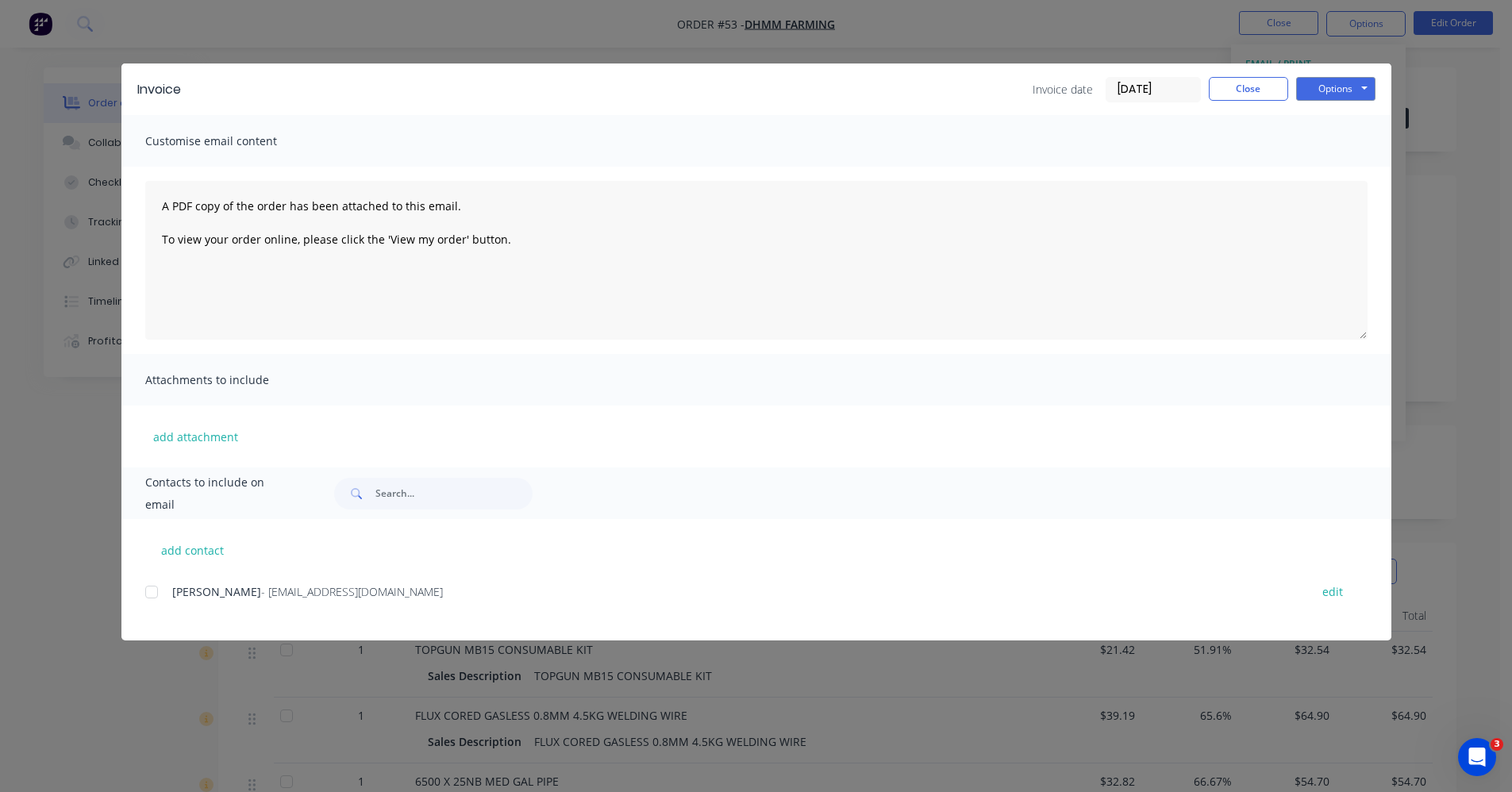
click at [149, 594] on div at bounding box center [151, 592] width 32 height 32
click at [1325, 87] on button "Options" at bounding box center [1336, 88] width 80 height 24
click at [1352, 114] on button "Preview" at bounding box center [1346, 117] width 101 height 26
click at [156, 594] on div at bounding box center [151, 592] width 32 height 32
click at [1322, 99] on button "Options" at bounding box center [1336, 88] width 80 height 24
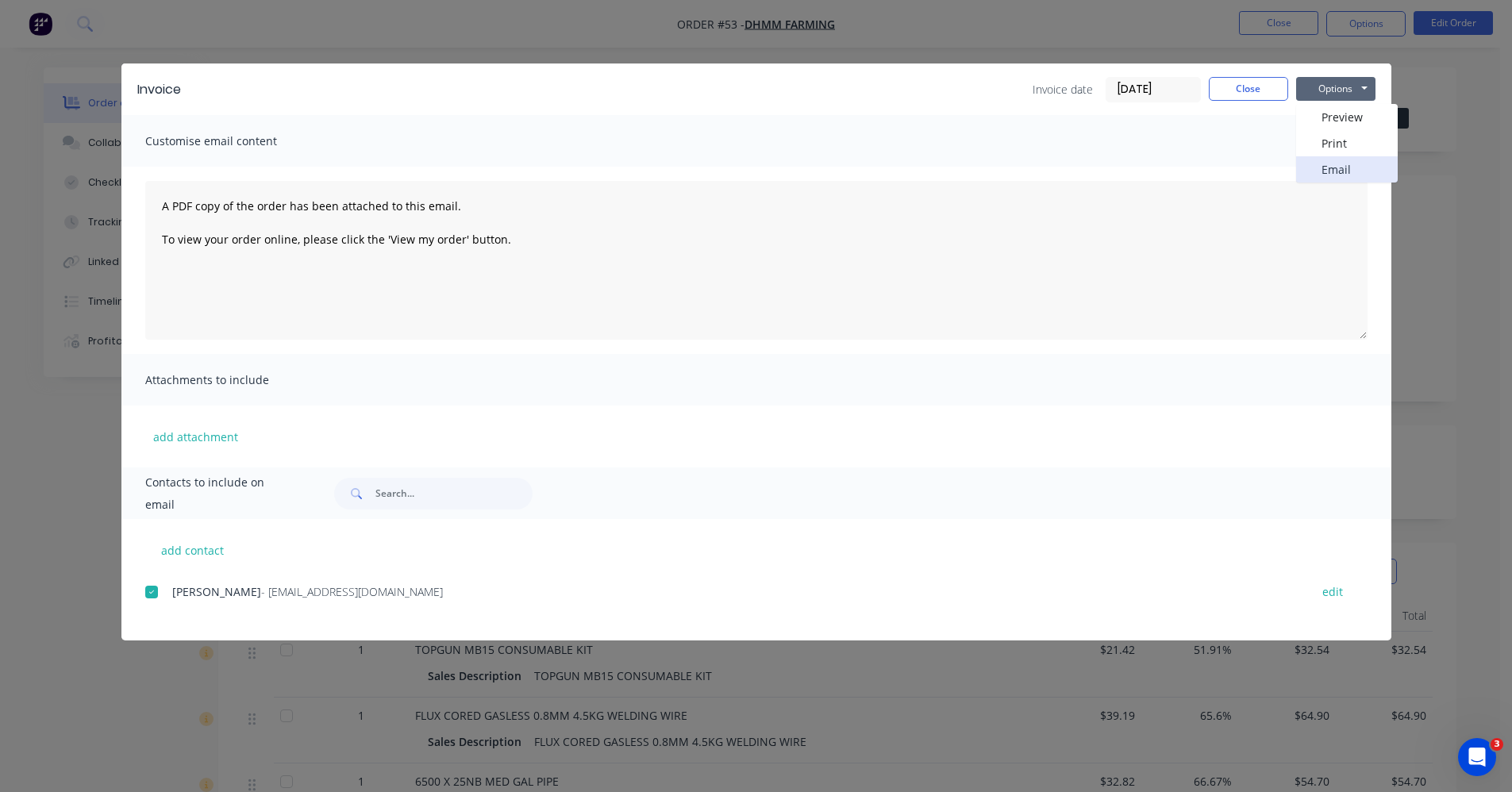
click at [1336, 165] on button "Email" at bounding box center [1346, 170] width 101 height 26
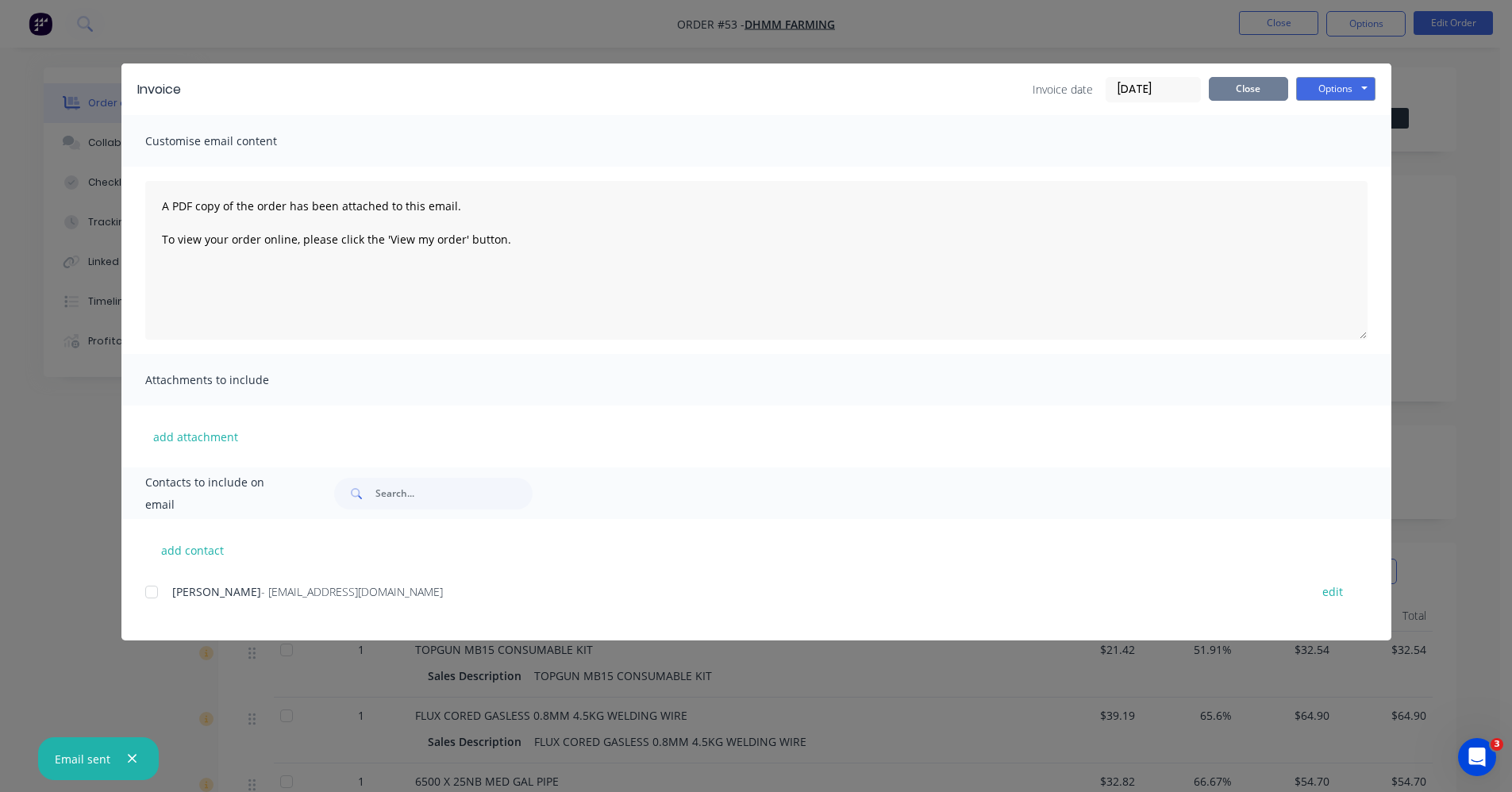
click at [1281, 93] on button "Close" at bounding box center [1249, 88] width 80 height 24
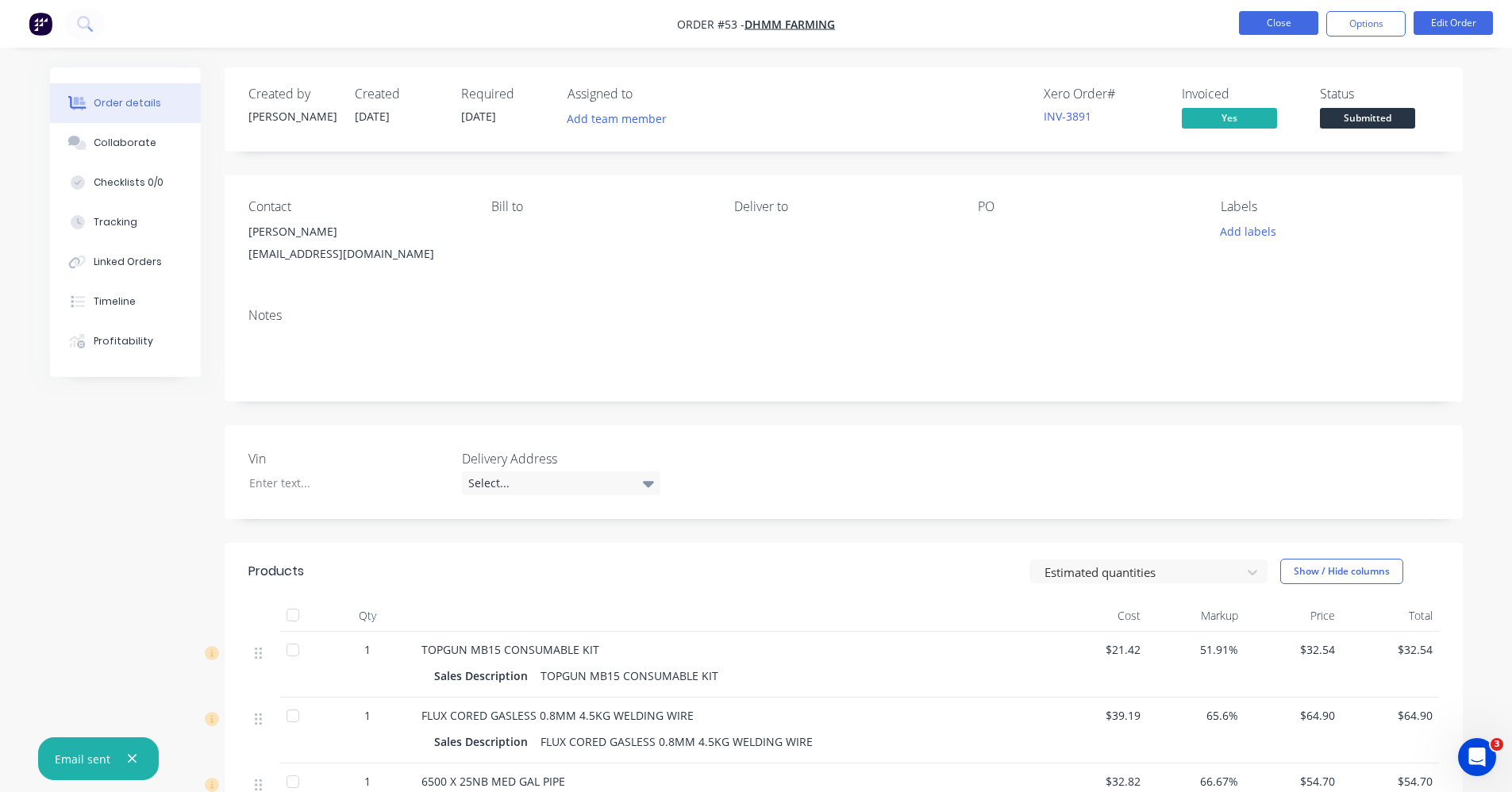
click at [1282, 24] on button "Close" at bounding box center [1279, 23] width 80 height 24
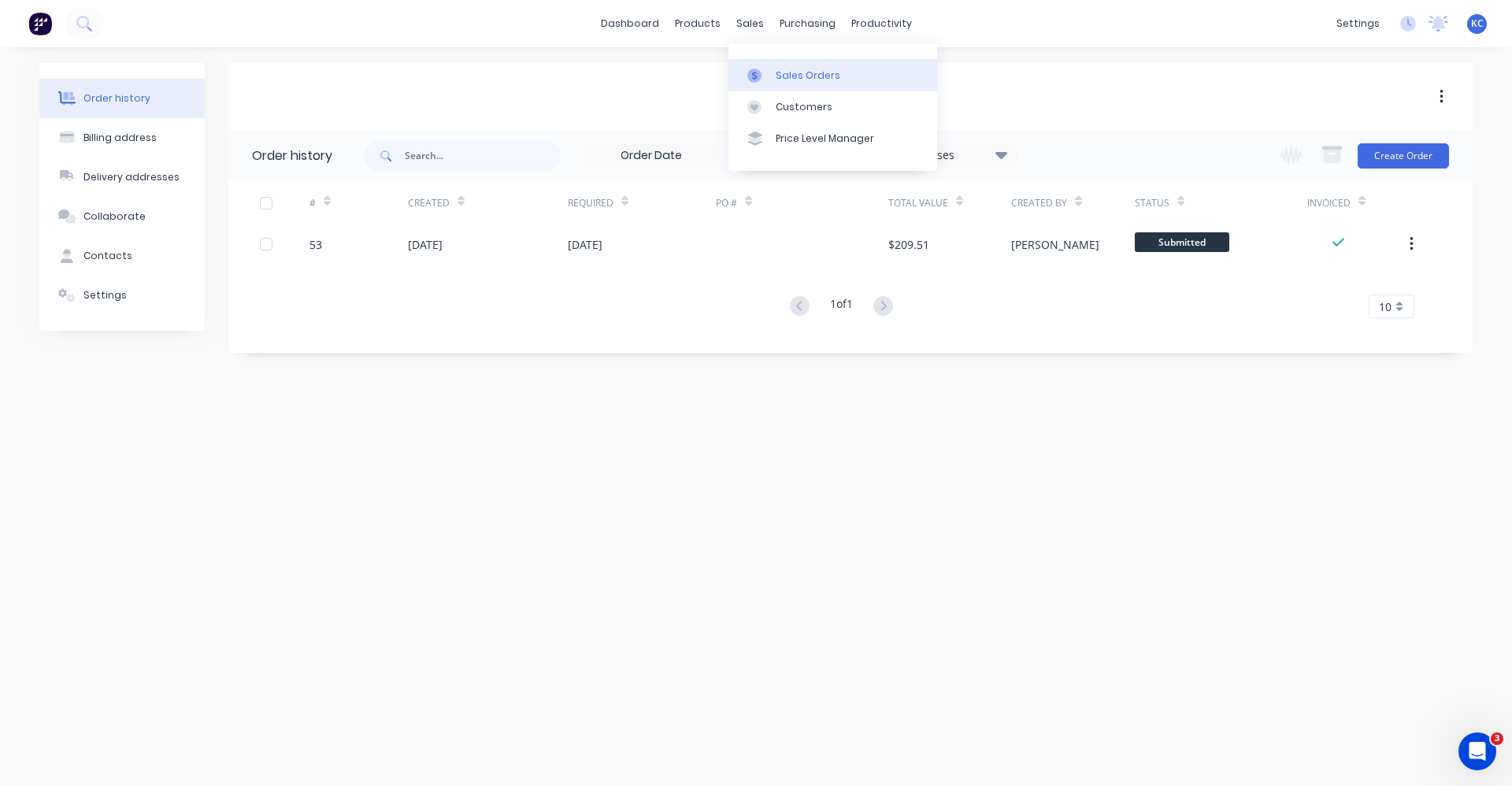
click at [780, 81] on div "Sales Orders" at bounding box center [808, 76] width 64 height 14
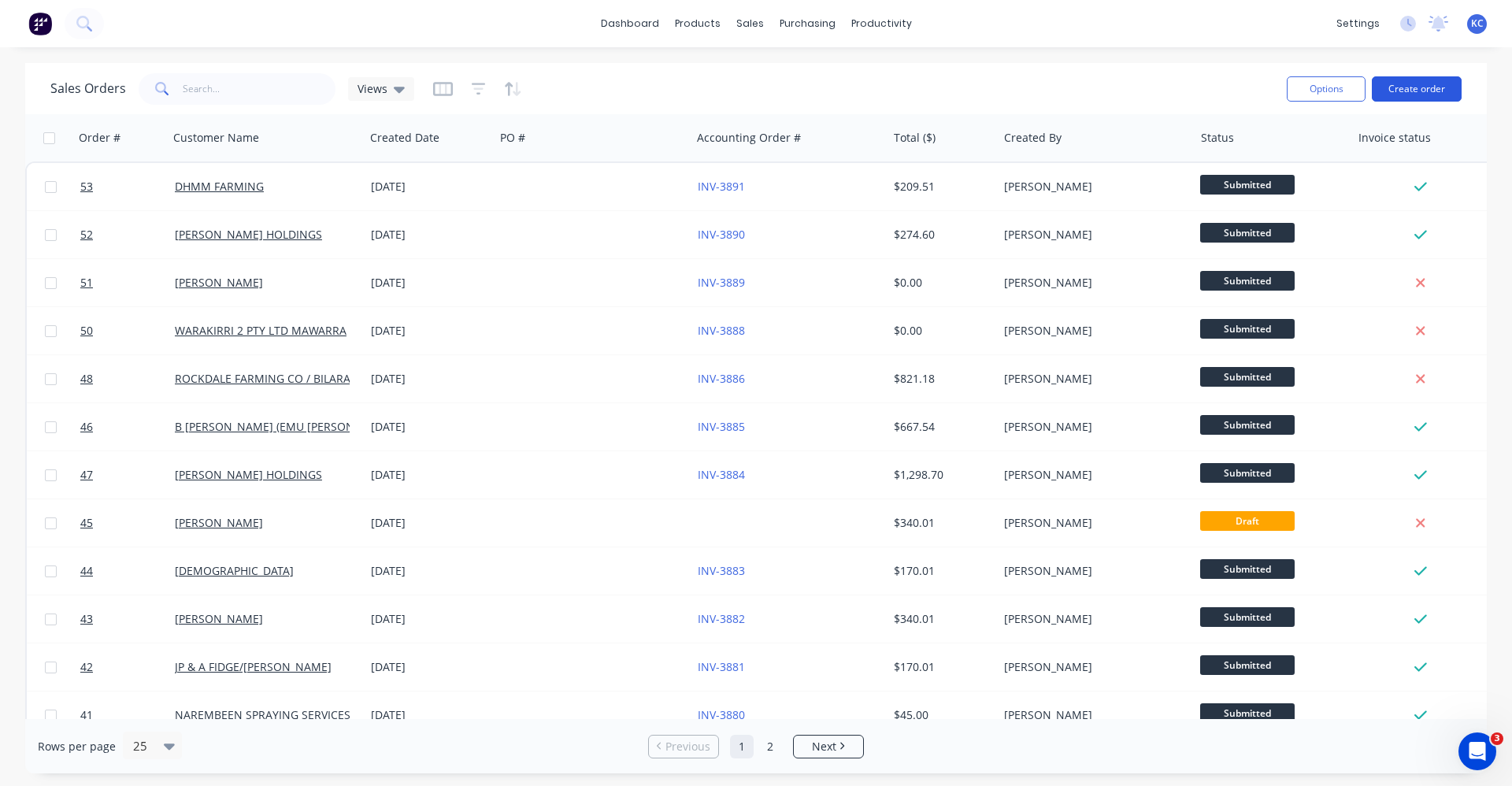
click at [1444, 86] on button "Create order" at bounding box center [1416, 89] width 89 height 25
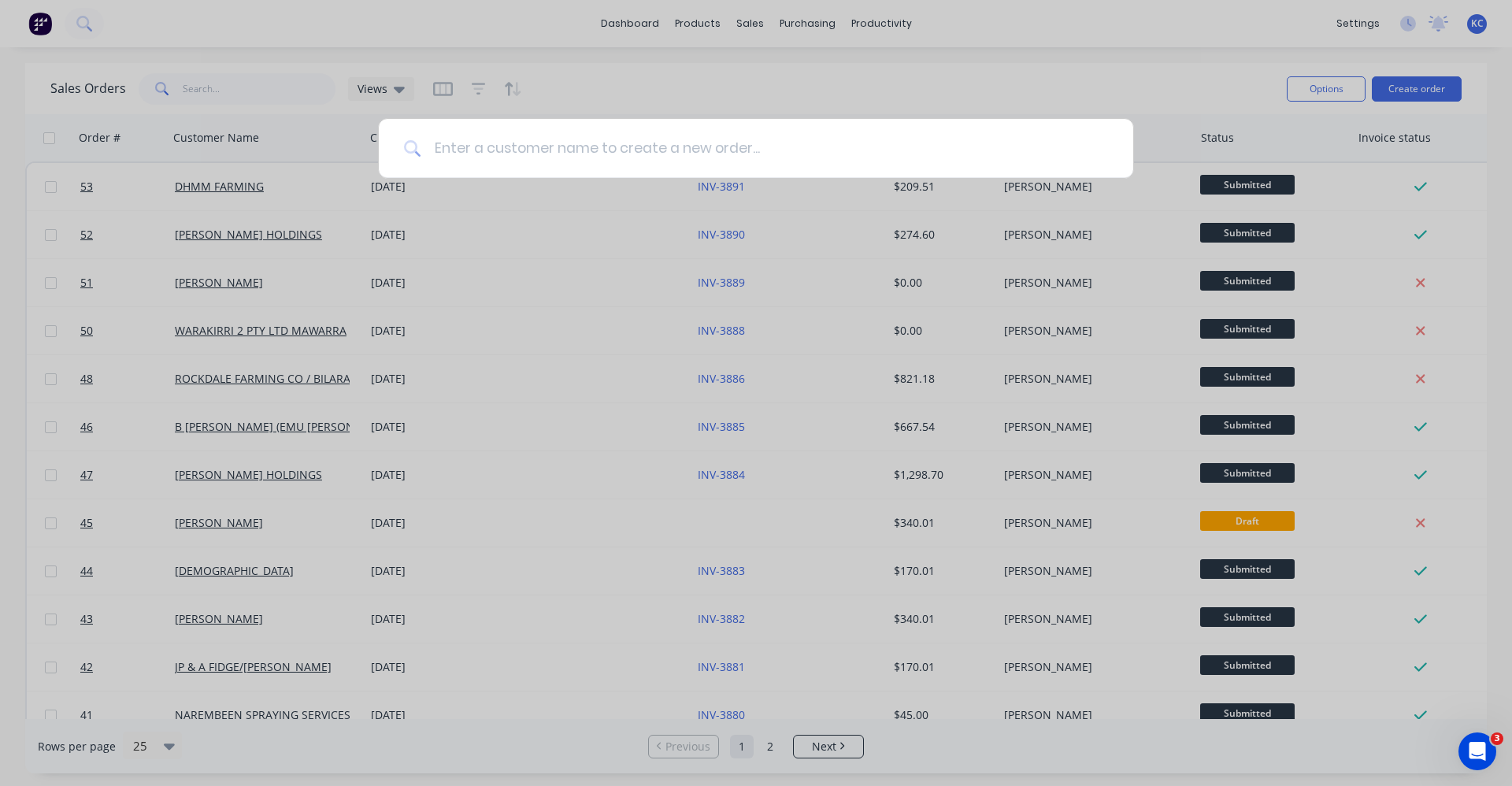
click at [467, 146] on input at bounding box center [764, 148] width 687 height 59
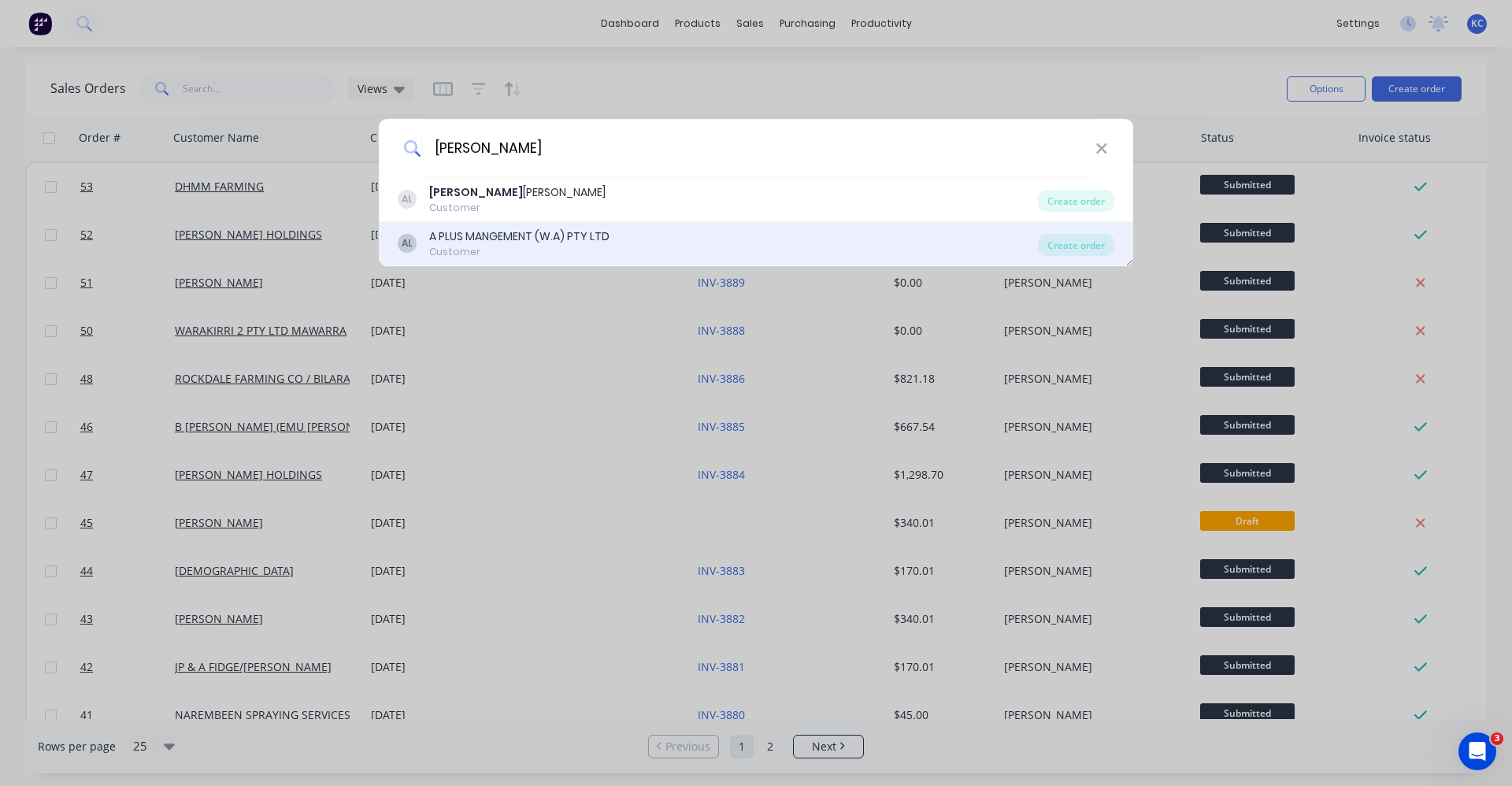
type input "AMOS"
click at [494, 239] on div "A PLUS MANGEMENT (W.A) PTY LTD" at bounding box center [519, 237] width 180 height 17
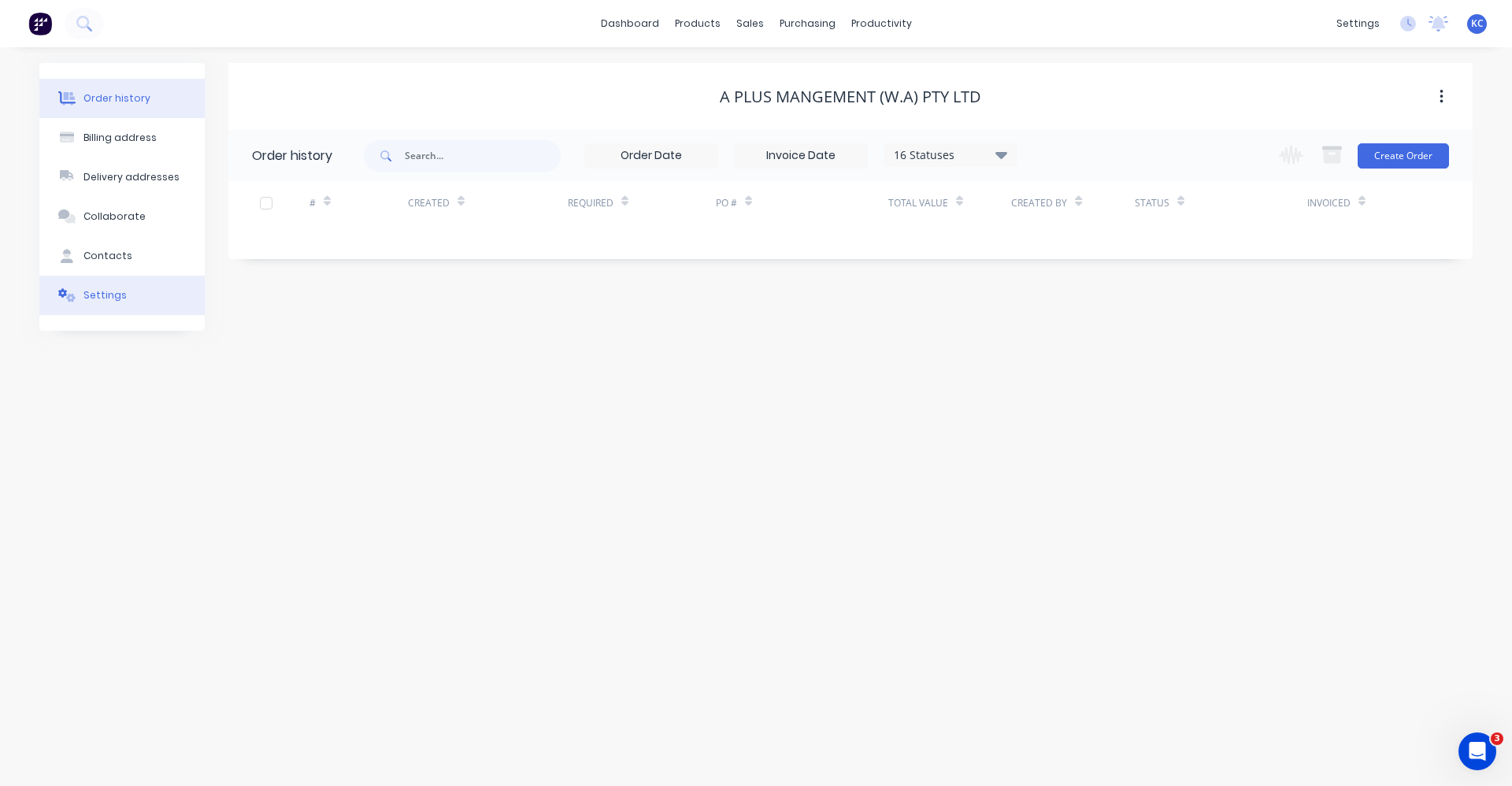
click at [131, 294] on button "Settings" at bounding box center [122, 295] width 165 height 39
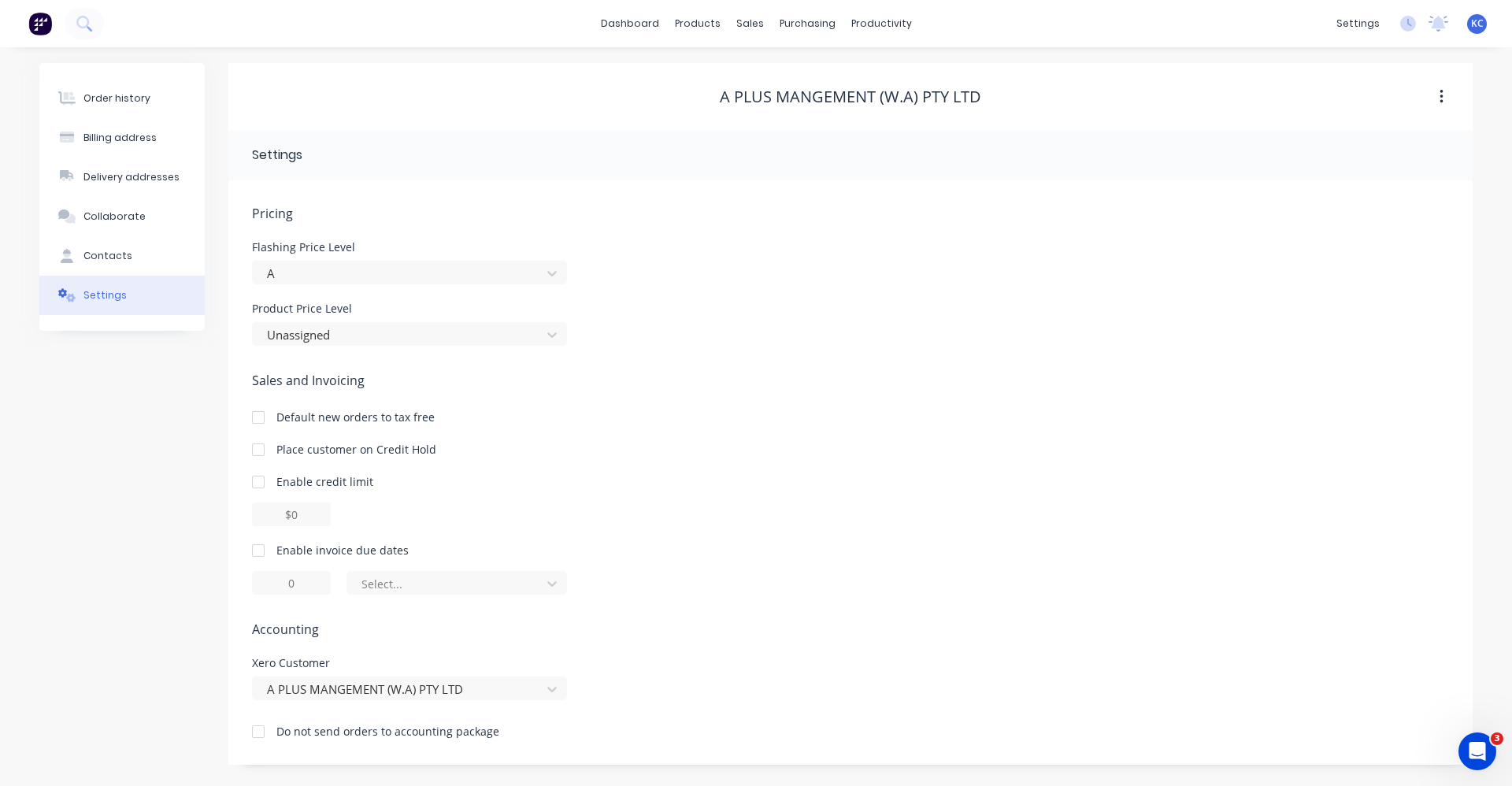
click at [260, 547] on div at bounding box center [258, 550] width 31 height 31
type input "1"
click at [291, 581] on input "1" at bounding box center [291, 582] width 79 height 23
type input "7"
click at [442, 577] on div at bounding box center [446, 584] width 173 height 19
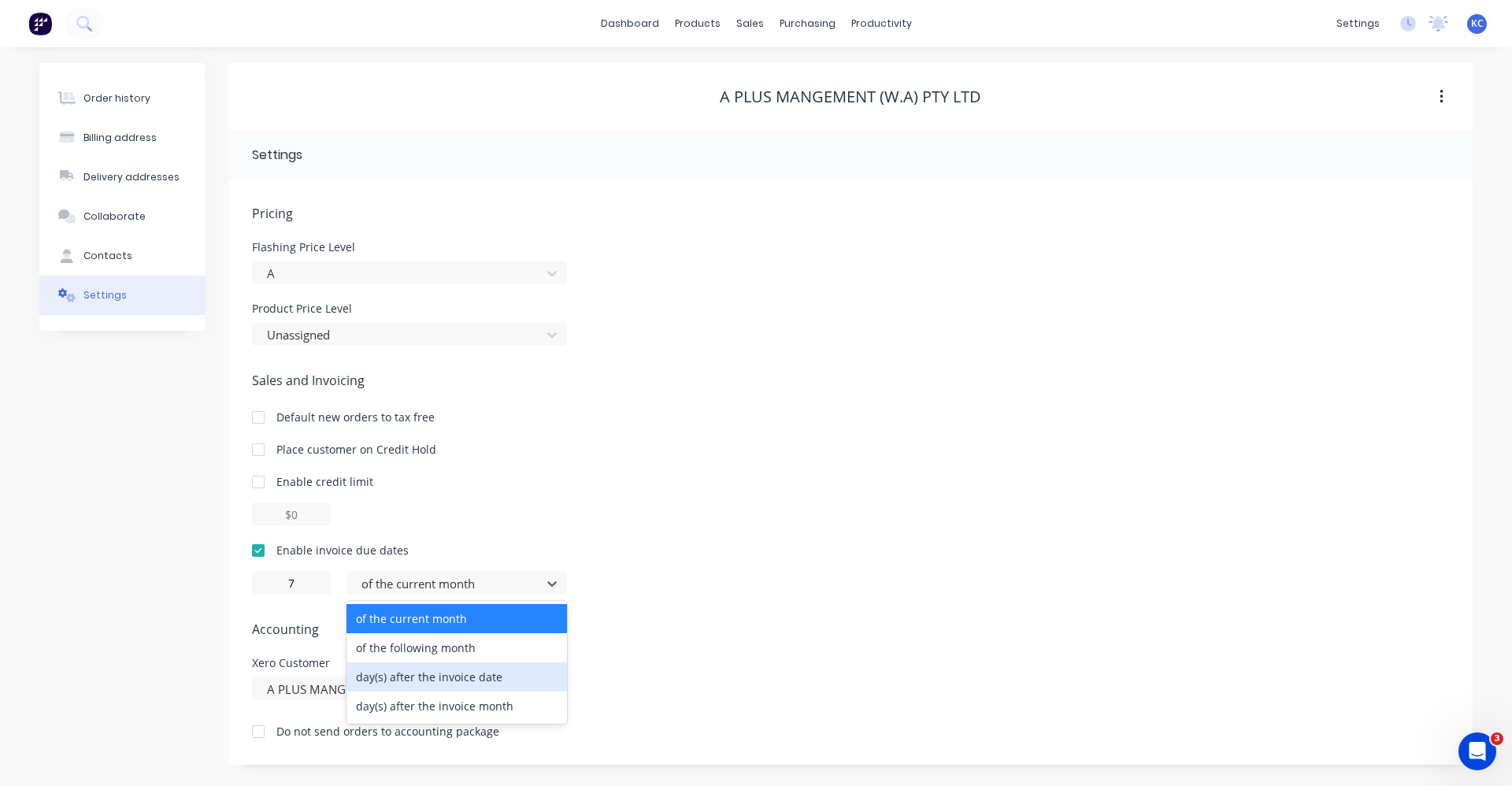
click at [429, 681] on div "day(s) after the invoice date" at bounding box center [456, 677] width 221 height 29
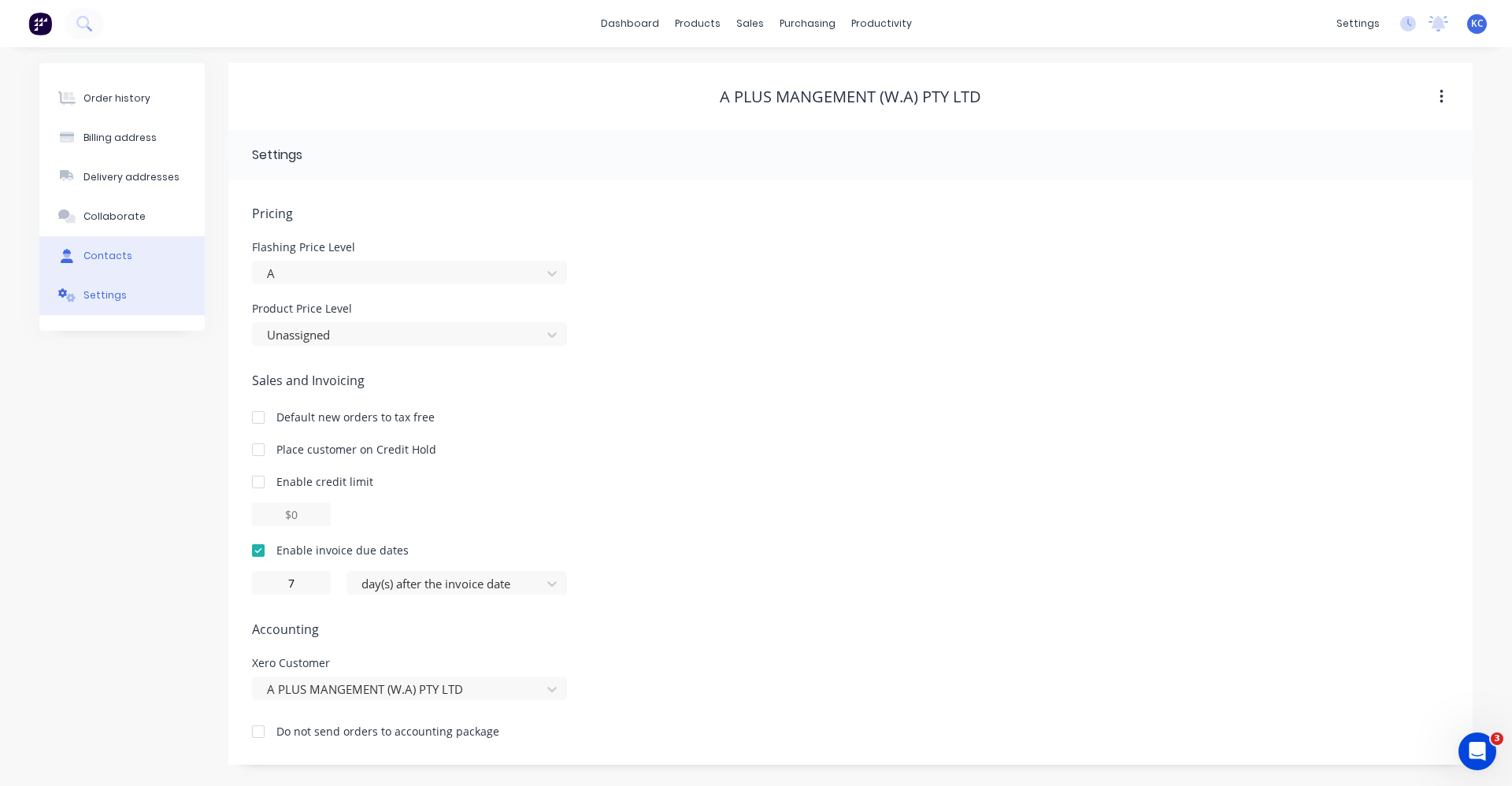
click at [92, 257] on div "Contacts" at bounding box center [108, 256] width 49 height 14
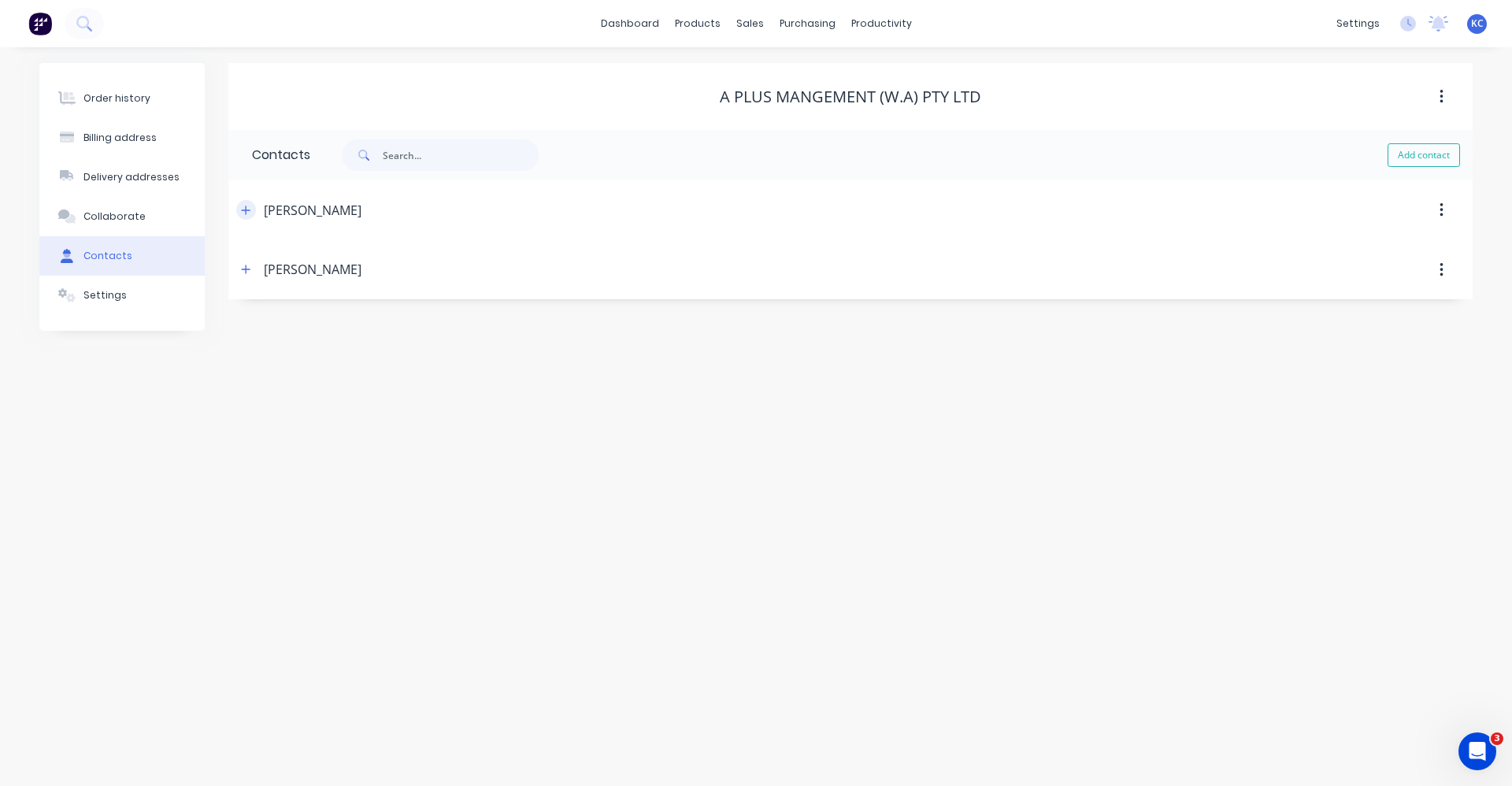
click at [240, 209] on button "button" at bounding box center [246, 209] width 19 height 19
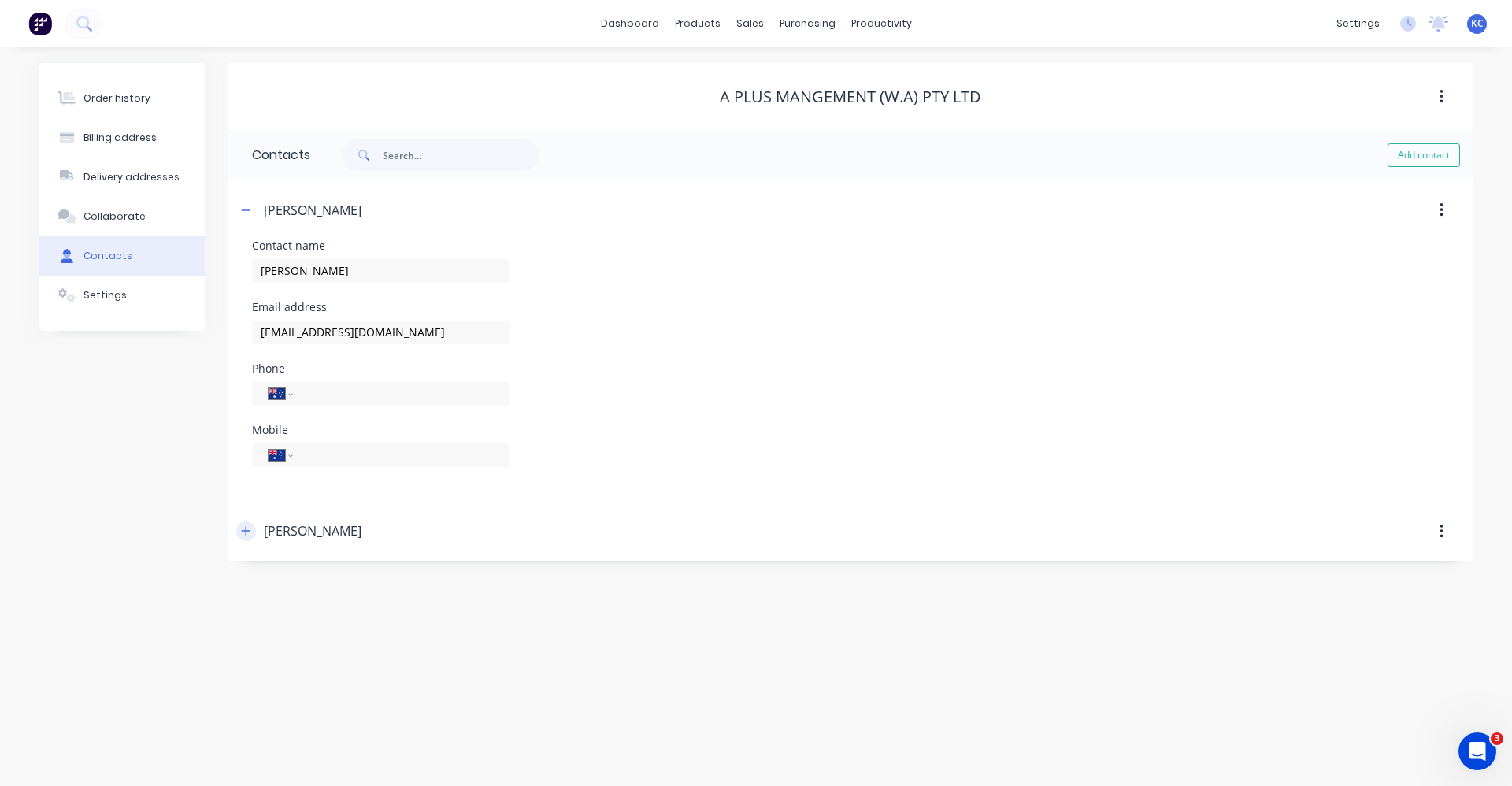
click at [249, 531] on icon "button" at bounding box center [246, 531] width 9 height 9
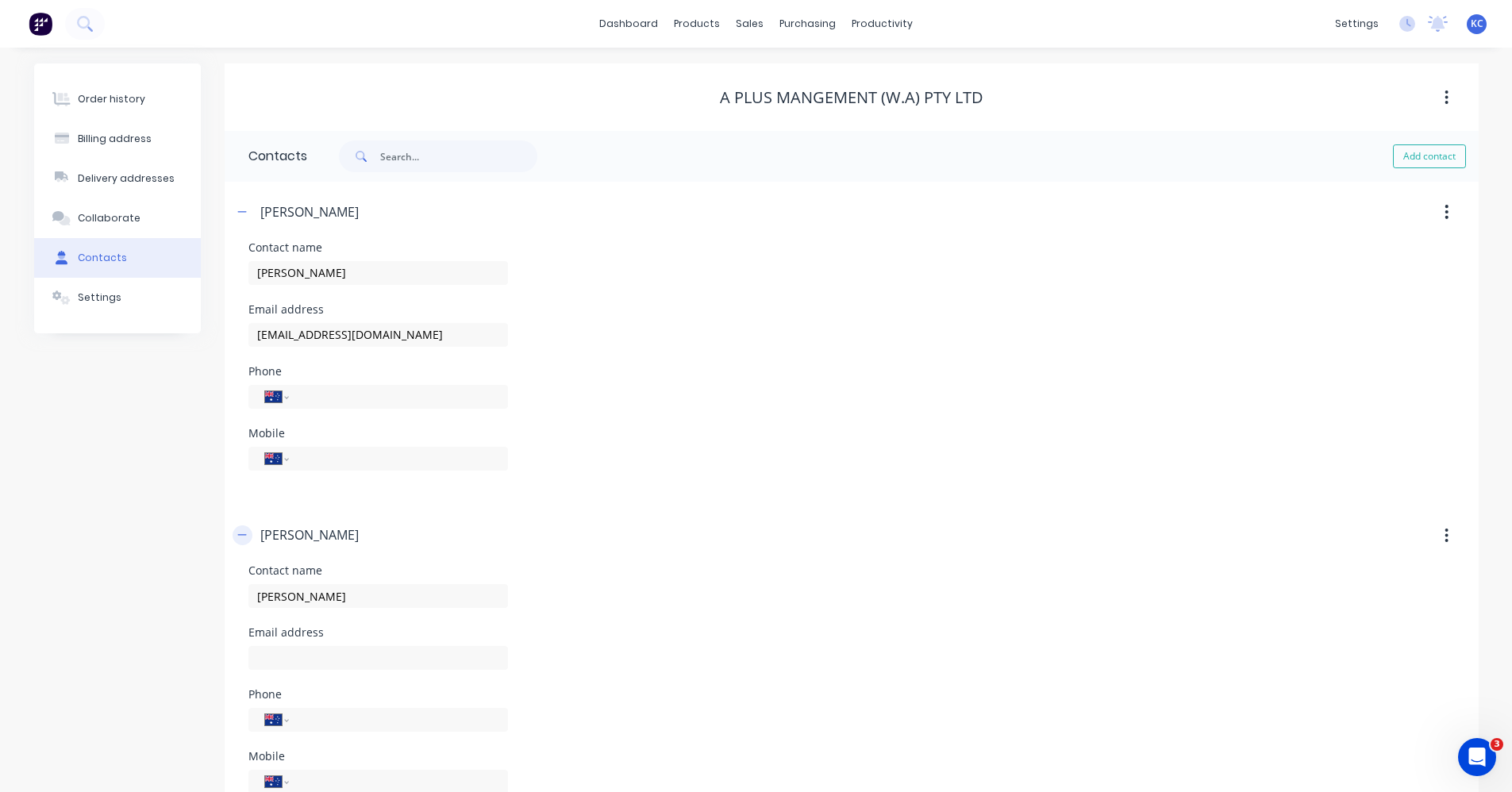
click at [240, 534] on icon "button" at bounding box center [242, 535] width 10 height 11
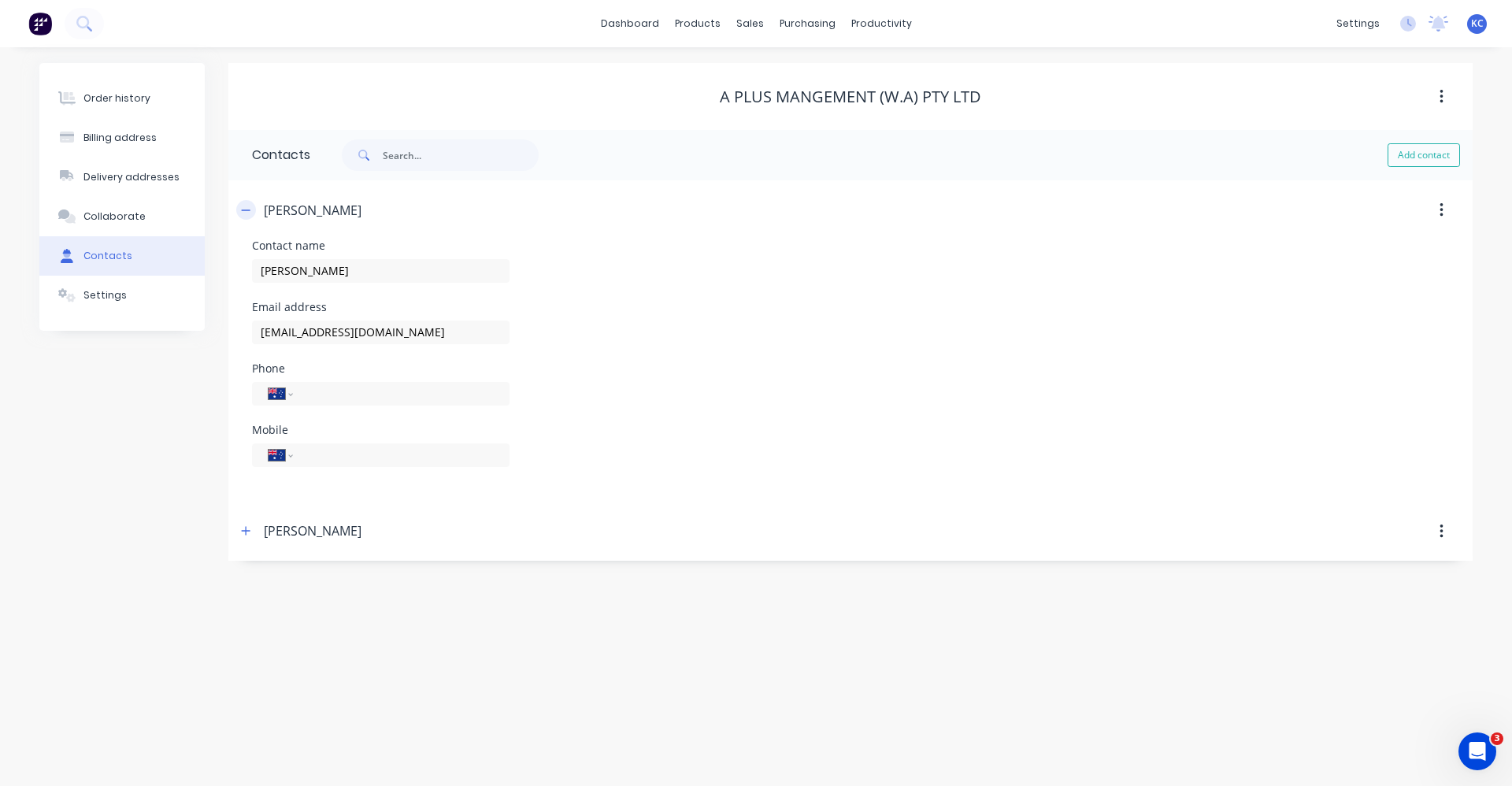
click at [242, 208] on icon "button" at bounding box center [246, 210] width 10 height 11
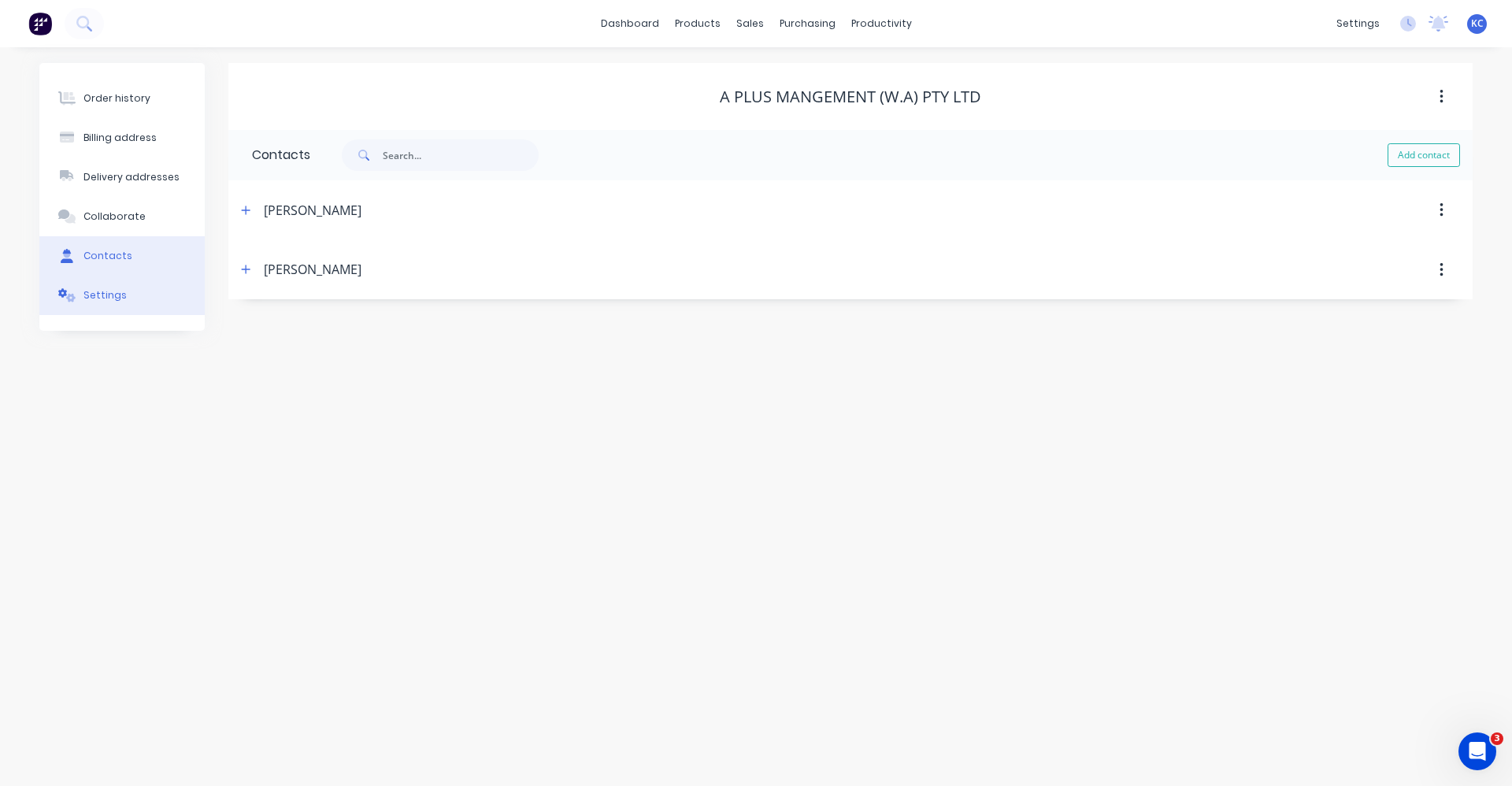
click at [138, 295] on button "Settings" at bounding box center [122, 295] width 165 height 39
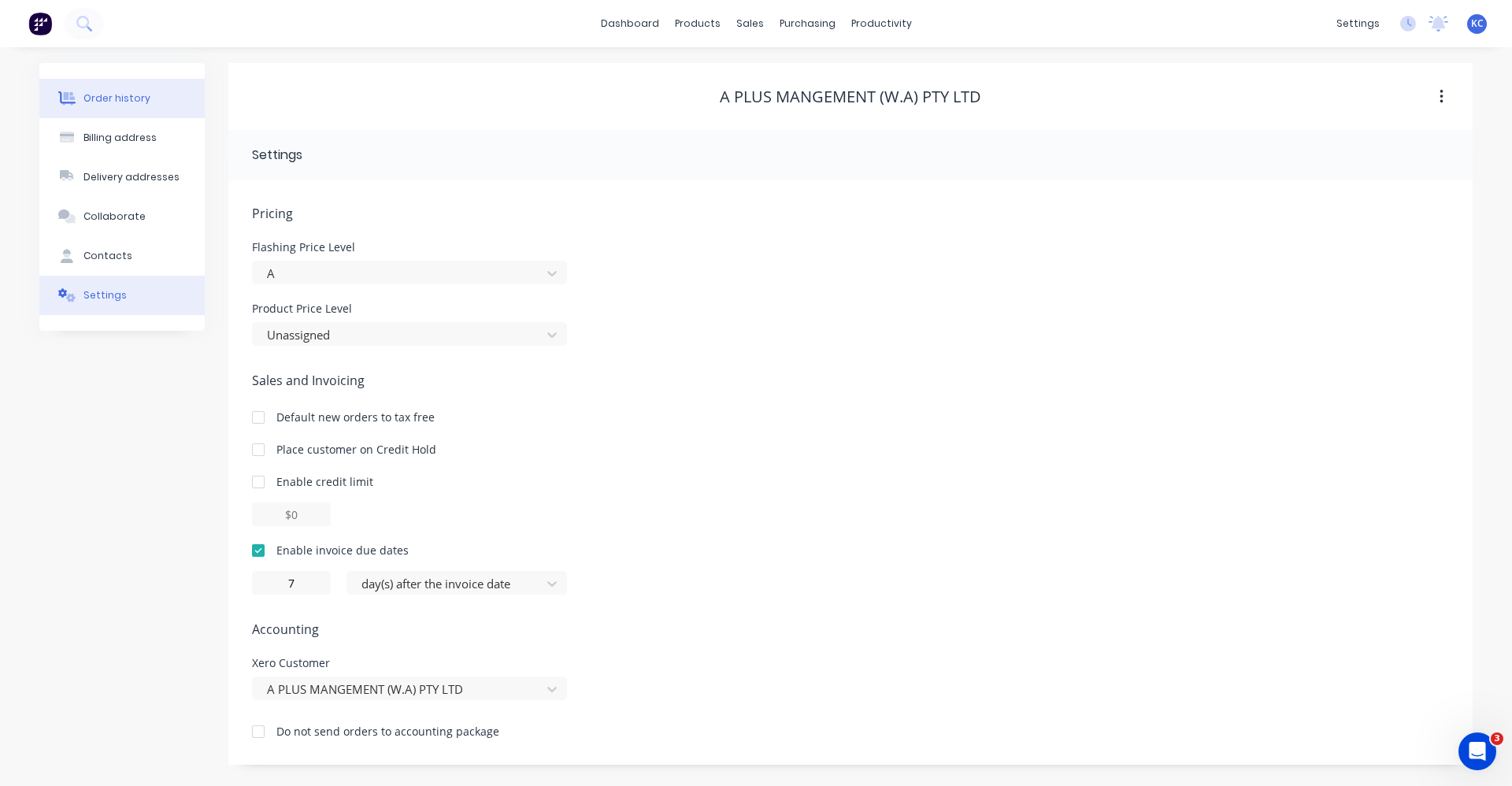
click at [125, 89] on button "Order history" at bounding box center [122, 98] width 165 height 39
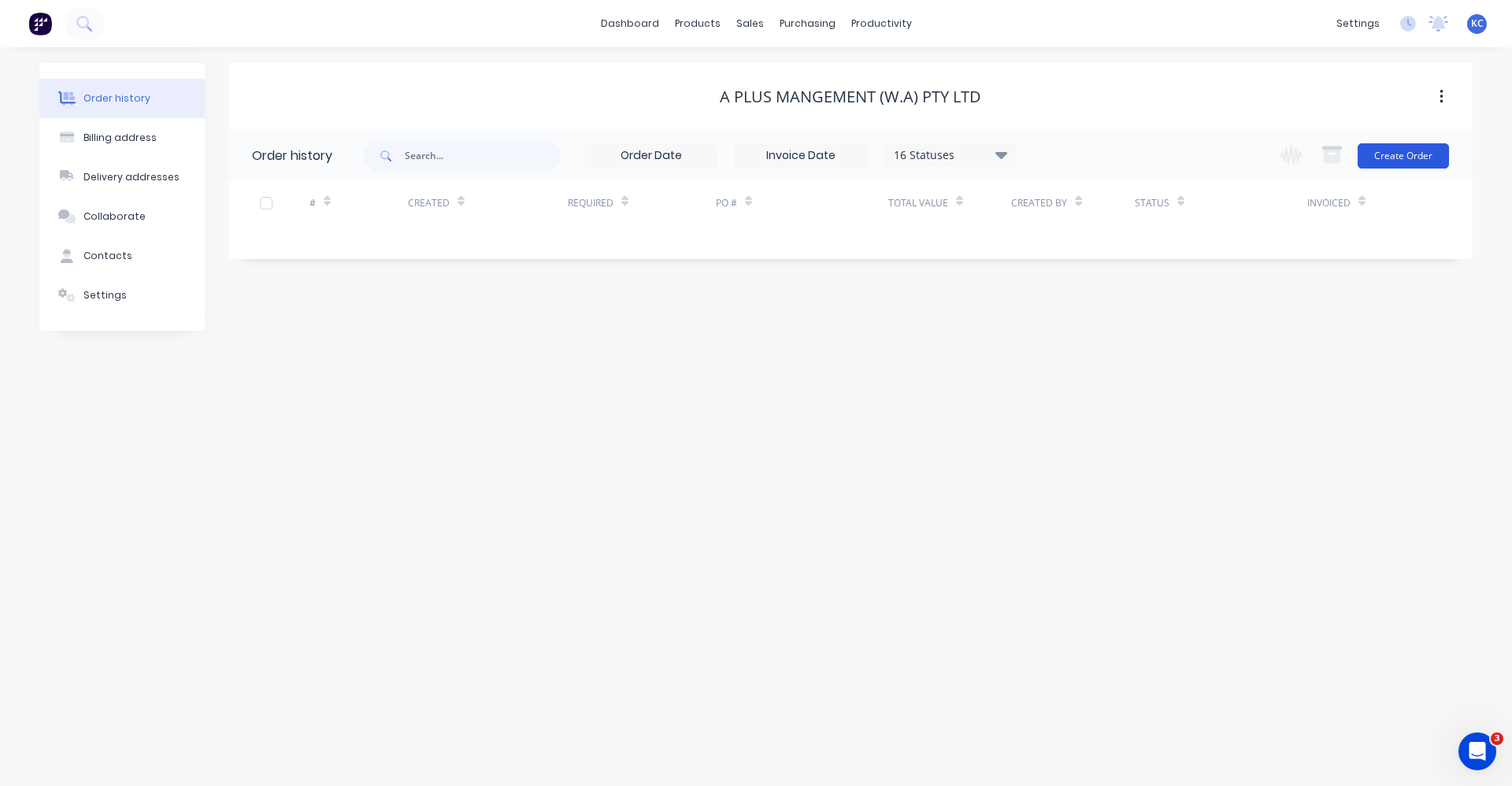
click at [1414, 161] on button "Create Order" at bounding box center [1403, 155] width 91 height 25
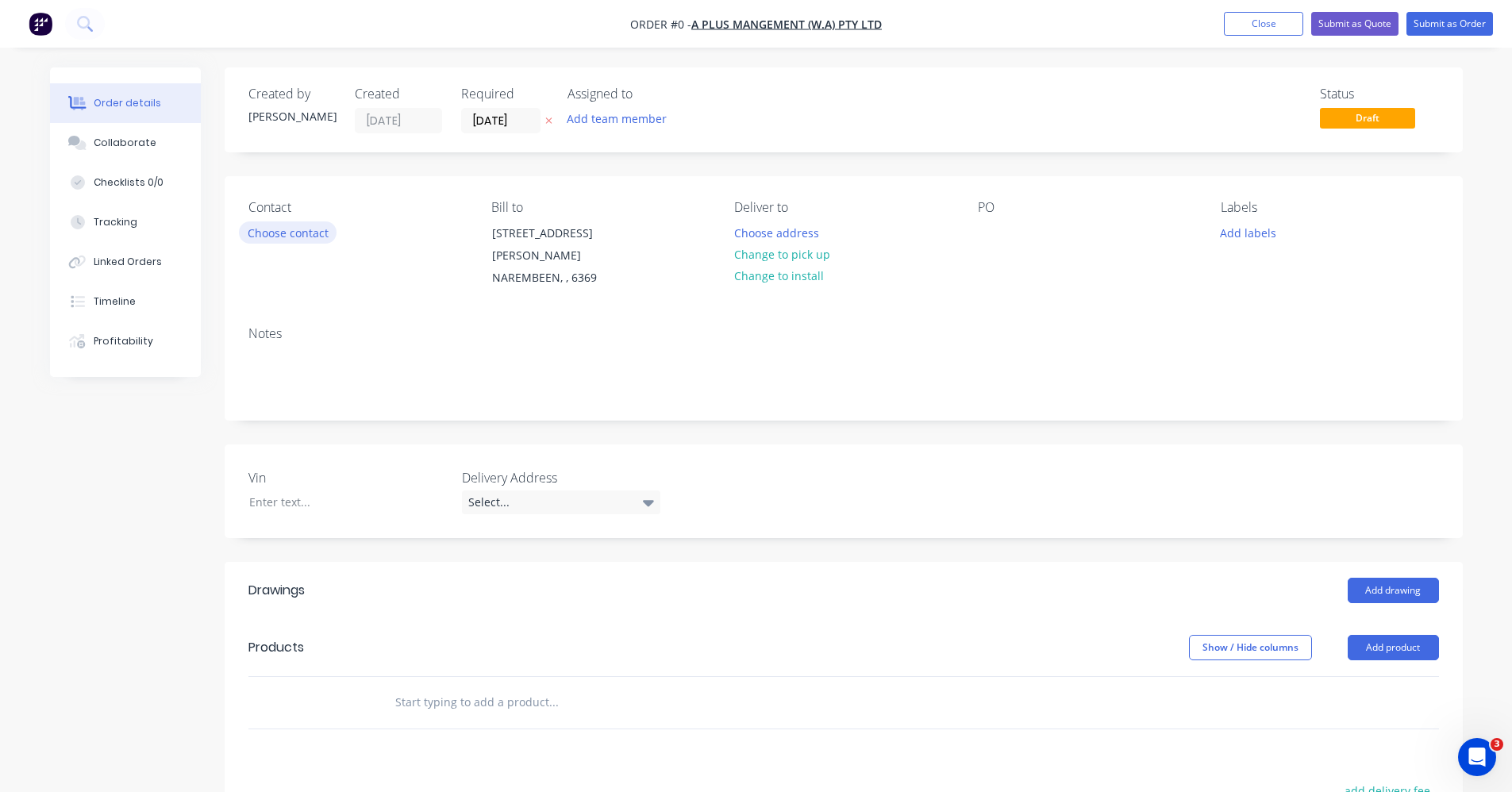
click at [307, 230] on button "Choose contact" at bounding box center [287, 232] width 97 height 21
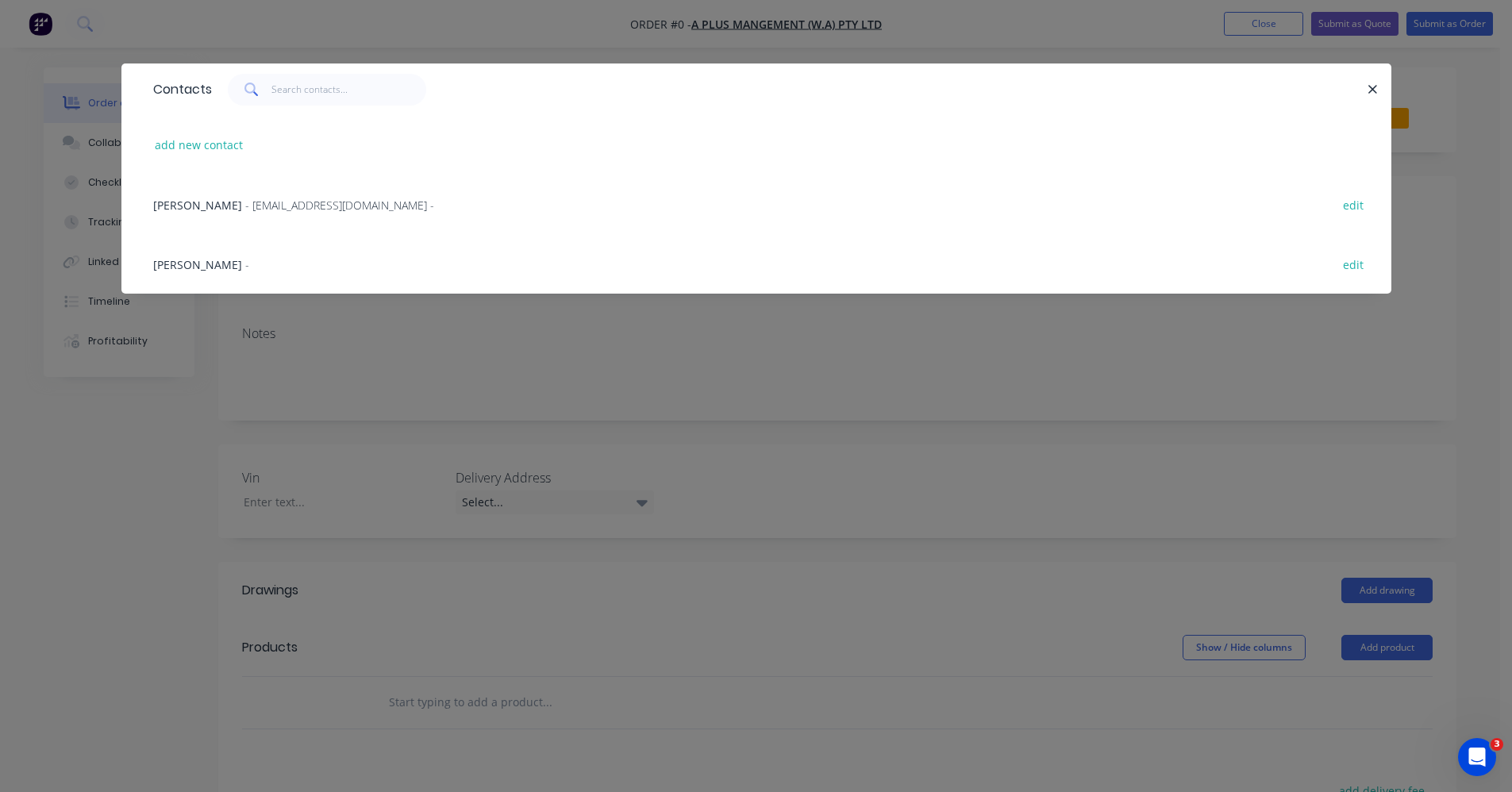
click at [177, 205] on span "AMOS LAIRD" at bounding box center [198, 205] width 89 height 15
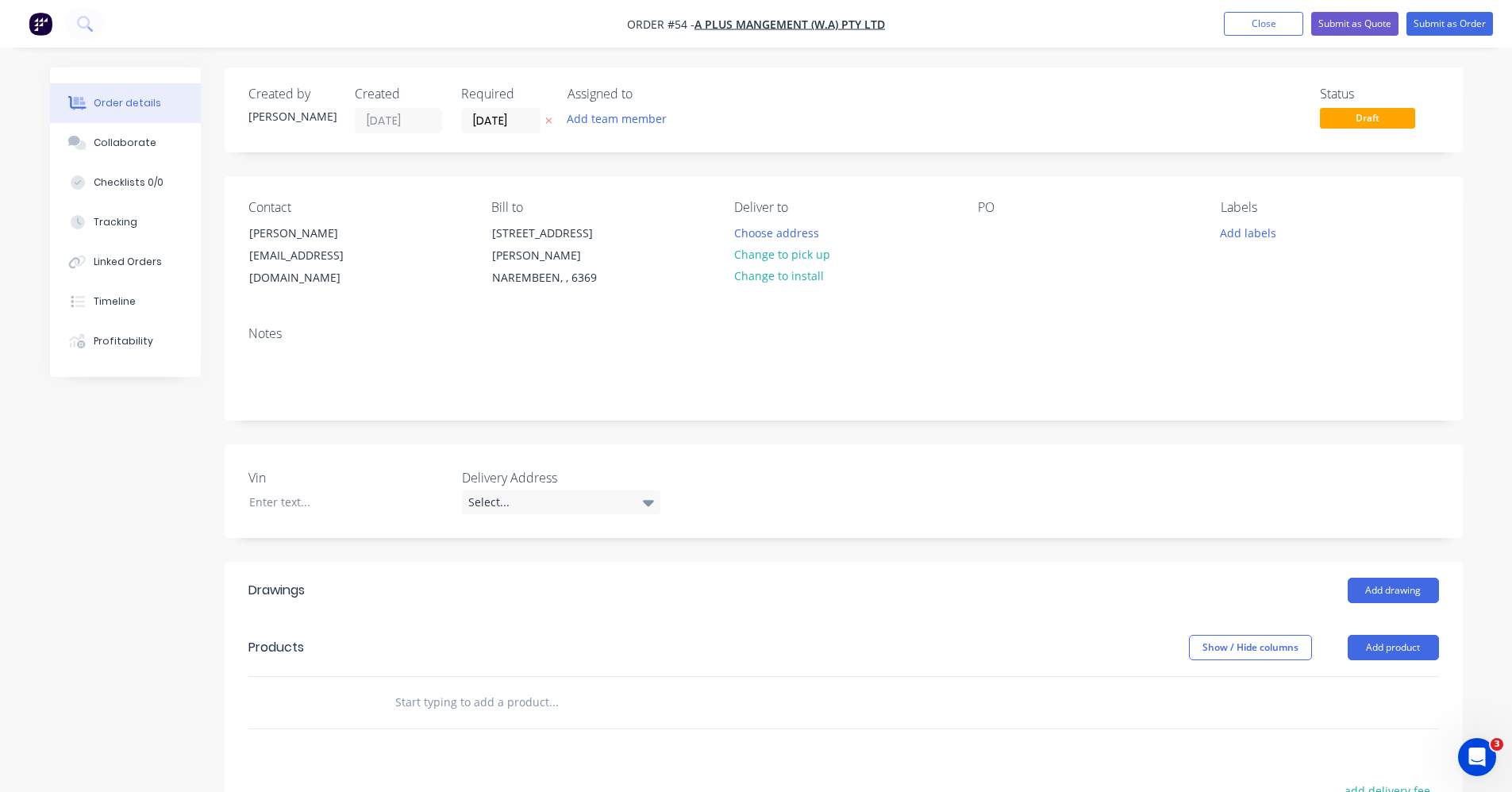
click at [447, 688] on input "text" at bounding box center [553, 702] width 317 height 32
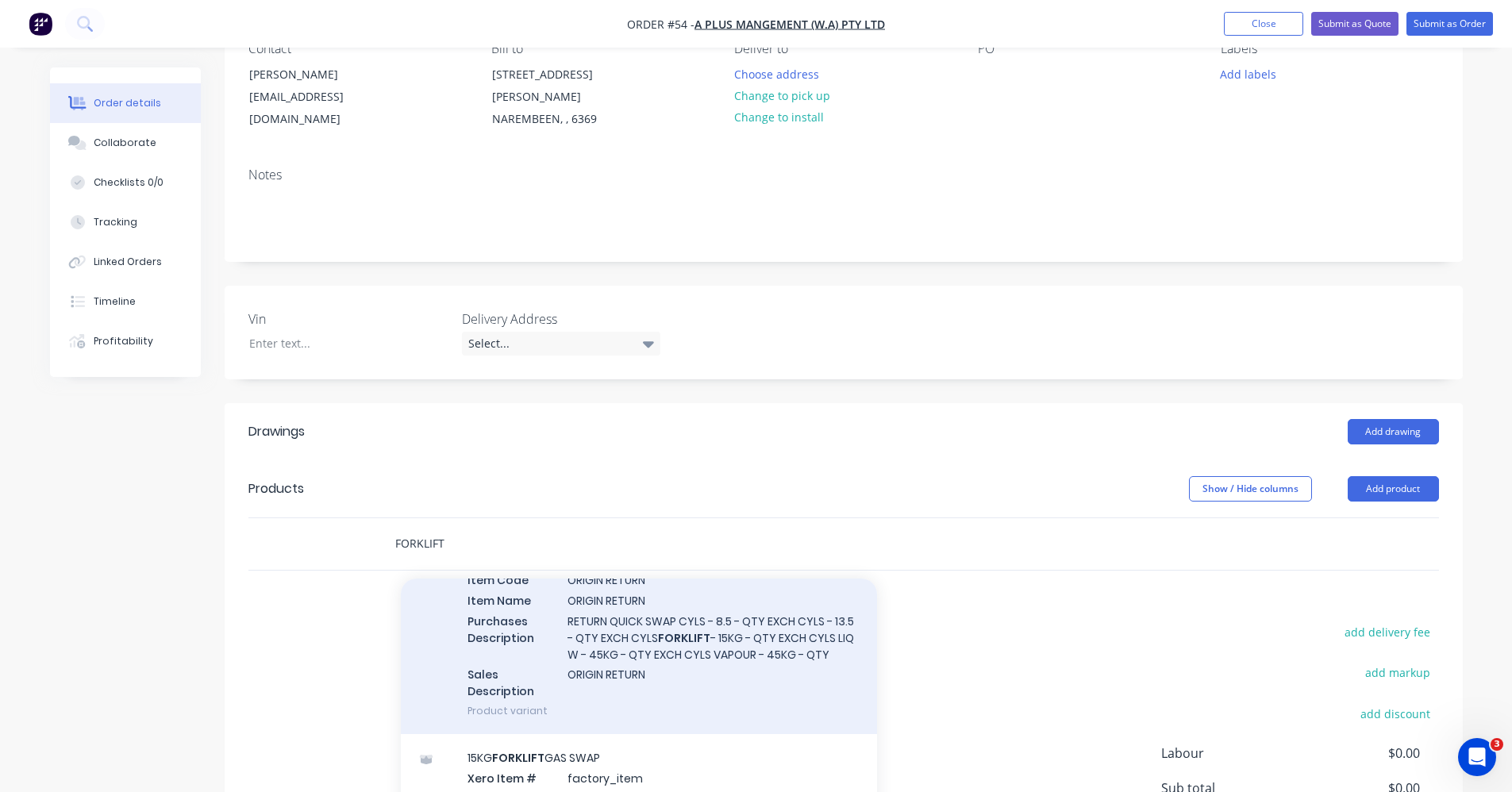
scroll to position [317, 0]
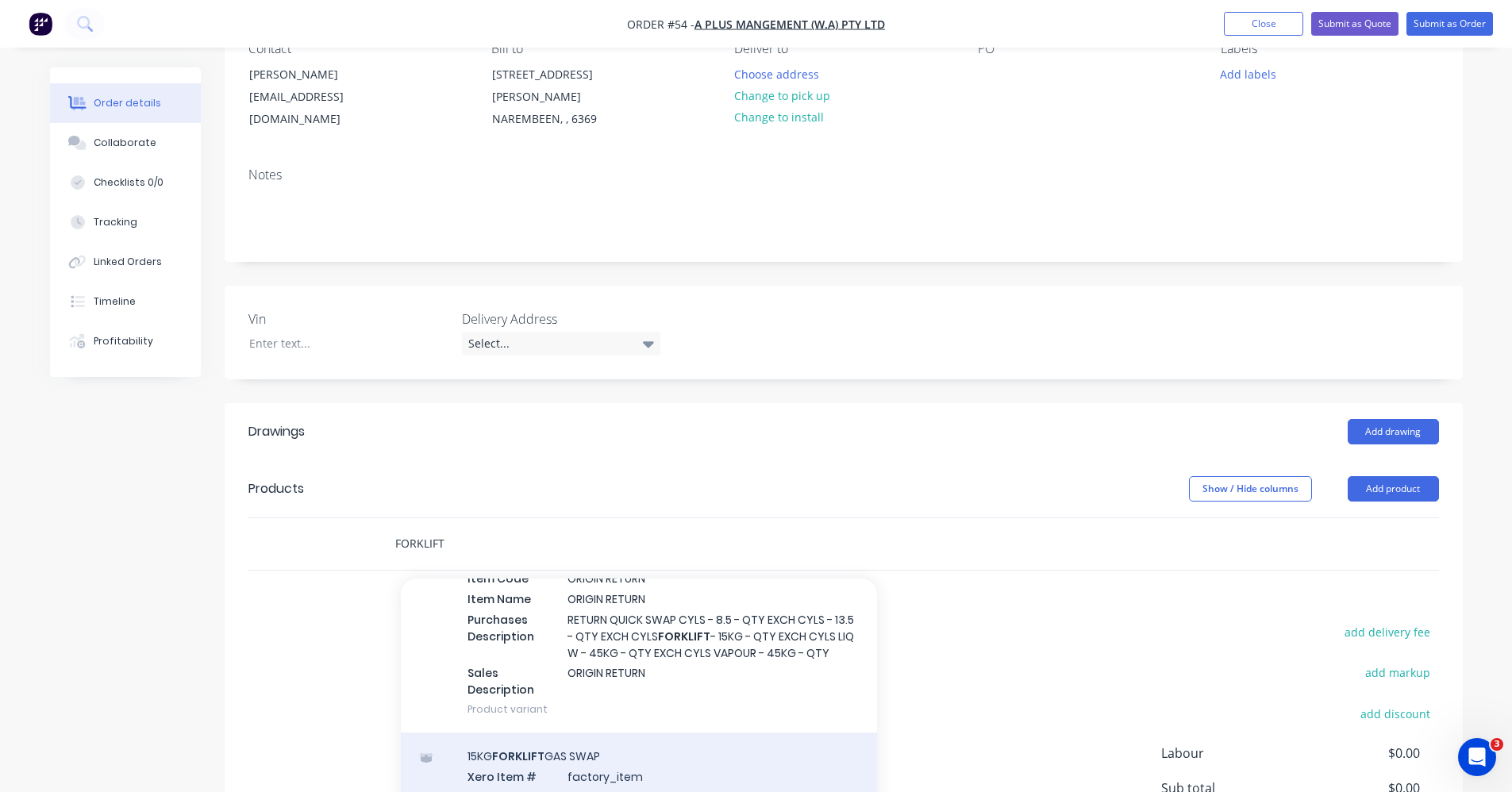
type input "FORKLIFT"
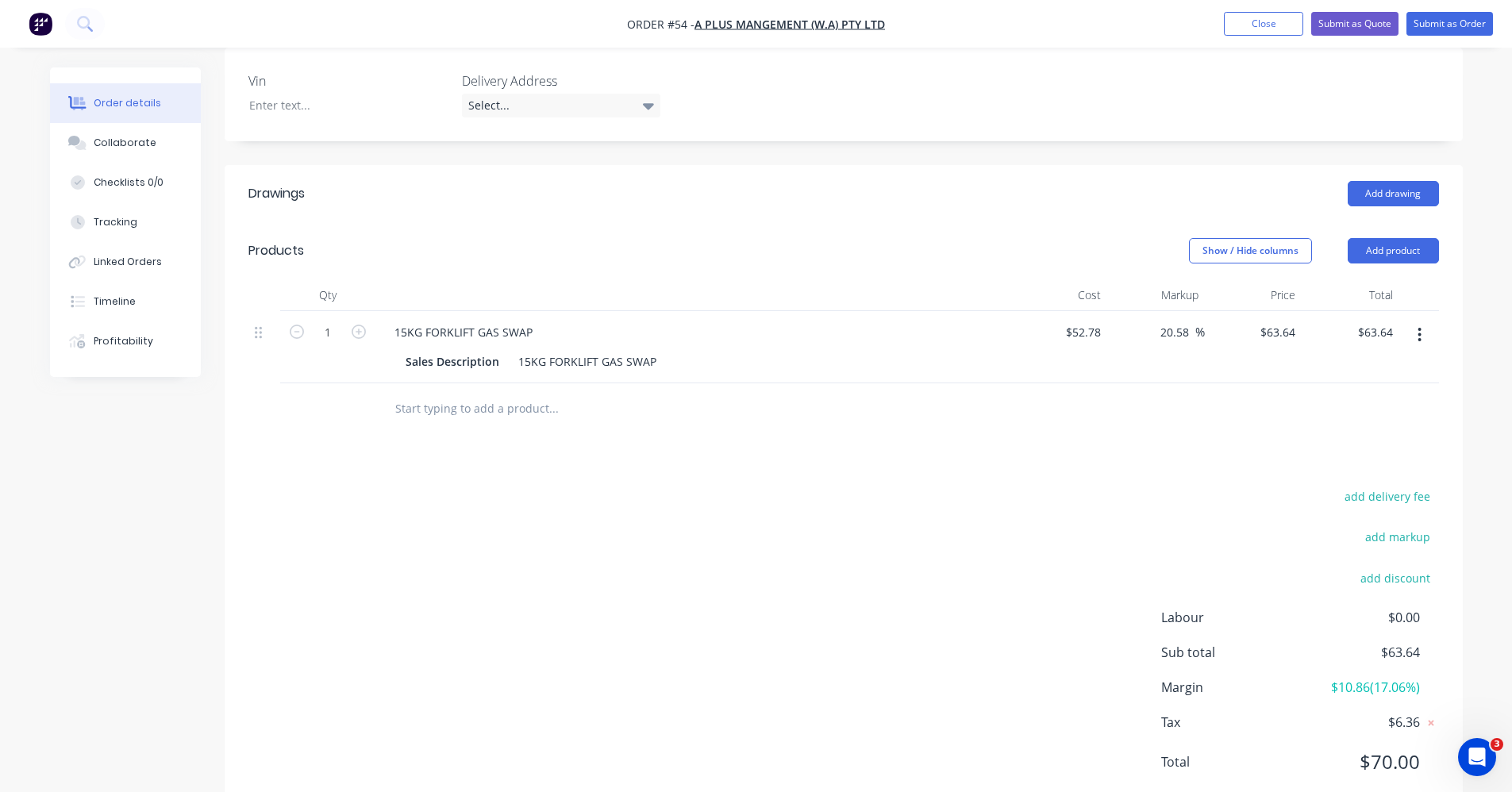
scroll to position [427, 0]
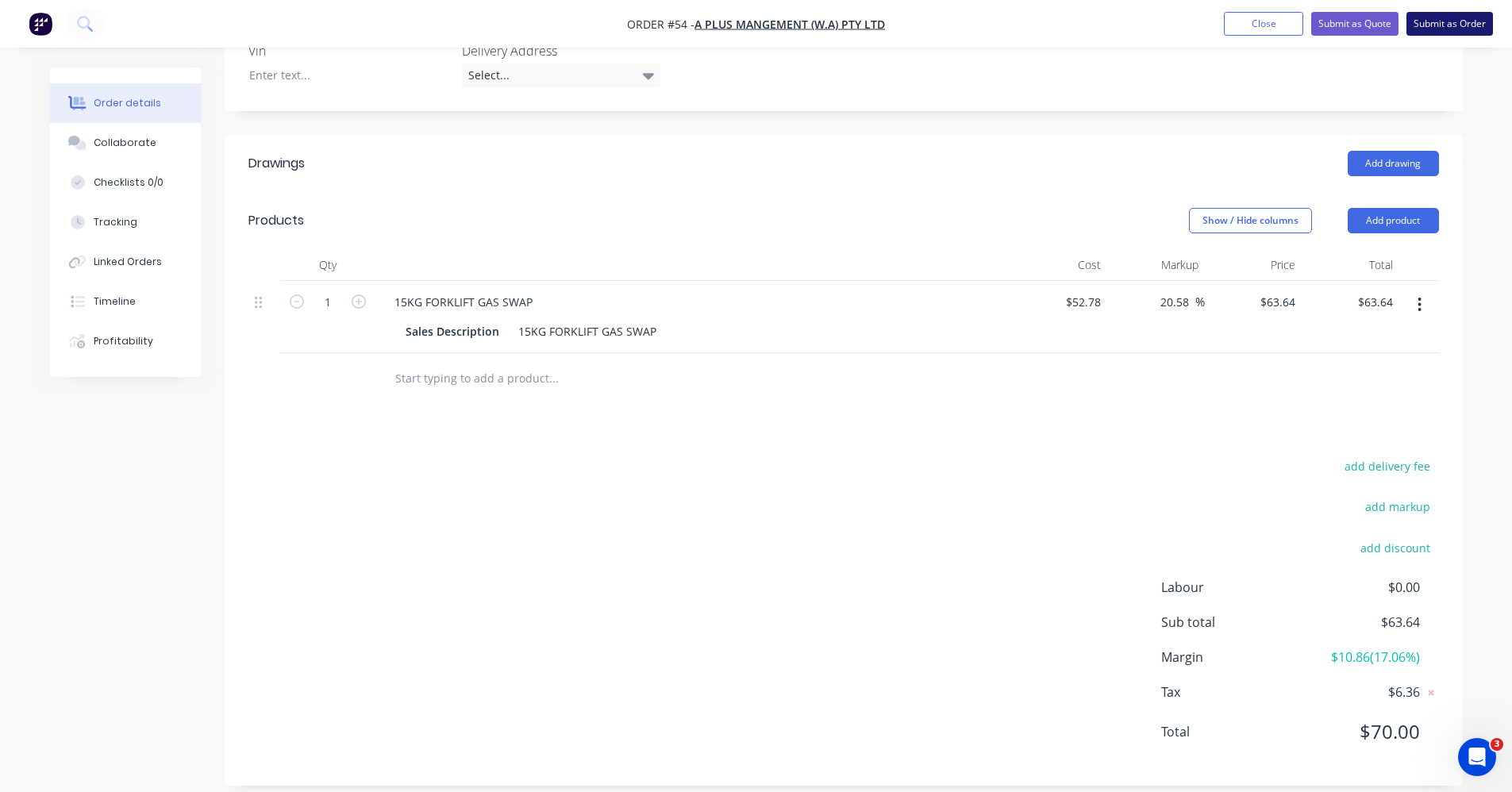
click at [1441, 17] on button "Submit as Order" at bounding box center [1450, 24] width 87 height 24
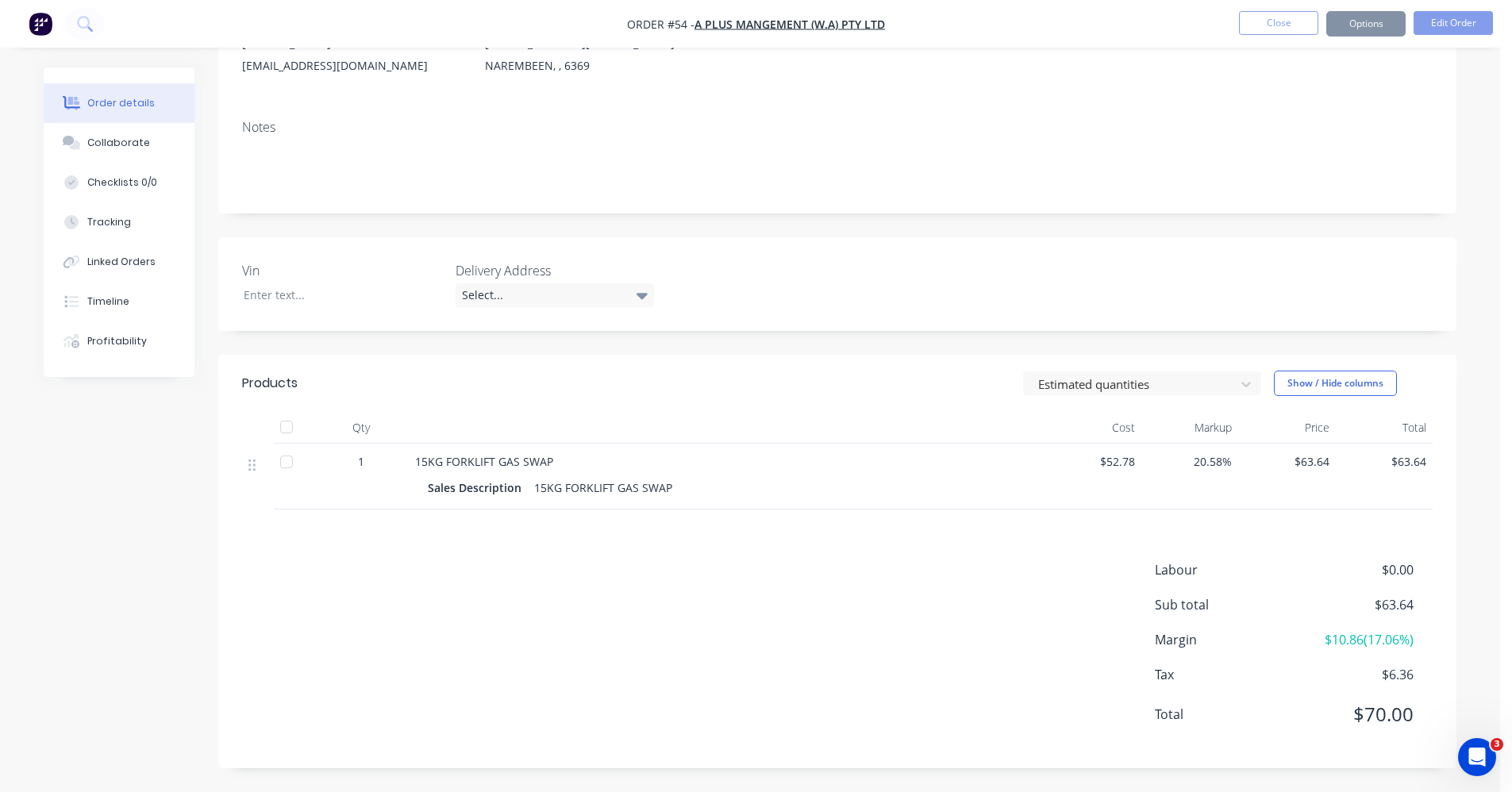
scroll to position [0, 0]
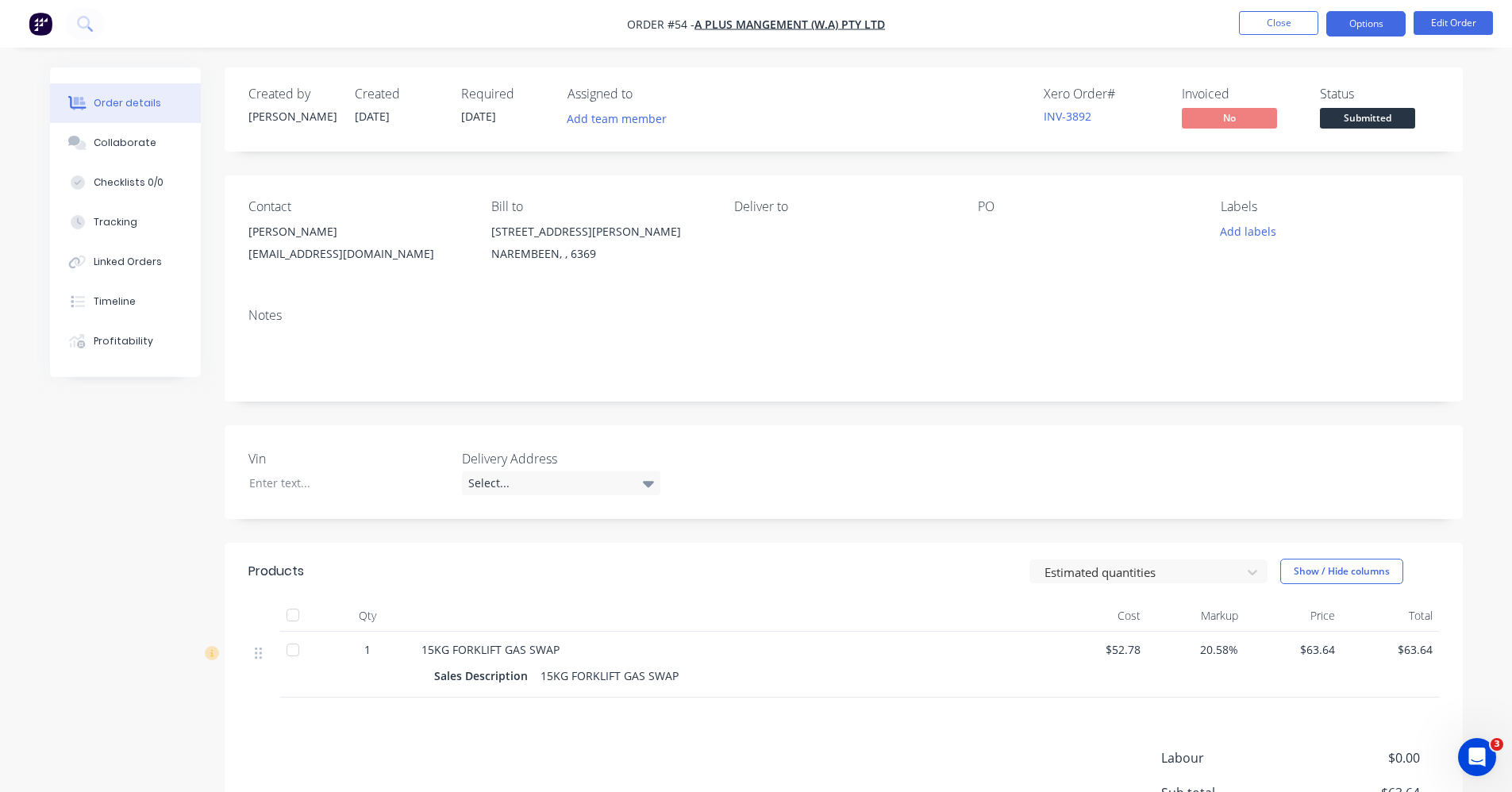
click at [1352, 23] on button "Options" at bounding box center [1366, 24] width 80 height 25
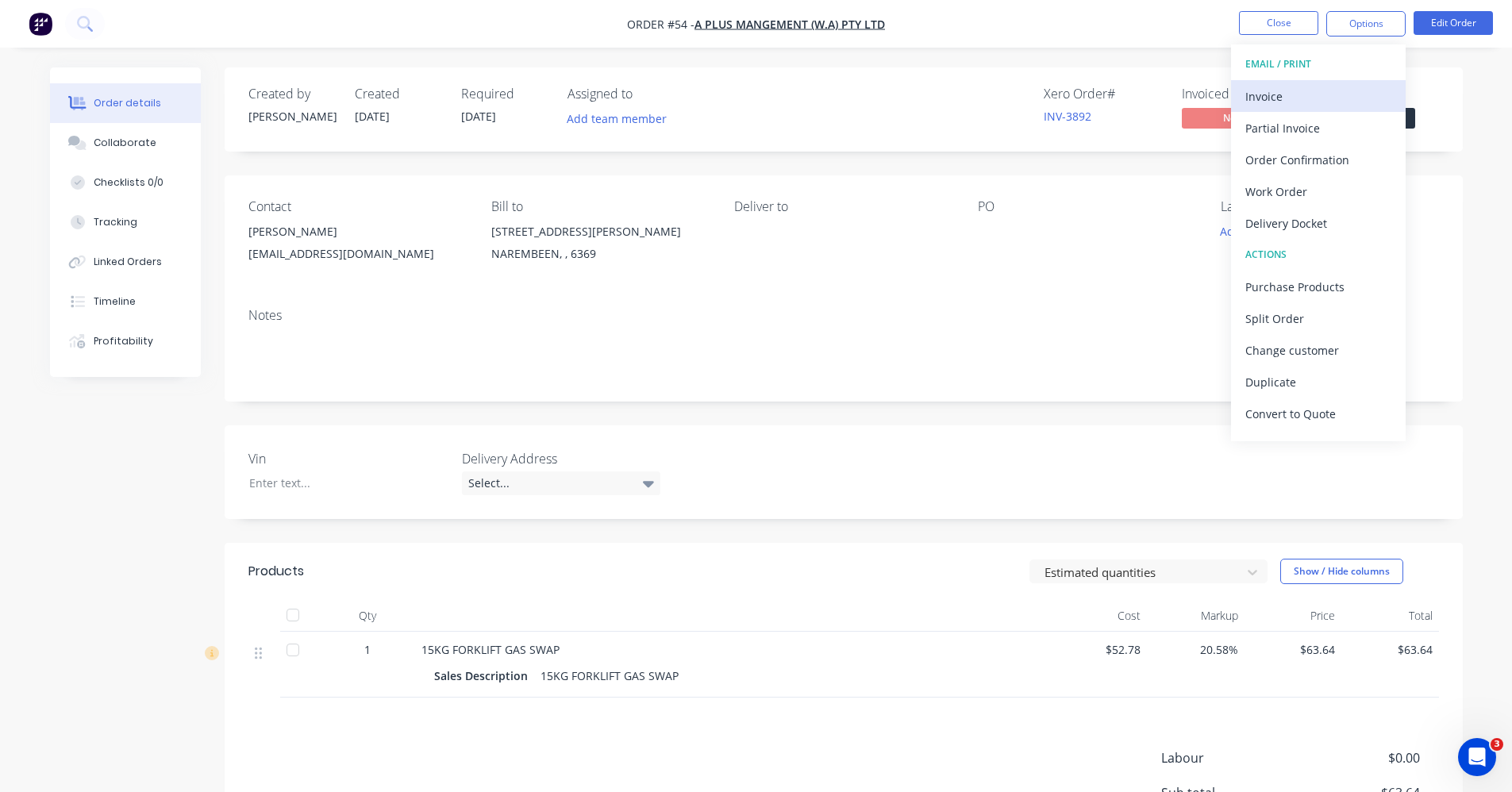
click at [1316, 93] on div "Invoice" at bounding box center [1319, 97] width 146 height 23
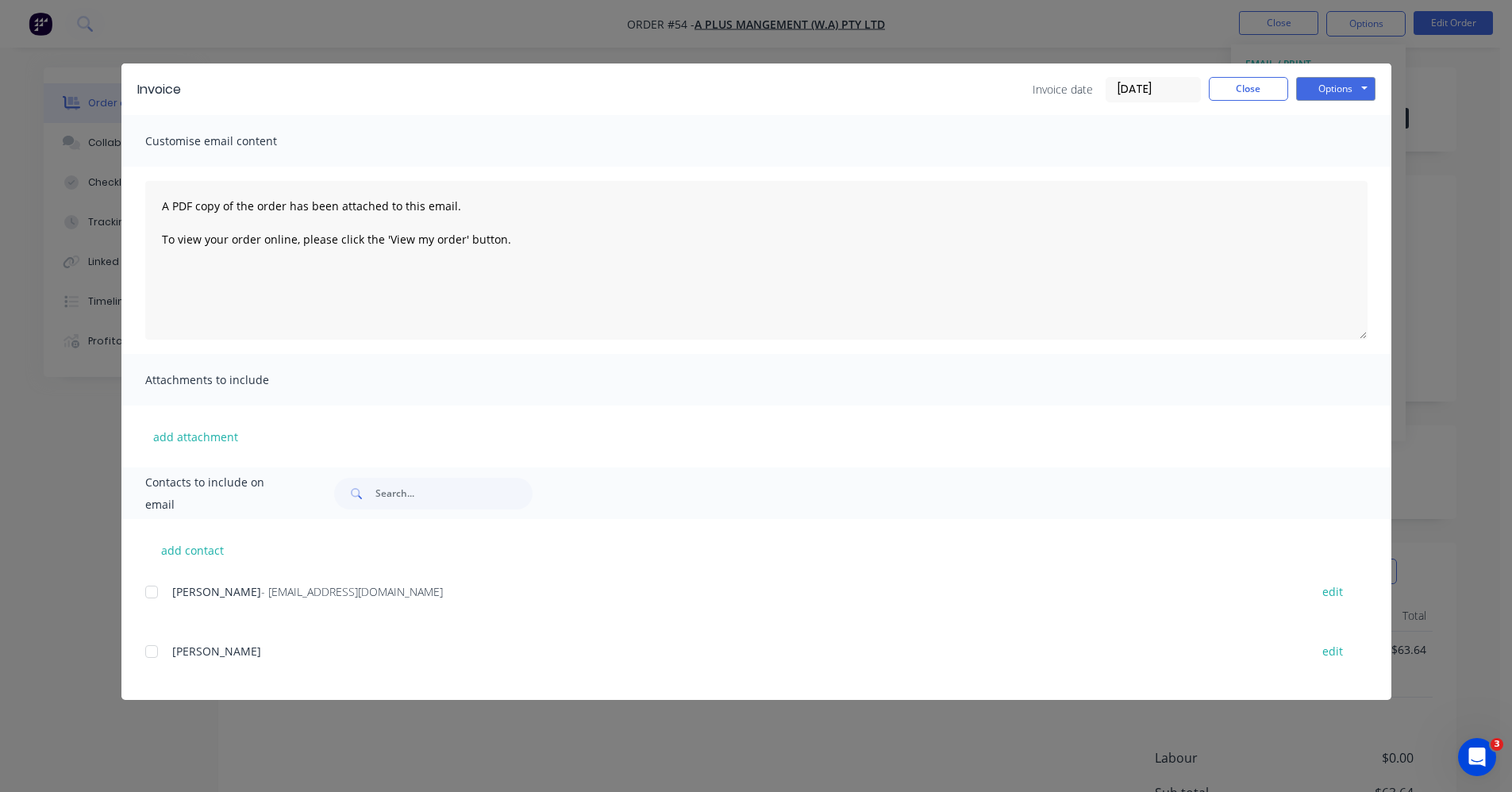
click at [152, 588] on div at bounding box center [151, 592] width 32 height 32
click at [1346, 77] on button "Options" at bounding box center [1336, 88] width 80 height 24
click at [1333, 165] on button "Email" at bounding box center [1346, 170] width 101 height 26
click at [1268, 88] on button "Close" at bounding box center [1249, 88] width 80 height 24
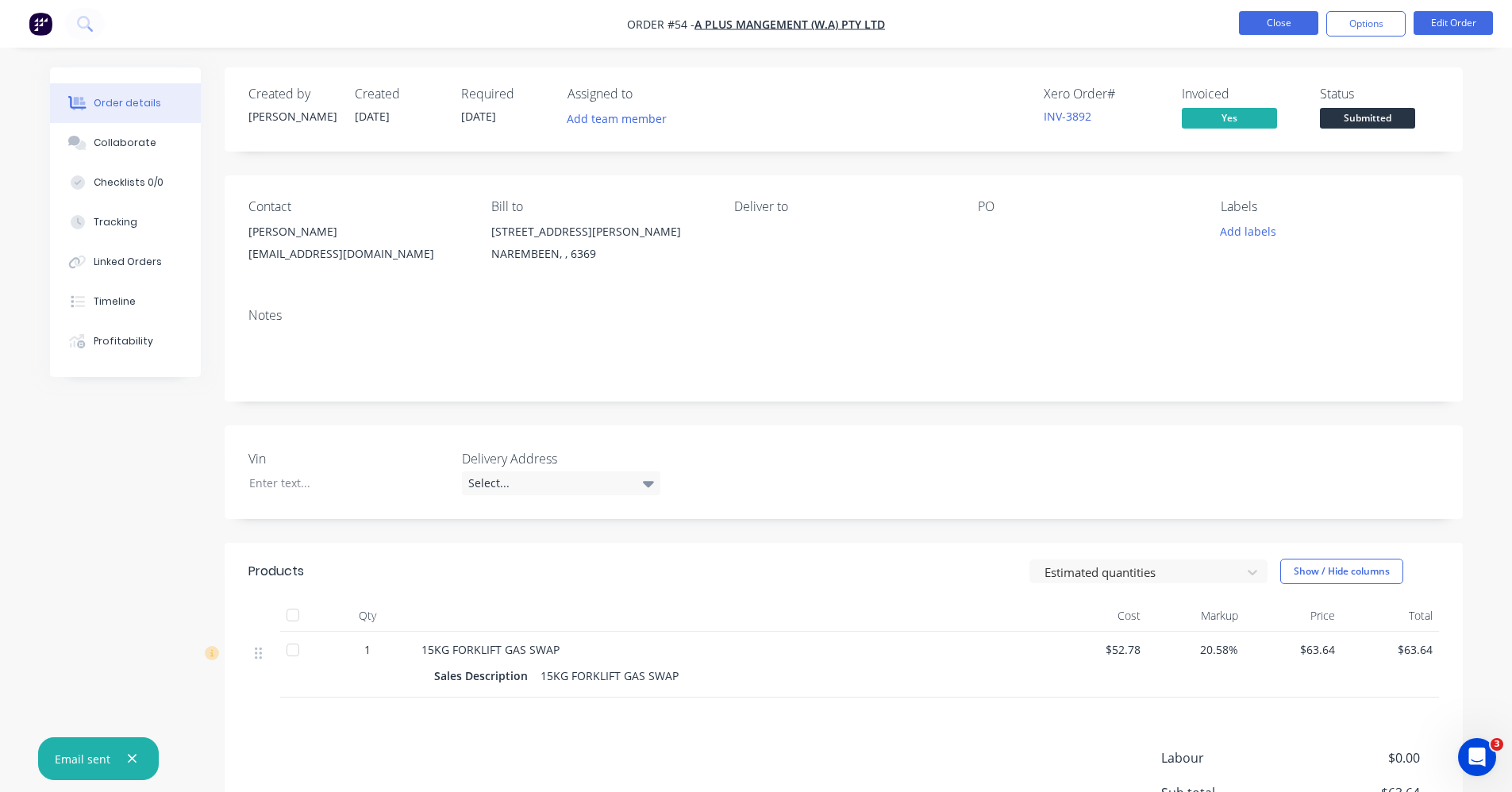
click at [1277, 15] on button "Close" at bounding box center [1279, 23] width 80 height 24
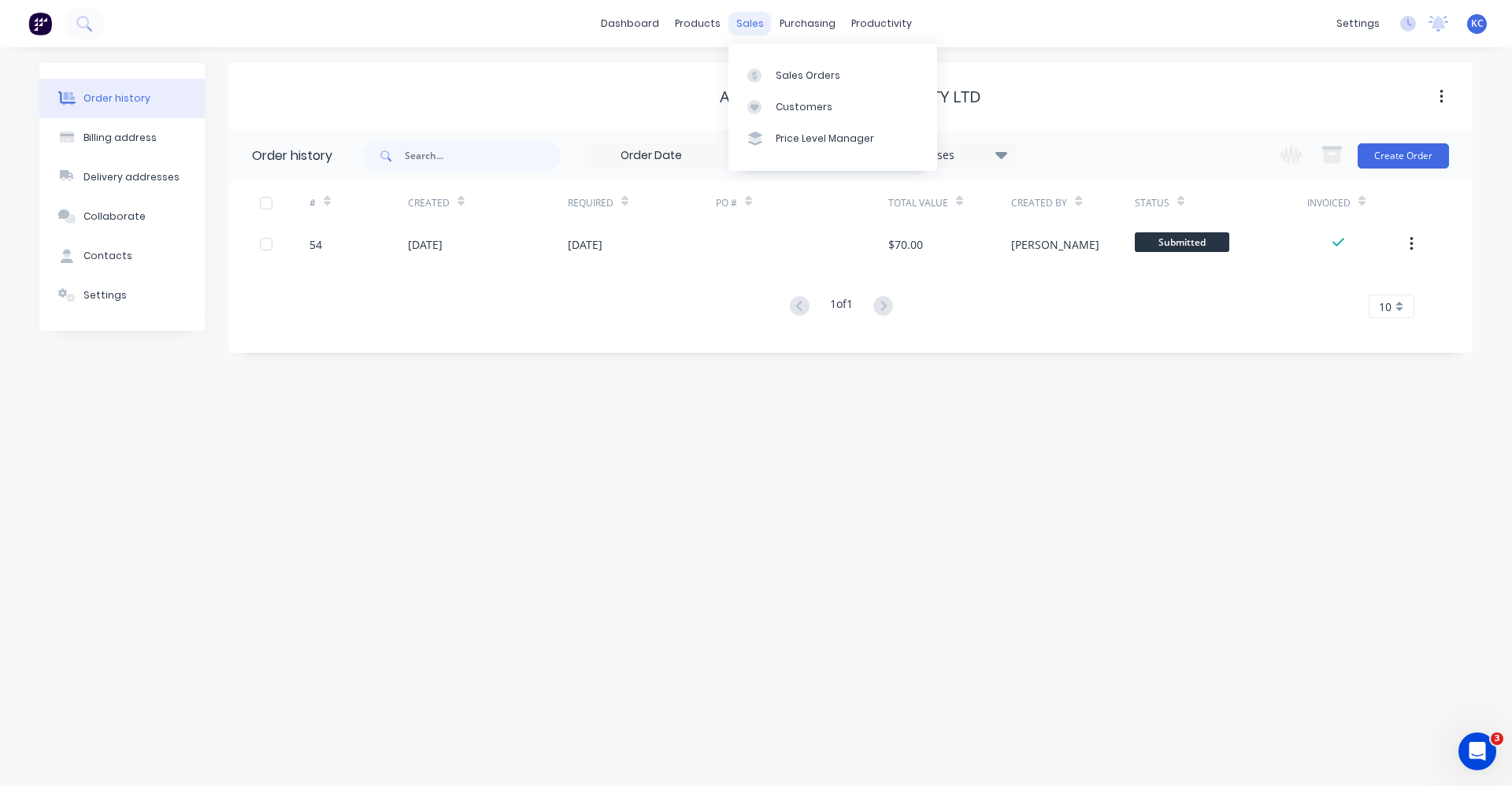
click at [751, 25] on div "sales" at bounding box center [750, 23] width 43 height 23
click at [779, 76] on div "Sales Orders" at bounding box center [808, 76] width 64 height 14
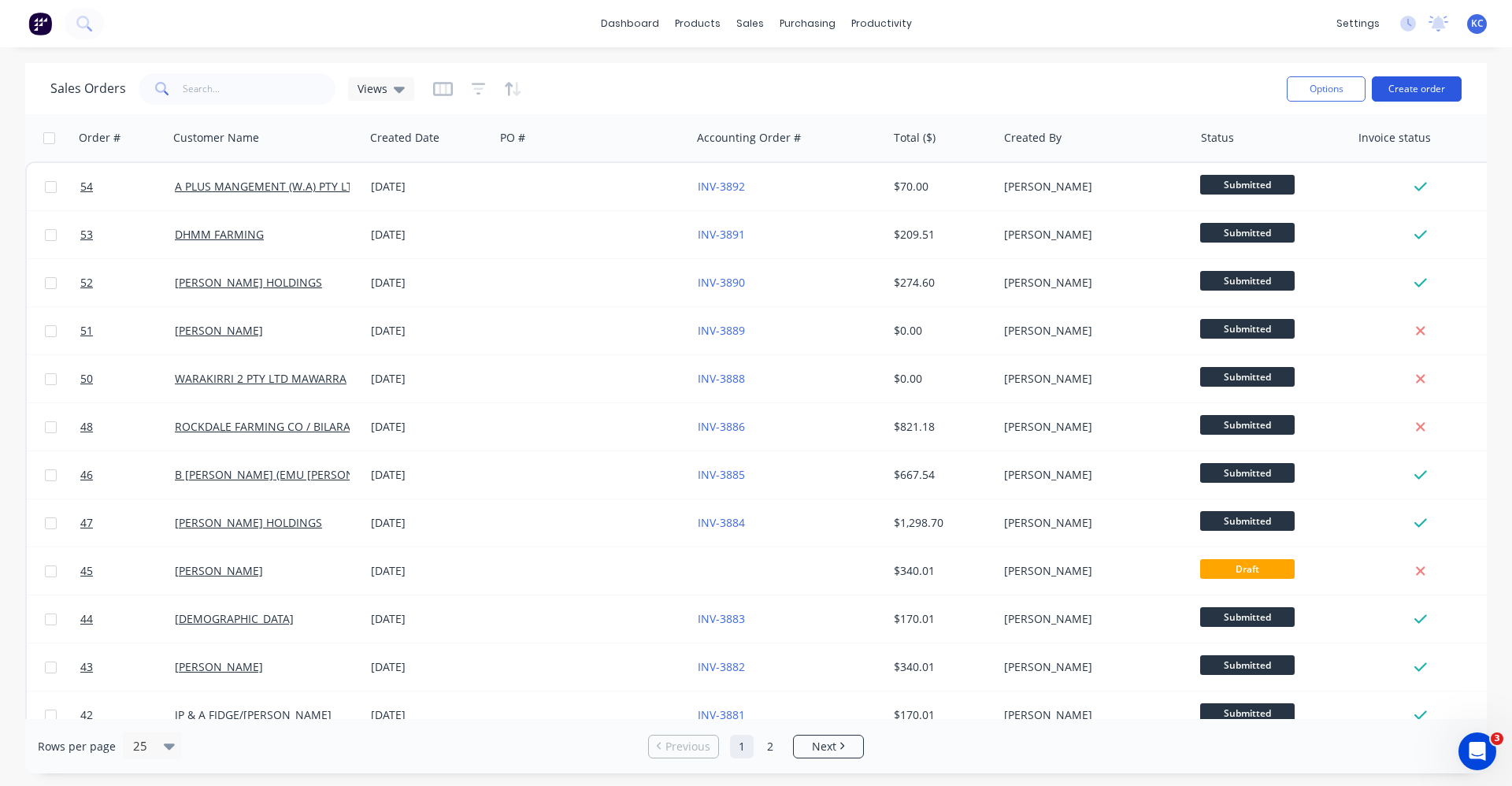
click at [1402, 84] on button "Create order" at bounding box center [1416, 89] width 89 height 25
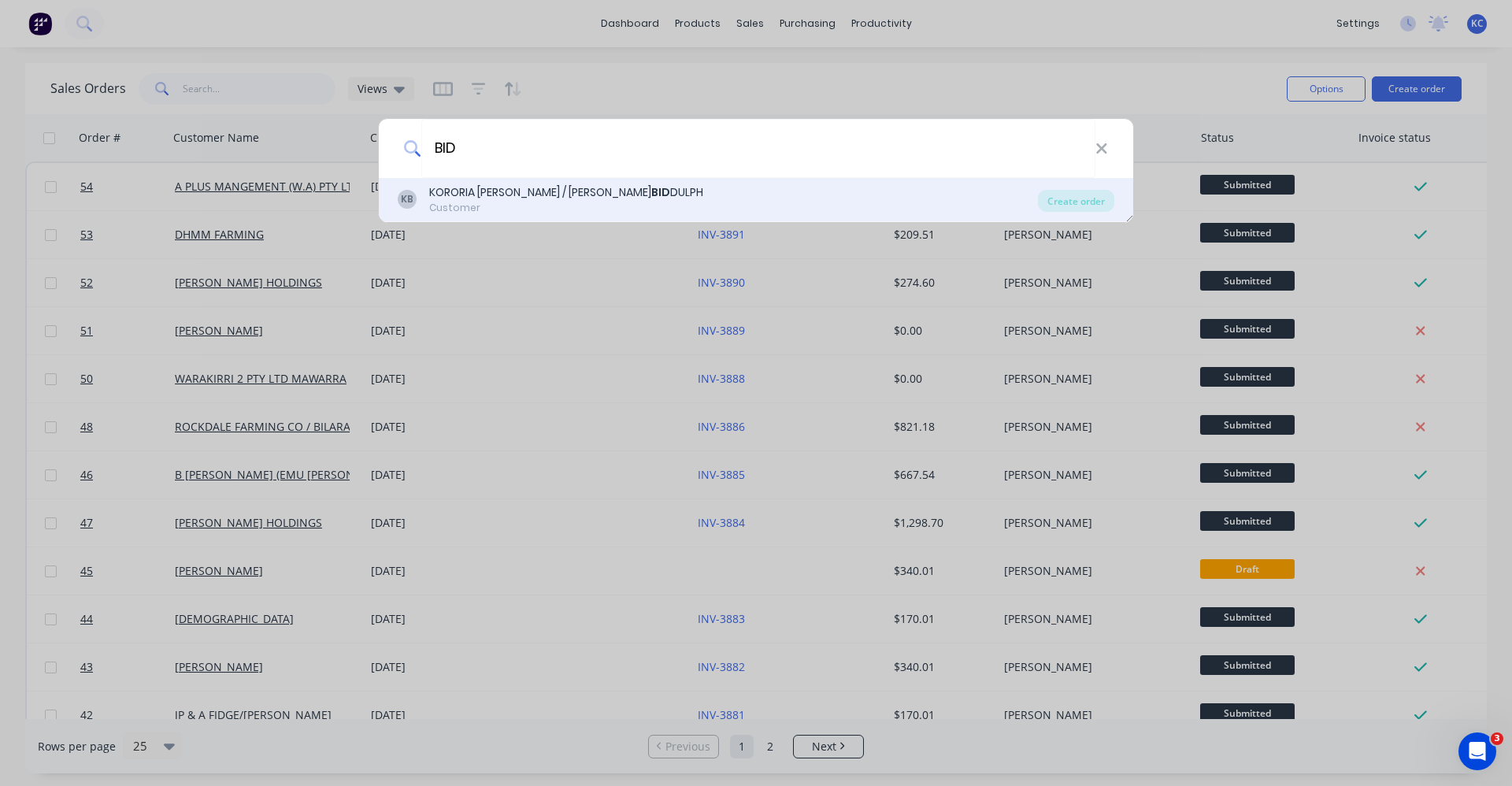
type input "BID"
click at [592, 203] on div "Customer" at bounding box center [566, 208] width 274 height 14
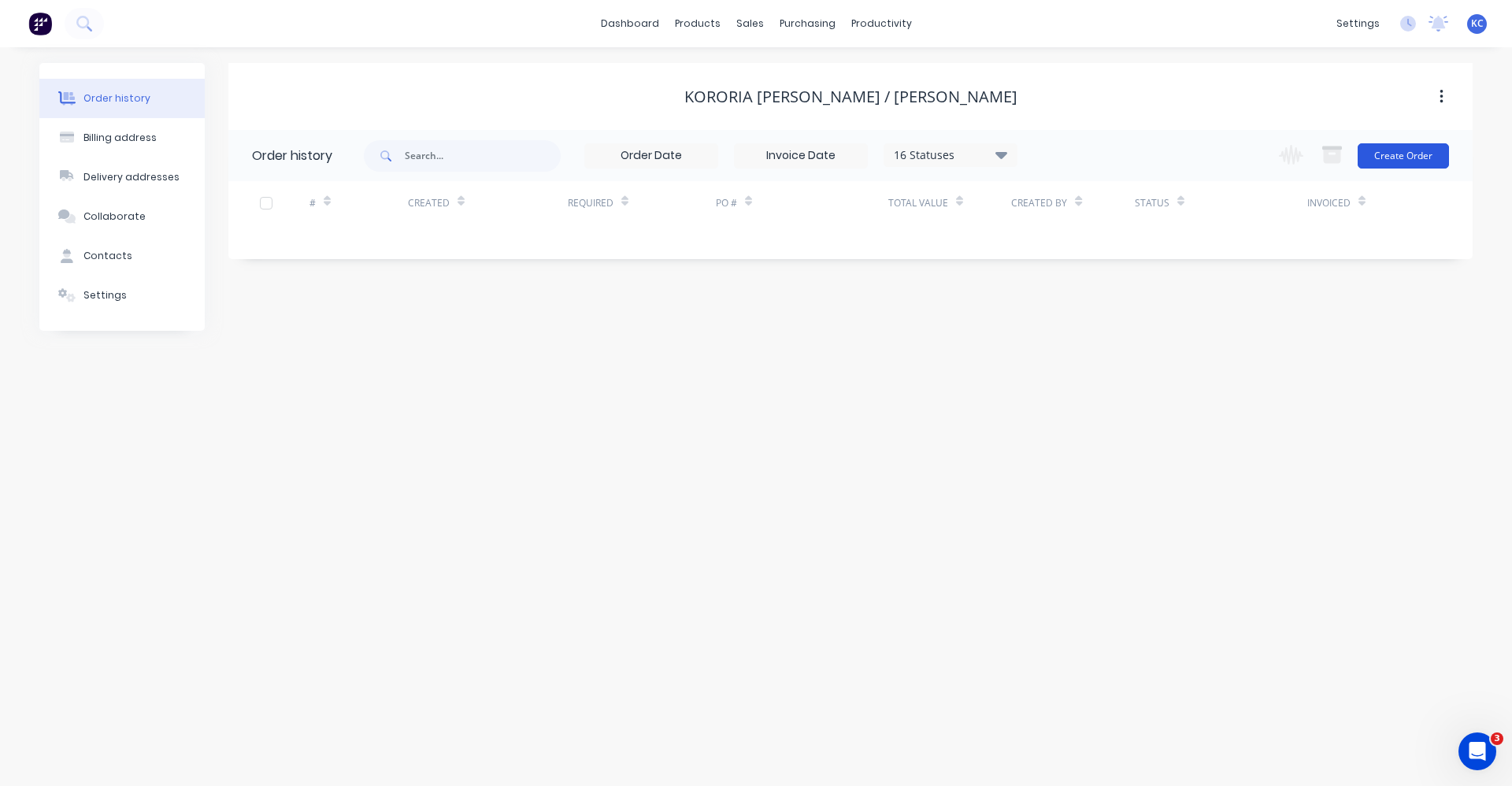
click at [1398, 147] on button "Create Order" at bounding box center [1403, 155] width 91 height 25
click at [92, 290] on div "Settings" at bounding box center [105, 296] width 43 height 14
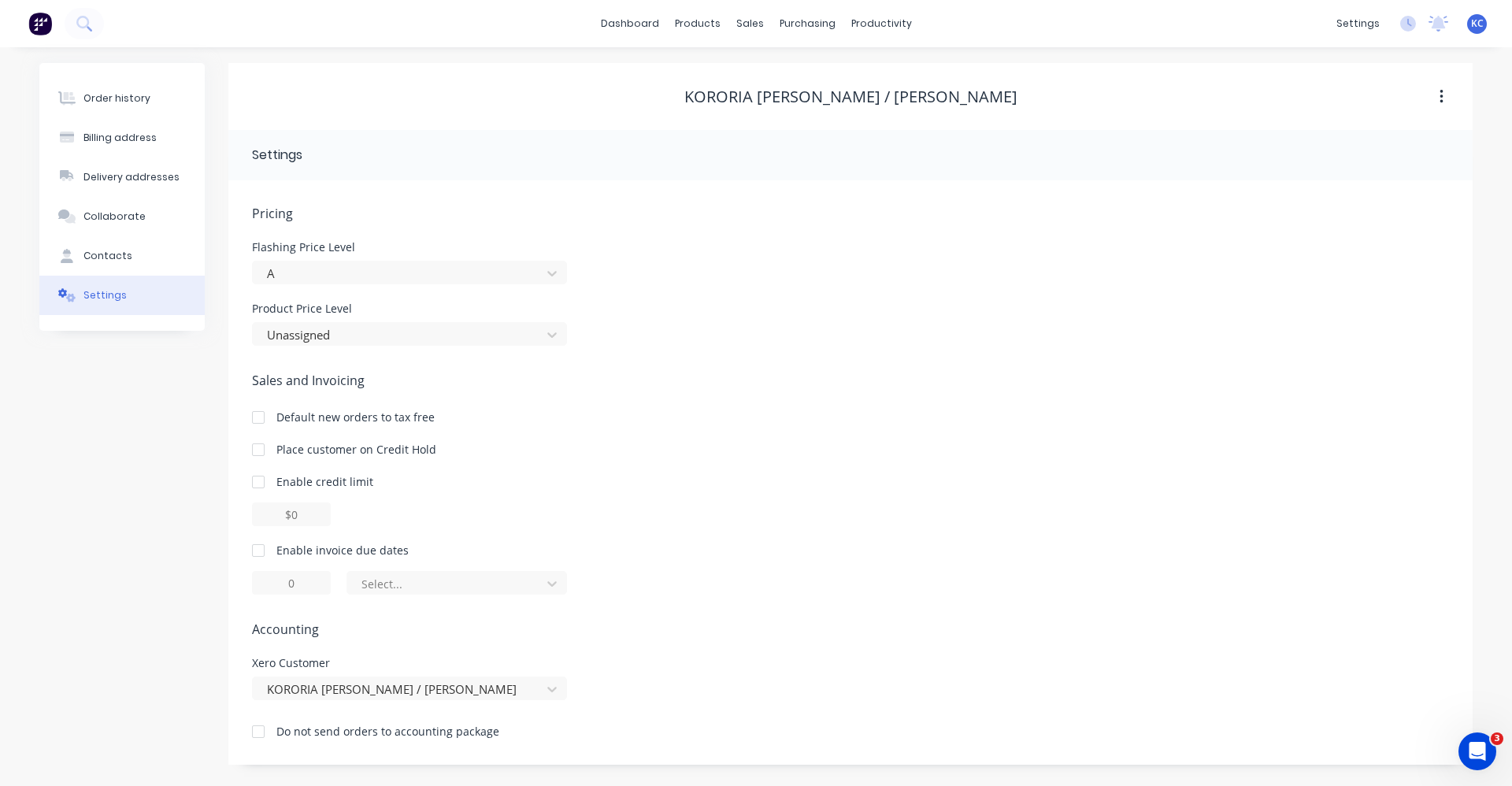
click at [259, 547] on div at bounding box center [258, 550] width 31 height 31
drag, startPoint x: 296, startPoint y: 585, endPoint x: 287, endPoint y: 586, distance: 9.1
click at [287, 586] on input "1" at bounding box center [291, 582] width 79 height 23
type input "7"
click at [551, 586] on icon at bounding box center [552, 584] width 16 height 16
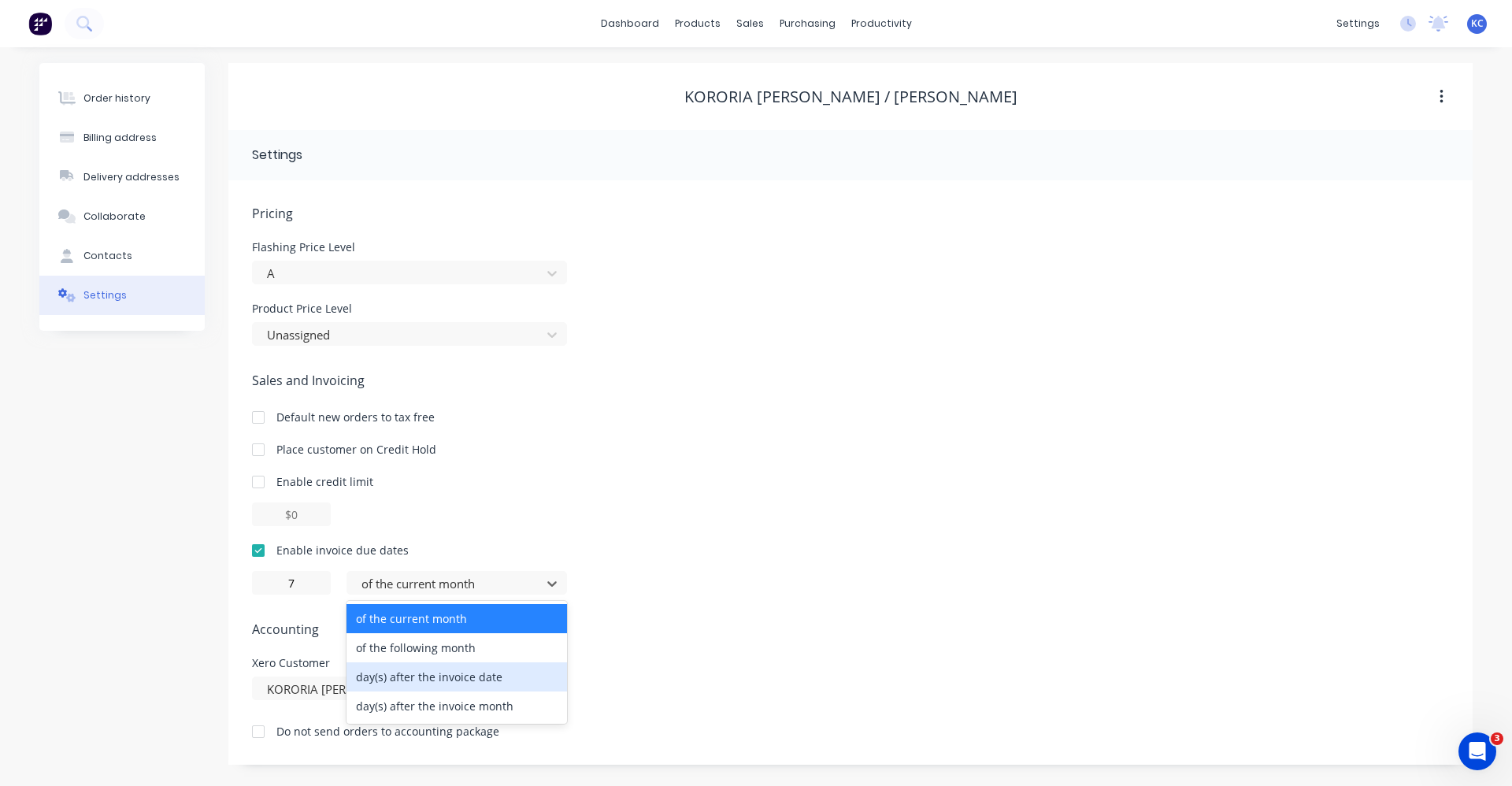
click at [517, 673] on div "day(s) after the invoice date" at bounding box center [456, 677] width 221 height 29
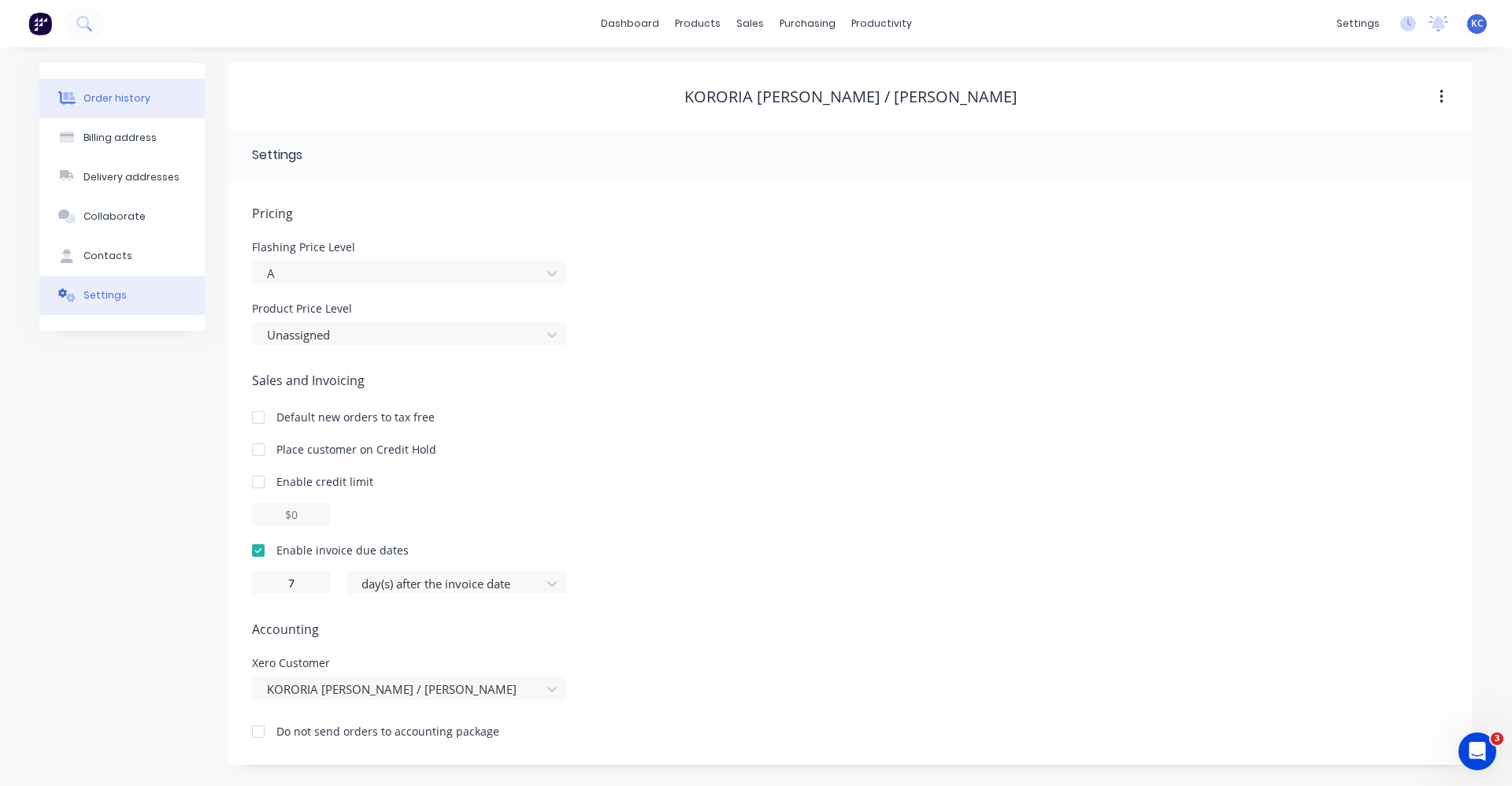
click at [135, 94] on div "Order history" at bounding box center [117, 98] width 67 height 14
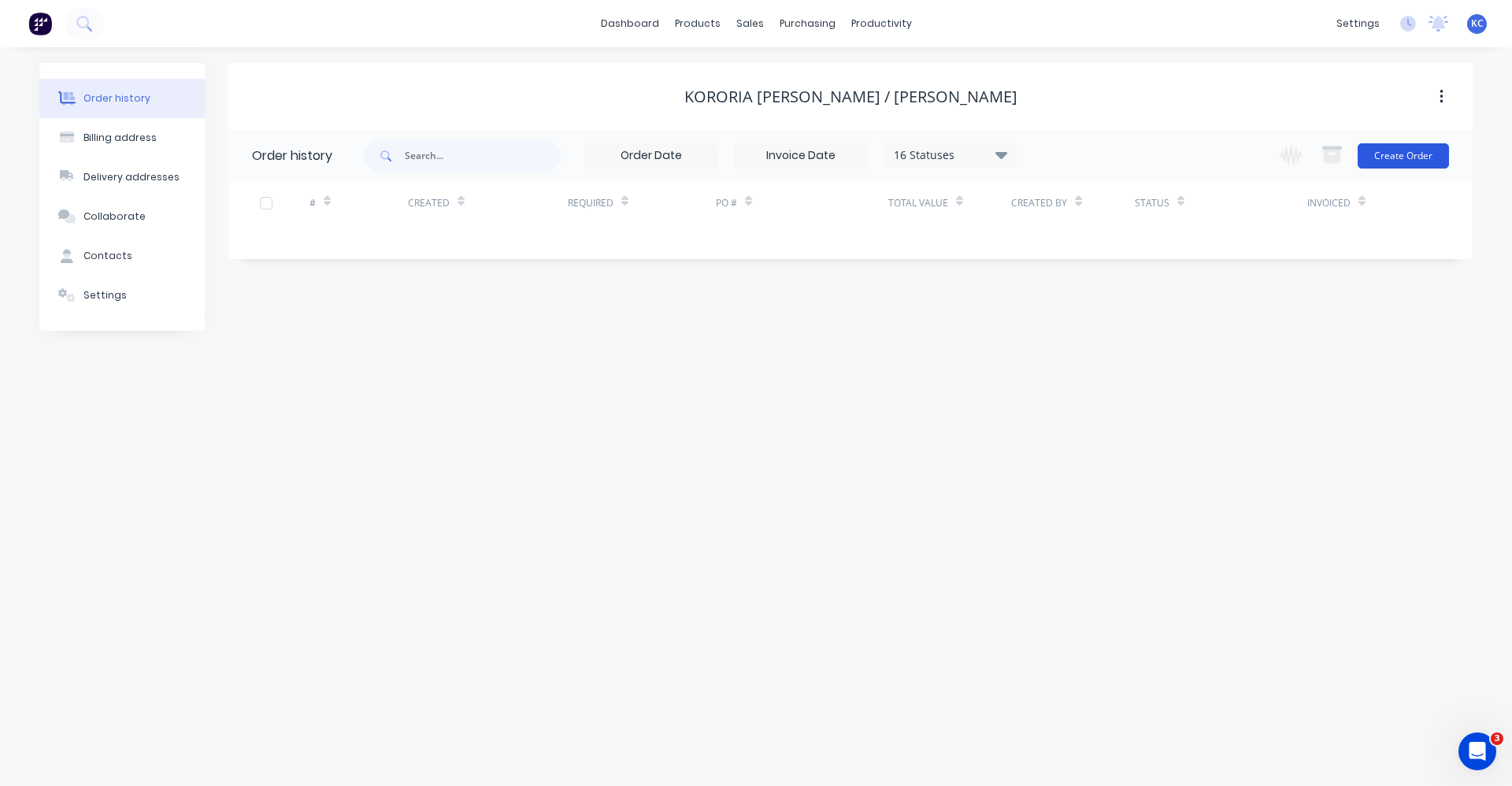
click at [1398, 154] on button "Create Order" at bounding box center [1403, 155] width 91 height 25
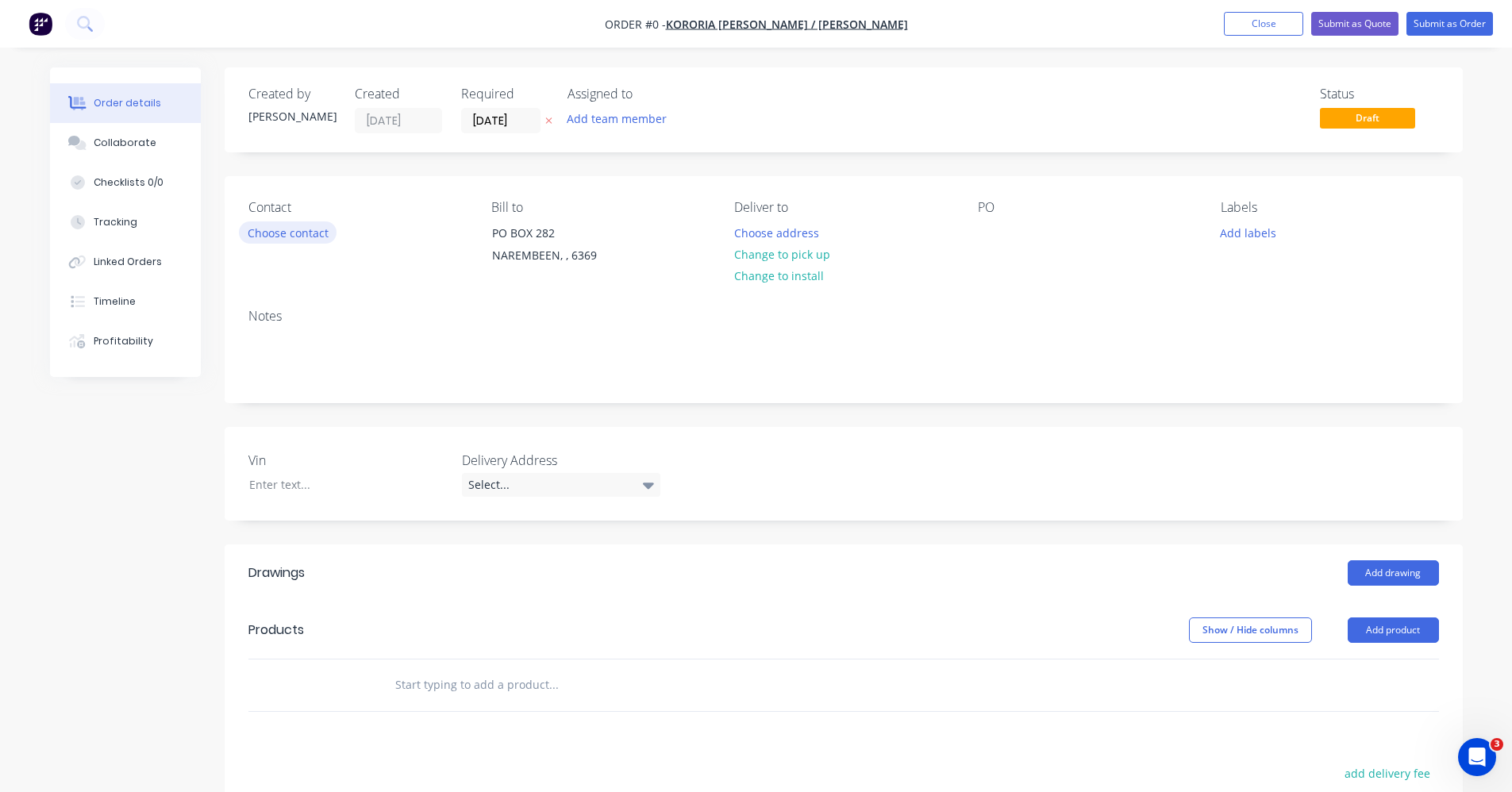
click at [317, 228] on button "Choose contact" at bounding box center [287, 232] width 97 height 21
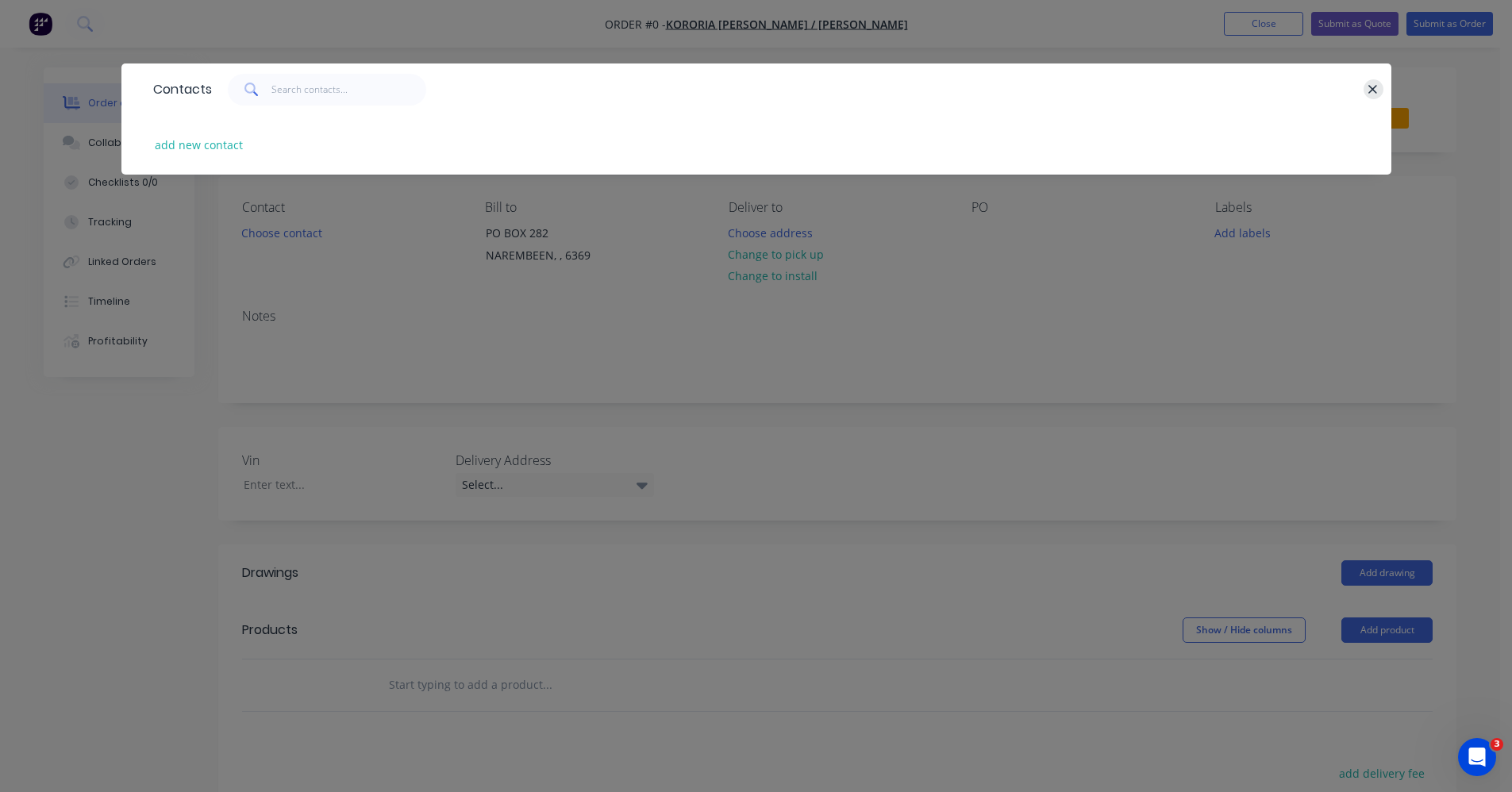
click at [1365, 86] on button "button" at bounding box center [1373, 89] width 19 height 19
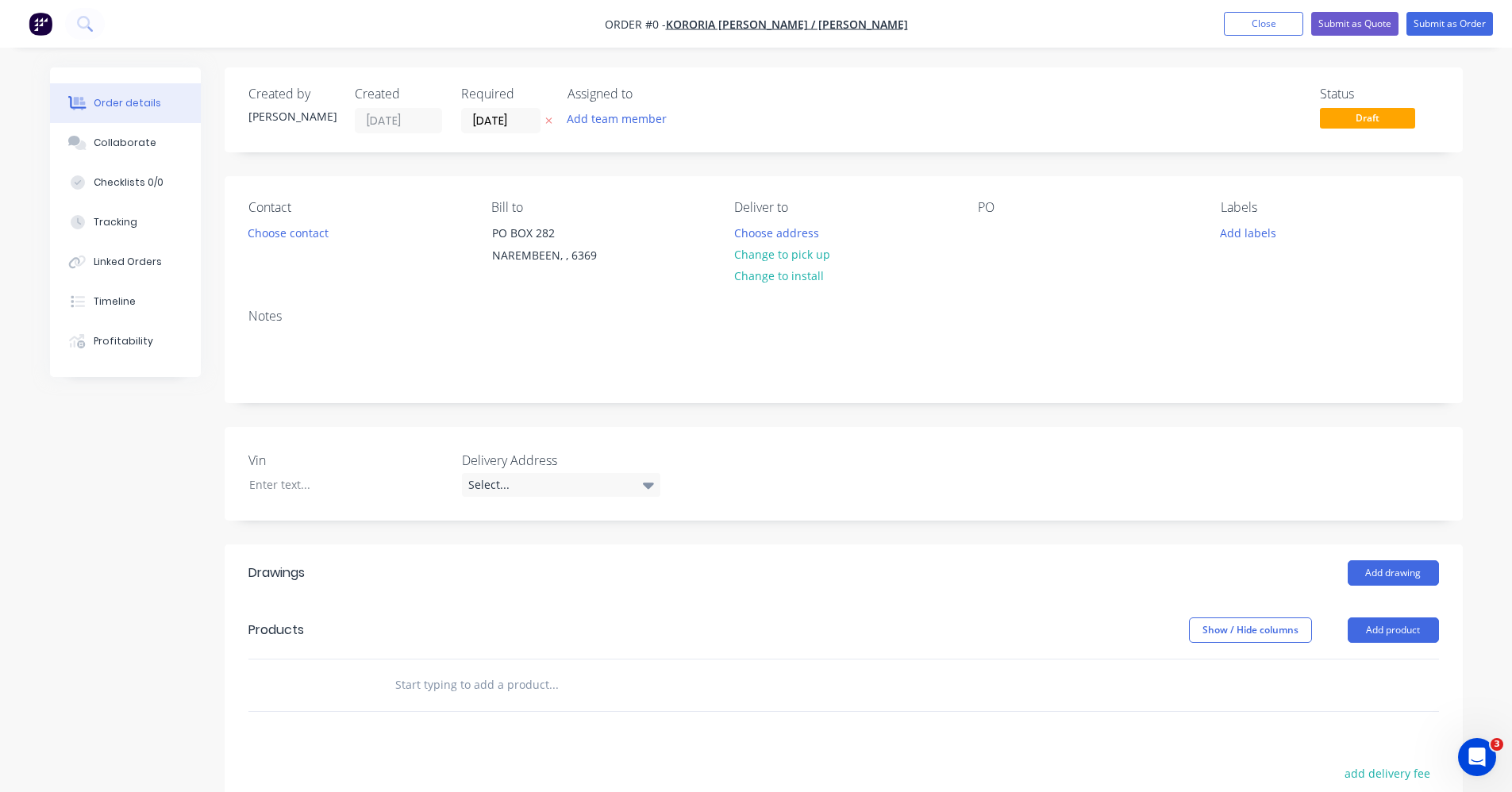
click at [421, 686] on input "text" at bounding box center [553, 684] width 317 height 32
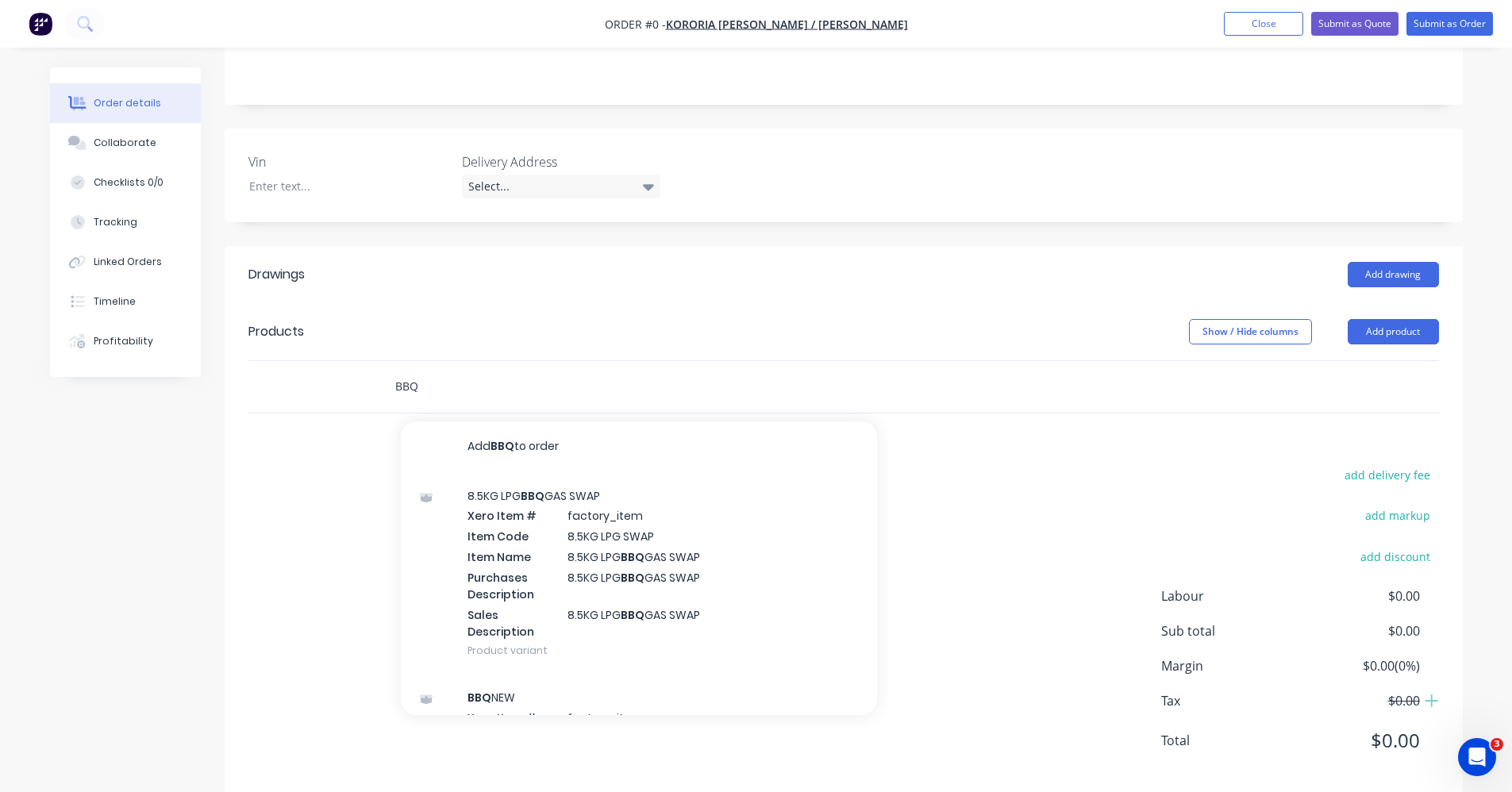
scroll to position [317, 0]
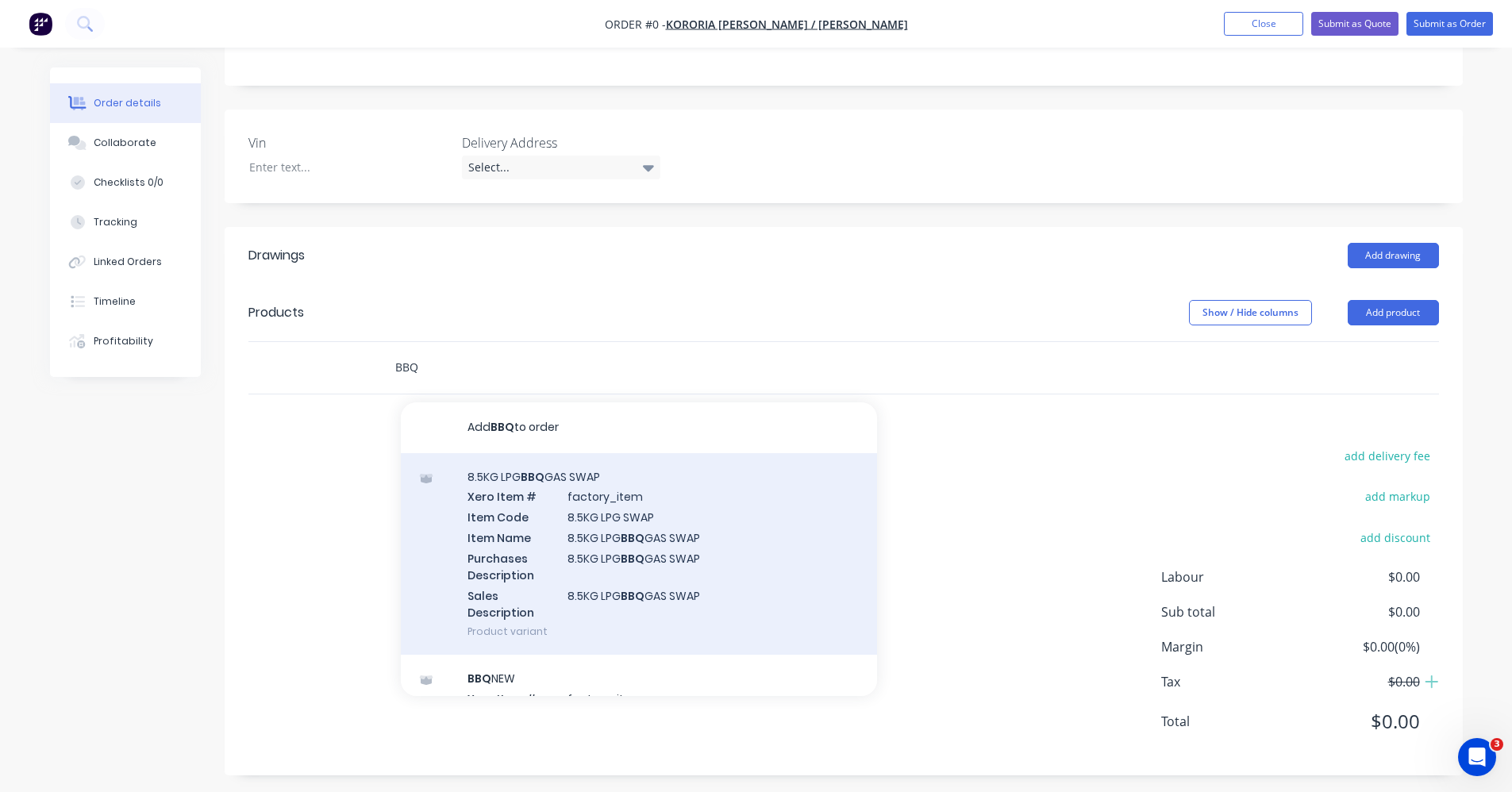
type input "BBQ"
click at [661, 562] on div "8.5KG LPG BBQ GAS SWAP Xero Item # factory_item Item Code 8.5KG LPG SWAP Item N…" at bounding box center [639, 553] width 476 height 202
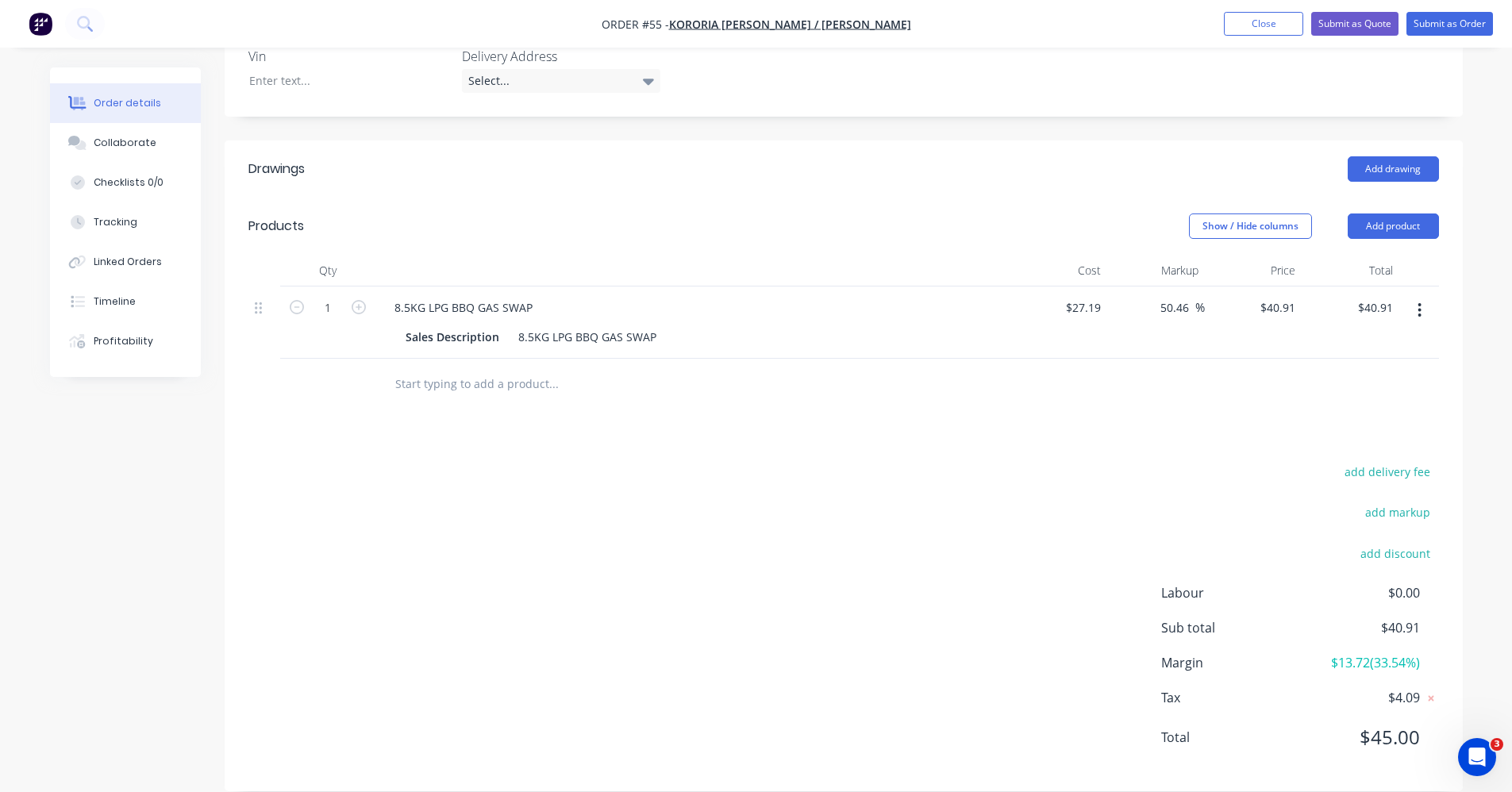
scroll to position [427, 0]
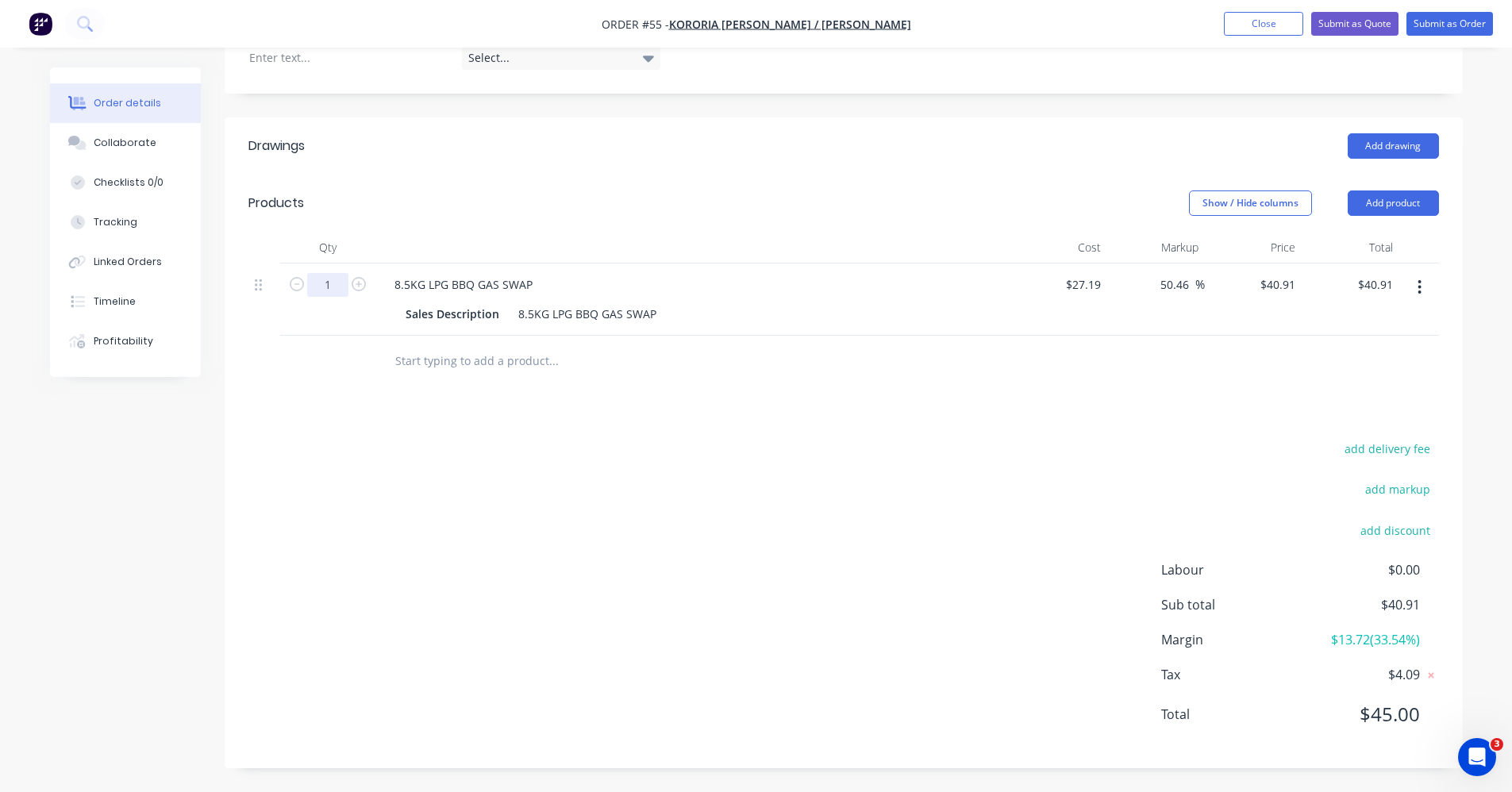
click at [328, 284] on input "1" at bounding box center [327, 284] width 41 height 24
type input "3"
click at [454, 569] on div "add delivery fee add markup add discount Labour $0.00 Sub total $40.91 Margin $…" at bounding box center [843, 592] width 1191 height 307
type input "$122.73"
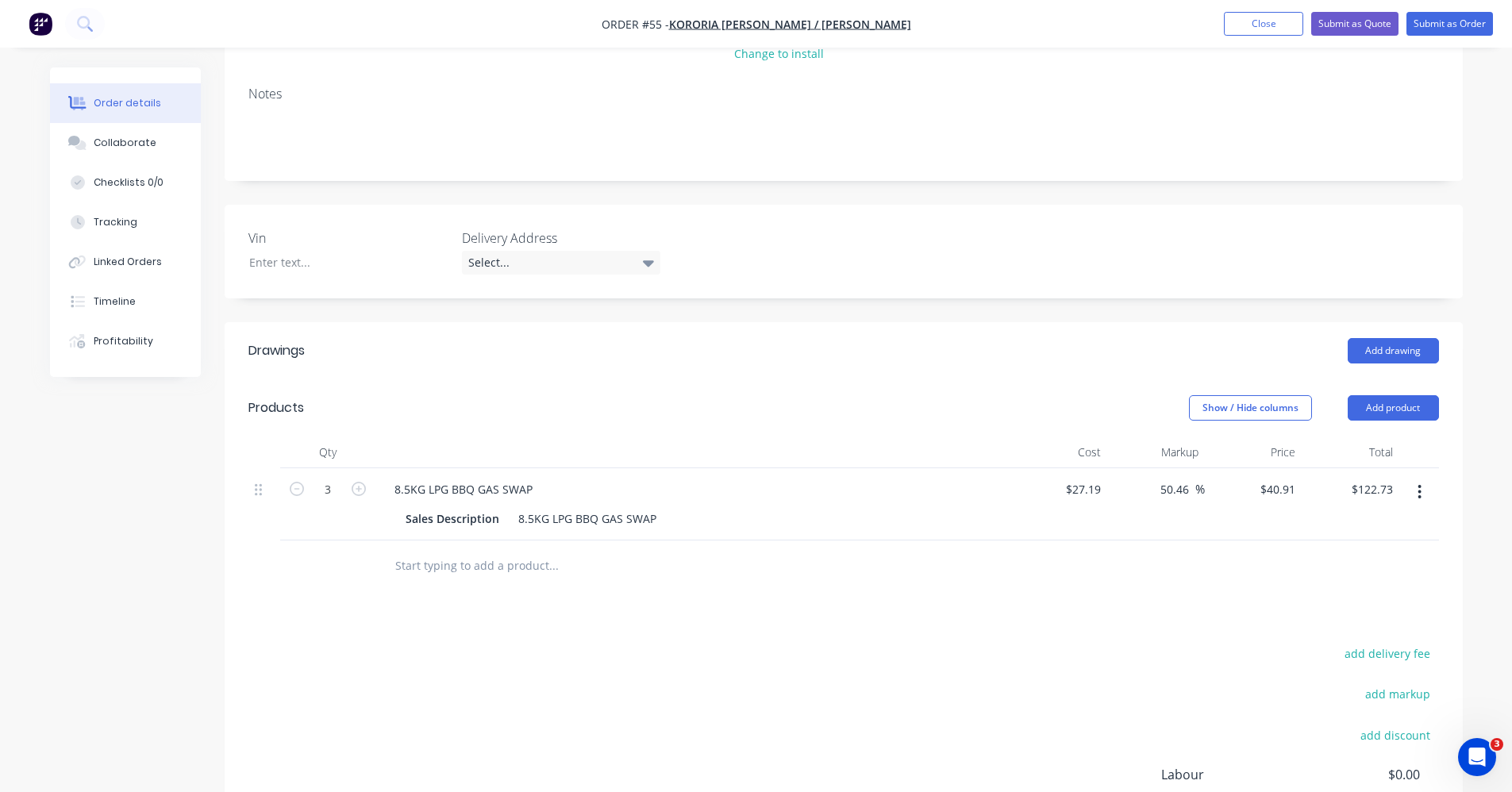
scroll to position [0, 0]
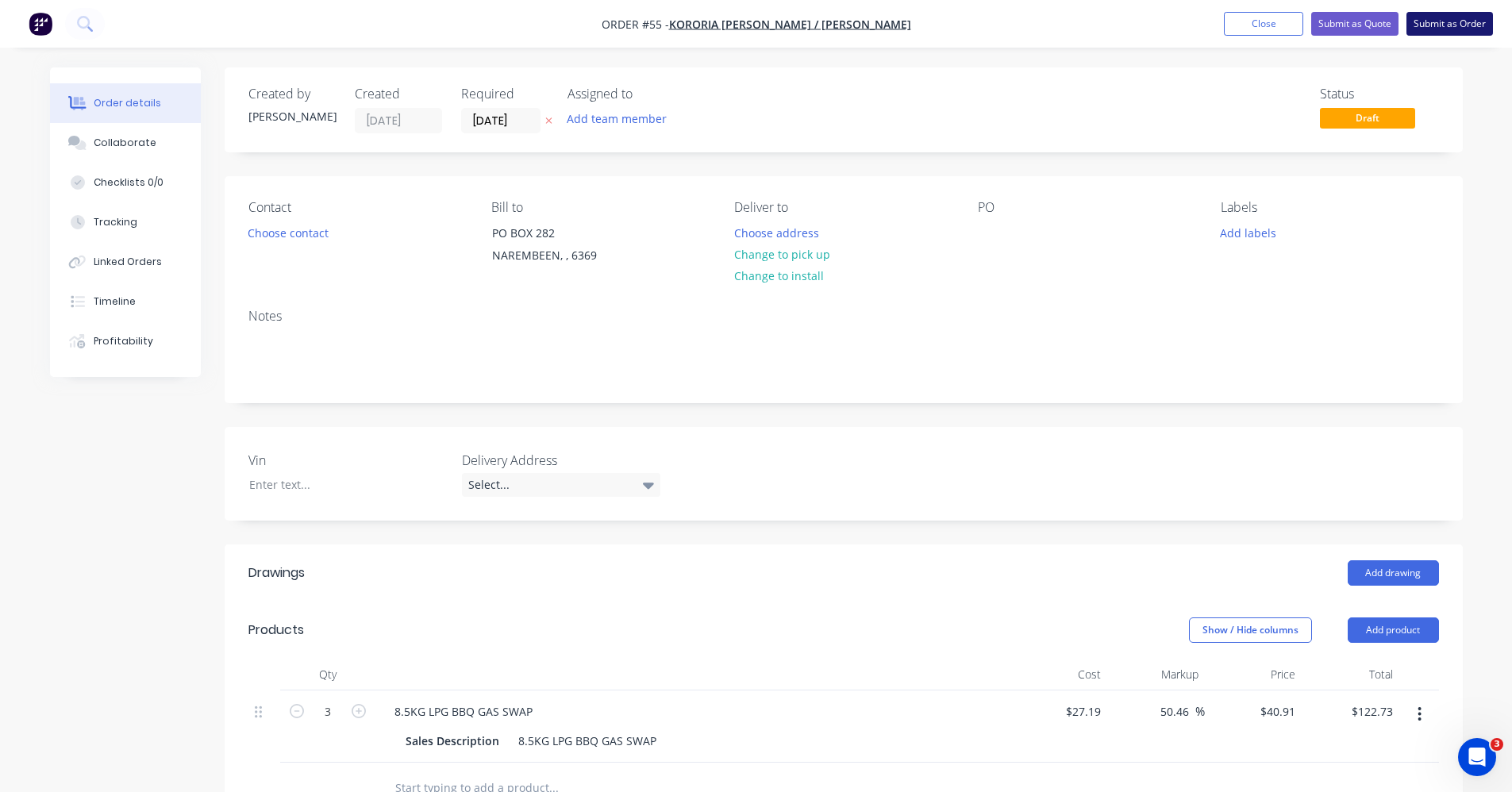
click at [1441, 23] on button "Submit as Order" at bounding box center [1450, 24] width 87 height 24
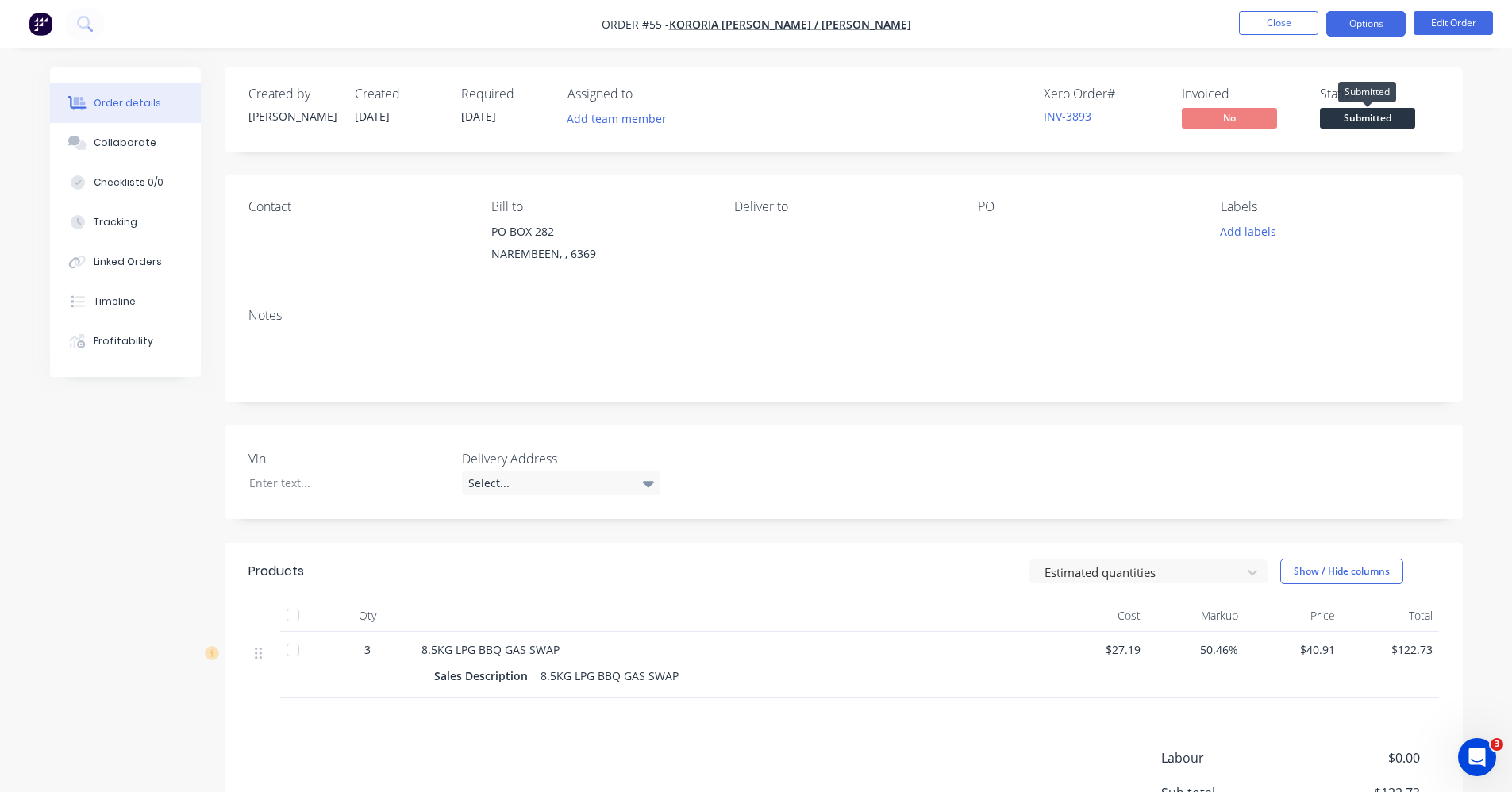
click at [1360, 22] on button "Options" at bounding box center [1366, 24] width 80 height 25
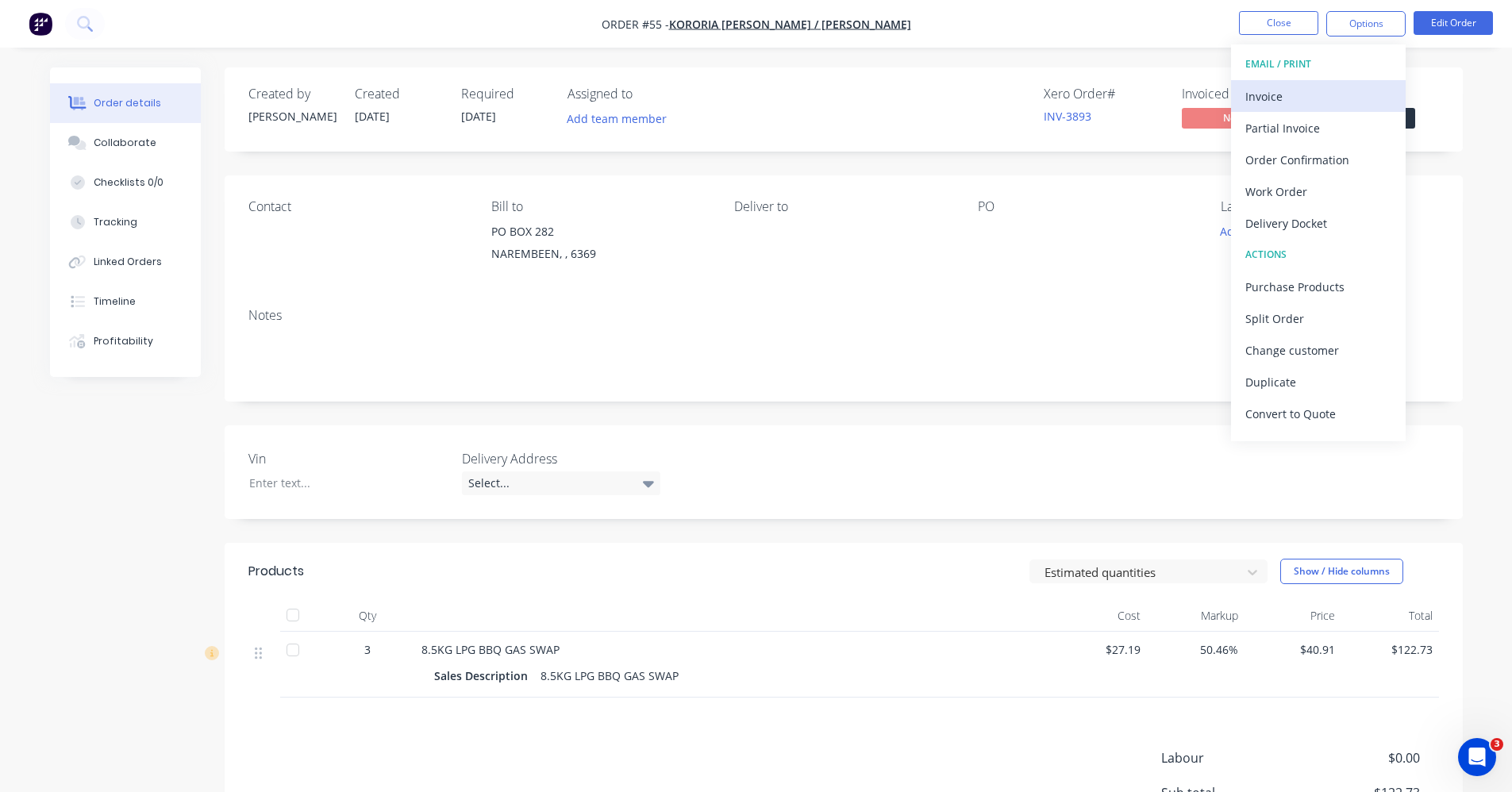
click at [1349, 96] on div "Invoice" at bounding box center [1319, 97] width 146 height 23
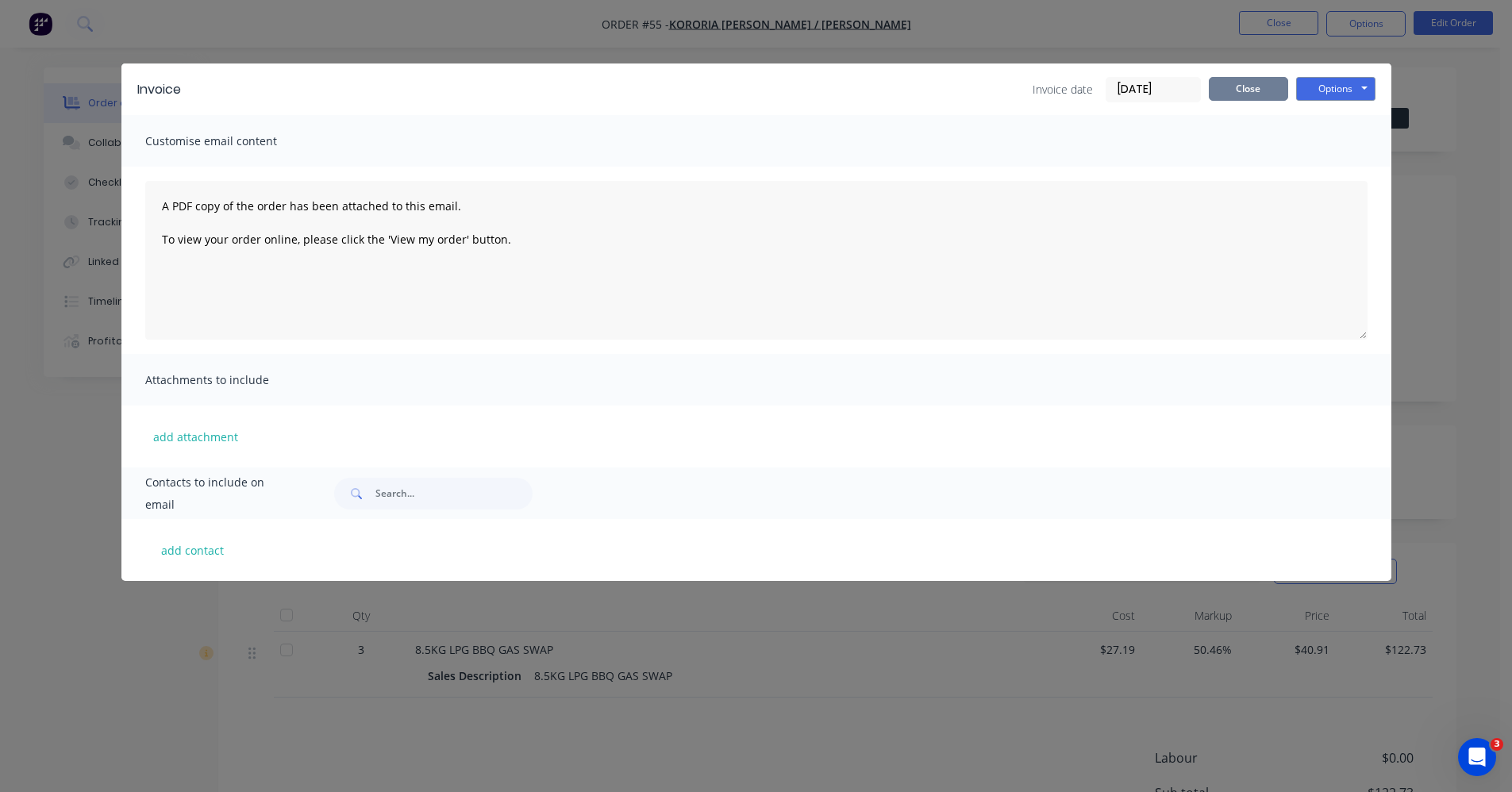
click at [1236, 92] on button "Close" at bounding box center [1249, 88] width 80 height 24
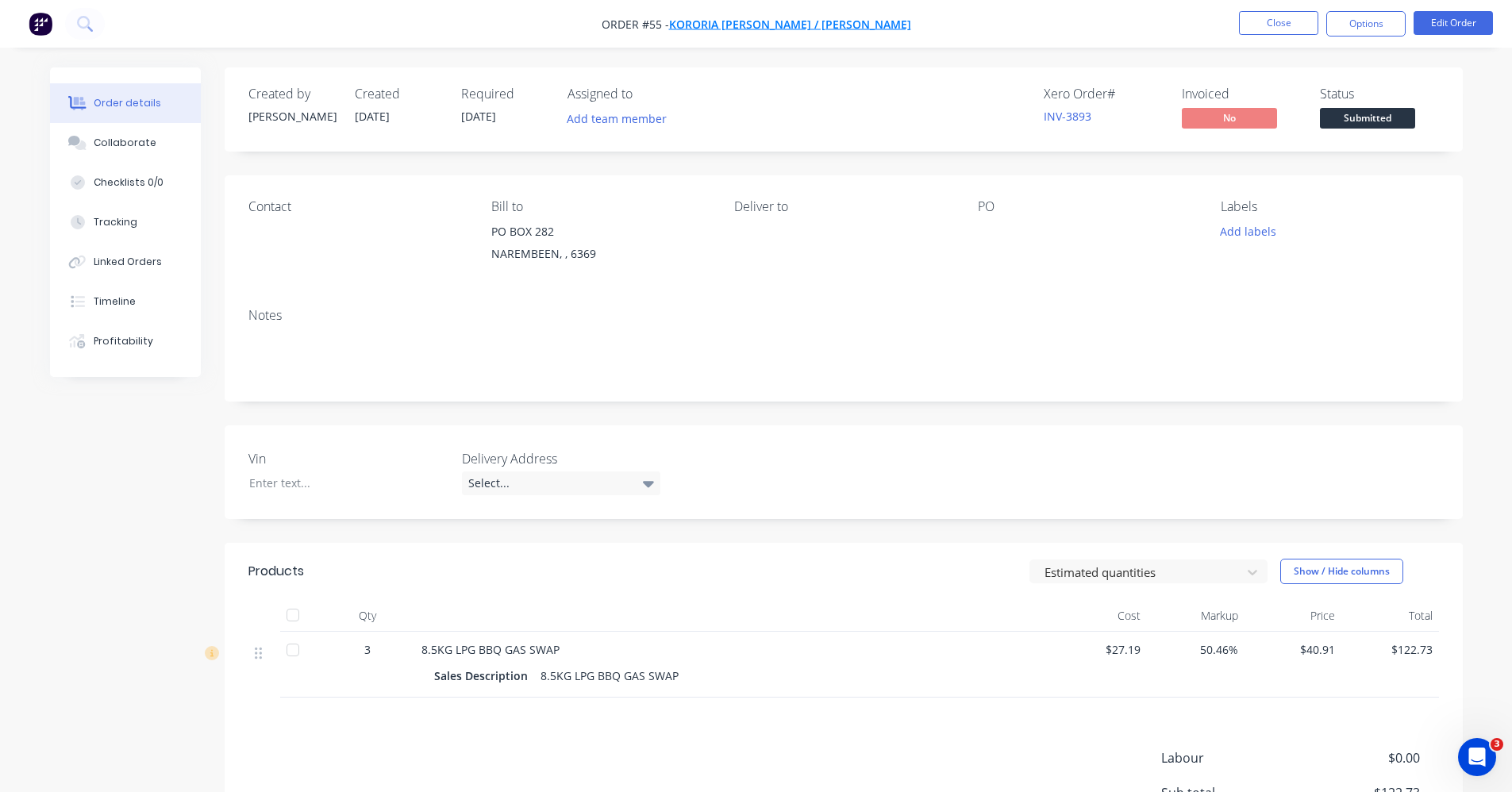
click at [894, 26] on span "KORORIA [PERSON_NAME] / [PERSON_NAME]" at bounding box center [790, 24] width 242 height 15
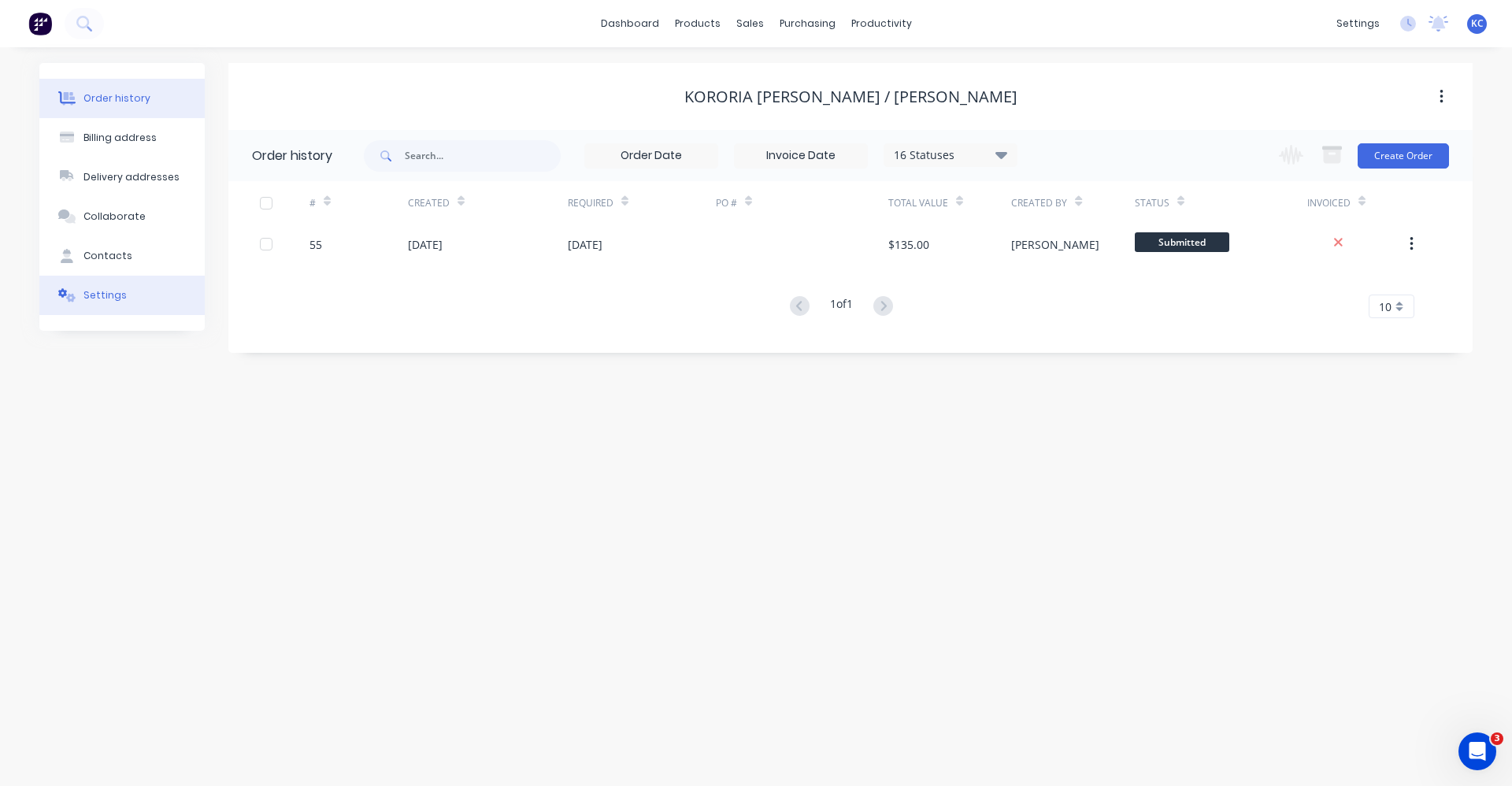
click at [96, 294] on div "Settings" at bounding box center [105, 296] width 43 height 14
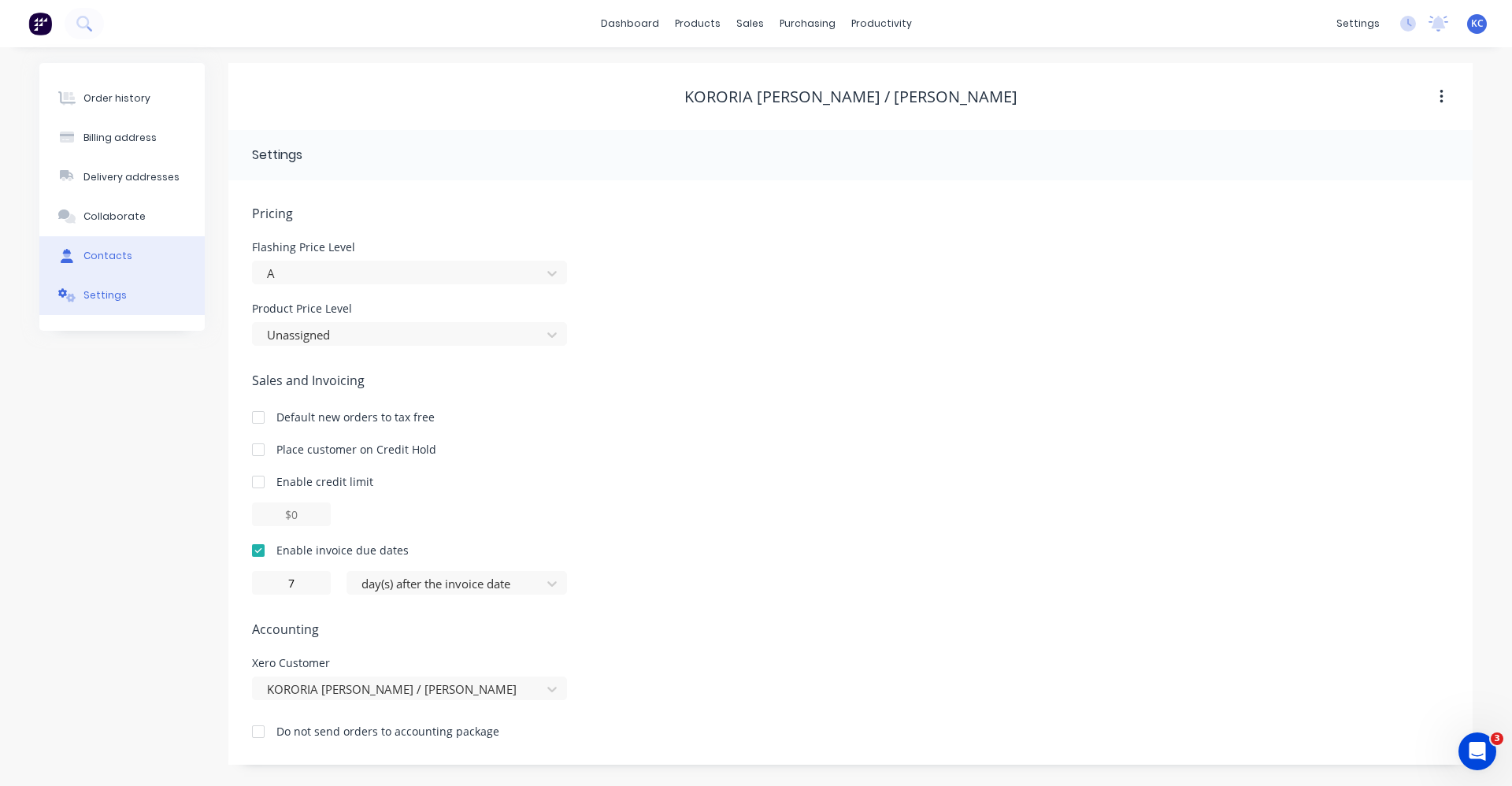
click at [121, 246] on button "Contacts" at bounding box center [122, 255] width 165 height 39
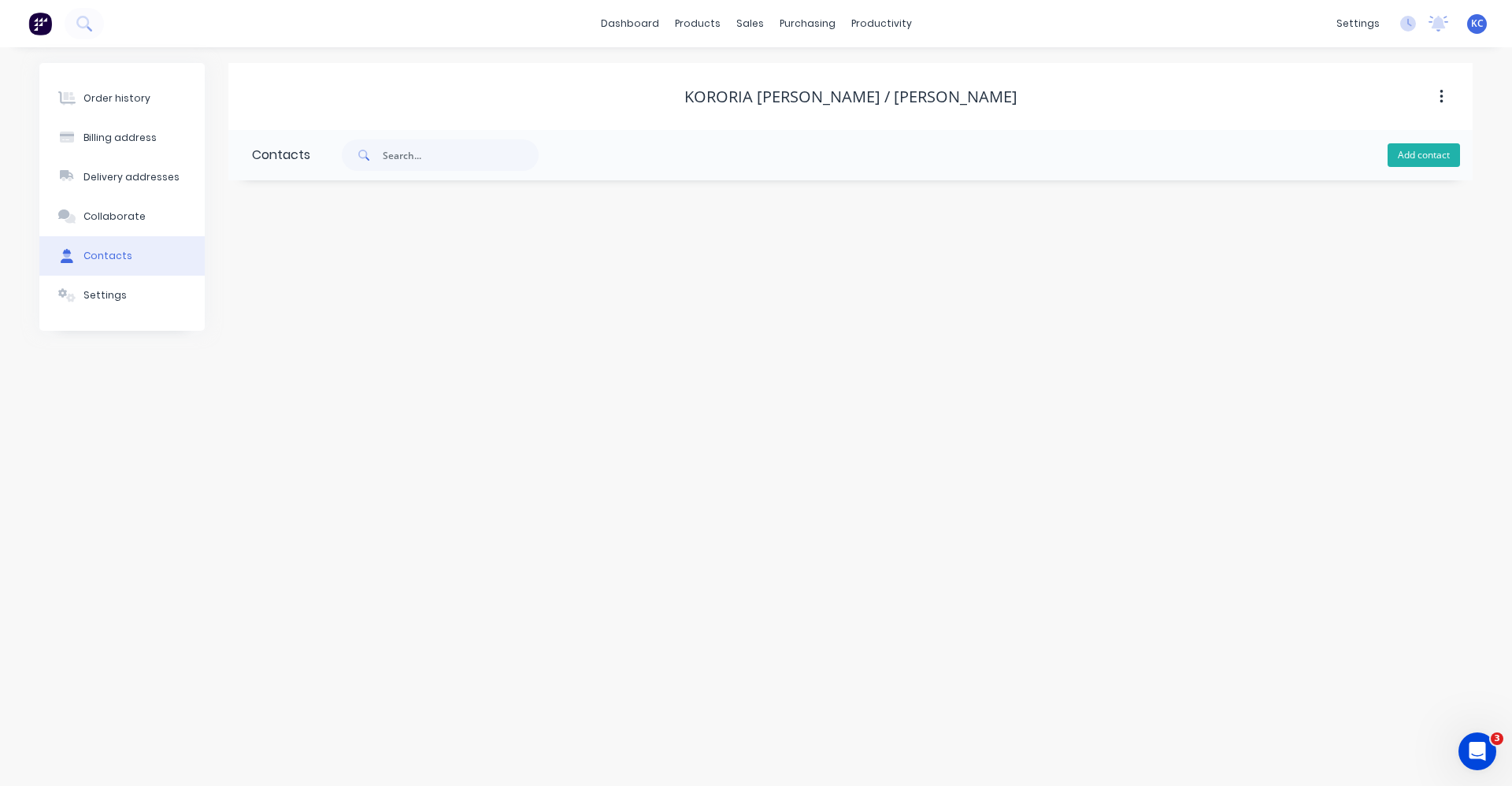
click at [1421, 155] on button "Add contact" at bounding box center [1423, 155] width 72 height 23
select select "AU"
paste input "shanebid55@gmail.com"
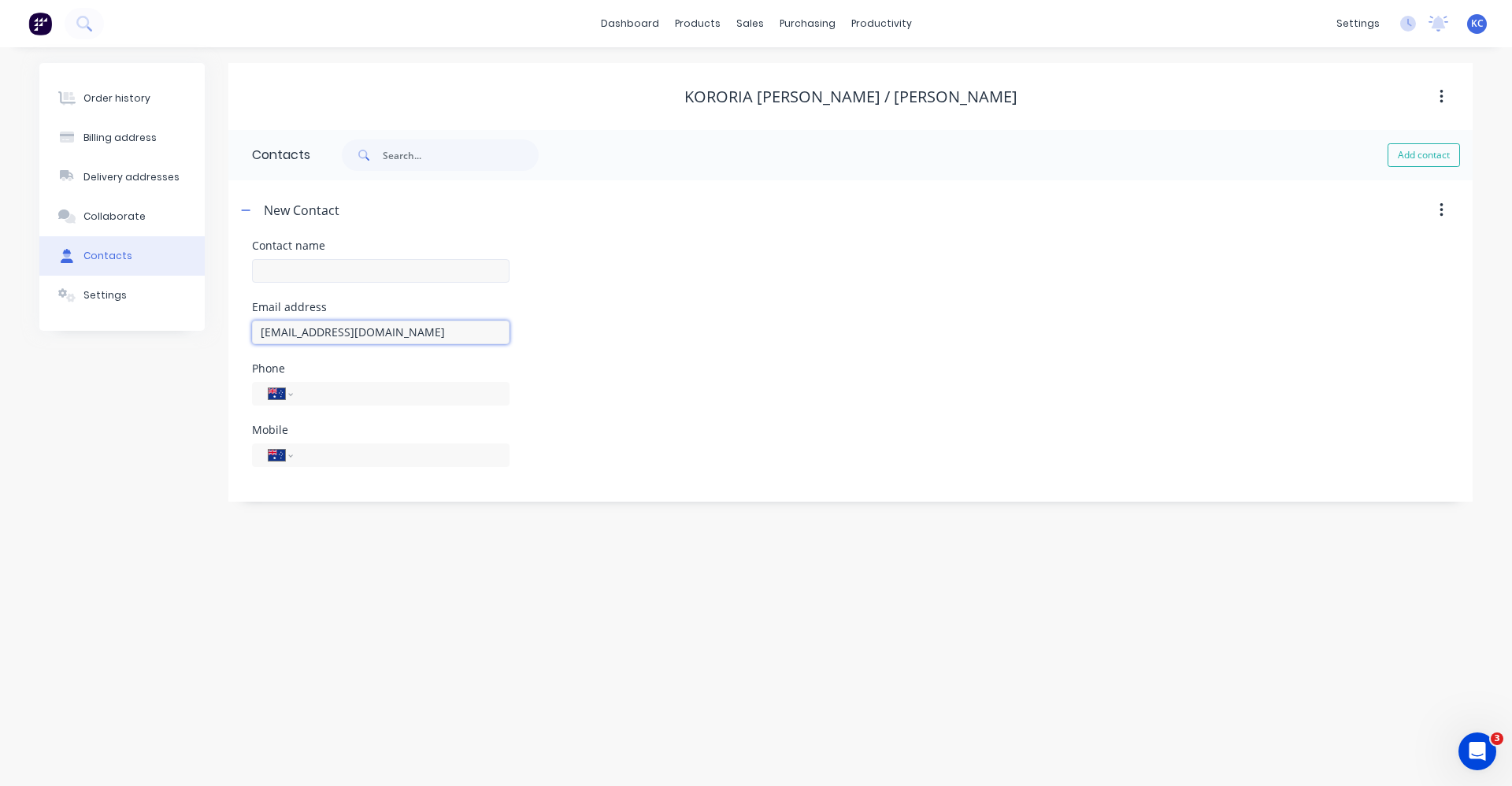
type input "shanebid55@gmail.com"
click at [277, 279] on input "text" at bounding box center [381, 271] width 258 height 23
type input "SHANE BIDDULPH"
click at [608, 334] on div "Email address shanebid55@gmail.com" at bounding box center [850, 344] width 1197 height 61
select select "AU"
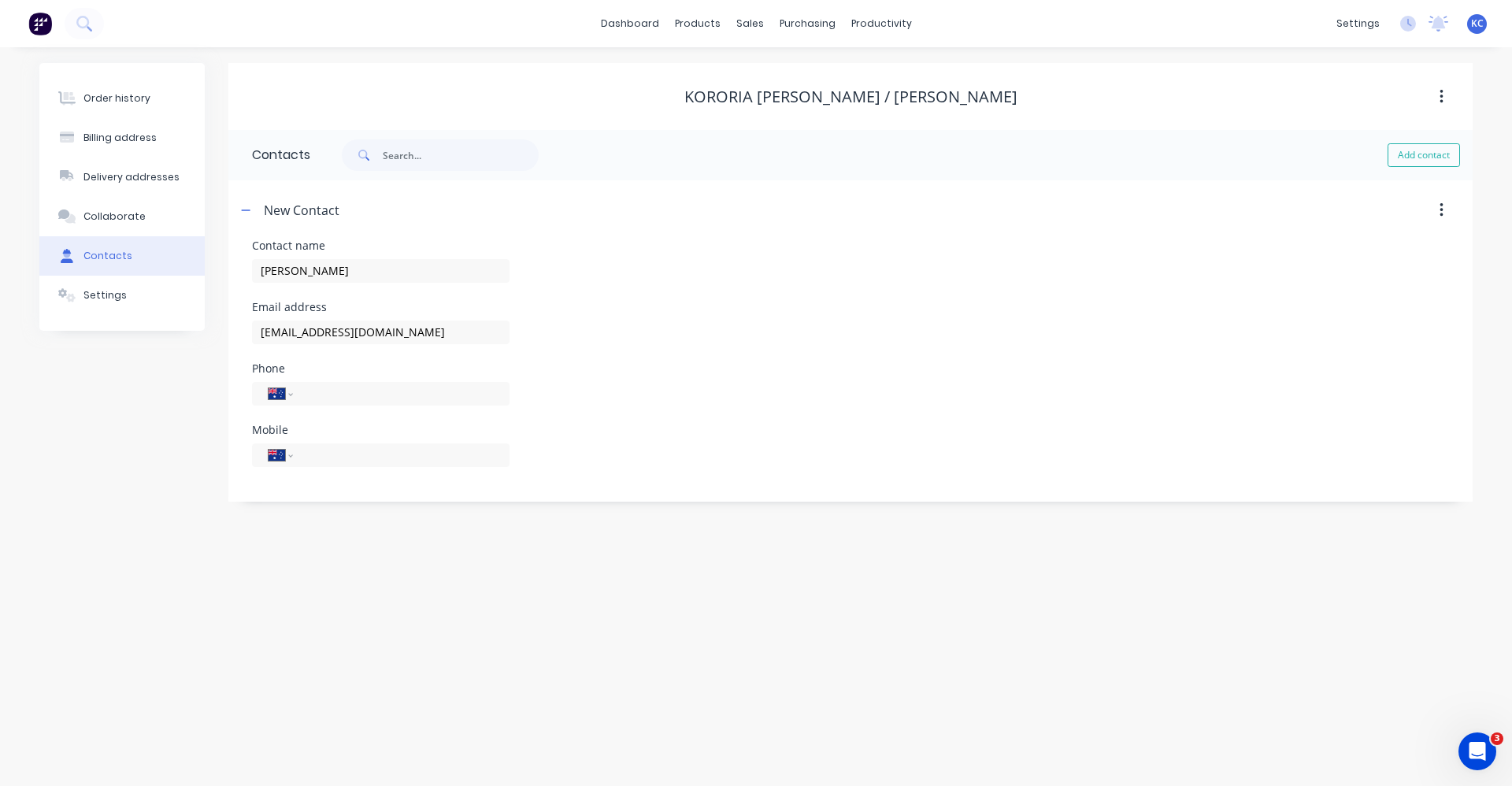
select select "AU"
click at [114, 102] on div "Order history" at bounding box center [117, 98] width 67 height 14
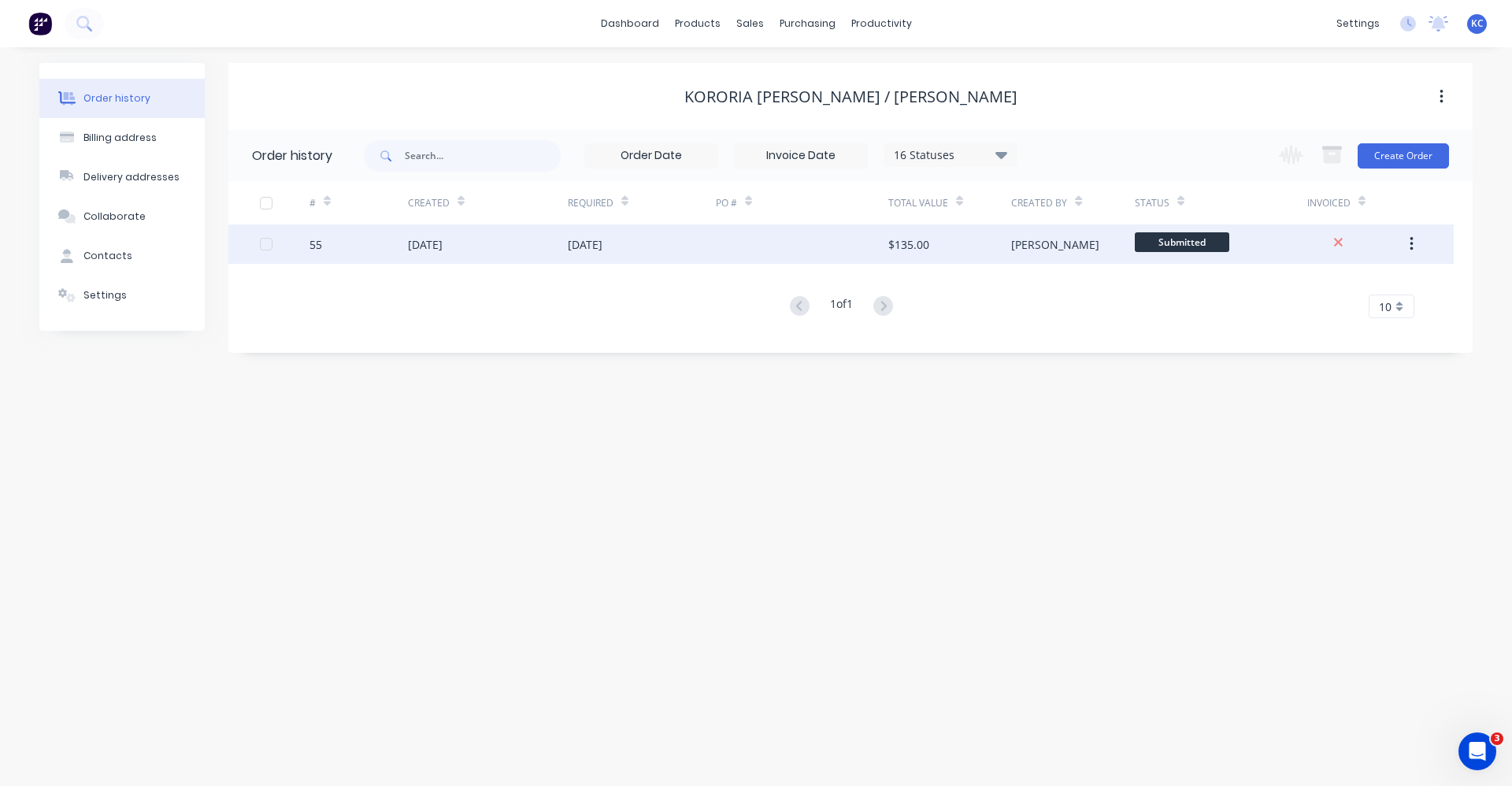
click at [1037, 249] on div "[PERSON_NAME]" at bounding box center [1072, 244] width 123 height 39
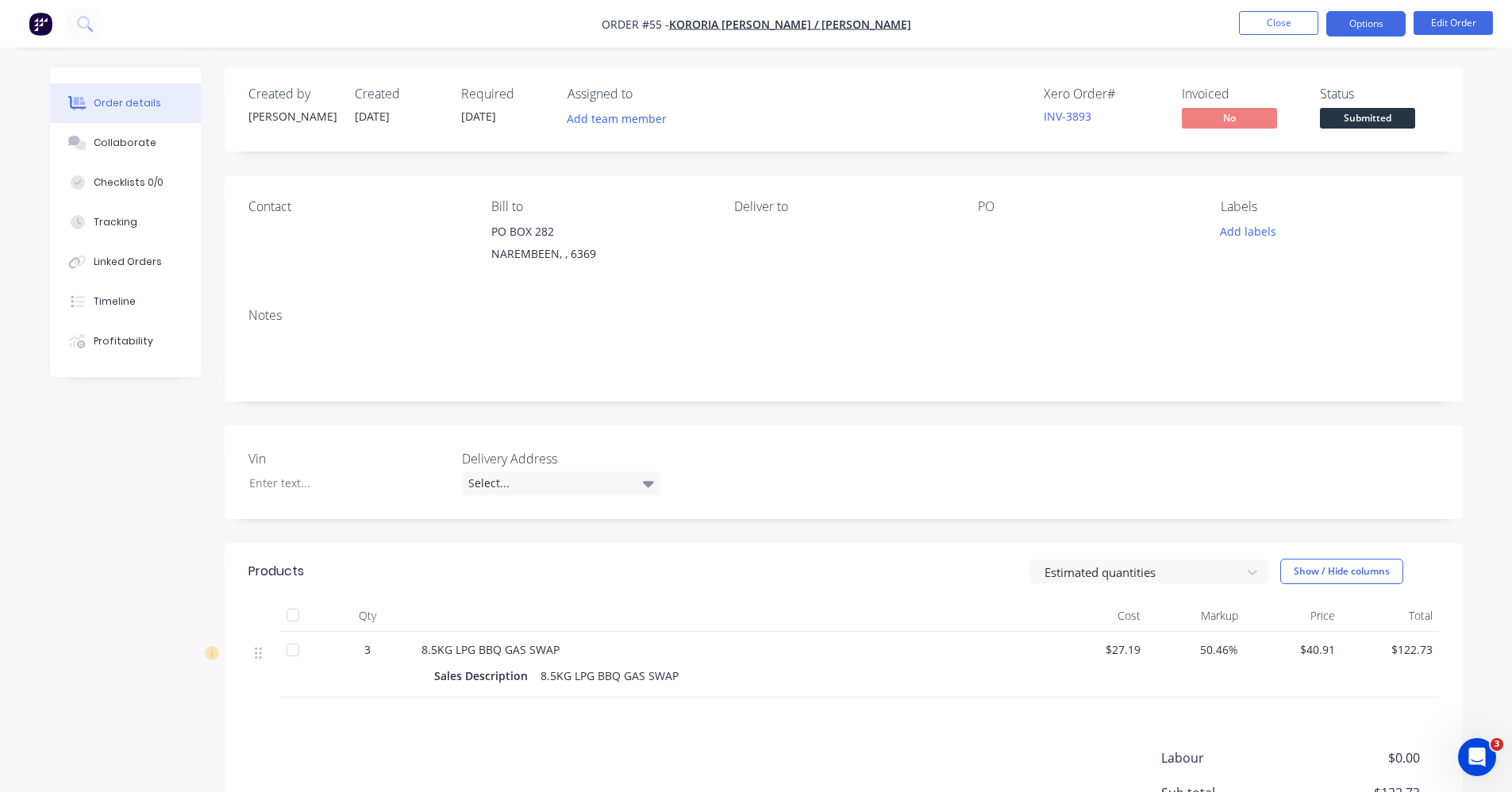
click at [1360, 24] on button "Options" at bounding box center [1366, 24] width 80 height 25
click at [292, 212] on div "Contact" at bounding box center [357, 206] width 218 height 15
drag, startPoint x: 271, startPoint y: 227, endPoint x: 266, endPoint y: 245, distance: 18.7
click at [270, 234] on div "Contact" at bounding box center [357, 235] width 218 height 72
click at [1474, 20] on button "Edit Order" at bounding box center [1454, 23] width 80 height 24
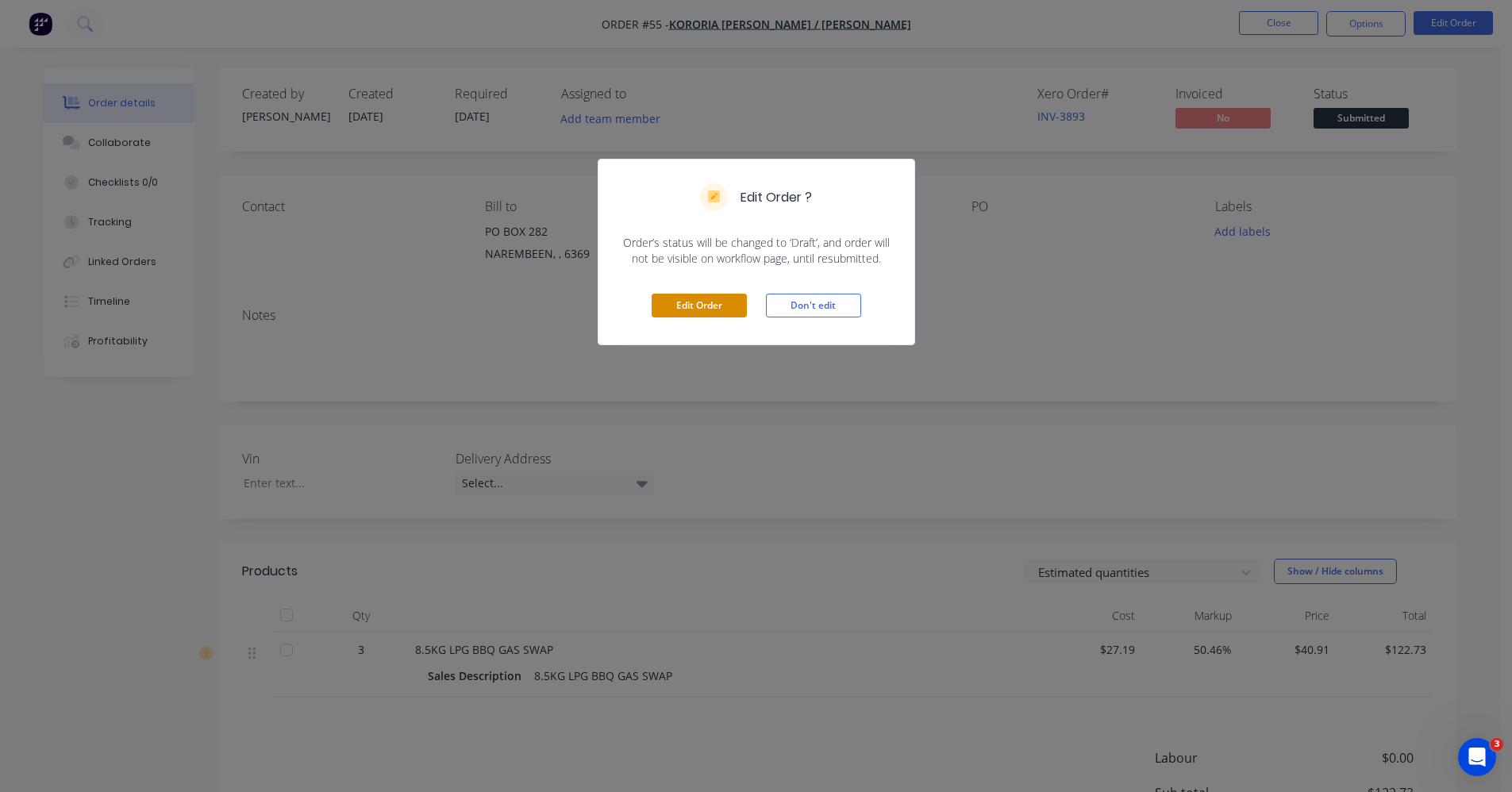
click at [722, 299] on button "Edit Order" at bounding box center [699, 305] width 95 height 24
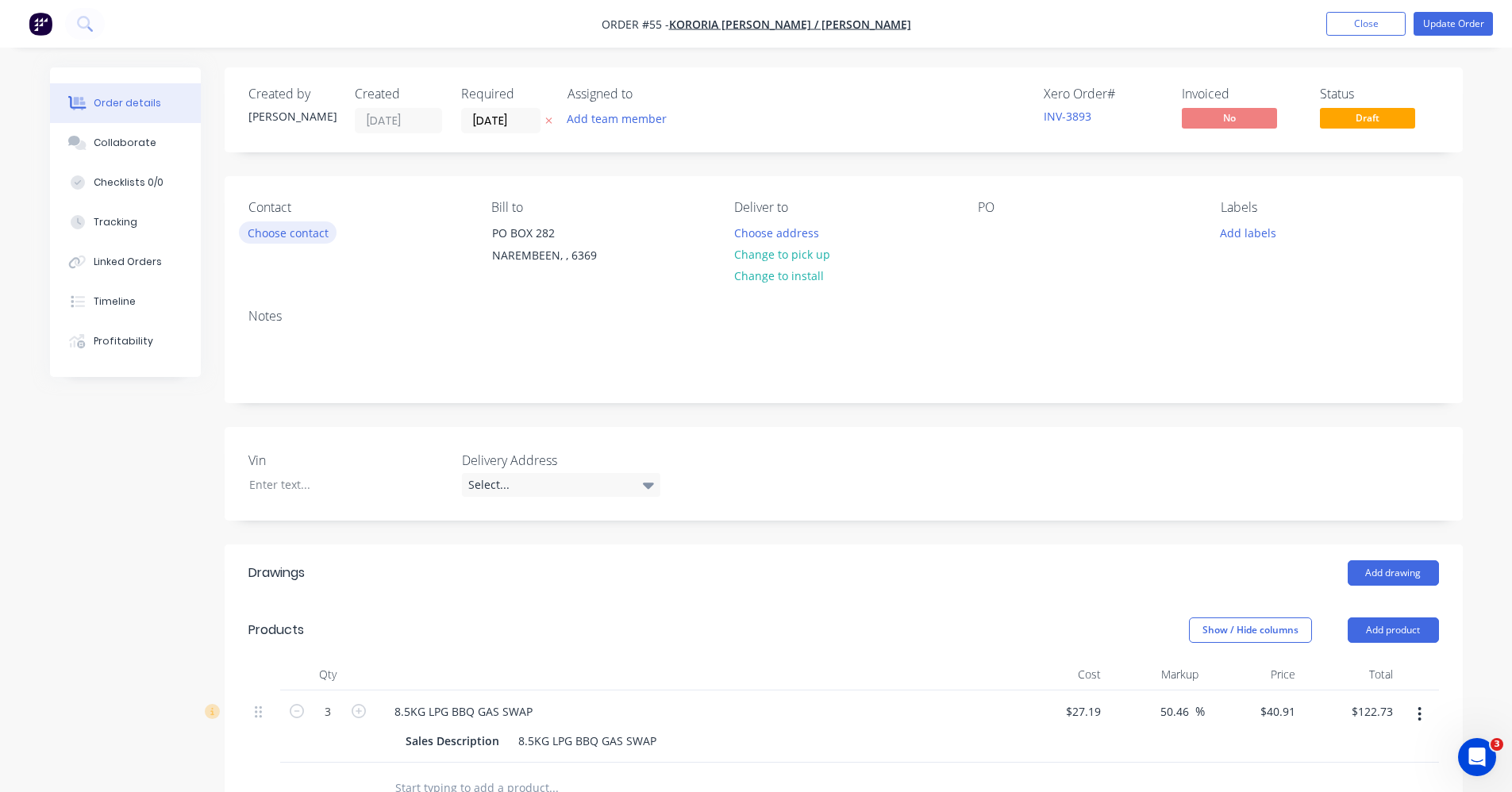
click at [306, 231] on button "Choose contact" at bounding box center [287, 232] width 97 height 21
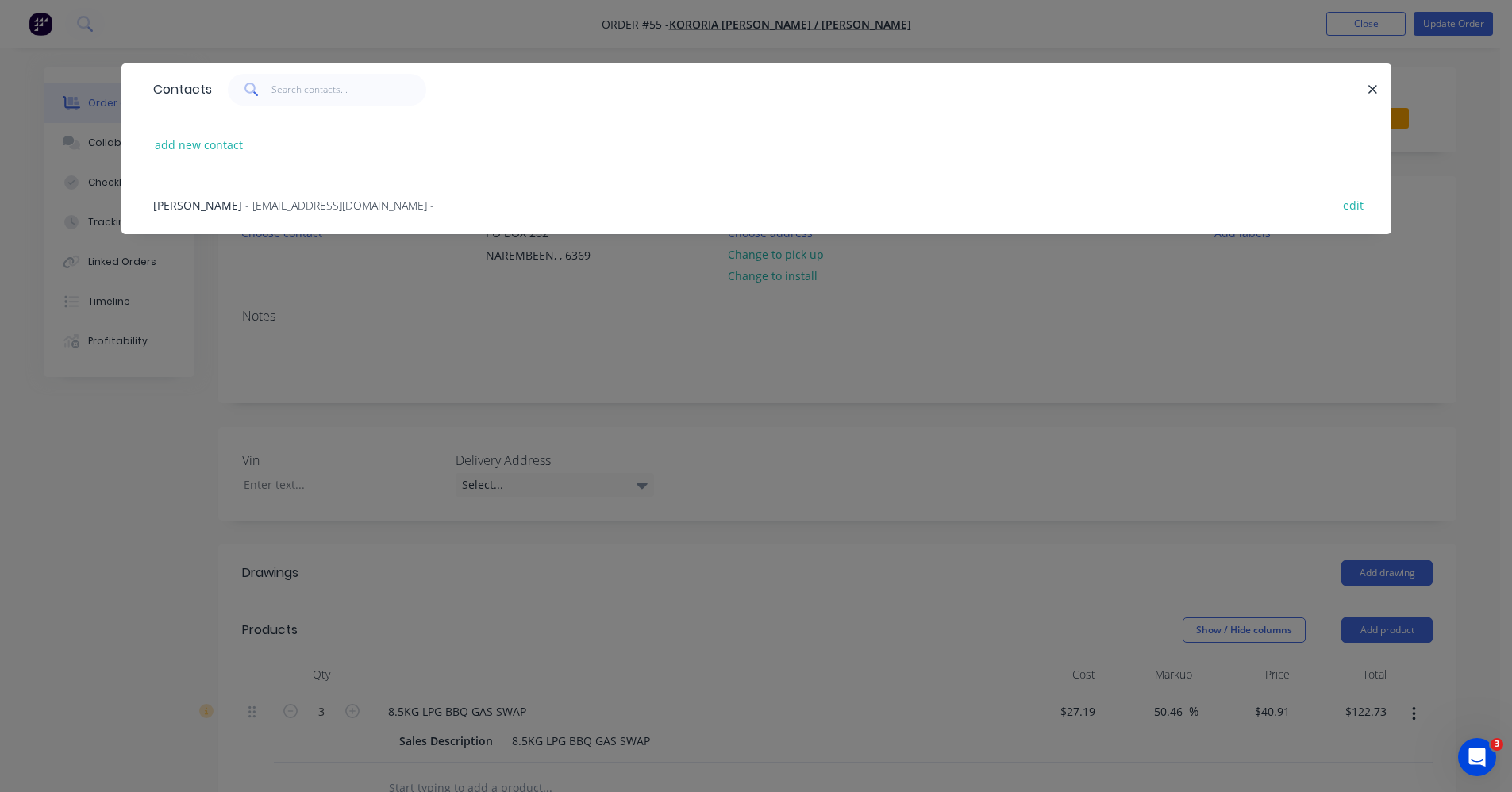
click at [242, 210] on span "SHANE BIDDULPH" at bounding box center [198, 205] width 89 height 15
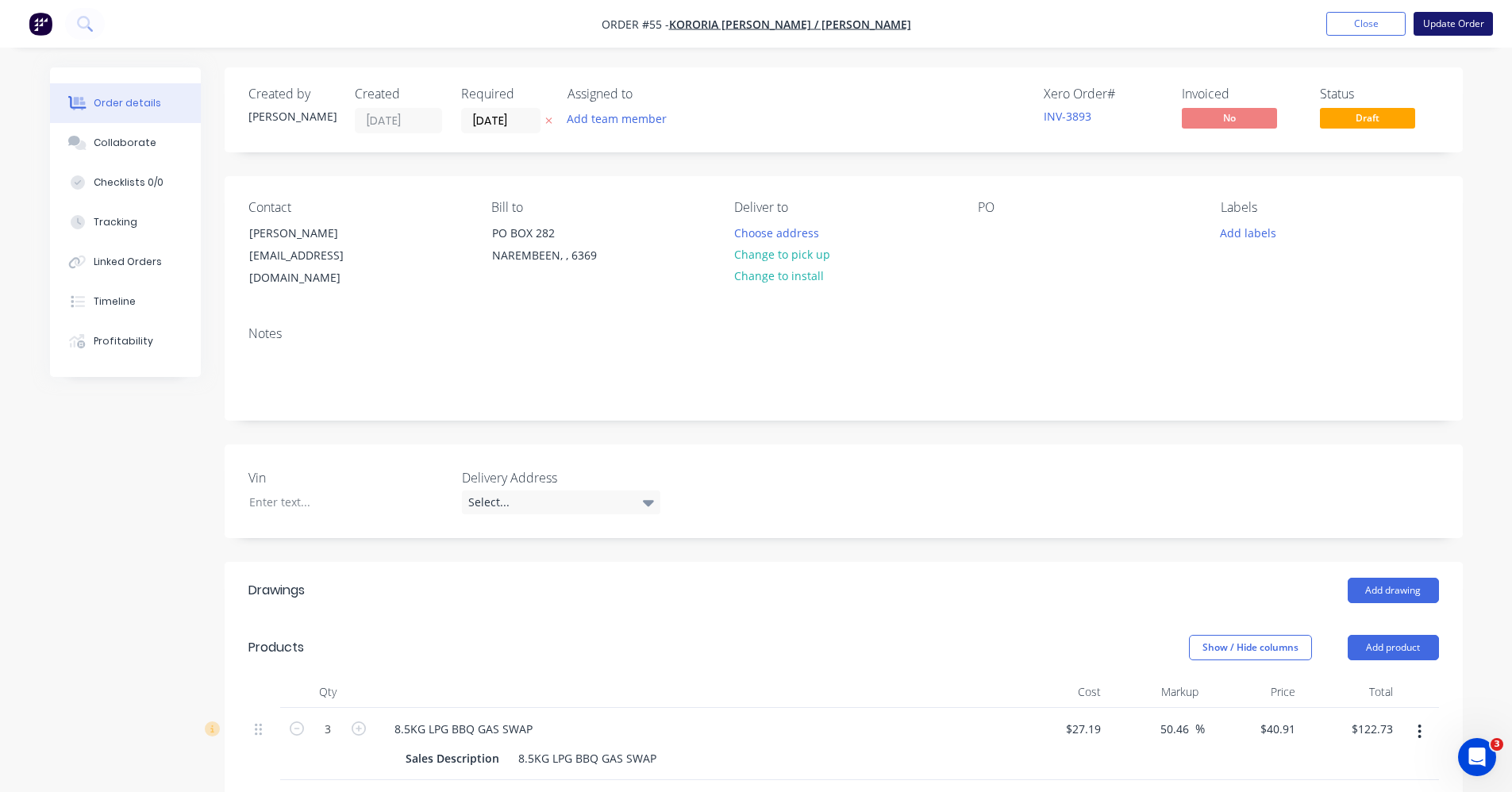
click at [1479, 24] on button "Update Order" at bounding box center [1454, 24] width 80 height 24
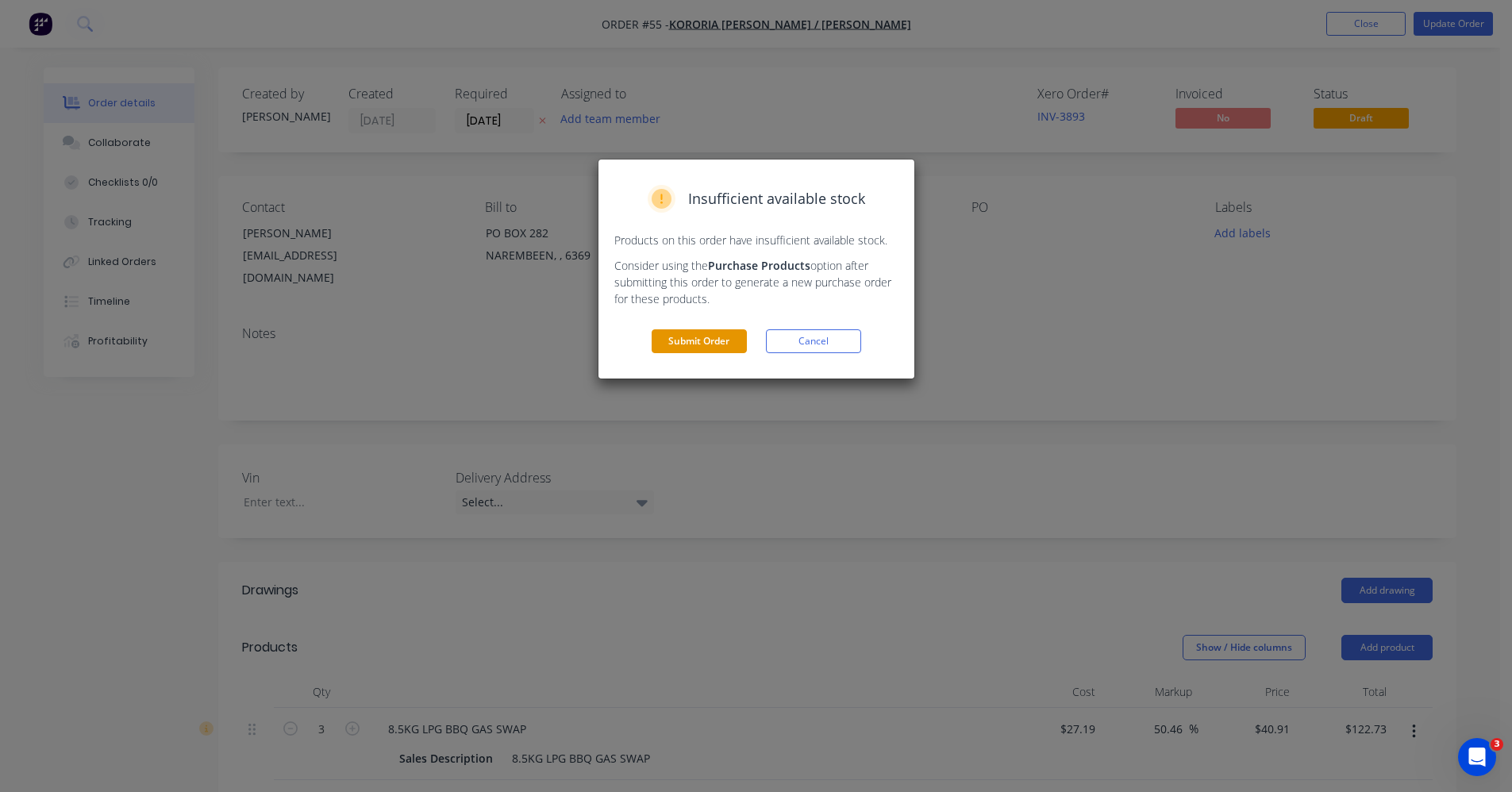
click at [713, 345] on button "Submit Order" at bounding box center [699, 341] width 95 height 24
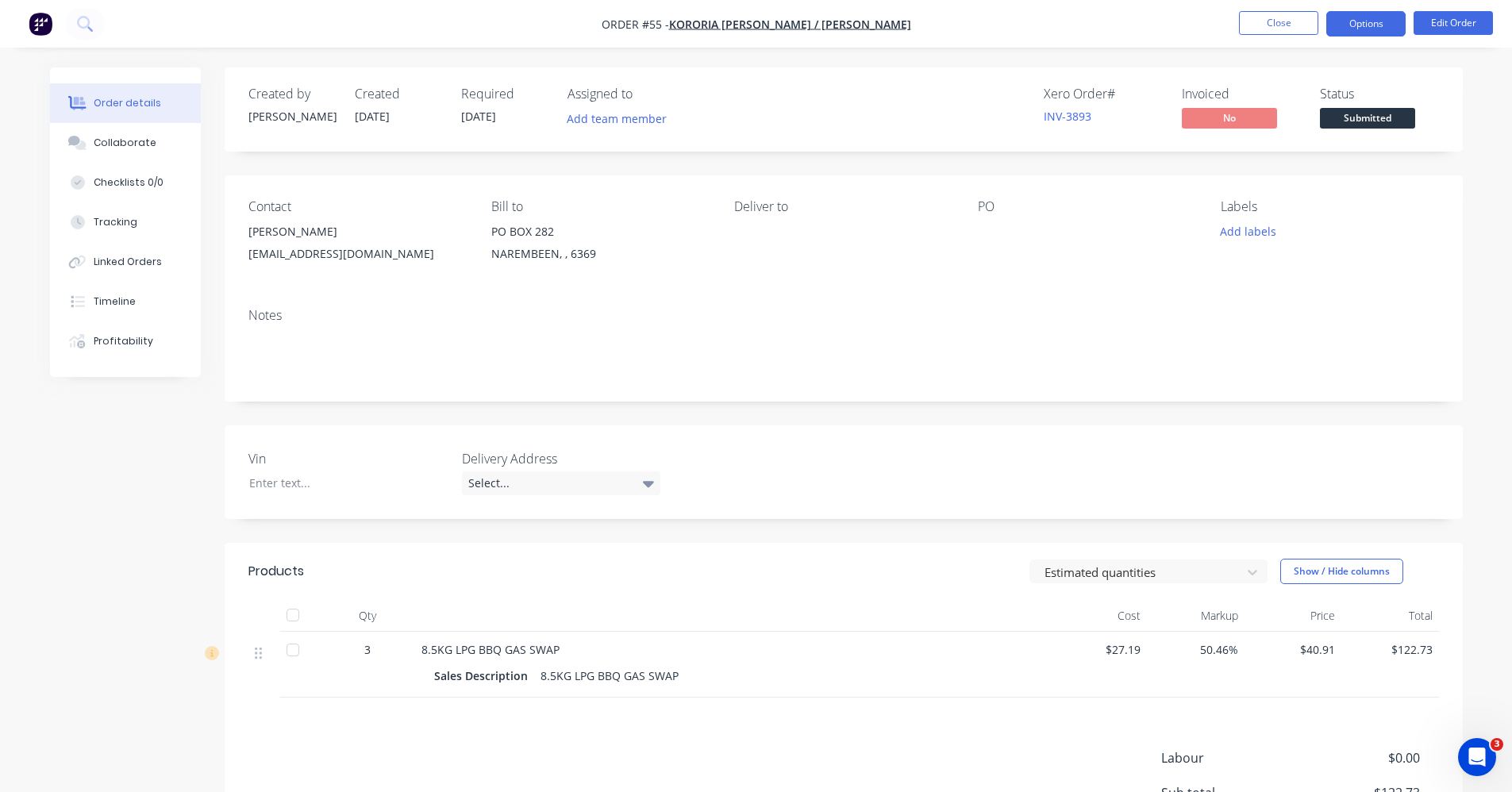
click at [1386, 24] on button "Options" at bounding box center [1366, 24] width 80 height 25
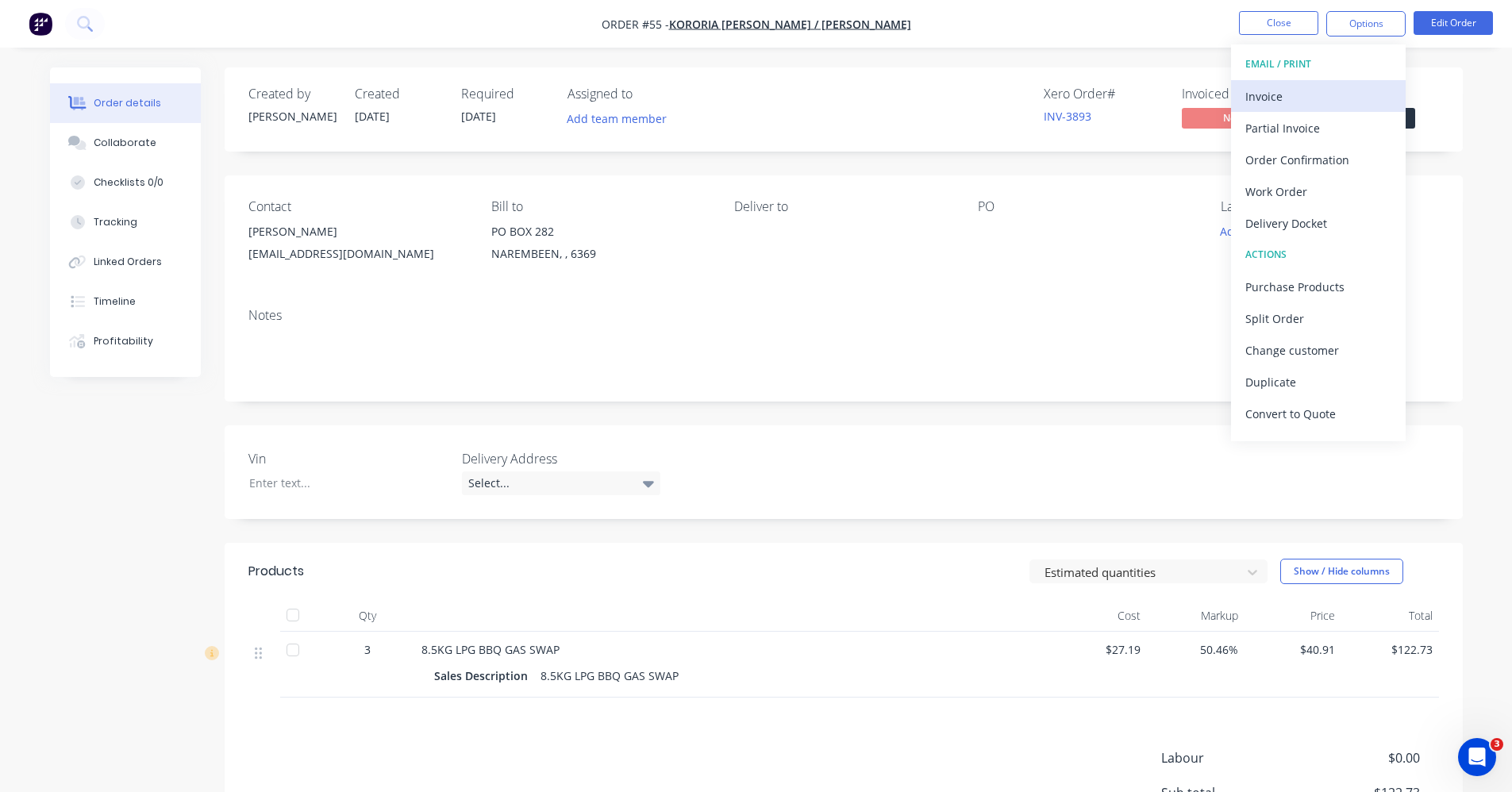
click at [1345, 90] on div "Invoice" at bounding box center [1319, 97] width 146 height 23
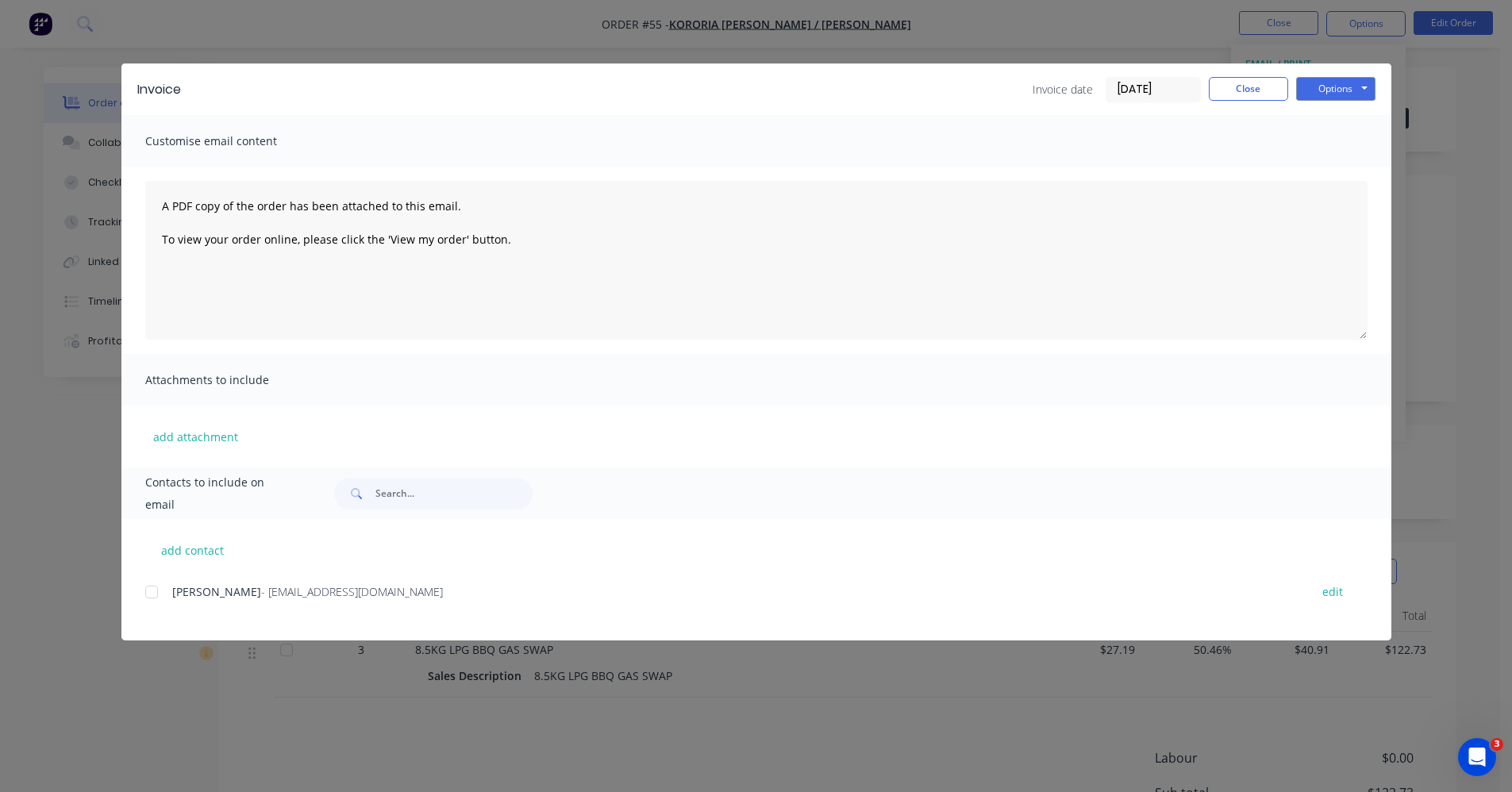
click at [157, 592] on div at bounding box center [151, 592] width 32 height 32
click at [1352, 91] on button "Options" at bounding box center [1336, 88] width 80 height 24
click at [1334, 165] on button "Email" at bounding box center [1346, 170] width 101 height 26
click at [1236, 89] on button "Close" at bounding box center [1249, 88] width 80 height 24
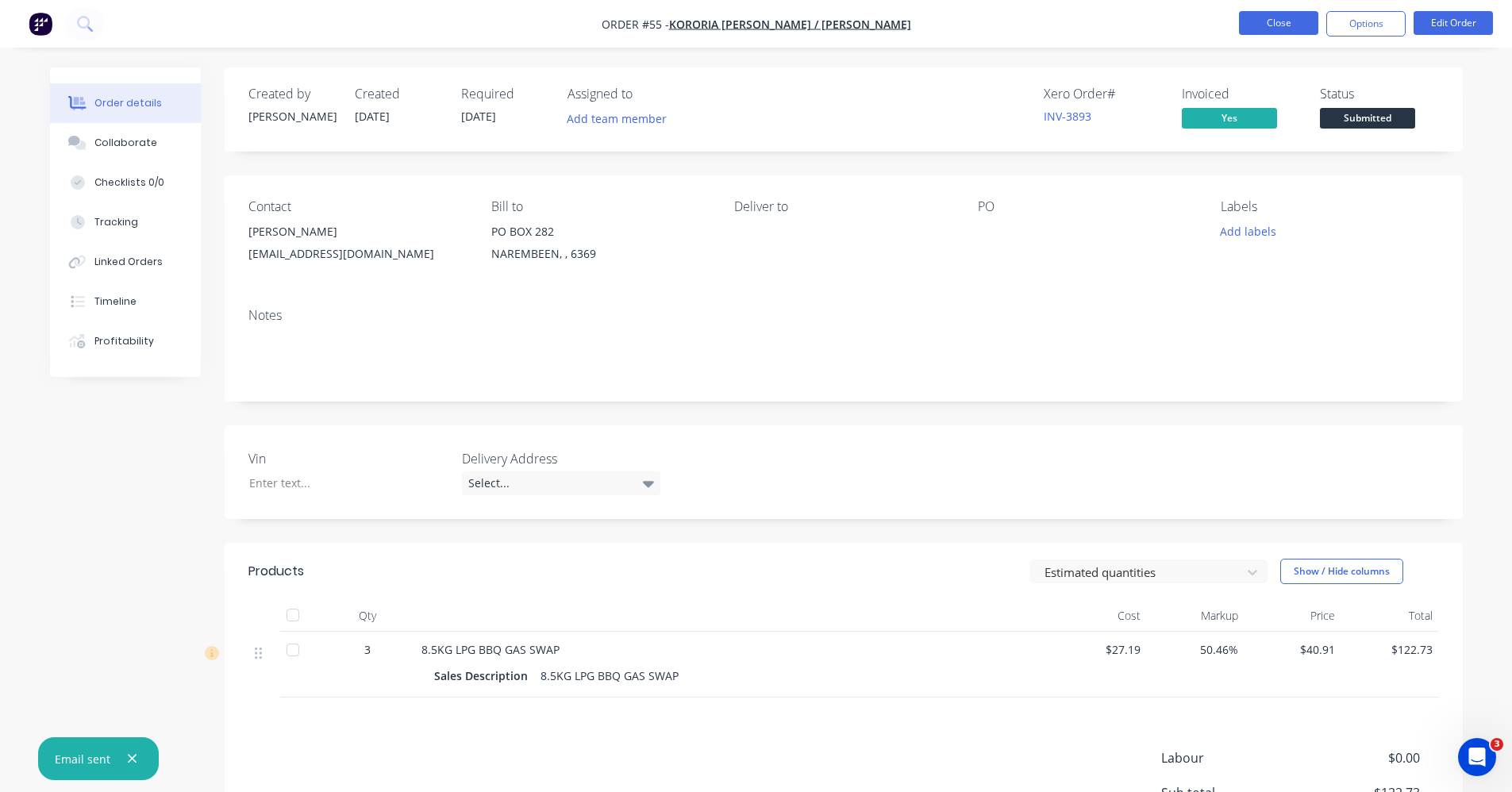
click at [1307, 21] on button "Close" at bounding box center [1279, 23] width 80 height 24
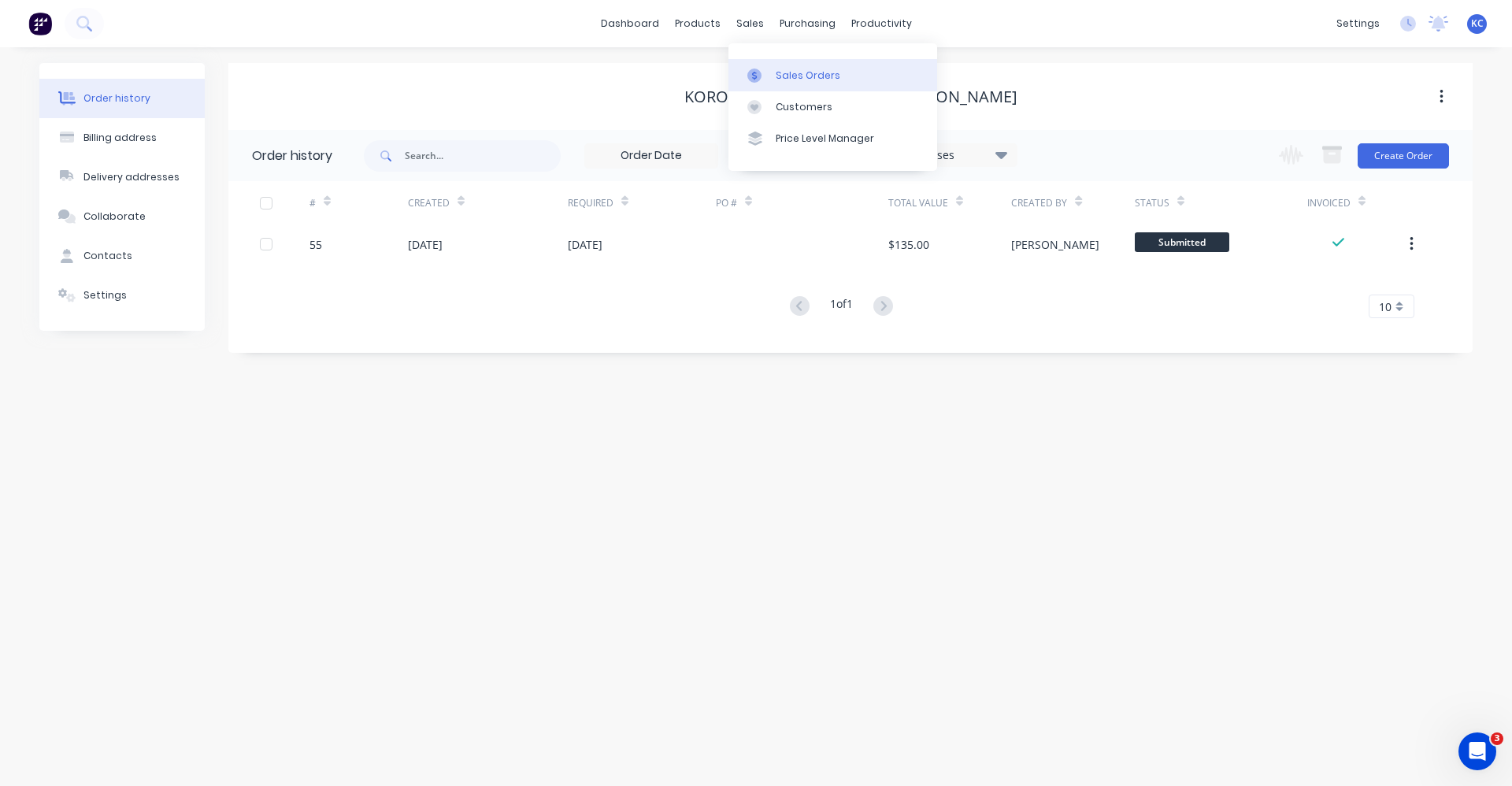
click at [761, 77] on icon at bounding box center [754, 76] width 14 height 14
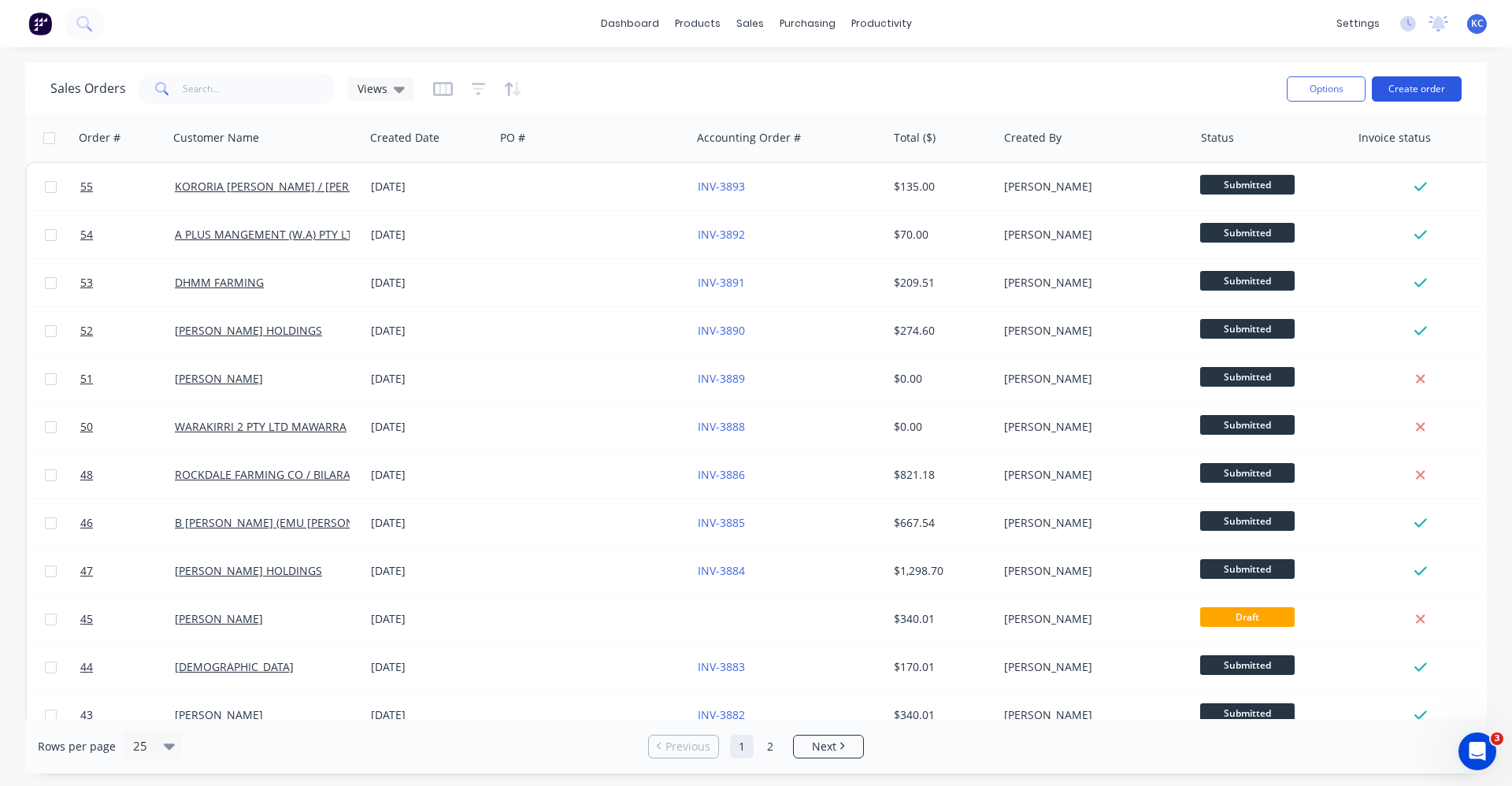
click at [1427, 90] on button "Create order" at bounding box center [1416, 89] width 89 height 25
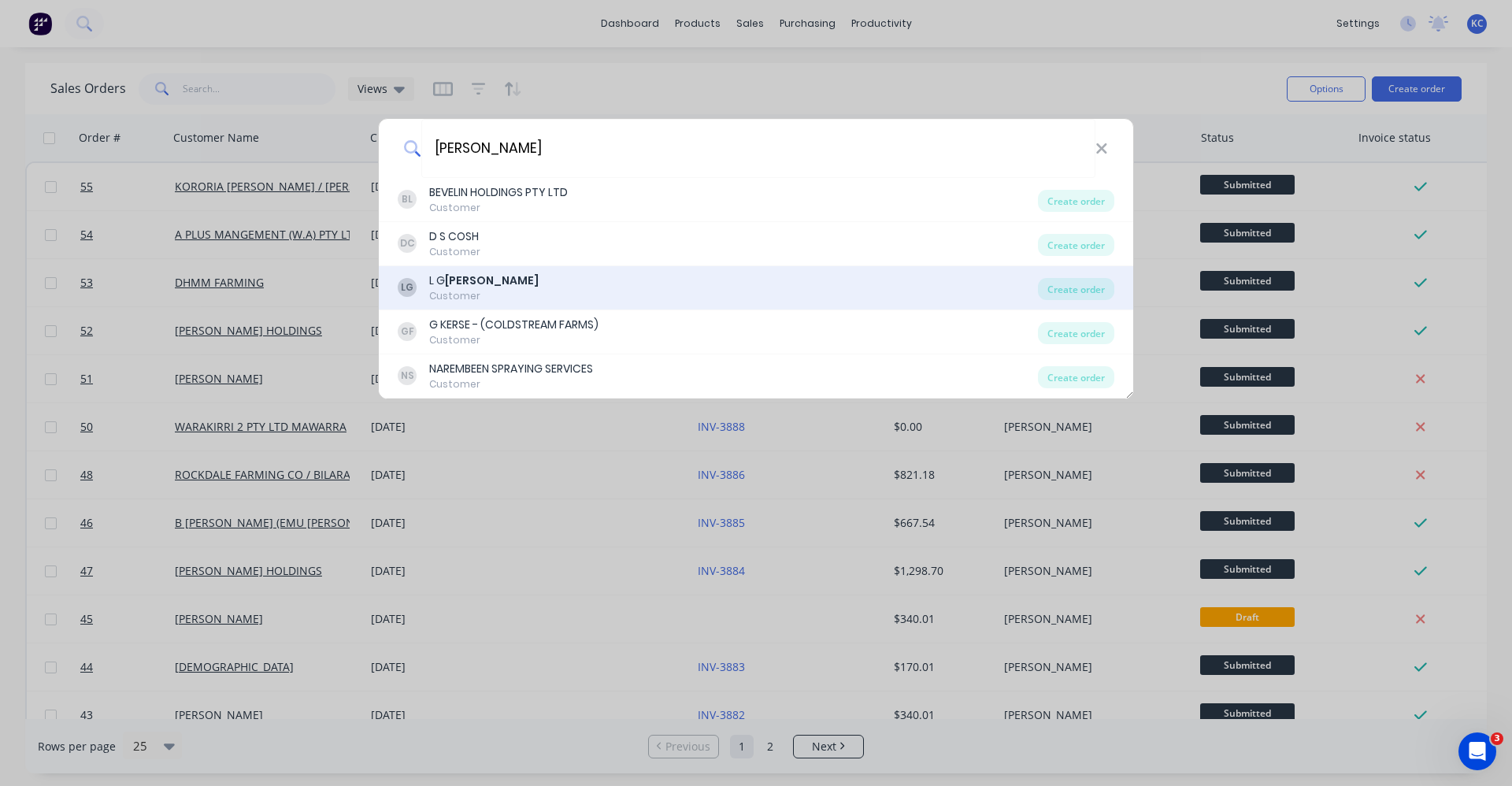
type input "GRAHAM"
click at [487, 281] on b "GRAHAM" at bounding box center [492, 280] width 93 height 16
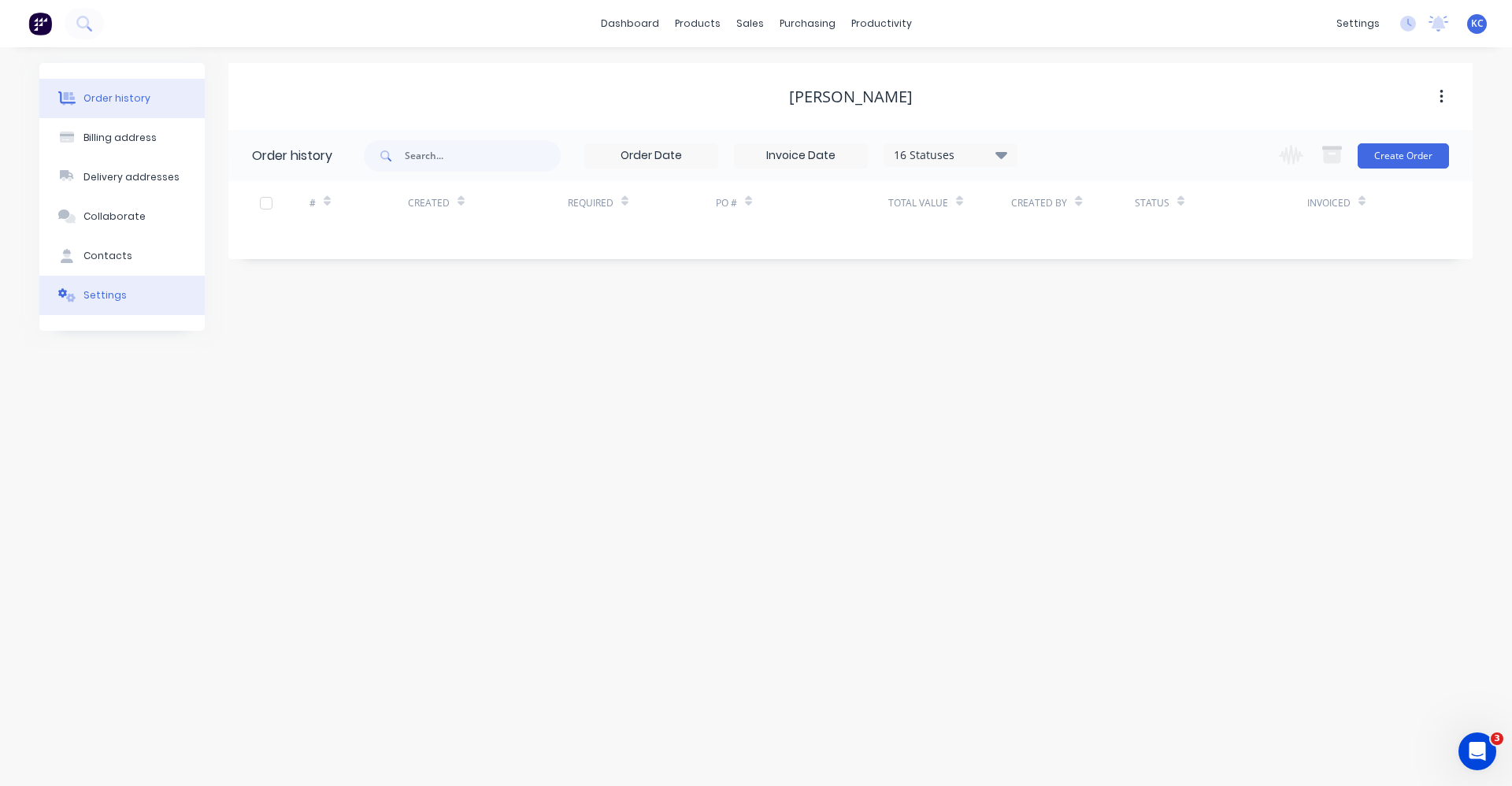
click at [132, 297] on button "Settings" at bounding box center [122, 295] width 165 height 39
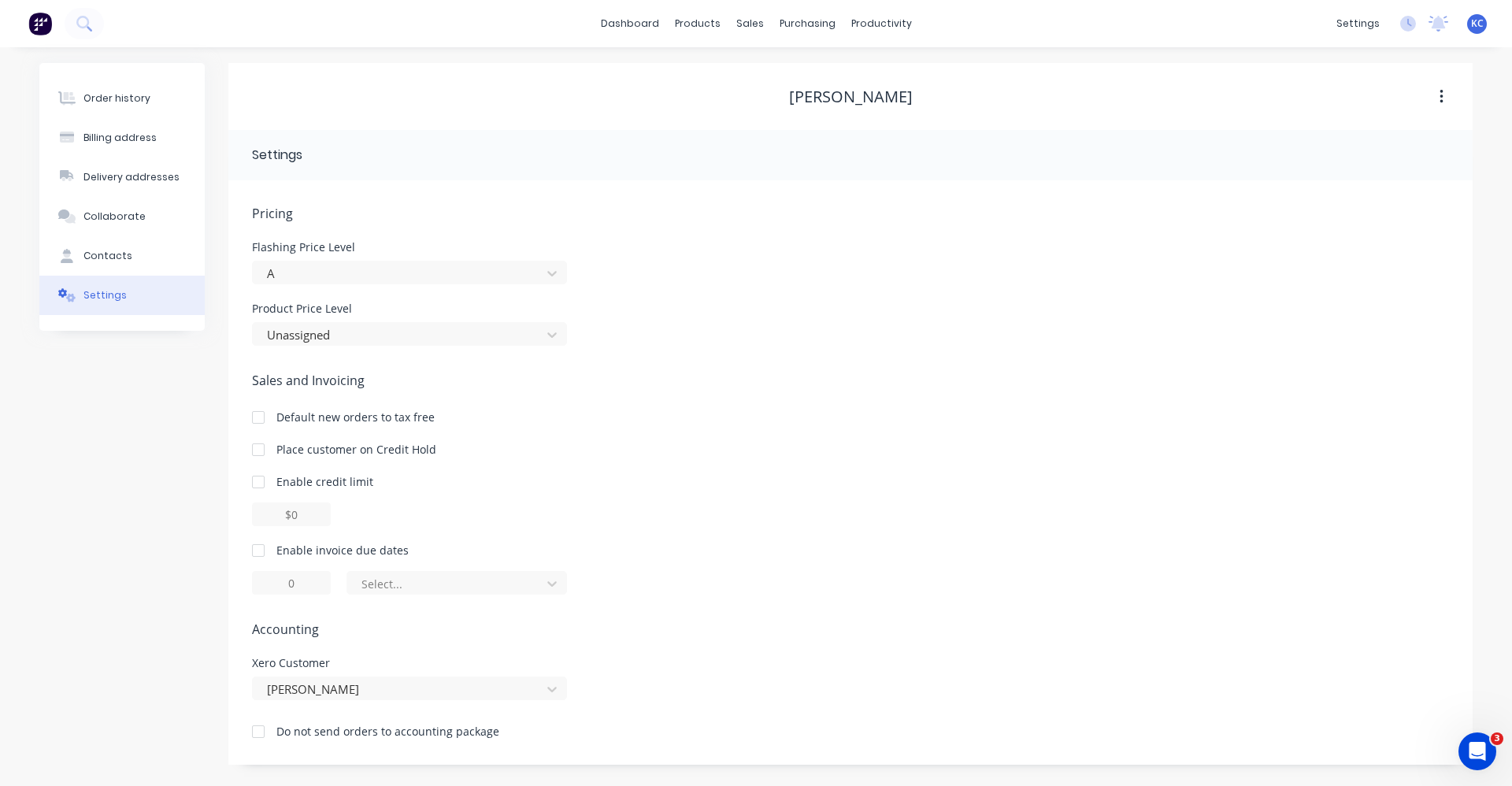
click at [263, 550] on div at bounding box center [258, 550] width 31 height 31
drag, startPoint x: 301, startPoint y: 585, endPoint x: 271, endPoint y: 585, distance: 30.0
click at [271, 585] on input "1" at bounding box center [291, 582] width 79 height 23
type input "7"
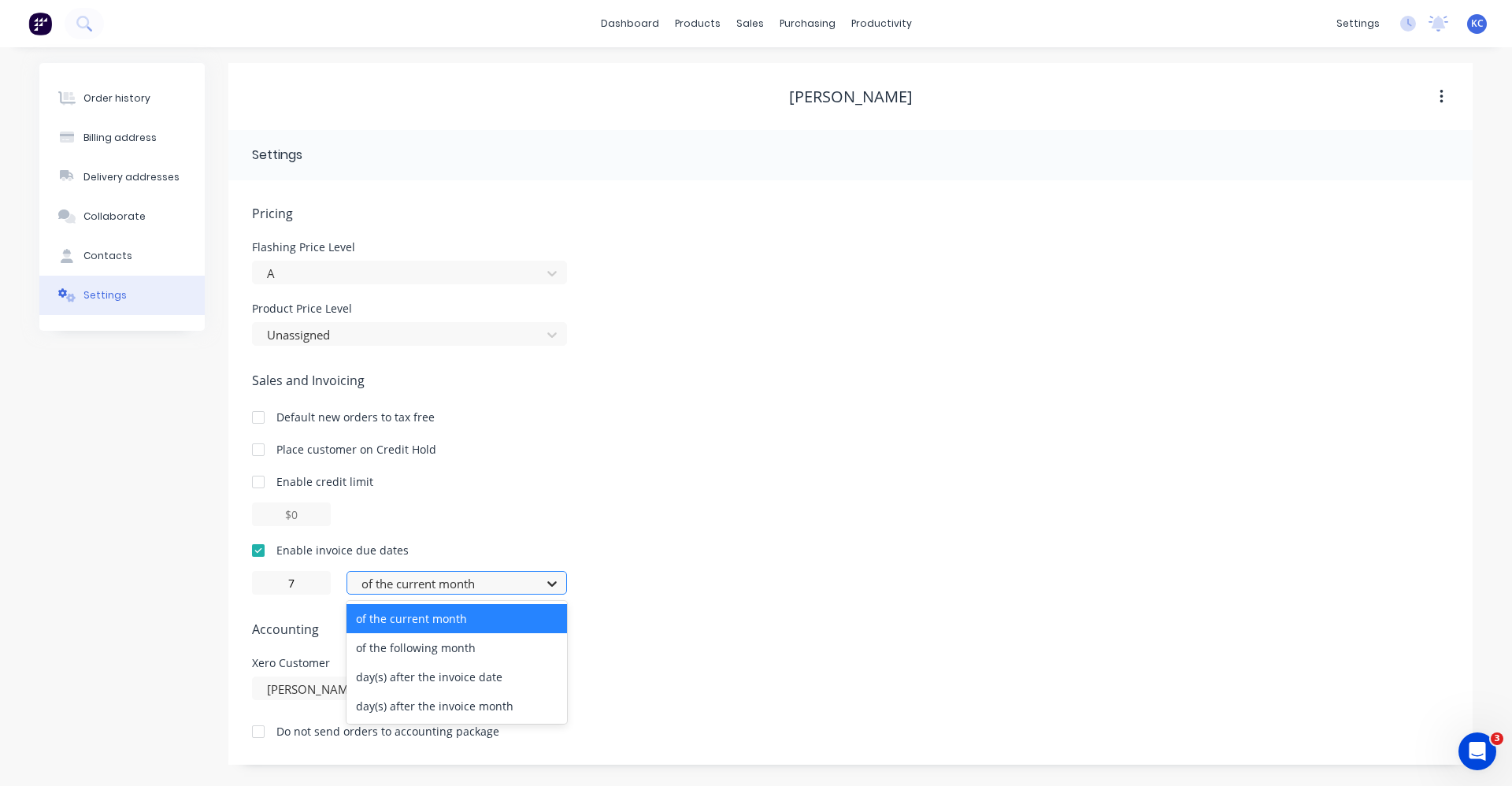
click at [556, 581] on icon at bounding box center [552, 584] width 16 height 16
click at [521, 675] on div "day(s) after the invoice date" at bounding box center [456, 677] width 221 height 29
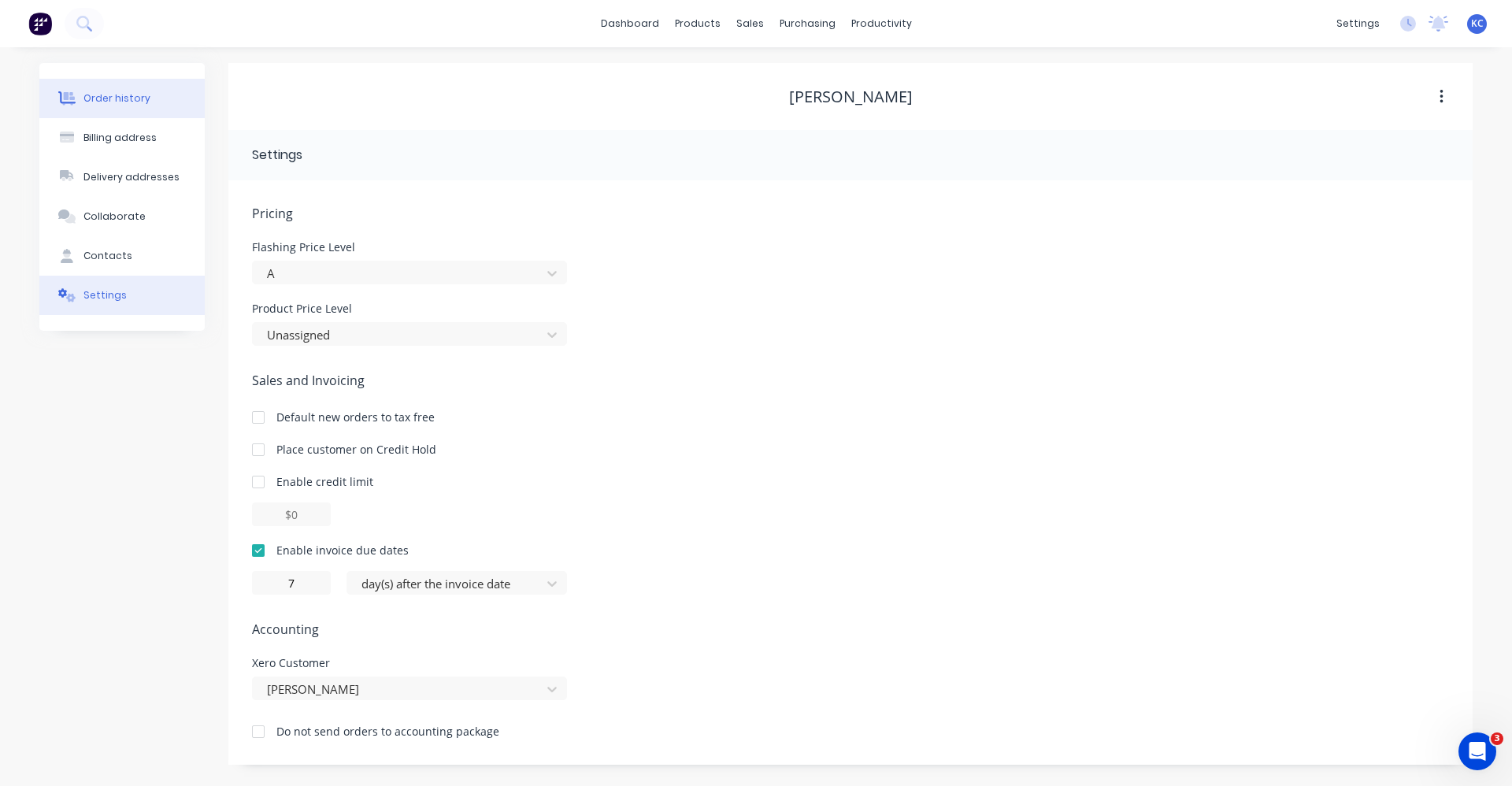
click at [138, 95] on div "Order history" at bounding box center [117, 98] width 67 height 14
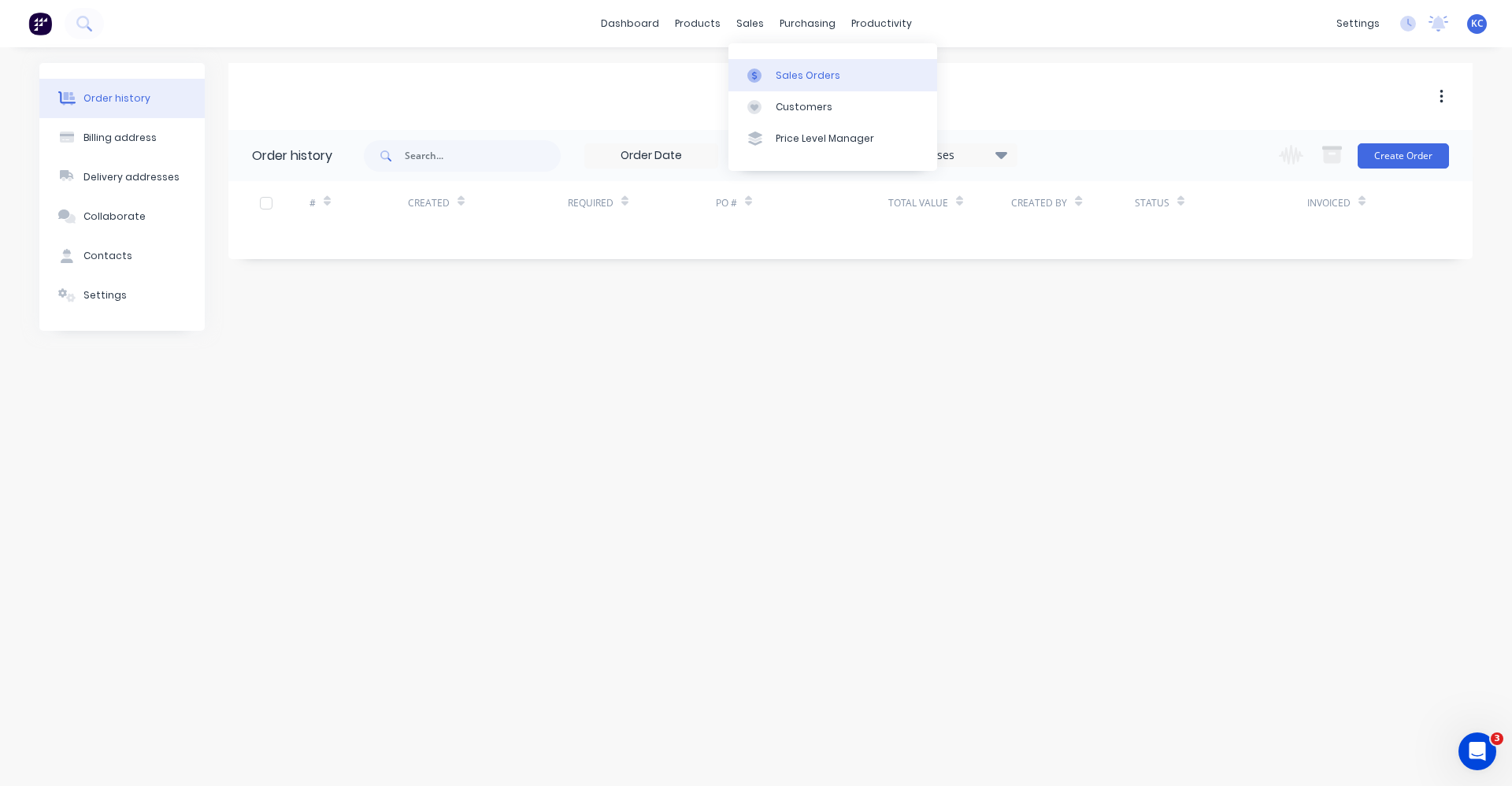
click at [778, 80] on div "Sales Orders" at bounding box center [808, 76] width 64 height 14
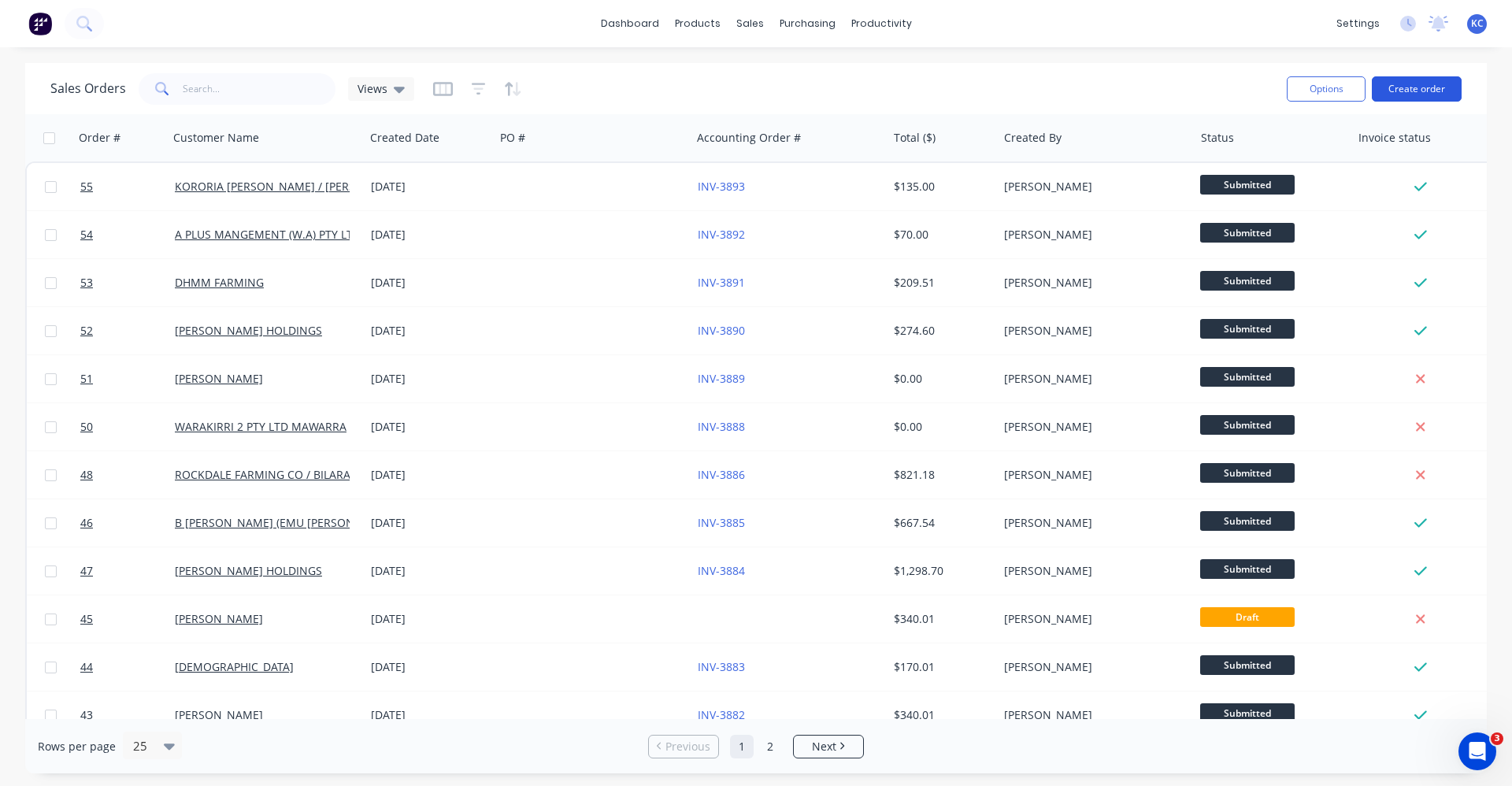
click at [1410, 86] on button "Create order" at bounding box center [1416, 89] width 89 height 25
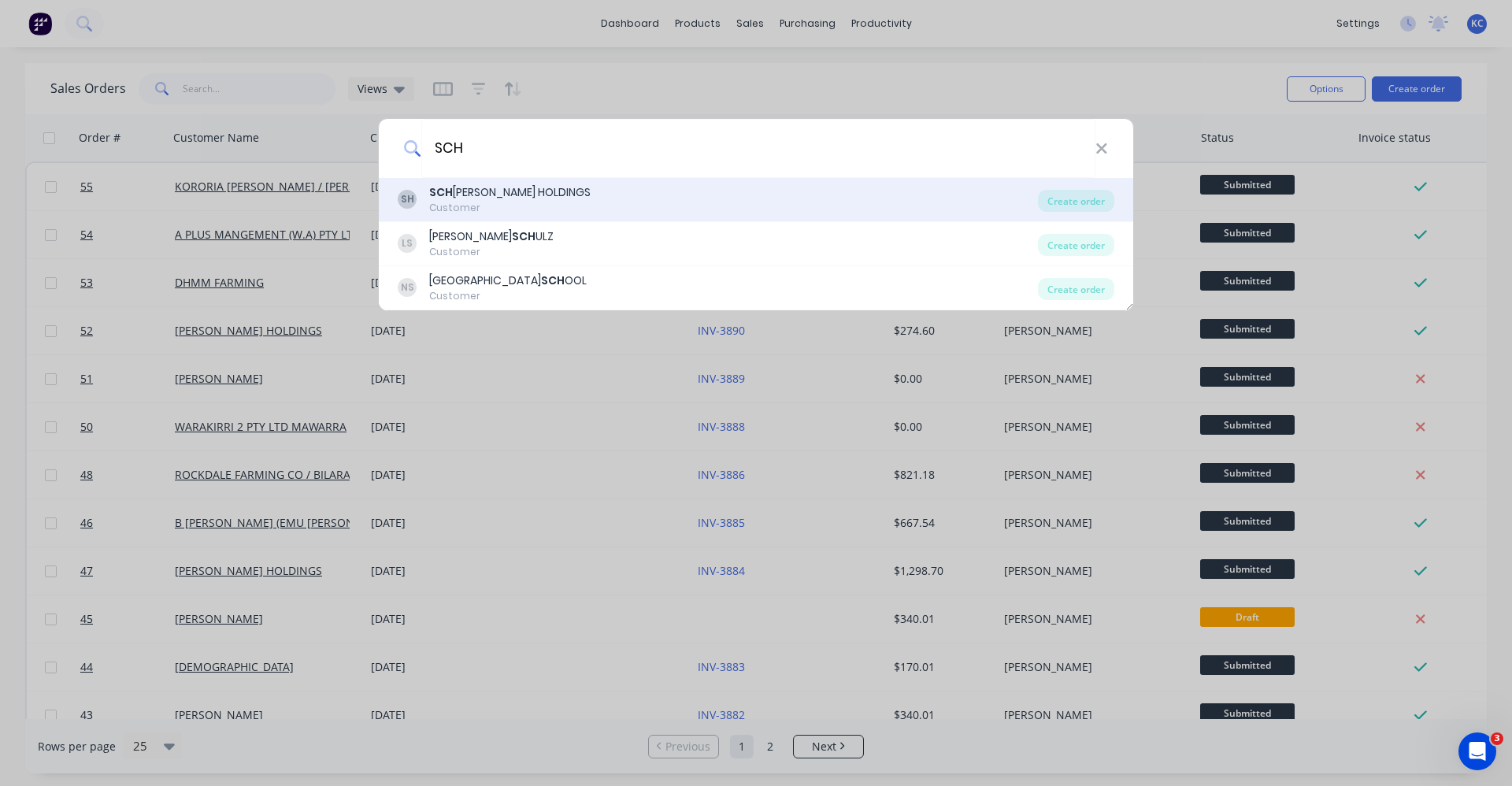
type input "SCH"
click at [579, 188] on div "SH SCH ILLING HOLDINGS Customer" at bounding box center [717, 200] width 640 height 31
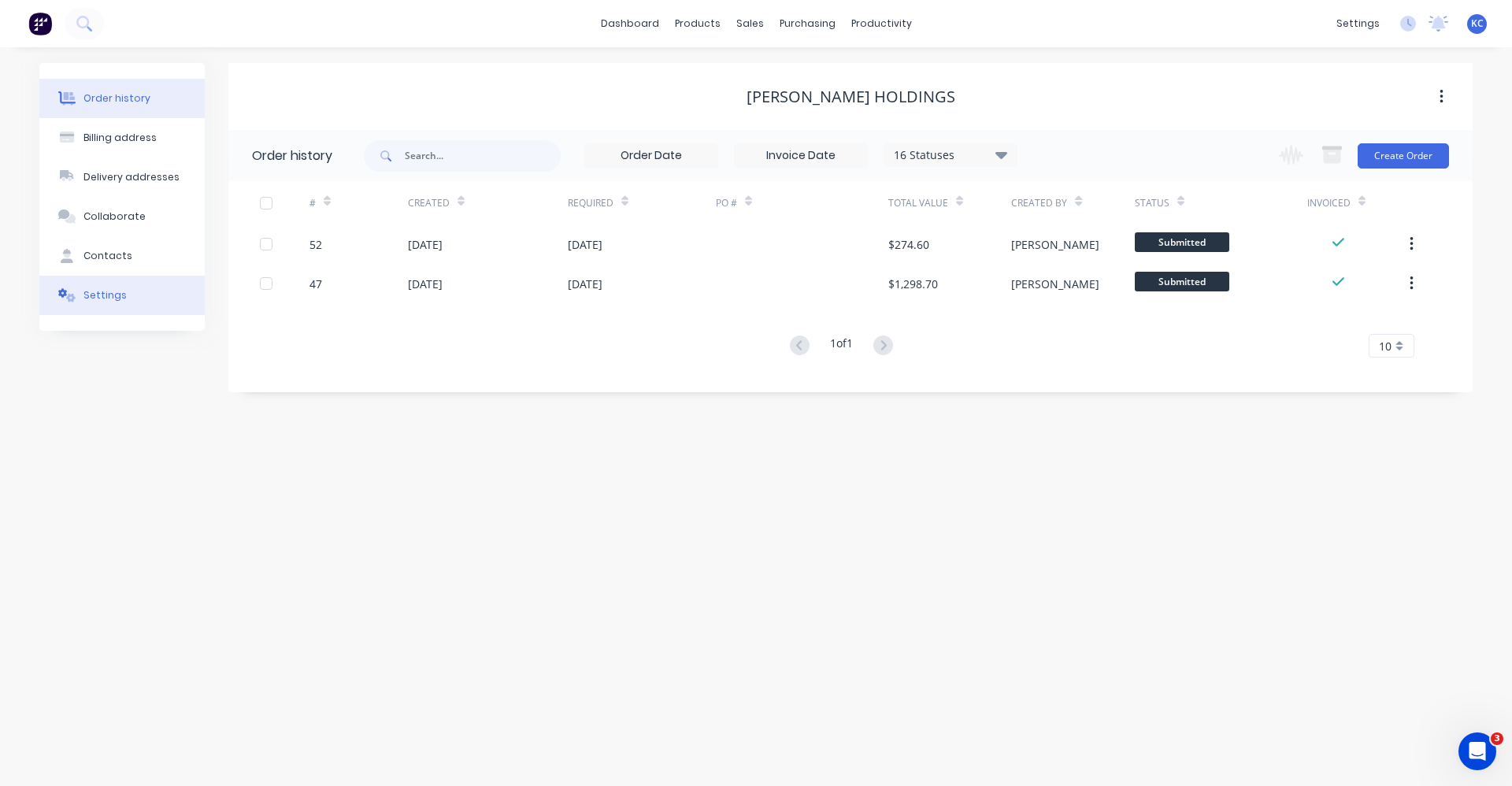
click at [122, 304] on button "Settings" at bounding box center [122, 295] width 165 height 39
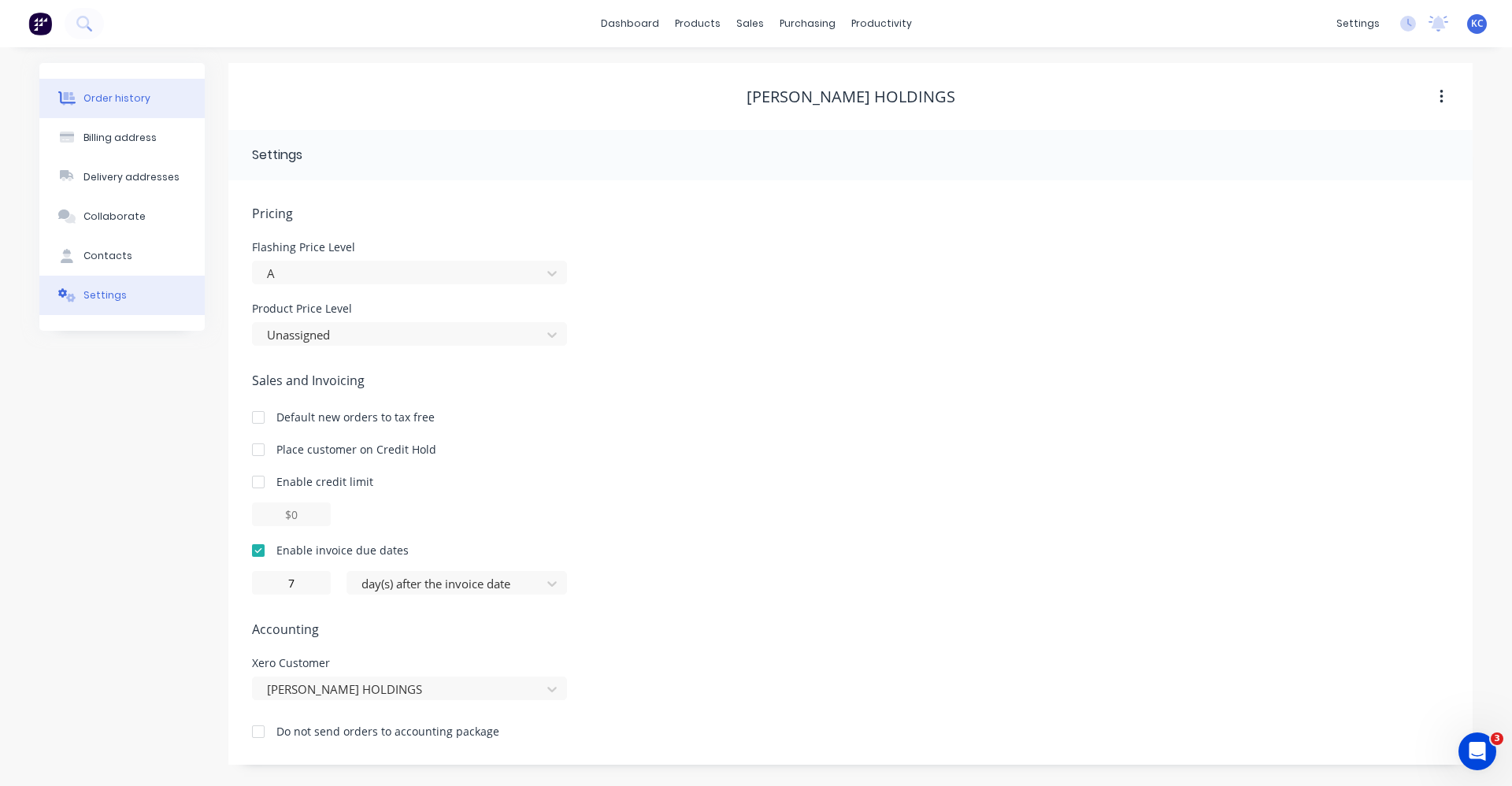
click at [136, 94] on div "Order history" at bounding box center [117, 98] width 67 height 14
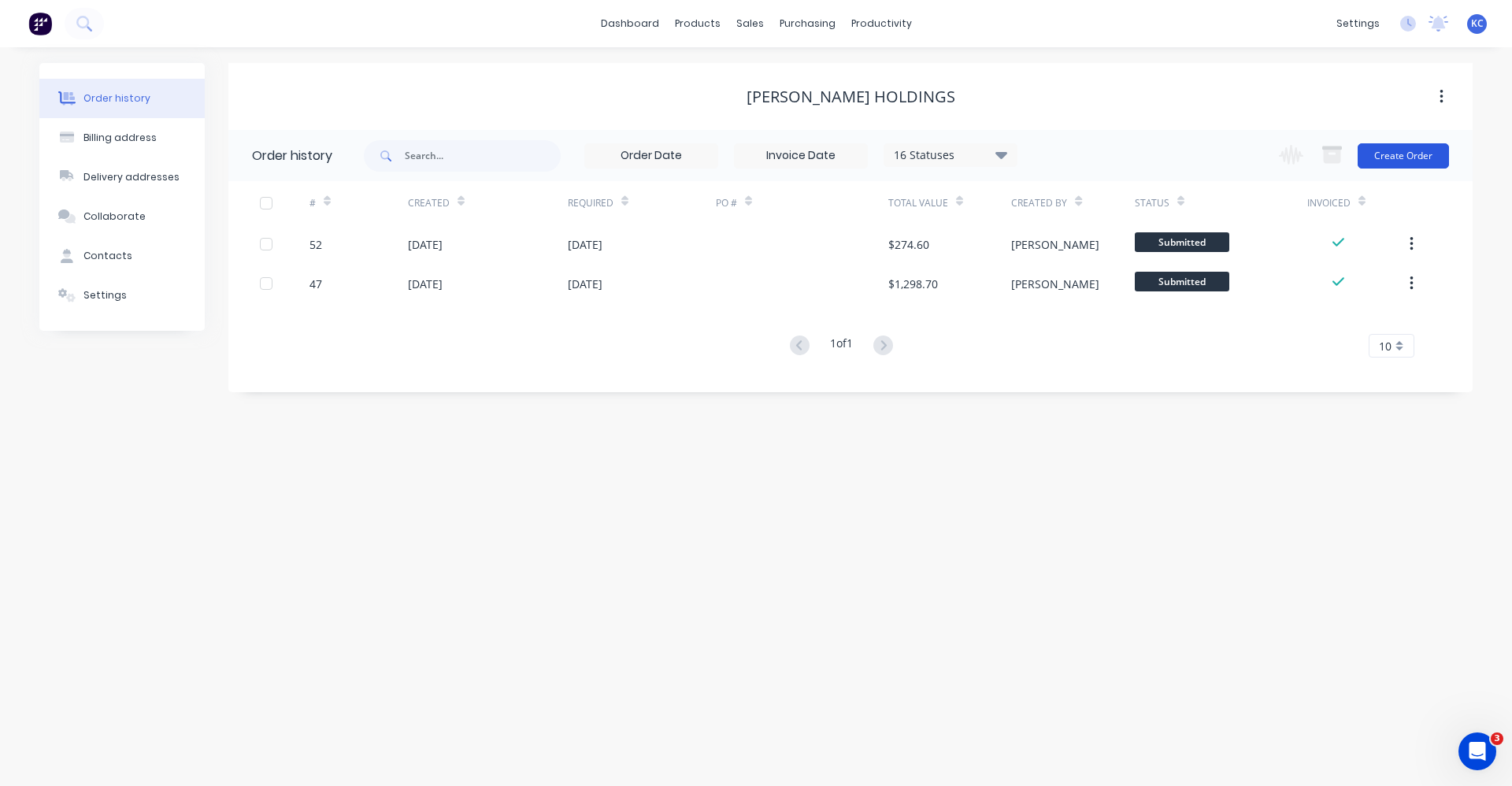
click at [1414, 159] on button "Create Order" at bounding box center [1403, 155] width 91 height 25
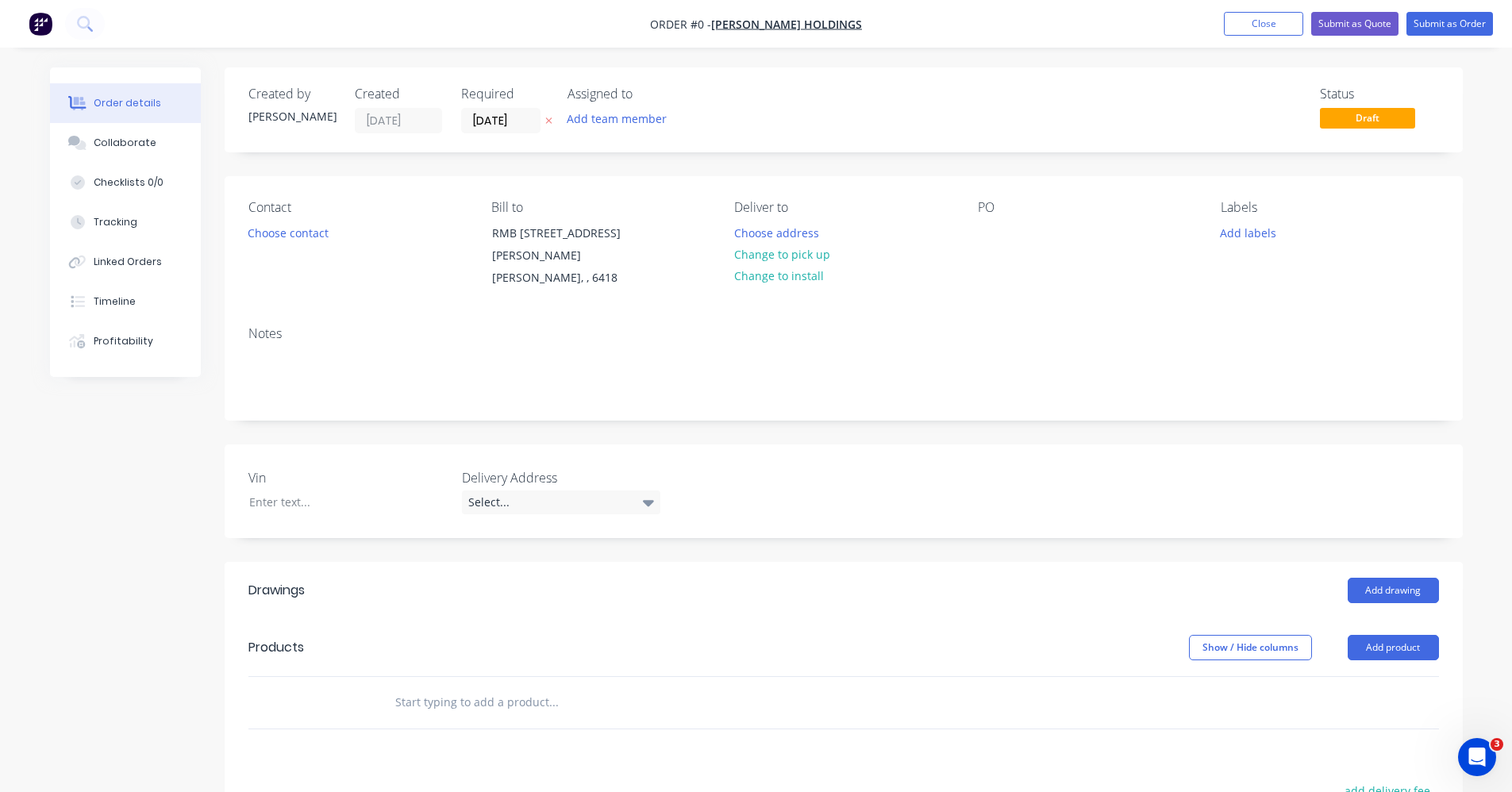
click at [472, 717] on input "text" at bounding box center [553, 702] width 317 height 32
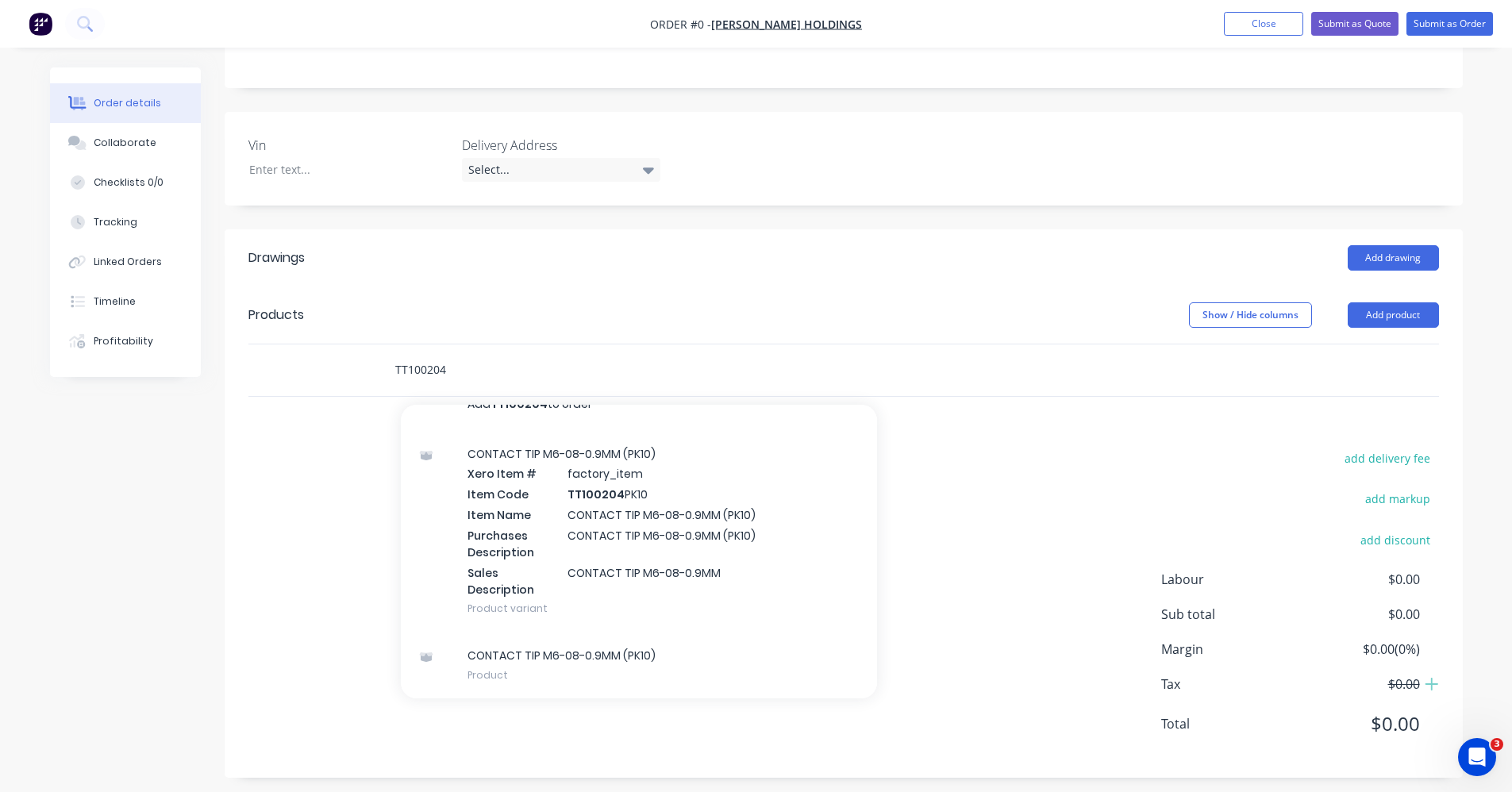
scroll to position [342, 0]
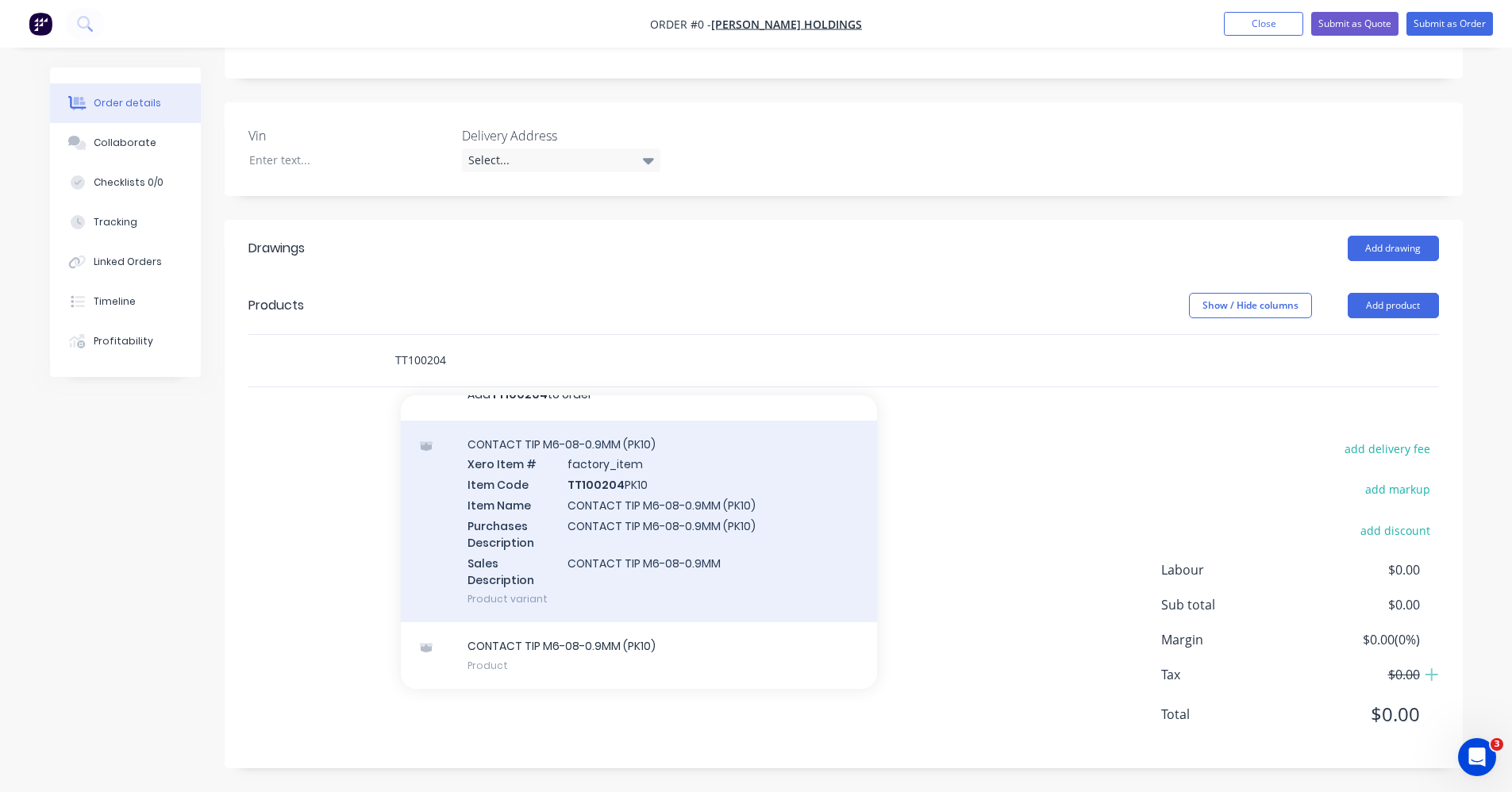
type input "TT100204"
click at [717, 549] on div "CONTACT TIP M6-08-0.9MM (PK10) Xero Item # factory_item Item Code TT100204 PK10…" at bounding box center [639, 521] width 476 height 202
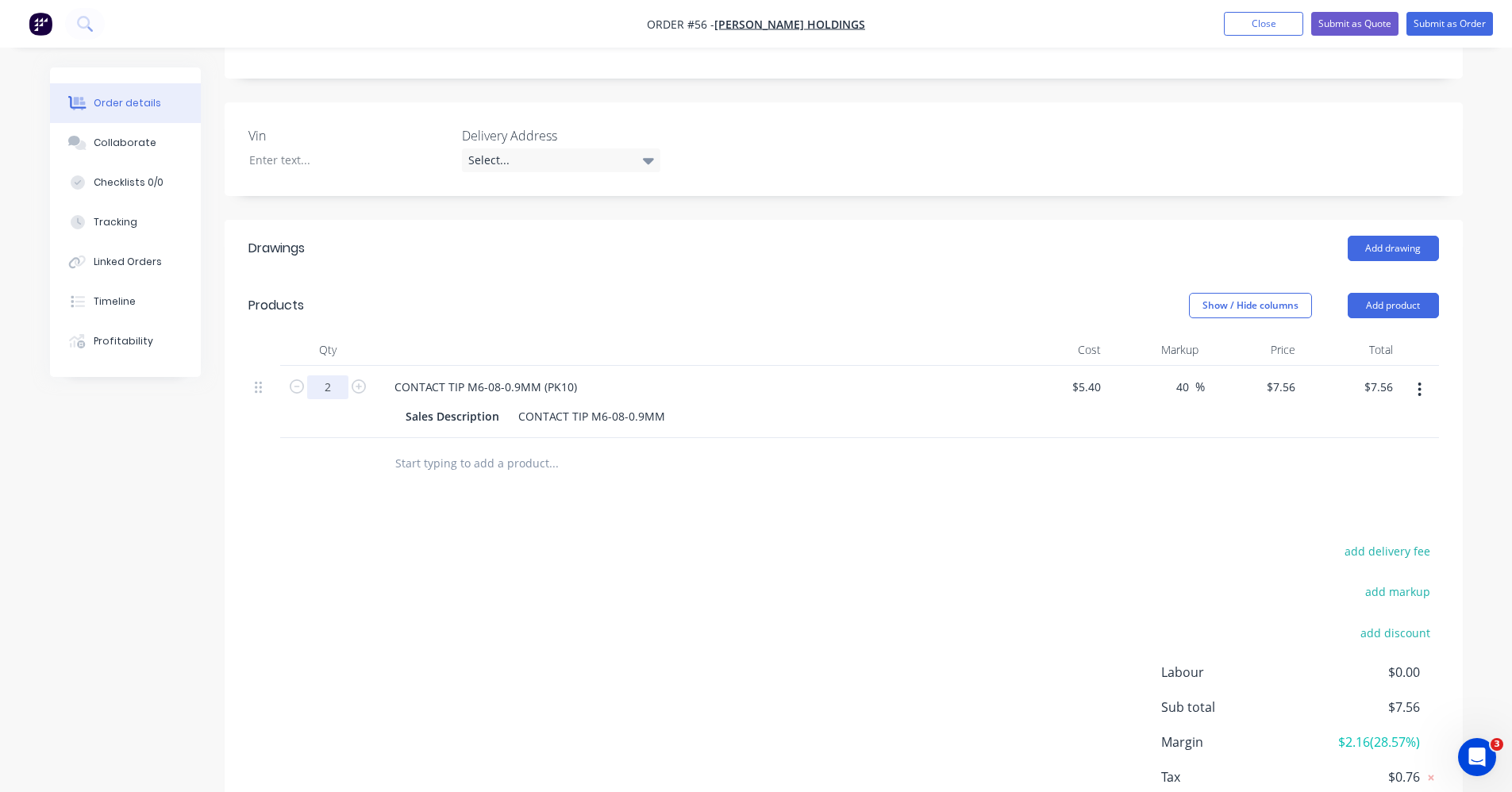
type input "2"
type input "$15.12"
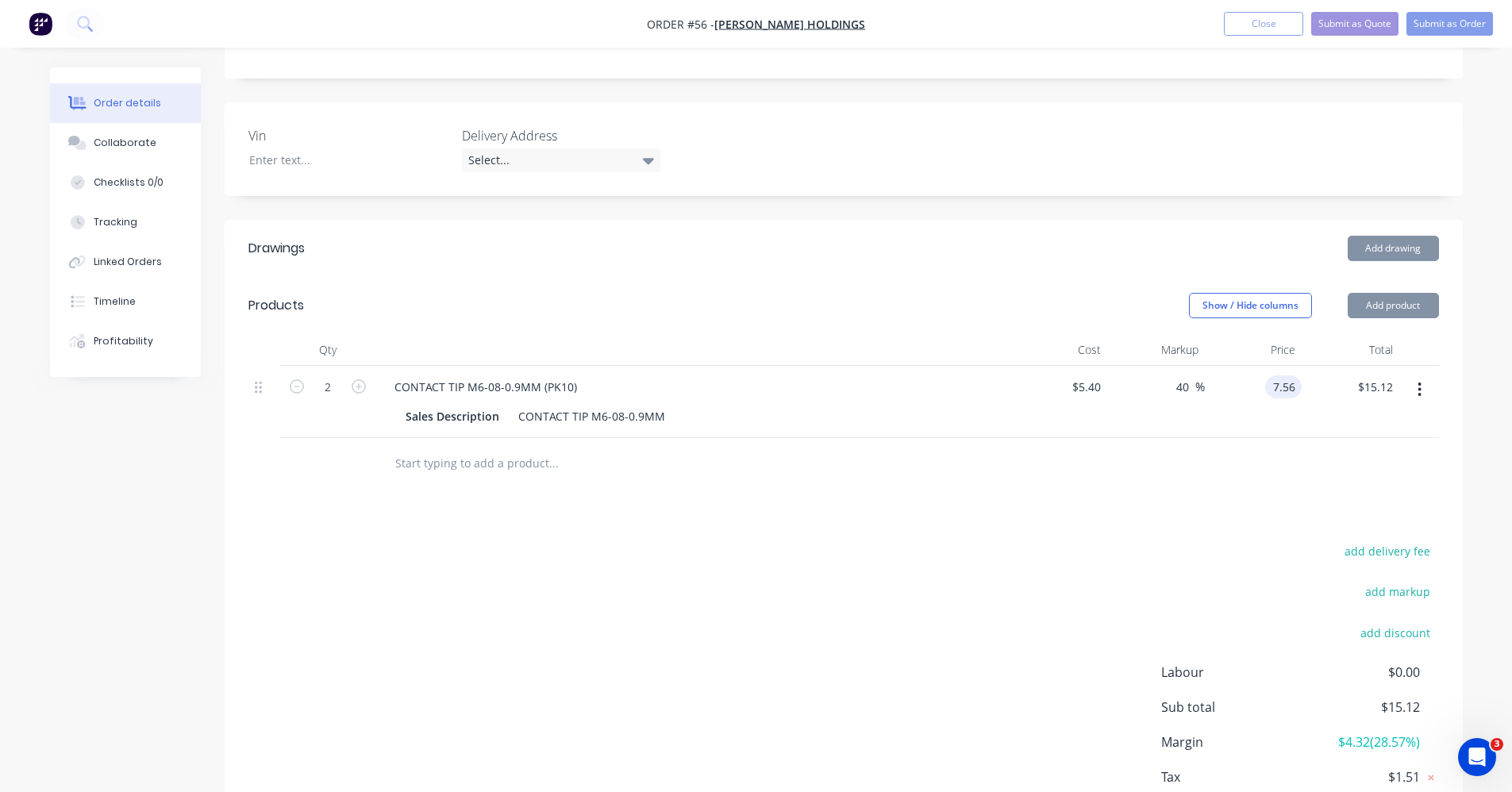
click at [1291, 389] on input "7.56" at bounding box center [1286, 387] width 30 height 23
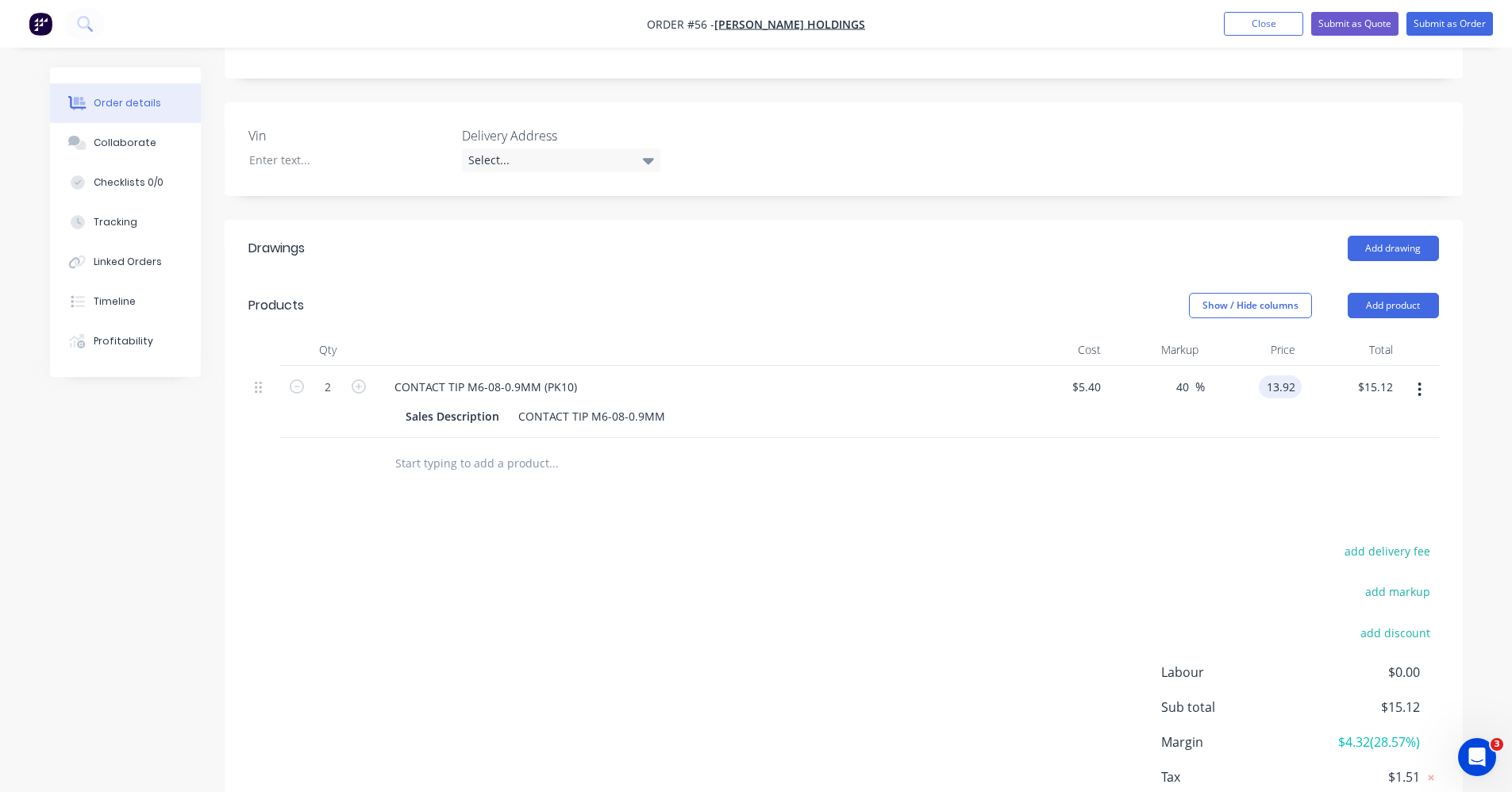
type input "13.92"
click at [1139, 558] on div "add delivery fee add markup add discount Labour $0.00 Sub total $15.12 Margin $…" at bounding box center [843, 694] width 1191 height 307
type input "157.78"
type input "$13.92"
type input "$27.84"
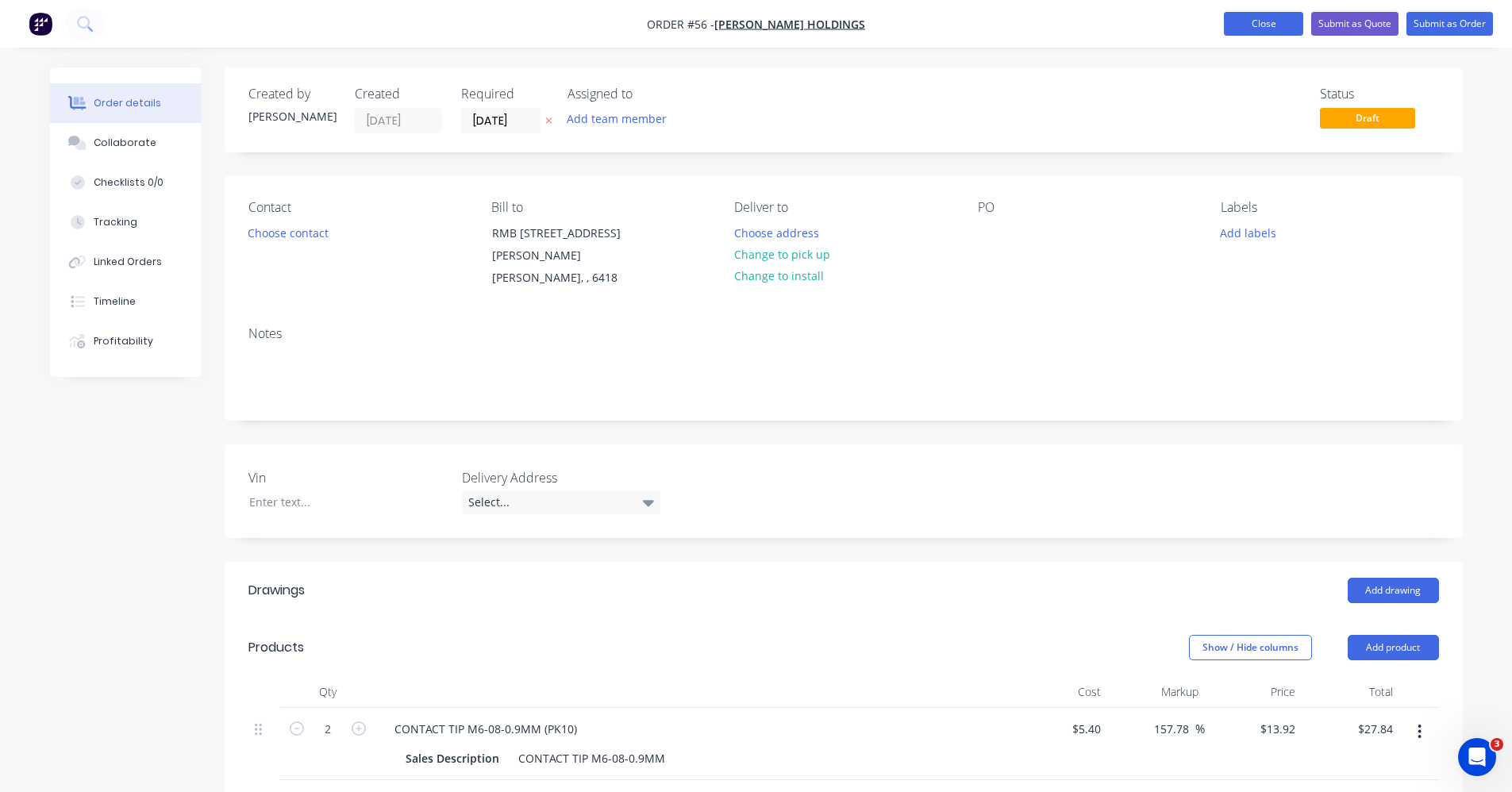
click at [1229, 21] on button "Close" at bounding box center [1264, 24] width 80 height 24
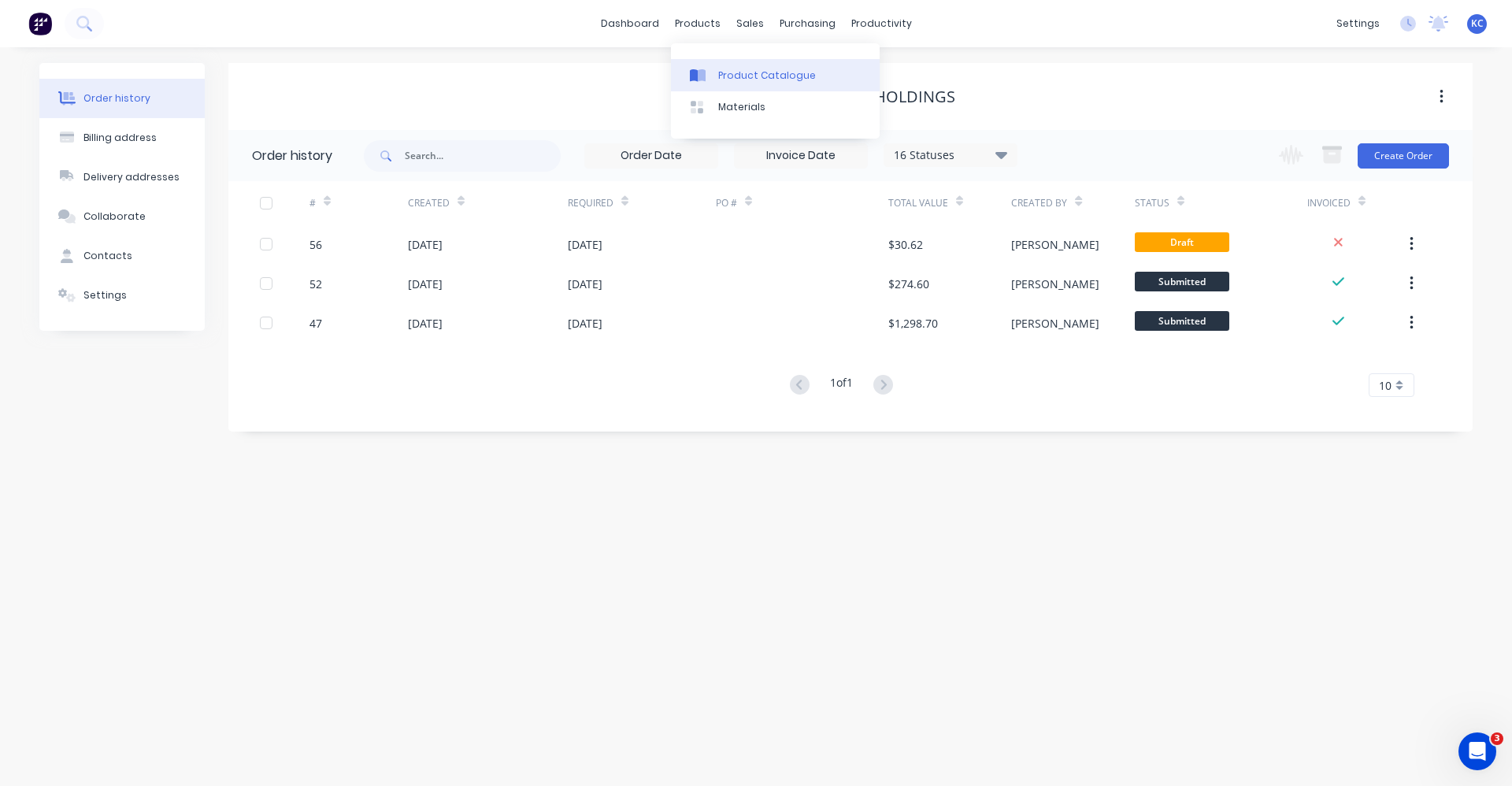
click at [749, 73] on div "Product Catalogue" at bounding box center [766, 76] width 97 height 14
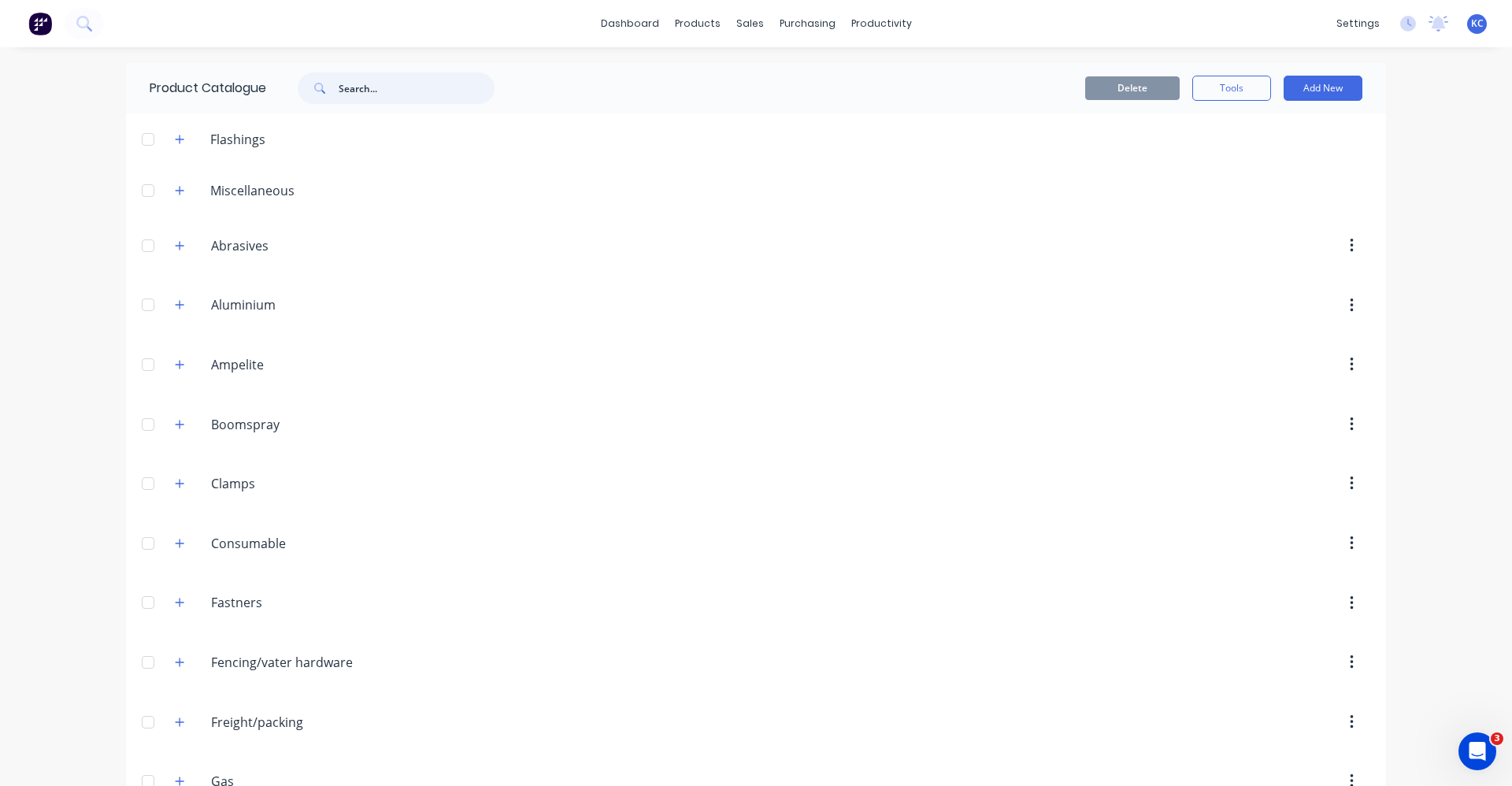
click at [379, 88] on input "text" at bounding box center [417, 88] width 156 height 31
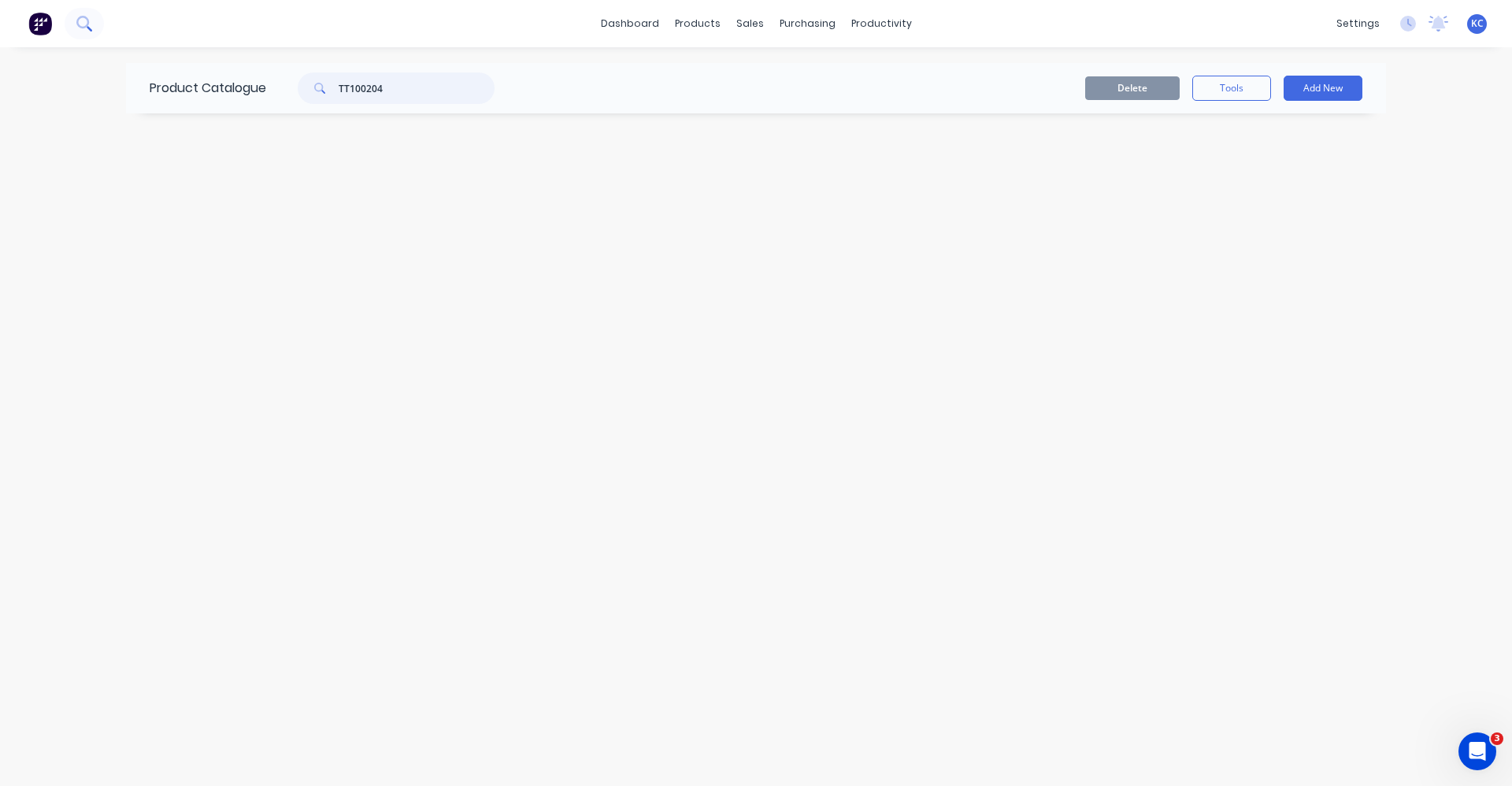
type input "TT100204"
click at [85, 22] on icon at bounding box center [84, 23] width 15 height 15
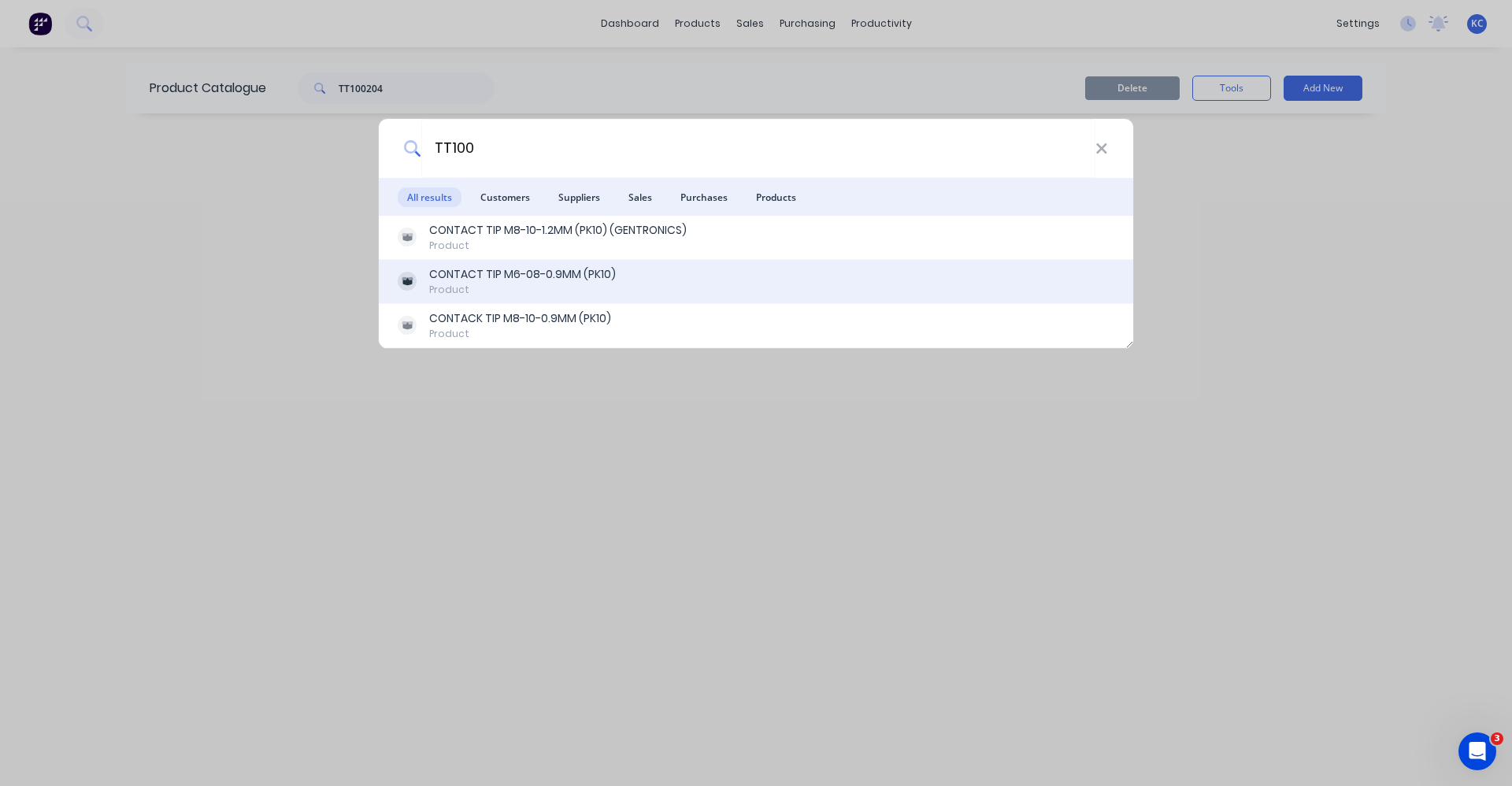
type input "TT100"
click at [567, 281] on div "CONTACT TIP M6-08-0.9MM (PK10)" at bounding box center [523, 275] width 187 height 17
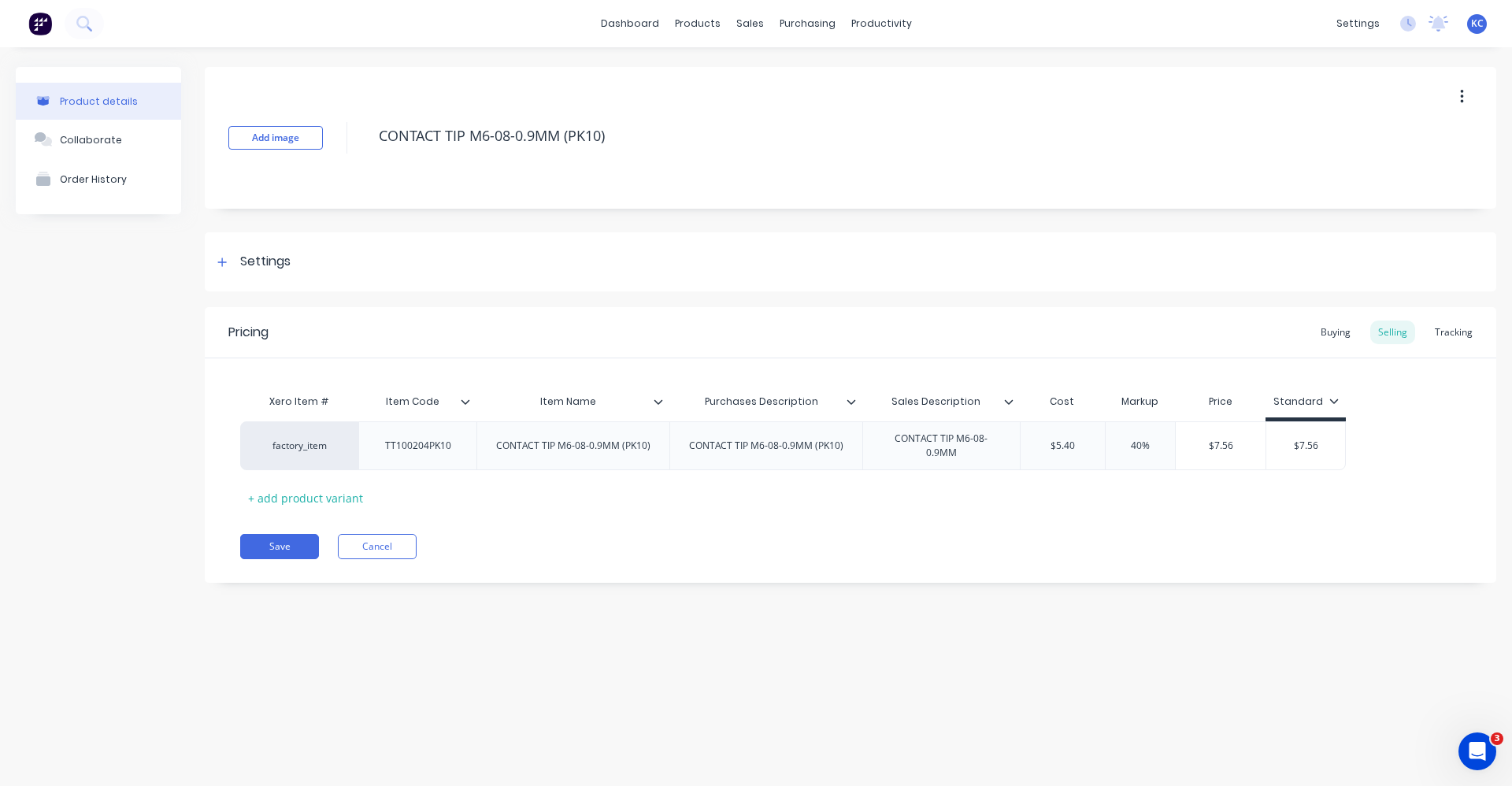
type textarea "x"
type input "$5.40"
drag, startPoint x: 1017, startPoint y: 442, endPoint x: 1006, endPoint y: 440, distance: 11.2
click at [1006, 440] on div "factory_item TT100204PK10 CONTACT TIP M6-08-0.9MM (PK10) CONTACT TIP M6-08-0.9M…" at bounding box center [792, 445] width 1105 height 49
drag, startPoint x: 1193, startPoint y: 446, endPoint x: 1252, endPoint y: 445, distance: 59.0
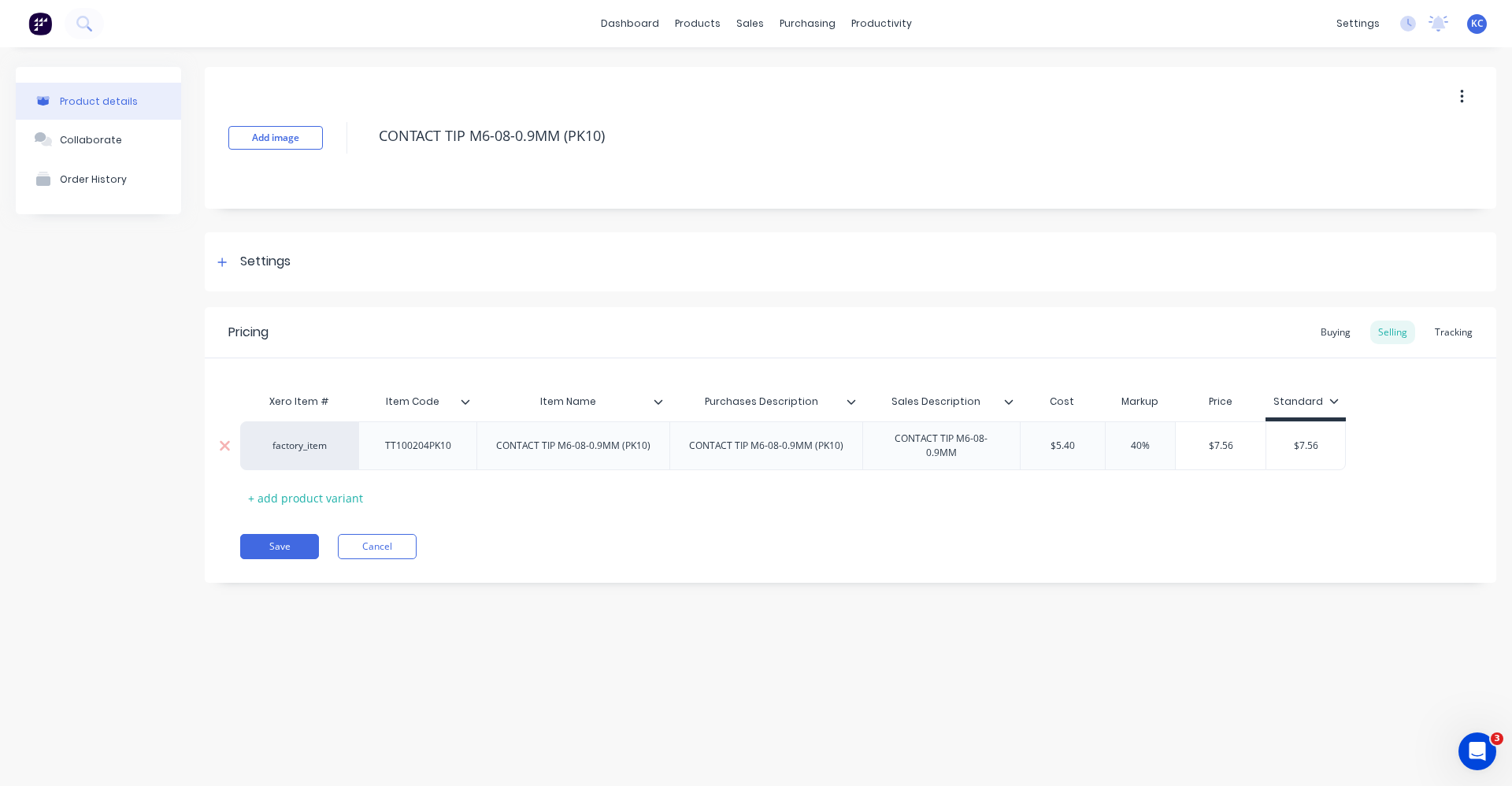
click at [1252, 445] on input "$7.56" at bounding box center [1220, 446] width 89 height 14
type input "1"
type textarea "x"
type input "13"
type textarea "x"
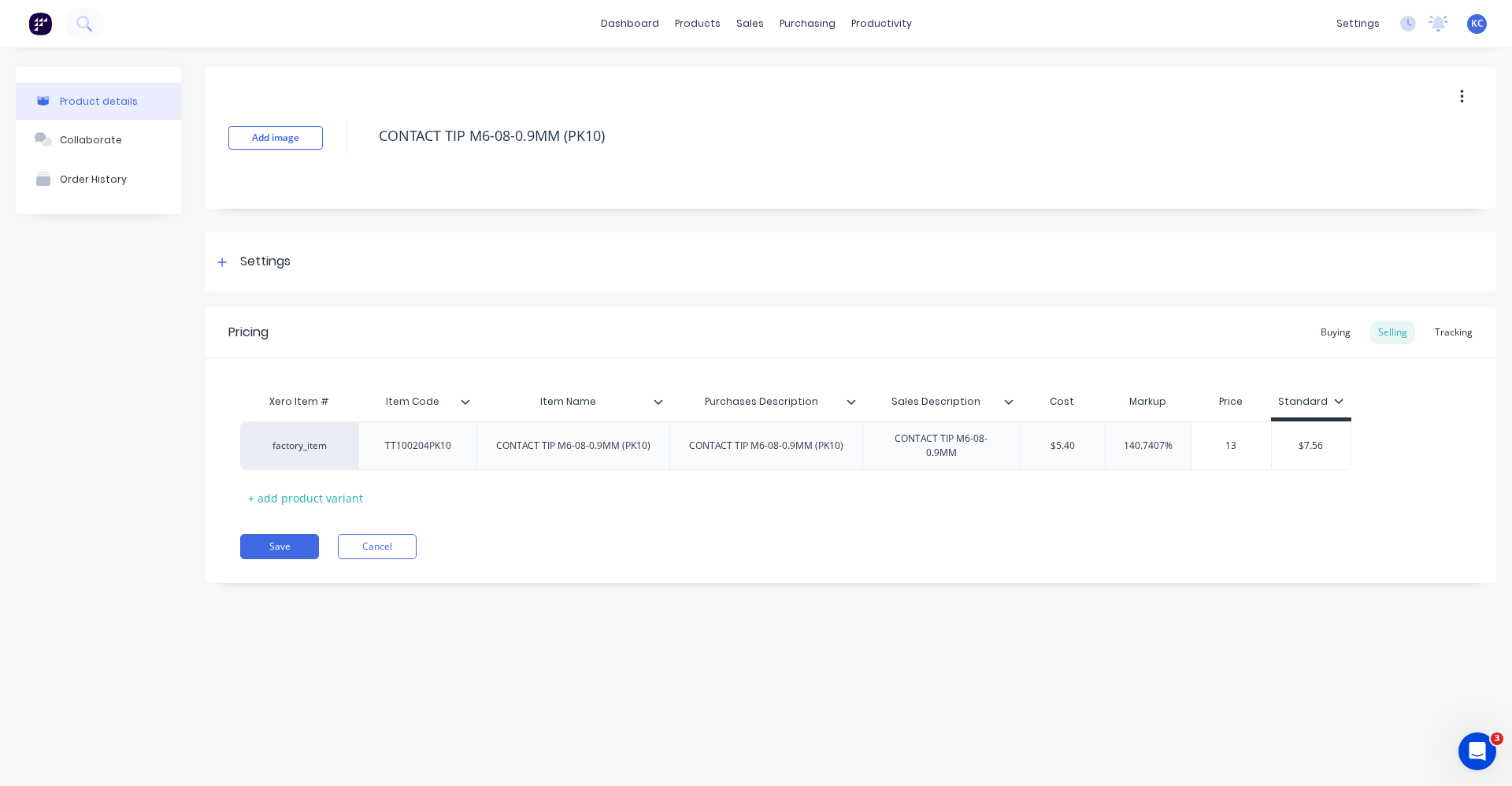
type input "13."
type textarea "x"
type input "13.92"
type textarea "x"
type input "13.92"
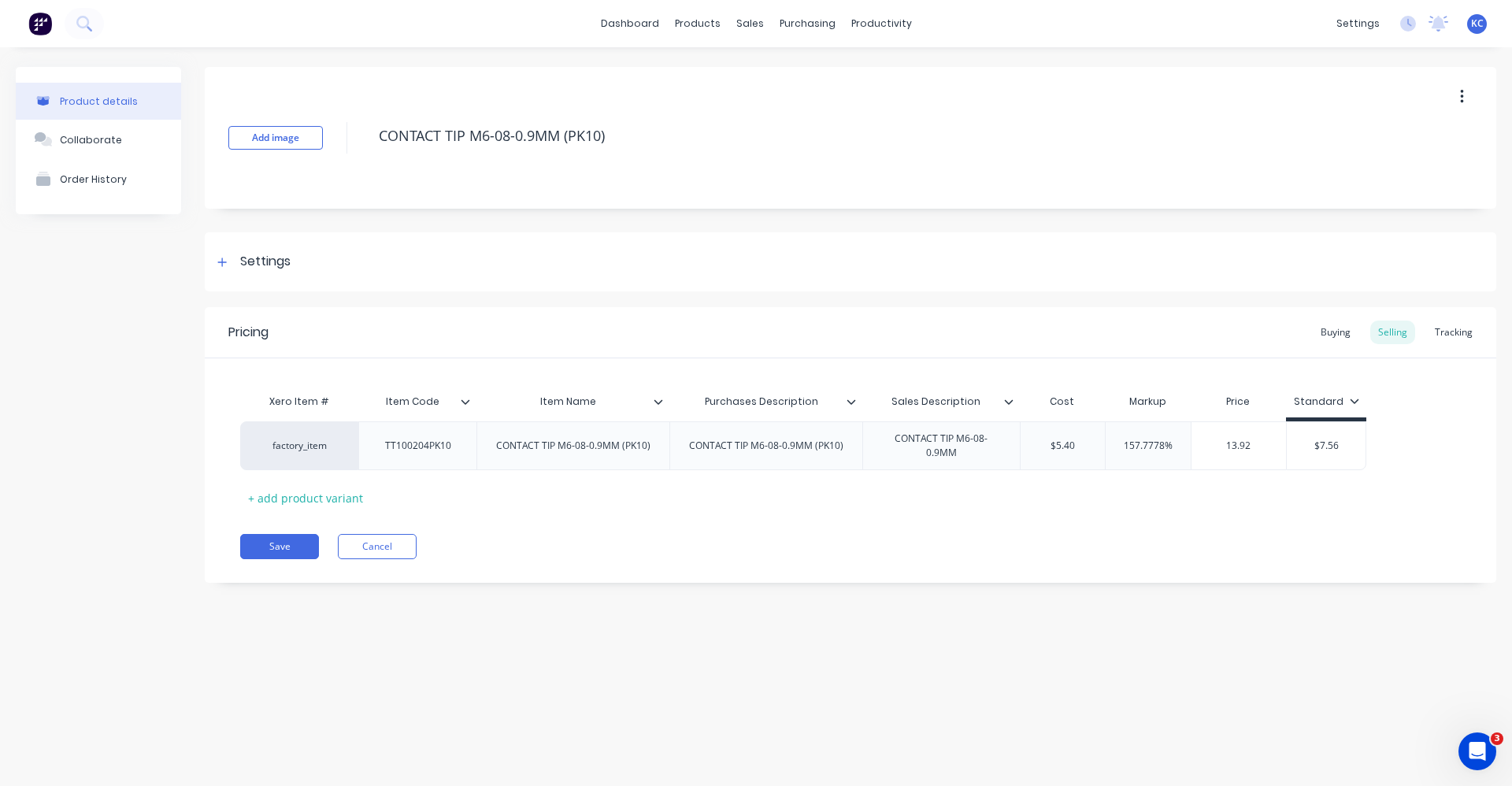
click at [1137, 536] on div "Save Cancel" at bounding box center [868, 546] width 1256 height 25
drag, startPoint x: 1340, startPoint y: 441, endPoint x: 1308, endPoint y: 441, distance: 32.0
click at [1308, 441] on input "$7.56" at bounding box center [1326, 446] width 79 height 14
type input "0"
type textarea "x"
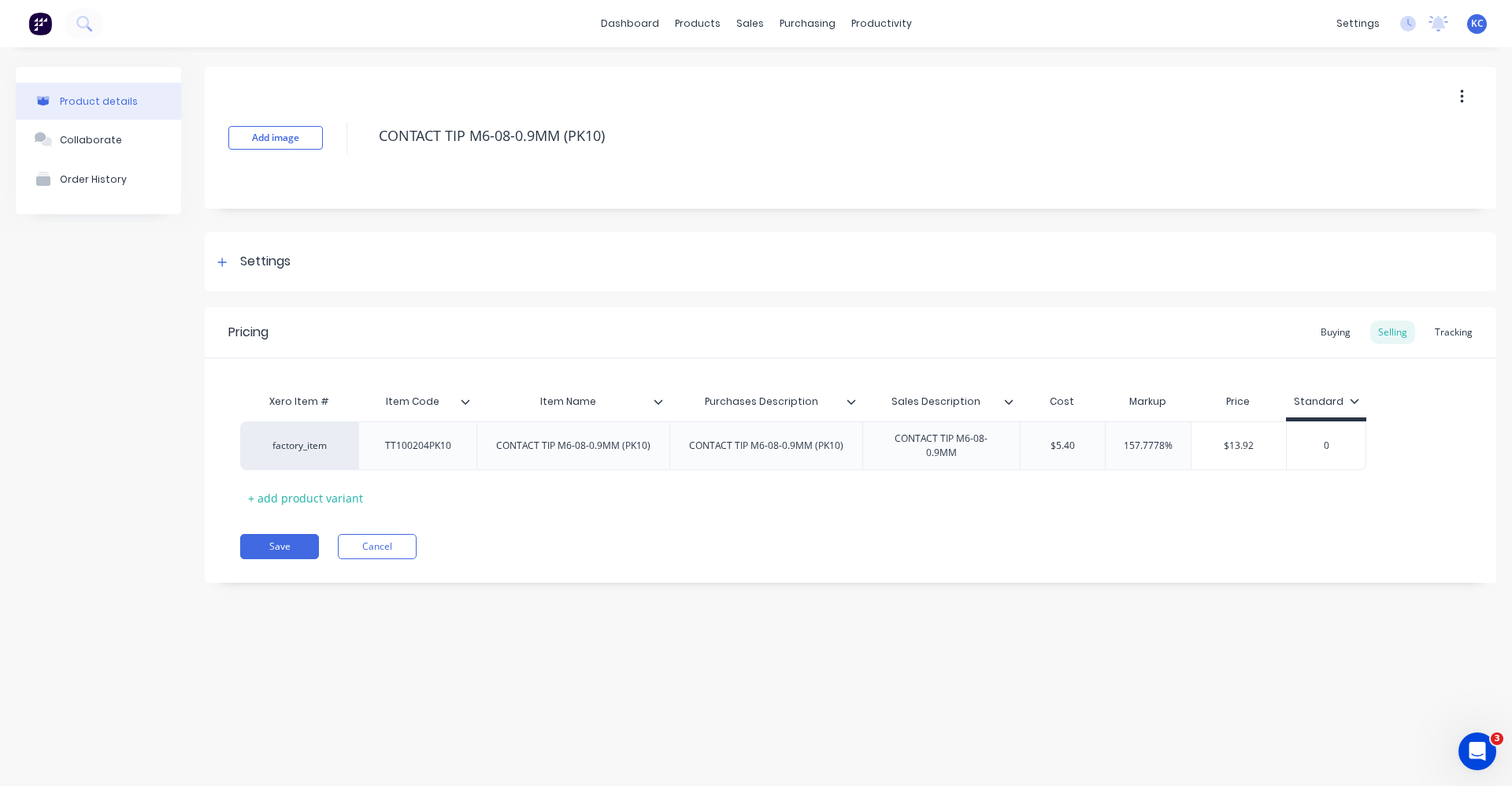
type input "0"
click at [1084, 537] on div "Save Cancel" at bounding box center [868, 546] width 1256 height 25
click at [262, 261] on div "Settings" at bounding box center [265, 262] width 51 height 19
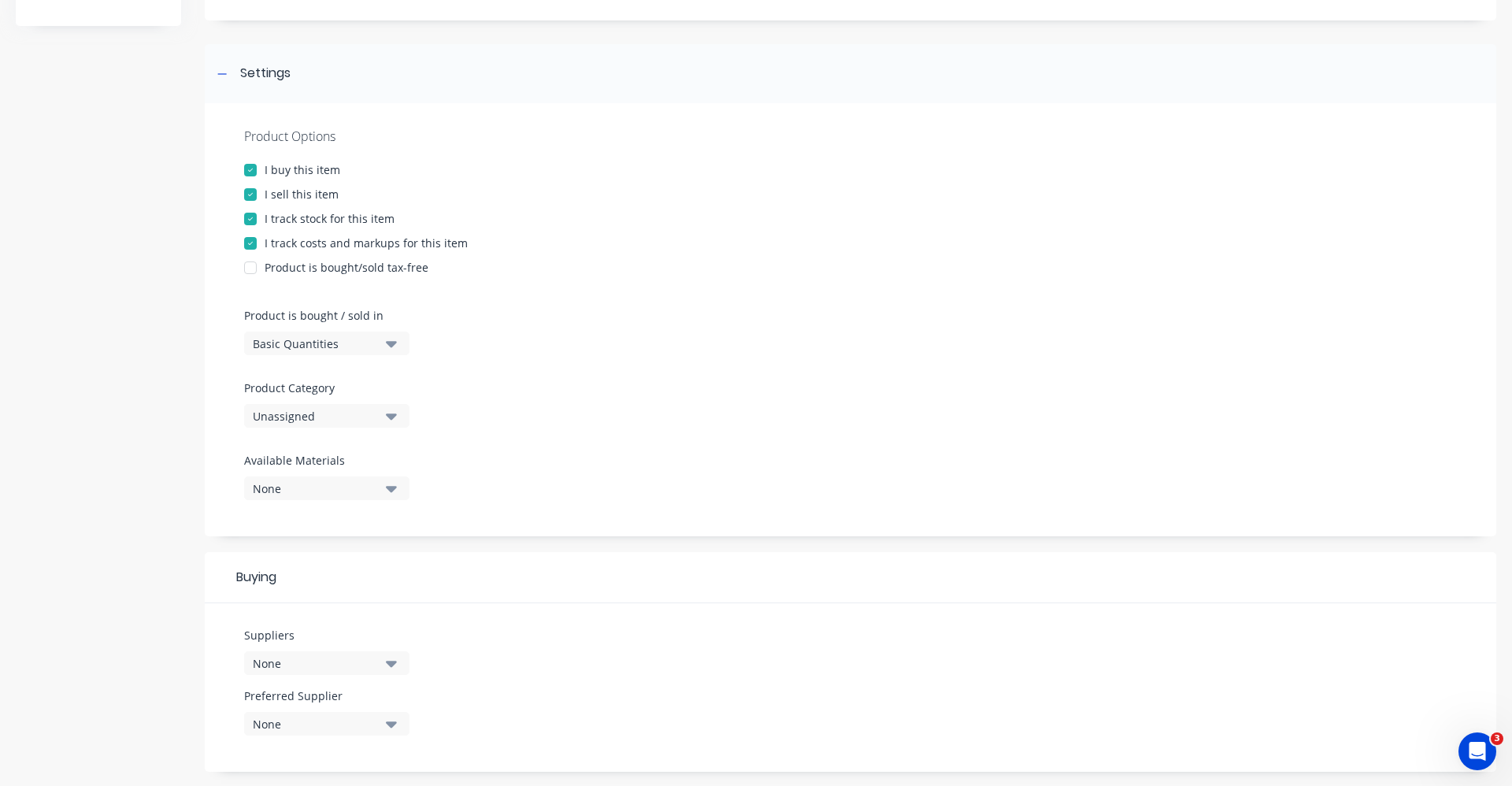
scroll to position [236, 0]
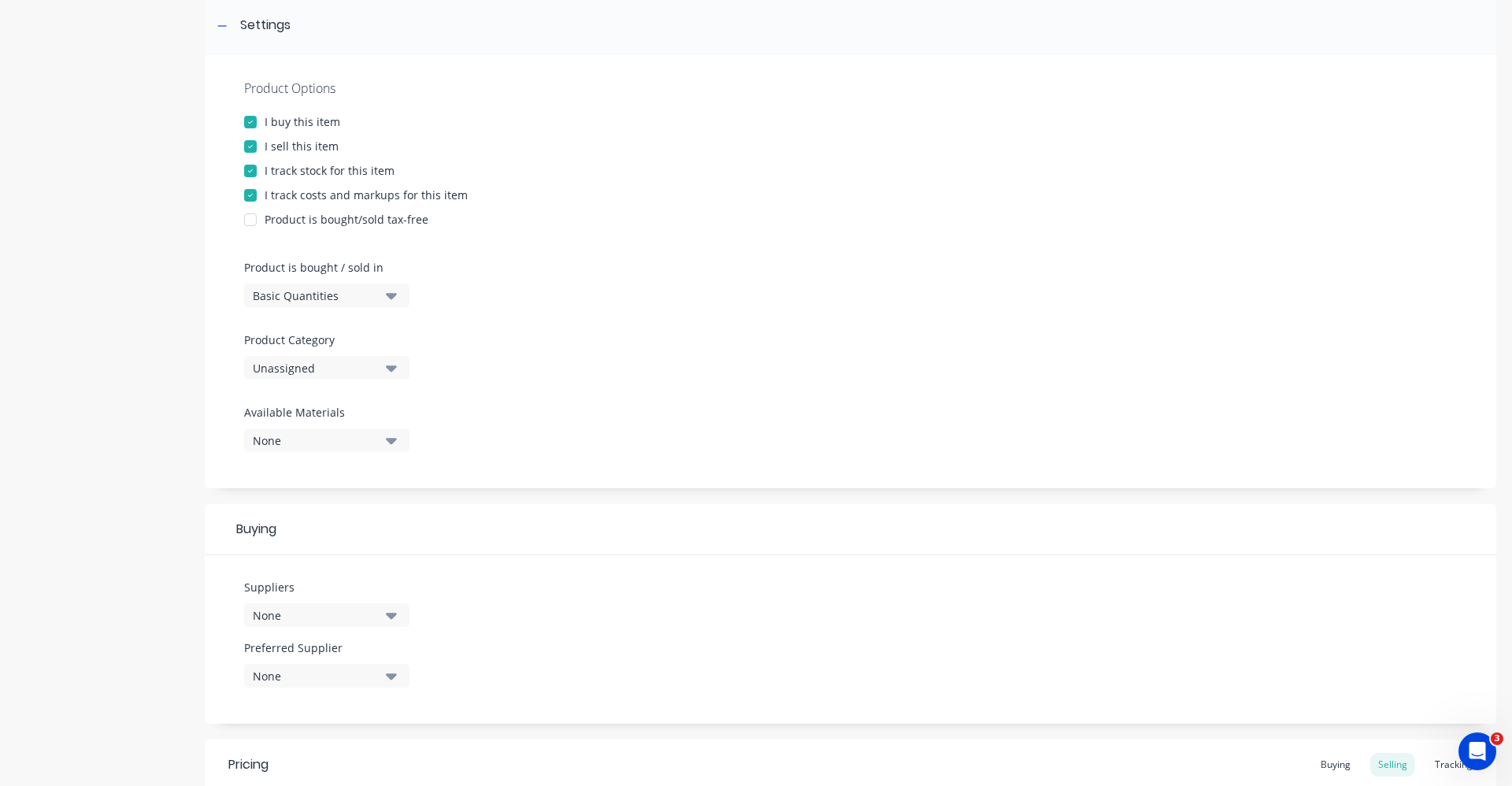
click at [389, 365] on icon "button" at bounding box center [391, 368] width 11 height 18
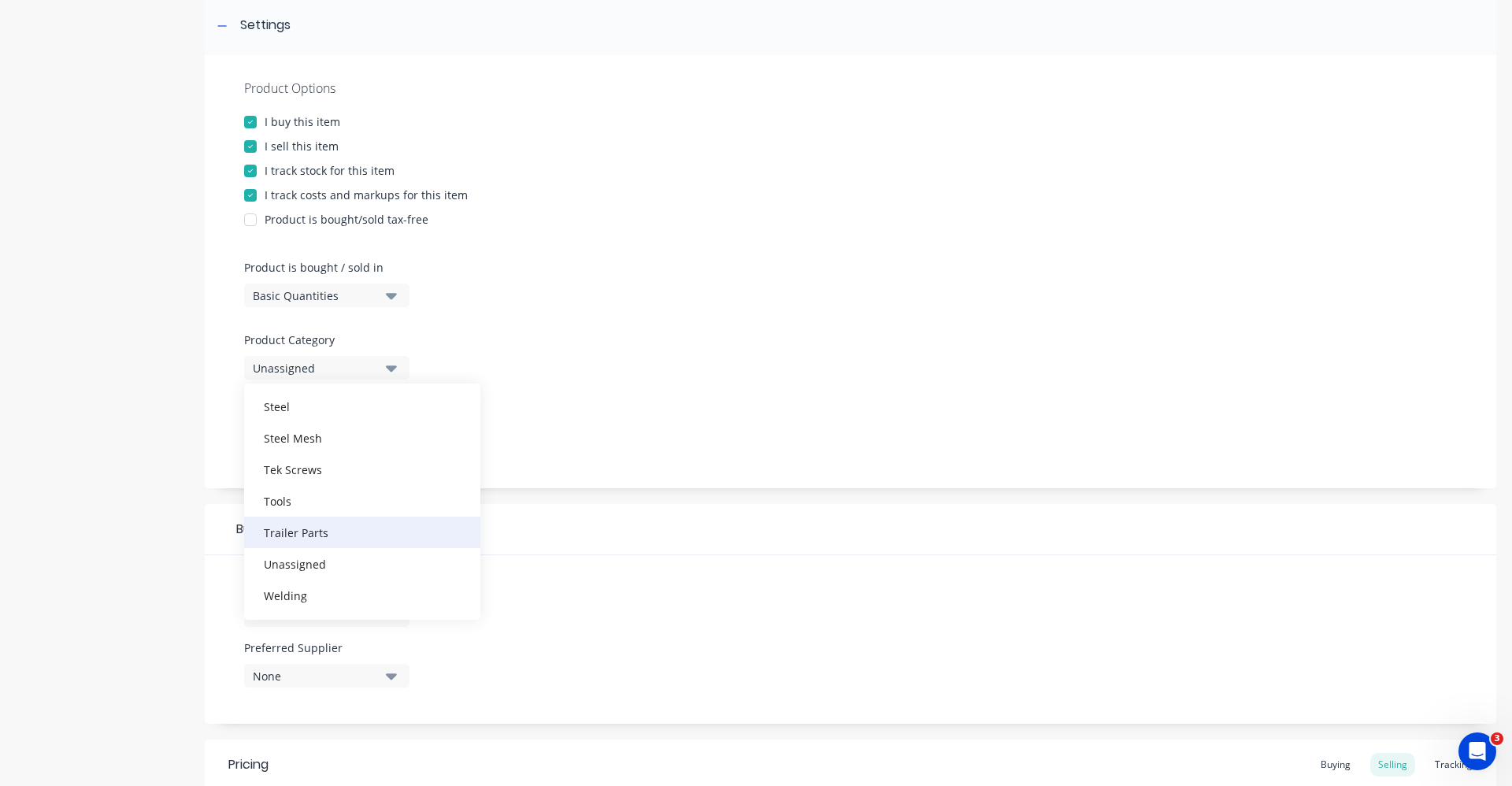
scroll to position [614, 0]
click at [392, 569] on div "Welding" at bounding box center [361, 565] width 236 height 31
type textarea "x"
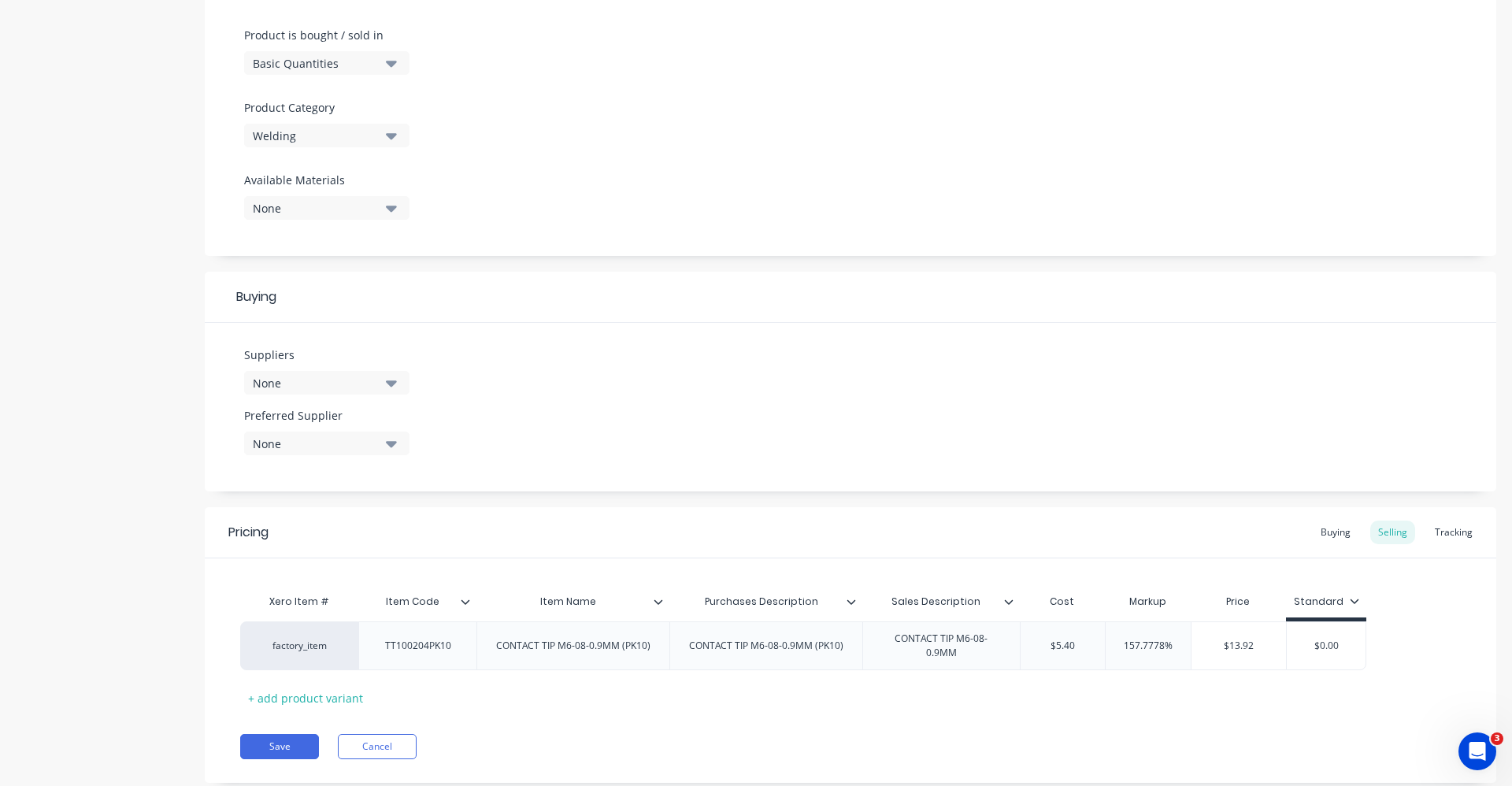
scroll to position [473, 0]
click at [390, 378] on icon "button" at bounding box center [391, 379] width 11 height 6
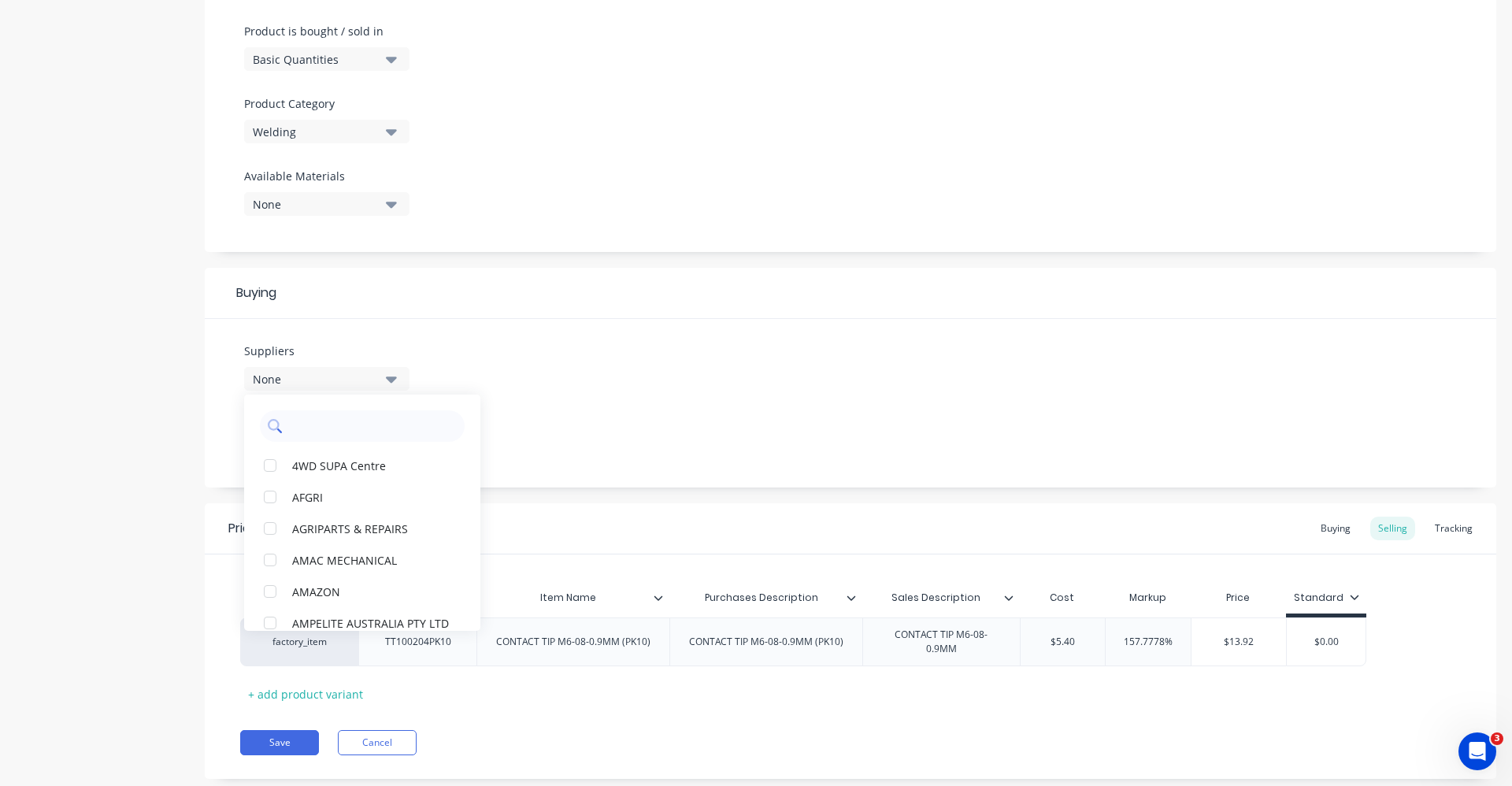
click at [325, 433] on input "text" at bounding box center [373, 426] width 167 height 31
type input "GENTR"
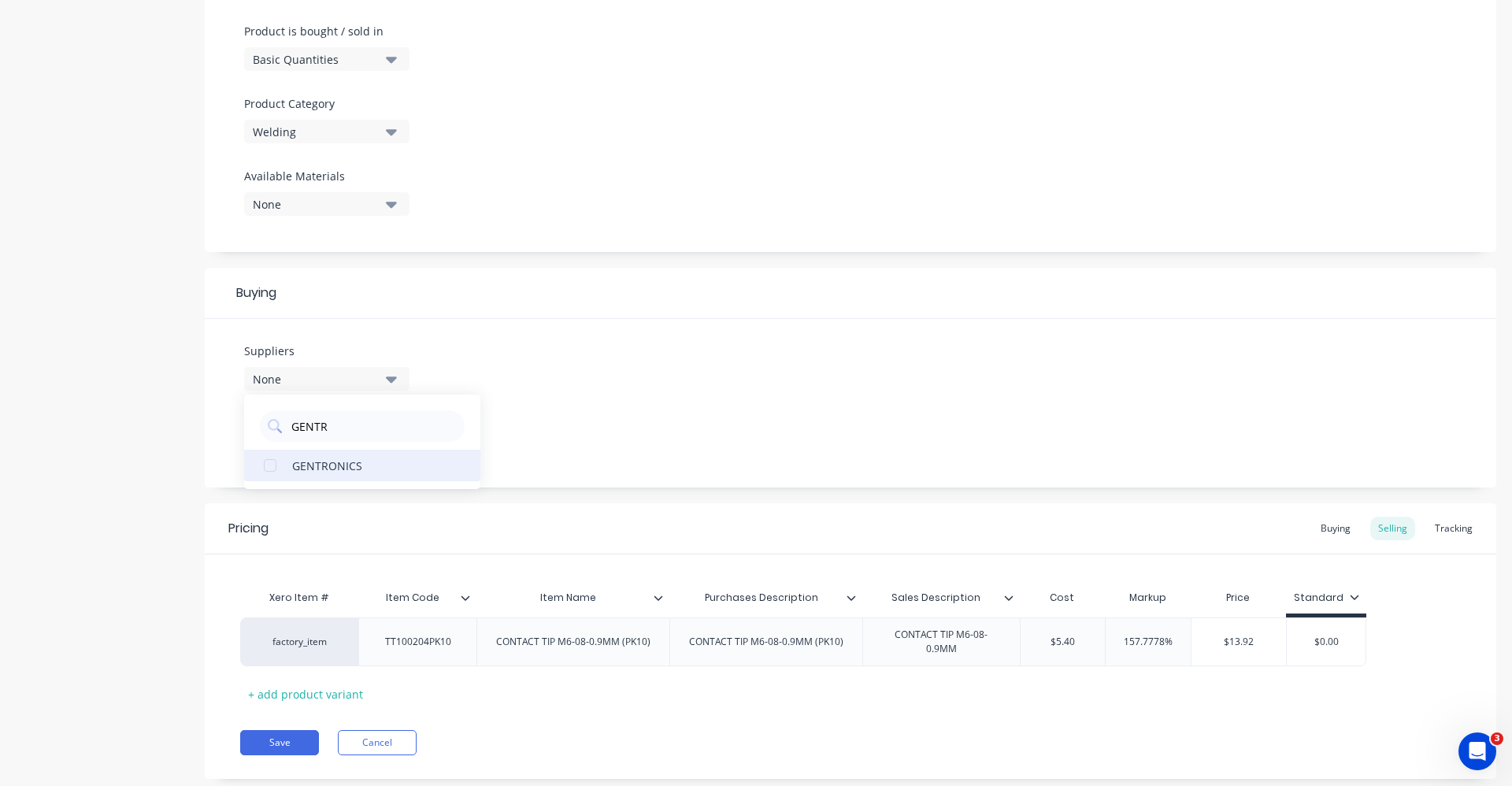
click at [285, 457] on div "button" at bounding box center [270, 465] width 31 height 31
type textarea "x"
type input "GENTR"
click at [553, 454] on div "Suppliers 1 suppliers selected GENTR GENTRONICS Preferred Supplier None" at bounding box center [850, 403] width 1291 height 168
click at [384, 437] on button "None" at bounding box center [326, 439] width 165 height 23
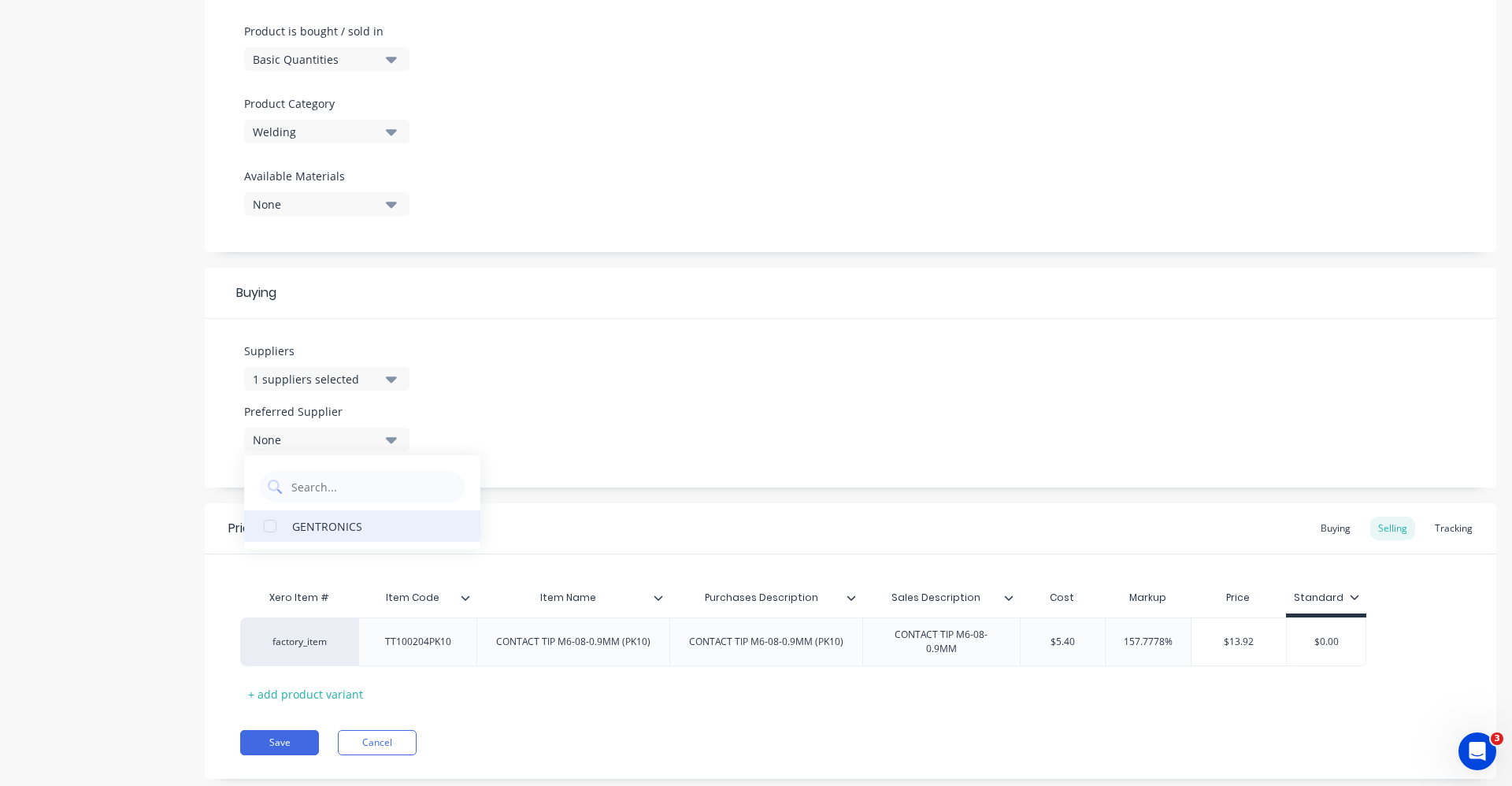
click at [376, 523] on div "GENTRONICS" at bounding box center [371, 526] width 158 height 17
type textarea "x"
click at [548, 365] on div "Suppliers 1 suppliers selected GENTR Preferred Supplier GENTRONICS GENTRONICS" at bounding box center [850, 403] width 1291 height 168
click at [1322, 525] on div "Buying" at bounding box center [1335, 528] width 46 height 23
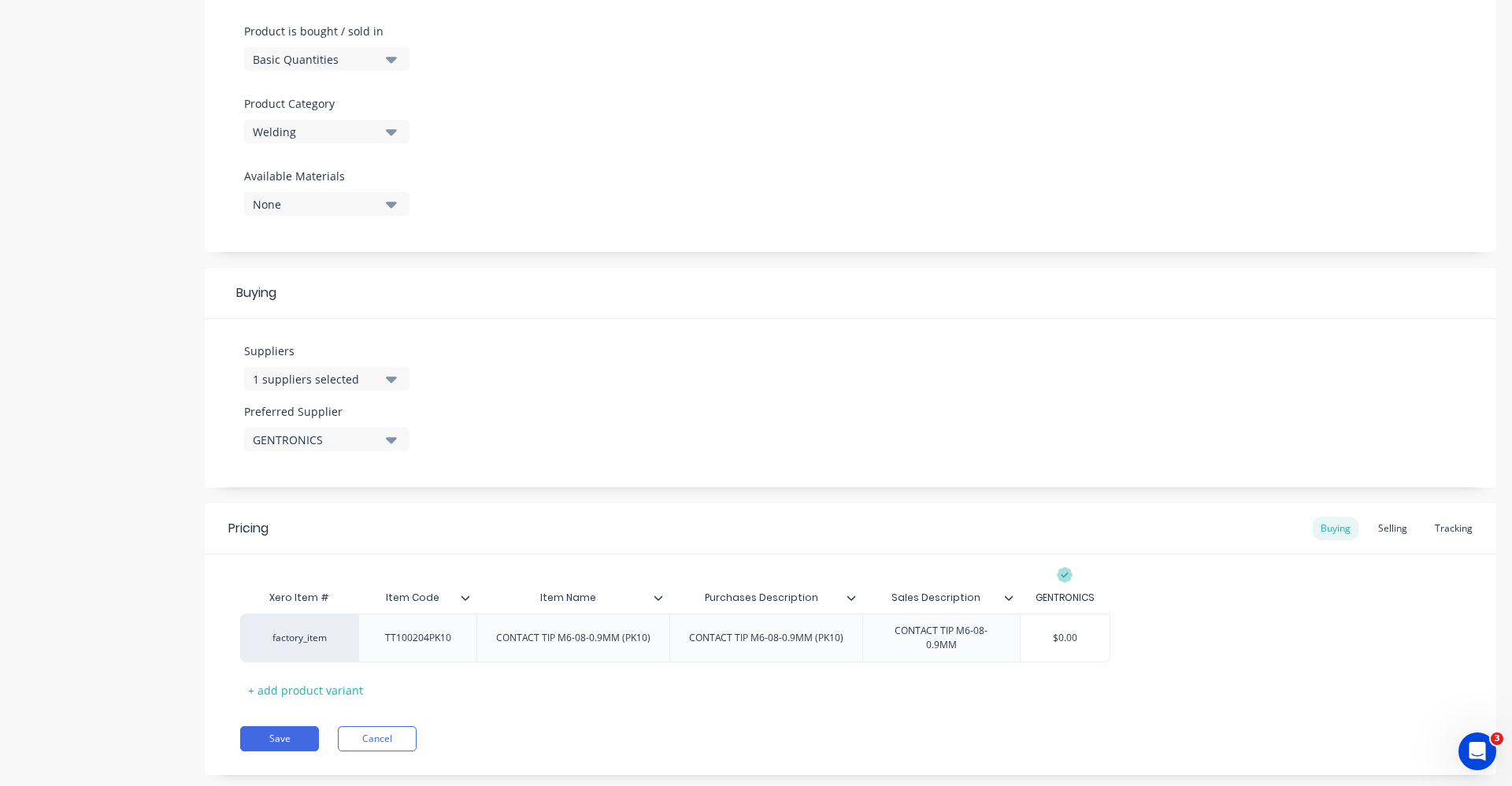
drag, startPoint x: 1041, startPoint y: 643, endPoint x: 1162, endPoint y: 632, distance: 121.5
click at [1162, 633] on div "factory_item TT100204PK10 CONTACT TIP M6-08-0.9MM (PK10) CONTACT TIP M6-08-0.9M…" at bounding box center [850, 638] width 1221 height 49
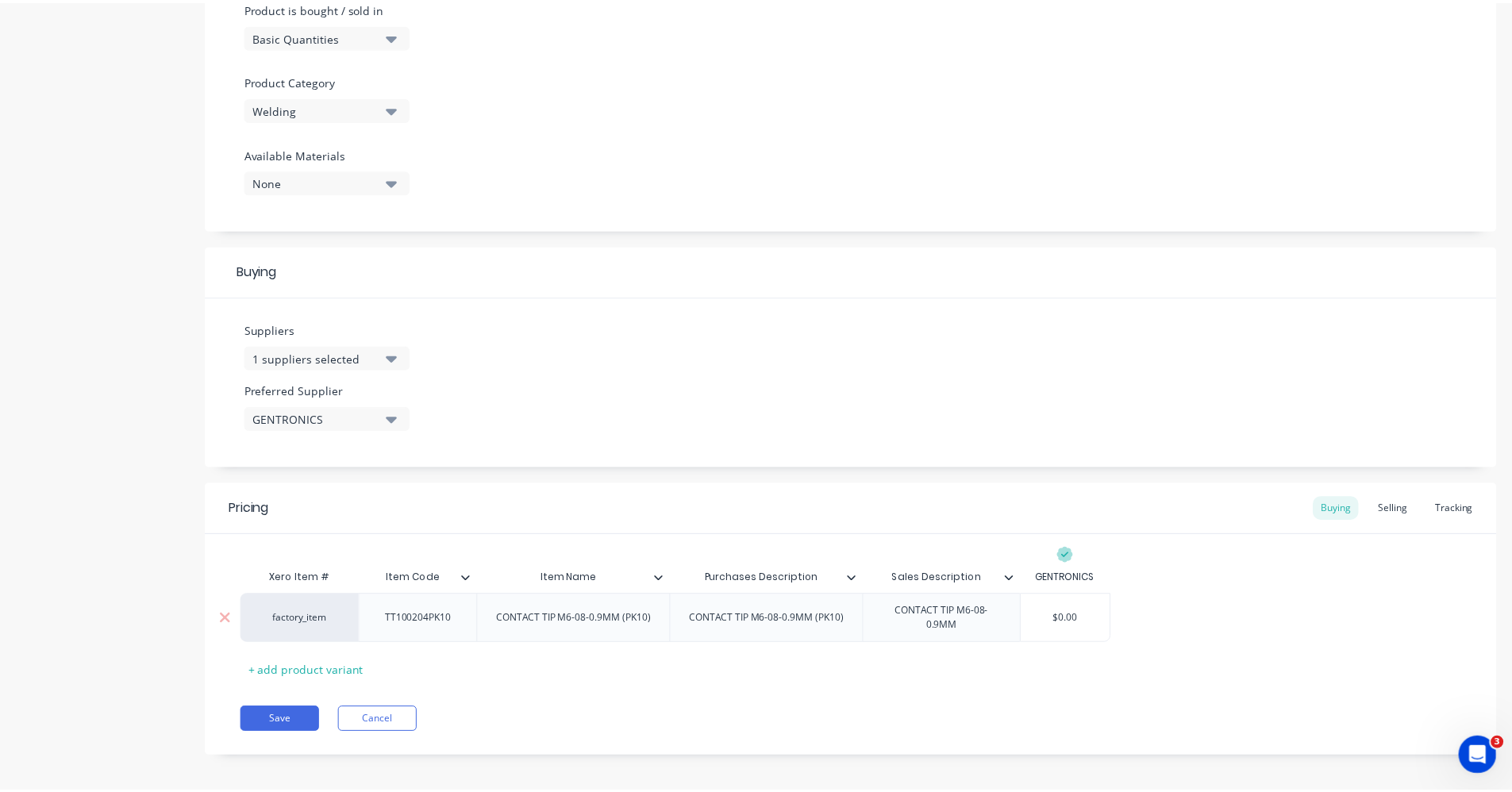
scroll to position [509, 0]
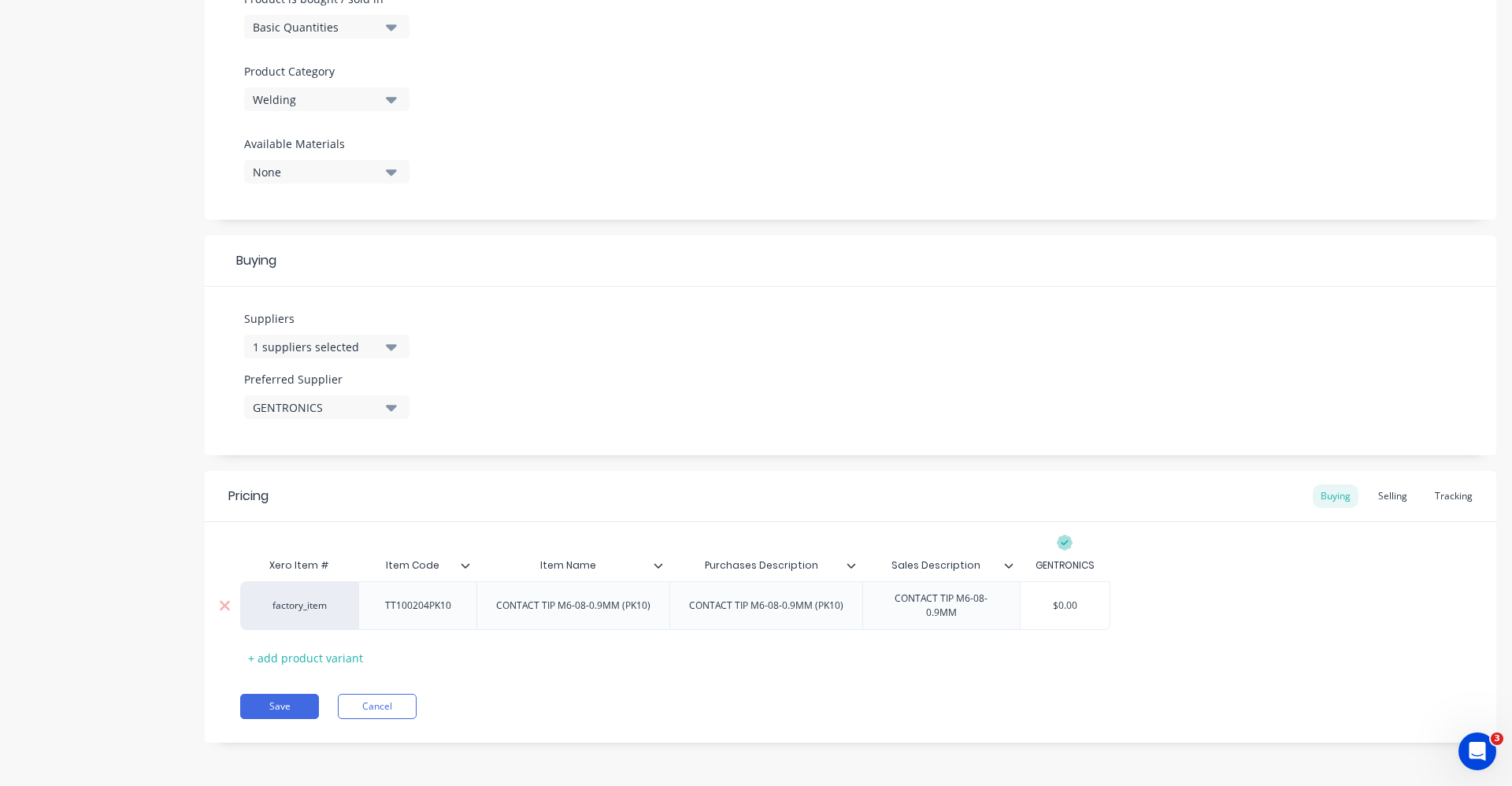
type input "5"
type textarea "x"
type input "5."
type textarea "x"
type input "5.40"
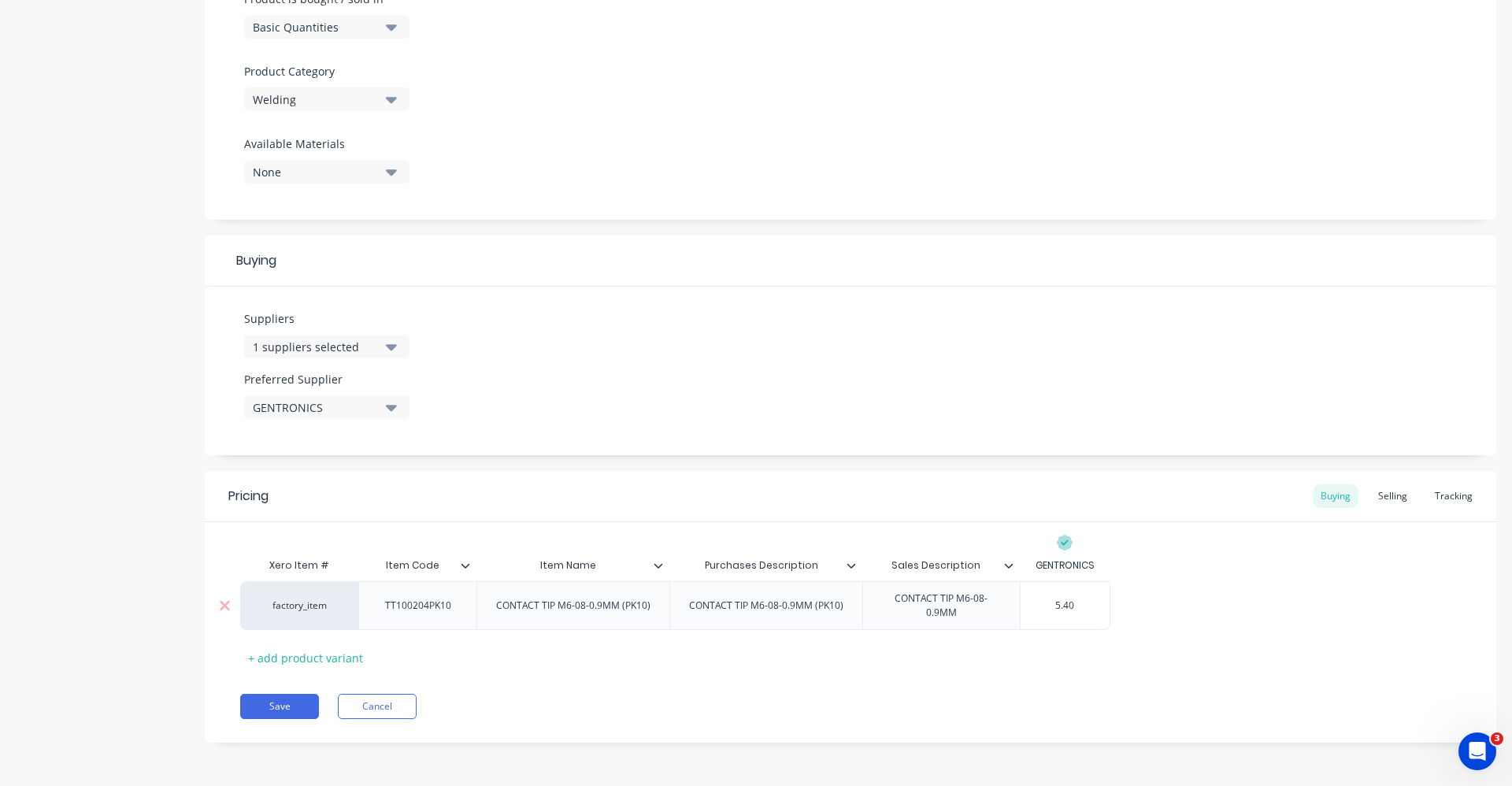
type textarea "x"
type input "5.40"
click at [1254, 605] on div "factory_item TT100204PK10 CONTACT TIP M6-08-0.9MM (PK10) CONTACT TIP M6-08-0.9M…" at bounding box center [850, 606] width 1221 height 49
click at [1380, 495] on div "Selling" at bounding box center [1393, 495] width 45 height 23
click at [287, 700] on button "Save" at bounding box center [279, 710] width 79 height 25
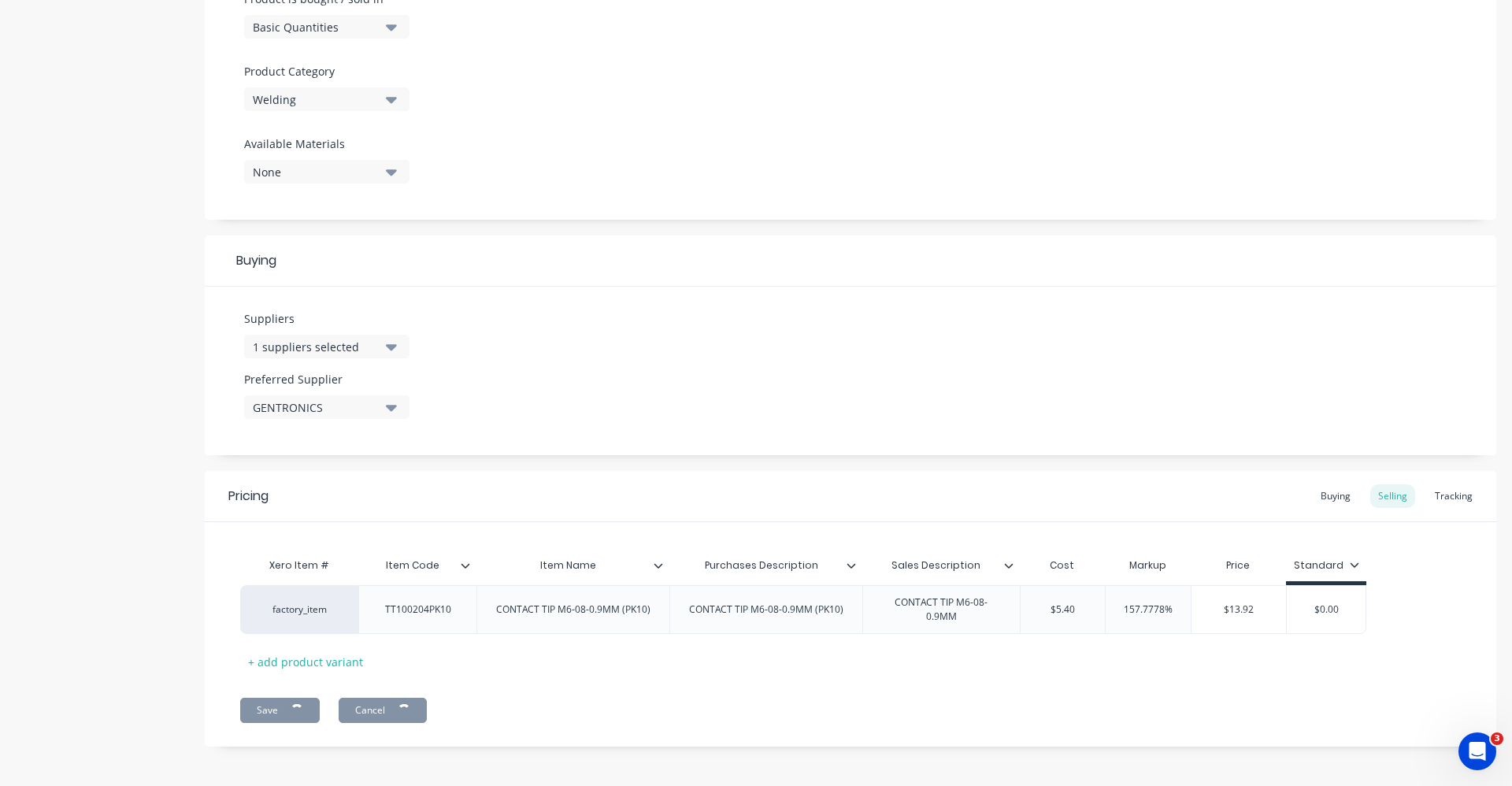
type textarea "x"
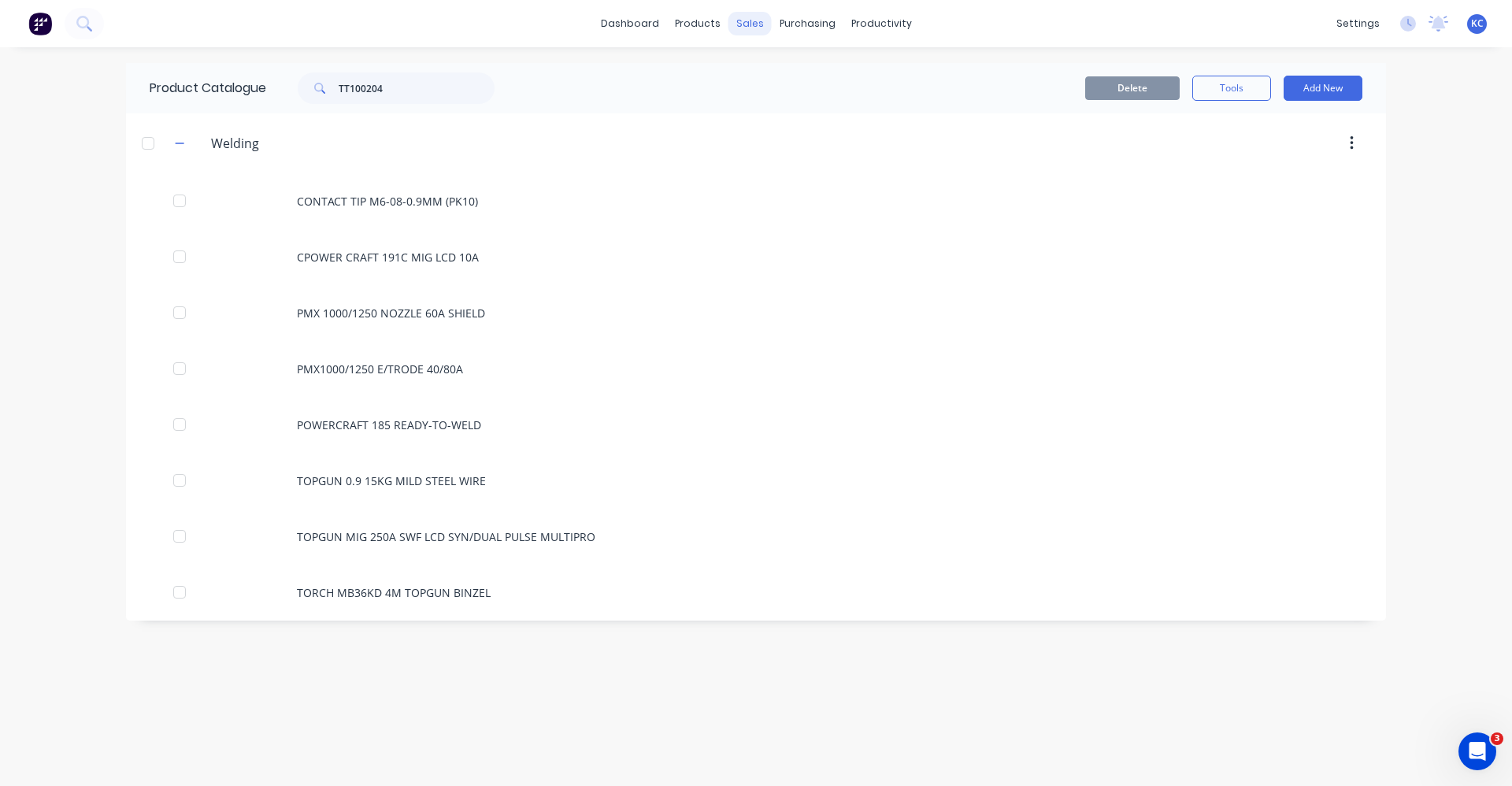
click at [750, 25] on div "sales" at bounding box center [750, 23] width 43 height 23
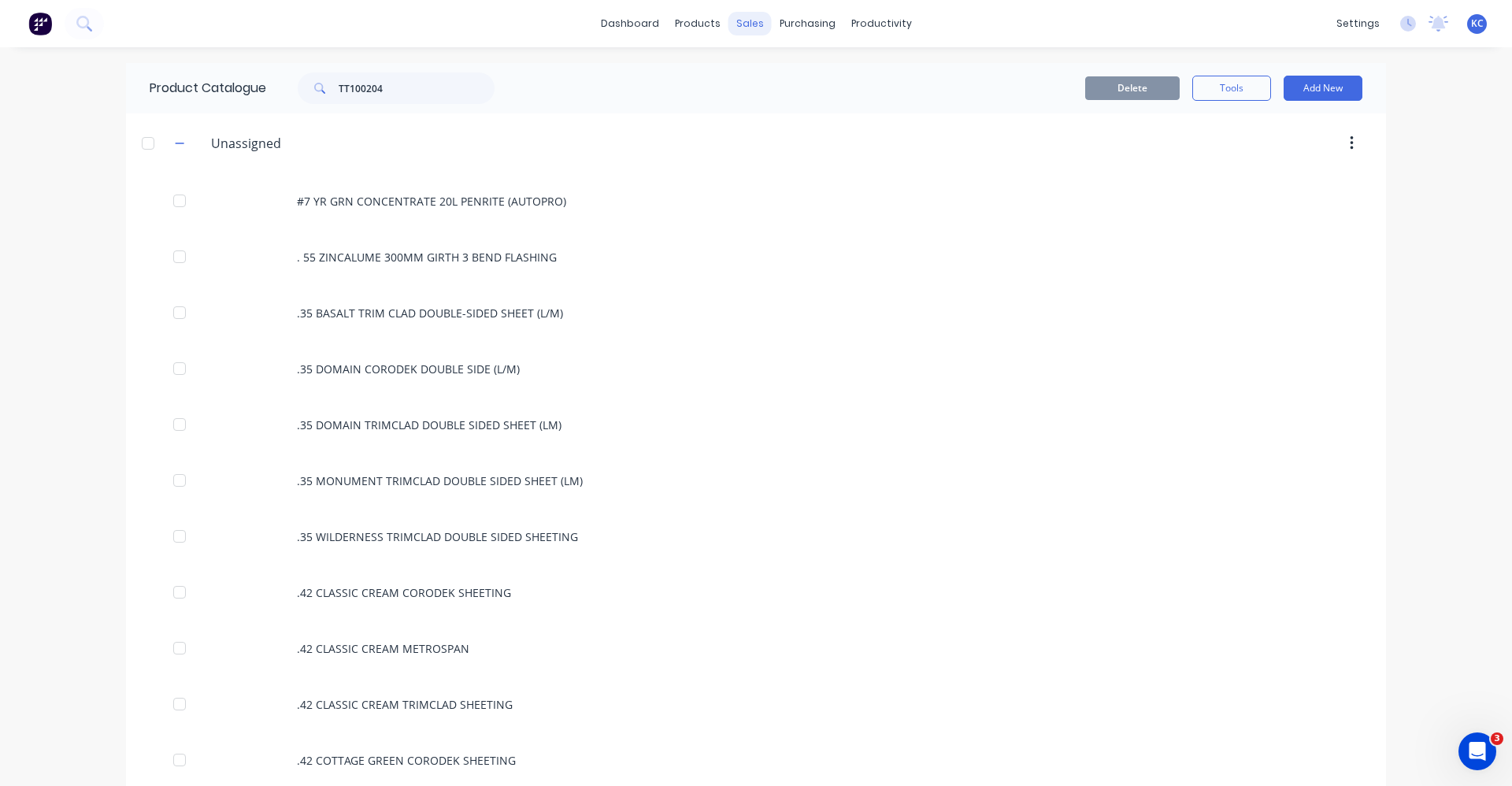
click at [750, 19] on div "sales" at bounding box center [750, 23] width 43 height 23
click at [775, 78] on div "Sales Orders" at bounding box center [803, 76] width 64 height 14
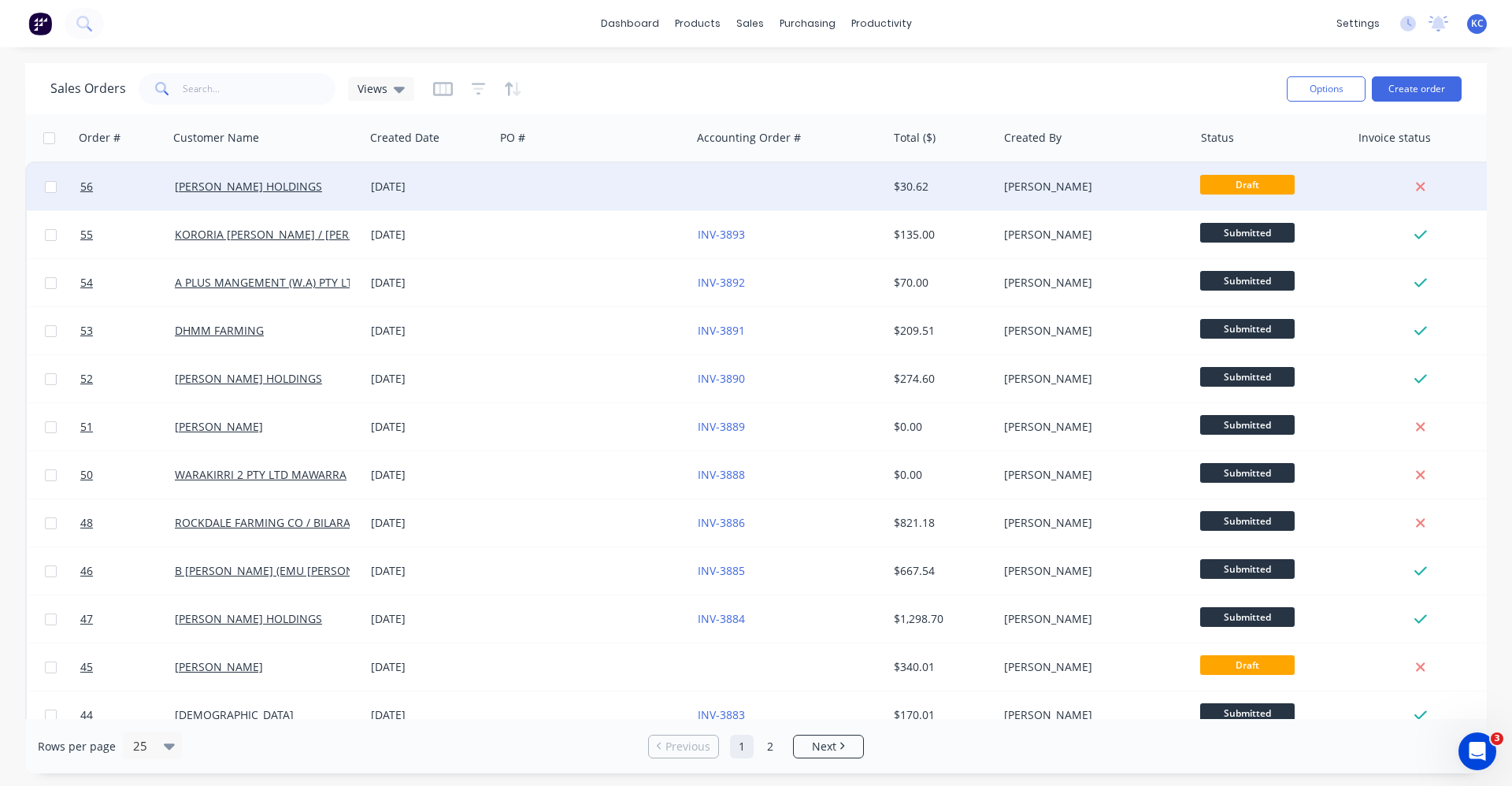
click at [595, 184] on div at bounding box center [593, 186] width 196 height 48
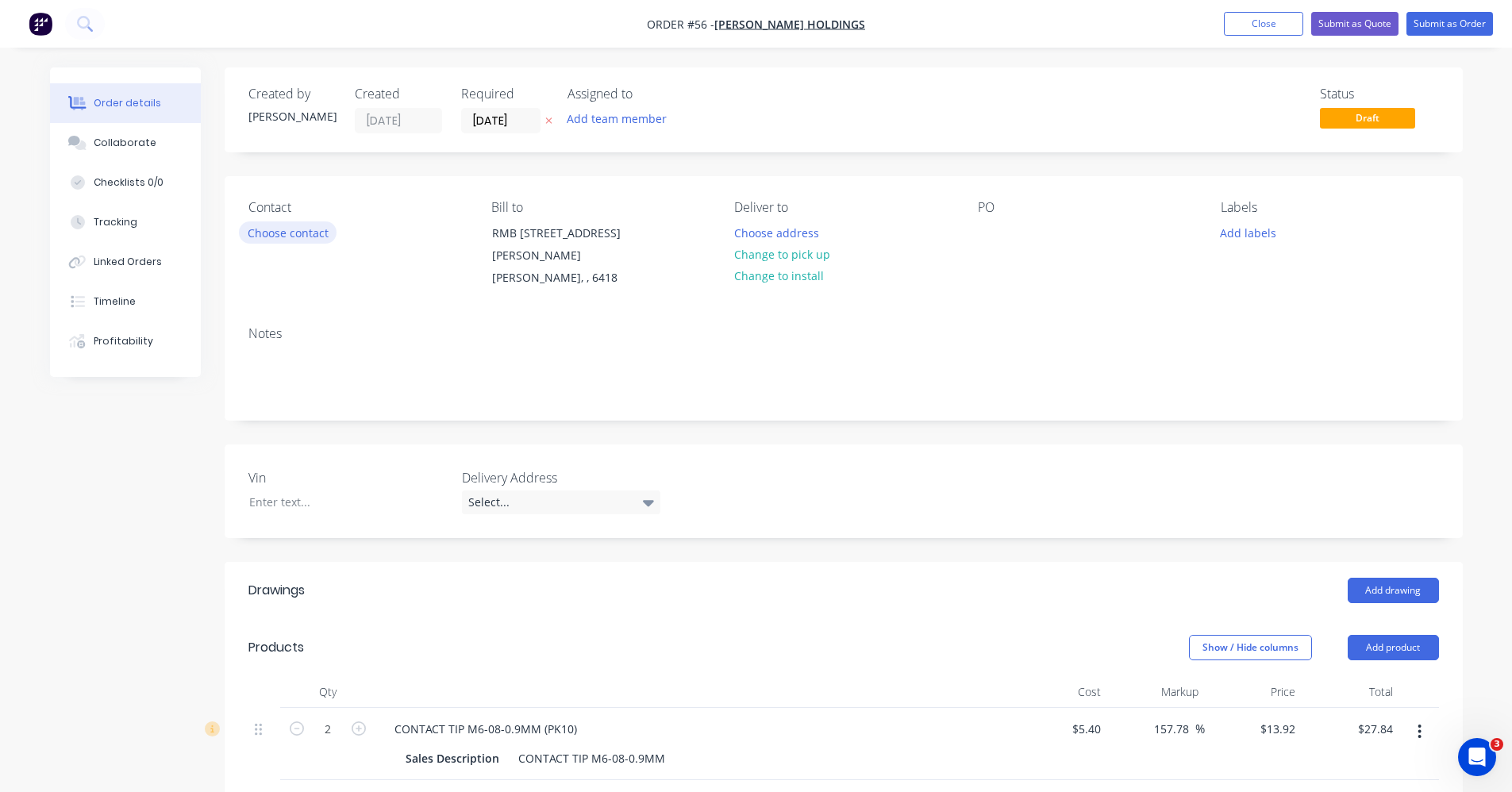
click at [304, 230] on button "Choose contact" at bounding box center [287, 232] width 97 height 21
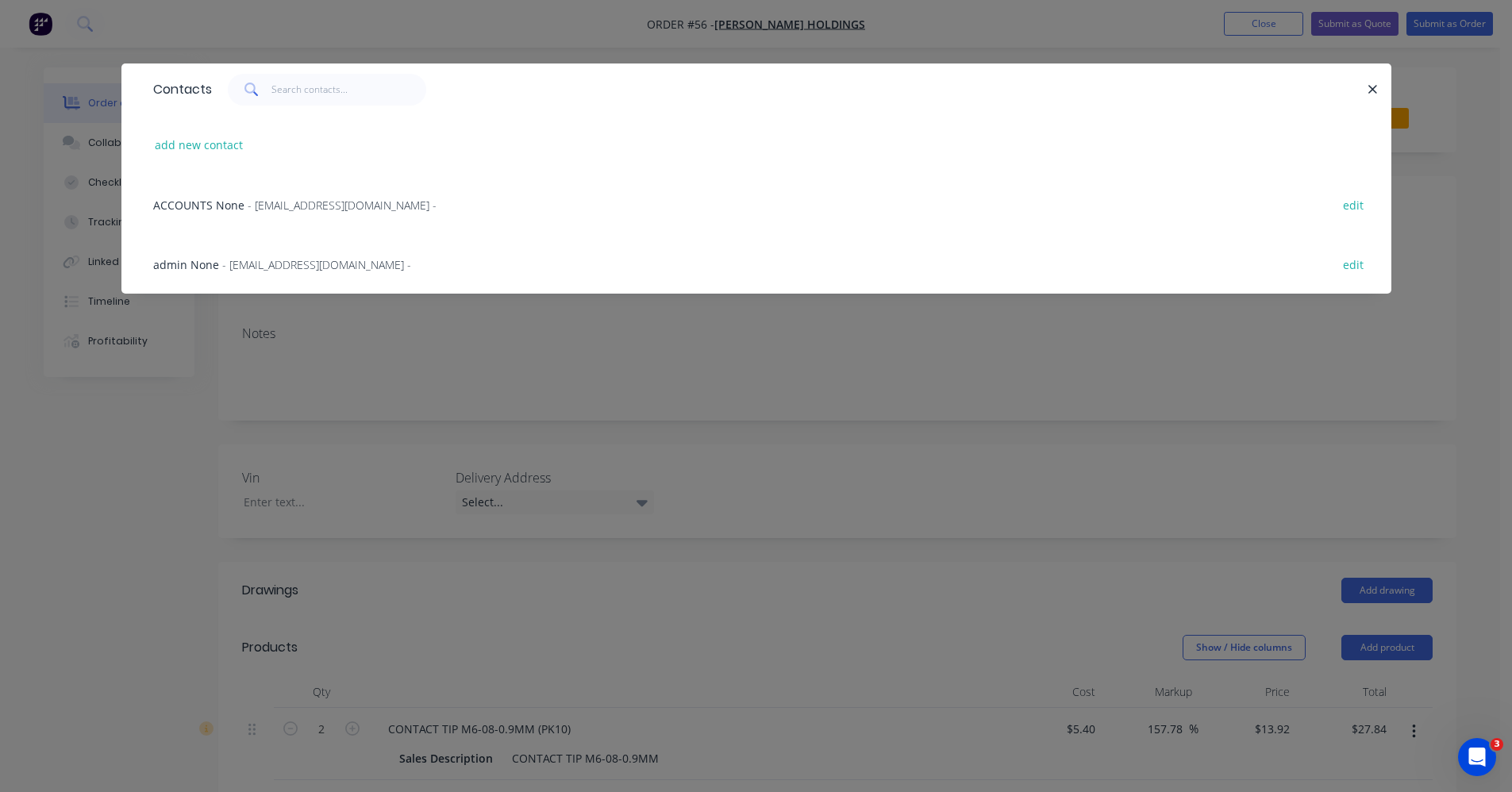
click at [312, 209] on span "- accounts@schillingindustries.com -" at bounding box center [342, 205] width 189 height 15
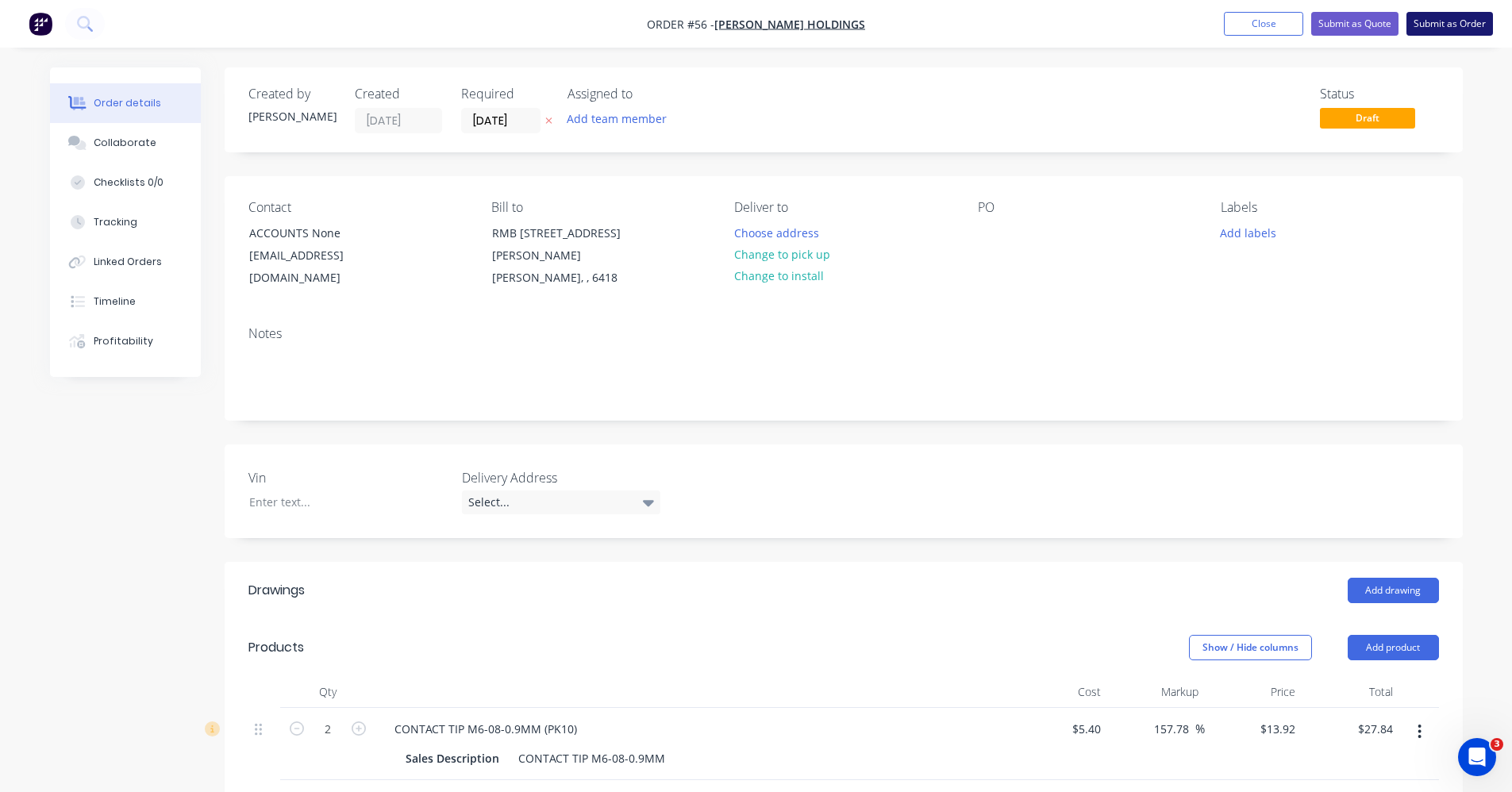
click at [1474, 19] on button "Submit as Order" at bounding box center [1450, 24] width 87 height 24
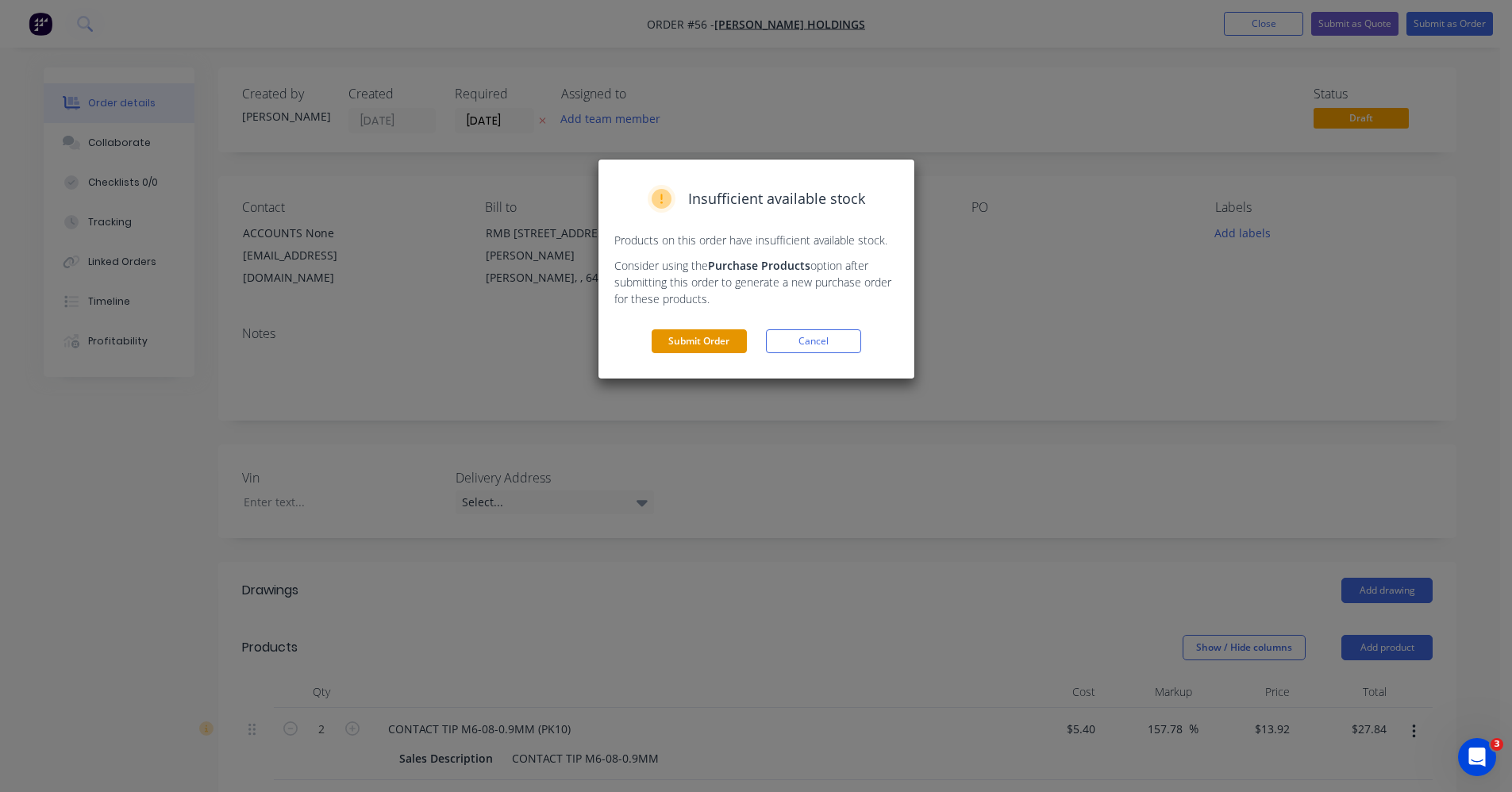
click at [714, 341] on button "Submit Order" at bounding box center [699, 341] width 95 height 24
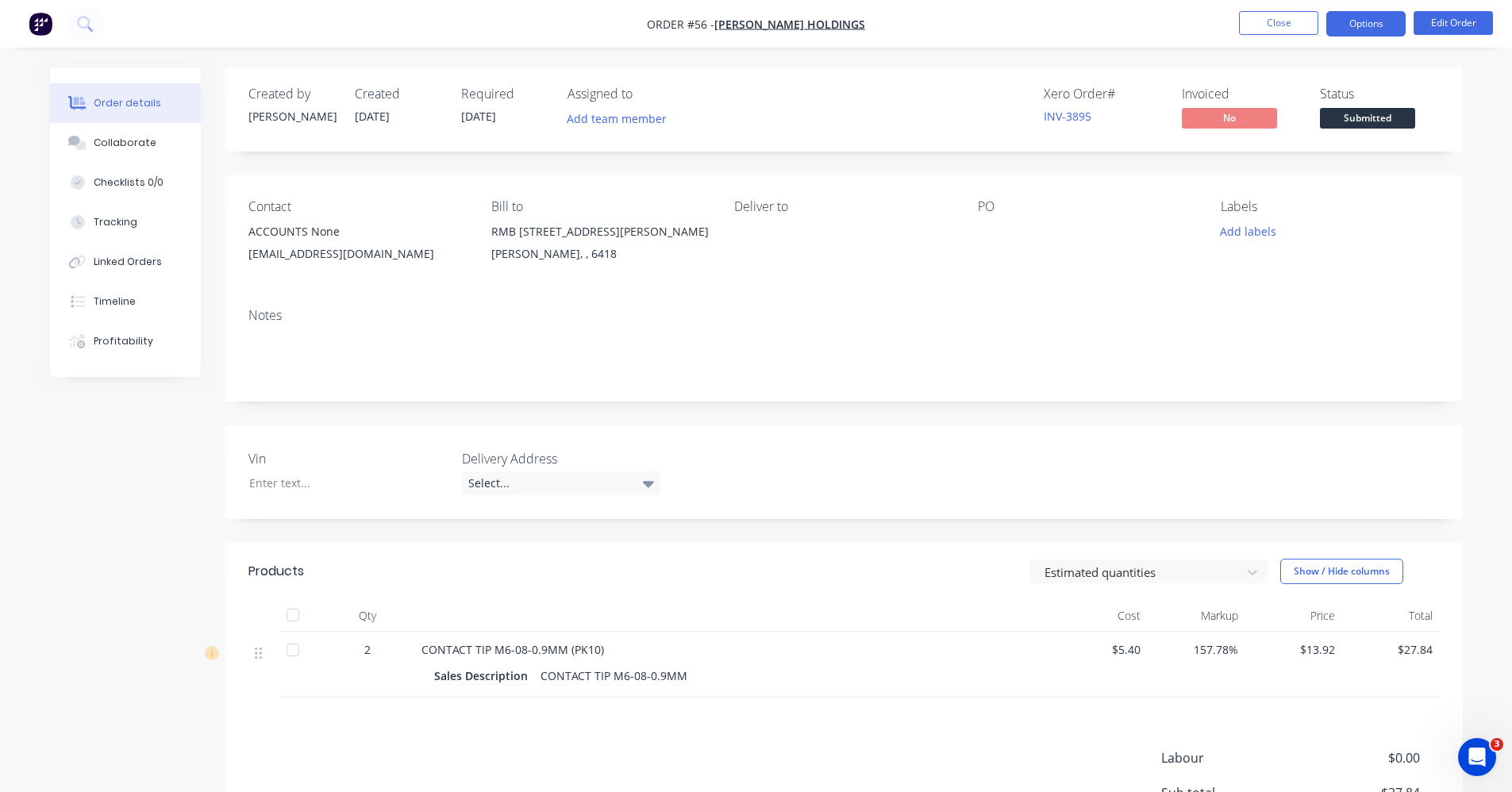
click at [1363, 23] on button "Options" at bounding box center [1366, 24] width 80 height 25
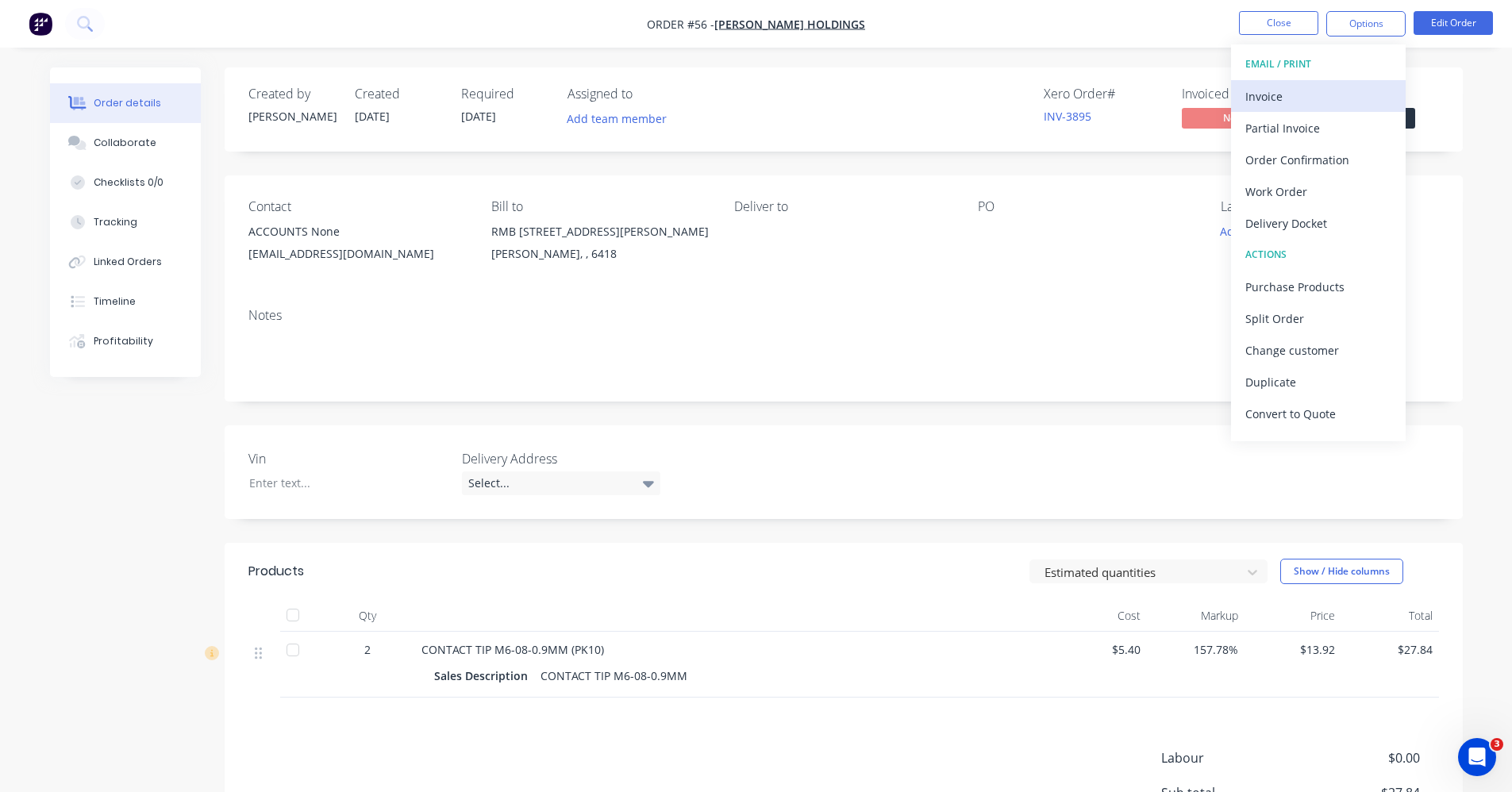
click at [1350, 97] on div "Invoice" at bounding box center [1319, 97] width 146 height 23
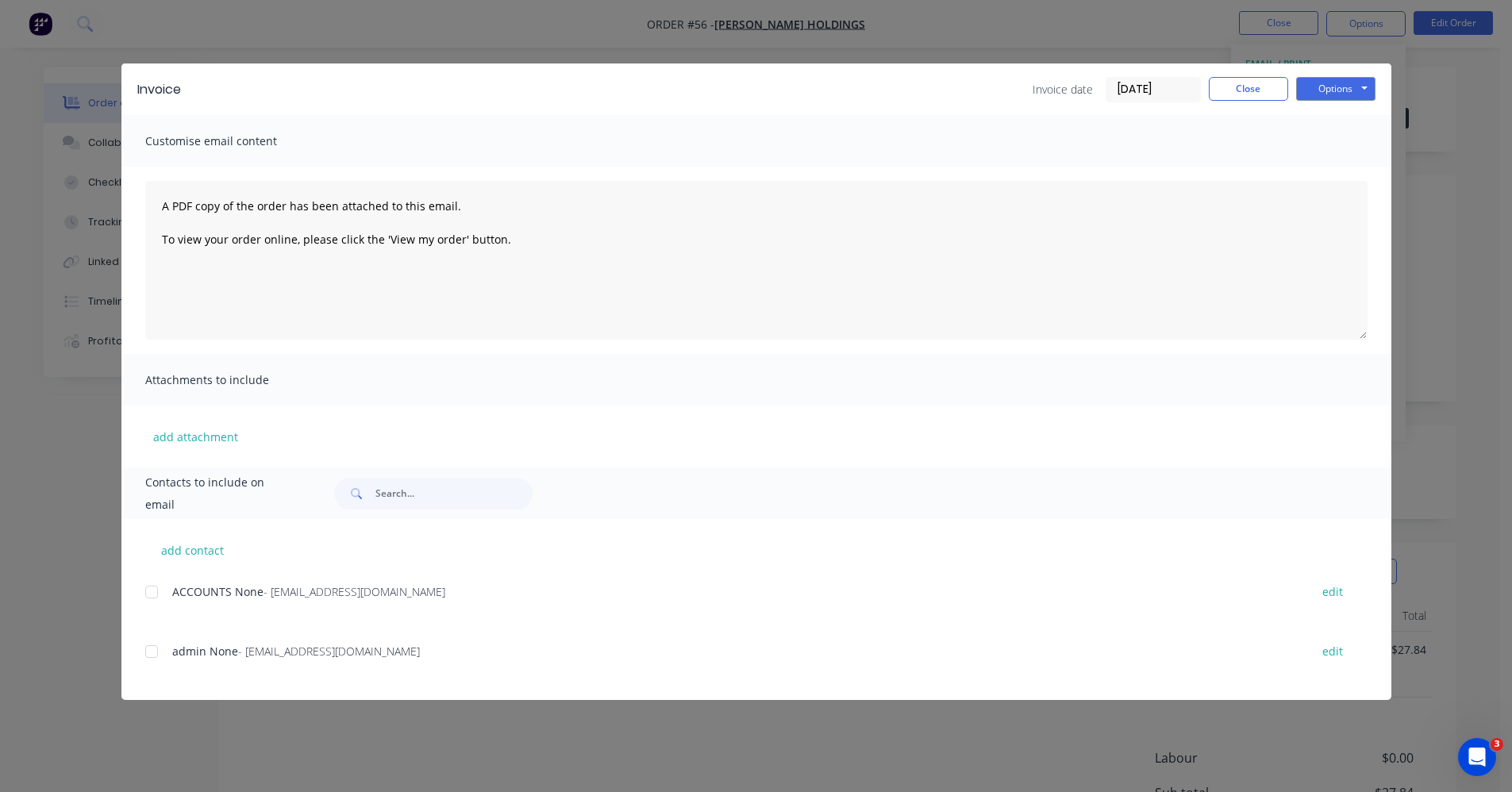
click at [153, 584] on div at bounding box center [151, 592] width 32 height 32
click at [1346, 86] on button "Options" at bounding box center [1336, 88] width 80 height 24
click at [1341, 166] on button "Email" at bounding box center [1346, 170] width 101 height 26
click at [1272, 88] on button "Close" at bounding box center [1249, 88] width 80 height 24
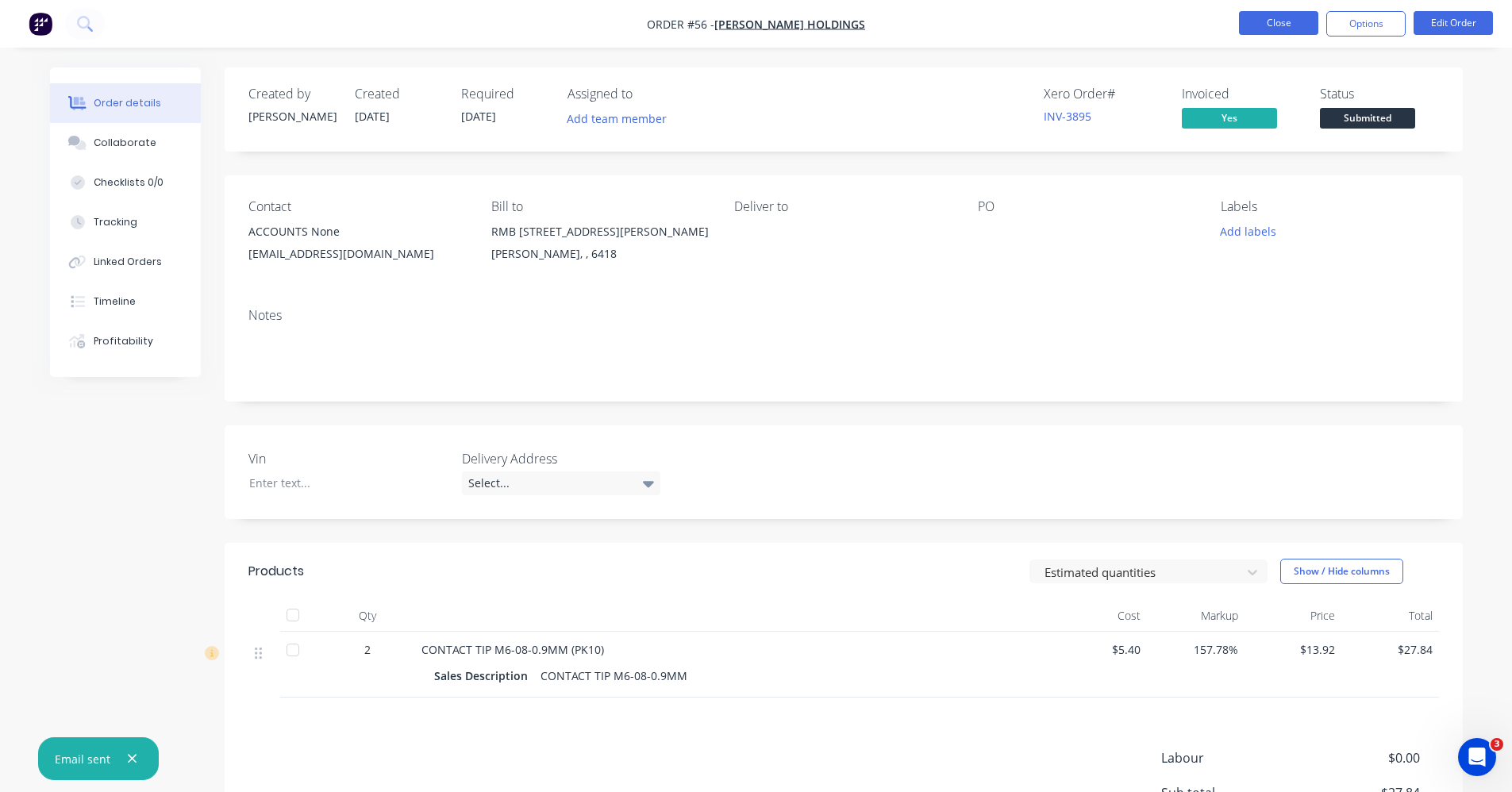
click at [1282, 24] on button "Close" at bounding box center [1279, 23] width 80 height 24
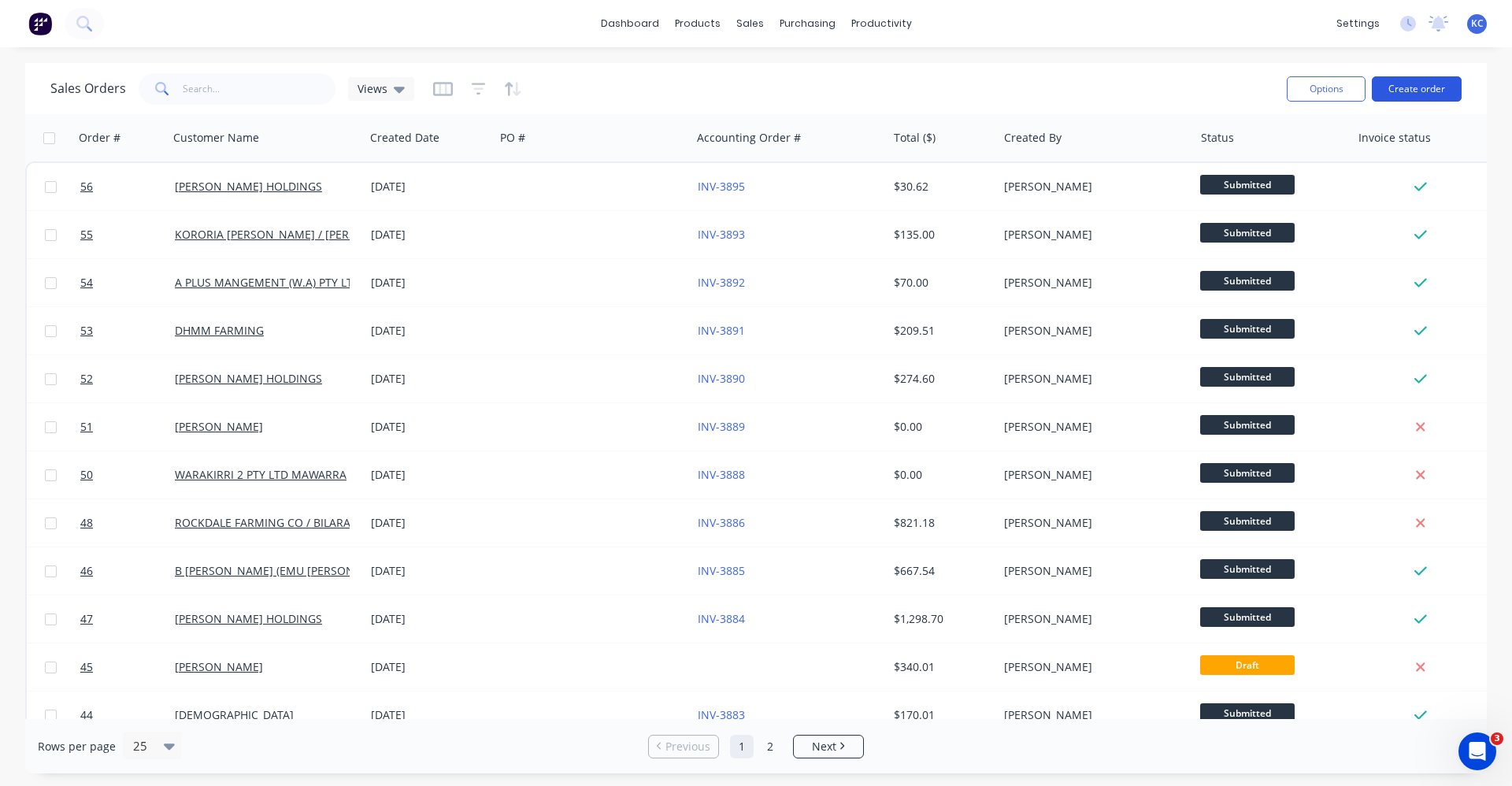
click at [1425, 89] on button "Create order" at bounding box center [1416, 89] width 89 height 25
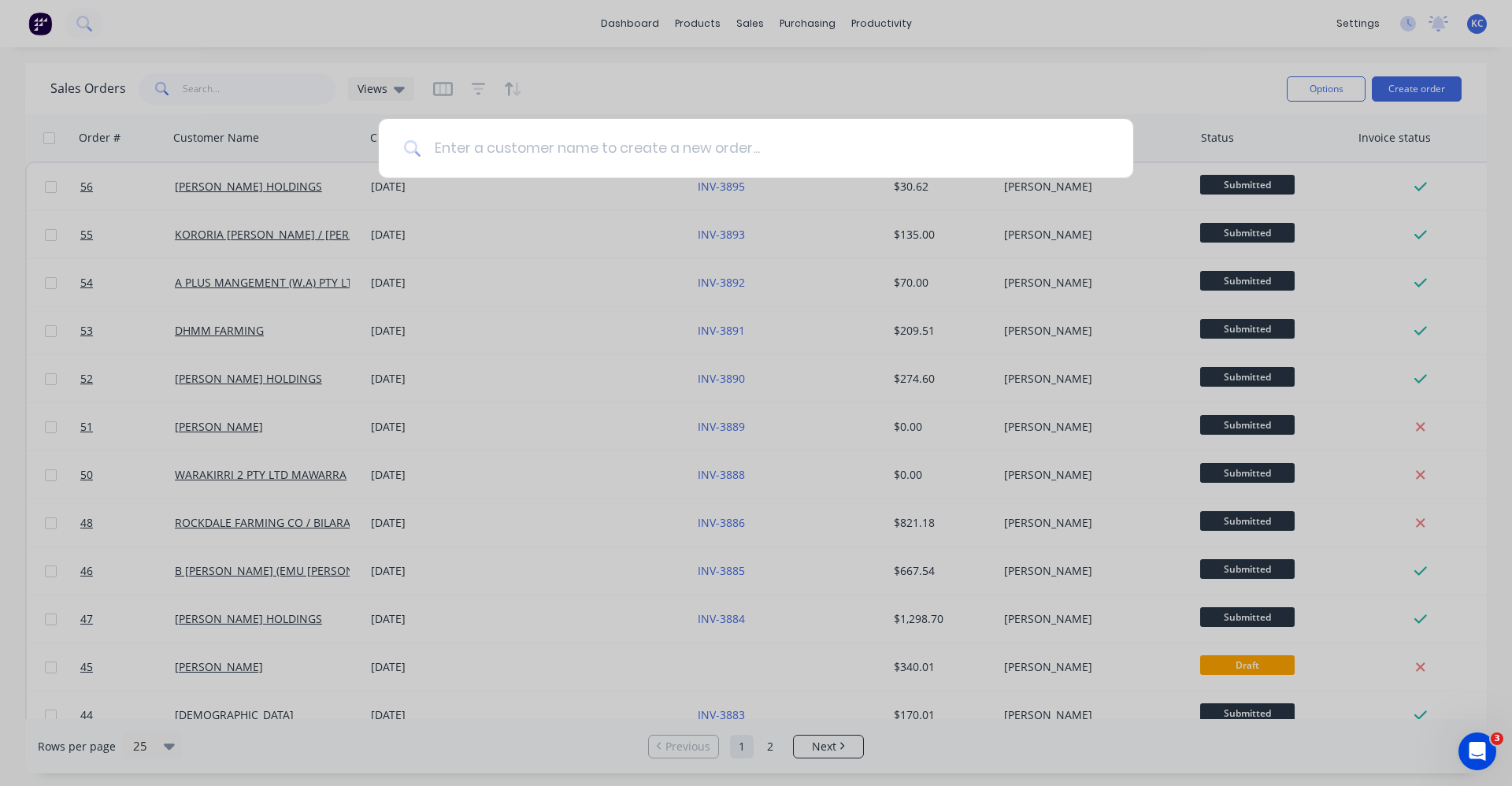
click at [626, 147] on input at bounding box center [764, 148] width 687 height 59
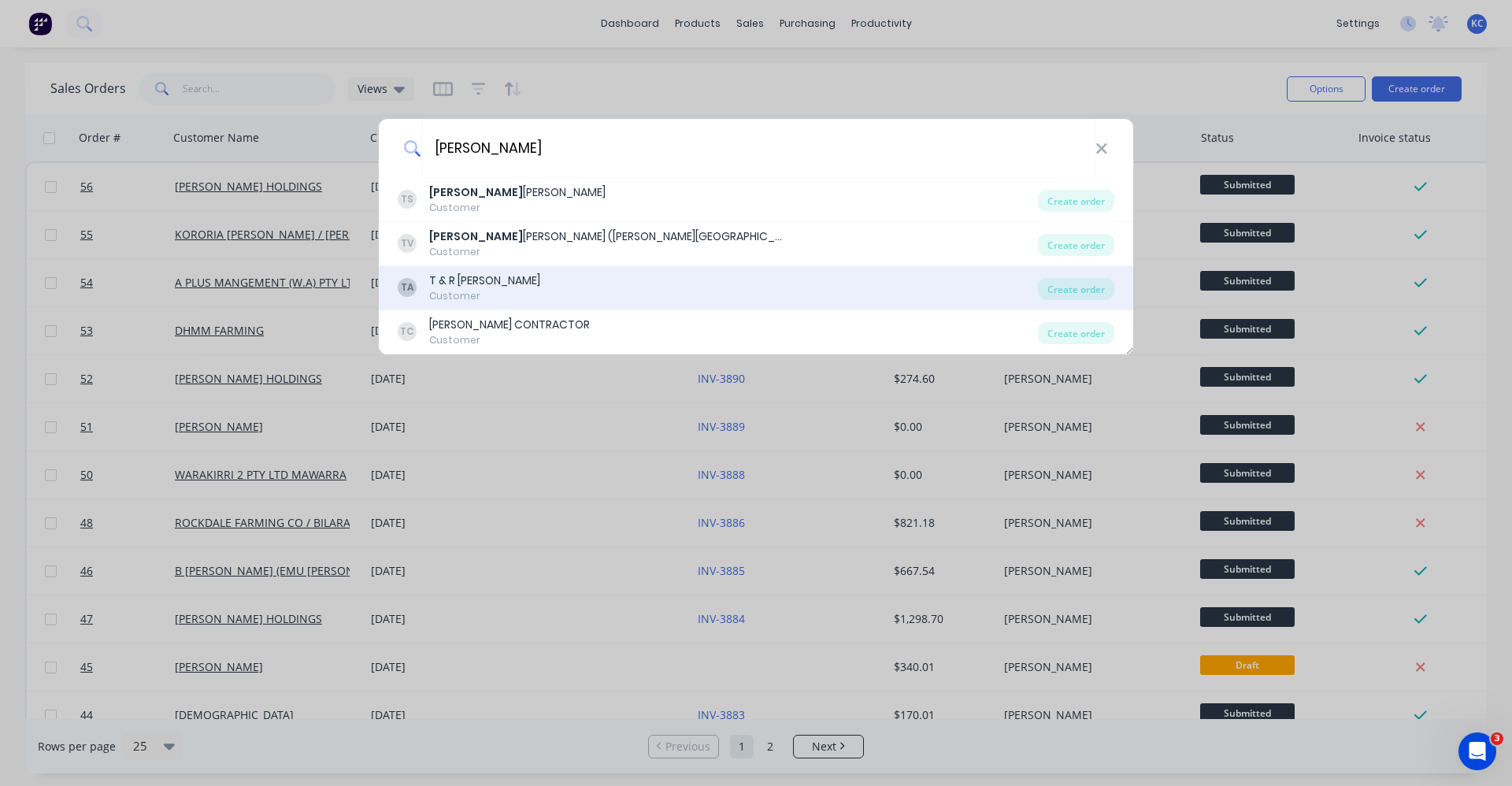
type input "TERRY"
click at [571, 275] on div "TA T & R ASHMORE Customer" at bounding box center [717, 288] width 640 height 31
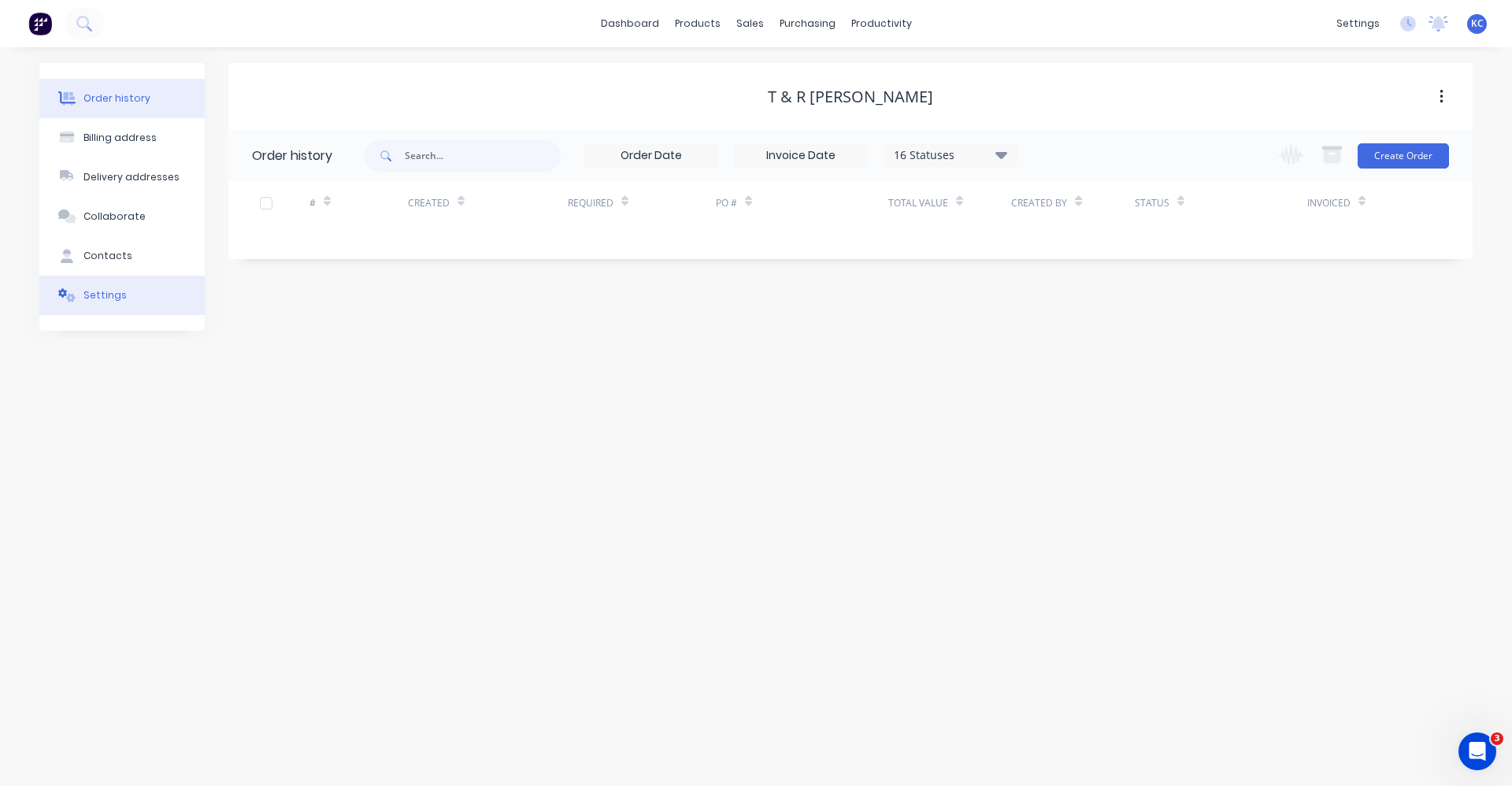
click at [87, 300] on div "Settings" at bounding box center [105, 296] width 43 height 14
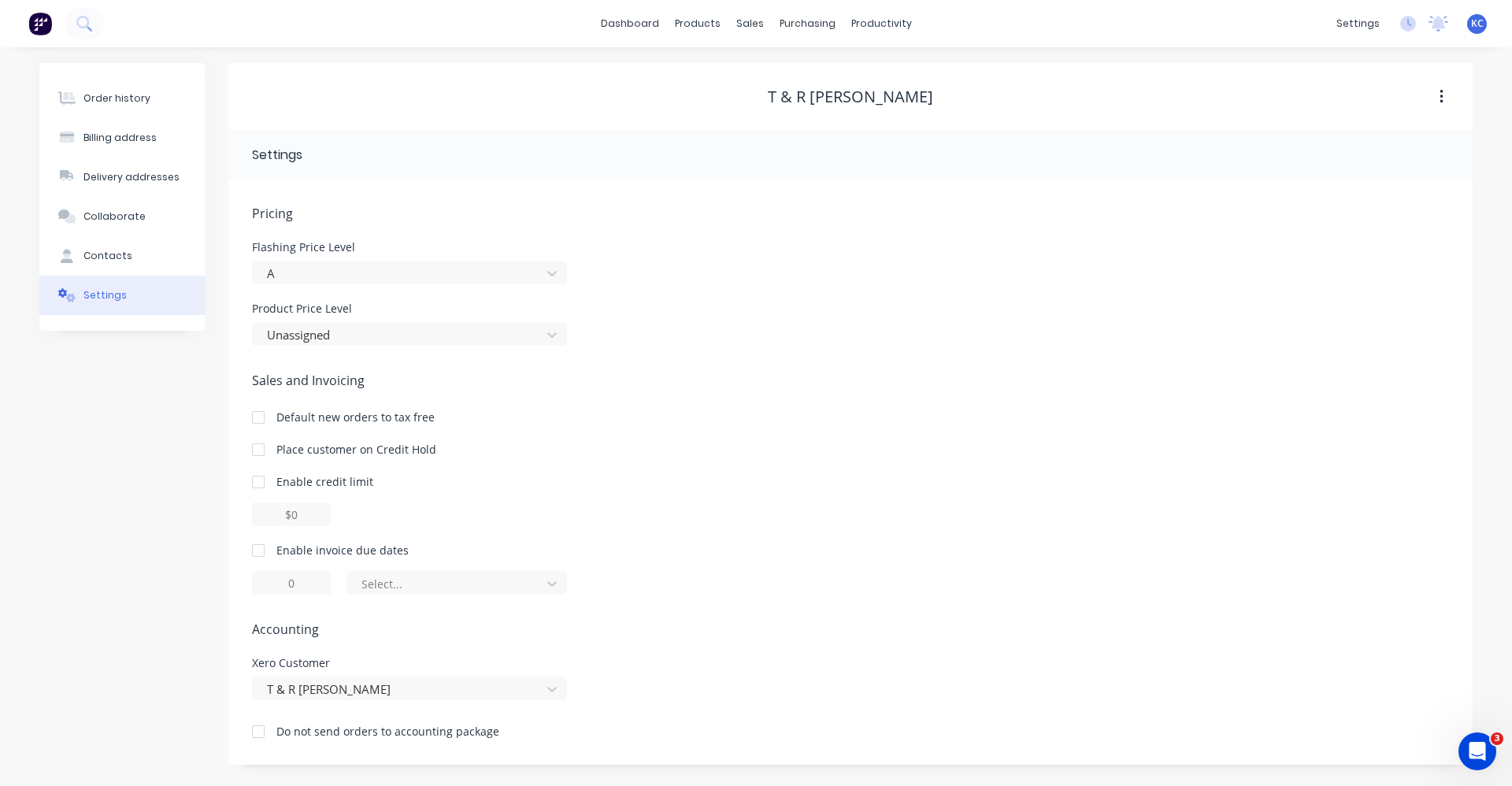
click at [257, 552] on div at bounding box center [258, 550] width 31 height 31
drag, startPoint x: 290, startPoint y: 587, endPoint x: 282, endPoint y: 586, distance: 8.1
click at [282, 586] on input "1" at bounding box center [291, 582] width 79 height 23
type input "7"
click at [555, 588] on icon at bounding box center [552, 584] width 16 height 16
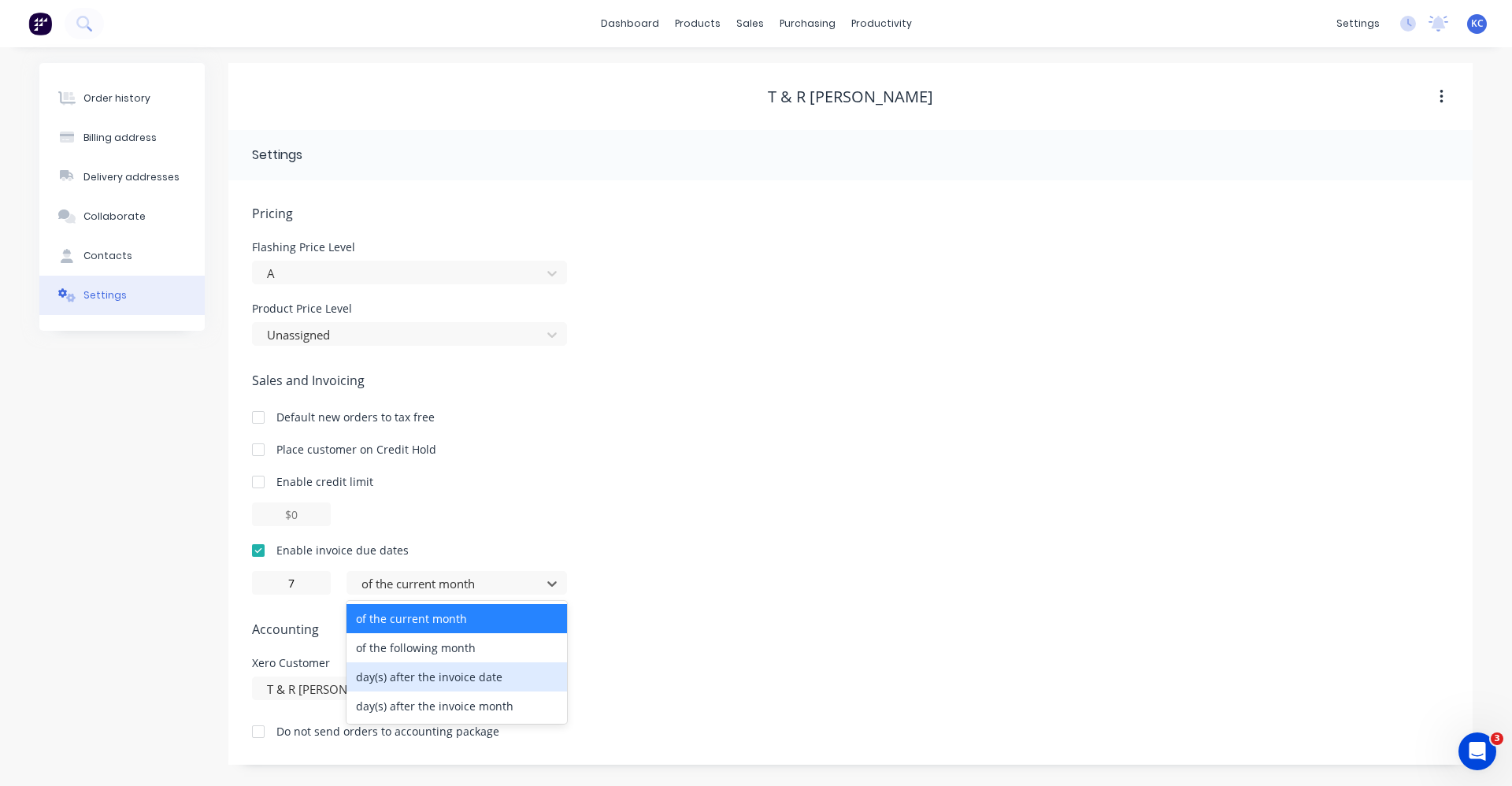
click at [520, 676] on div "day(s) after the invoice date" at bounding box center [456, 677] width 221 height 29
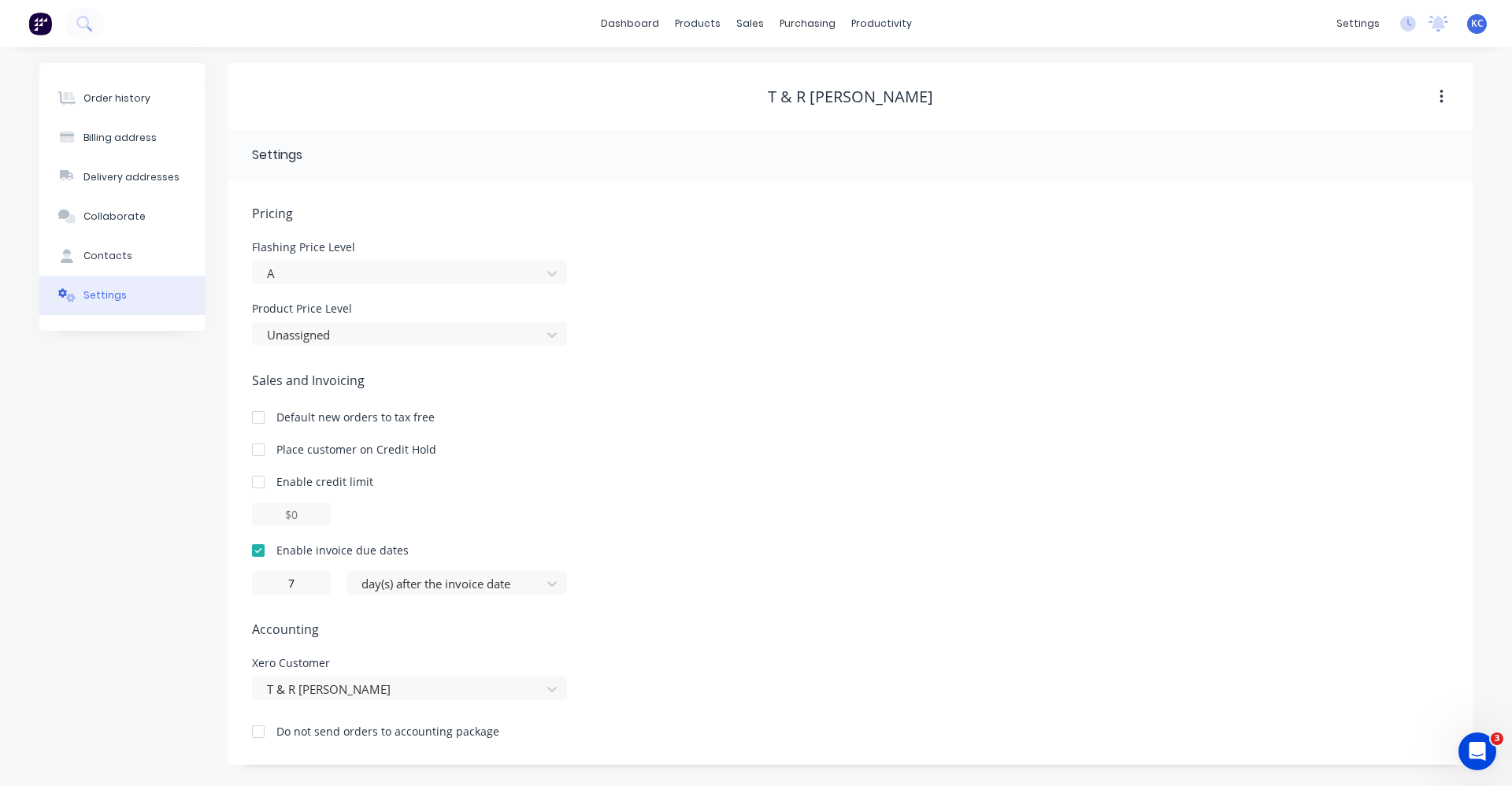
click at [735, 543] on div "Enable invoice due dates" at bounding box center [850, 550] width 1197 height 17
click at [138, 98] on div "Order history" at bounding box center [117, 98] width 67 height 14
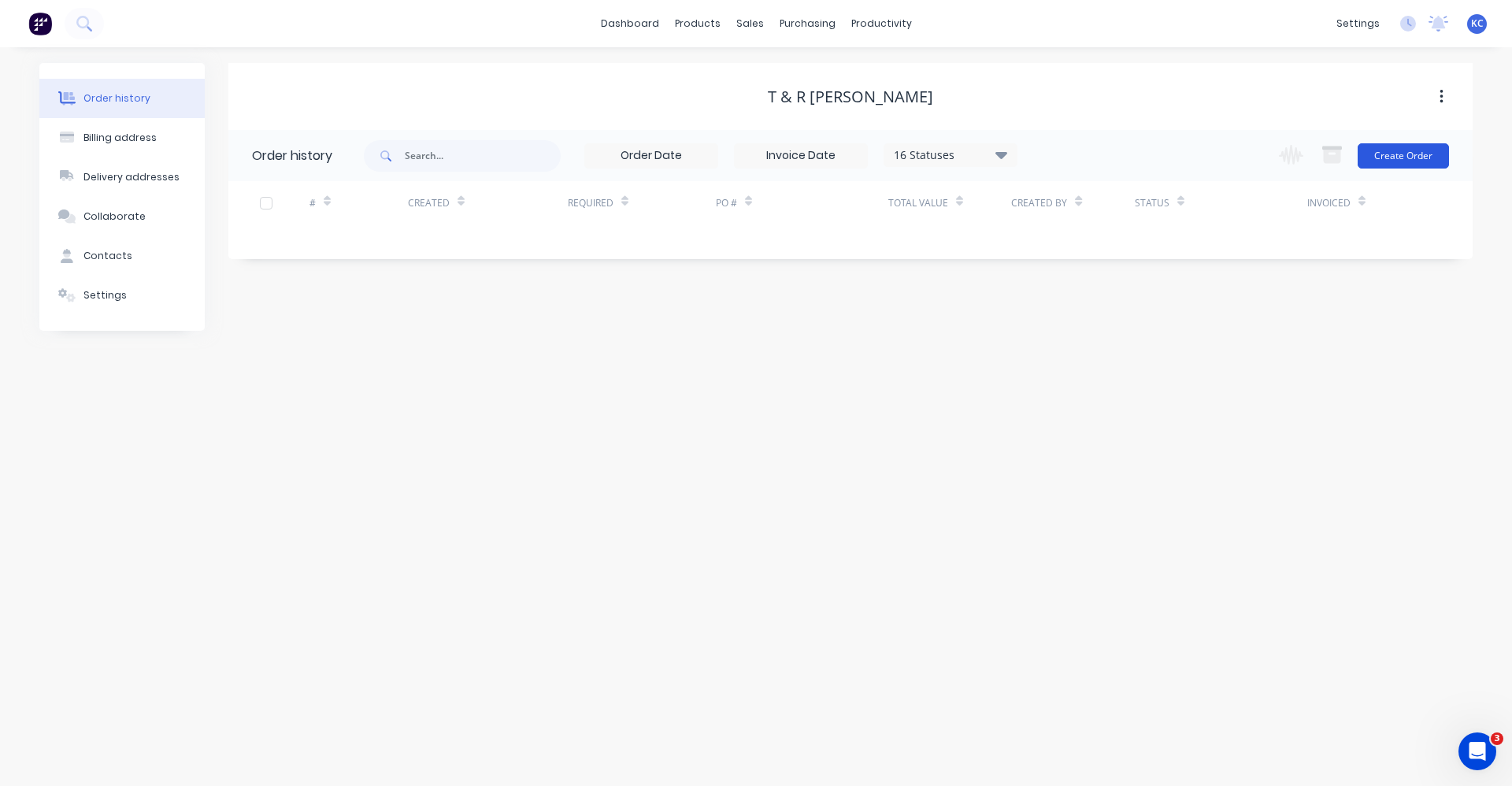
click at [1415, 155] on button "Create Order" at bounding box center [1403, 155] width 91 height 25
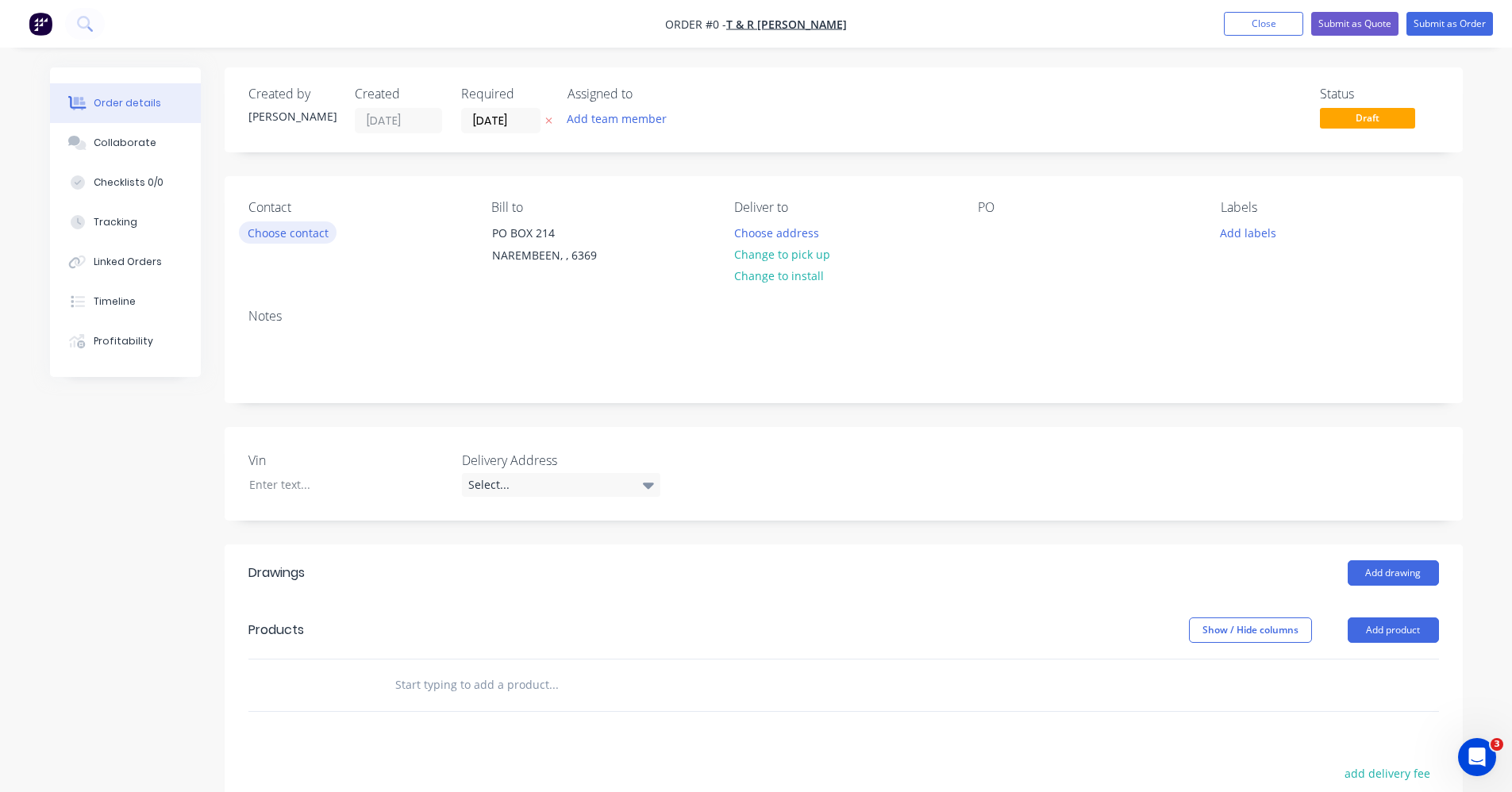
click at [279, 232] on button "Choose contact" at bounding box center [287, 232] width 97 height 21
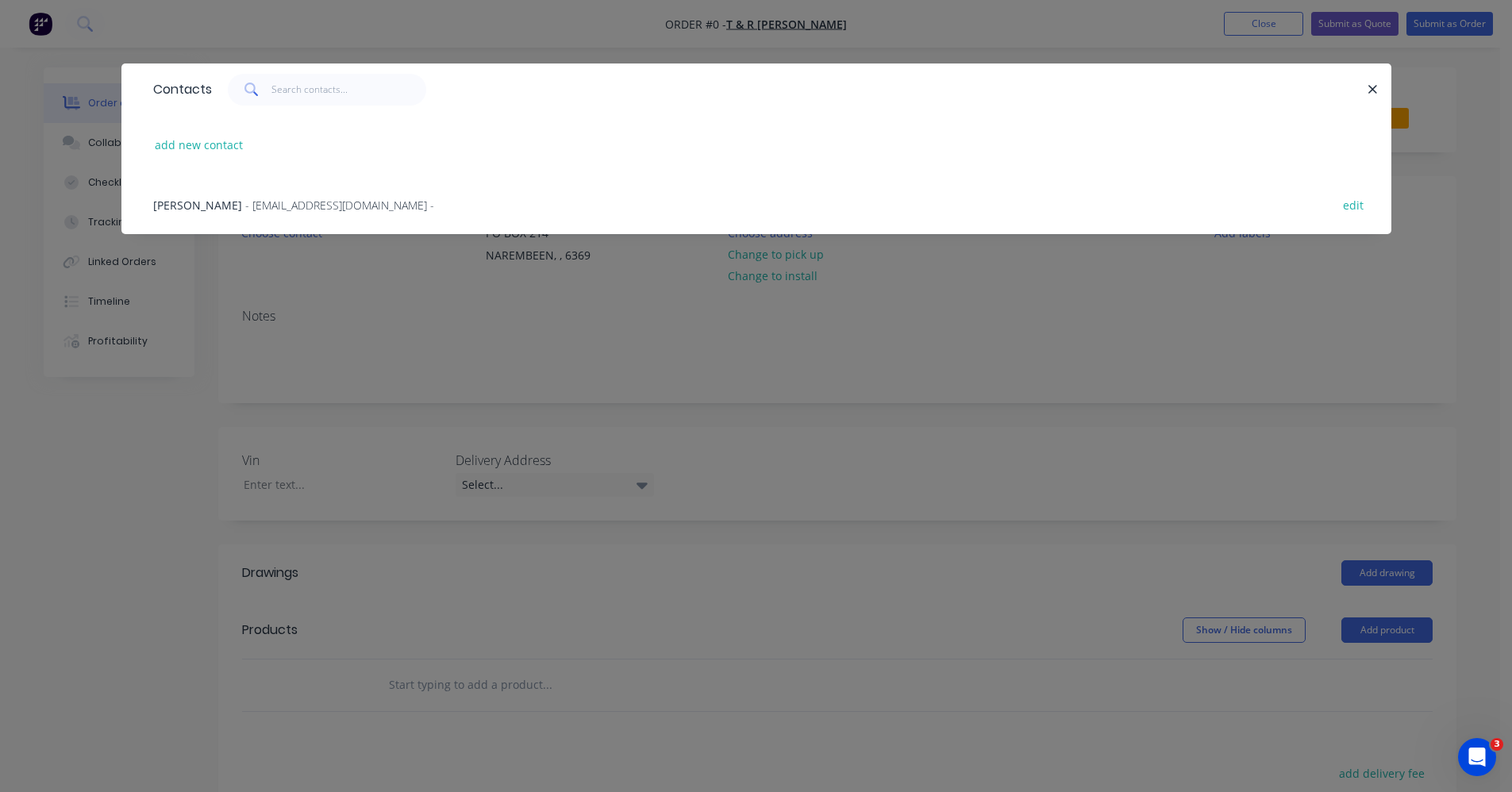
click at [253, 209] on span "- whitegumgullyinvoices@gmail.com -" at bounding box center [339, 205] width 189 height 15
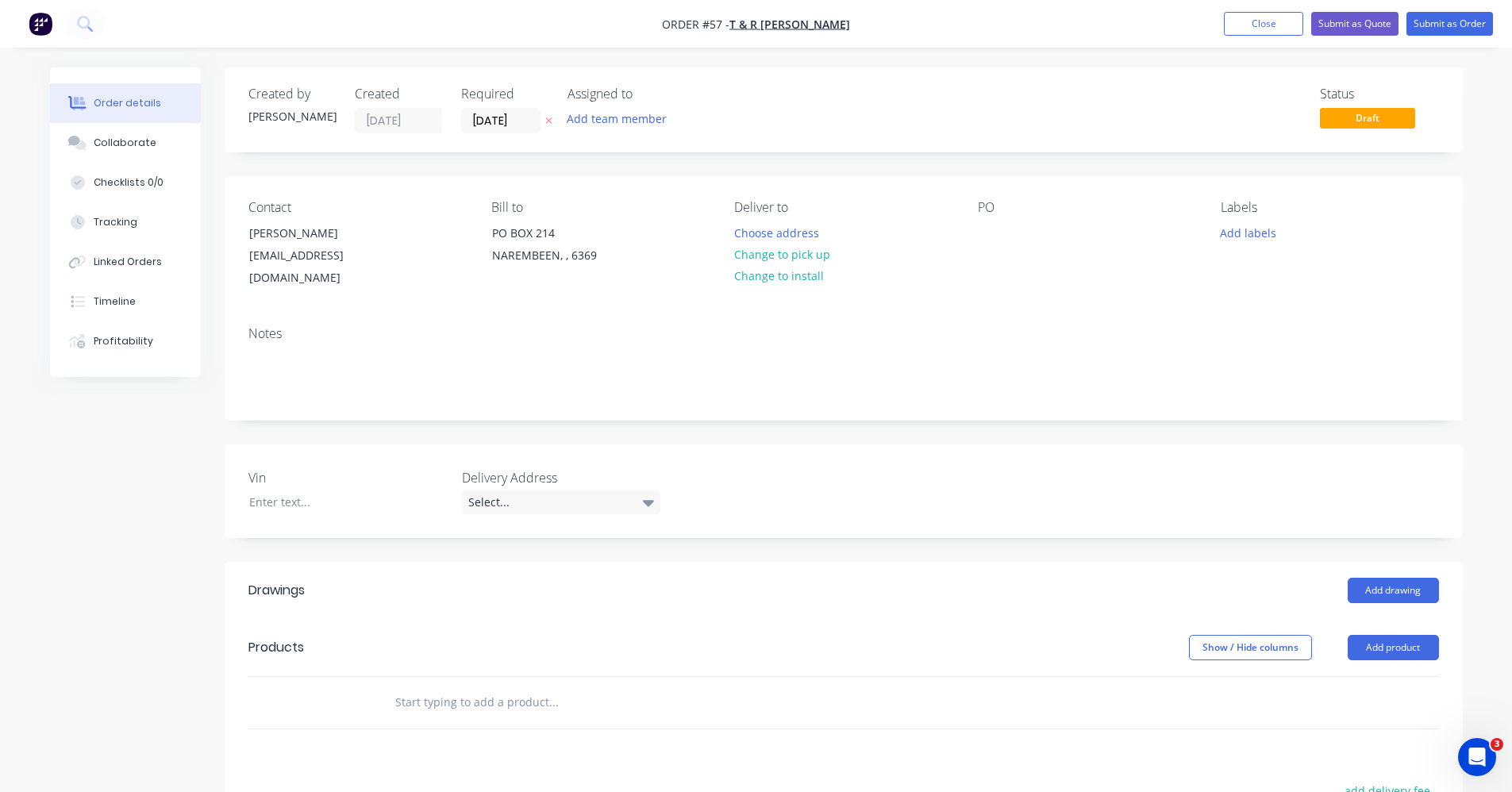
click at [410, 687] on input "text" at bounding box center [553, 702] width 317 height 32
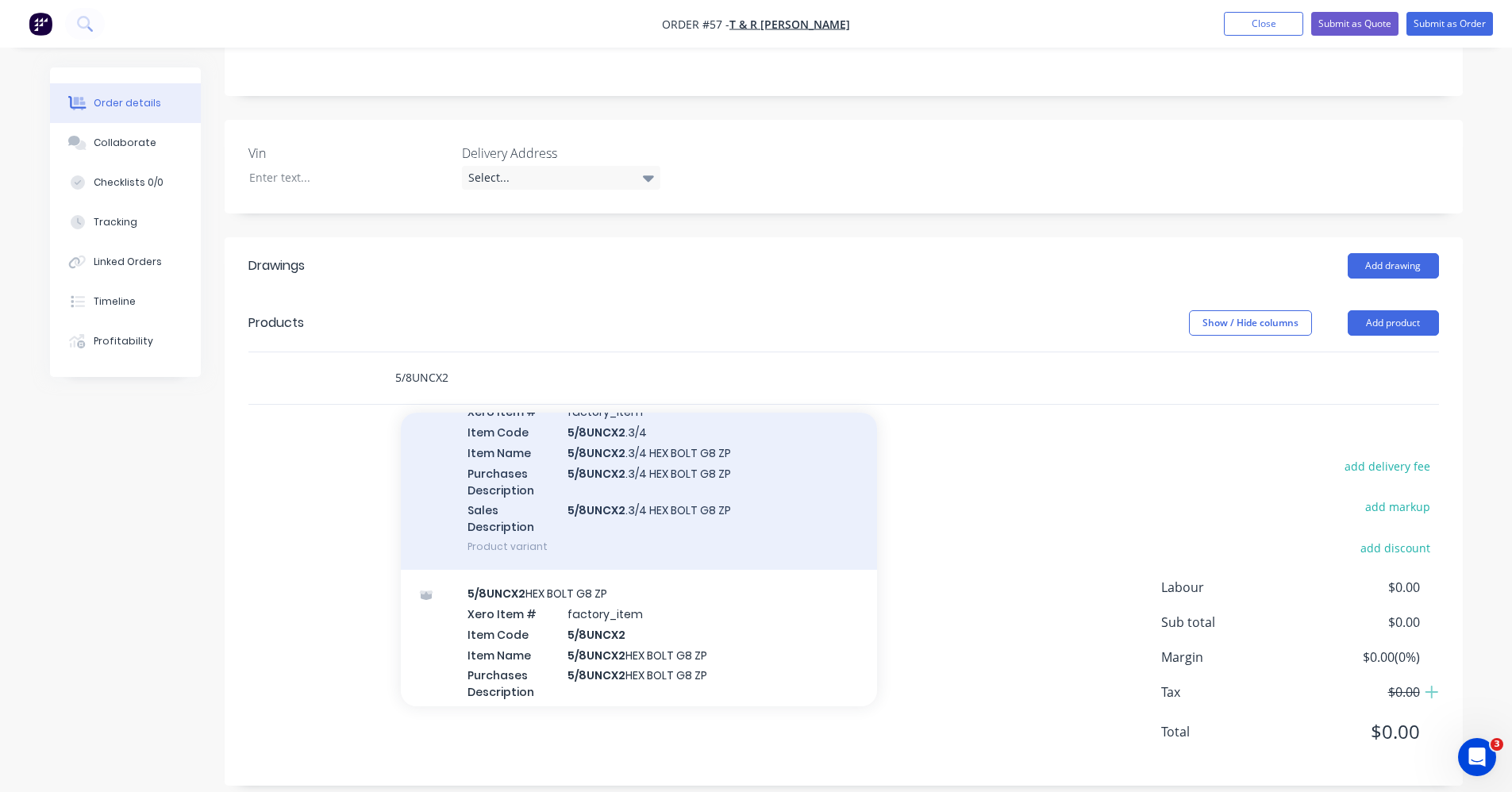
scroll to position [317, 0]
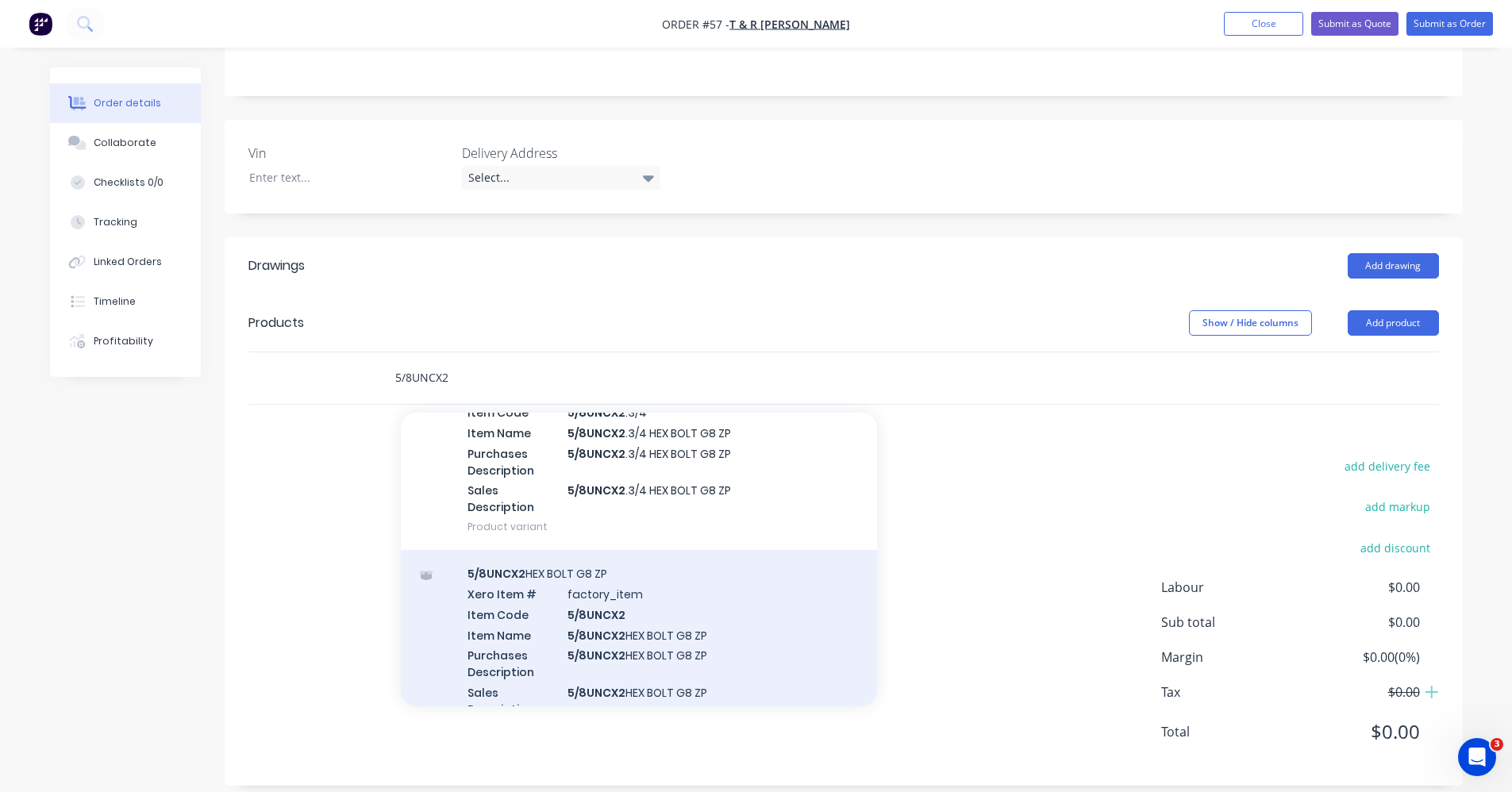
type input "5/8UNCX2"
click at [665, 622] on div "5/8UNCX2 HEX BOLT G8 ZP Xero Item # factory_item Item Code 5/8UNCX2 Item Name 5…" at bounding box center [639, 651] width 476 height 202
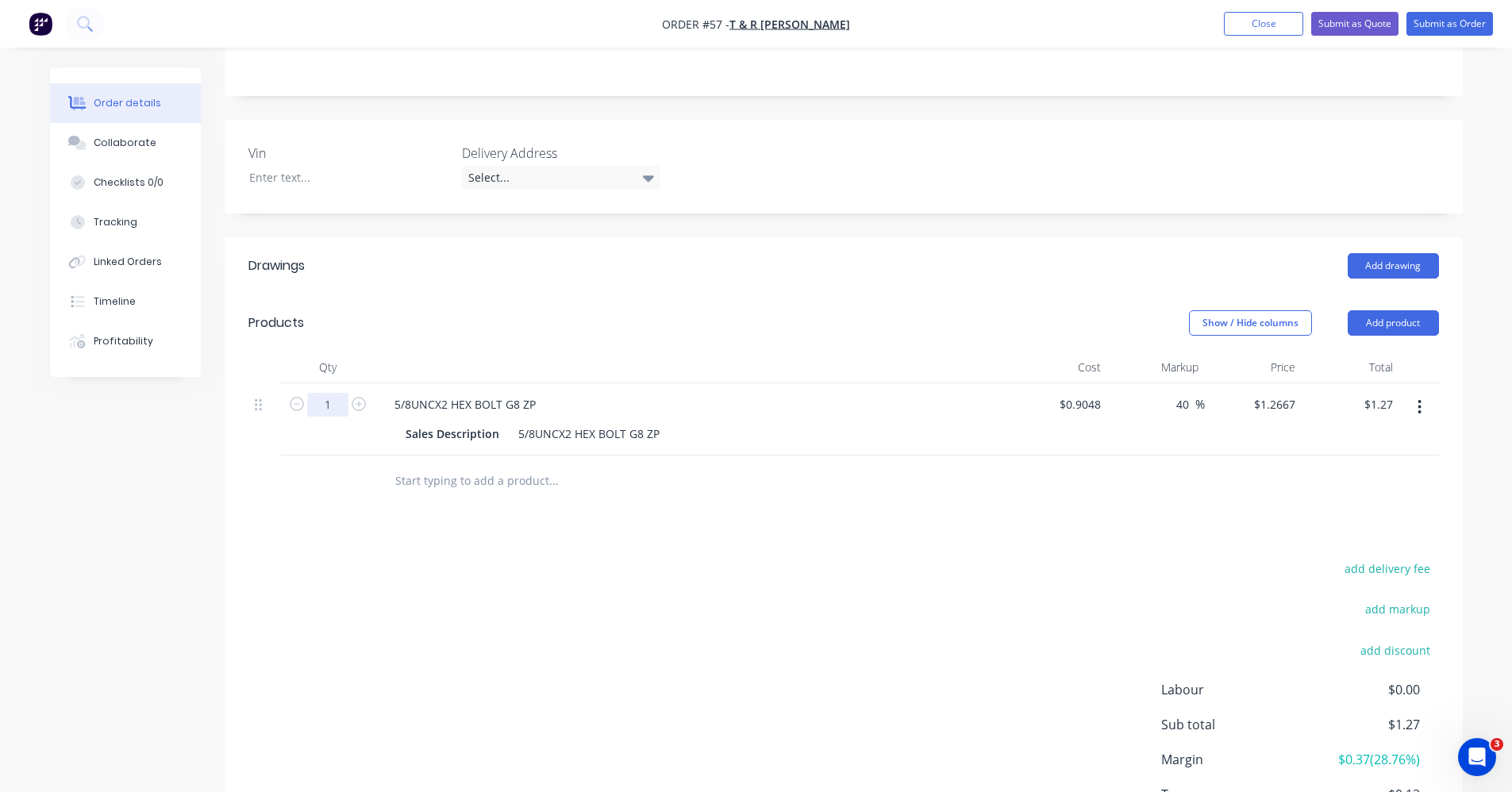
click at [333, 393] on input "1" at bounding box center [327, 404] width 41 height 24
type input "17"
type input "$21.53"
click at [443, 465] on input "text" at bounding box center [553, 480] width 317 height 32
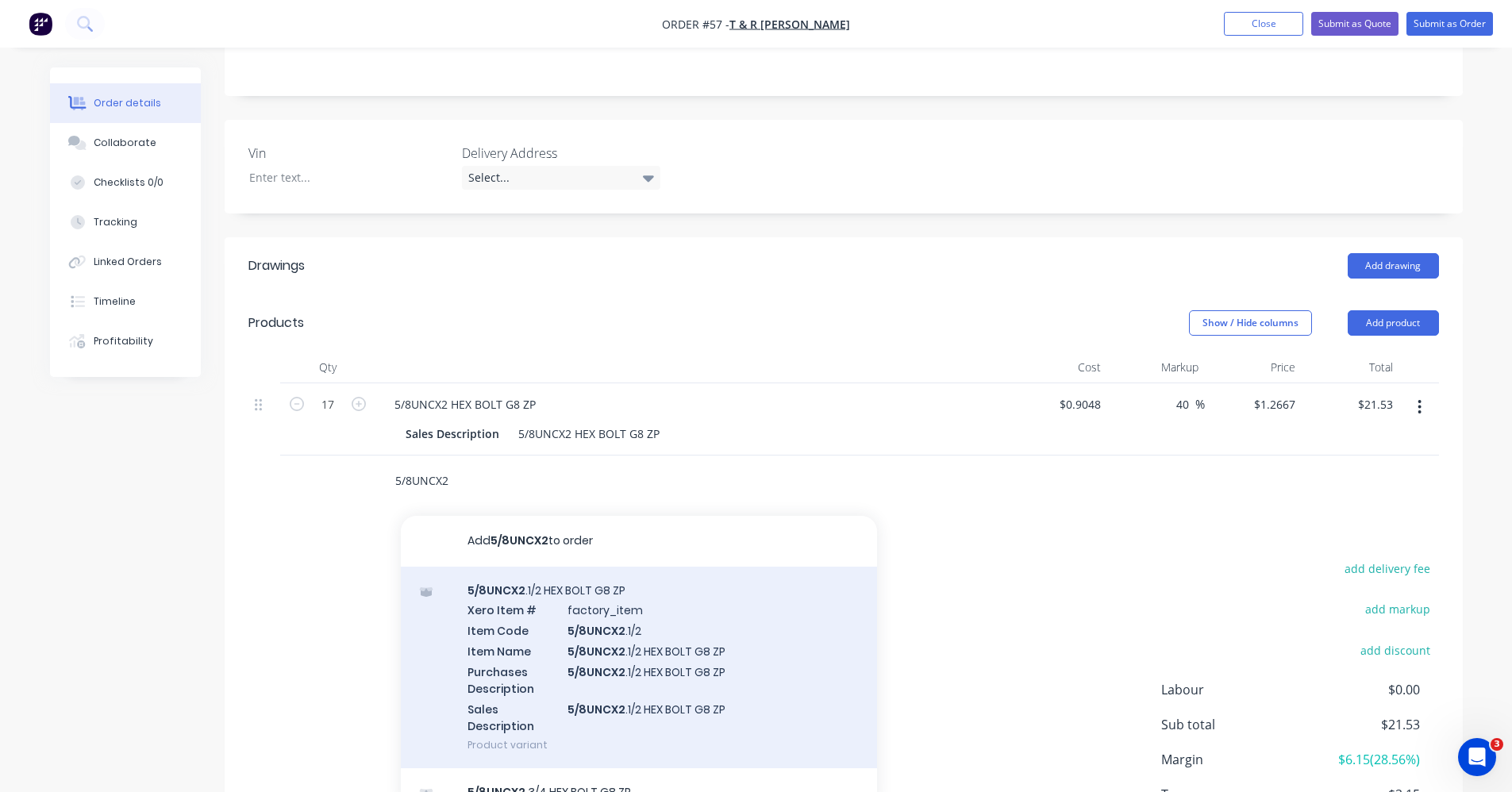
type input "5/8UNCX2"
click at [610, 664] on div "5/8UNCX2 .1/2 HEX BOLT G8 ZP Xero Item # factory_item Item Code 5/8UNCX2 .1/2 I…" at bounding box center [639, 667] width 476 height 202
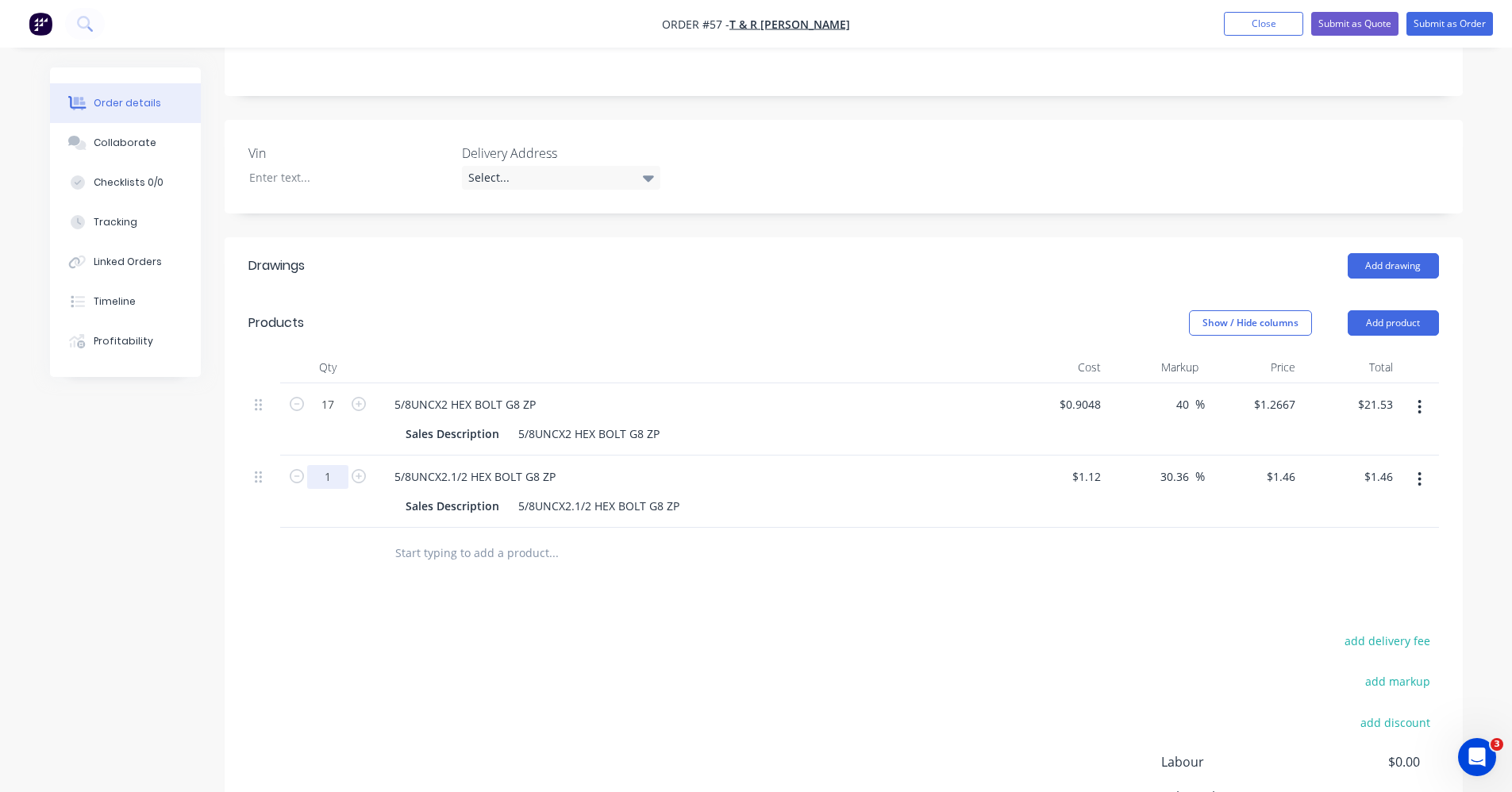
click at [331, 465] on input "1" at bounding box center [327, 476] width 41 height 24
type input "20"
type input "$29.20"
click at [622, 575] on div "Drawings Add drawing Products Show / Hide columns Add product Qty Cost Markup P…" at bounding box center [844, 598] width 1238 height 723
click at [433, 537] on input "text" at bounding box center [553, 553] width 317 height 32
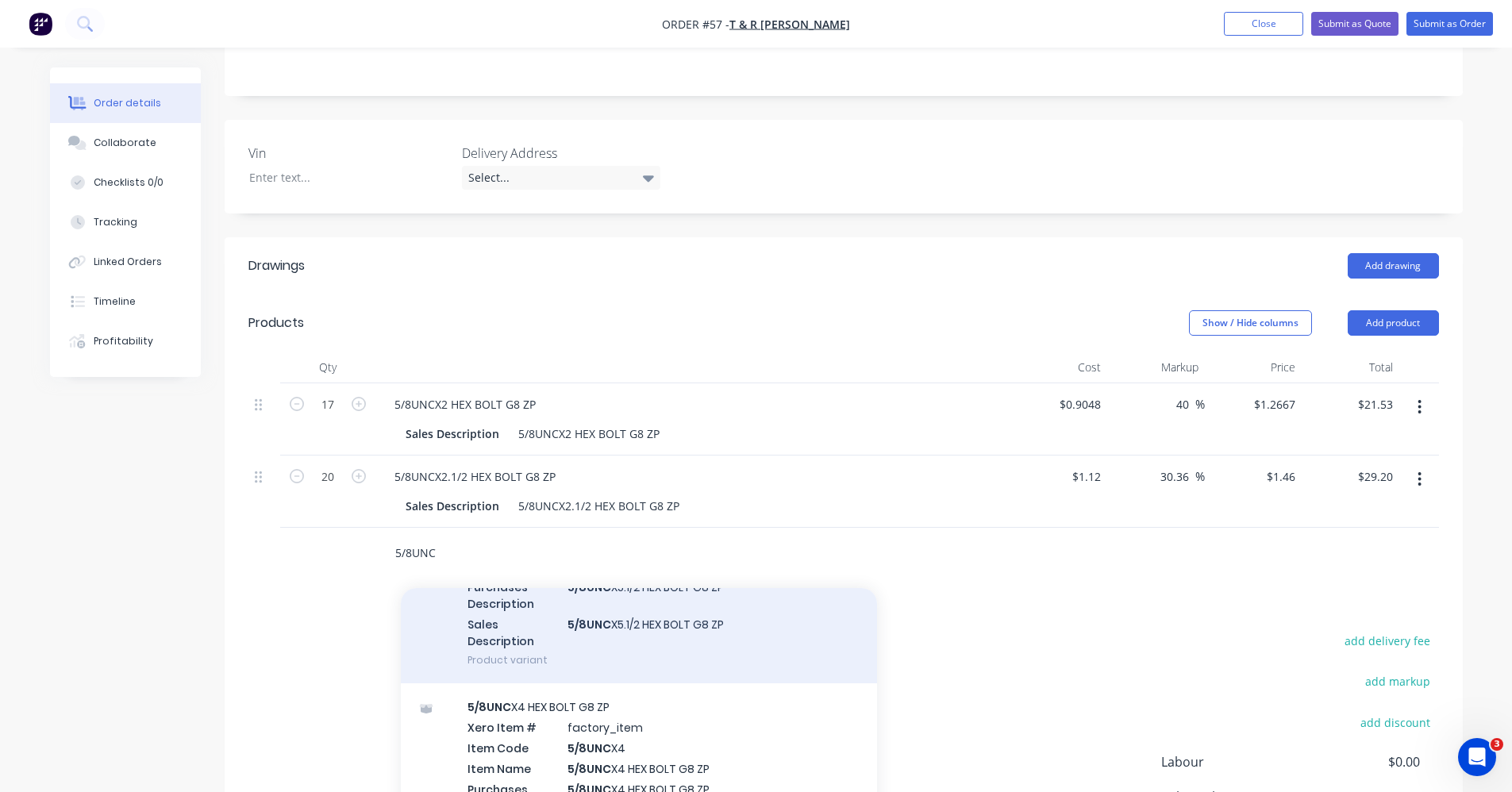
scroll to position [159, 0]
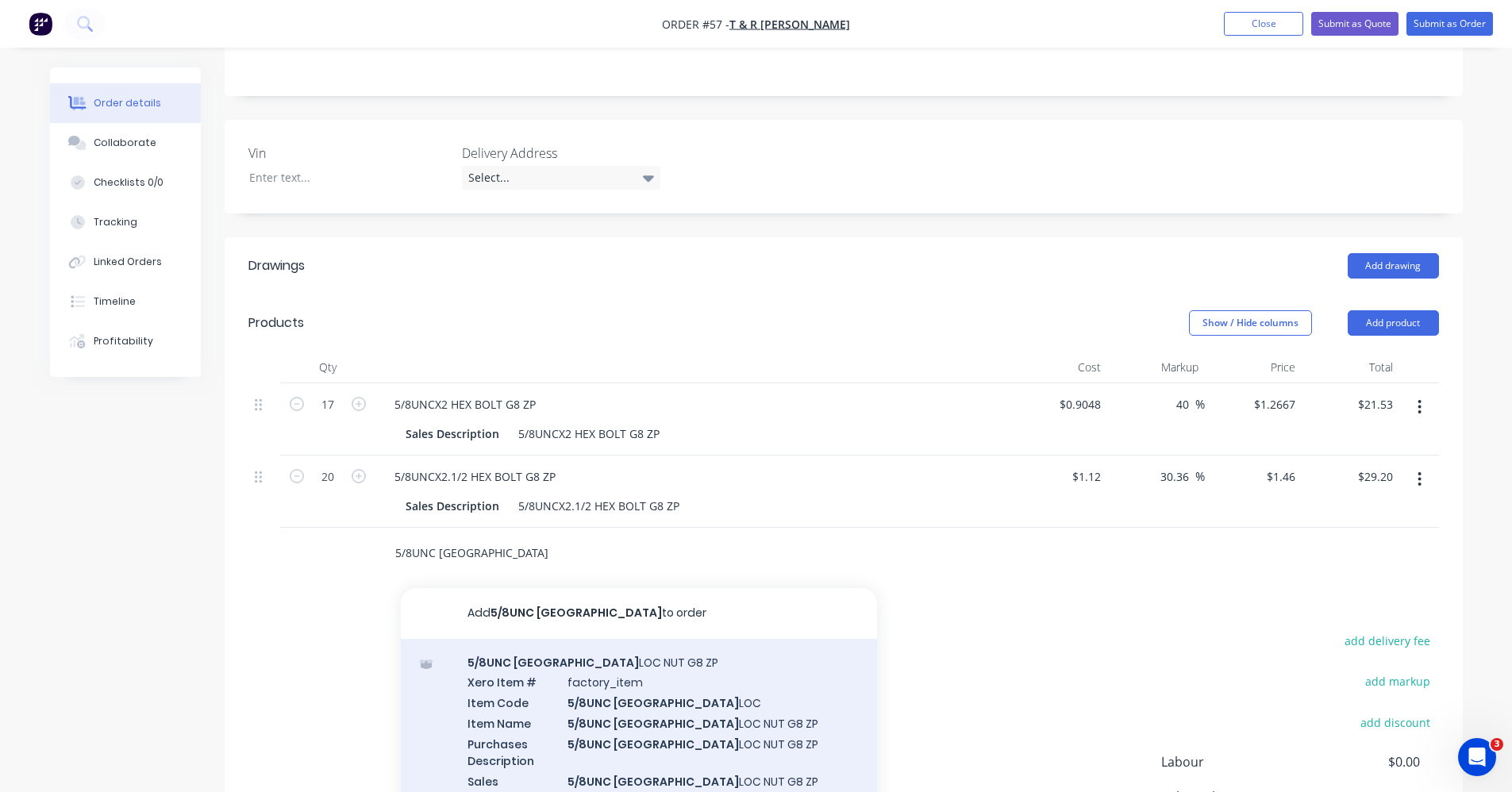
type input "5/8UNC NY"
click at [606, 722] on div "5/8UNC NY LOC NUT G8 ZP Xero Item # factory_item Item Code 5/8UNC NY LOC Item N…" at bounding box center [639, 739] width 476 height 202
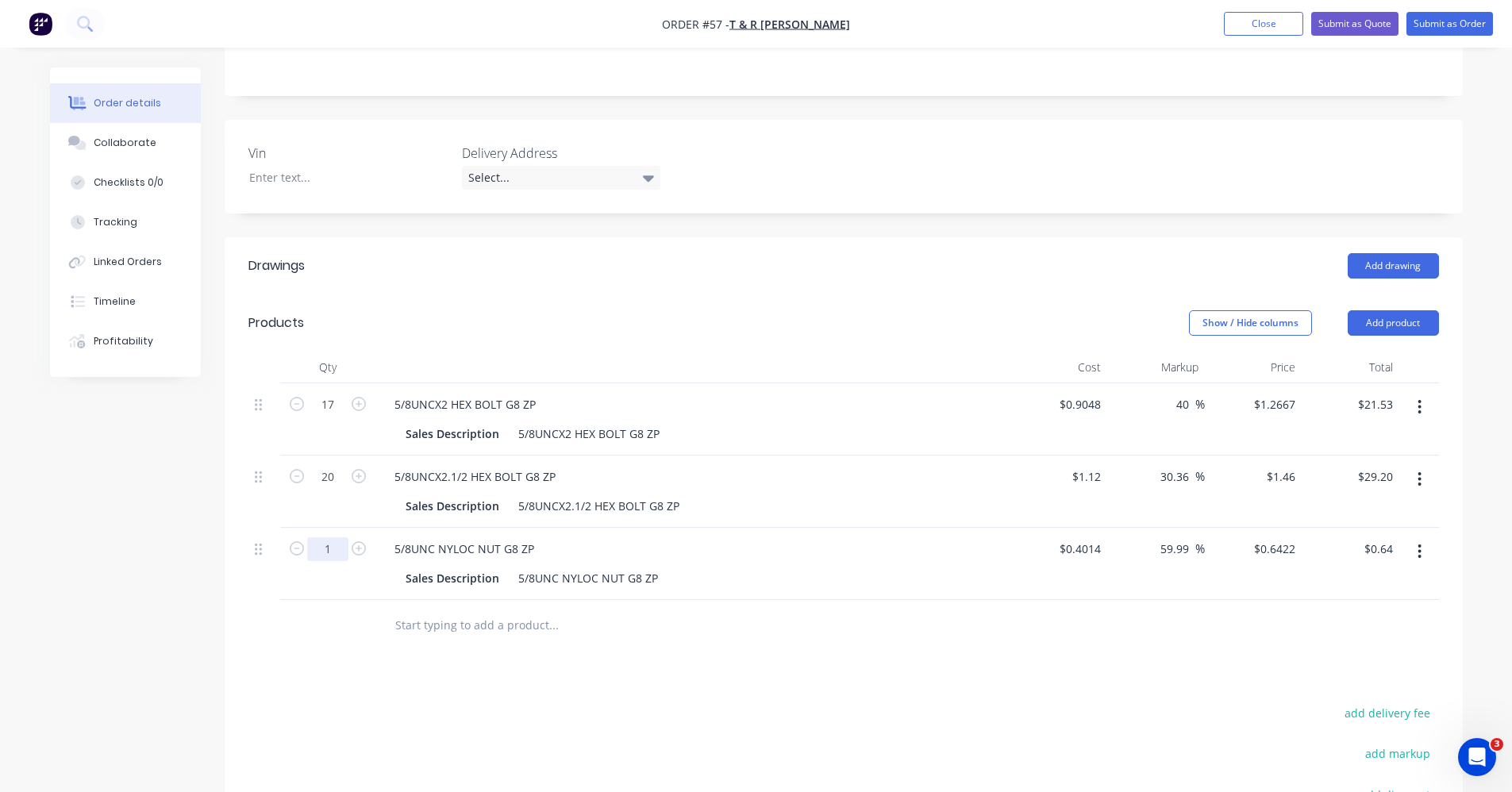
click at [330, 537] on input "1" at bounding box center [327, 549] width 41 height 24
type input "37"
click at [527, 612] on input "text" at bounding box center [553, 625] width 317 height 32
type input "$23.76"
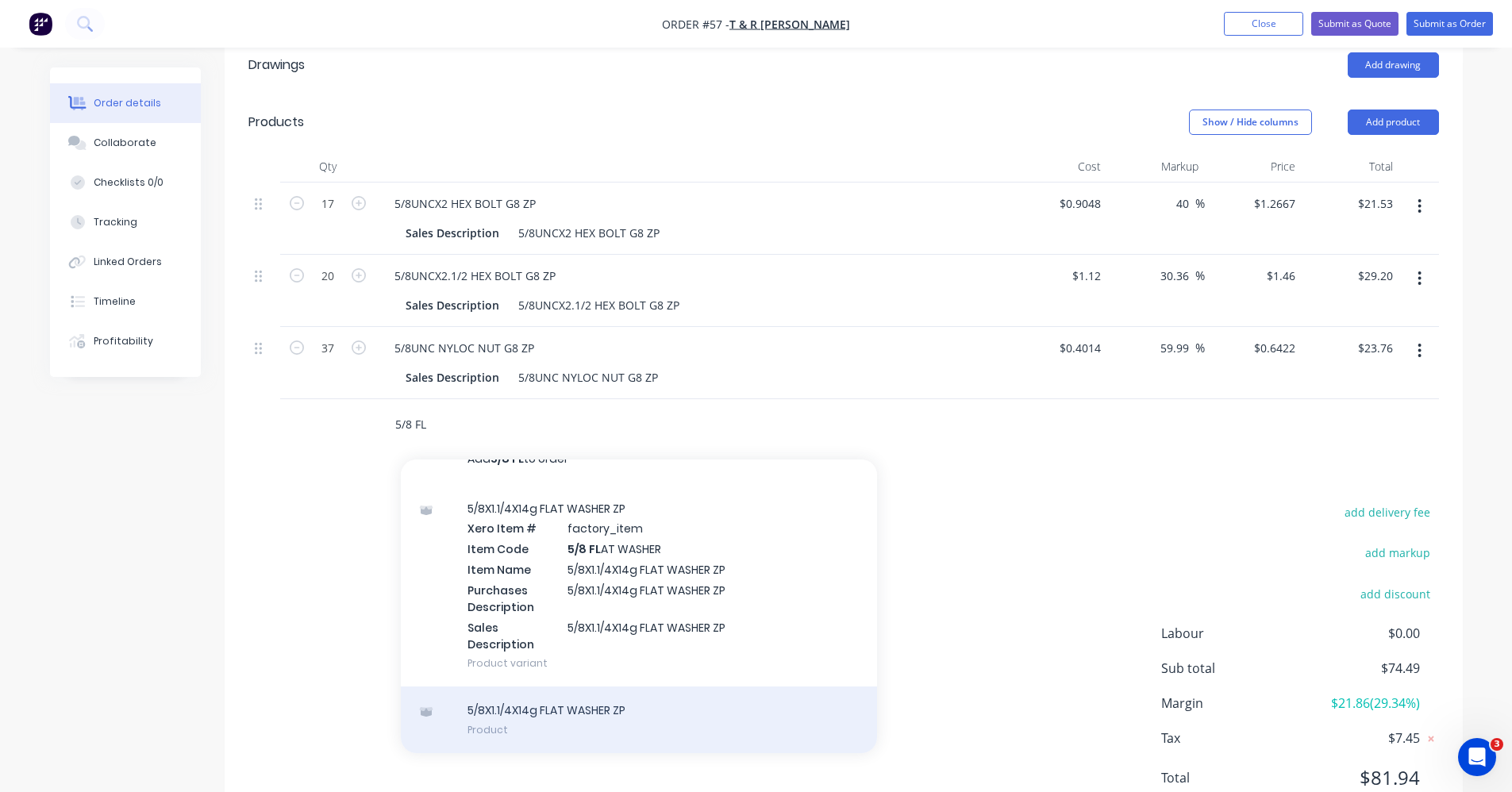
scroll to position [562, 0]
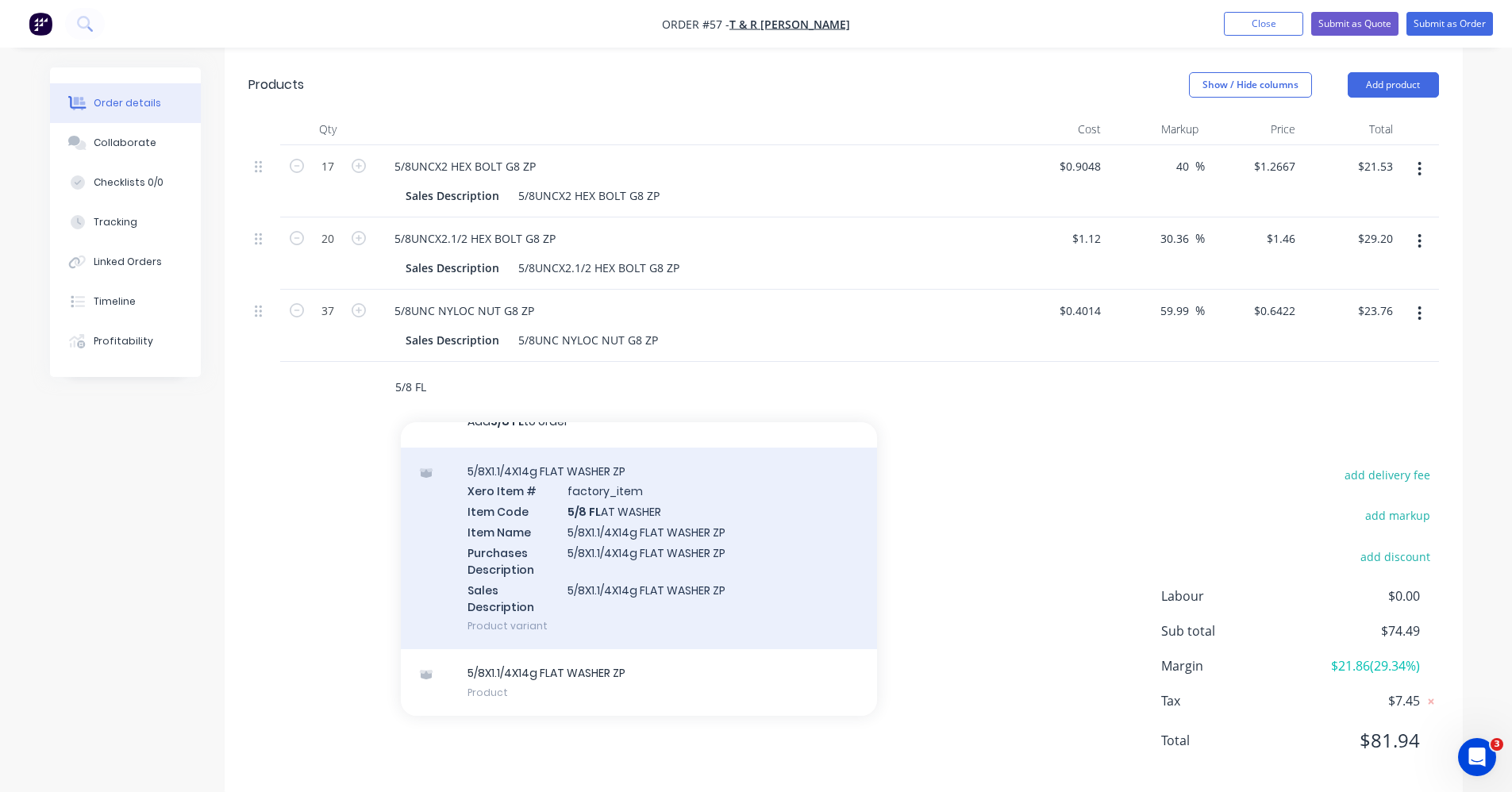
type input "5/8 FL"
click at [700, 573] on div "5/8X1.1/4X14g FLAT WASHER ZP Xero Item # factory_item Item Code 5/8 FL AT WASHE…" at bounding box center [639, 549] width 476 height 202
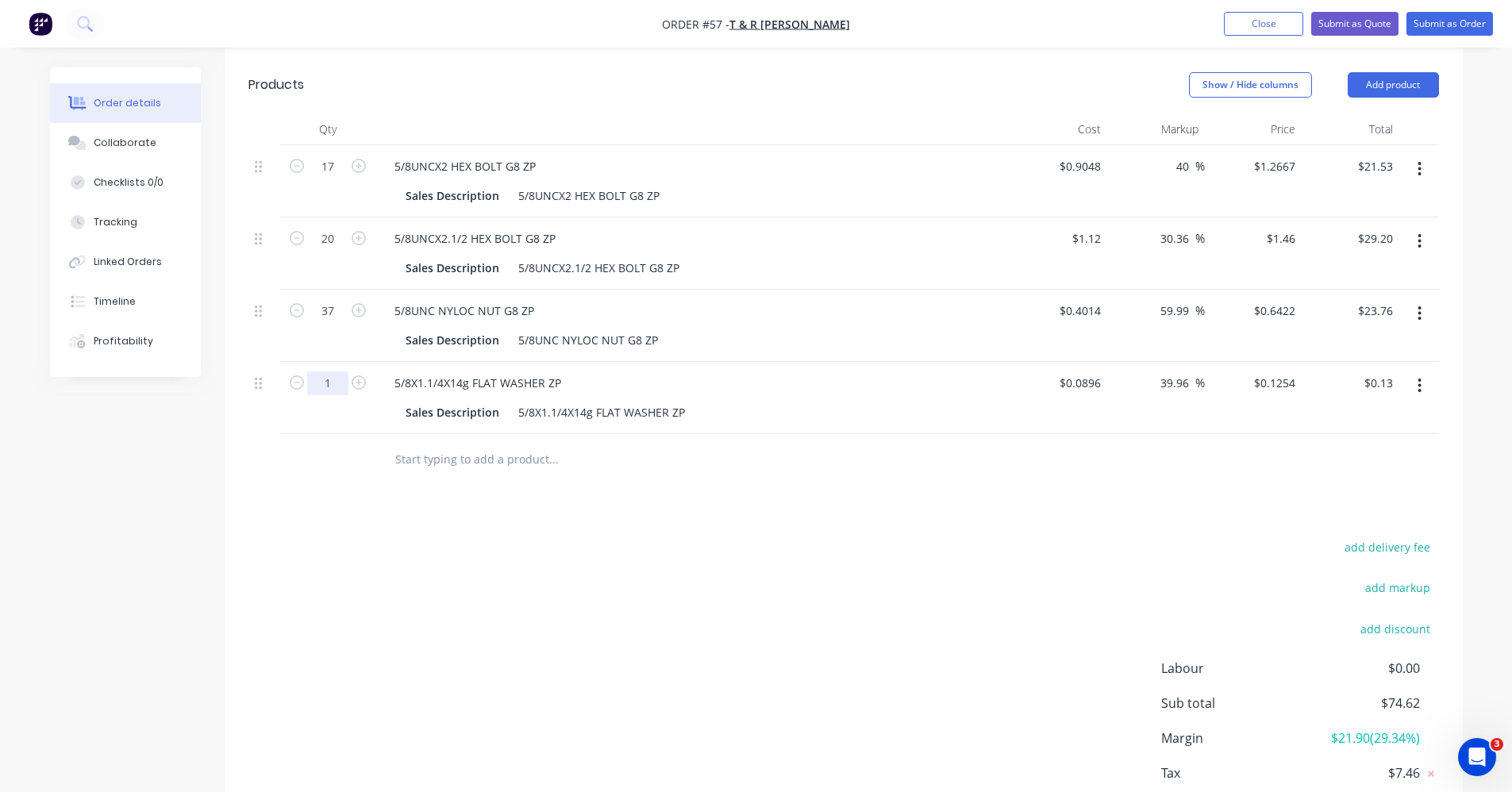
click at [324, 372] on input "1" at bounding box center [327, 383] width 41 height 24
type input "74"
click at [720, 584] on div "add delivery fee add markup add discount Labour $0.00 Sub total $74.62 Margin $…" at bounding box center [843, 690] width 1191 height 307
type input "$9.28"
click at [967, 544] on div "add delivery fee add markup add discount Labour $0.00 Sub total $83.77 Margin $…" at bounding box center [843, 690] width 1191 height 307
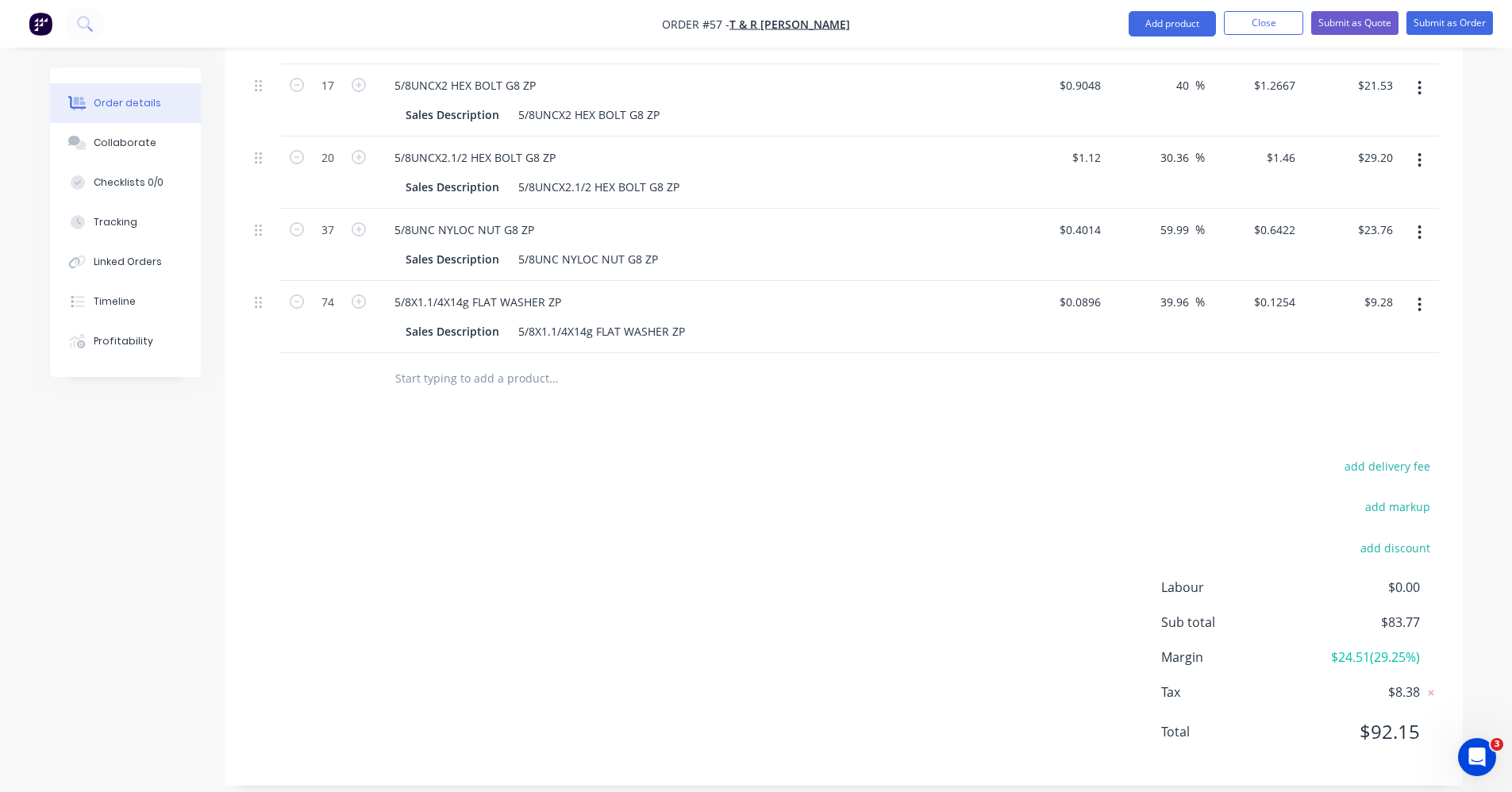
scroll to position [564, 0]
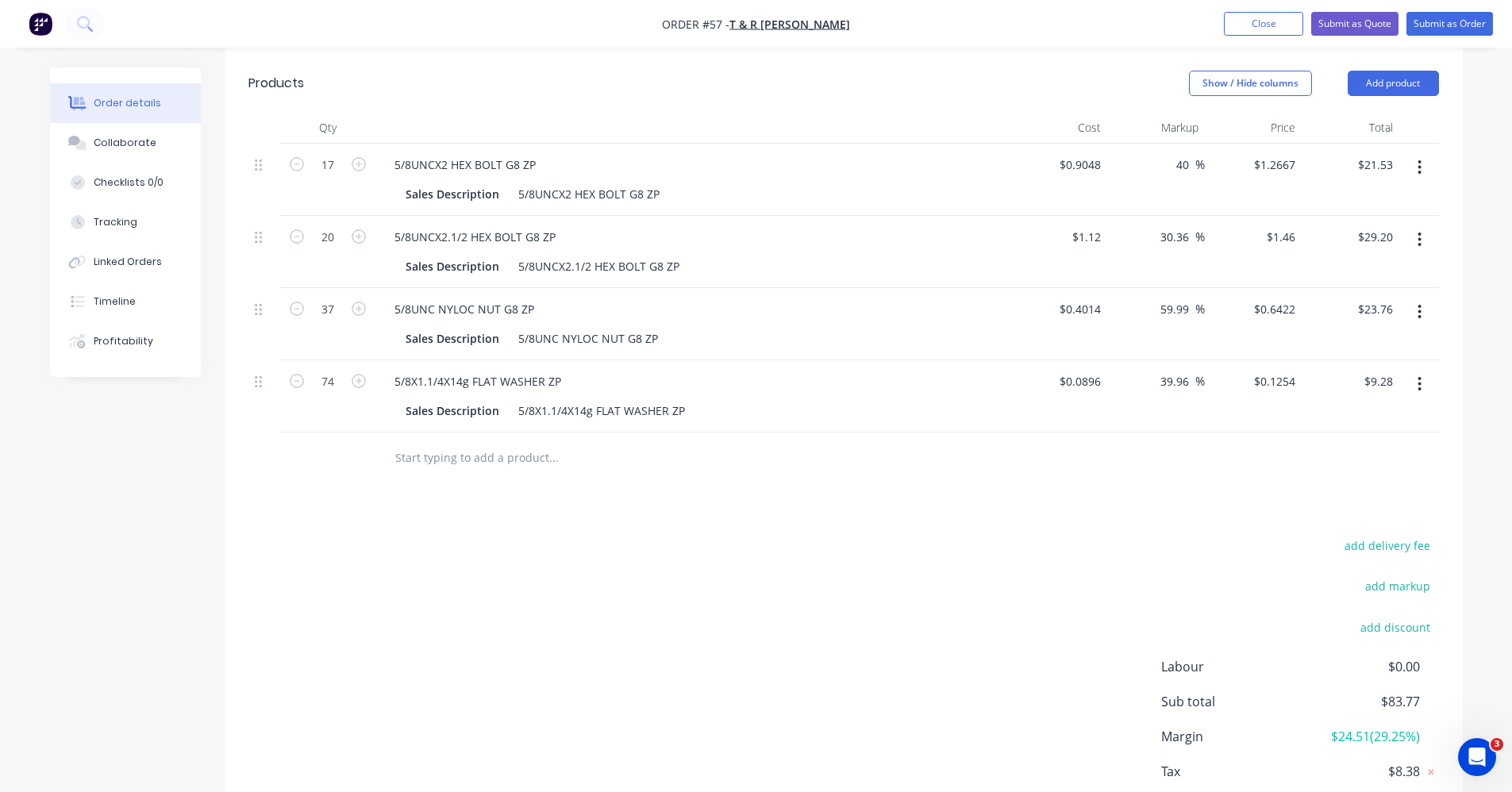
drag, startPoint x: 1189, startPoint y: 292, endPoint x: 1145, endPoint y: 299, distance: 44.6
click at [1145, 299] on div "59.99 59.99 %" at bounding box center [1156, 324] width 97 height 72
type input "40"
type input "$0.562"
type input "$20.79"
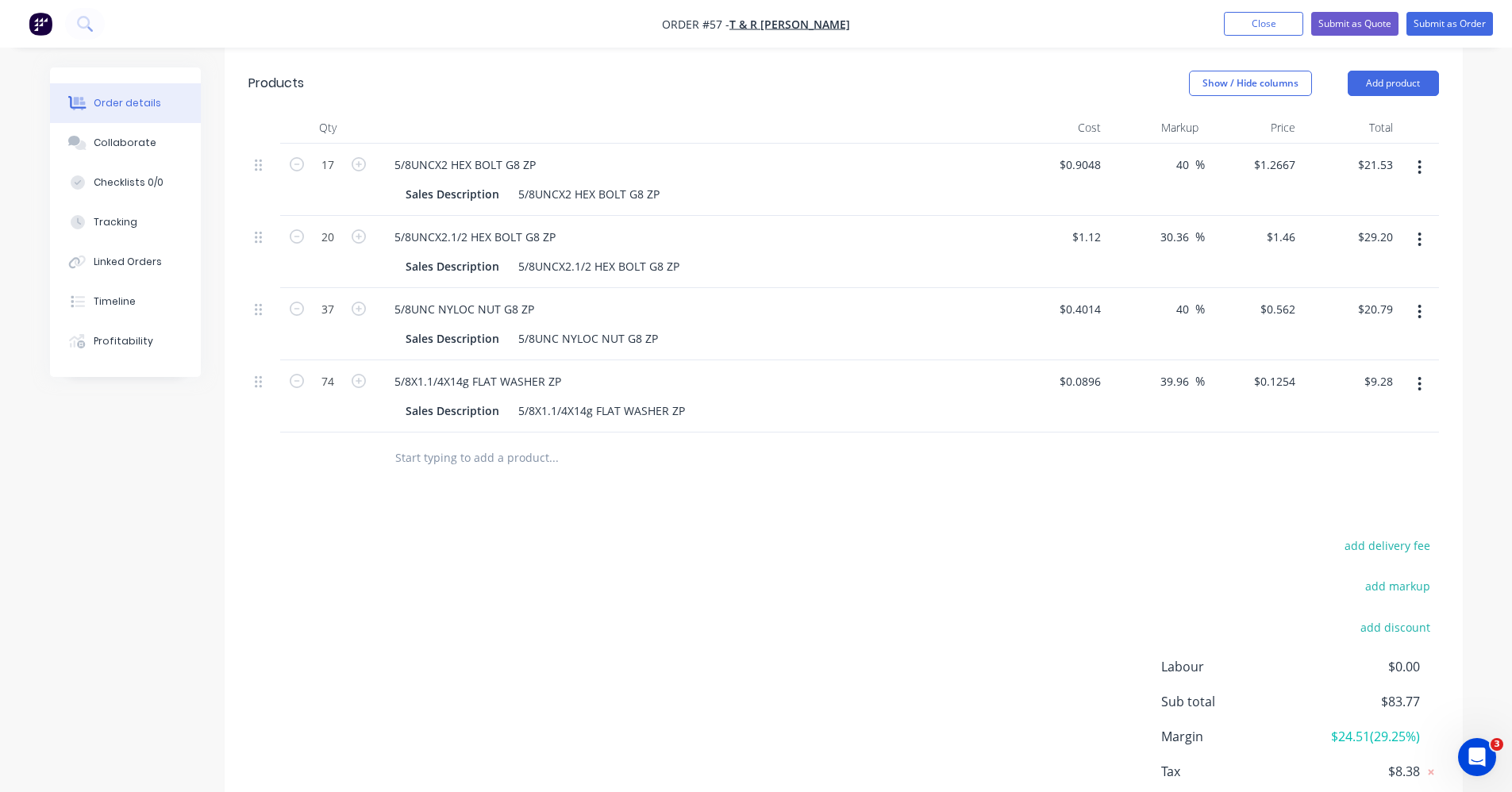
click at [1049, 535] on div "add delivery fee add markup add discount Labour $0.00 Sub total $83.77 Margin $…" at bounding box center [843, 688] width 1191 height 307
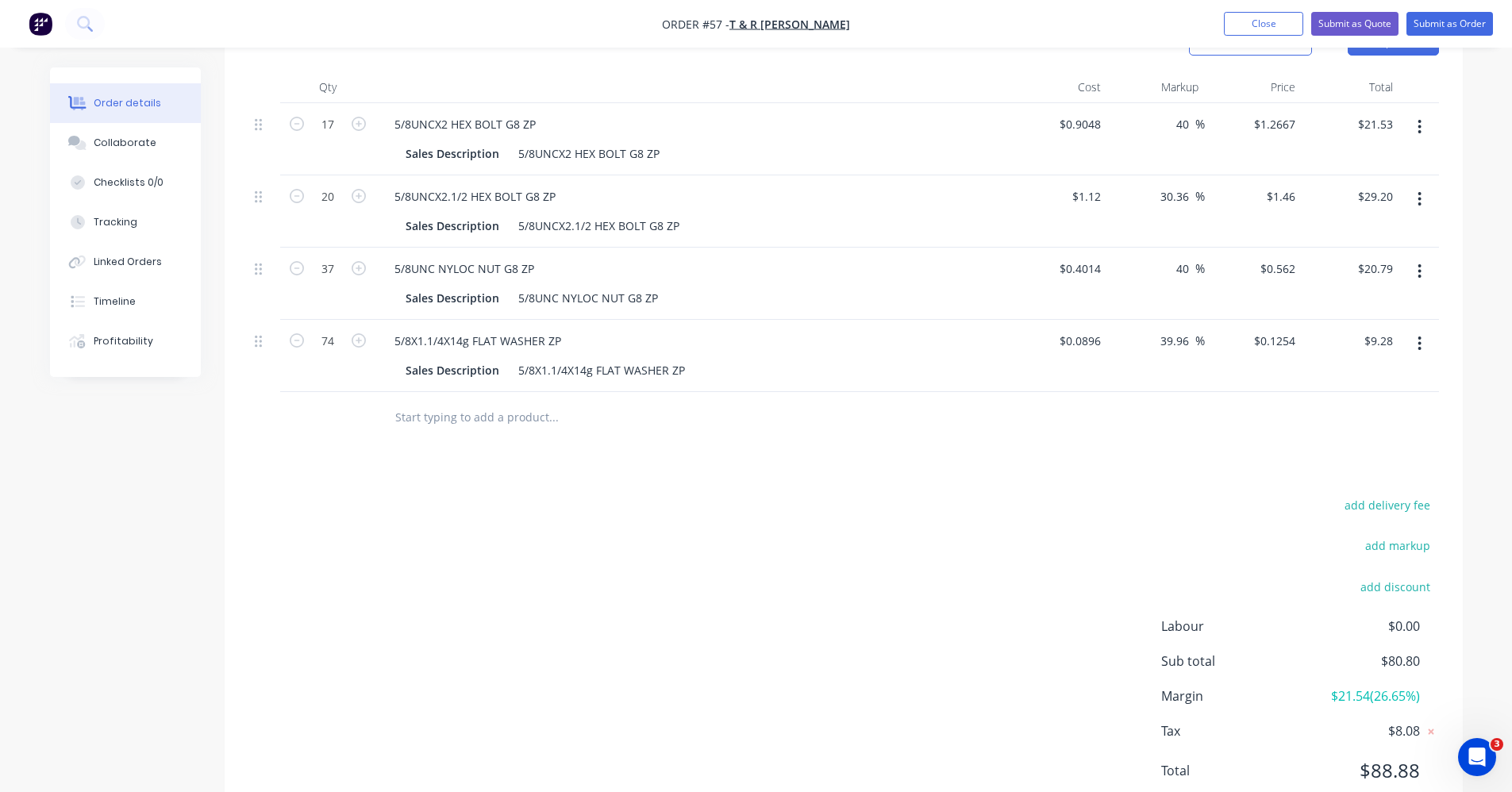
scroll to position [644, 0]
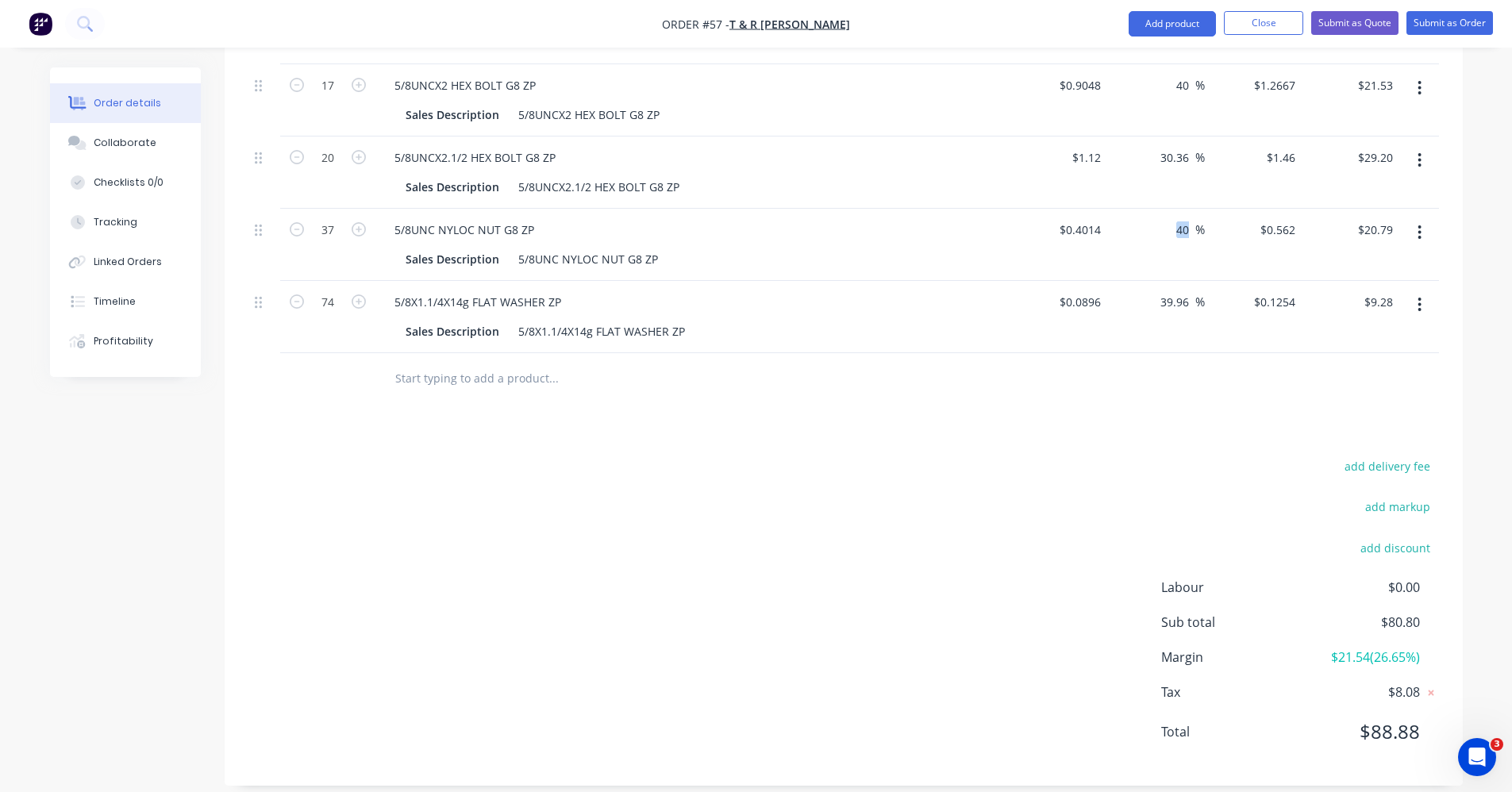
drag, startPoint x: 1195, startPoint y: 206, endPoint x: 1133, endPoint y: 224, distance: 64.6
click at [1137, 223] on div "40 40 %" at bounding box center [1156, 244] width 97 height 72
drag, startPoint x: 1133, startPoint y: 224, endPoint x: 1193, endPoint y: 217, distance: 60.4
click at [1193, 218] on input "40" at bounding box center [1184, 230] width 20 height 23
type input "4"
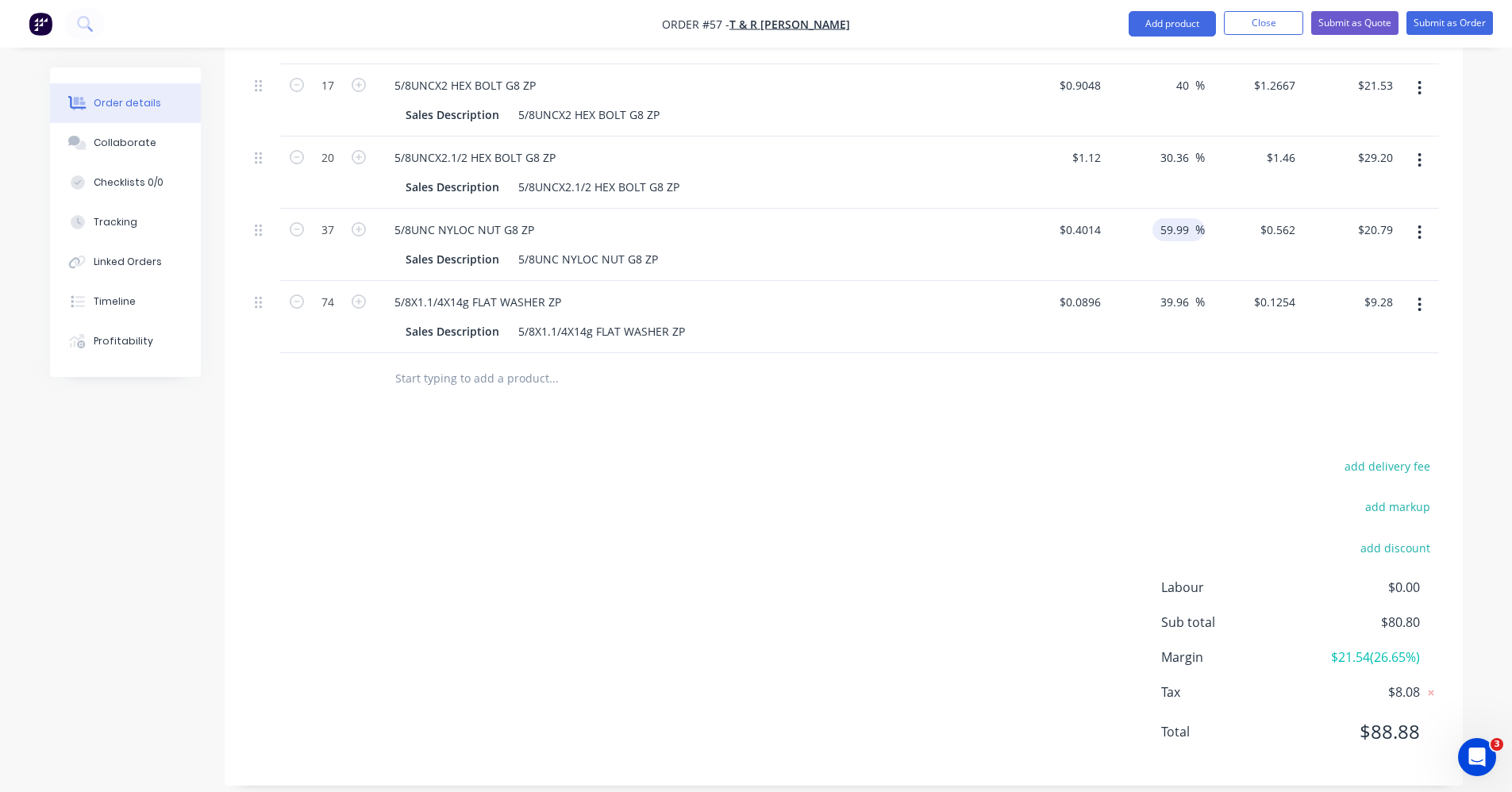
type input "59.99"
click at [908, 412] on div "Drawings Add drawing Products Show / Hide columns Add product Qty Cost Markup P…" at bounding box center [844, 351] width 1238 height 867
type input "$0.6422"
type input "$23.76"
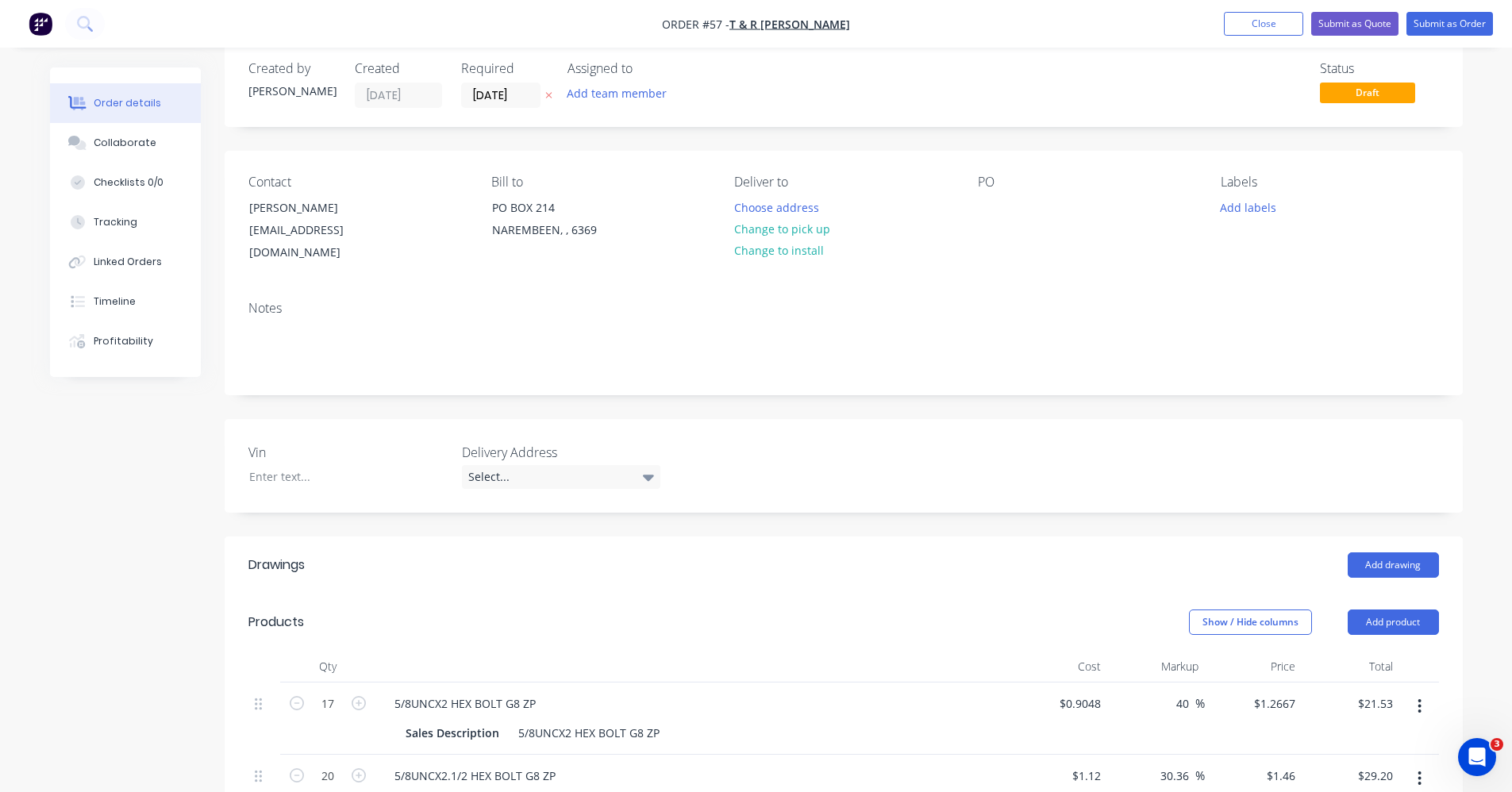
scroll to position [0, 0]
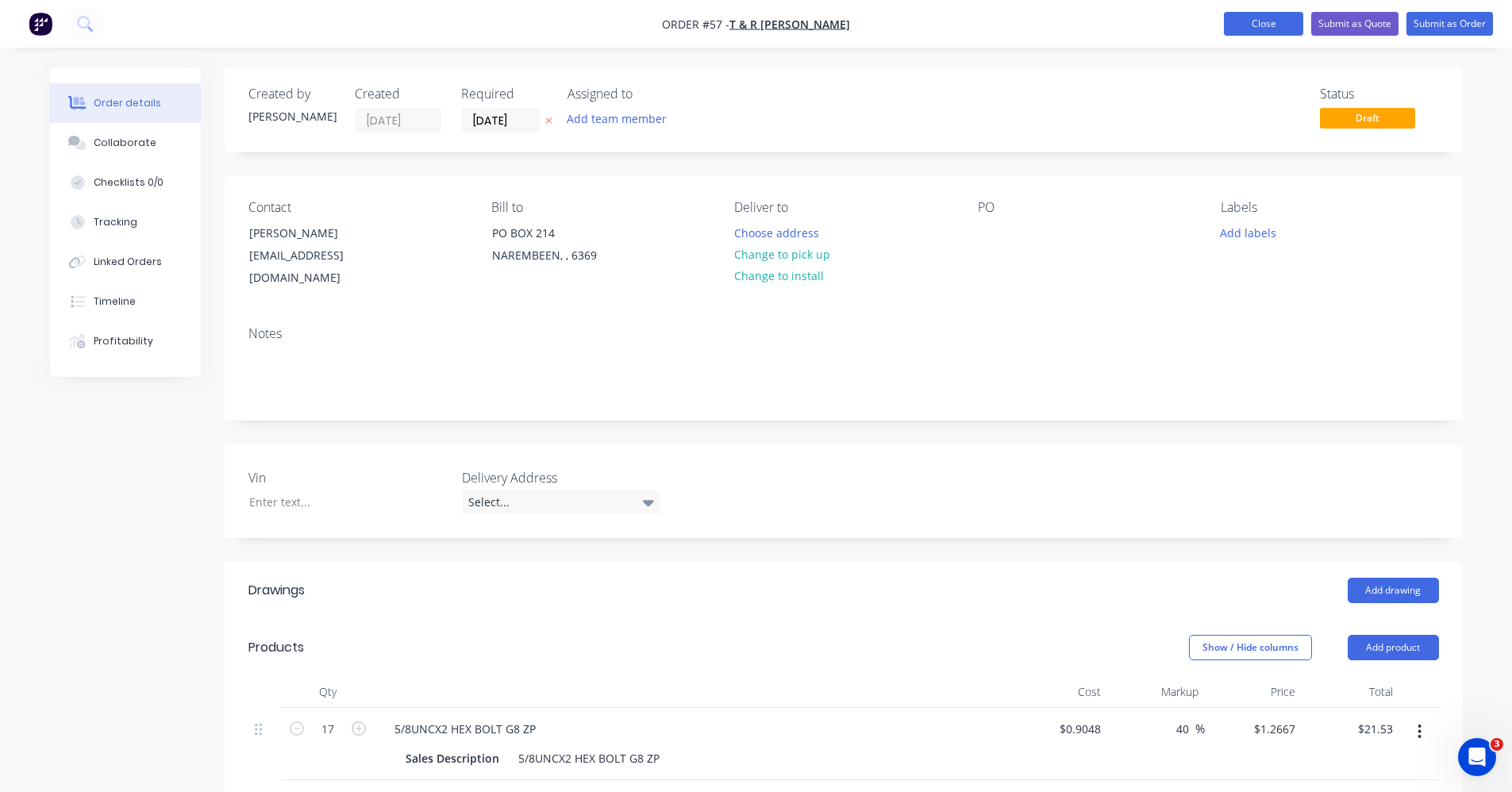
click at [1276, 20] on button "Close" at bounding box center [1264, 24] width 80 height 24
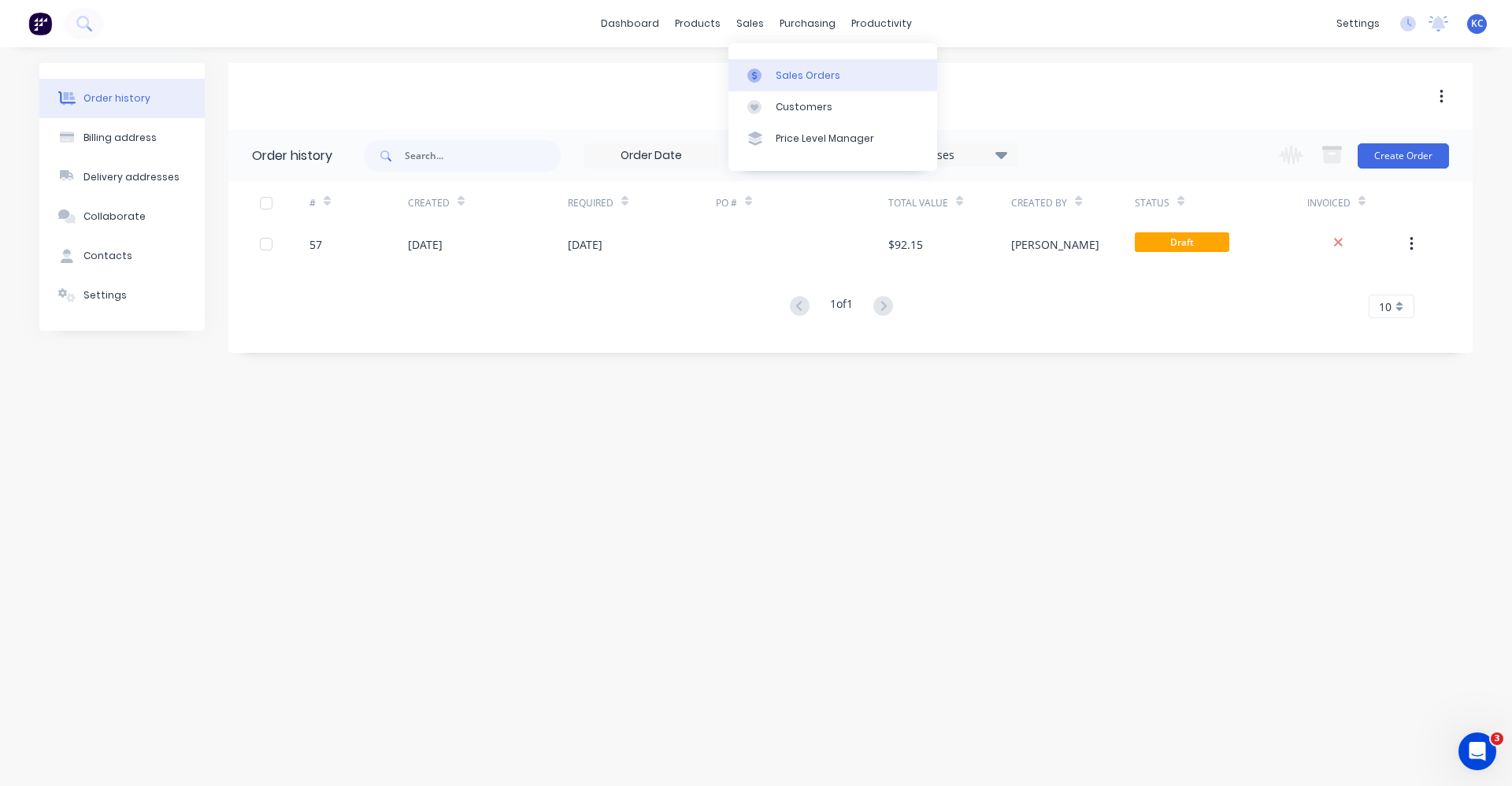
click at [775, 77] on div "Sales Orders" at bounding box center [808, 76] width 64 height 14
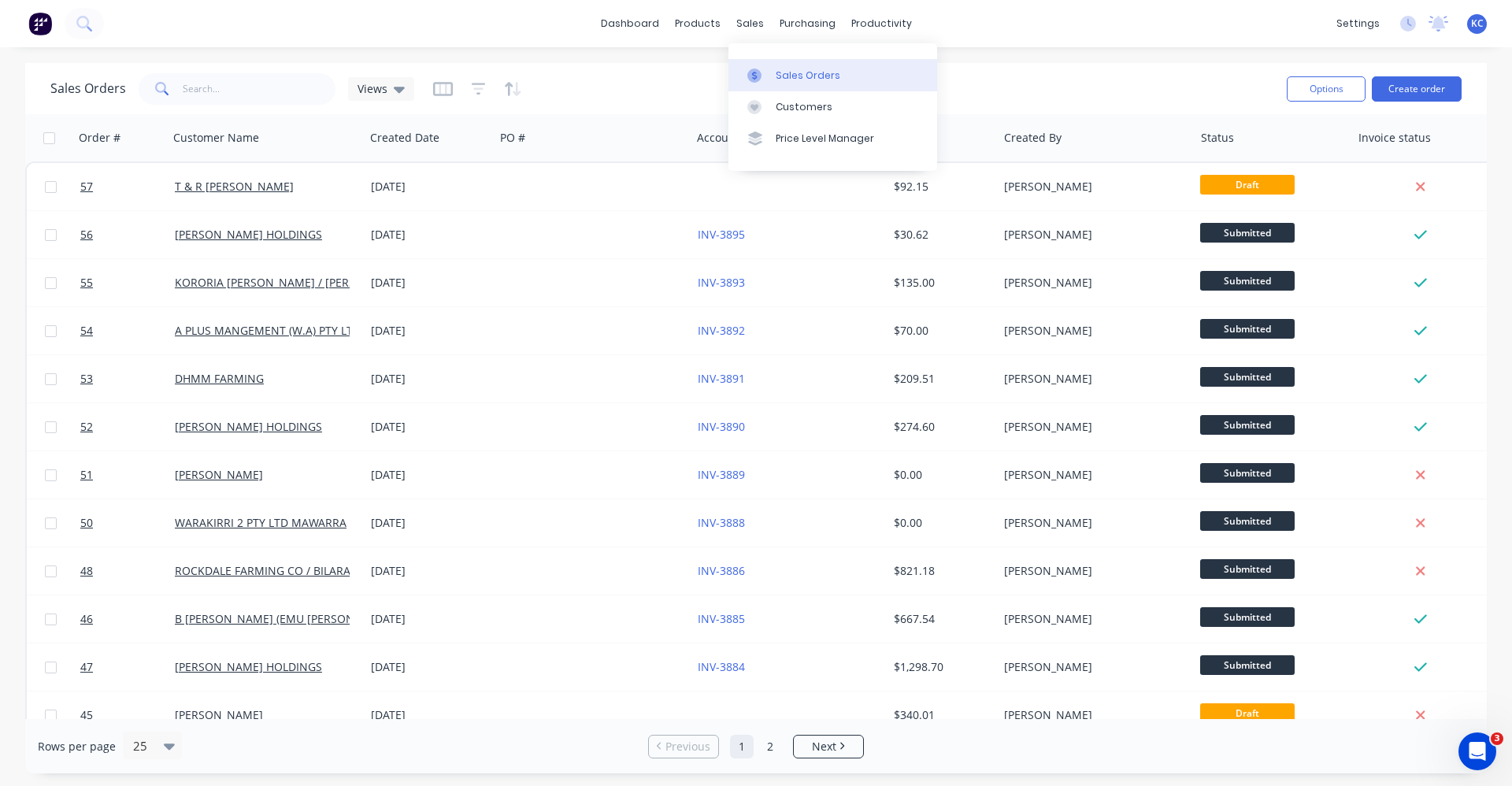
click at [773, 75] on link "Sales Orders" at bounding box center [832, 74] width 209 height 31
click at [1415, 93] on button "Create order" at bounding box center [1416, 89] width 89 height 25
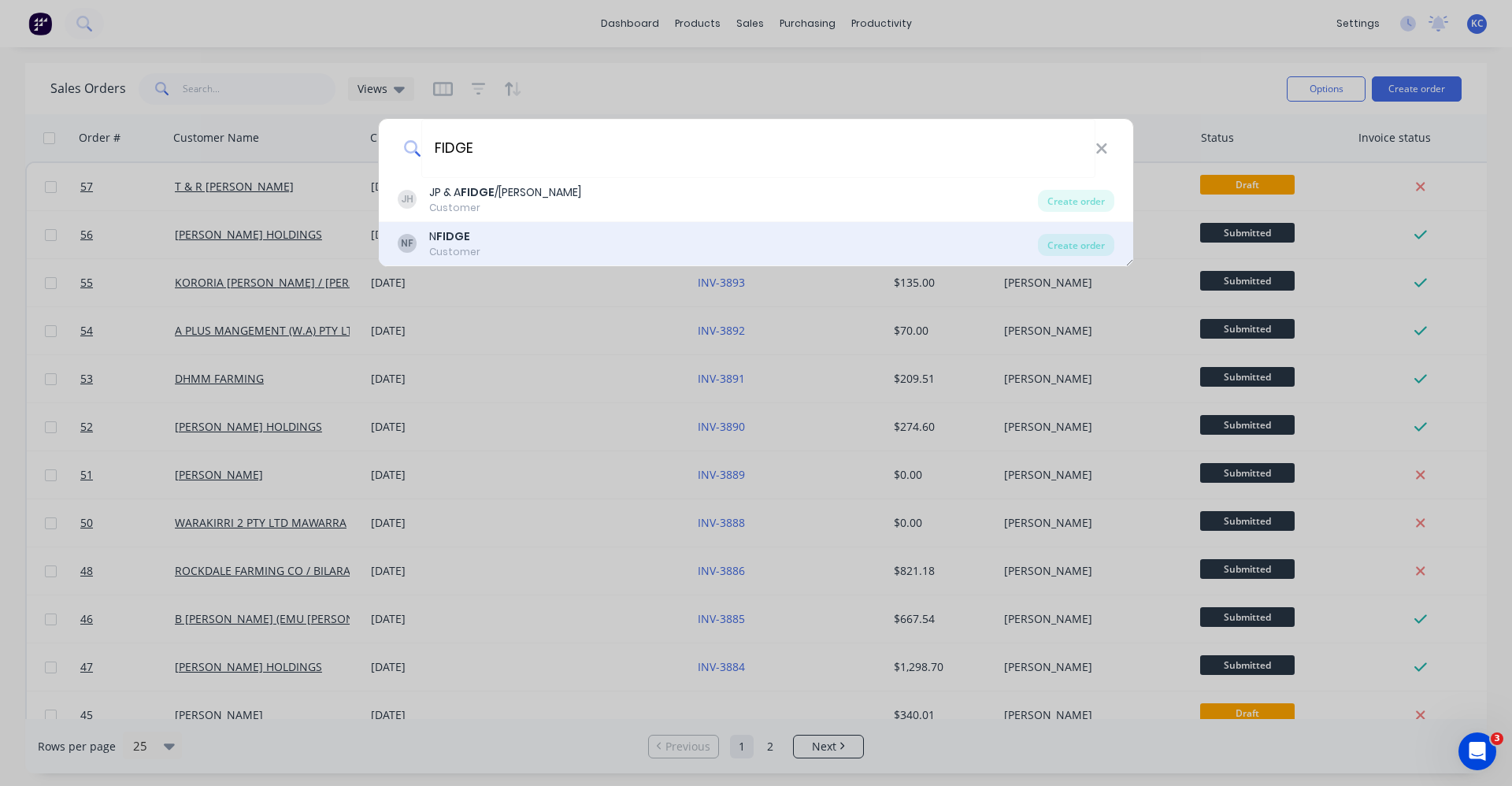
type input "FIDGE"
click at [468, 250] on div "Customer" at bounding box center [455, 252] width 52 height 14
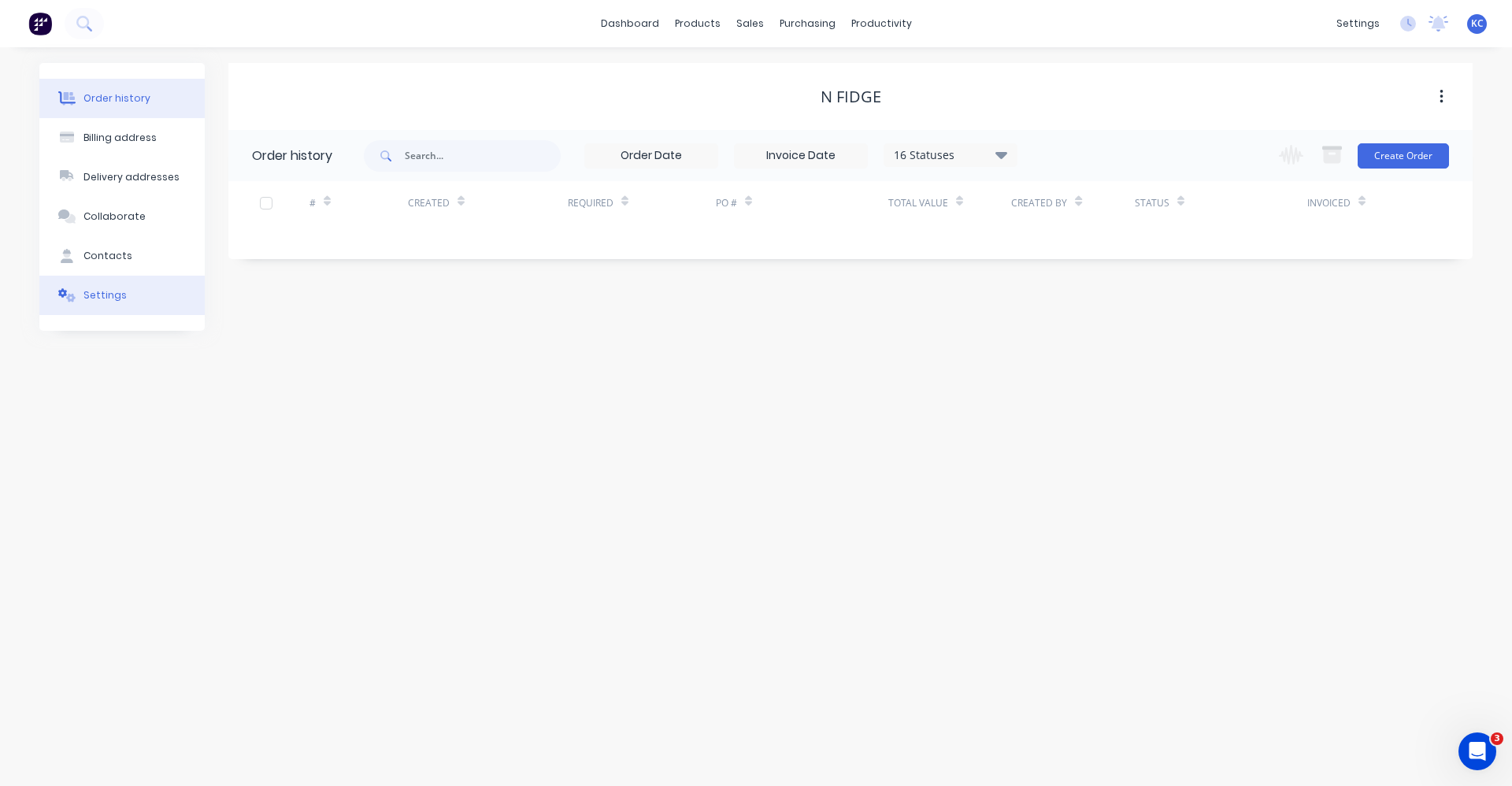
click at [103, 291] on div "Settings" at bounding box center [105, 296] width 43 height 14
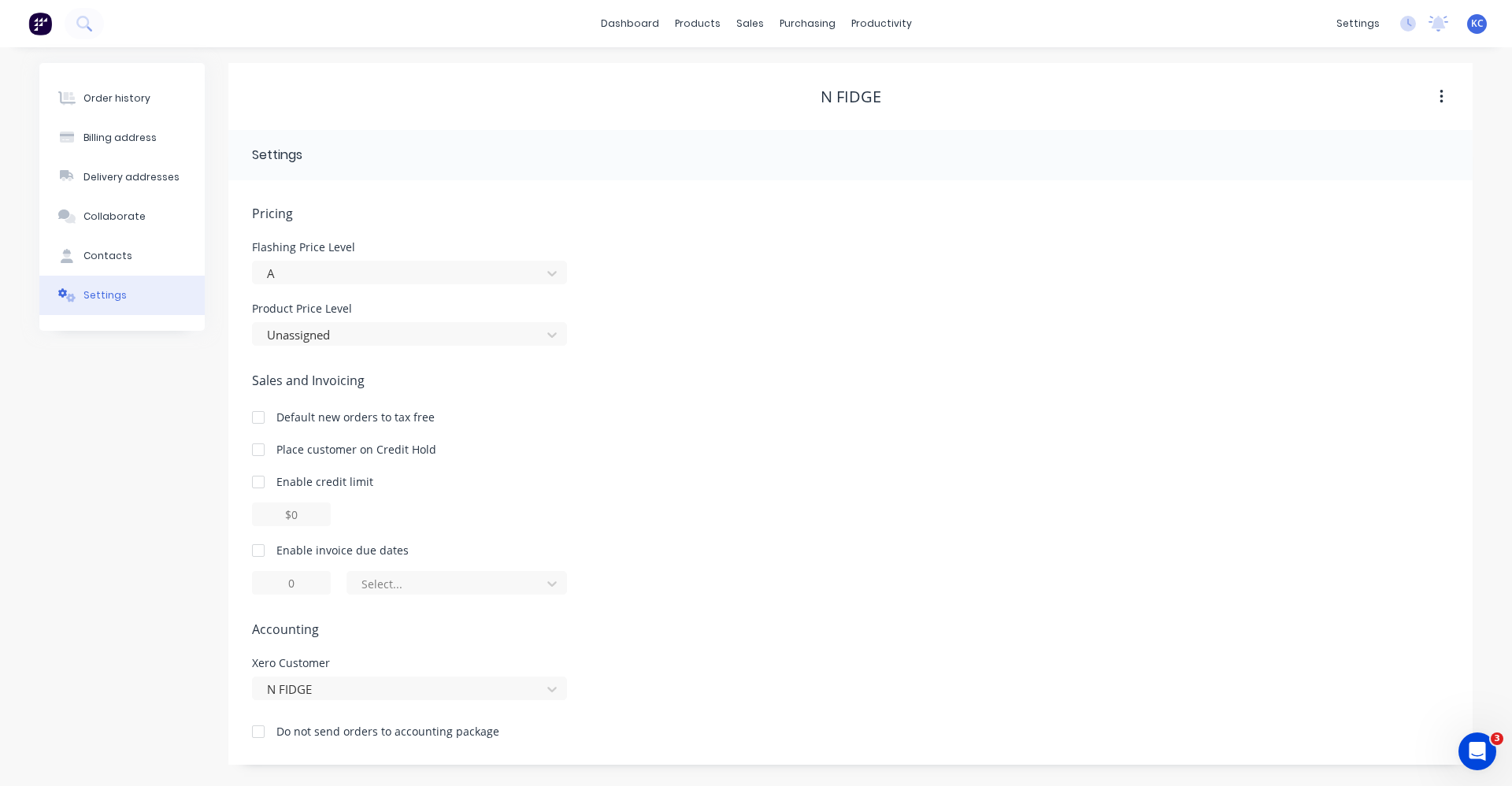
click at [271, 556] on div at bounding box center [258, 550] width 31 height 31
click at [454, 581] on div at bounding box center [446, 584] width 173 height 19
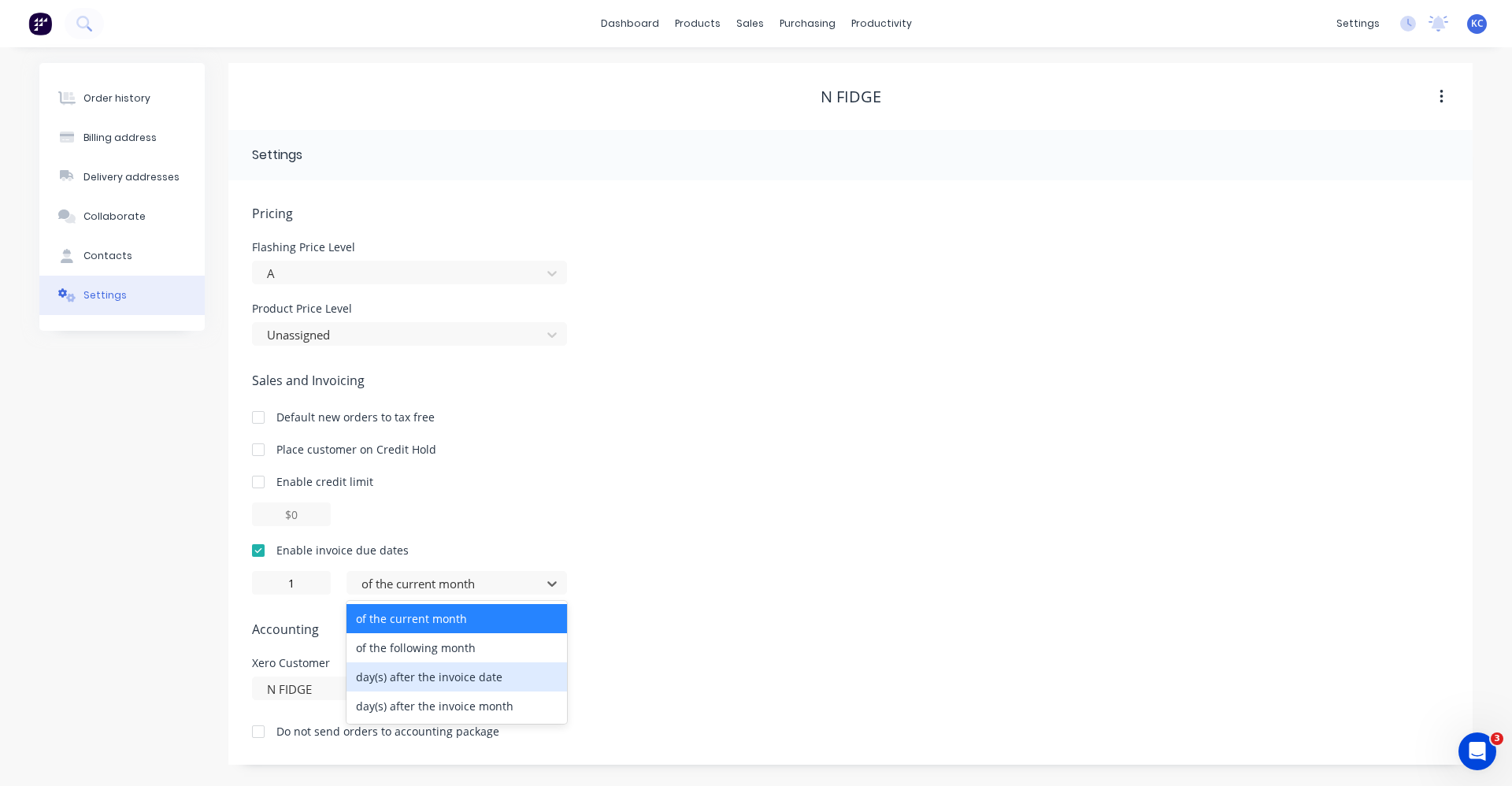
click at [453, 684] on div "day(s) after the invoice date" at bounding box center [456, 677] width 221 height 29
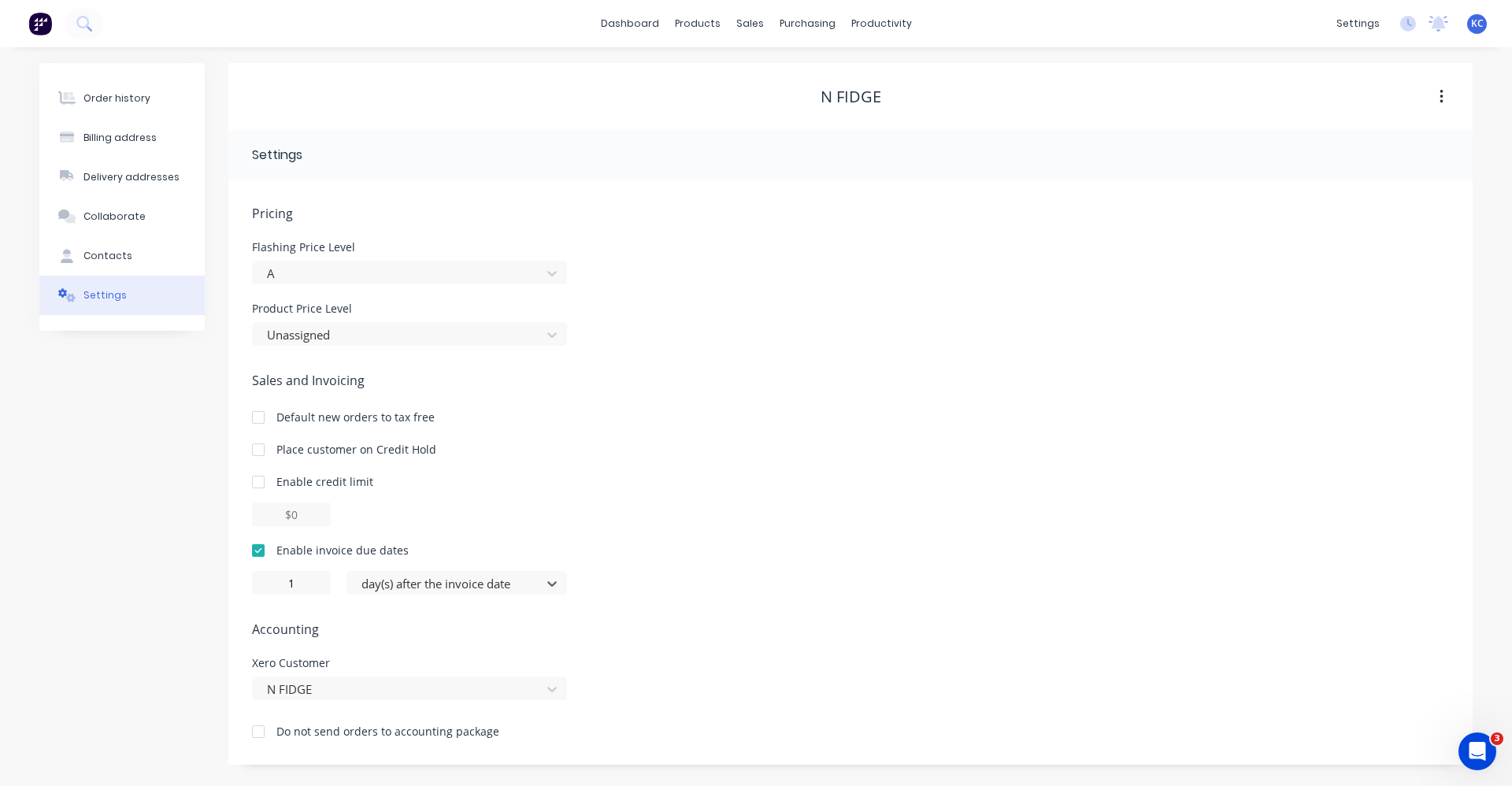
type input "0"
click at [295, 584] on input "0" at bounding box center [291, 582] width 79 height 23
type input "7"
click at [753, 594] on div "7 day(s) after the invoice date" at bounding box center [850, 582] width 1197 height 23
click at [152, 94] on button "Order history" at bounding box center [122, 98] width 165 height 39
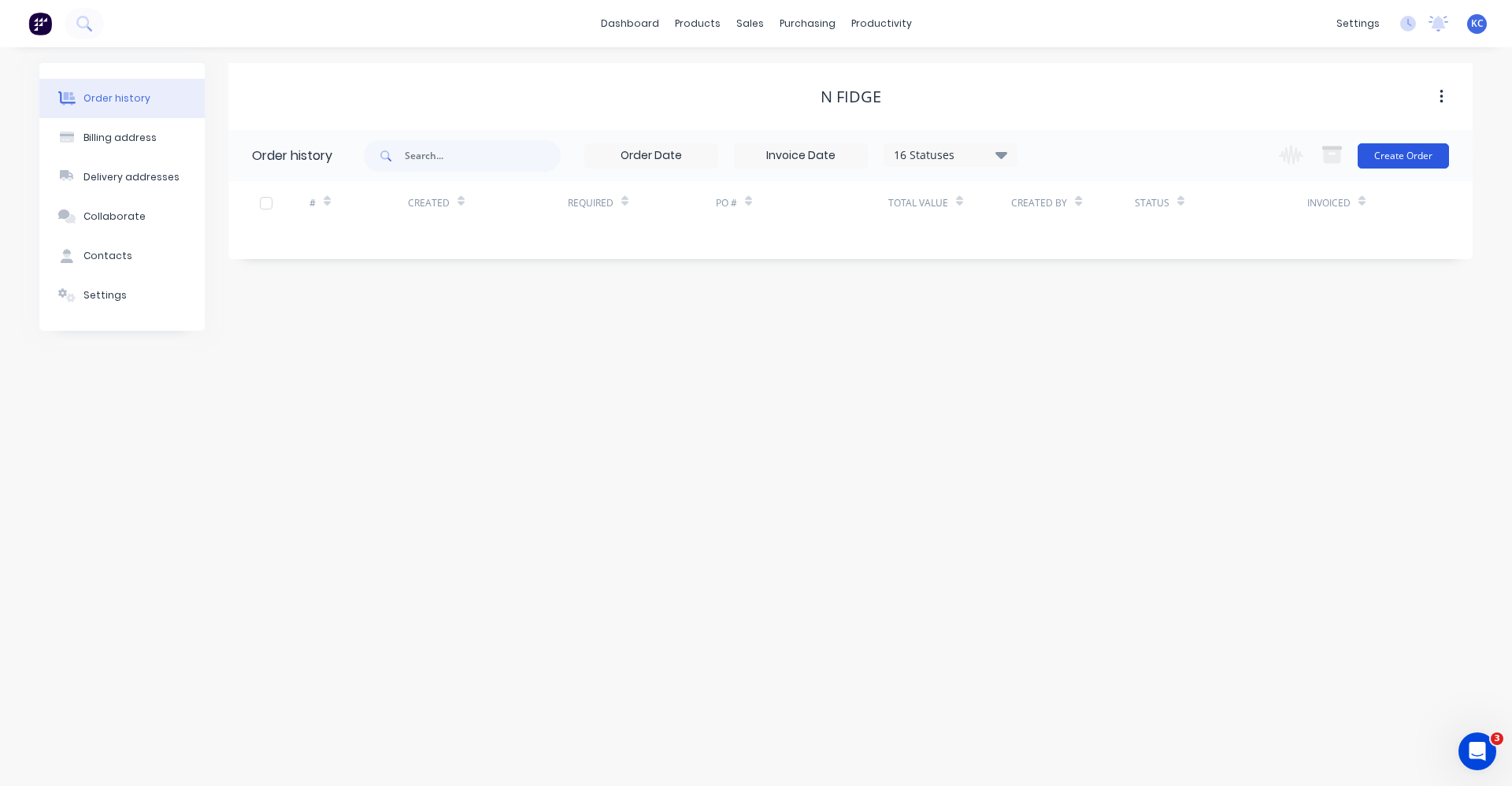
click at [1387, 157] on button "Create Order" at bounding box center [1403, 155] width 91 height 25
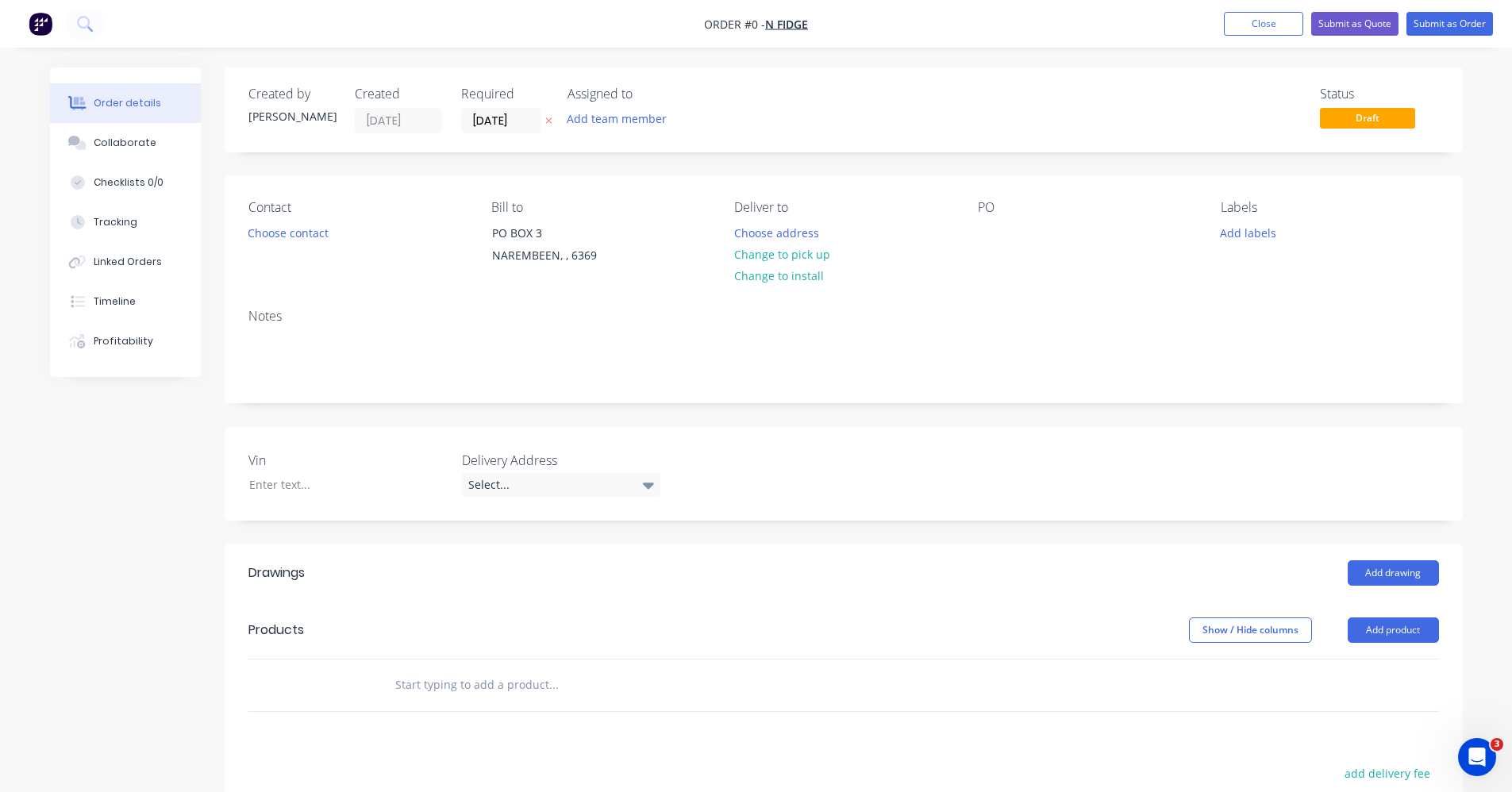
click at [452, 692] on input "text" at bounding box center [553, 684] width 317 height 32
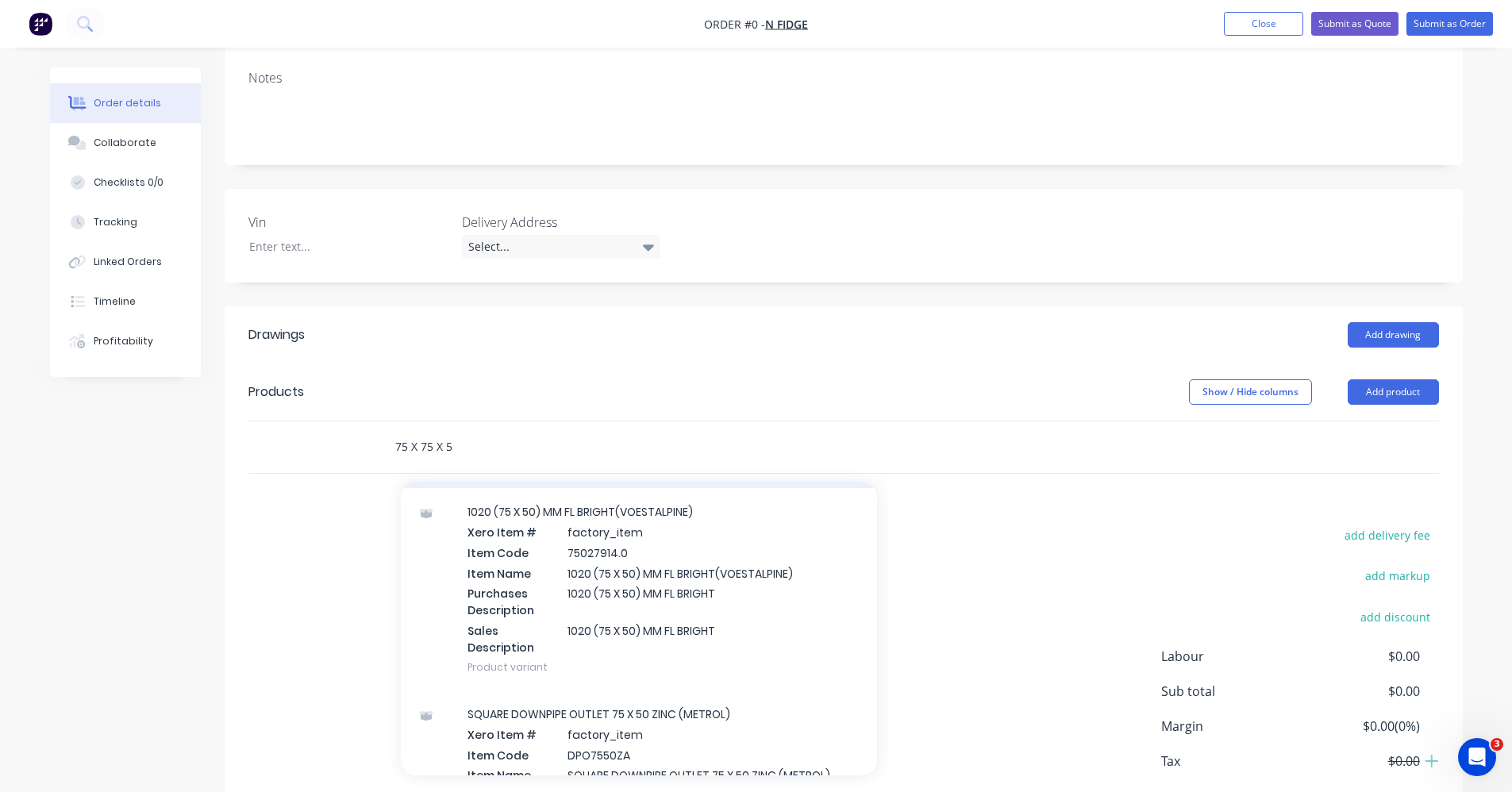
scroll to position [476, 0]
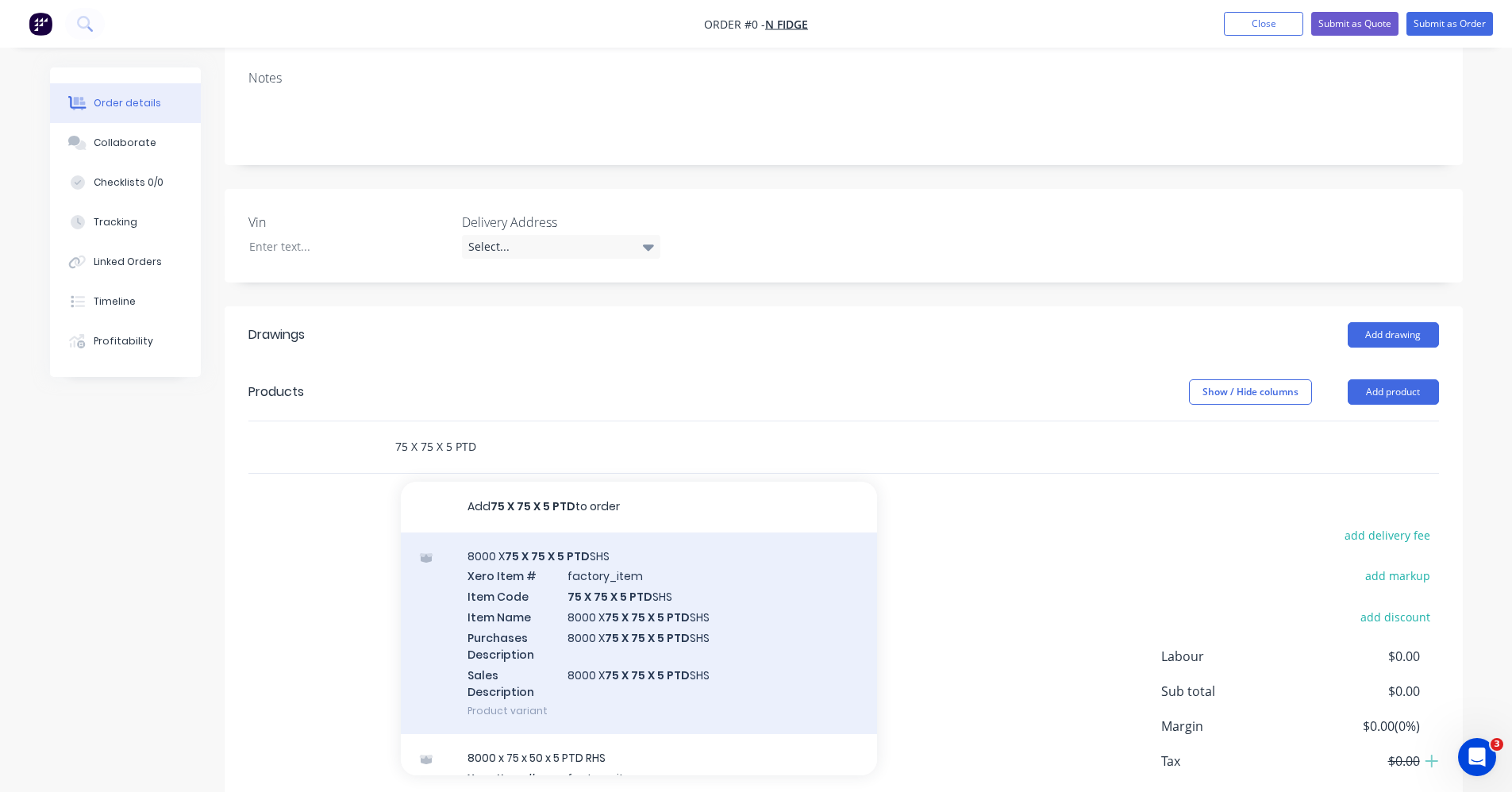
type input "75 X 75 X 5 PTD"
click at [628, 631] on div "8000 X 75 X 75 X 5 PTD SHS Xero Item # factory_item Item Code 75 X 75 X 5 PTD S…" at bounding box center [639, 633] width 476 height 202
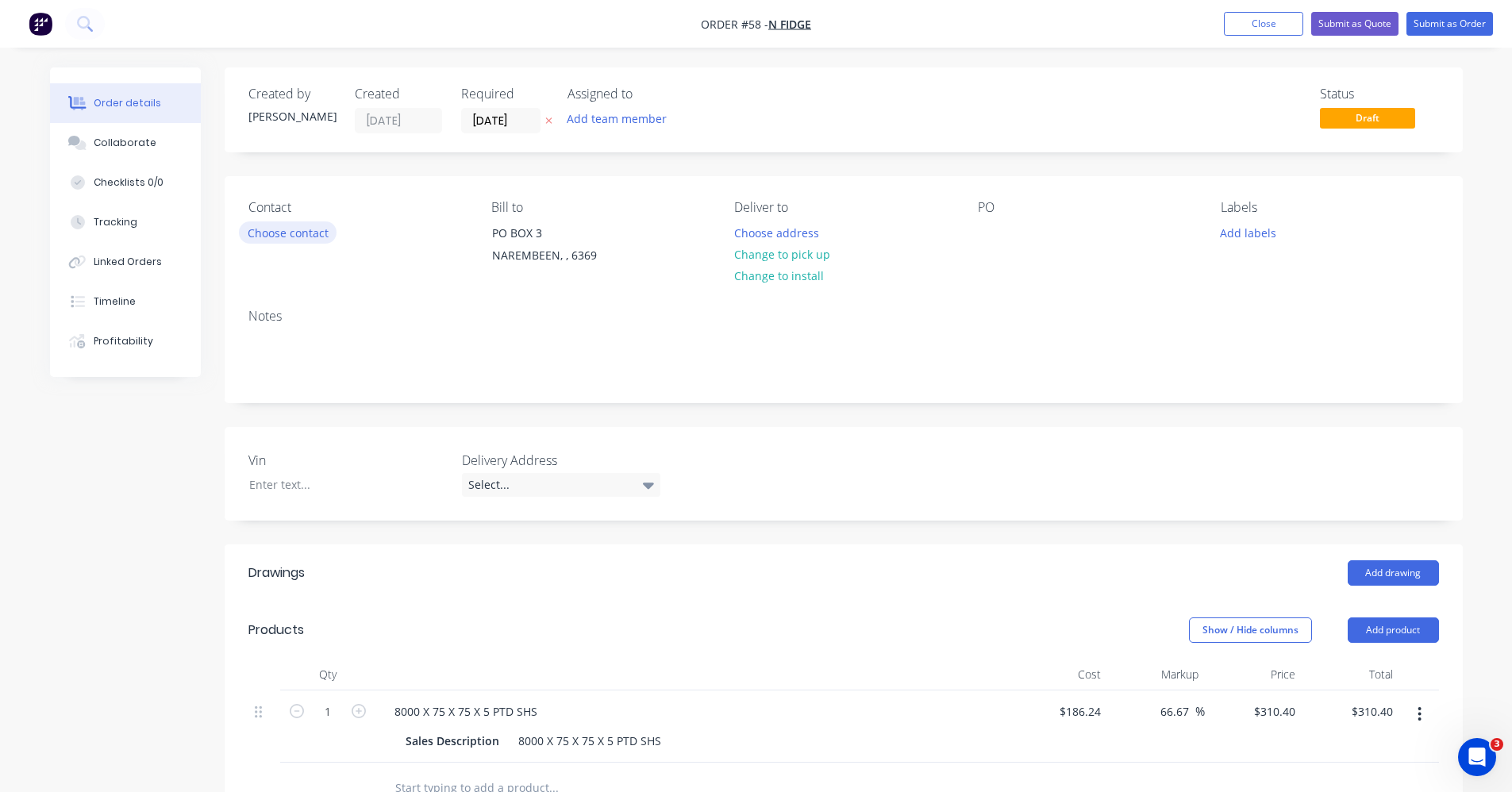
click at [314, 226] on button "Choose contact" at bounding box center [287, 232] width 97 height 21
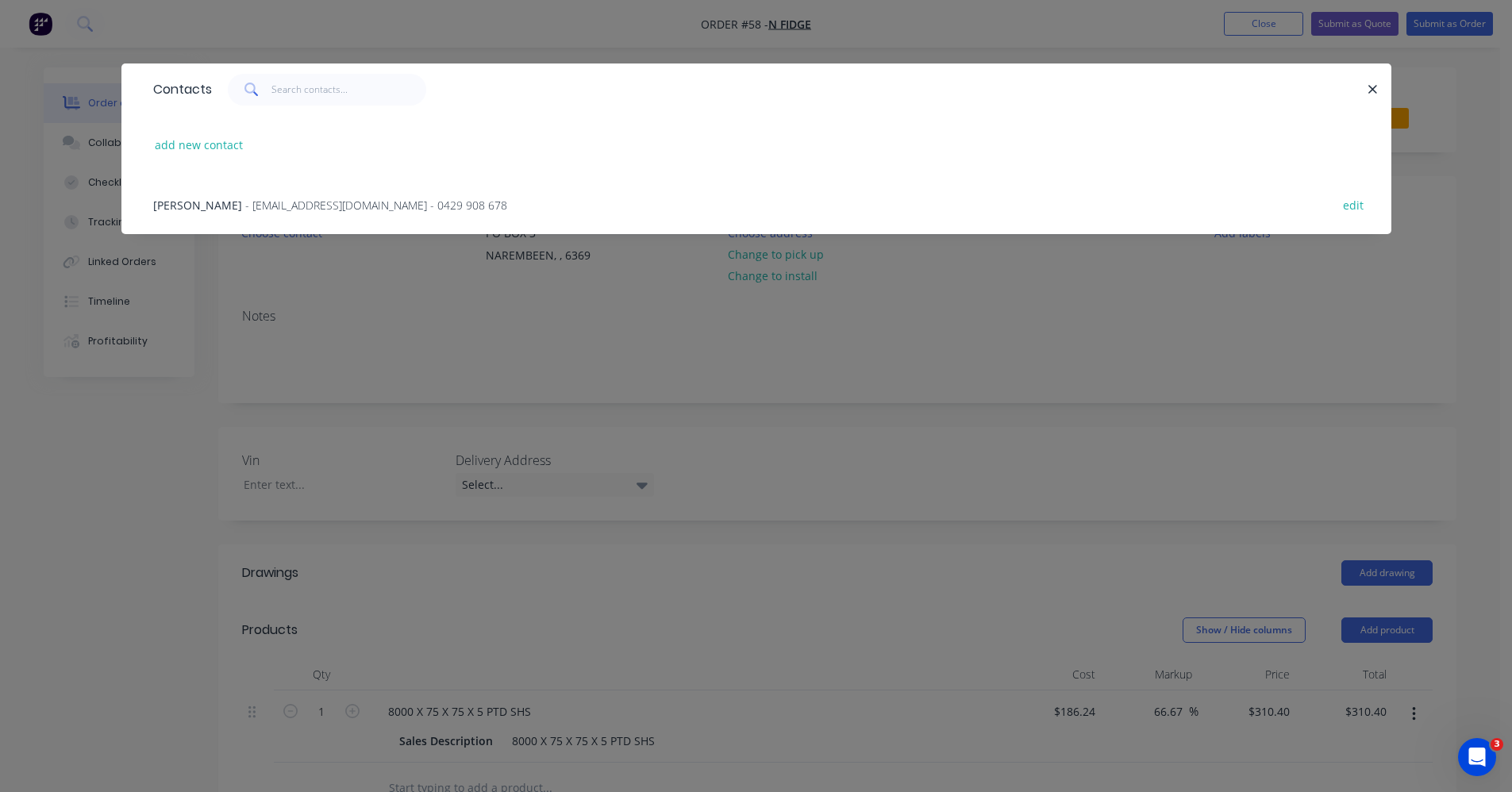
click at [258, 200] on span "- nfidge@hotmail.com - 0429 908 678" at bounding box center [376, 205] width 262 height 15
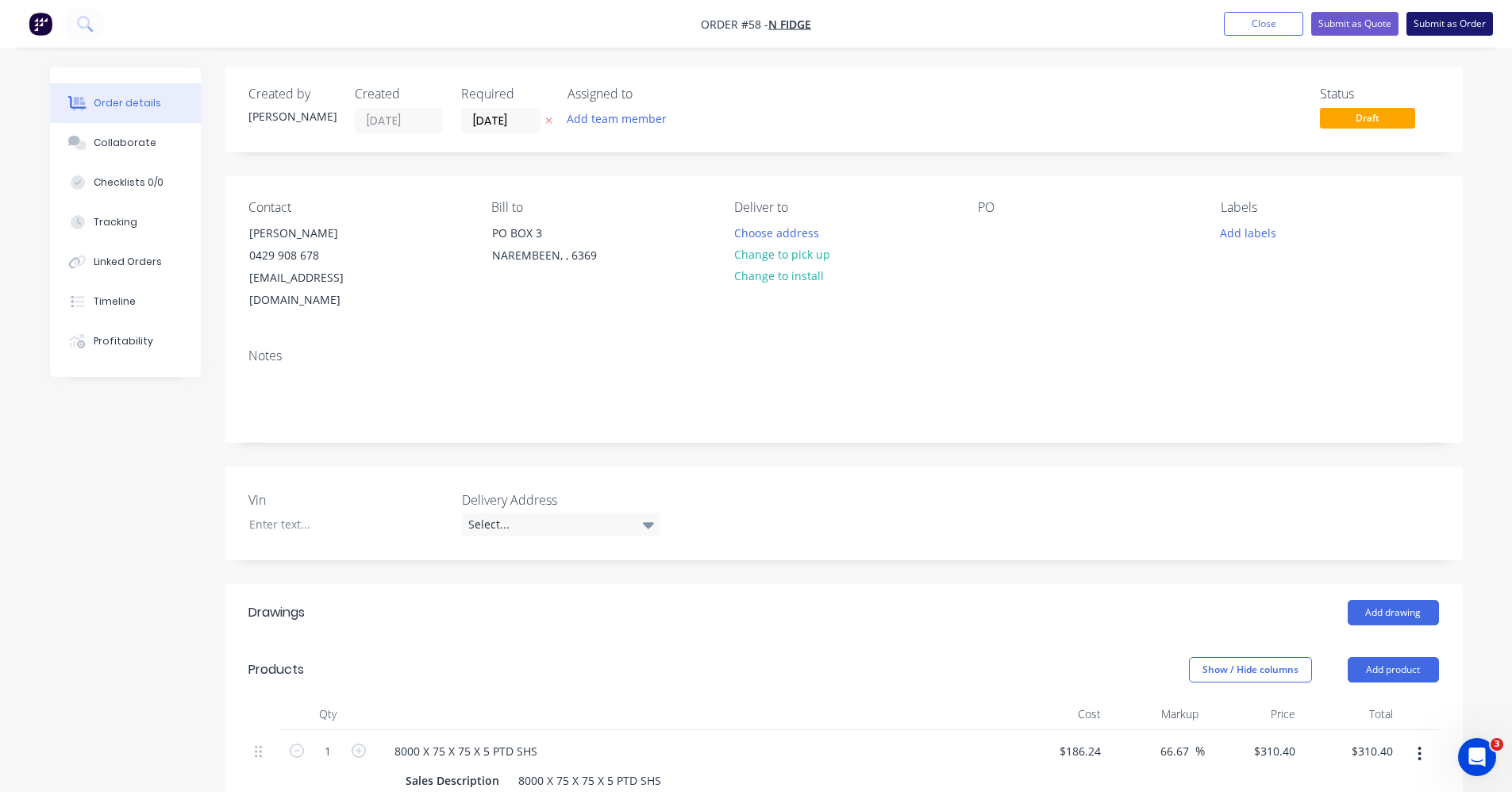
click at [1465, 18] on button "Submit as Order" at bounding box center [1450, 24] width 87 height 24
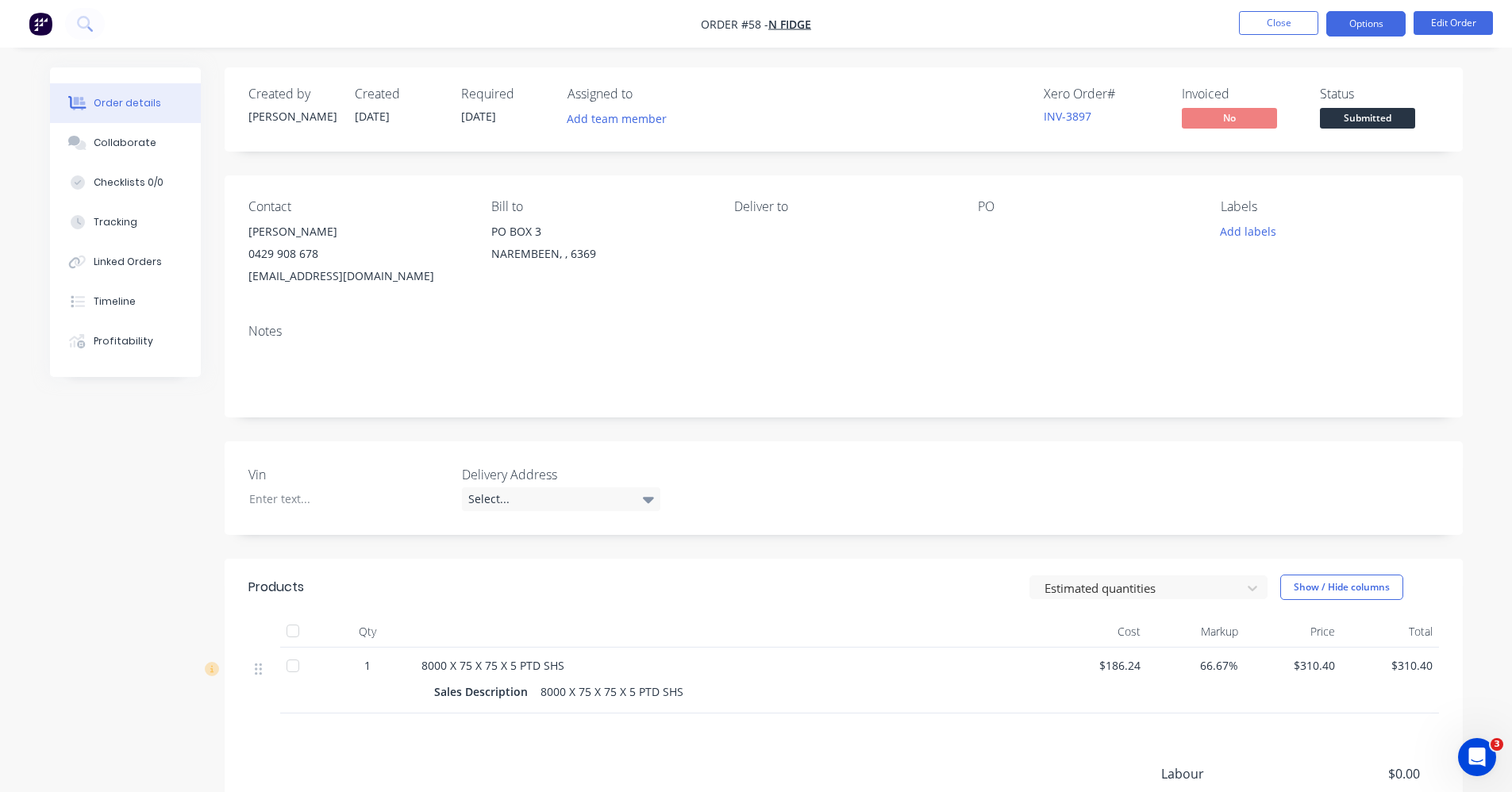
click at [1359, 19] on button "Options" at bounding box center [1366, 24] width 80 height 25
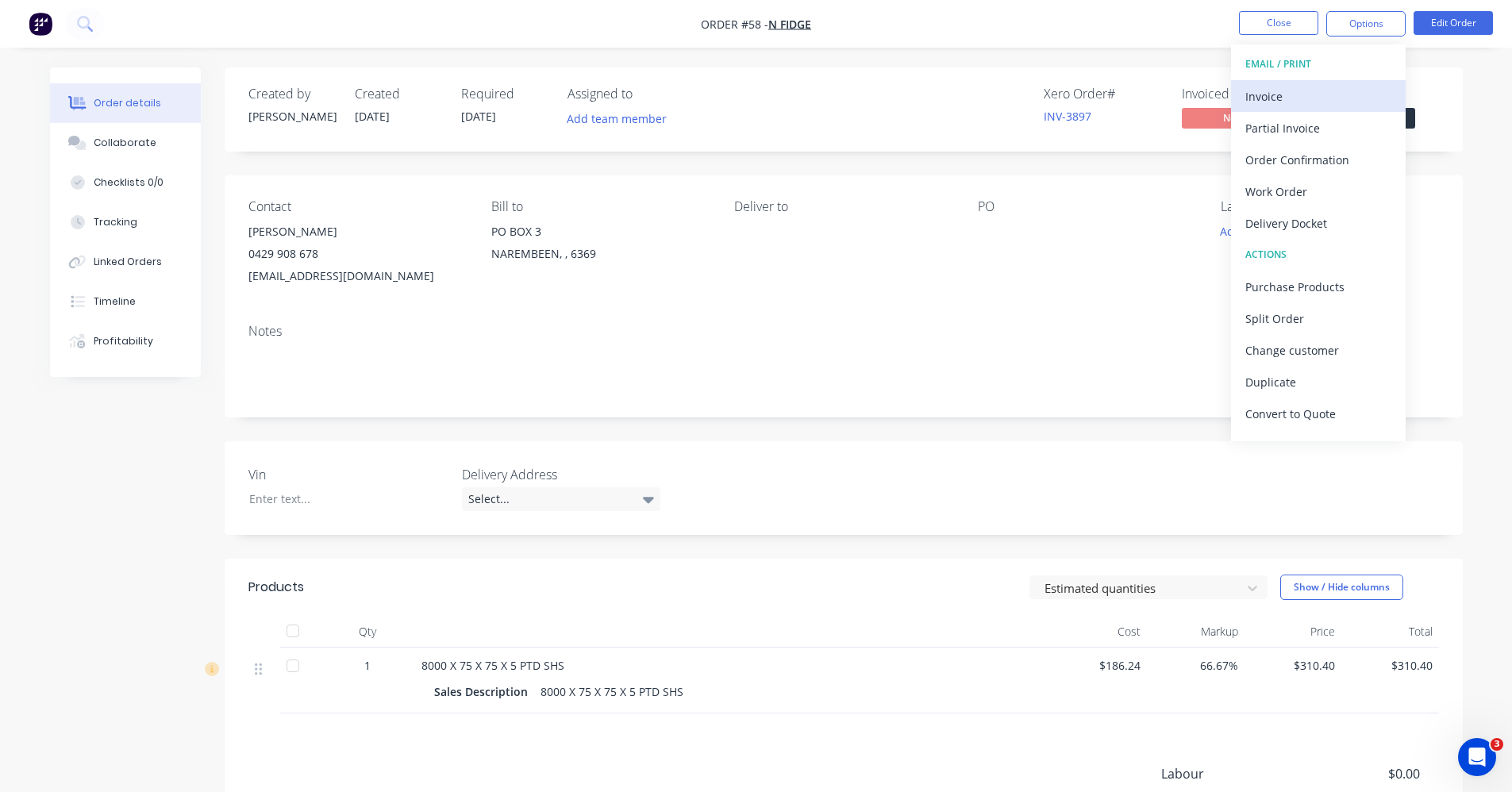
click at [1352, 101] on div "Invoice" at bounding box center [1319, 97] width 146 height 23
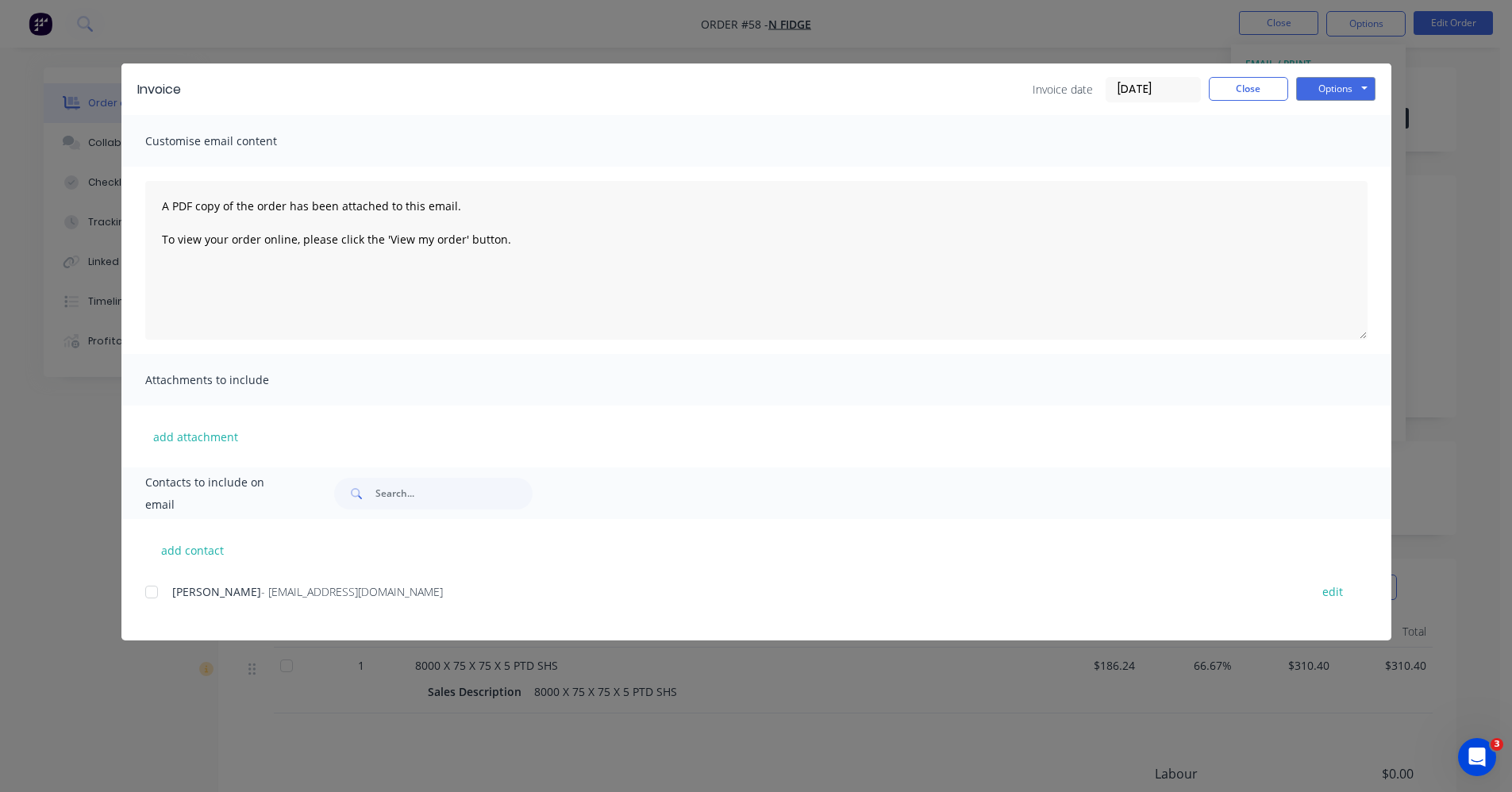
click at [157, 596] on div at bounding box center [151, 592] width 32 height 32
click at [1355, 86] on button "Options" at bounding box center [1336, 88] width 80 height 24
click at [1344, 146] on button "Print" at bounding box center [1346, 143] width 101 height 26
drag, startPoint x: 151, startPoint y: 590, endPoint x: 160, endPoint y: 579, distance: 14.2
click at [151, 591] on div at bounding box center [151, 592] width 32 height 32
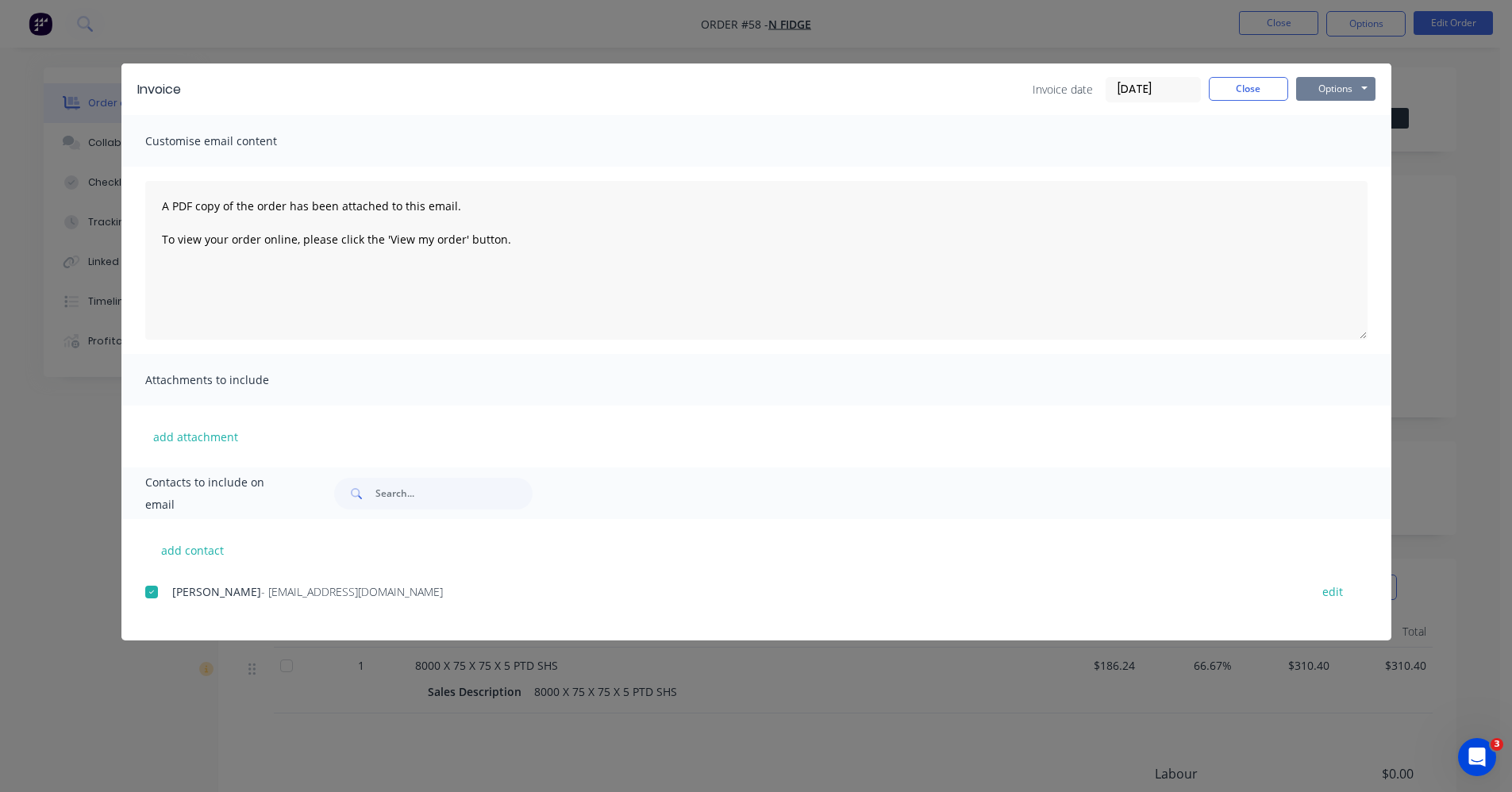
click at [1333, 79] on button "Options" at bounding box center [1336, 88] width 80 height 24
click at [1349, 161] on button "Email" at bounding box center [1346, 170] width 101 height 26
click at [1255, 81] on button "Close" at bounding box center [1249, 88] width 80 height 24
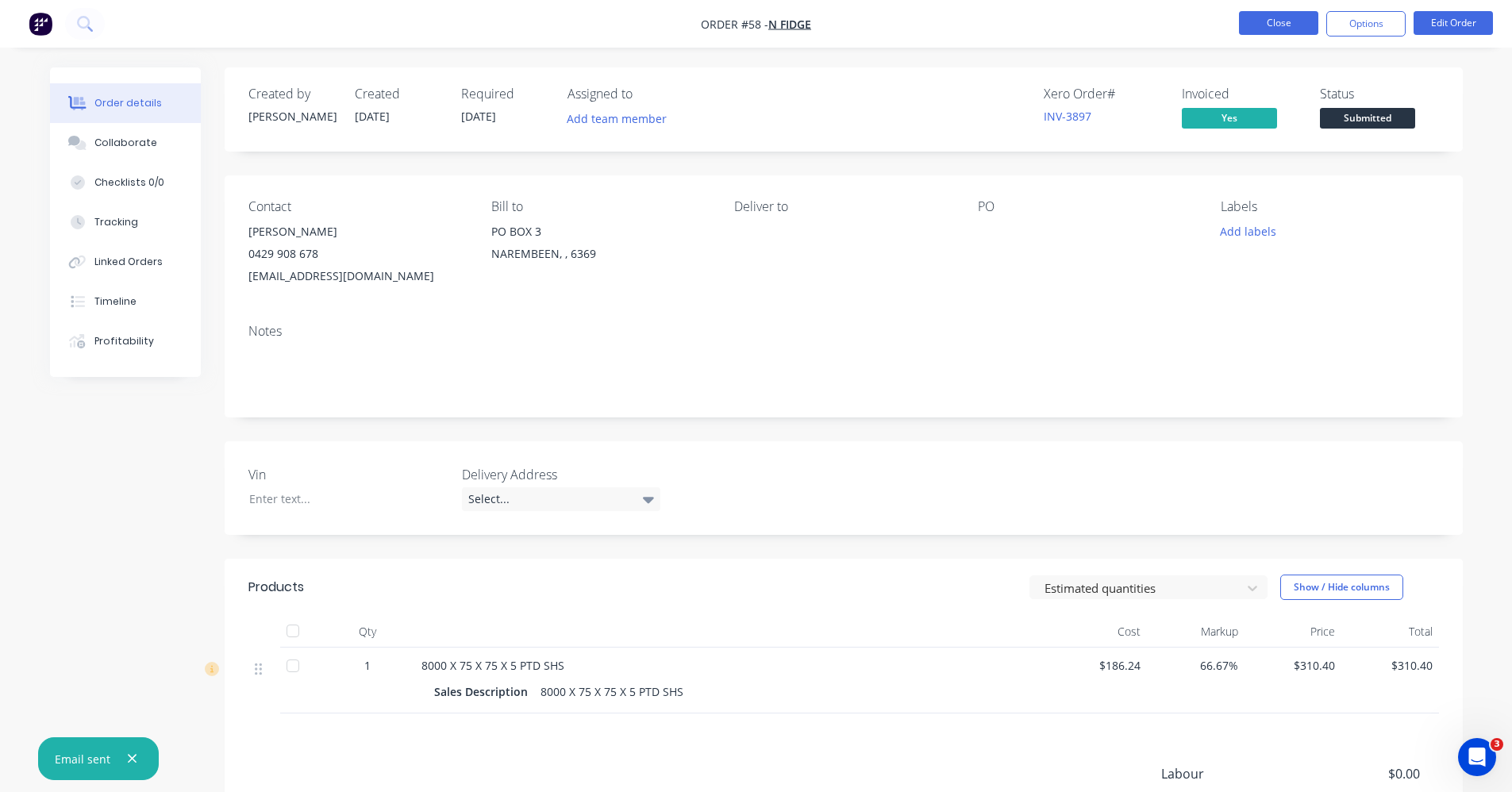
click at [1277, 24] on button "Close" at bounding box center [1279, 23] width 80 height 24
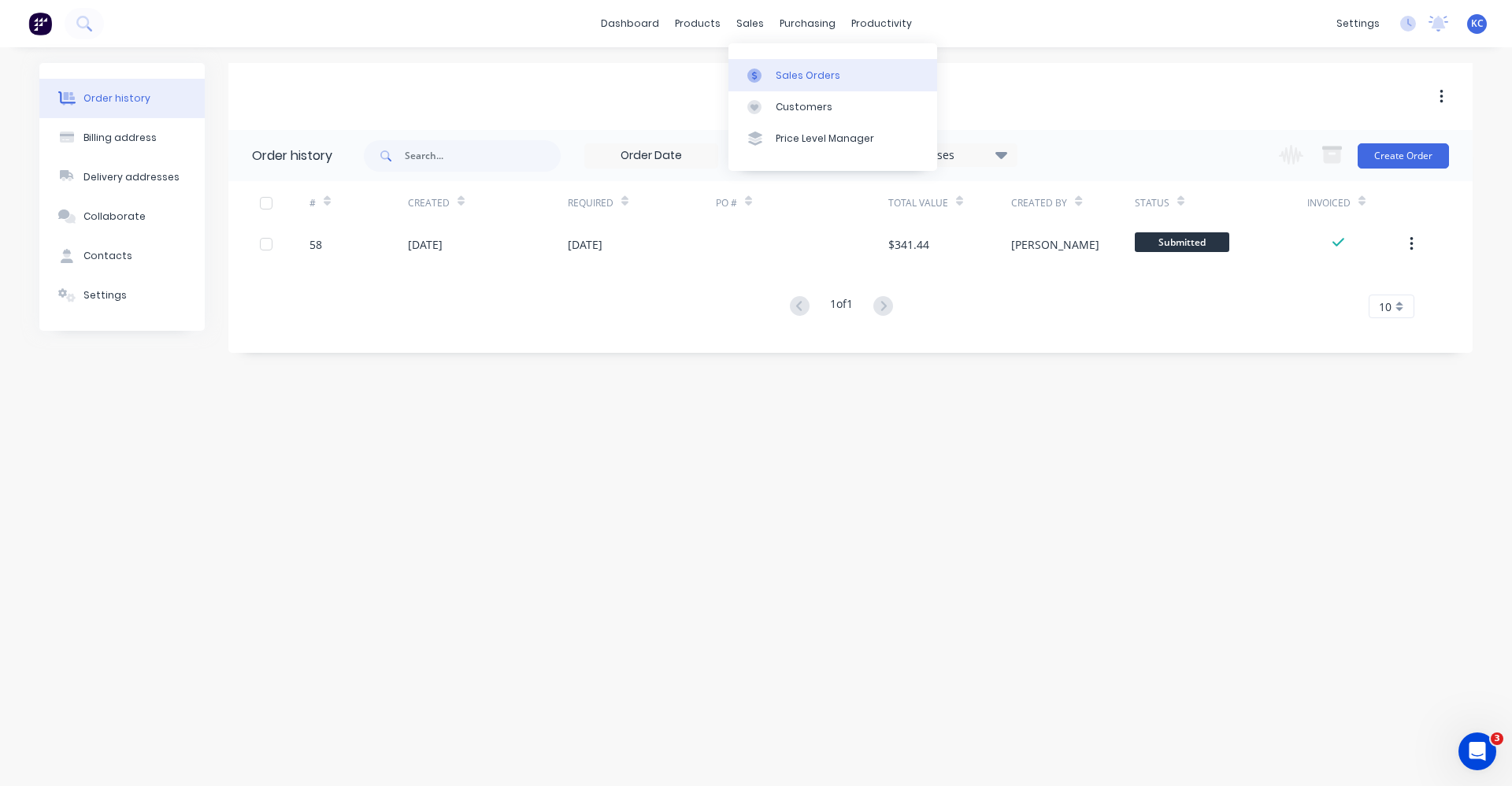
click at [779, 74] on div "Sales Orders" at bounding box center [808, 76] width 64 height 14
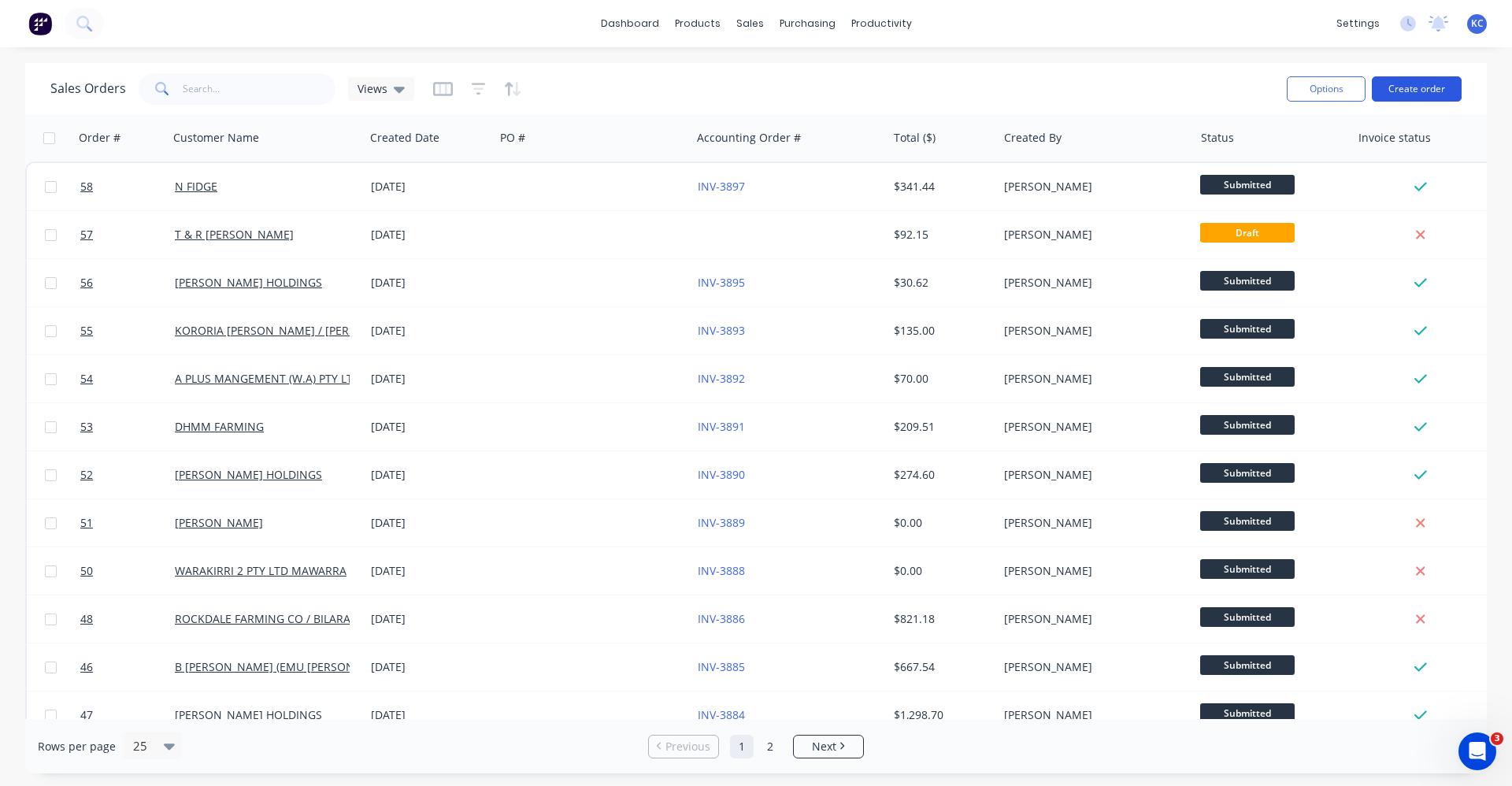
click at [1412, 89] on button "Create order" at bounding box center [1416, 89] width 89 height 25
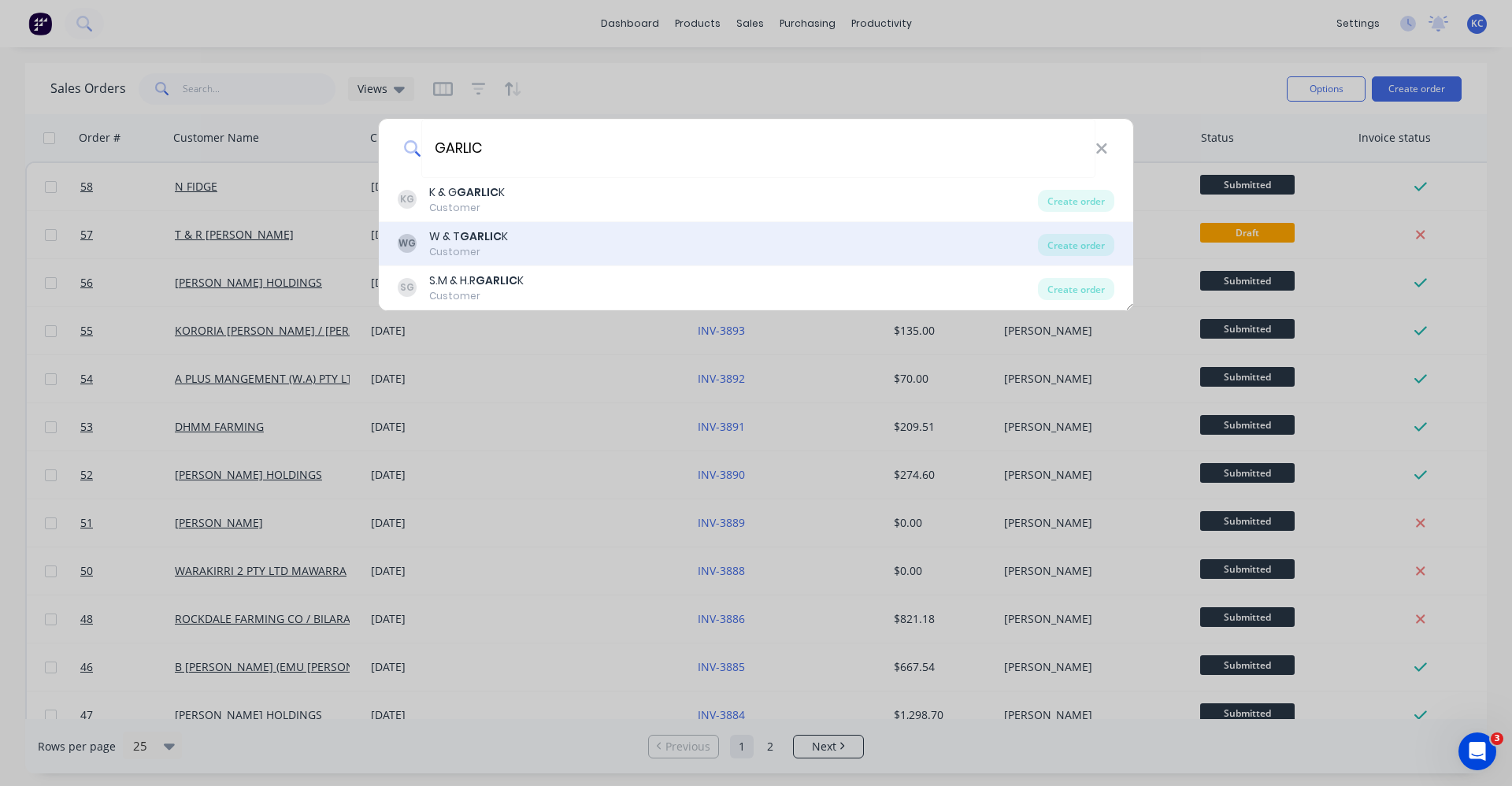
type input "GARLIC"
click at [510, 249] on div "WG W & T GARLIC K Customer" at bounding box center [717, 244] width 640 height 31
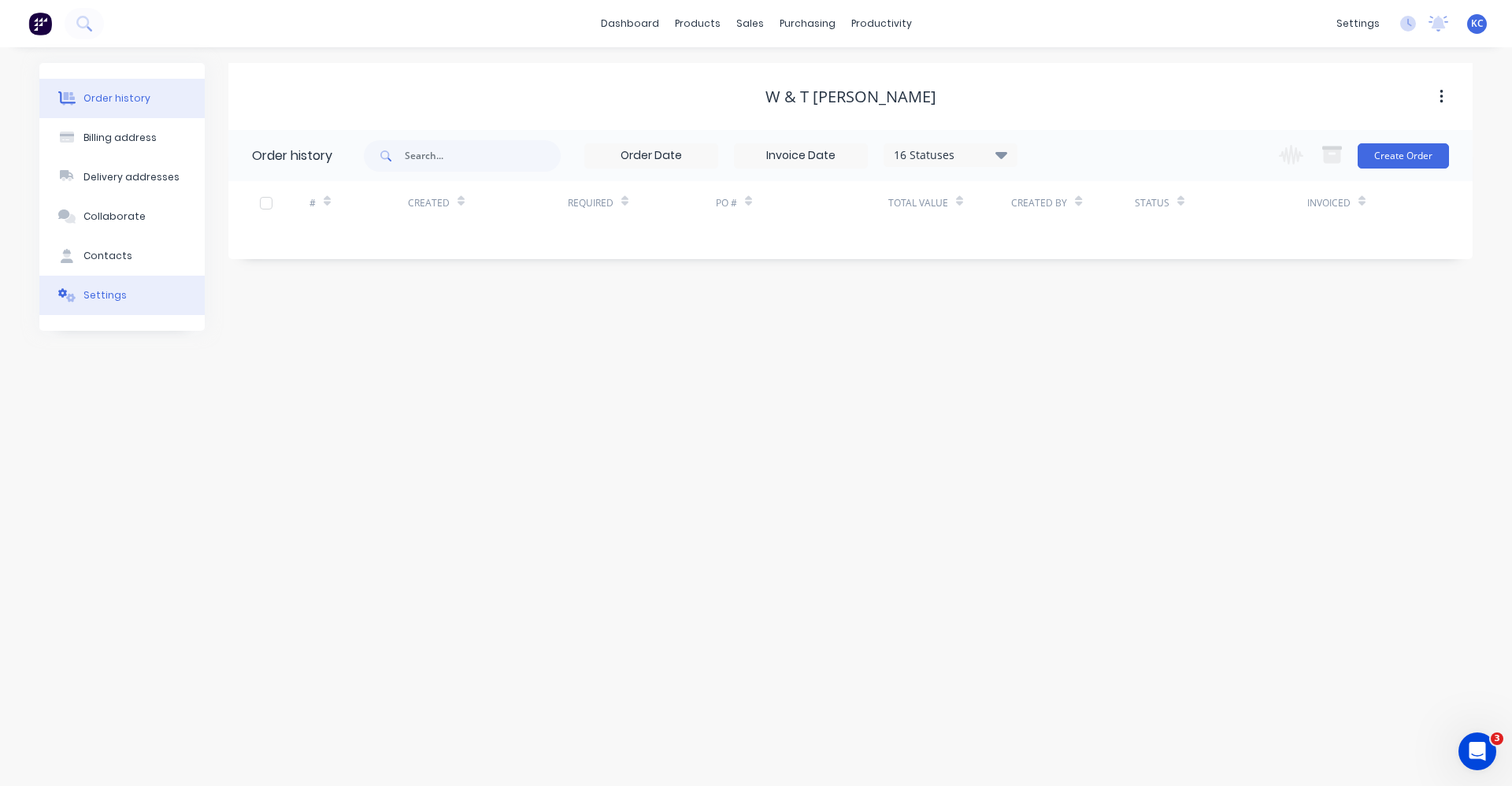
click at [145, 295] on button "Settings" at bounding box center [122, 295] width 165 height 39
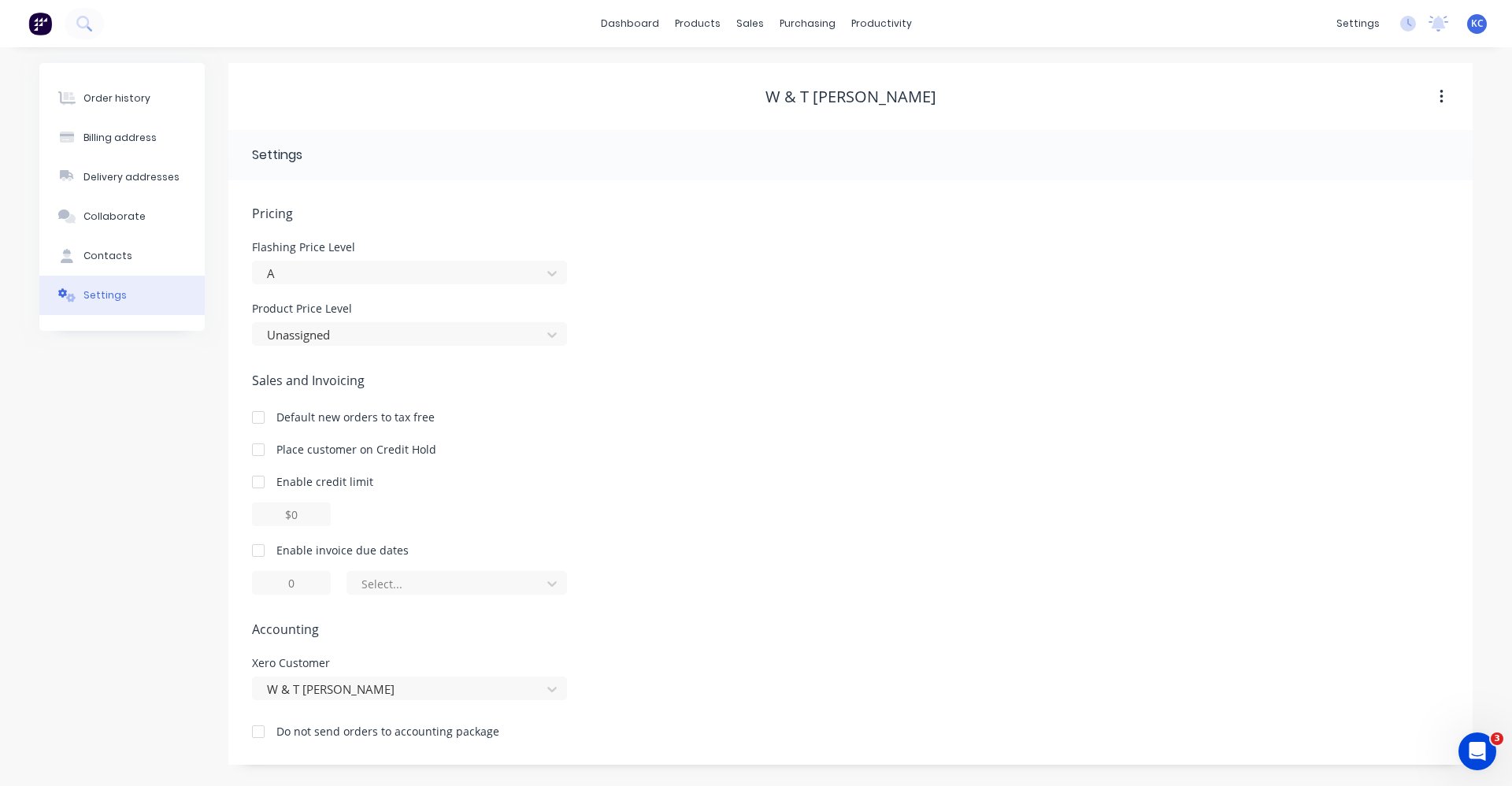
click at [258, 549] on div at bounding box center [258, 550] width 31 height 31
type input "1"
click at [292, 585] on input "1" at bounding box center [291, 582] width 79 height 23
type input "7"
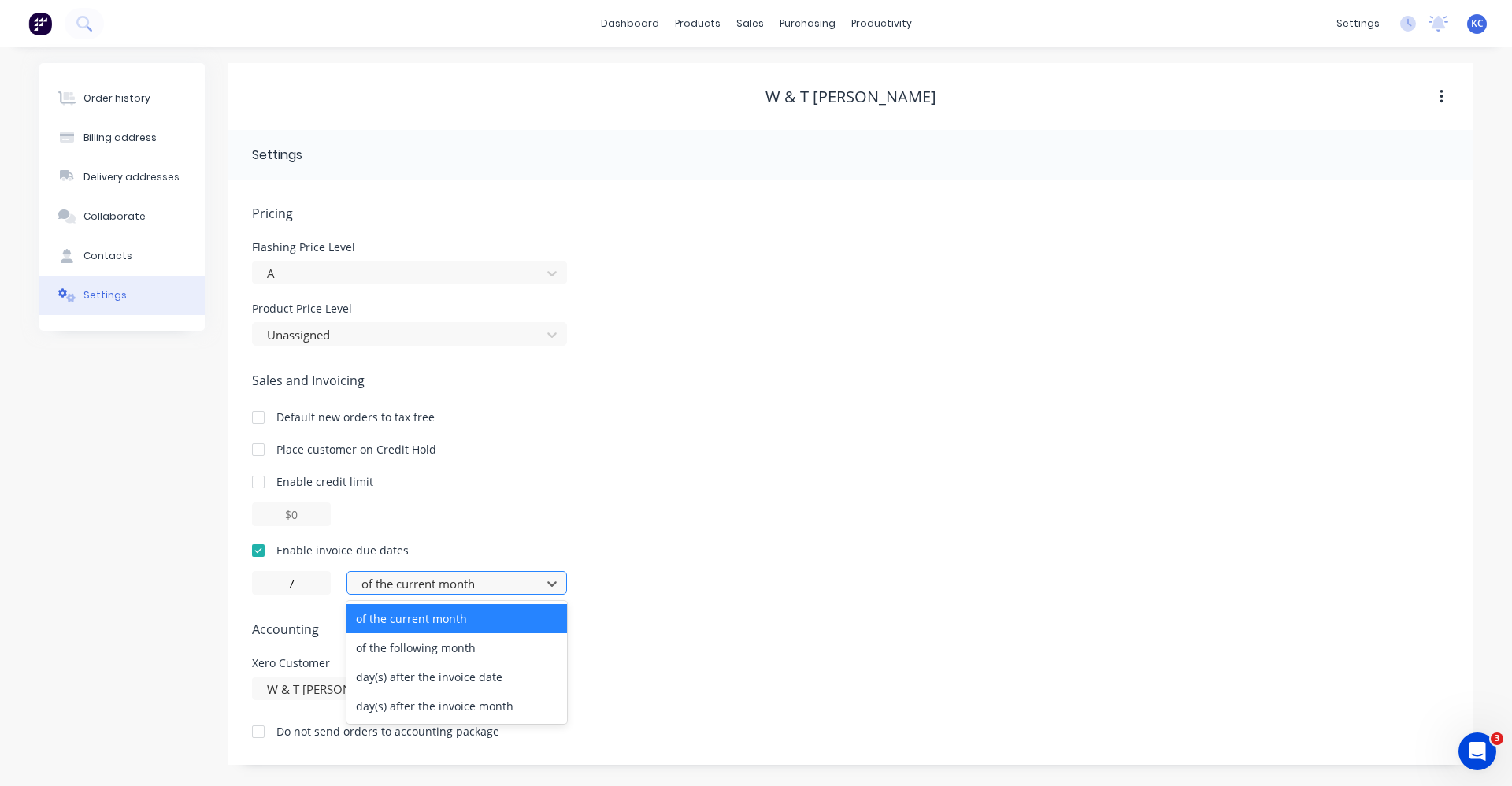
click at [517, 581] on div at bounding box center [446, 584] width 173 height 19
click at [498, 674] on div "day(s) after the invoice date" at bounding box center [456, 677] width 221 height 29
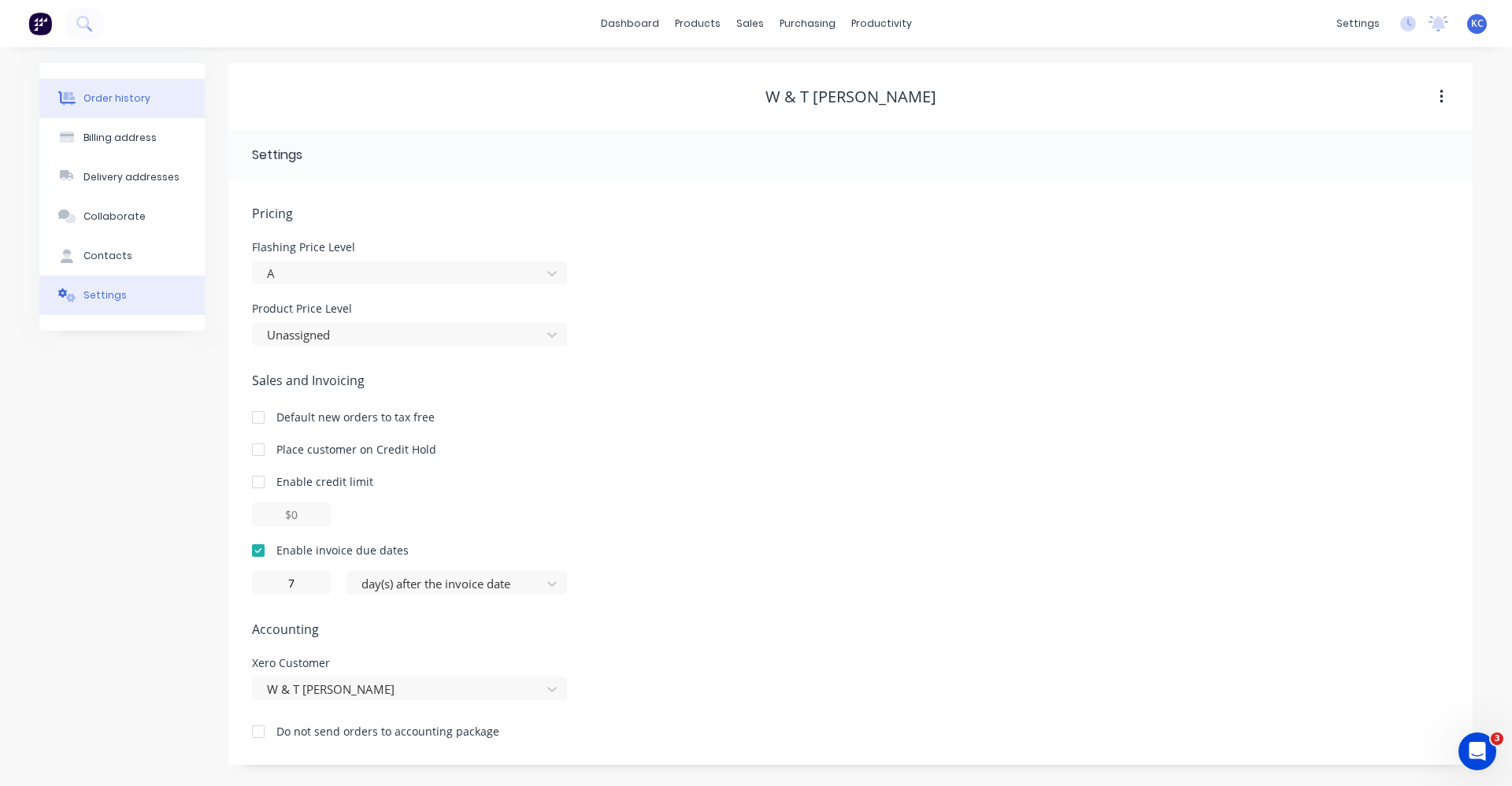
click at [87, 104] on div "Order history" at bounding box center [117, 98] width 67 height 14
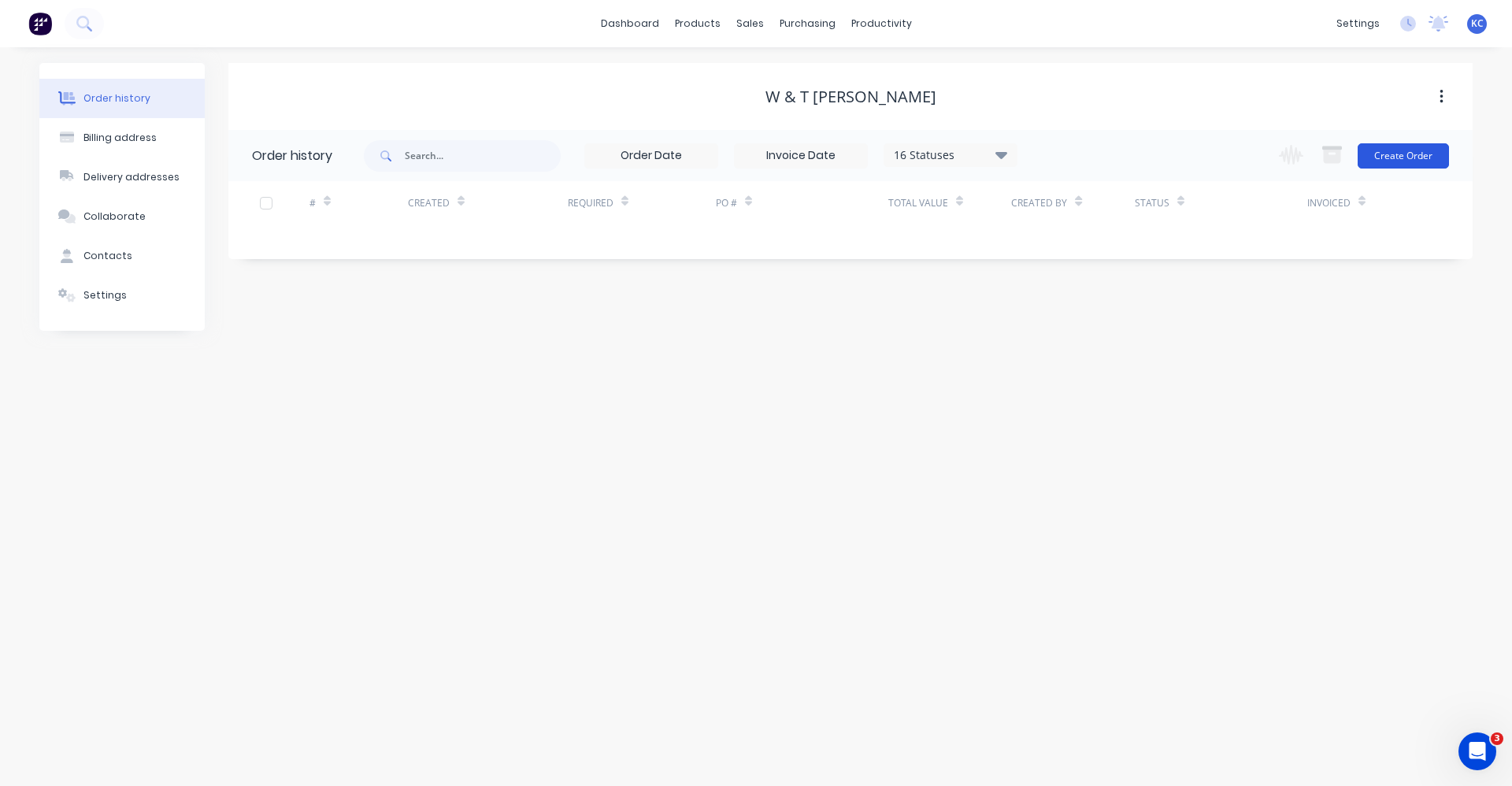
click at [1427, 156] on button "Create Order" at bounding box center [1403, 155] width 91 height 25
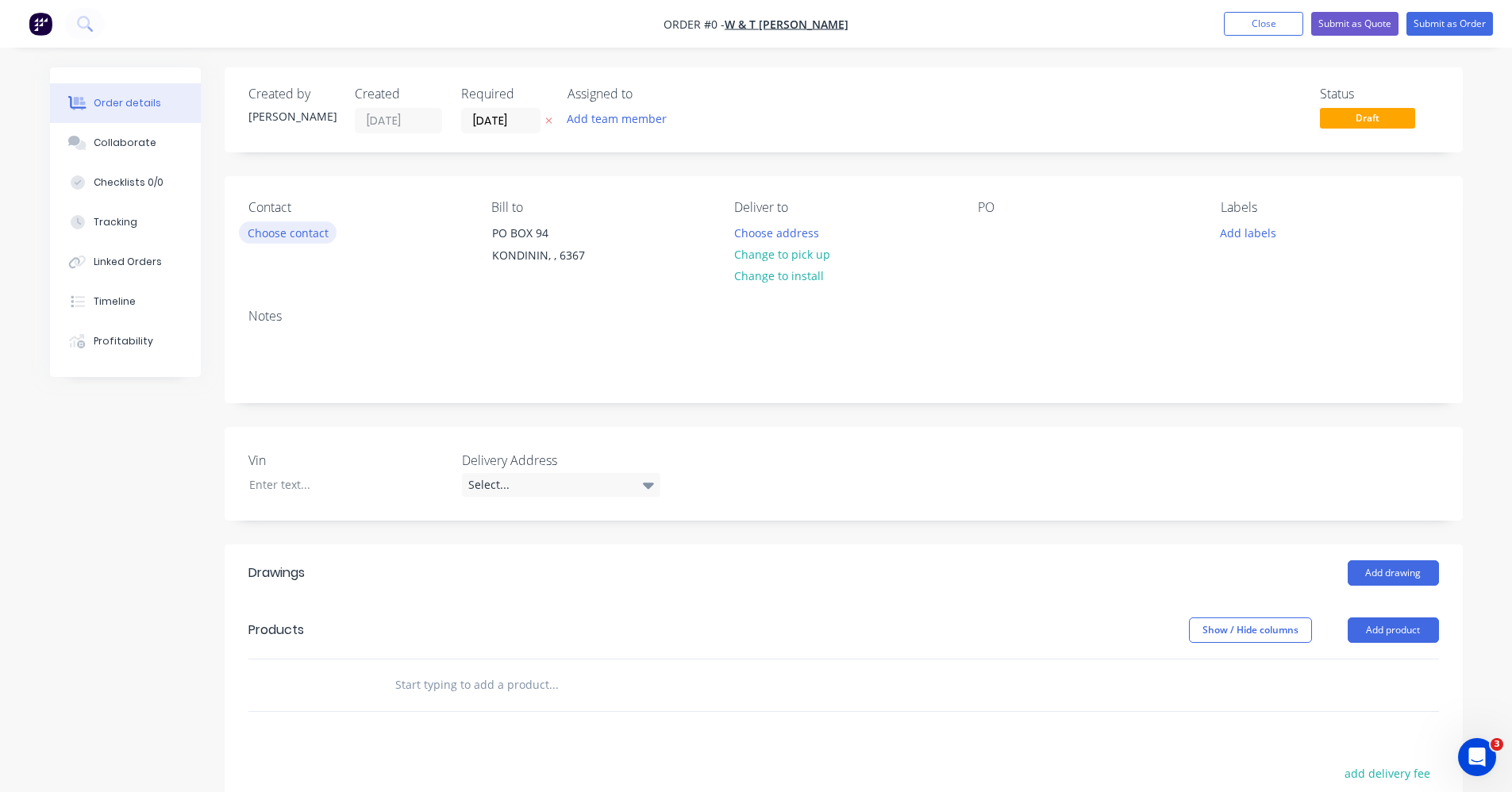
click at [306, 235] on button "Choose contact" at bounding box center [287, 232] width 97 height 21
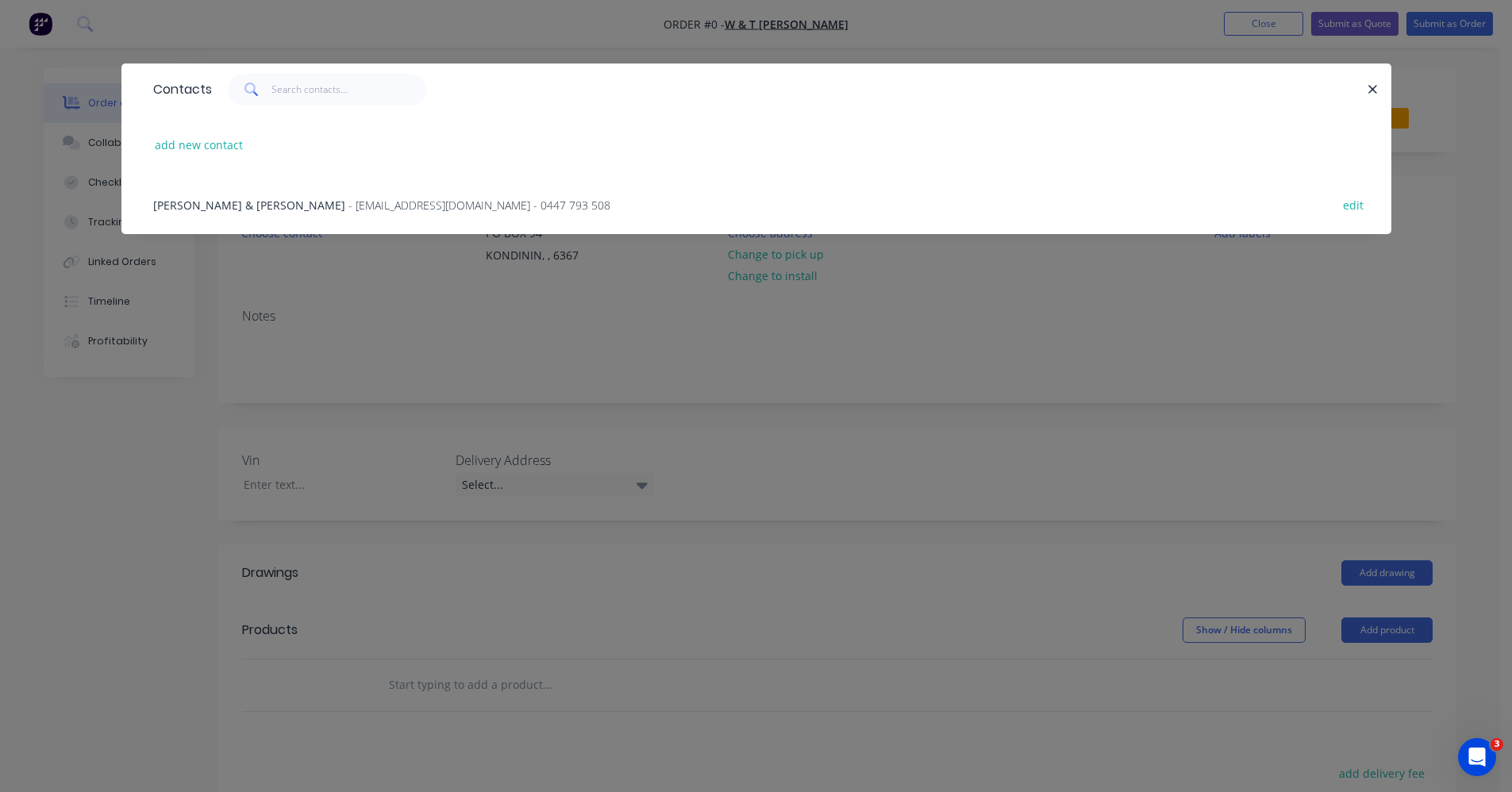
click at [348, 203] on span "- [EMAIL_ADDRESS][DOMAIN_NAME] - 0447 793 508" at bounding box center [479, 205] width 262 height 15
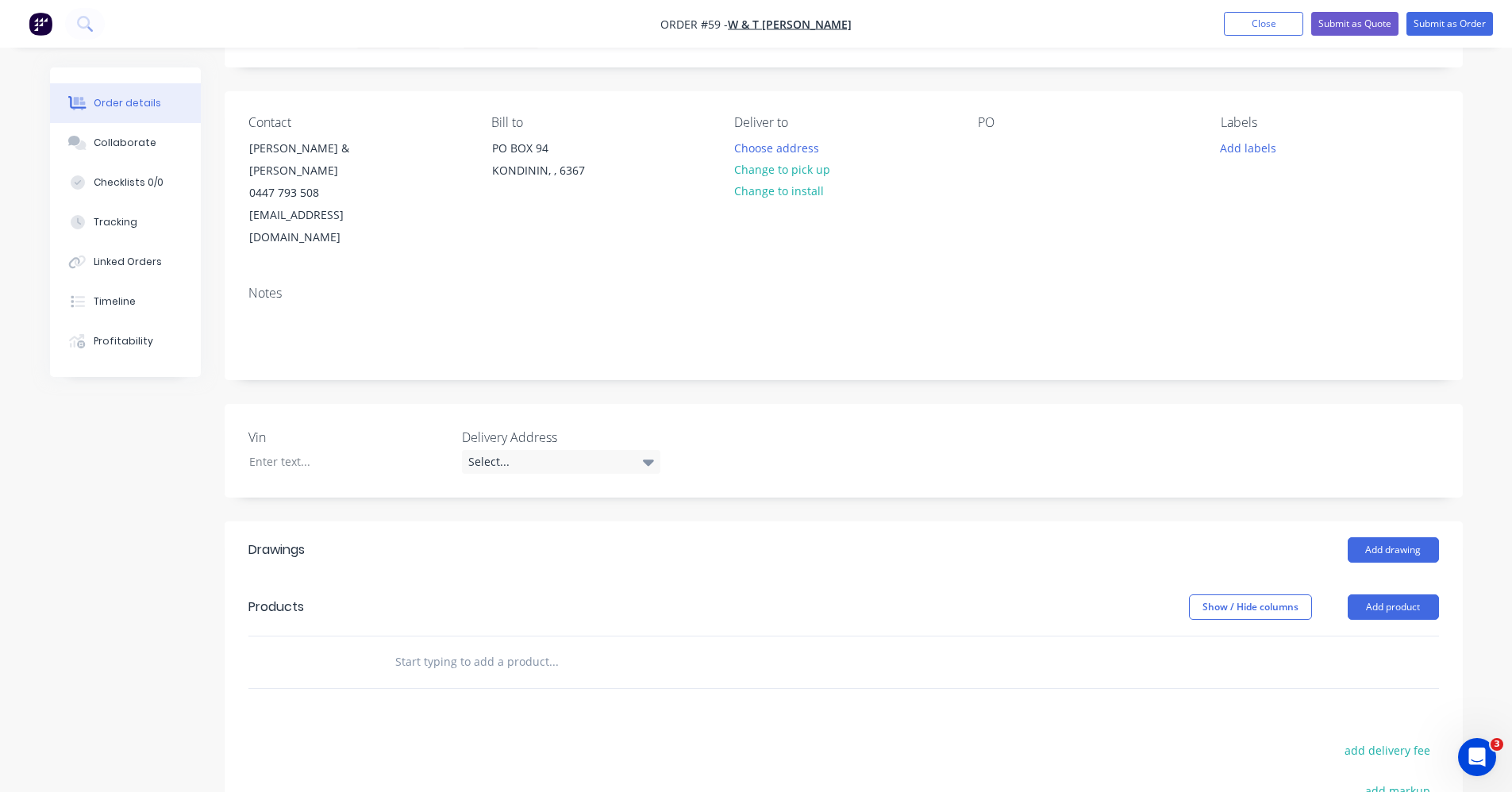
scroll to position [317, 0]
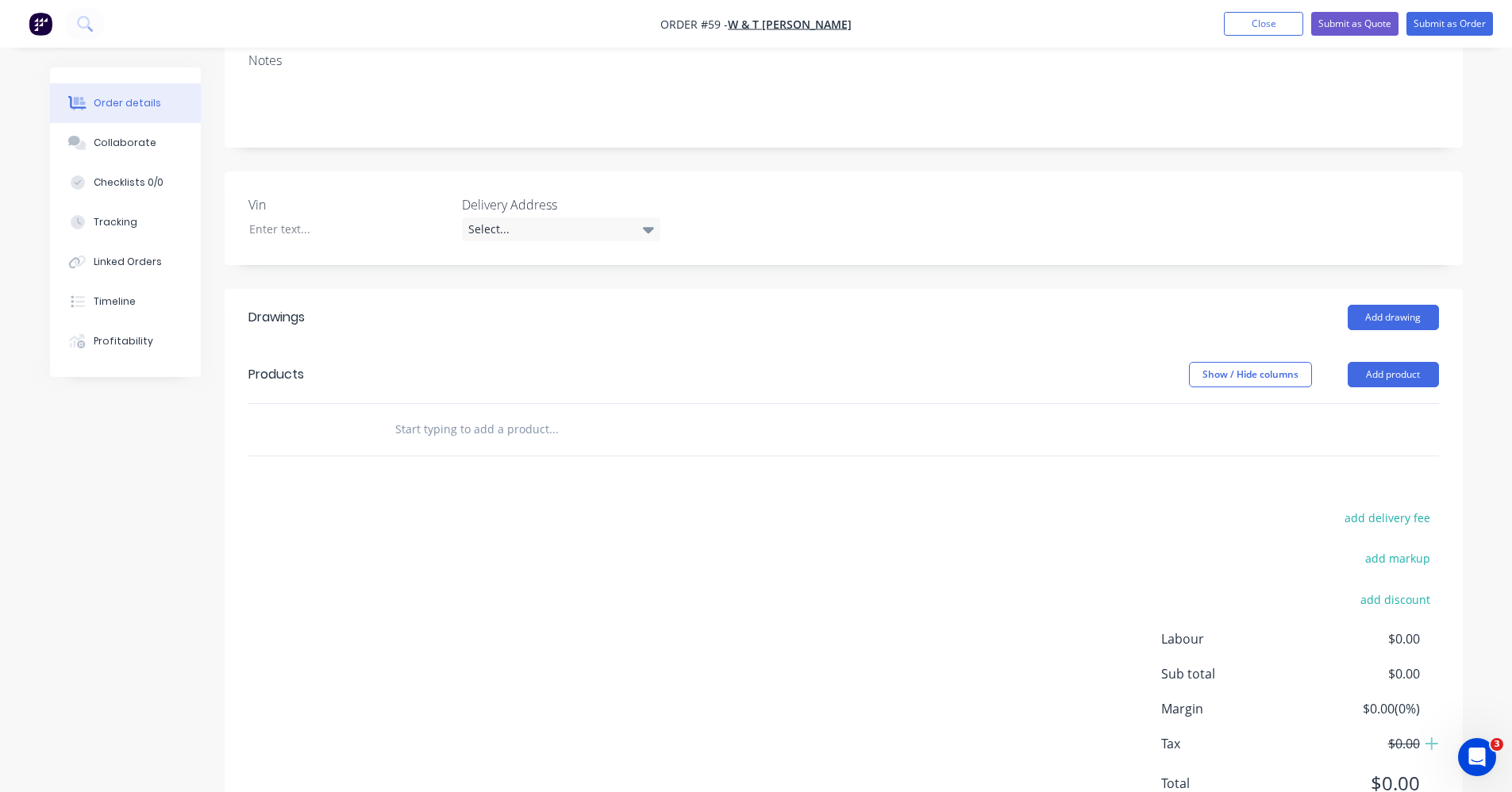
click at [409, 414] on input "text" at bounding box center [553, 429] width 317 height 32
type input "M"
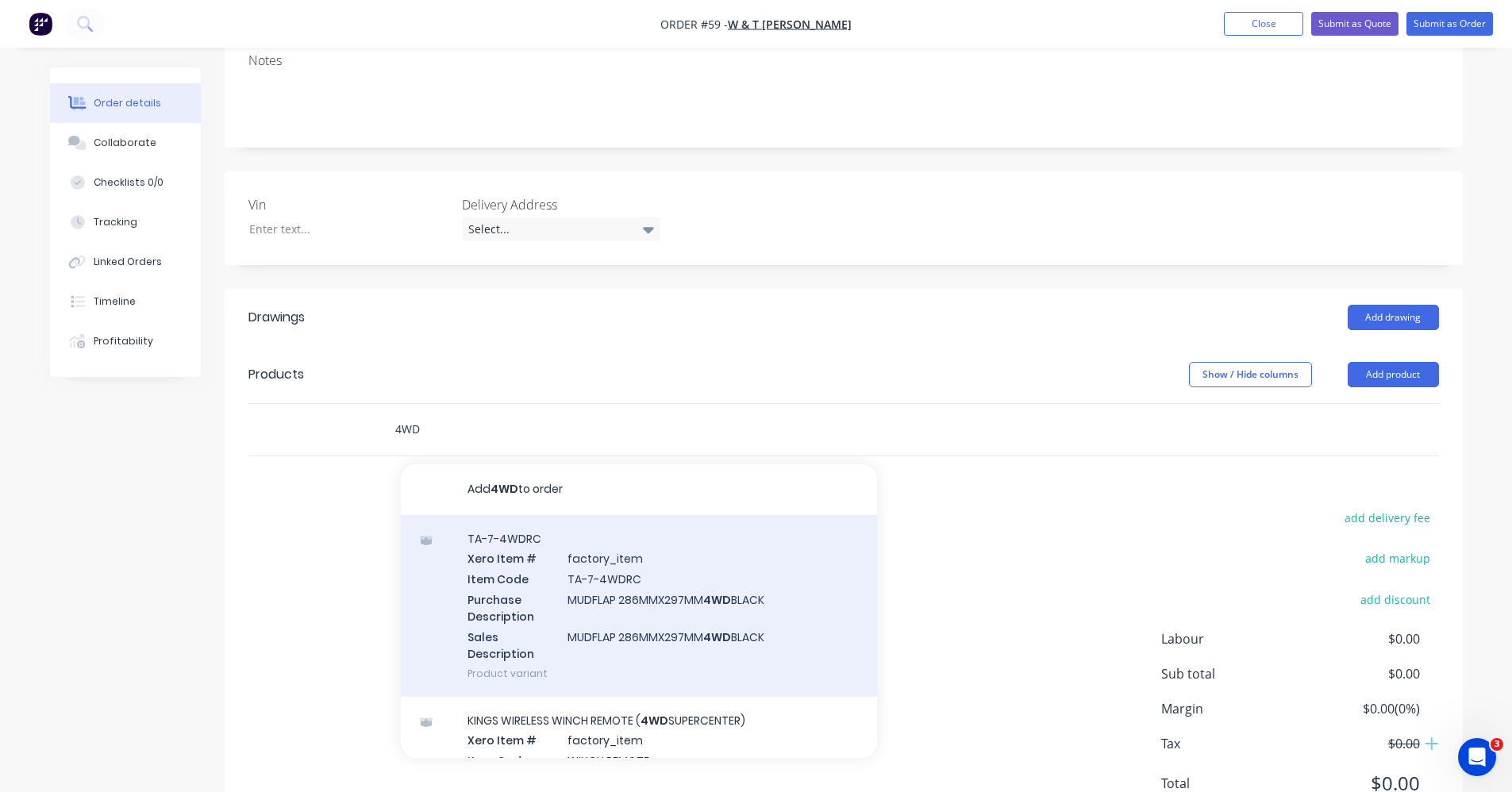
type input "4WD"
click at [605, 598] on div "TA-7-4WDRC Xero Item # factory_item Item Code TA-7-4WDRC Purchase Description M…" at bounding box center [639, 606] width 476 height 182
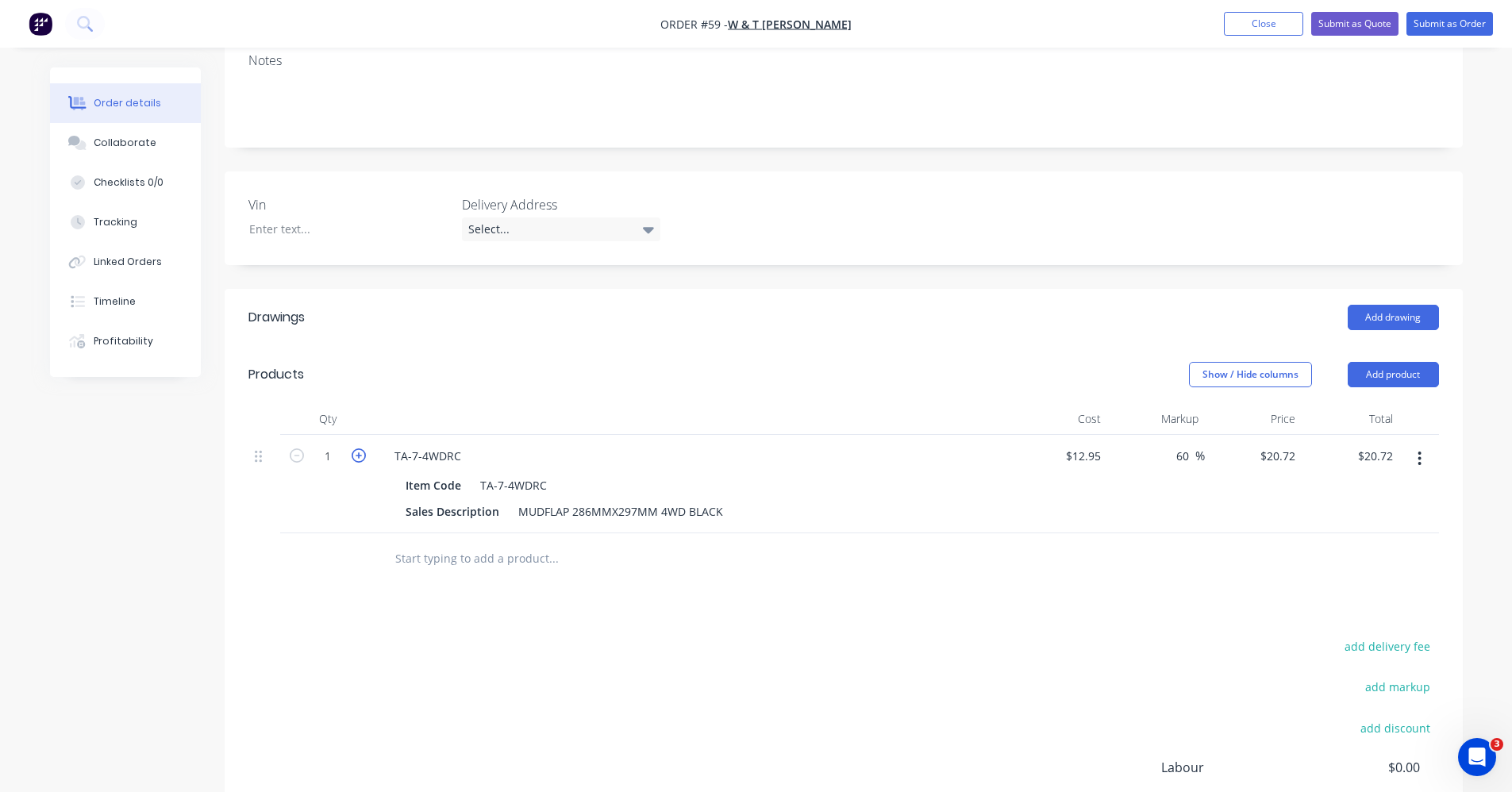
click at [358, 449] on icon "button" at bounding box center [359, 456] width 15 height 15
type input "2"
type input "$41.44"
click at [527, 543] on input "text" at bounding box center [553, 558] width 317 height 32
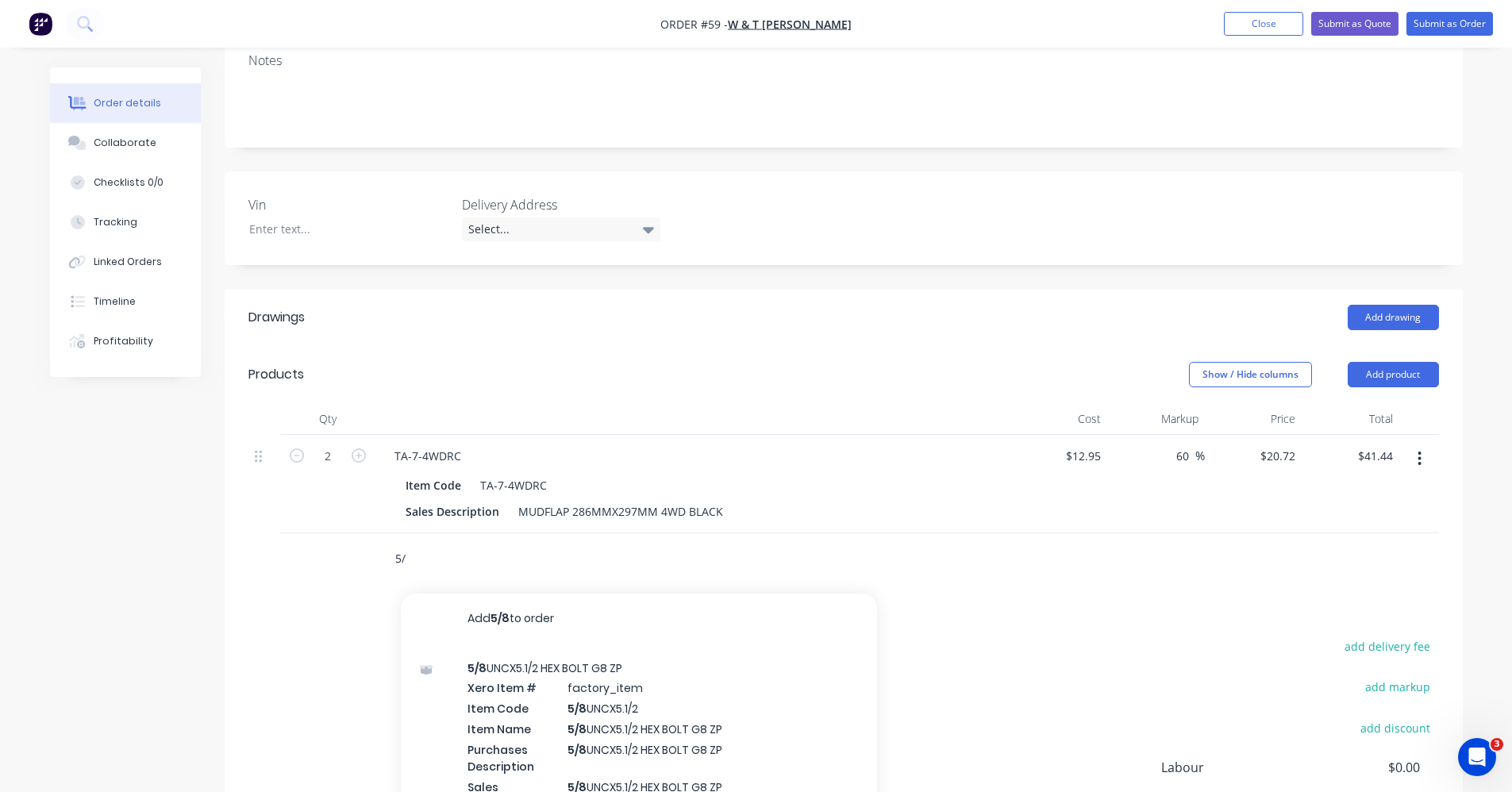
type input "5"
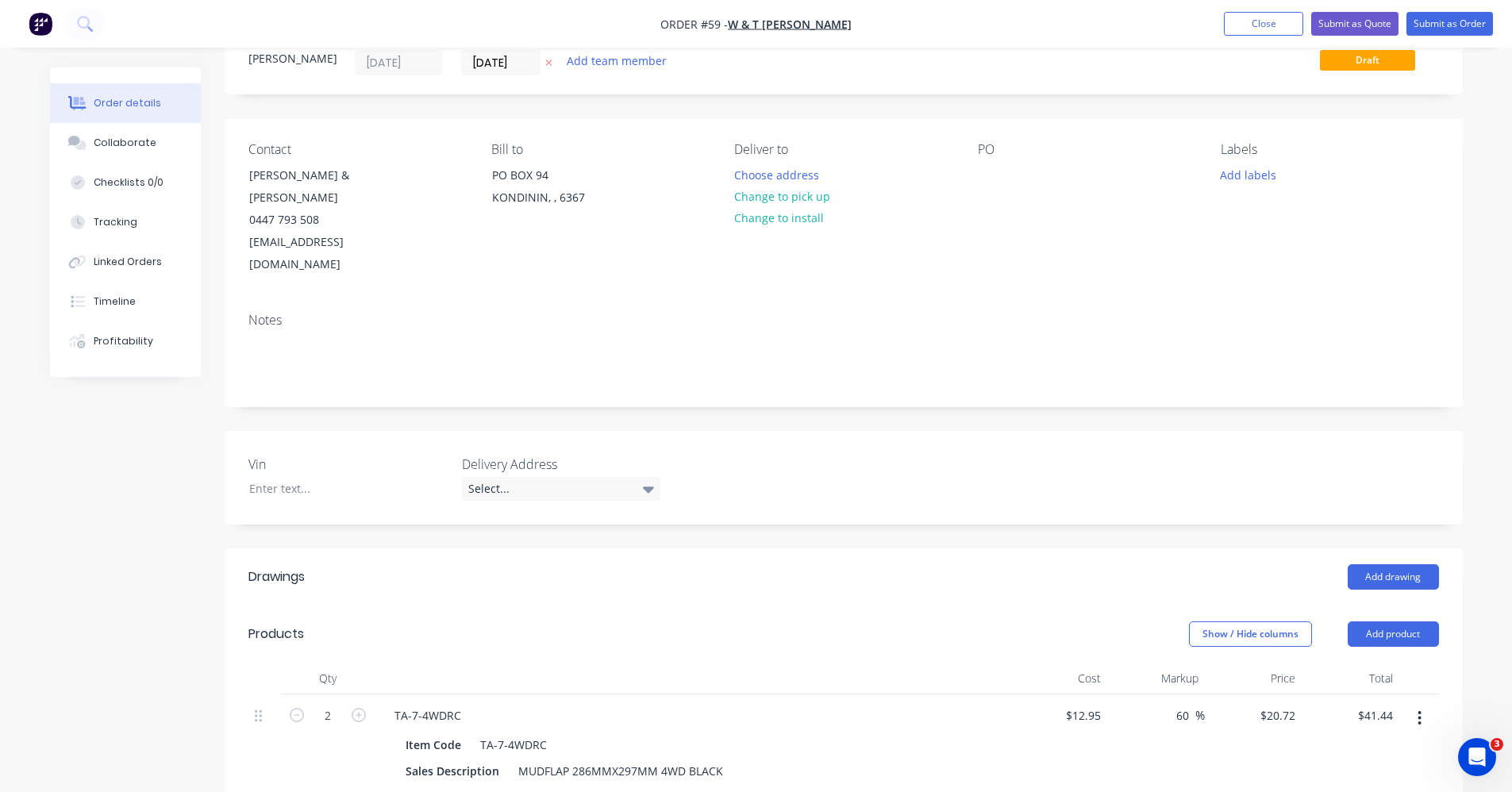
scroll to position [238, 0]
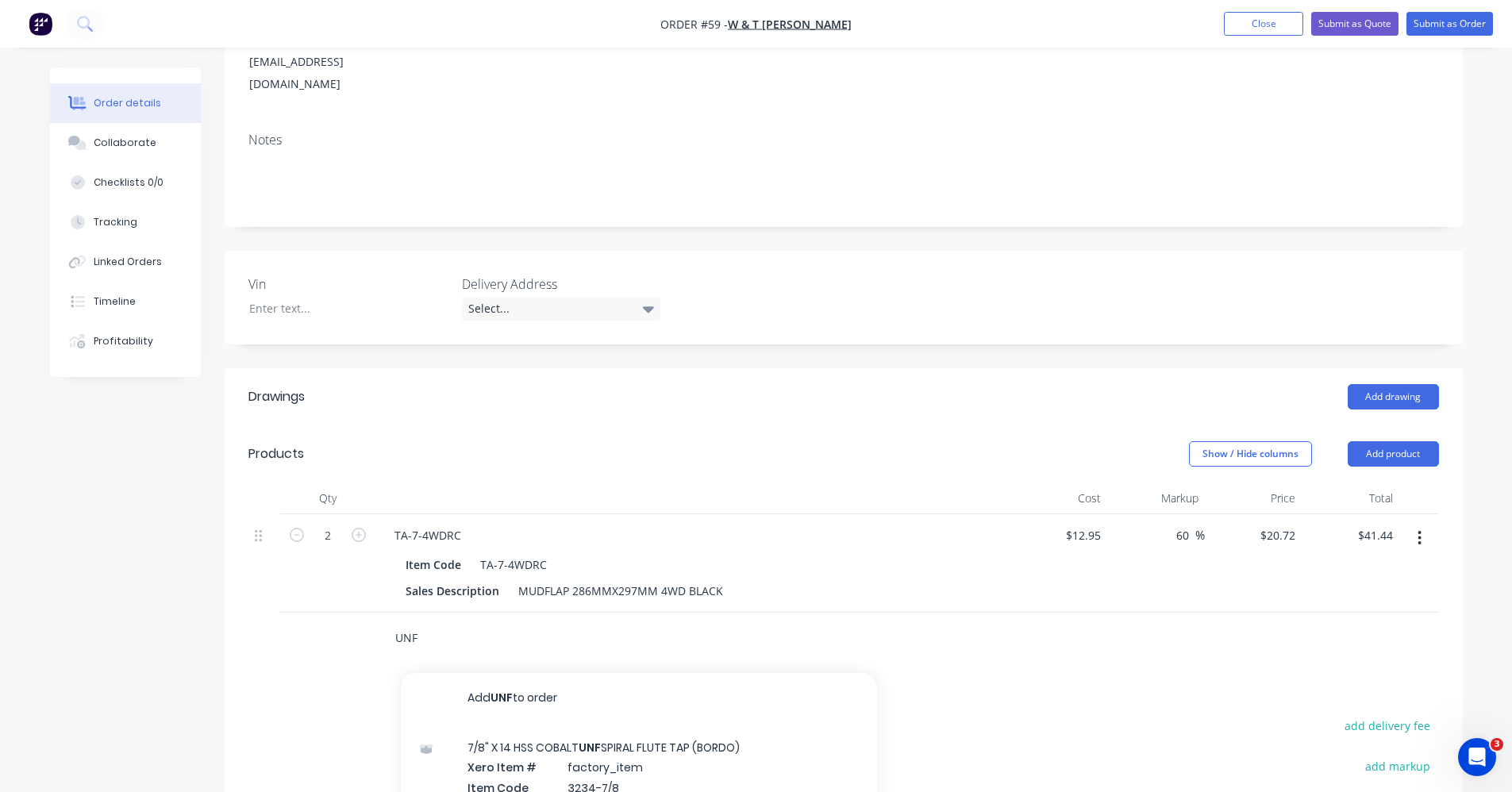
drag, startPoint x: 429, startPoint y: 619, endPoint x: 384, endPoint y: 620, distance: 45.0
click at [384, 622] on div "UNF Add UNF to order 7/8" X 14 HSS COBALT UNF SPIRAL FLUTE TAP (BORDO) Xero Ite…" at bounding box center [619, 638] width 476 height 32
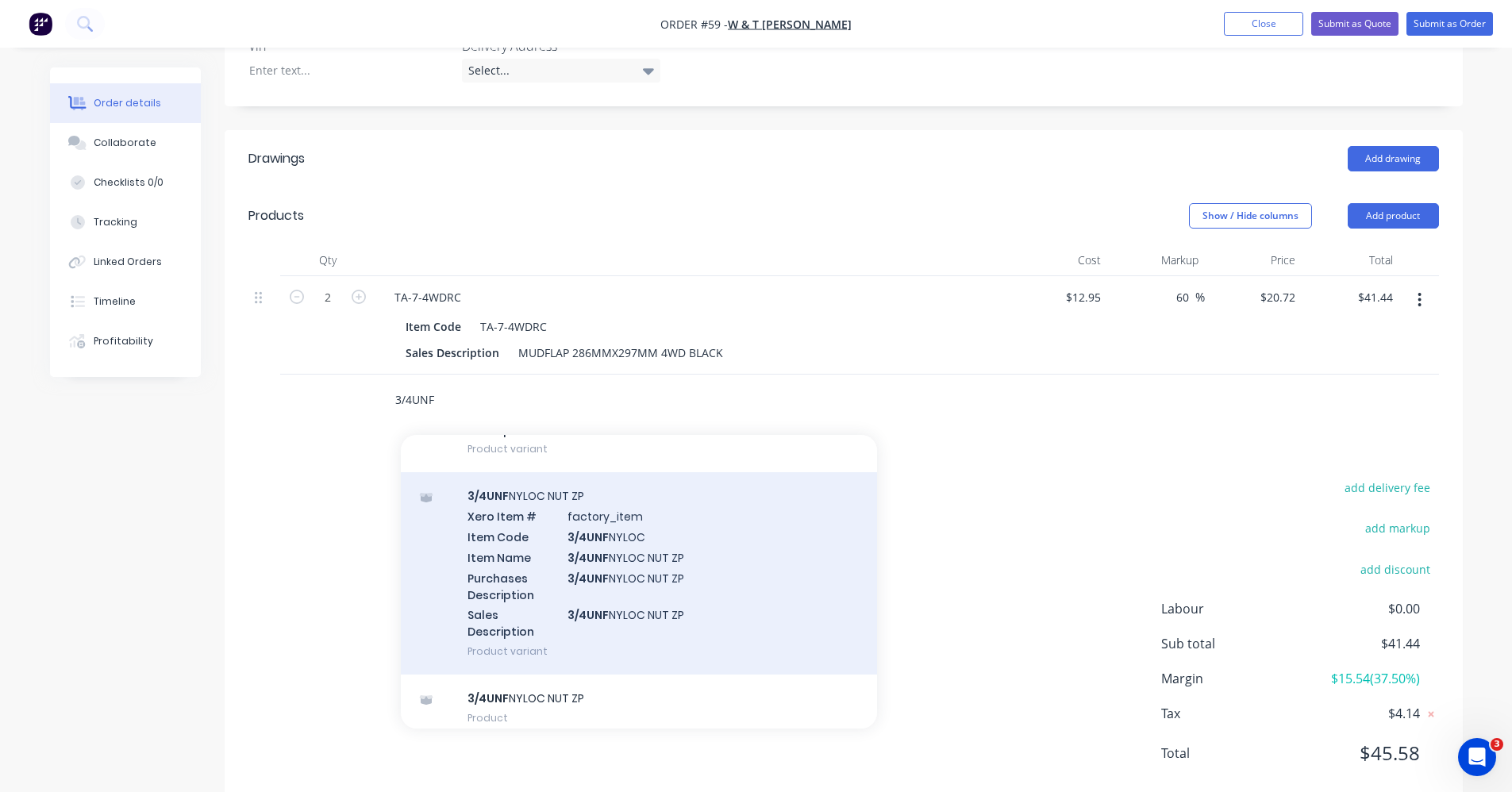
scroll to position [136, 0]
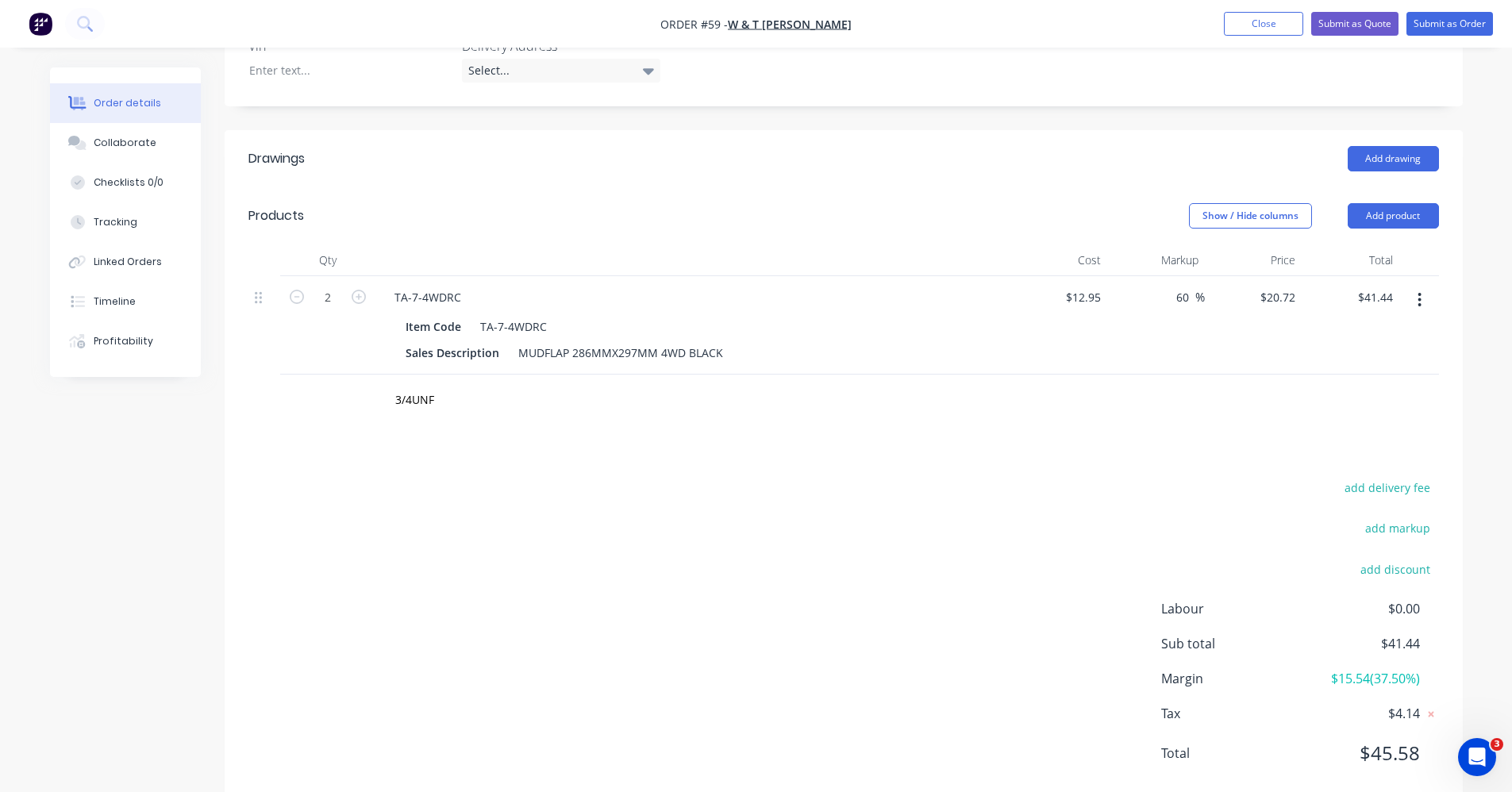
click at [976, 513] on div "add delivery fee add markup add discount Labour $0.00 Sub total $41.44 Margin $…" at bounding box center [843, 631] width 1191 height 307
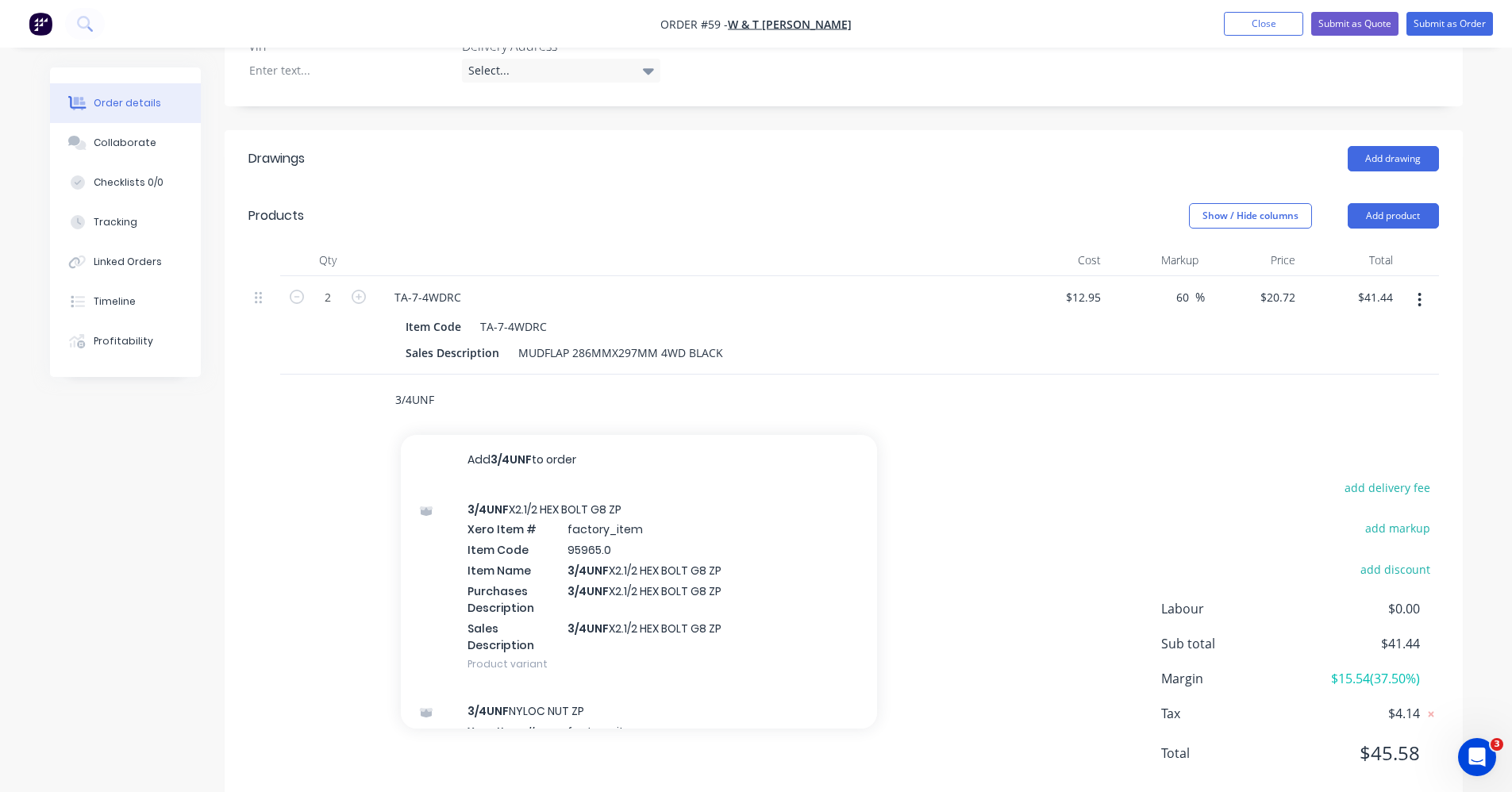
drag, startPoint x: 439, startPoint y: 377, endPoint x: 339, endPoint y: 385, distance: 100.3
click at [346, 386] on div "3/4UNF Add 3/4UNF to order 3/4UNF X2.1/2 HEX BOLT G8 ZP Xero Item # factory_ite…" at bounding box center [843, 401] width 1191 height 52
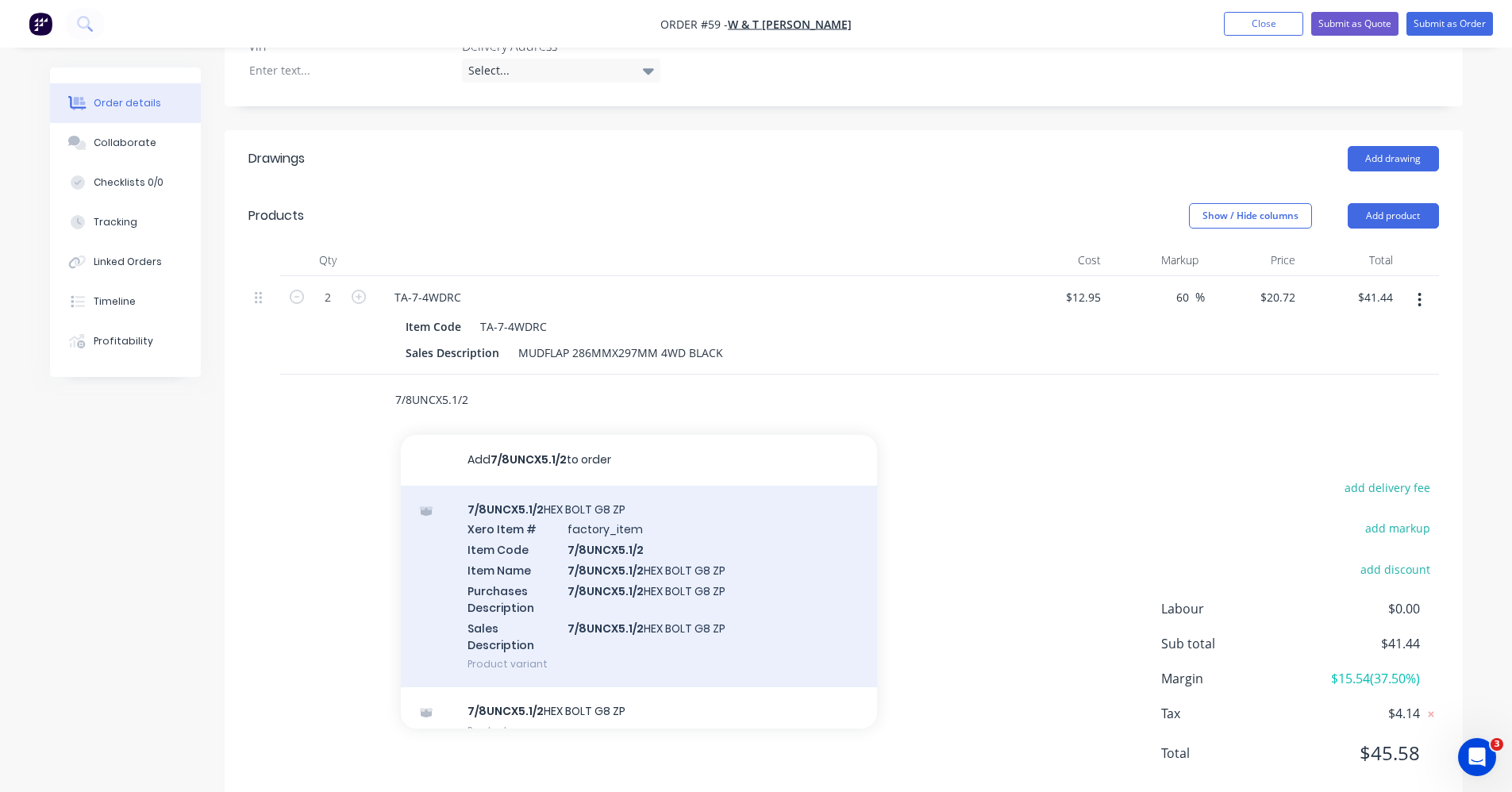
type input "7/8UNCX5.1/2"
click at [723, 594] on div "7/8UNCX5.1/2 HEX BOLT G8 ZP Xero Item # factory_item Item Code 7/8UNCX5.1/2 Ite…" at bounding box center [639, 587] width 476 height 202
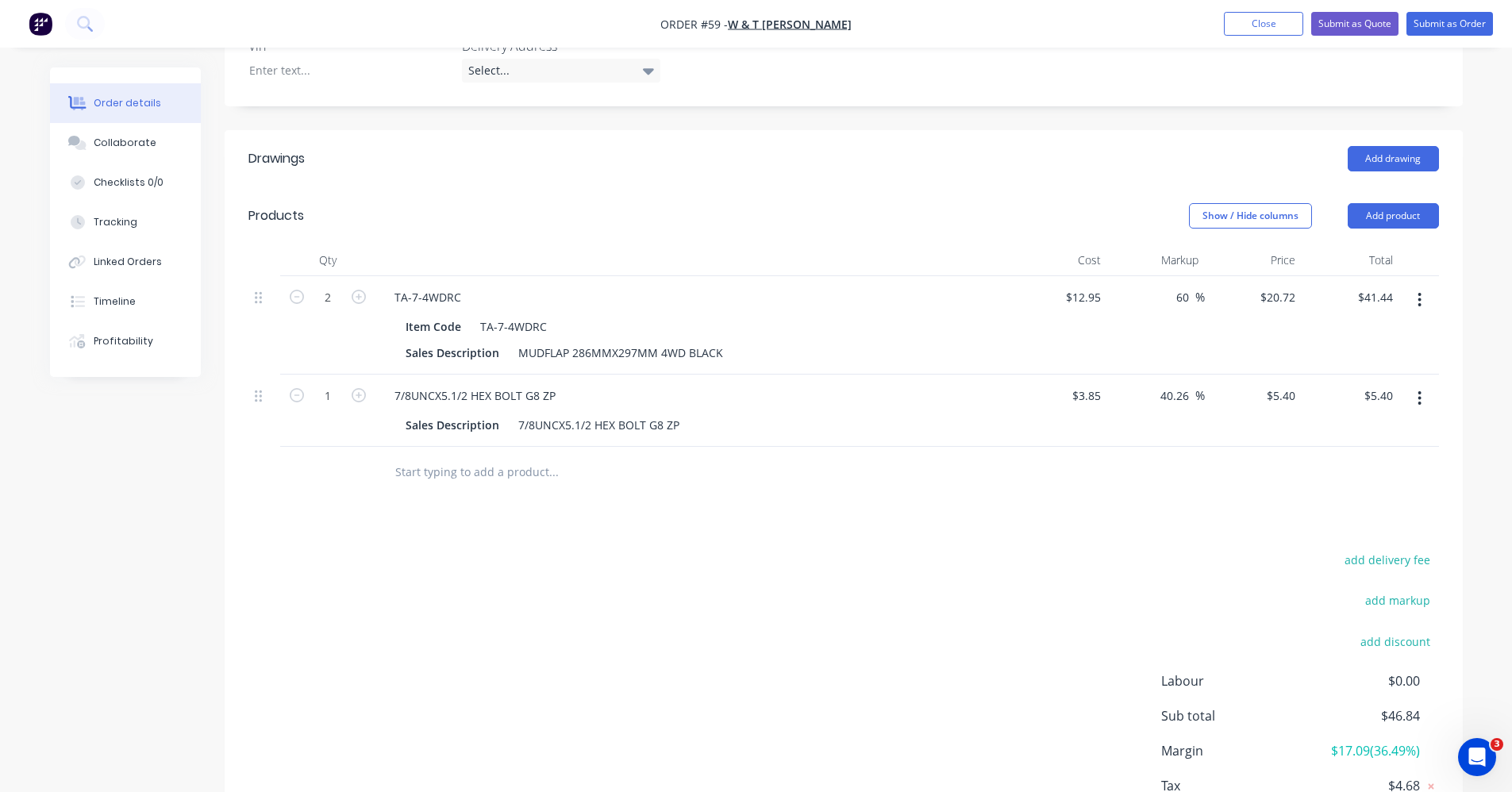
click at [1424, 384] on button "button" at bounding box center [1419, 398] width 37 height 28
click at [1351, 524] on div "Delete" at bounding box center [1363, 536] width 123 height 23
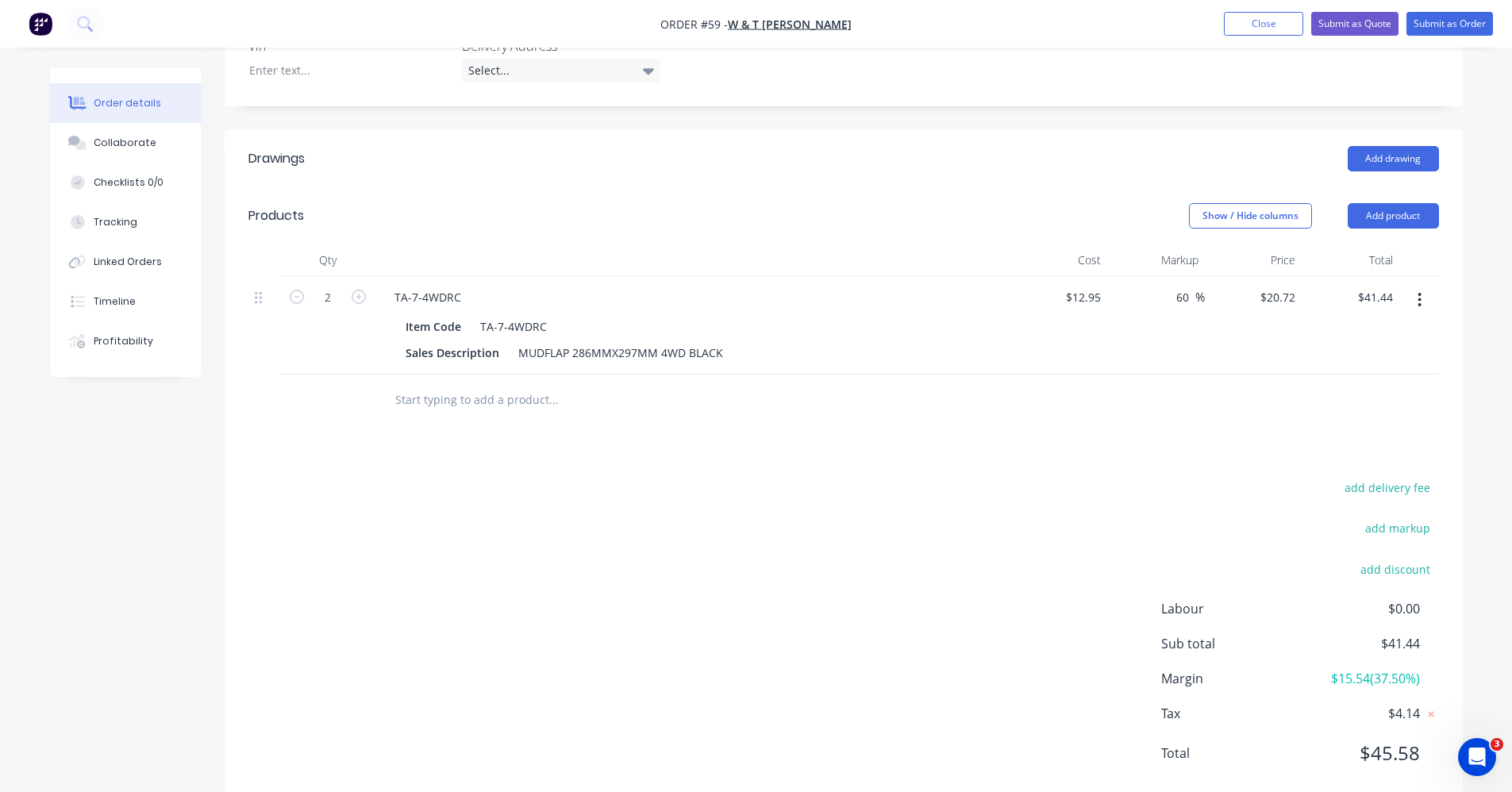
click at [562, 385] on input "text" at bounding box center [553, 399] width 317 height 32
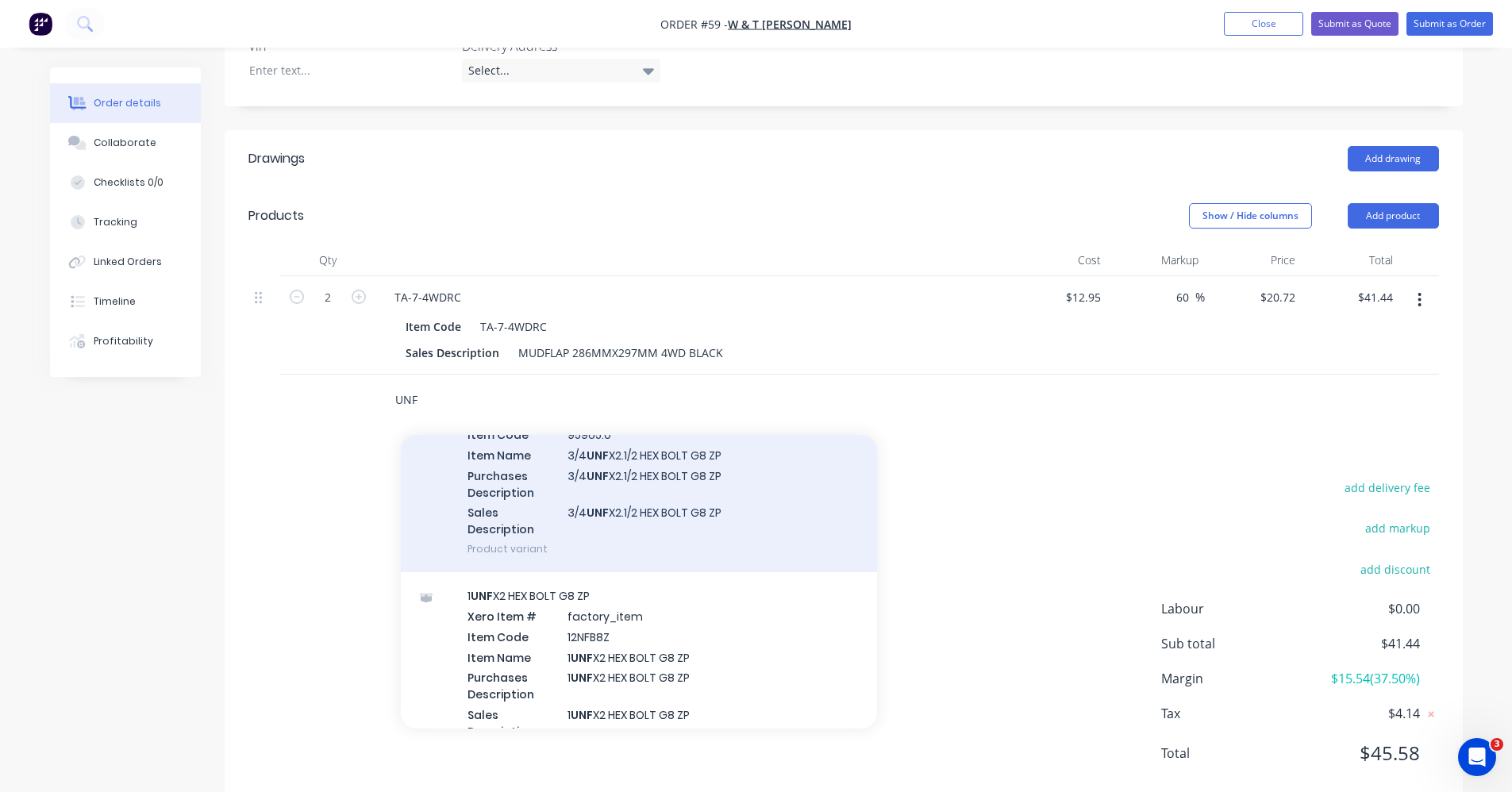
scroll to position [238, 0]
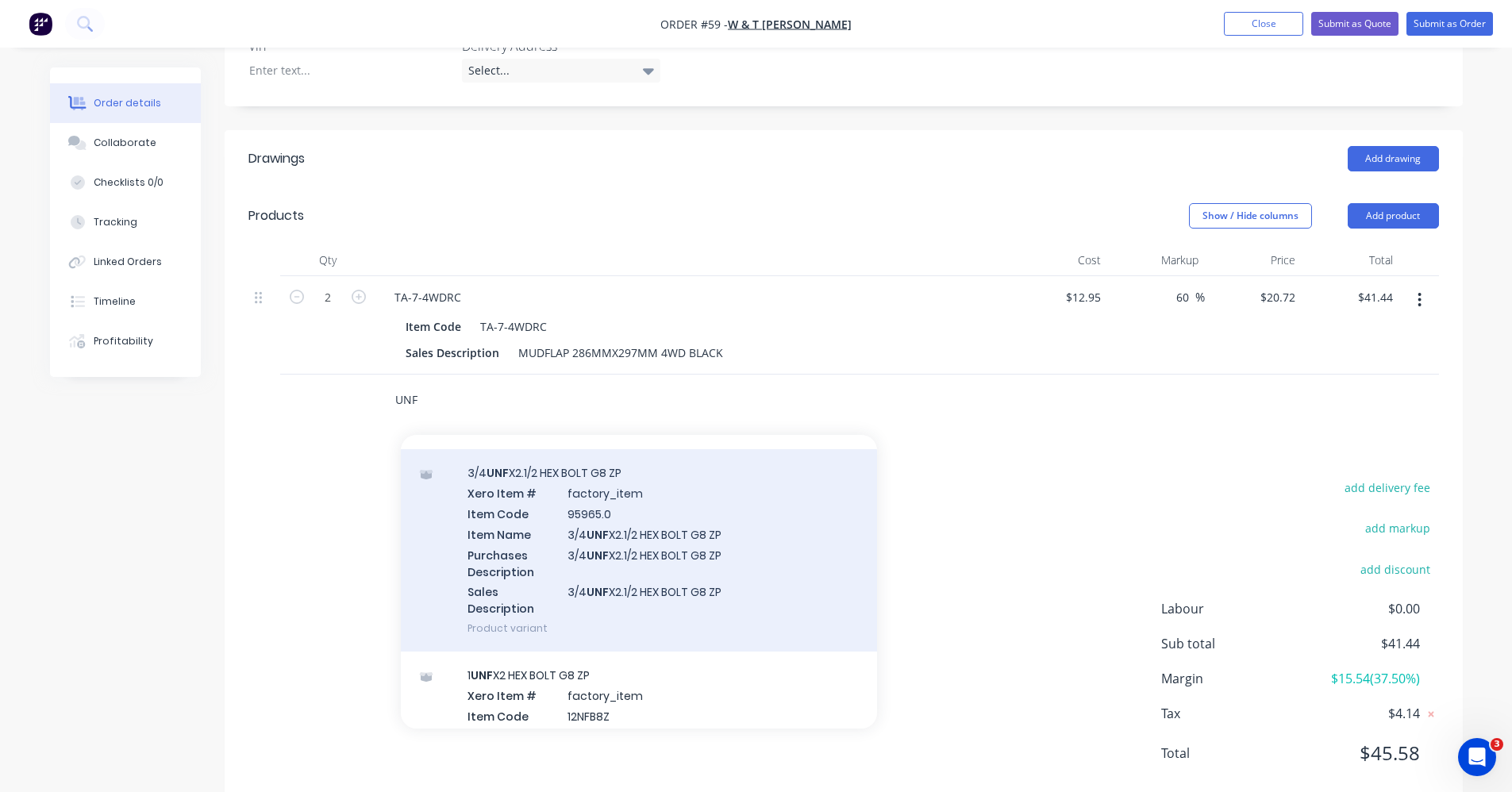
type input "UNF"
click at [722, 576] on div "3/4 UNF X2.1/2 HEX BOLT G8 ZP Xero Item # factory_item Item Code 95965.0 Item N…" at bounding box center [639, 550] width 476 height 202
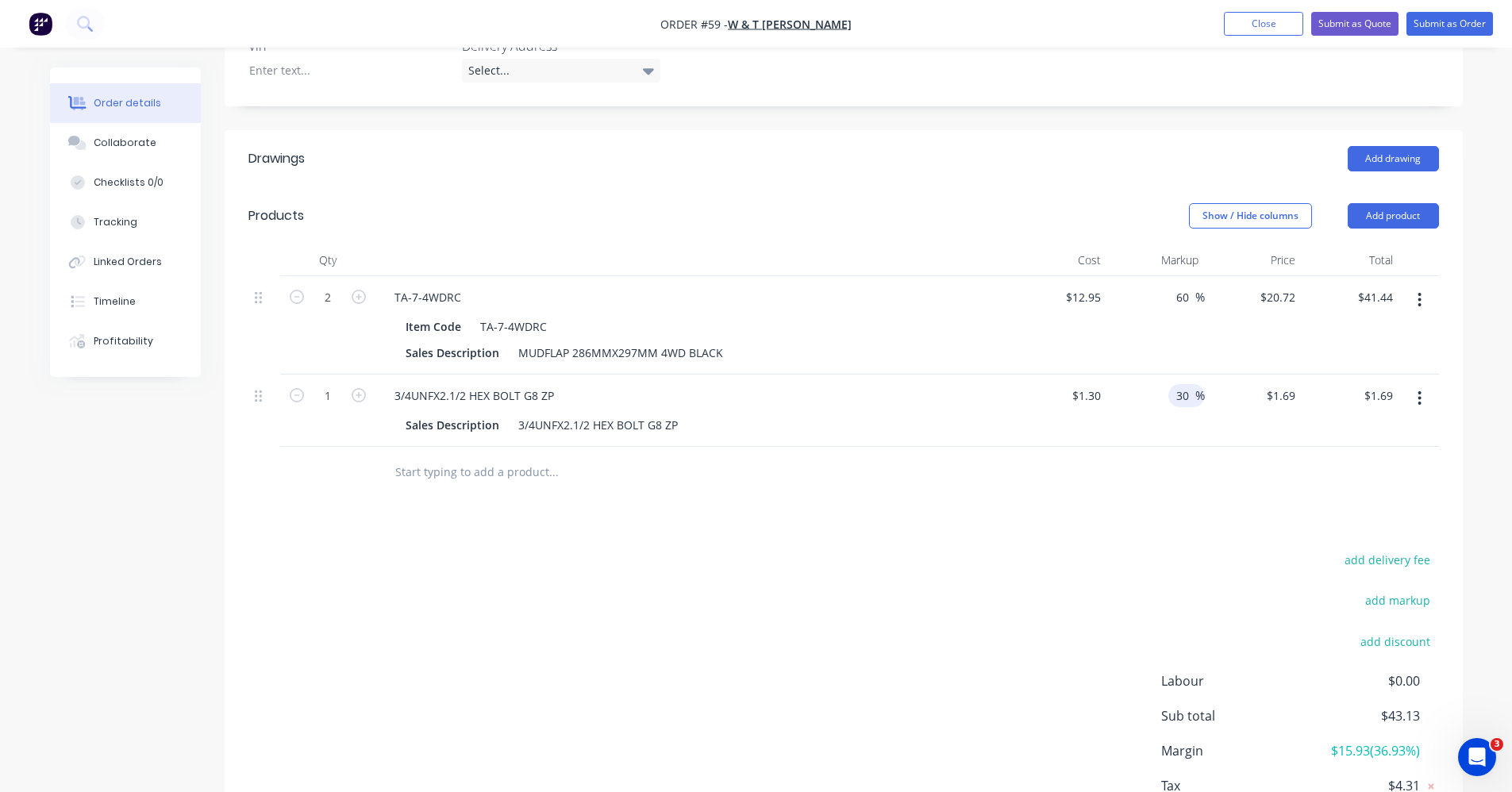
click at [1175, 384] on input "30" at bounding box center [1184, 395] width 20 height 23
type input "40"
type input "$1.82"
click at [1064, 464] on div at bounding box center [843, 473] width 1191 height 52
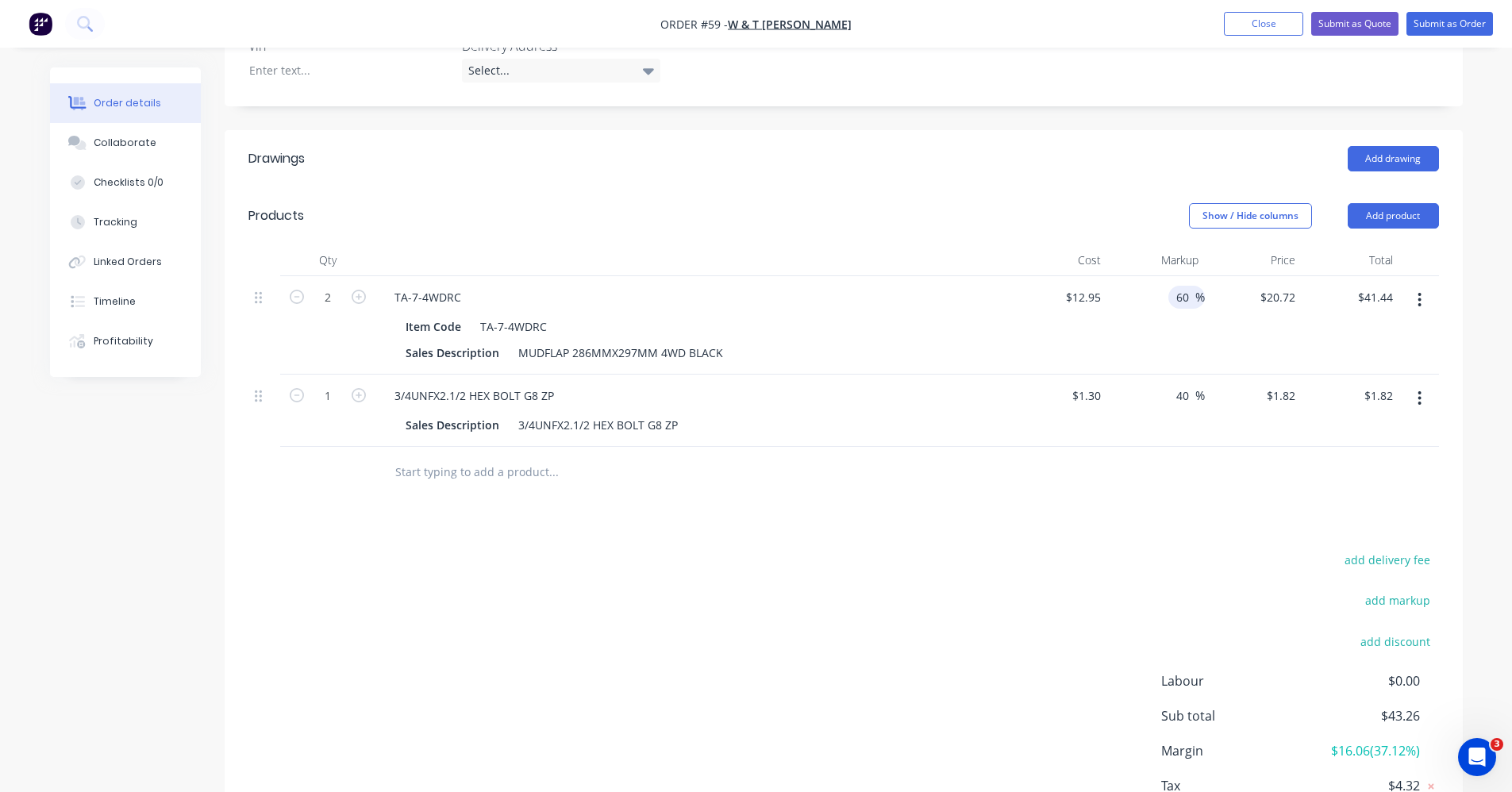
click at [1186, 286] on input "60" at bounding box center [1184, 297] width 20 height 23
type input "6"
type input "40"
type input "$18.13"
type input "$36.26"
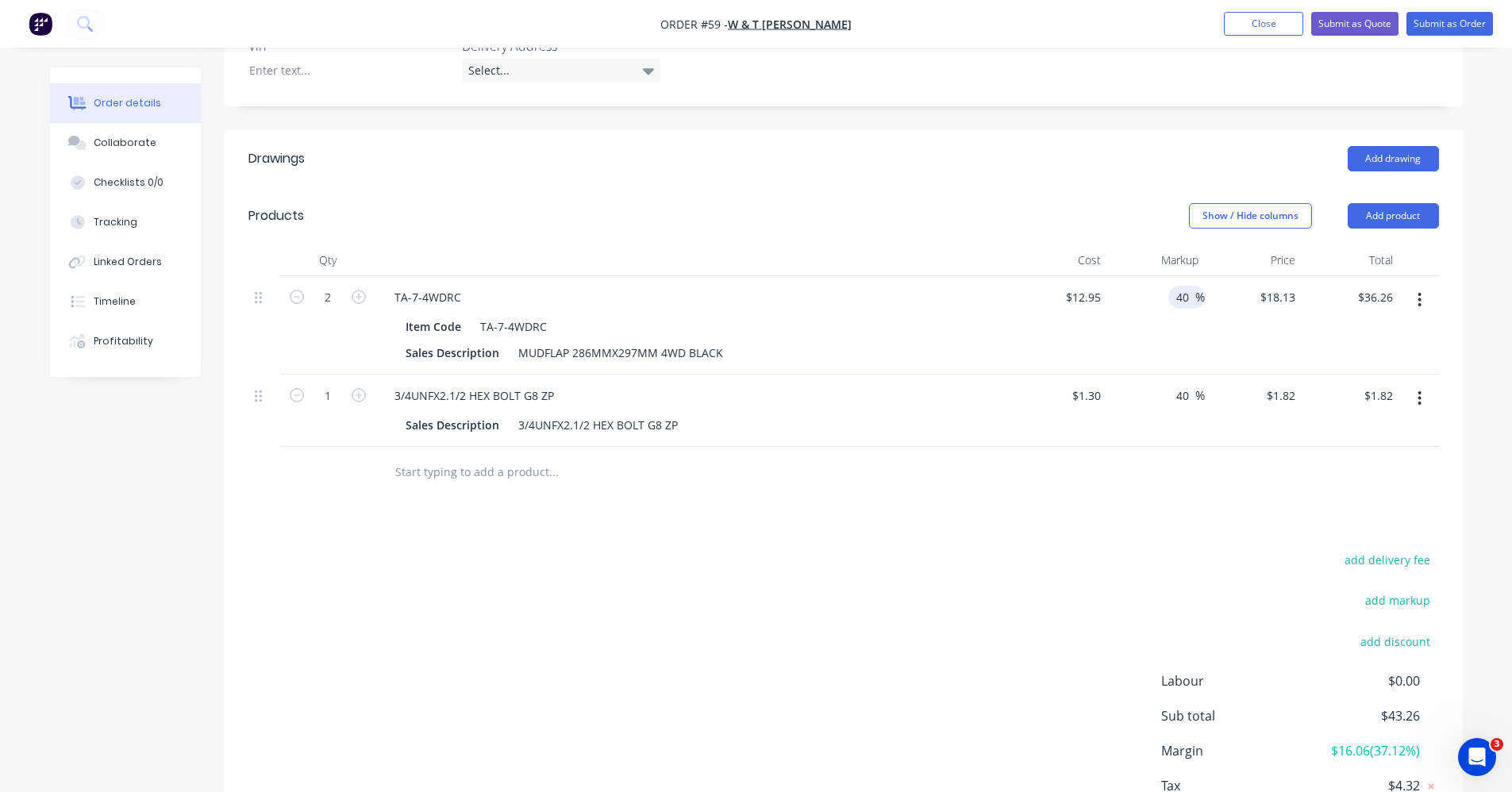
click at [1019, 514] on div "Drawings Add drawing Products Show / Hide columns Add product Qty Cost Markup P…" at bounding box center [844, 504] width 1238 height 749
click at [1175, 286] on input "40" at bounding box center [1184, 297] width 20 height 23
type input "60"
type input "$20.72"
type input "$41.44"
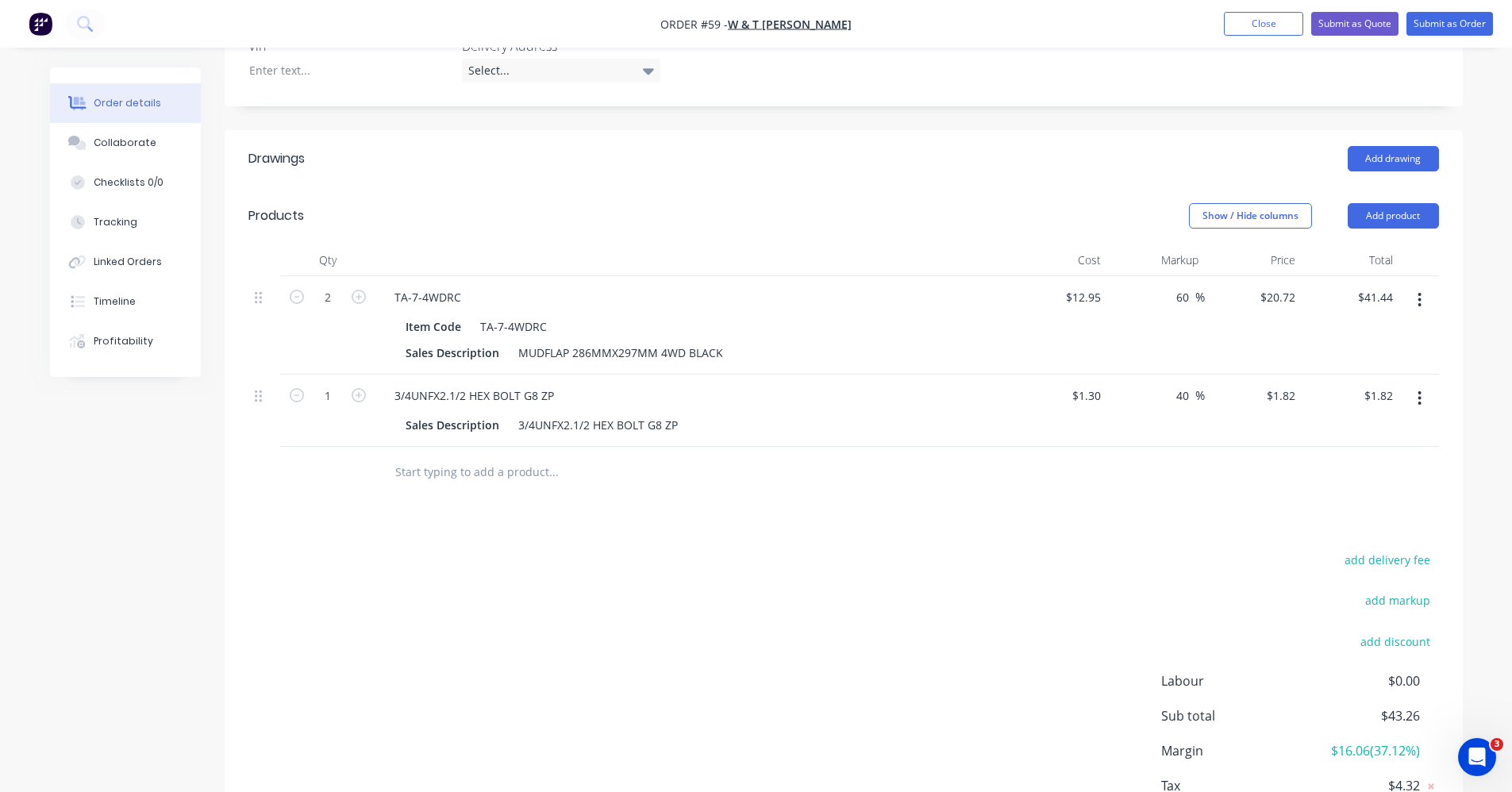
click at [1021, 517] on div "Drawings Add drawing Products Show / Hide columns Add product Qty Cost Markup P…" at bounding box center [844, 504] width 1238 height 749
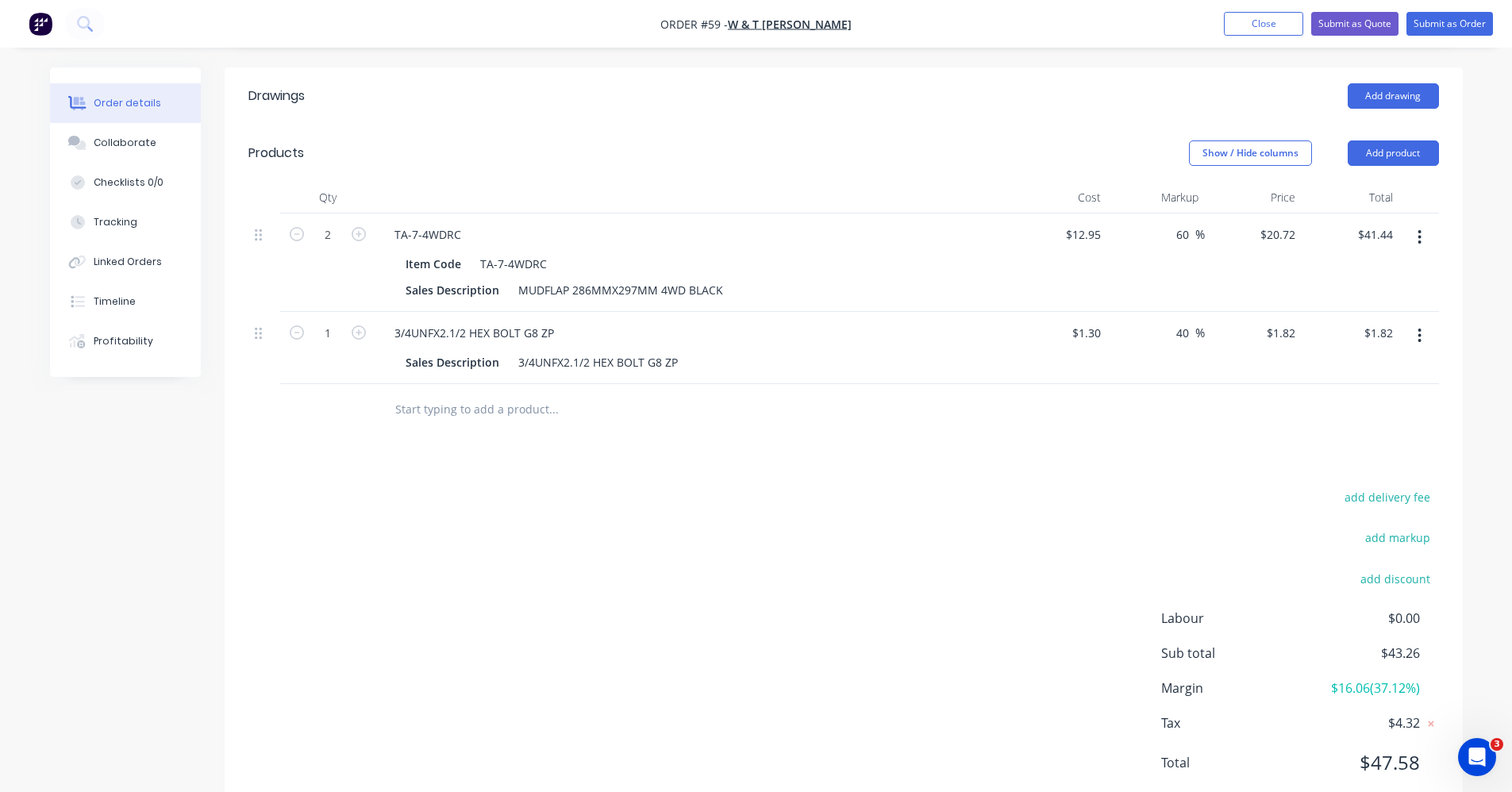
scroll to position [565, 0]
